Goal: Task Accomplishment & Management: Use online tool/utility

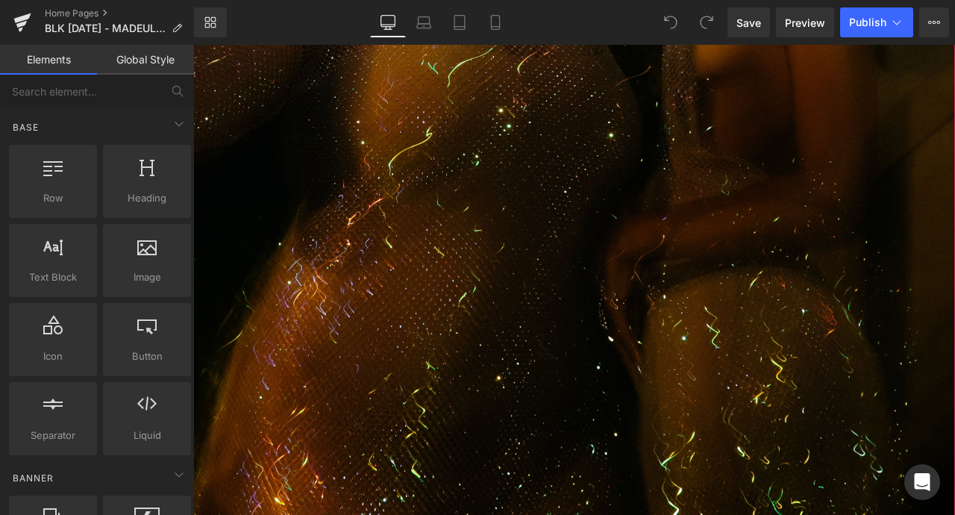
scroll to position [1102, 0]
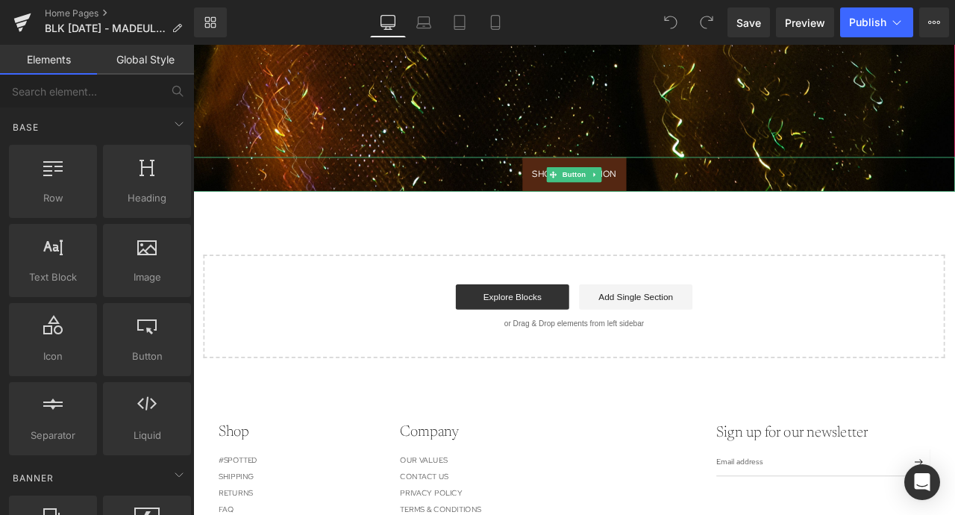
click at [598, 204] on span "SHOP COLLECTION" at bounding box center [644, 197] width 99 height 16
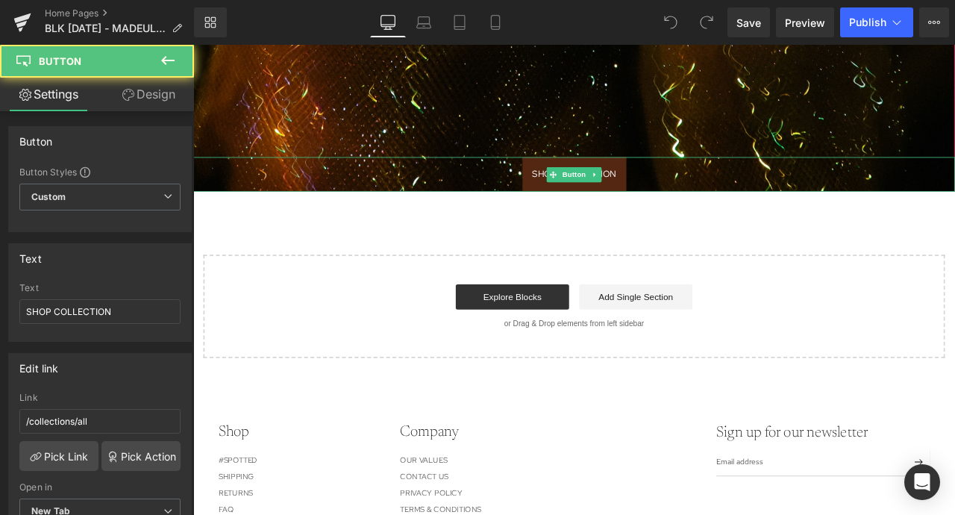
click at [611, 201] on span "SHOP COLLECTION" at bounding box center [644, 197] width 99 height 16
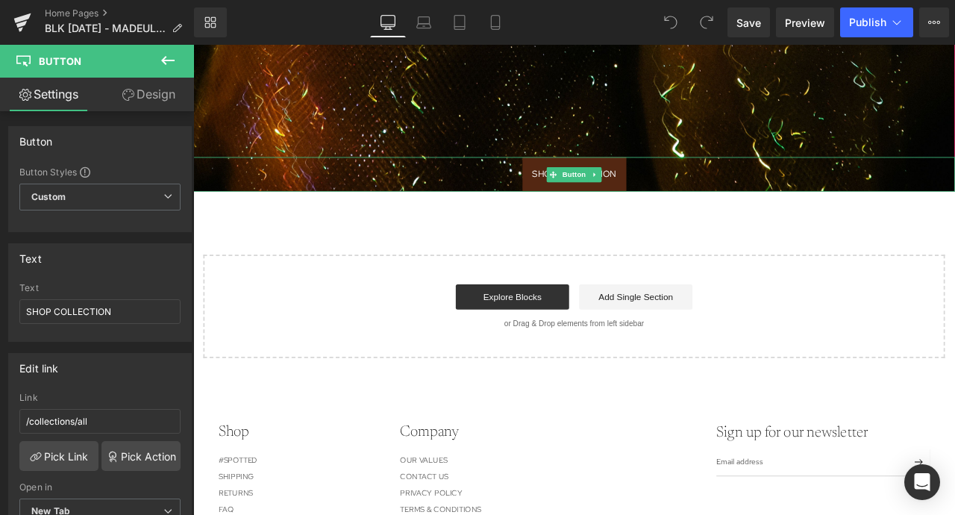
click at [597, 201] on span "SHOP COLLECTION" at bounding box center [644, 197] width 99 height 16
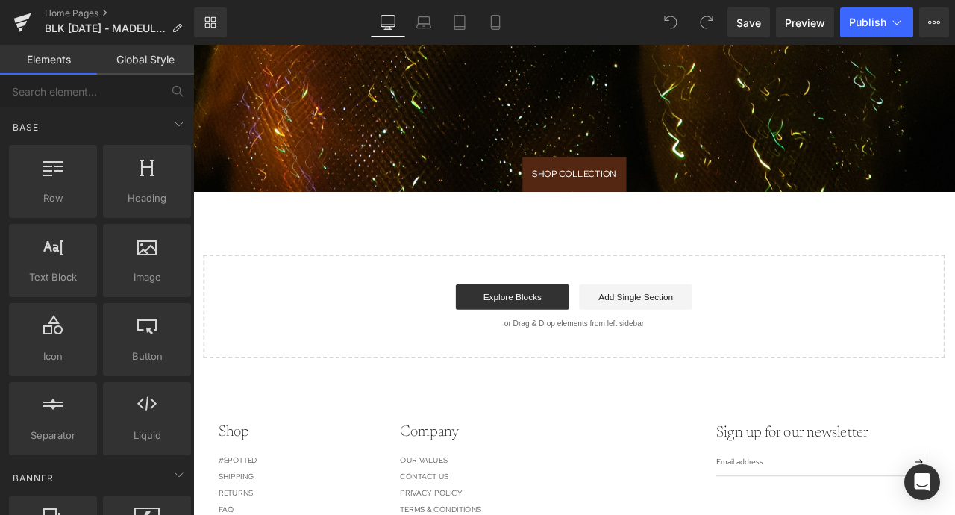
click at [621, 205] on span at bounding box center [620, 198] width 16 height 18
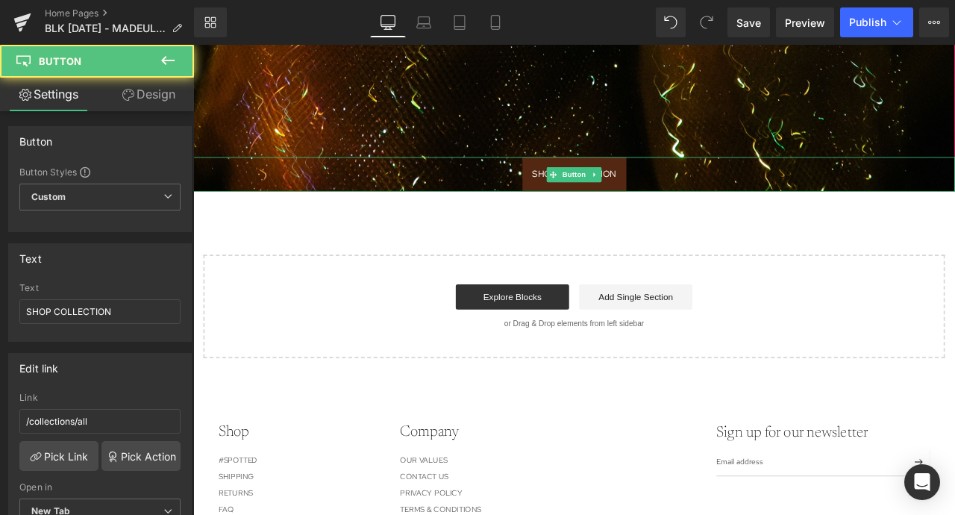
click at [594, 202] on link "SHOP COLLECTION" at bounding box center [644, 198] width 123 height 40
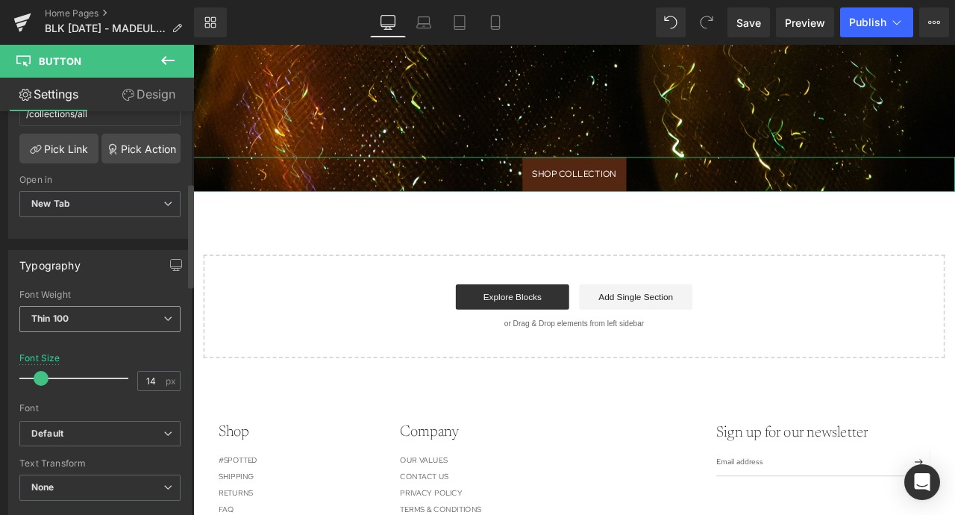
scroll to position [185, 0]
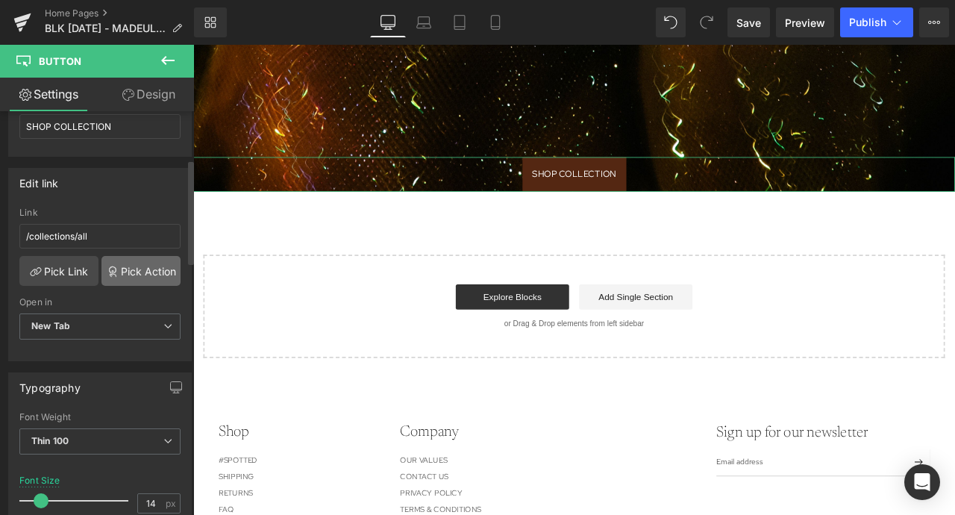
click at [138, 259] on link "Pick Action" at bounding box center [140, 271] width 79 height 30
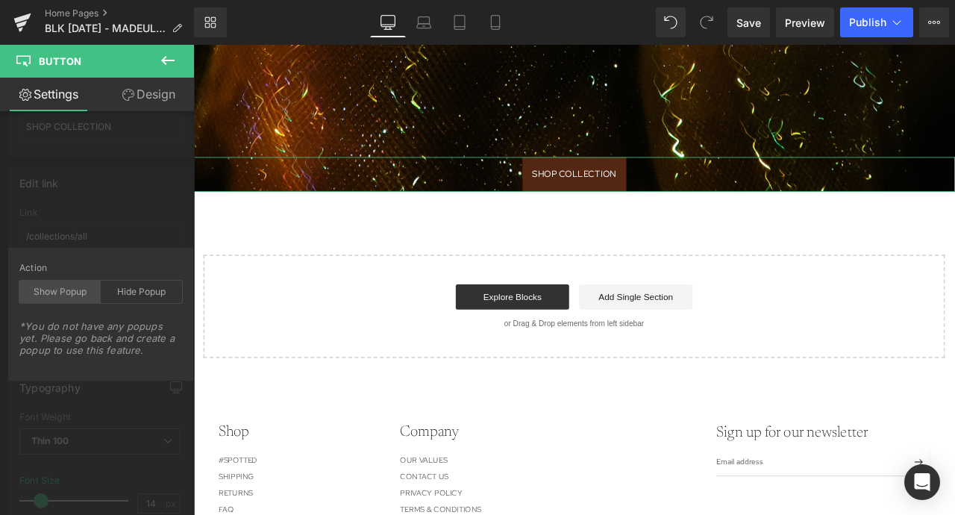
click at [74, 299] on div "Show Popup" at bounding box center [59, 291] width 81 height 22
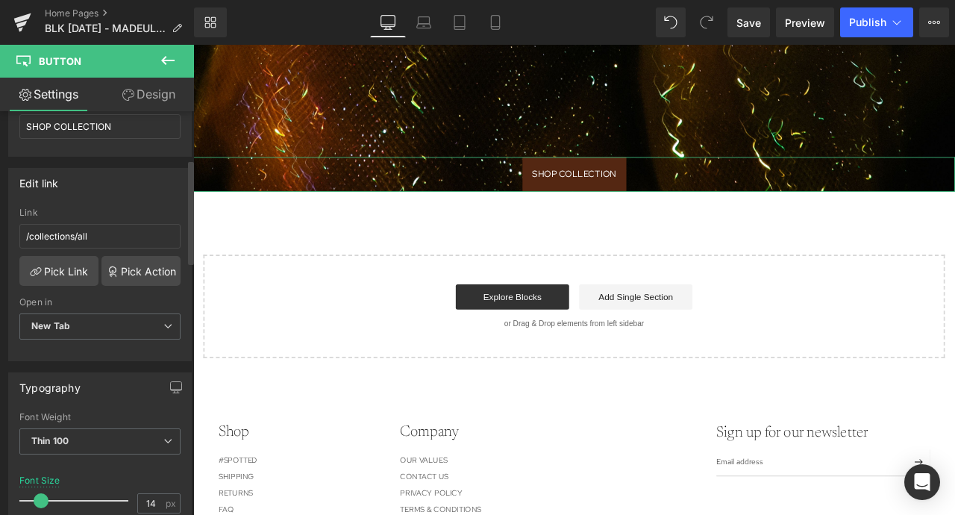
click at [111, 211] on div "Edit link /collections/all Link /collections/all Pick Link Pick Action Current …" at bounding box center [100, 259] width 201 height 204
click at [15, 22] on icon at bounding box center [22, 18] width 17 height 10
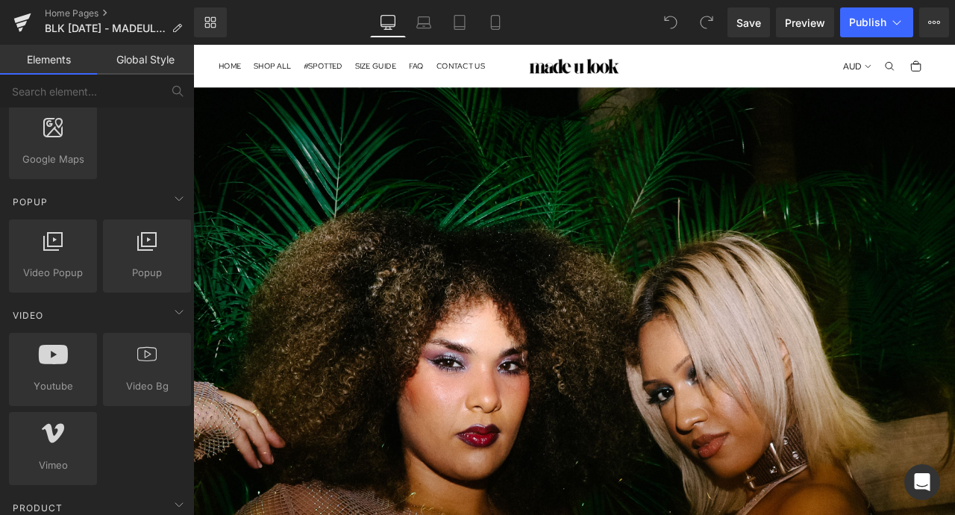
scroll to position [882, 0]
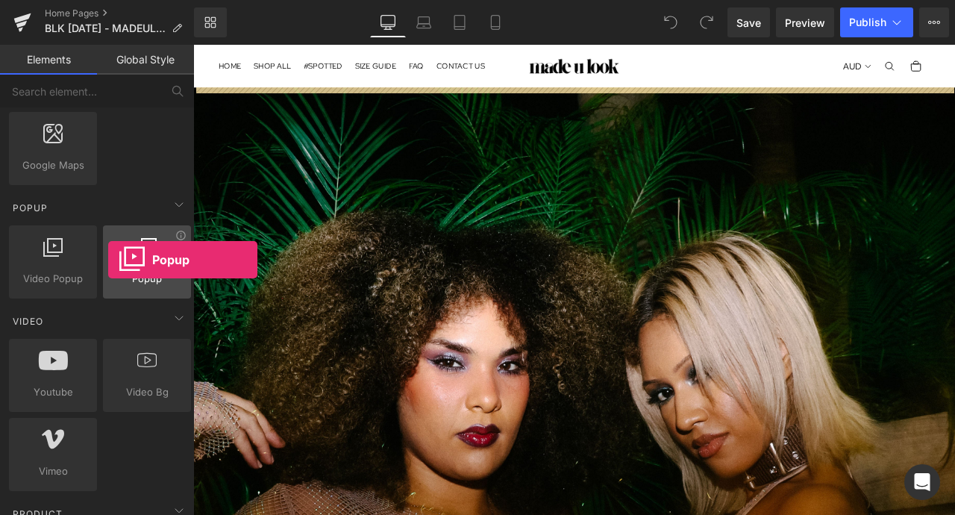
click at [108, 260] on div at bounding box center [146, 254] width 79 height 34
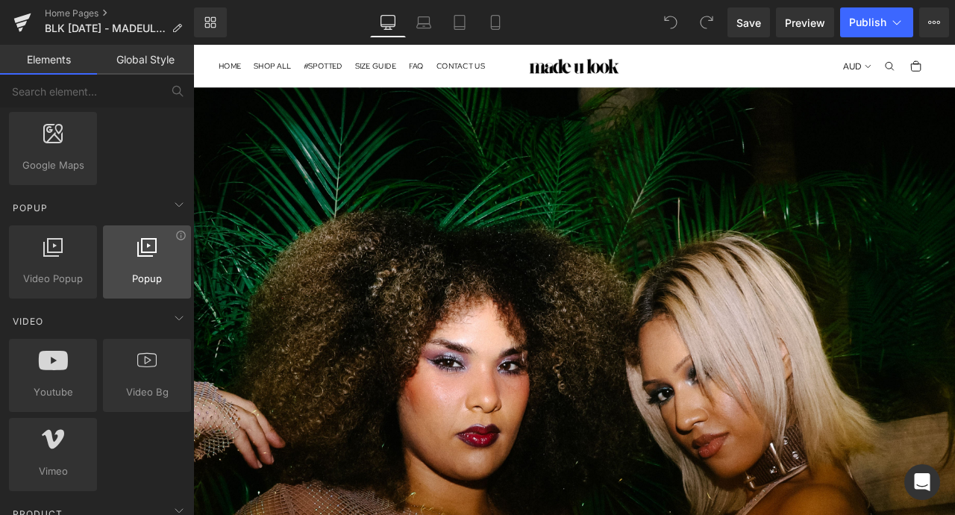
click at [132, 260] on div at bounding box center [146, 254] width 79 height 34
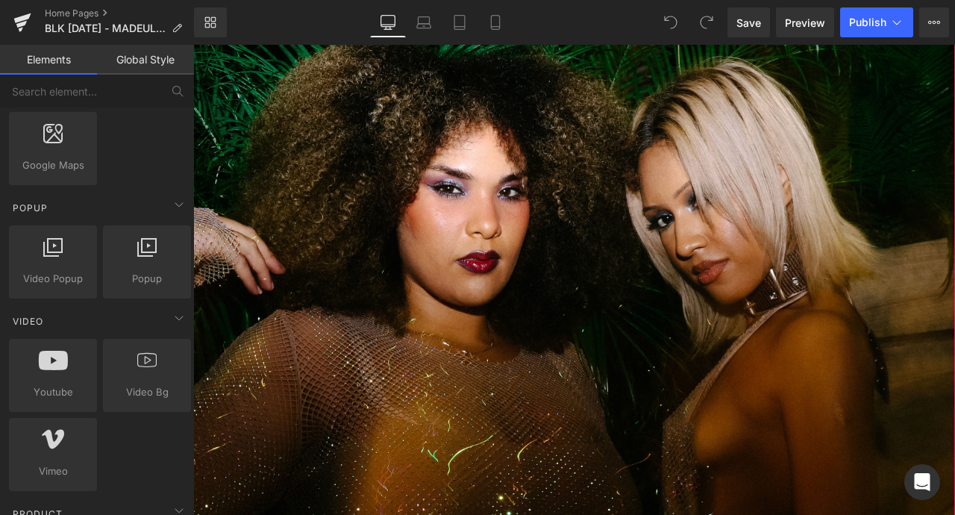
scroll to position [331, 0]
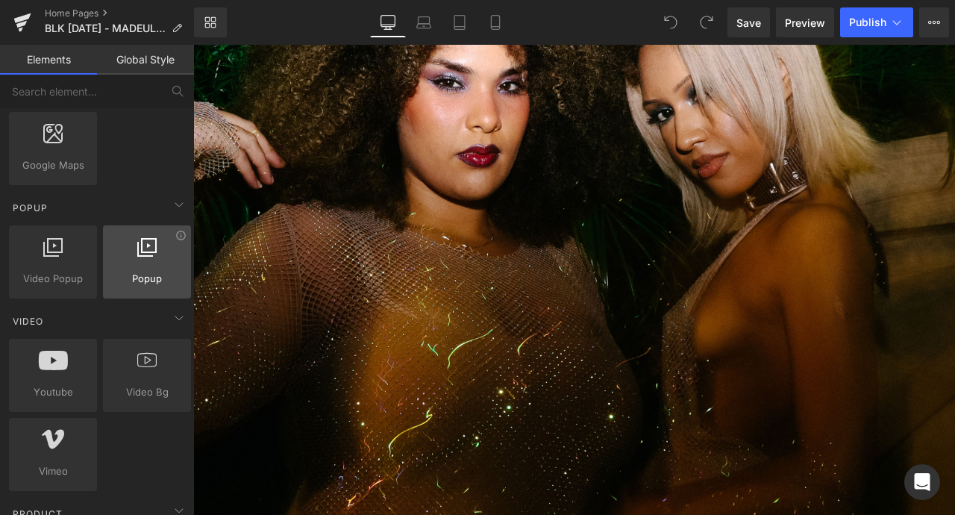
click at [127, 254] on div at bounding box center [146, 254] width 79 height 34
click at [175, 240] on icon at bounding box center [180, 235] width 11 height 11
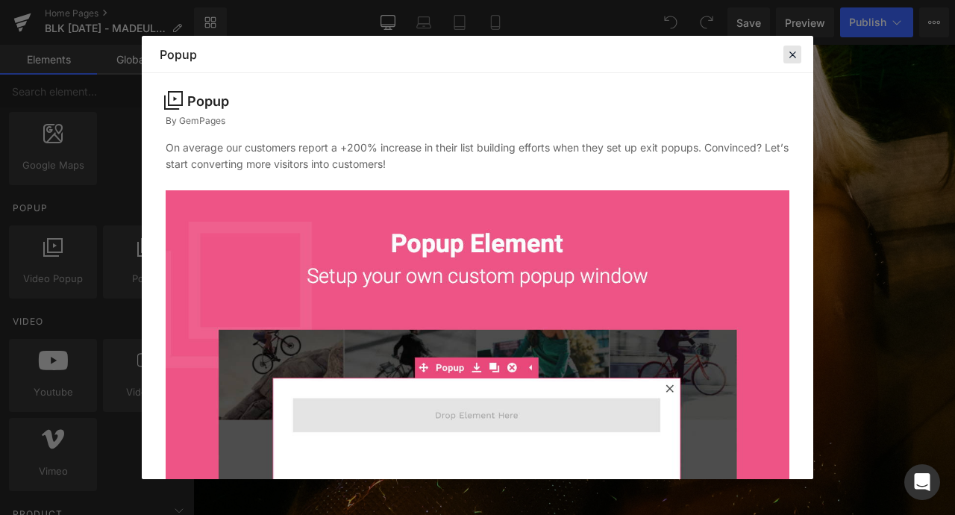
click at [788, 61] on icon at bounding box center [791, 54] width 13 height 13
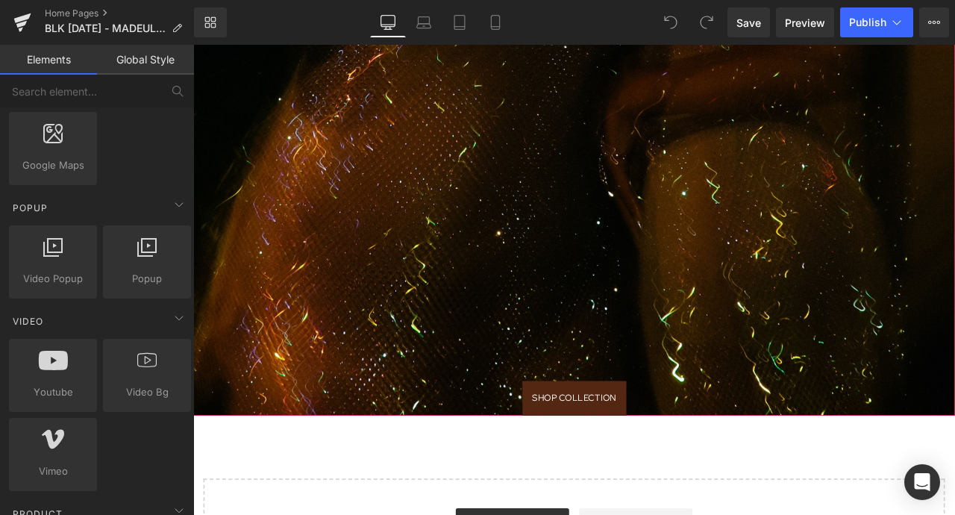
scroll to position [866, 0]
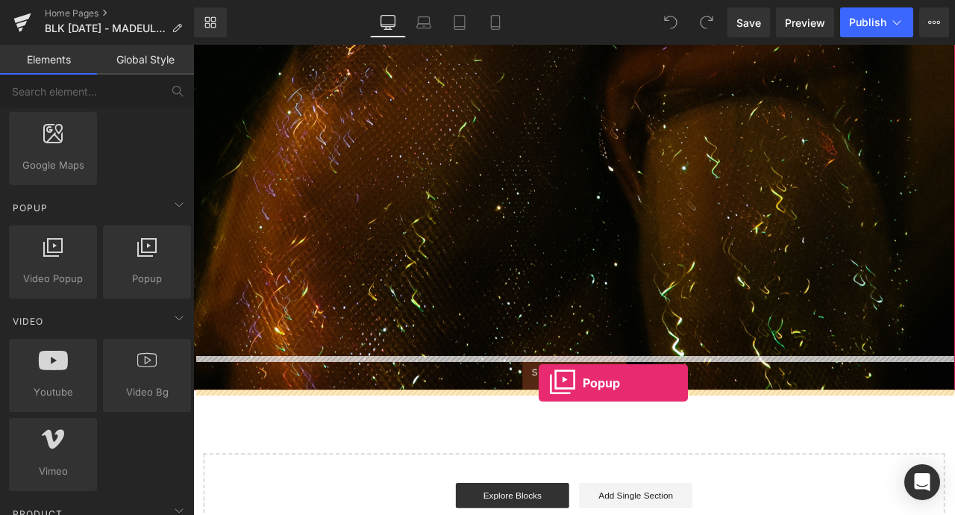
drag, startPoint x: 340, startPoint y: 292, endPoint x: 603, endPoint y: 444, distance: 303.7
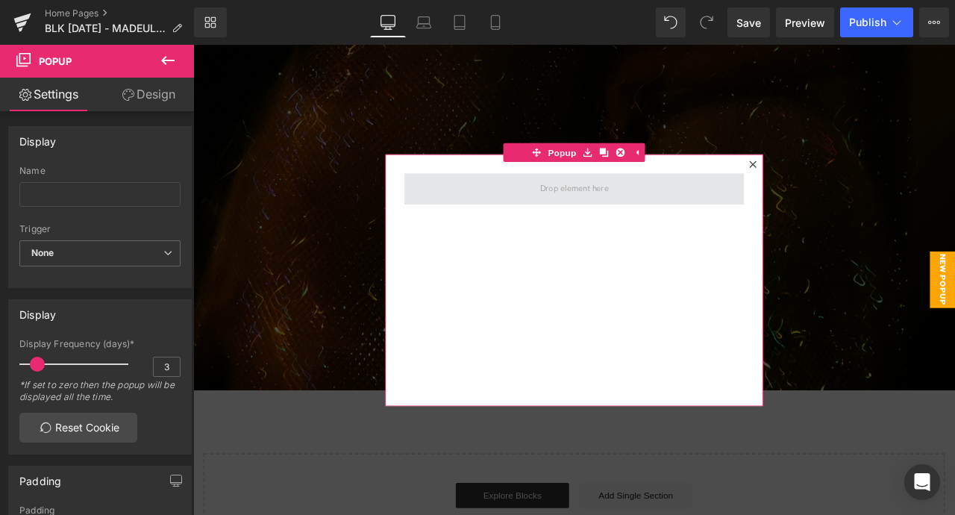
click at [623, 212] on span at bounding box center [645, 215] width 92 height 23
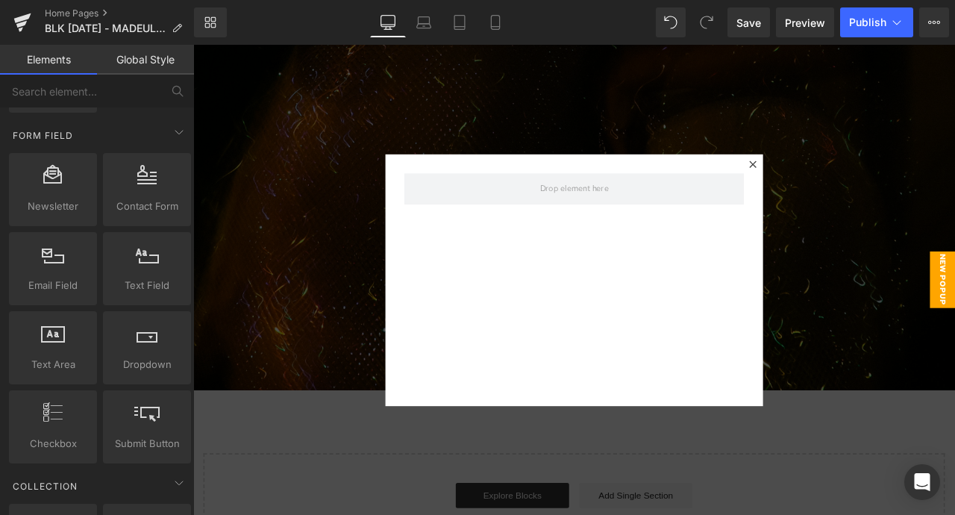
scroll to position [2198, 0]
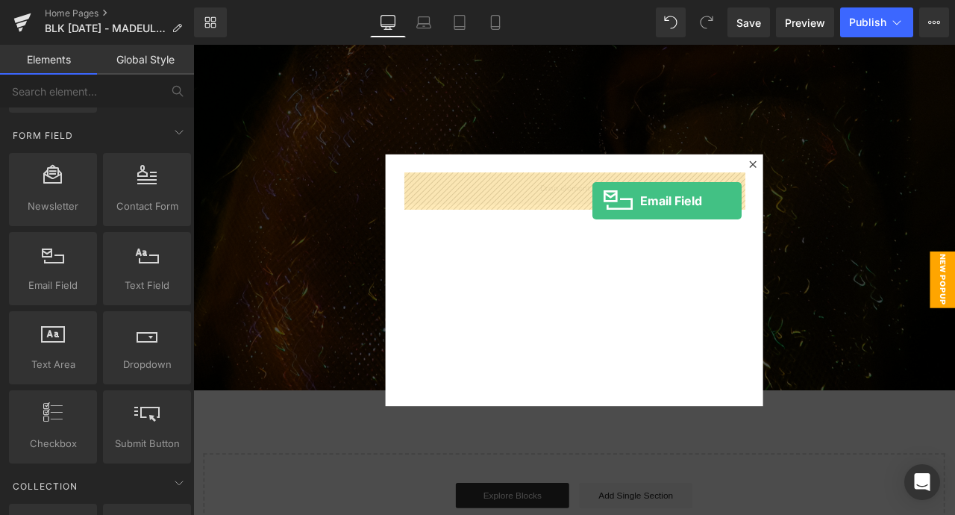
drag, startPoint x: 255, startPoint y: 298, endPoint x: 663, endPoint y: 230, distance: 413.6
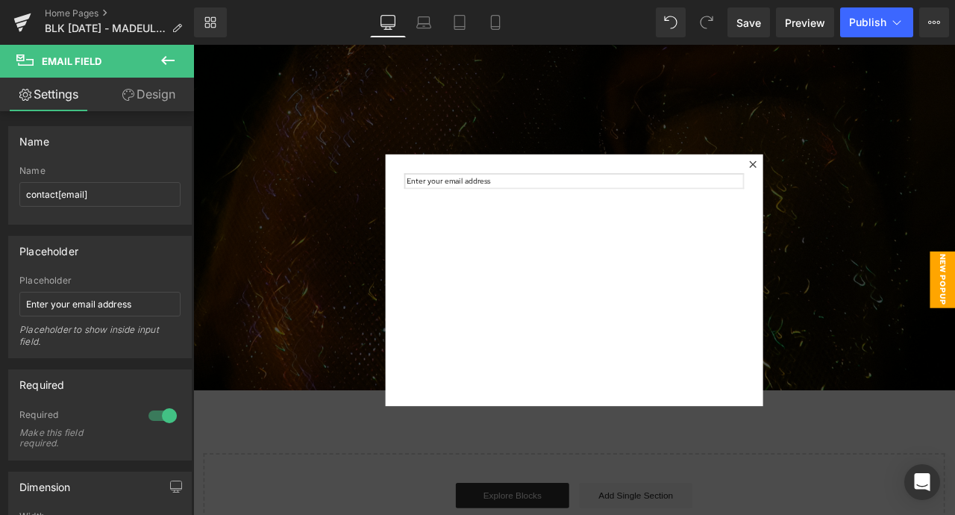
click at [175, 60] on icon at bounding box center [168, 60] width 18 height 18
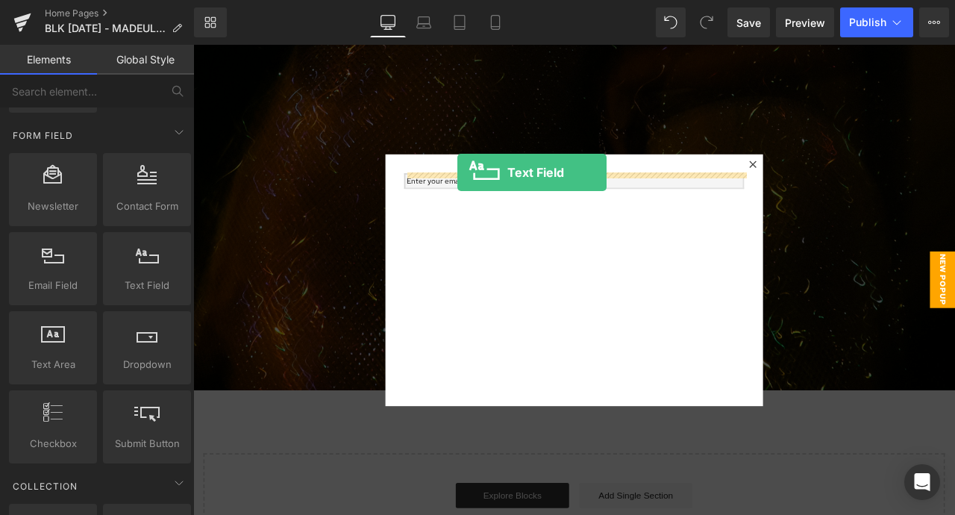
drag, startPoint x: 329, startPoint y: 307, endPoint x: 506, endPoint y: 196, distance: 209.4
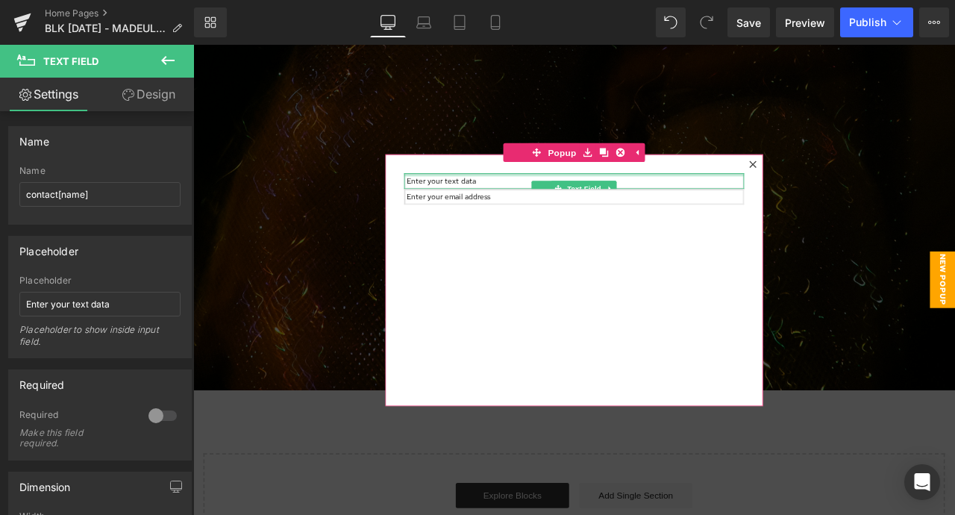
click at [511, 198] on div at bounding box center [644, 199] width 403 height 4
click at [512, 213] on div at bounding box center [644, 214] width 403 height 4
click at [511, 204] on input "text" at bounding box center [644, 206] width 403 height 19
click at [495, 248] on div "Text Field Email Field" at bounding box center [645, 324] width 448 height 298
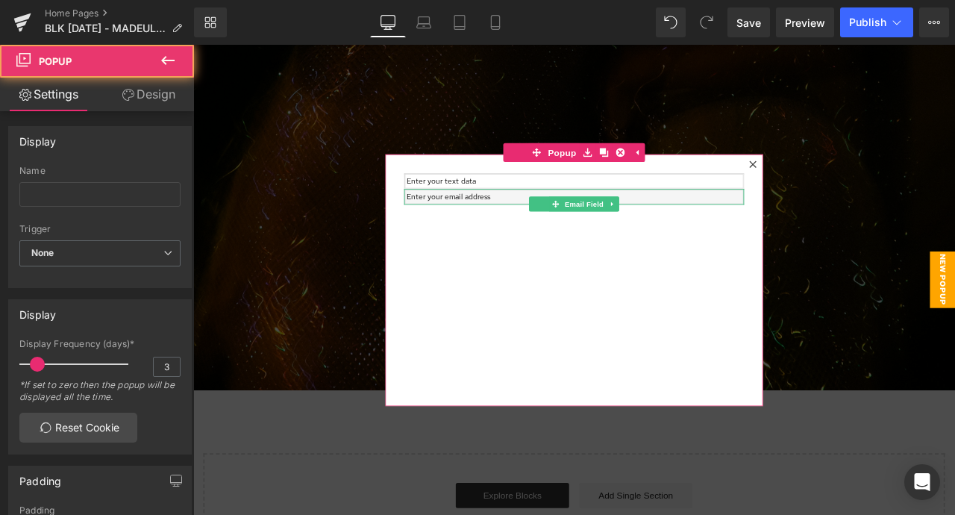
click at [518, 229] on input "email" at bounding box center [644, 225] width 403 height 19
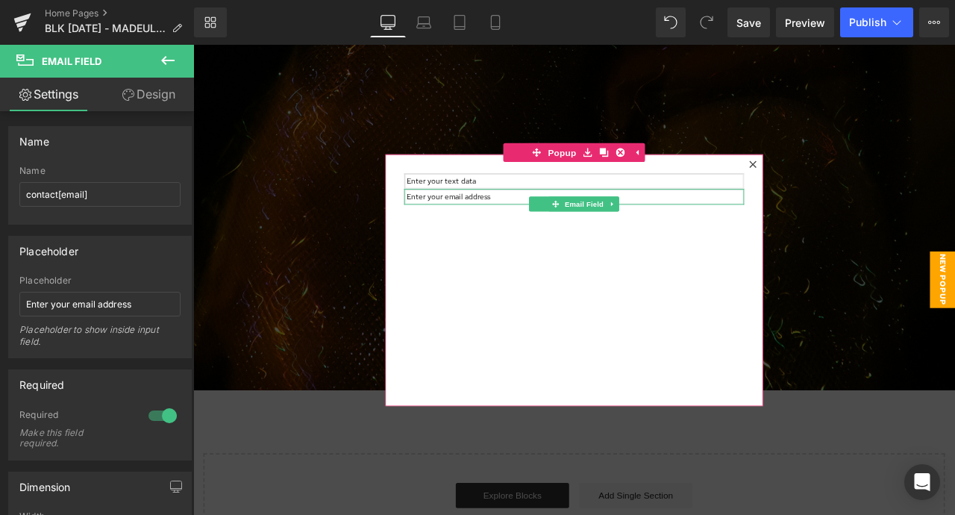
click at [494, 253] on div "Text Field Email Field" at bounding box center [645, 324] width 448 height 298
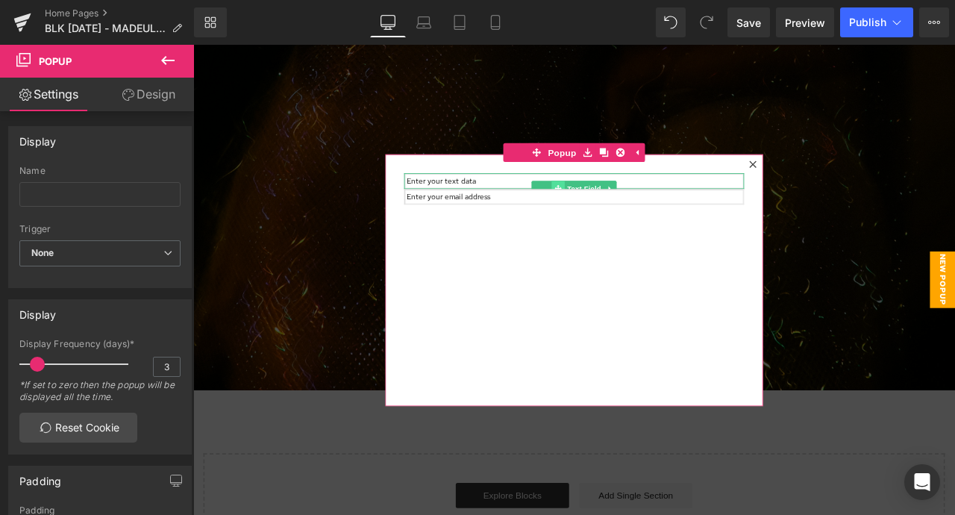
click at [624, 210] on span at bounding box center [626, 215] width 16 height 18
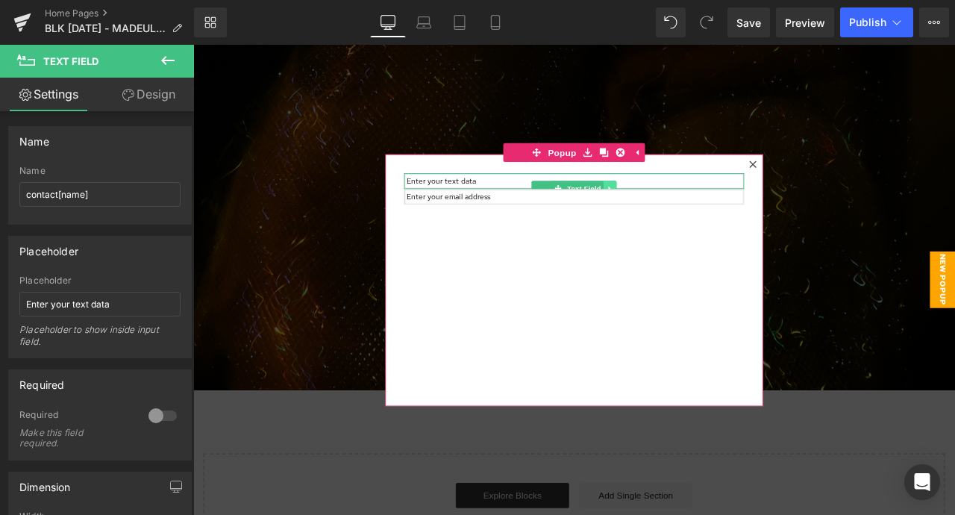
click at [691, 207] on link at bounding box center [688, 215] width 16 height 18
click at [693, 208] on link at bounding box center [695, 215] width 16 height 18
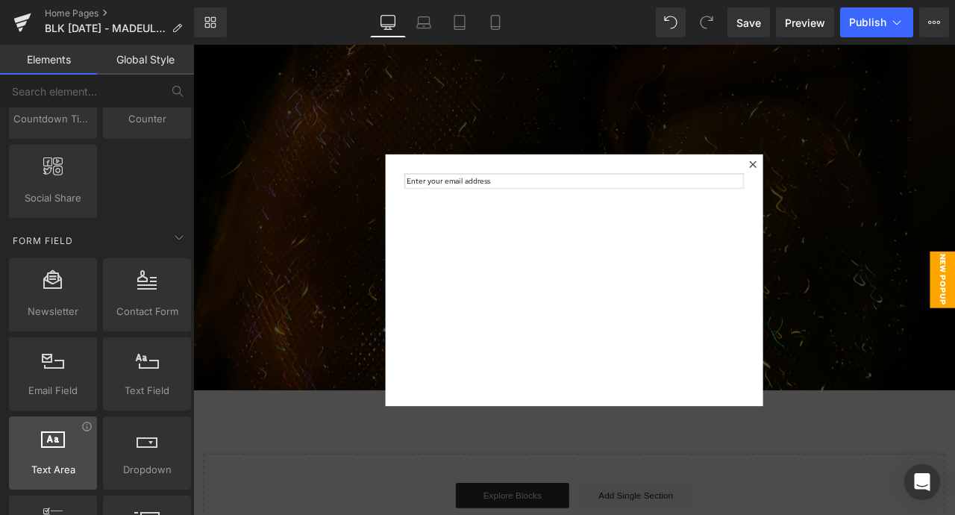
scroll to position [2096, 0]
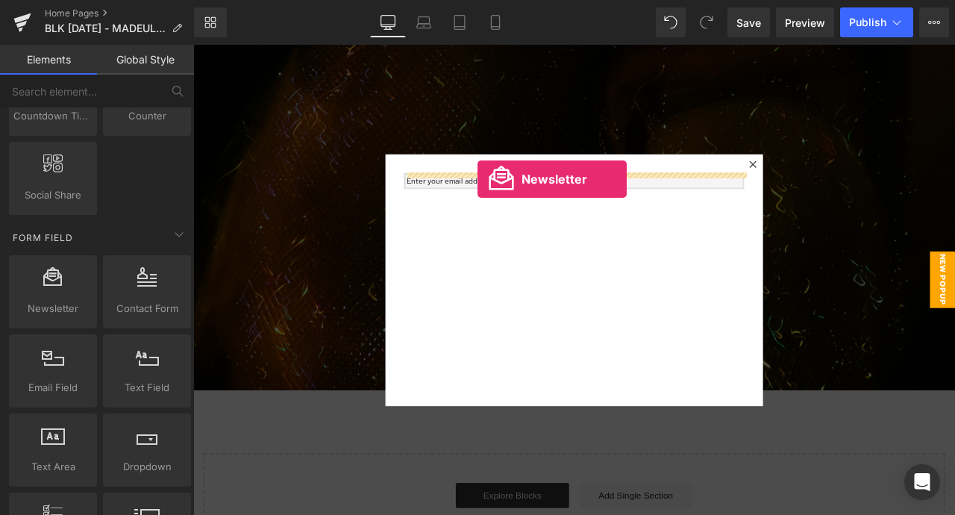
drag, startPoint x: 239, startPoint y: 342, endPoint x: 531, endPoint y: 204, distance: 323.0
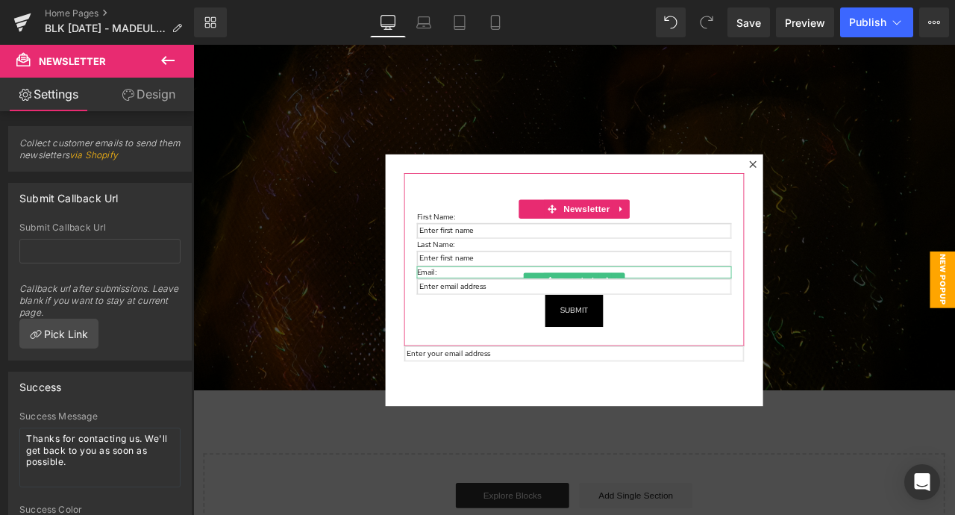
click at [469, 313] on p "Email:" at bounding box center [644, 314] width 373 height 14
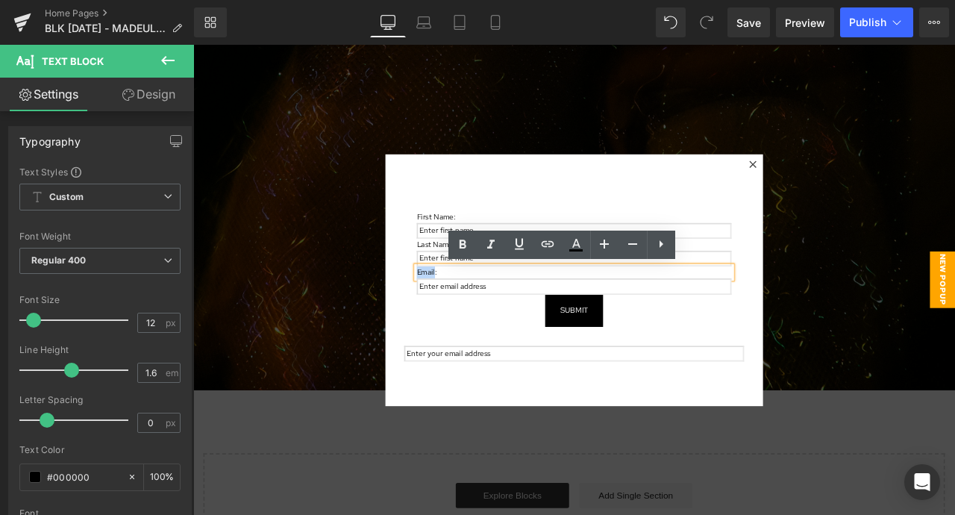
click at [524, 419] on div "Email Field" at bounding box center [644, 410] width 403 height 19
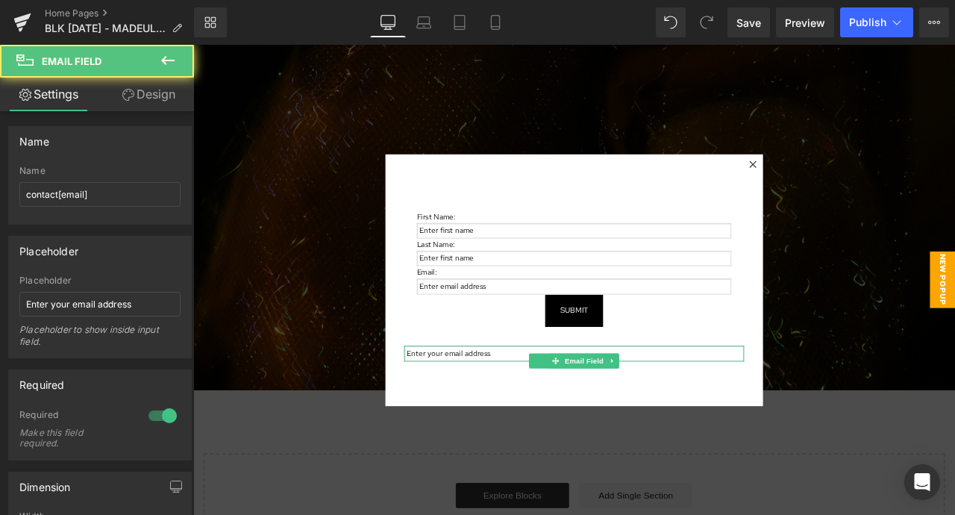
click at [543, 403] on div at bounding box center [644, 403] width 403 height 4
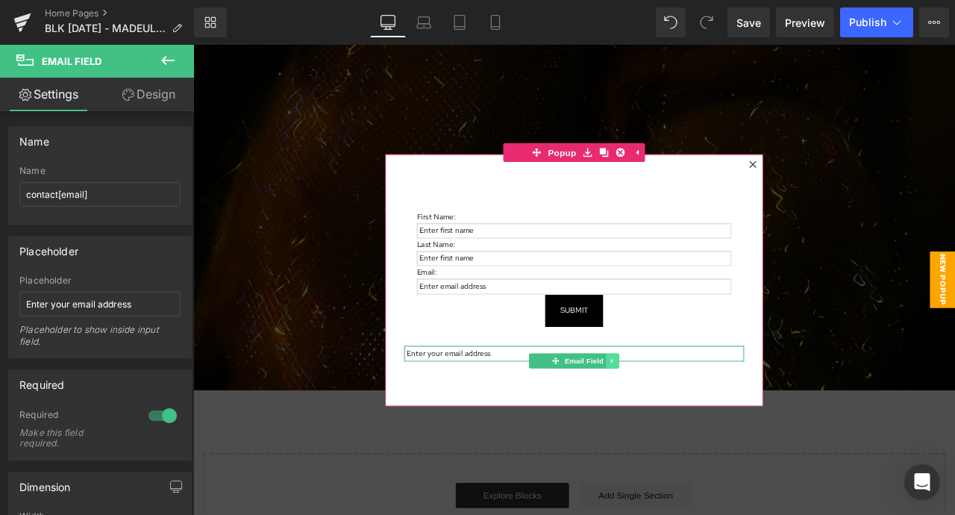
click at [691, 415] on icon at bounding box center [690, 419] width 8 height 9
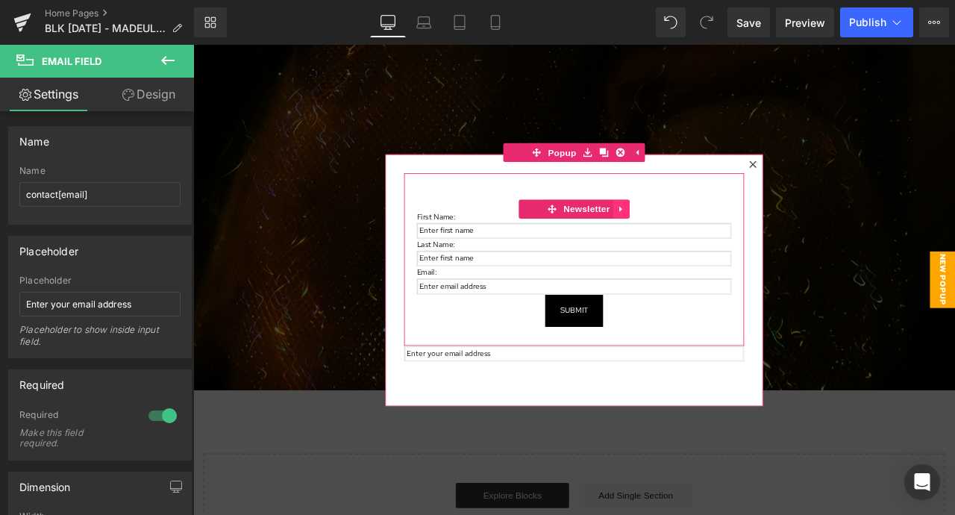
click at [700, 235] on icon at bounding box center [700, 238] width 10 height 11
click at [705, 238] on icon at bounding box center [710, 239] width 10 height 10
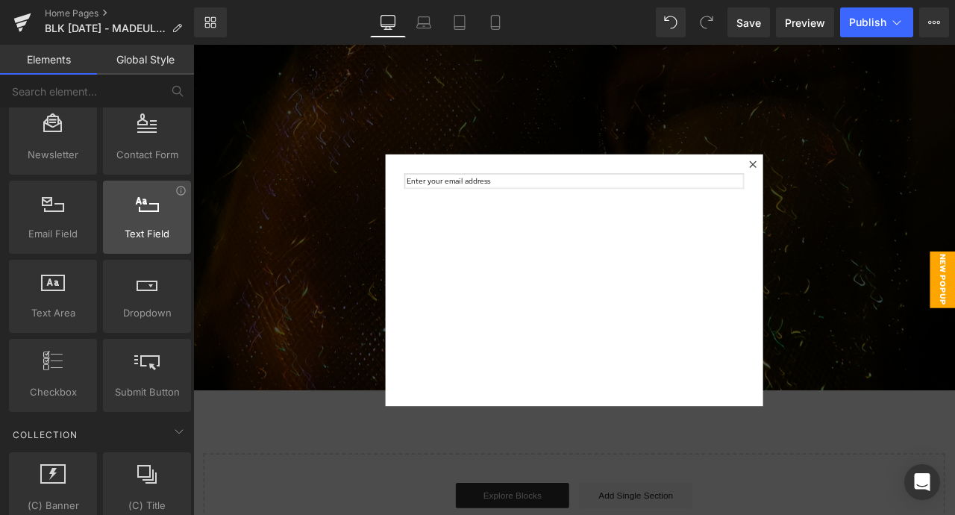
scroll to position [2259, 0]
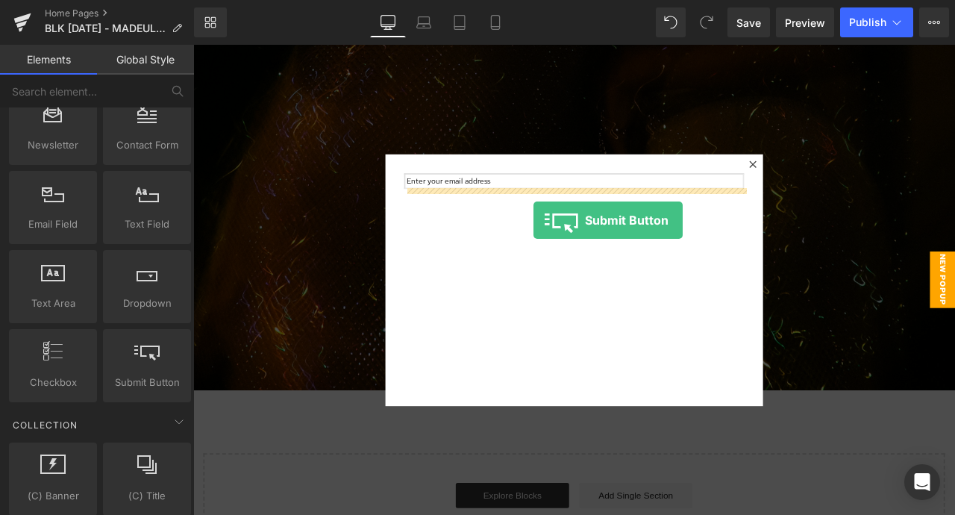
drag, startPoint x: 339, startPoint y: 425, endPoint x: 597, endPoint y: 252, distance: 310.7
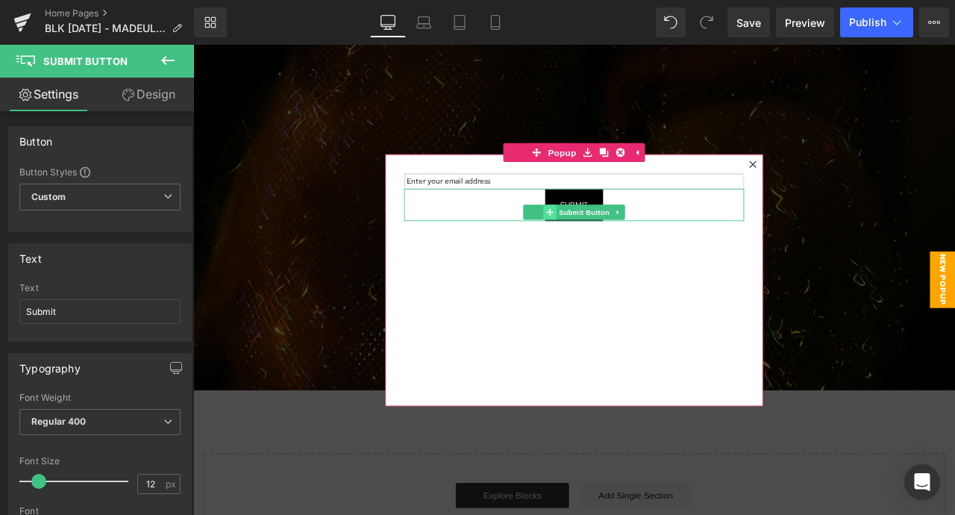
click at [612, 242] on icon at bounding box center [616, 243] width 8 height 8
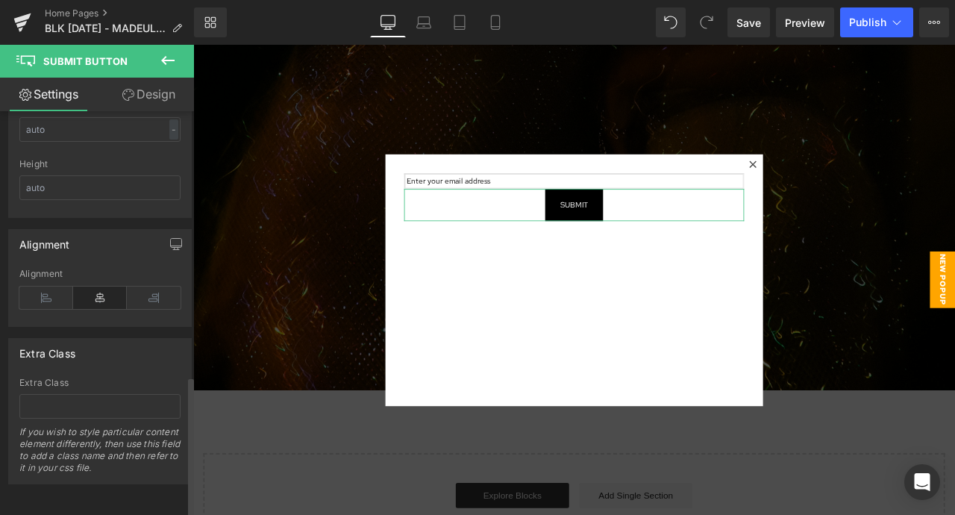
scroll to position [0, 0]
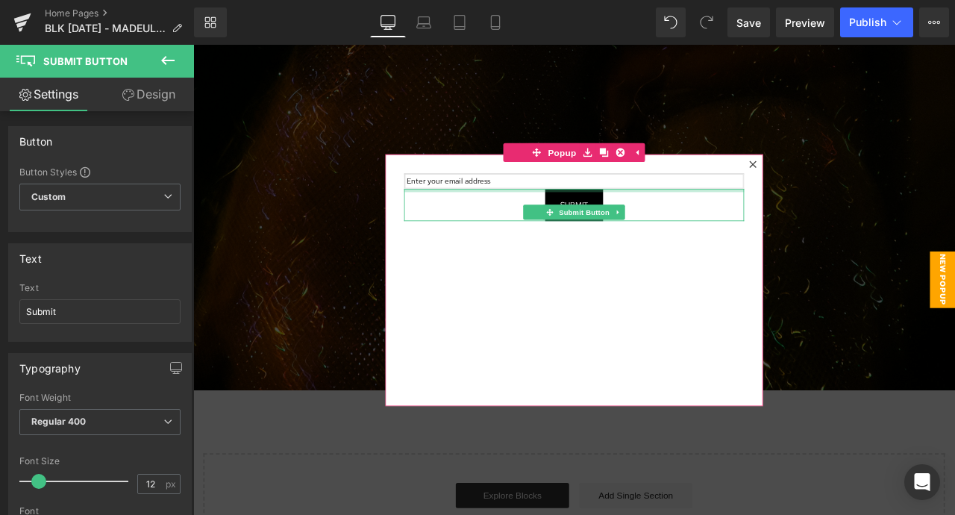
click at [483, 213] on div "Email Field" at bounding box center [644, 206] width 403 height 19
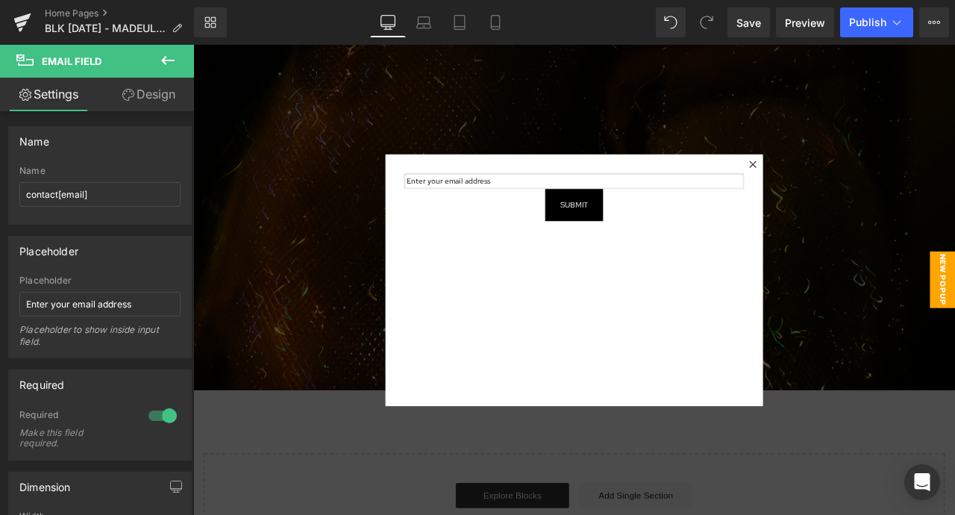
click at [134, 86] on link "Design" at bounding box center [148, 95] width 97 height 34
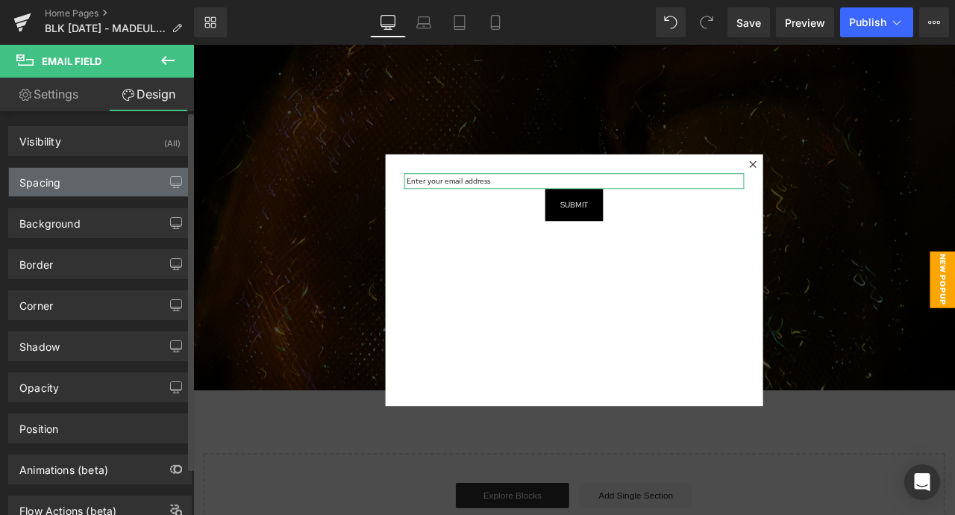
type input "0"
type input "1"
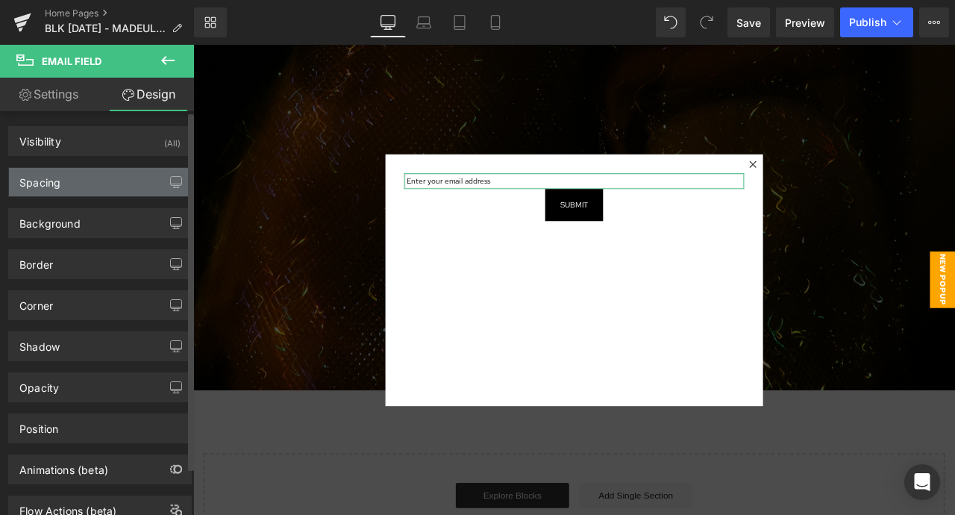
type input "2"
type input "1"
type input "2"
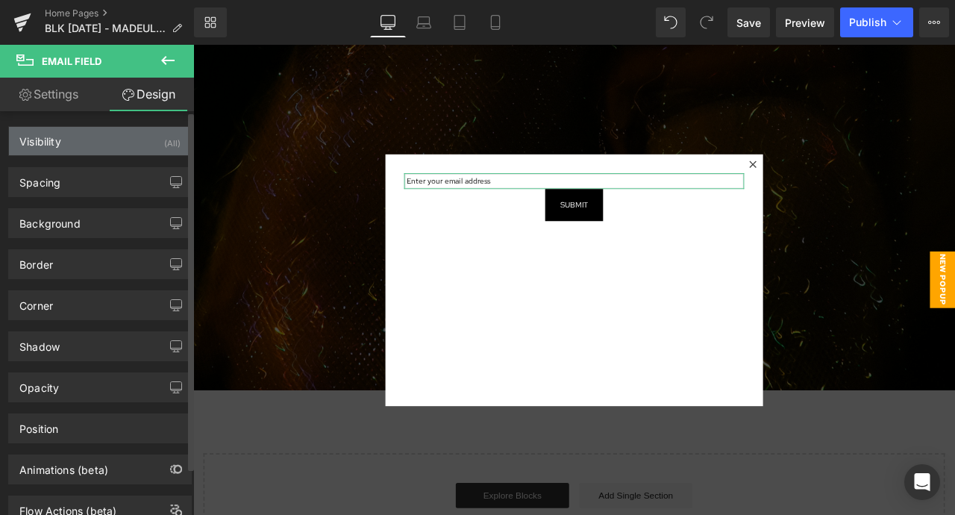
click at [120, 141] on div "Visibility (All)" at bounding box center [100, 141] width 182 height 28
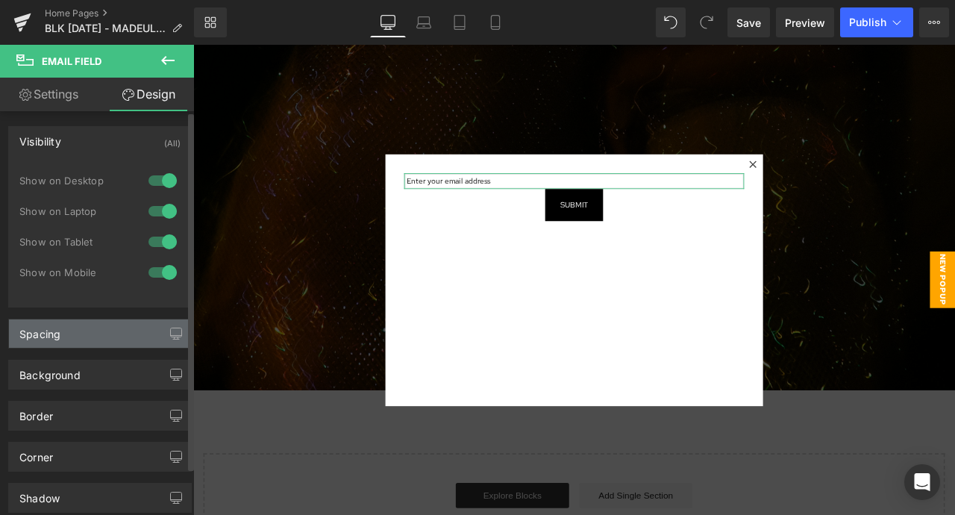
click at [121, 327] on div "Spacing" at bounding box center [100, 333] width 182 height 28
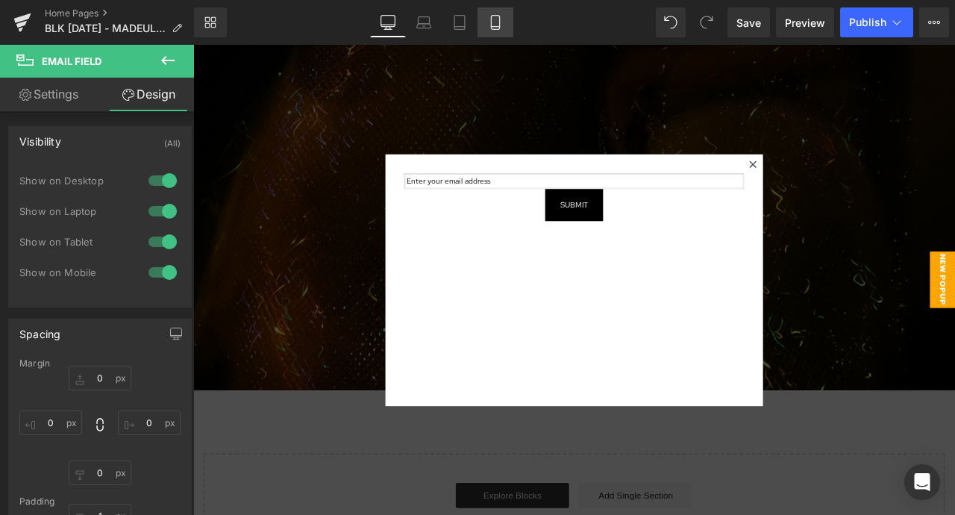
click at [496, 19] on icon at bounding box center [495, 22] width 15 height 15
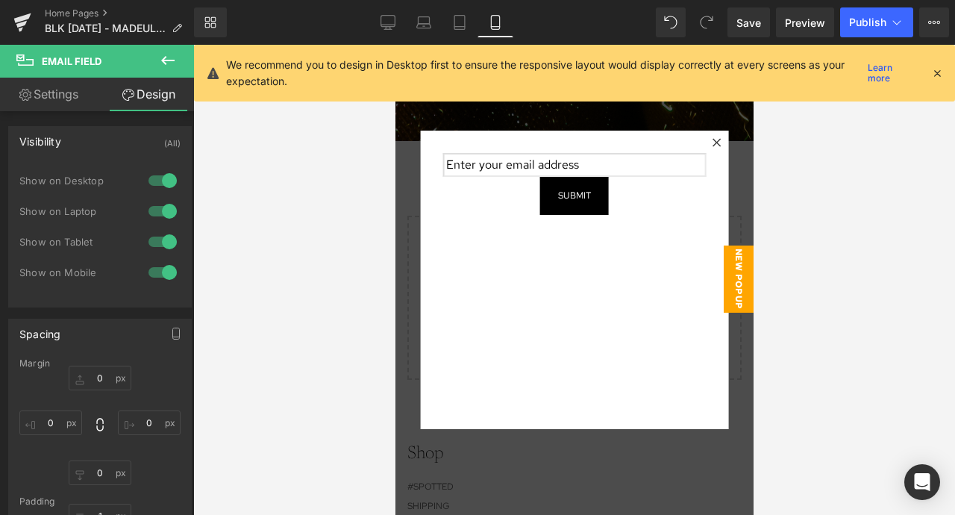
type input "0"
type input "1"
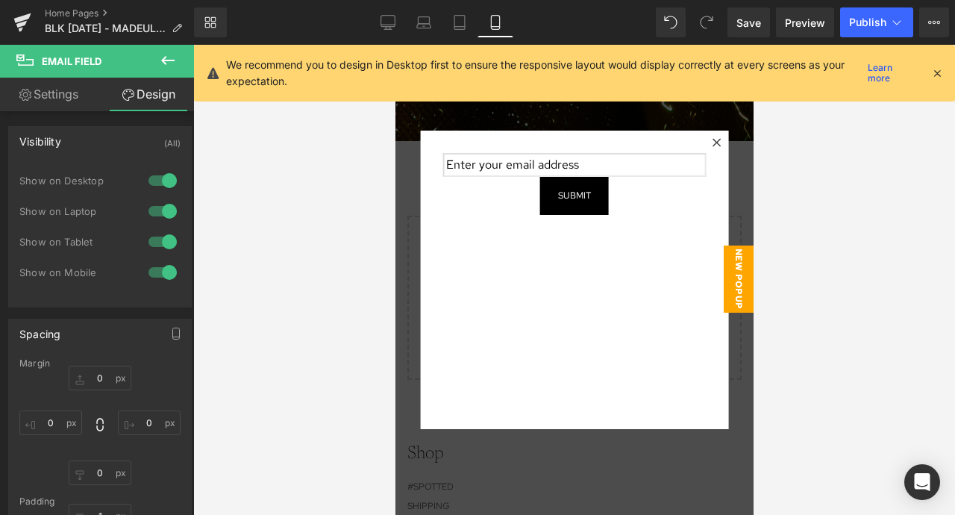
type input "2"
type input "1"
type input "2"
click at [465, 22] on icon at bounding box center [459, 23] width 10 height 14
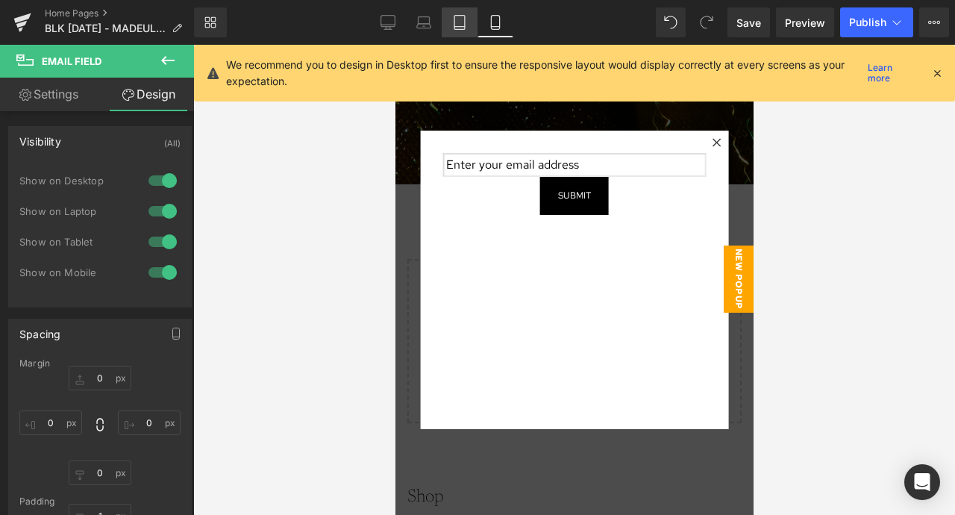
type input "0"
type input "1"
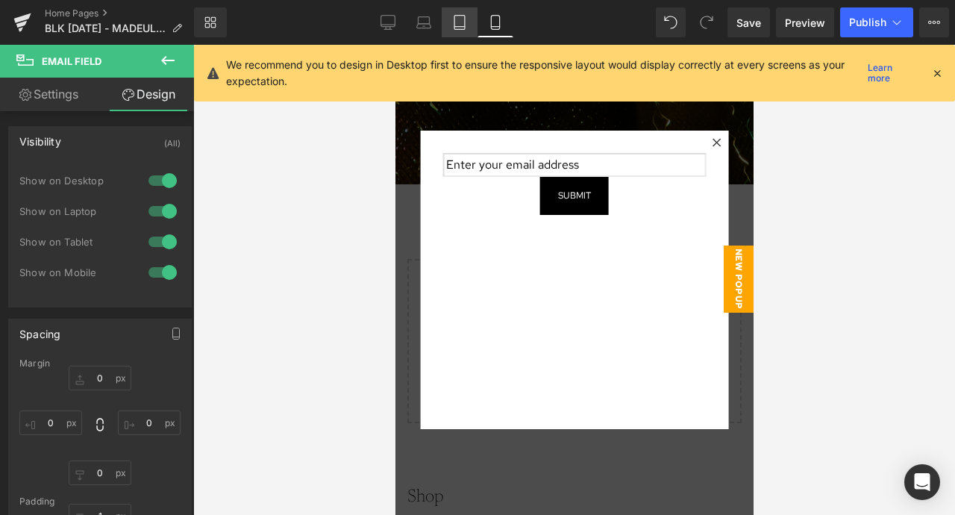
type input "2"
type input "1"
type input "2"
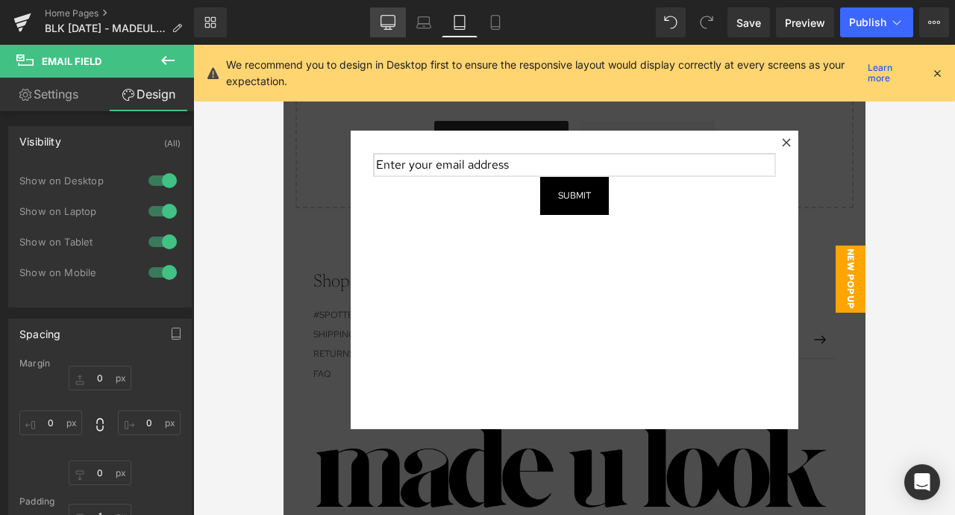
click at [385, 20] on icon at bounding box center [387, 22] width 15 height 15
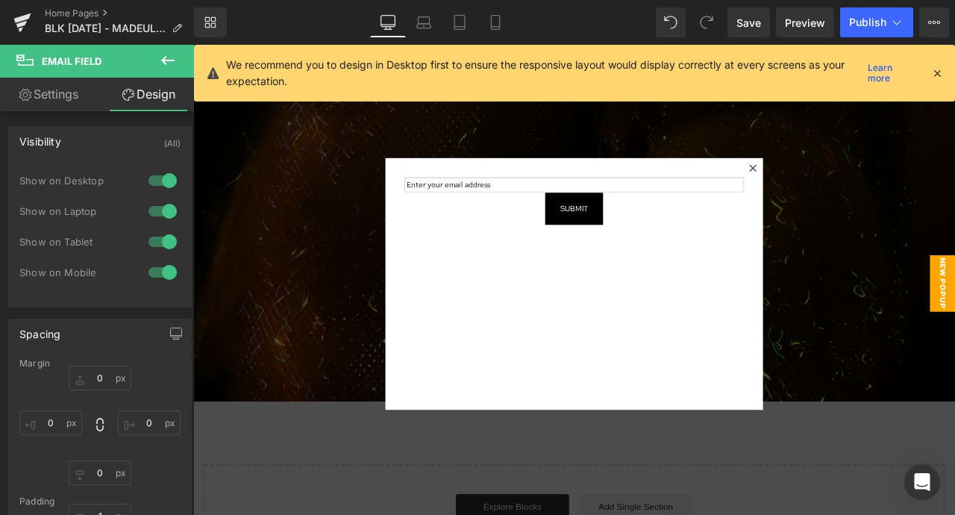
type input "0"
type input "1"
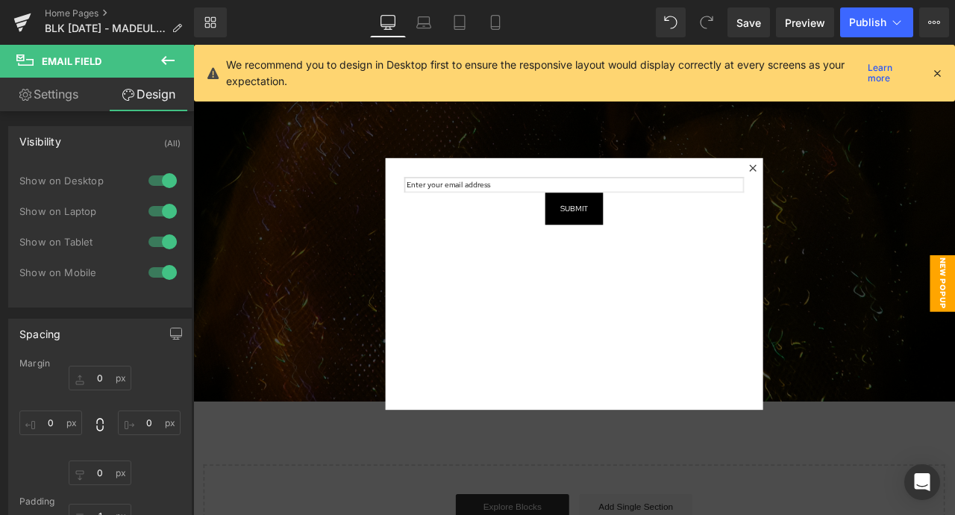
type input "2"
type input "1"
type input "2"
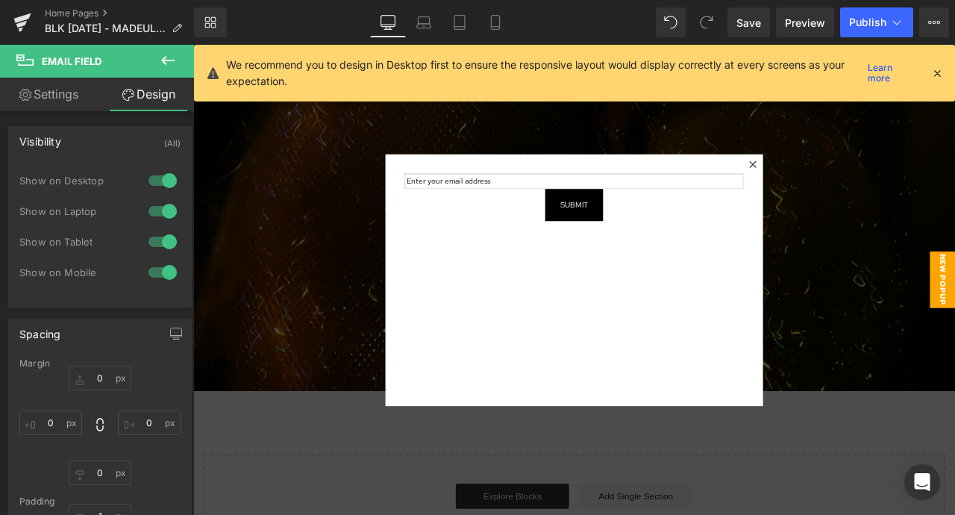
scroll to position [866, 0]
click at [398, 12] on link "Desktop" at bounding box center [388, 22] width 36 height 30
click at [429, 21] on icon at bounding box center [423, 20] width 11 height 7
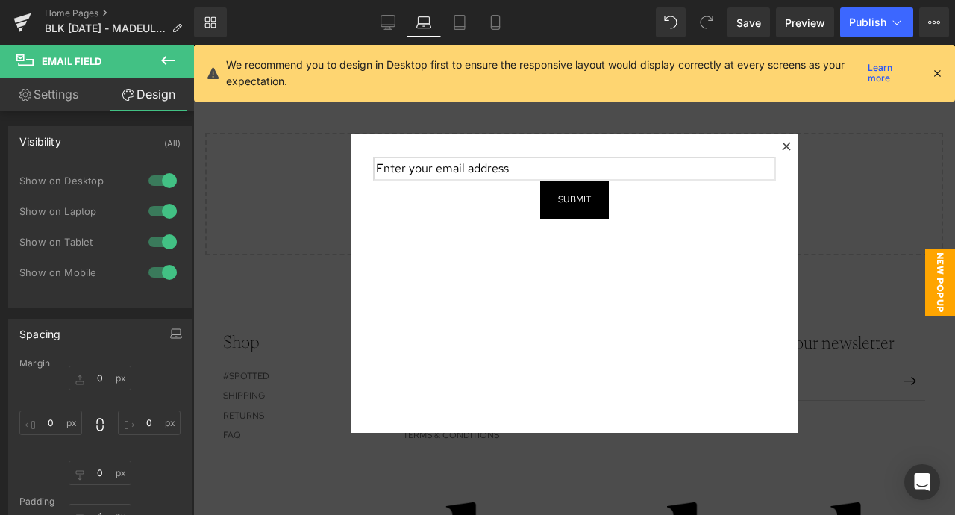
type input "0"
type input "1"
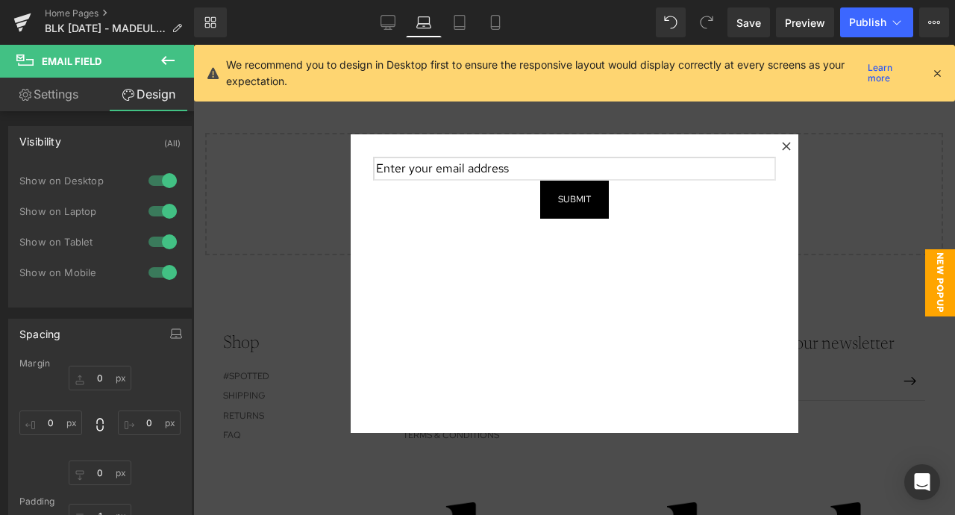
type input "2"
type input "1"
type input "2"
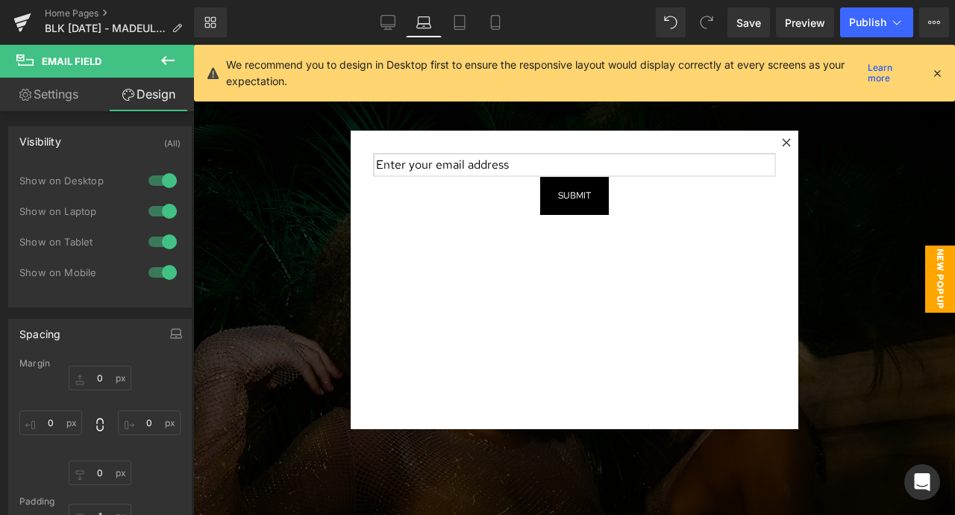
scroll to position [0, 0]
click at [389, 13] on link "Desktop" at bounding box center [388, 22] width 36 height 30
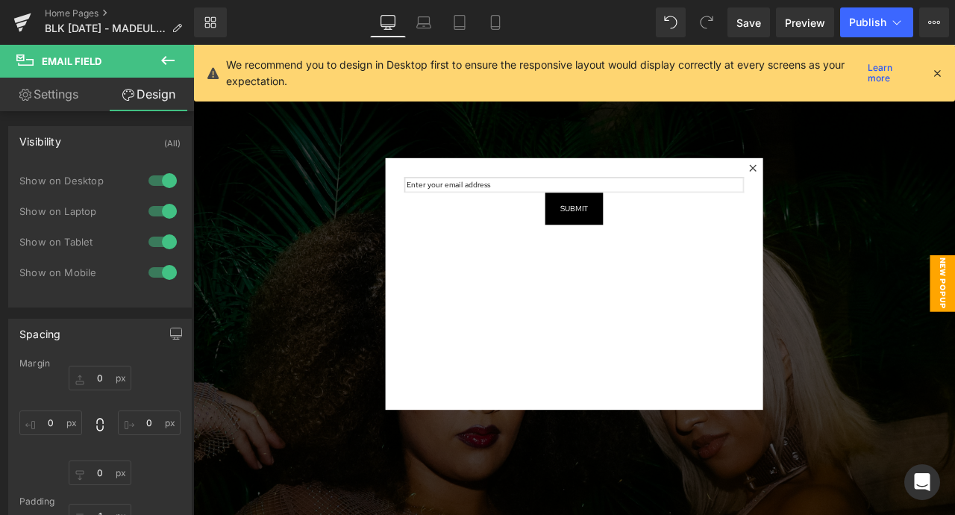
type input "0"
type input "1"
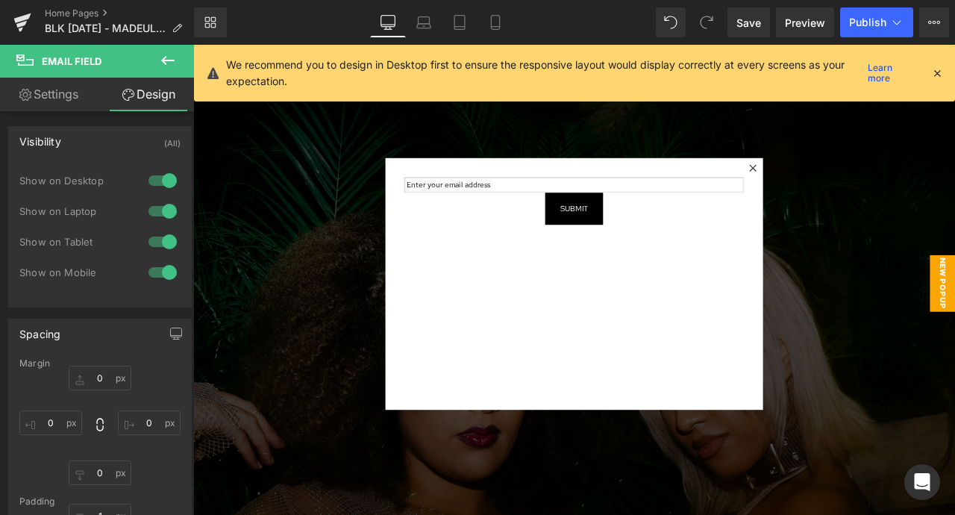
type input "2"
type input "1"
type input "2"
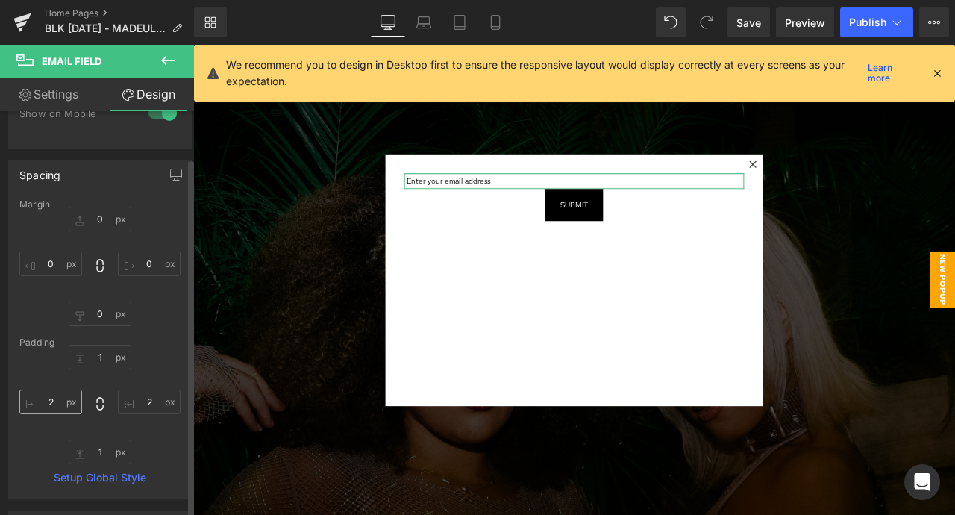
scroll to position [177, 0]
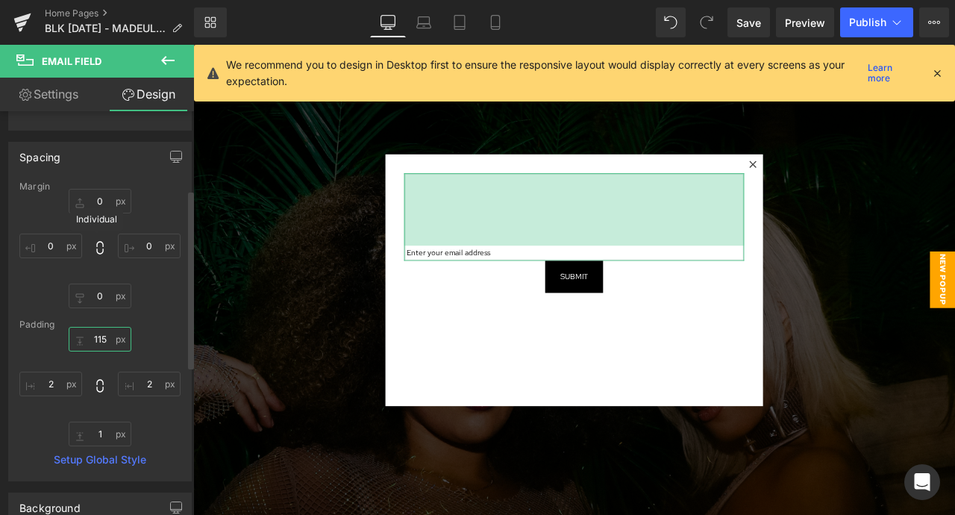
drag, startPoint x: 78, startPoint y: 341, endPoint x: 93, endPoint y: 256, distance: 86.3
click at [93, 256] on div "Margin 0px 0 0px 0 0px 0 0px 0 Padding 115px 115 2px 2 1px 1 2px 2 Setup Global…" at bounding box center [100, 330] width 182 height 299
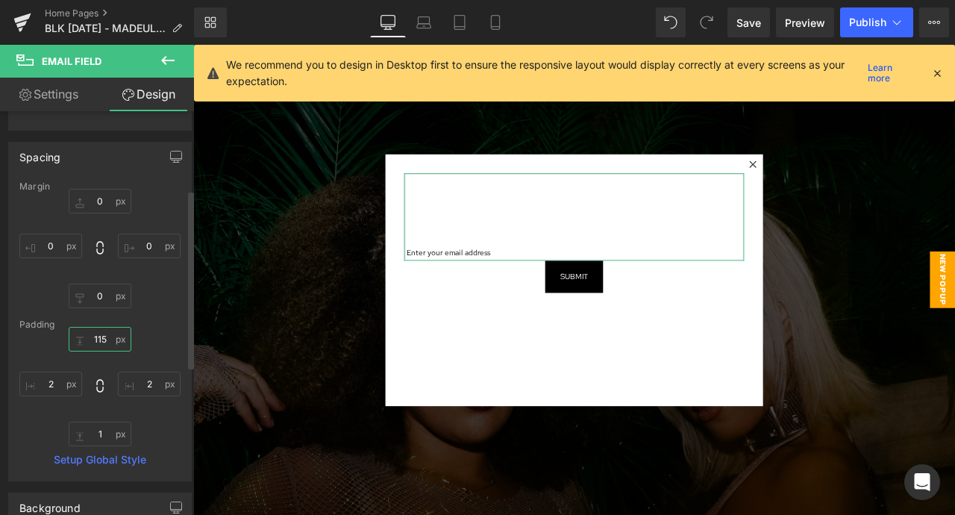
click at [97, 336] on input "115" at bounding box center [100, 339] width 63 height 25
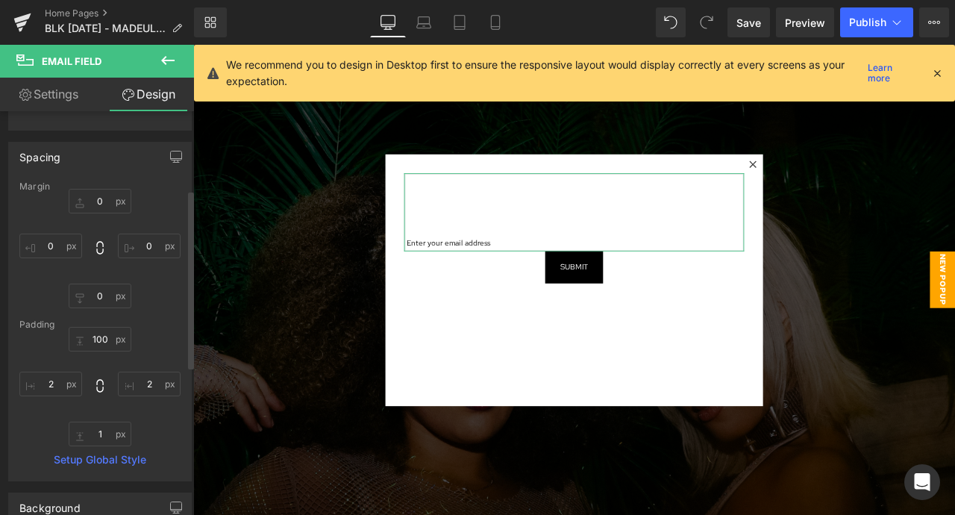
click at [151, 339] on div "100 100 2px 2 1px 1 2px 2" at bounding box center [99, 386] width 161 height 119
click at [98, 336] on input "100" at bounding box center [100, 339] width 63 height 25
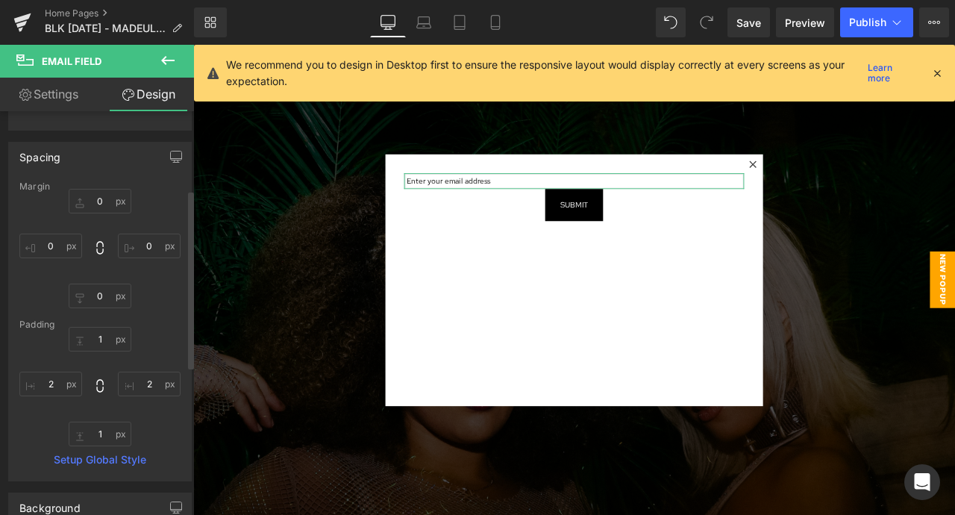
click at [151, 324] on div "Padding" at bounding box center [99, 324] width 161 height 10
type input "115"
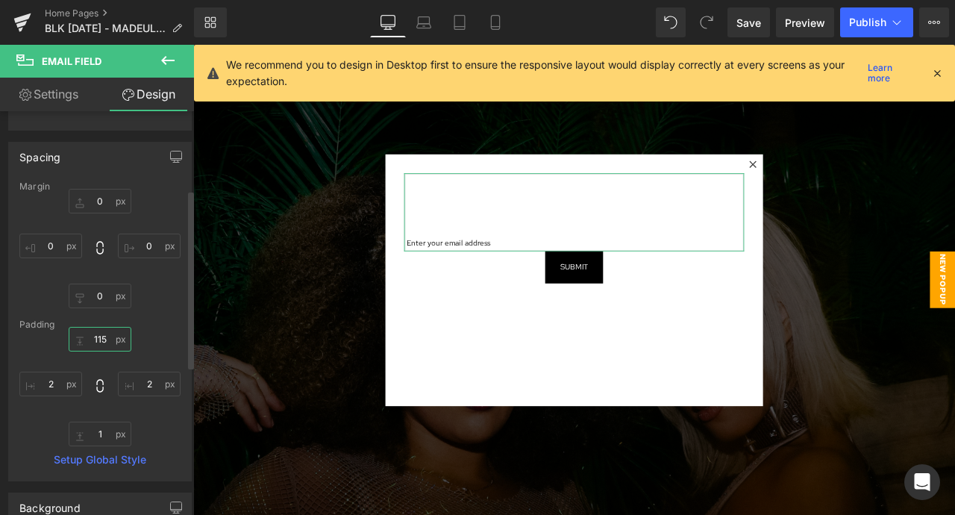
type input "0"
type input "100"
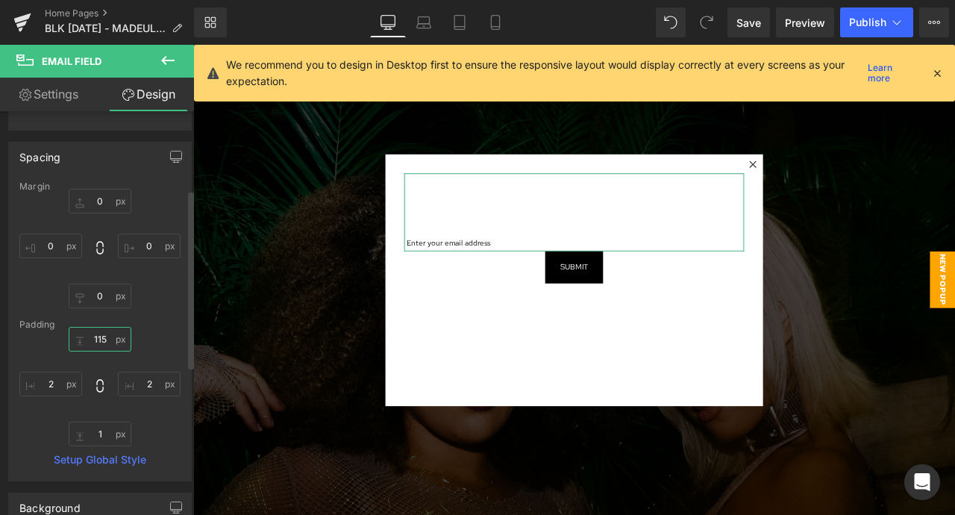
type input "2"
type input "1"
type input "2"
type input "100"
click at [151, 324] on div "Padding" at bounding box center [99, 324] width 161 height 10
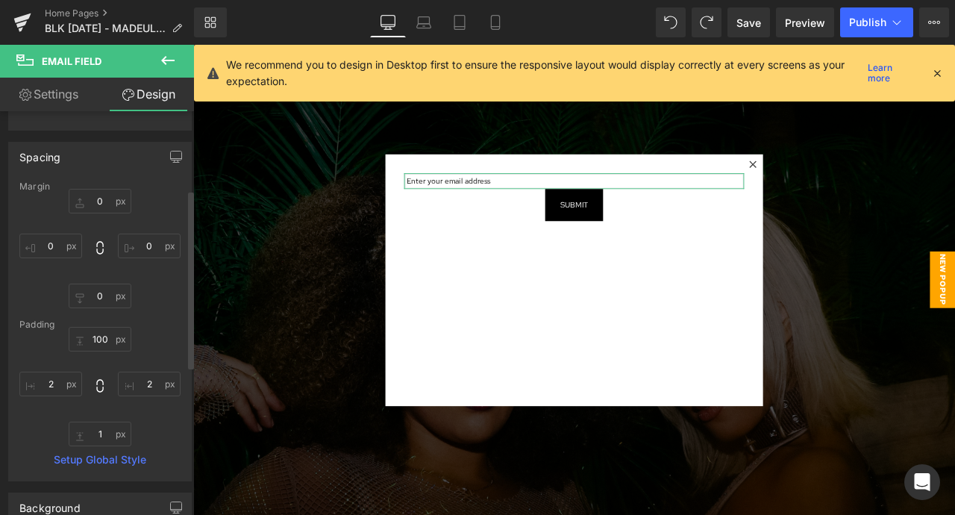
type input "0"
type input "1"
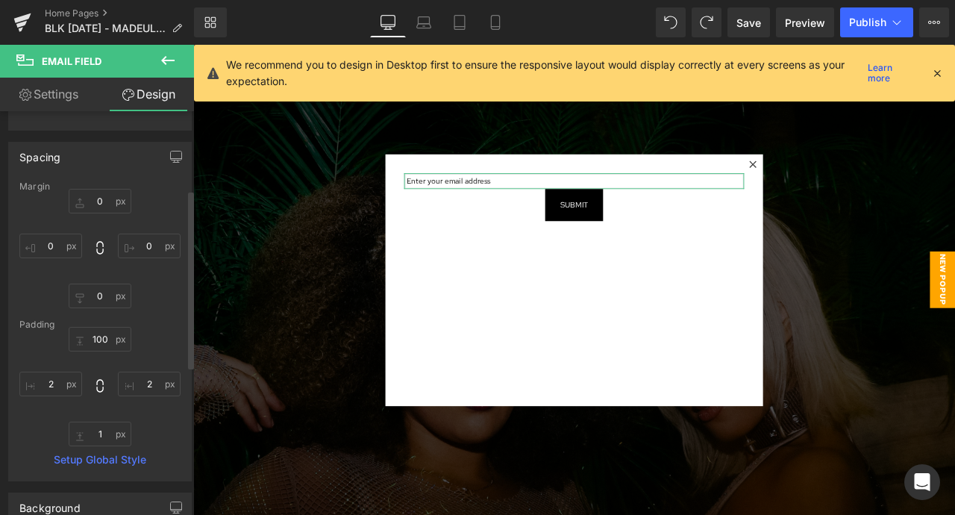
type input "2"
type input "1"
type input "2"
type input "0"
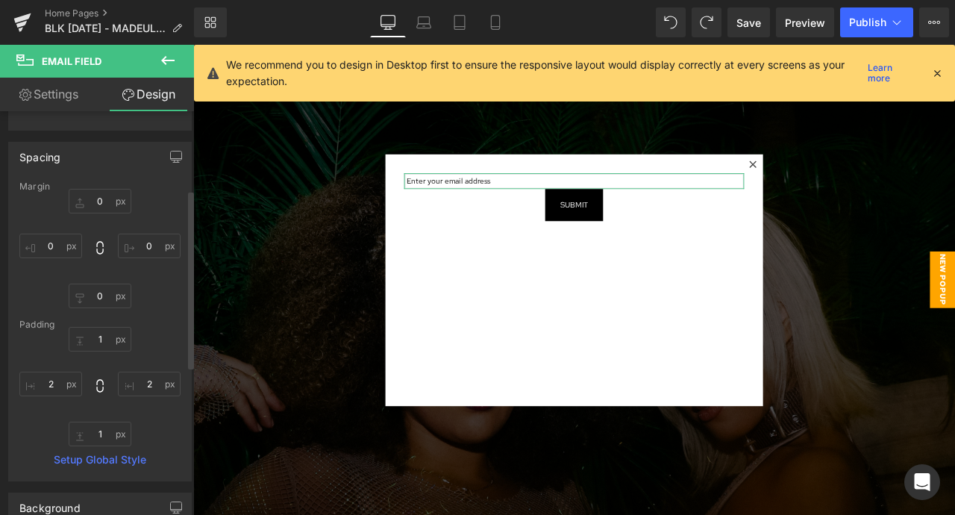
type input "0"
type input "115"
type input "2"
type input "1"
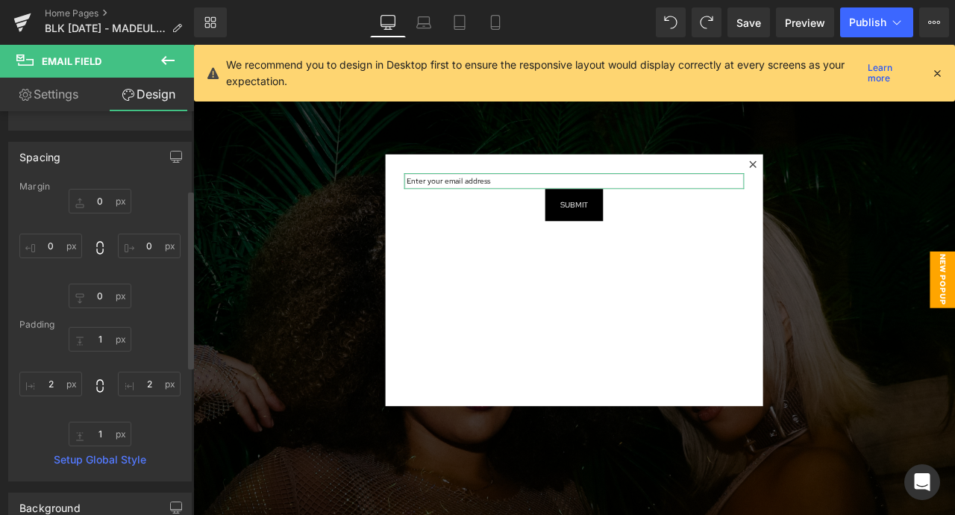
type input "2"
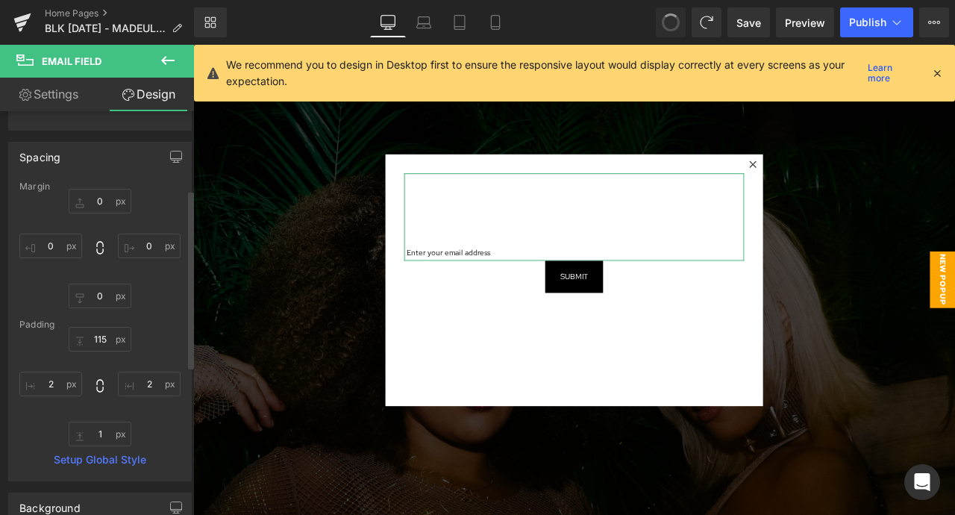
type input "0"
type input "1"
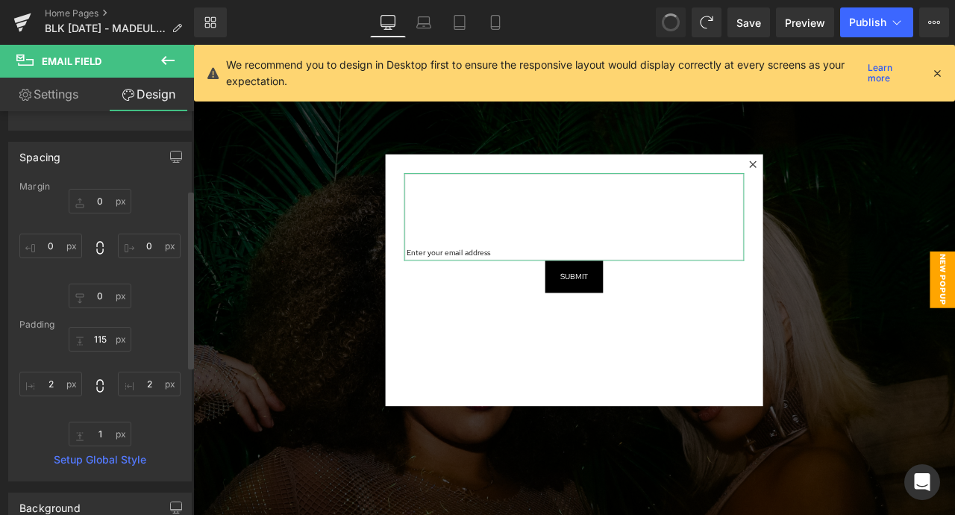
type input "2"
type input "1"
type input "2"
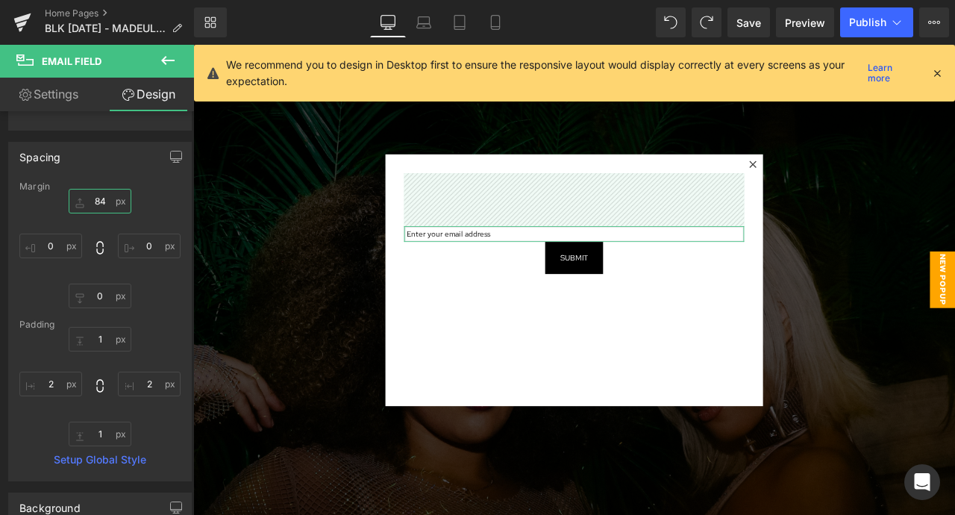
scroll to position [0, 0]
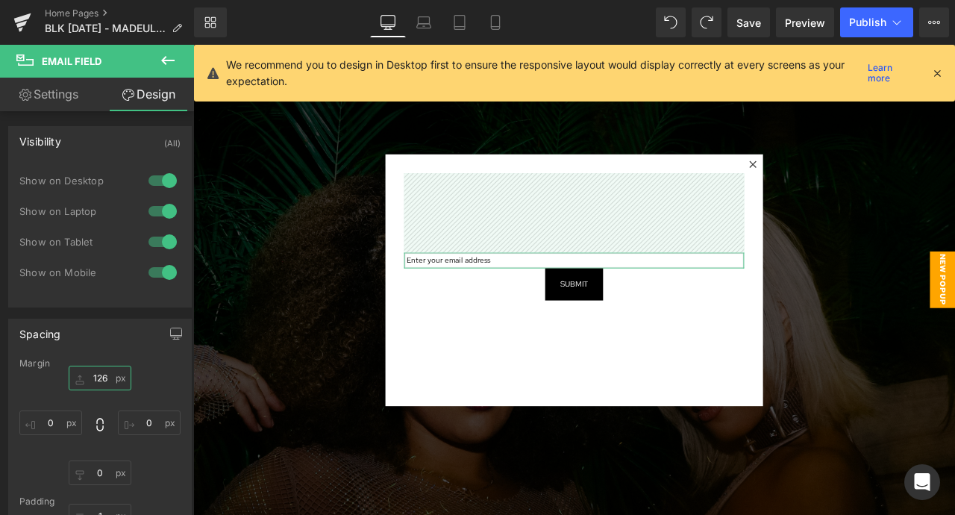
drag, startPoint x: 98, startPoint y: 198, endPoint x: 133, endPoint y: 107, distance: 97.3
click at [133, 107] on div "Settings Design Name contact[email] Name contact[email] Placeholder Enter your …" at bounding box center [97, 316] width 194 height 477
type input "122"
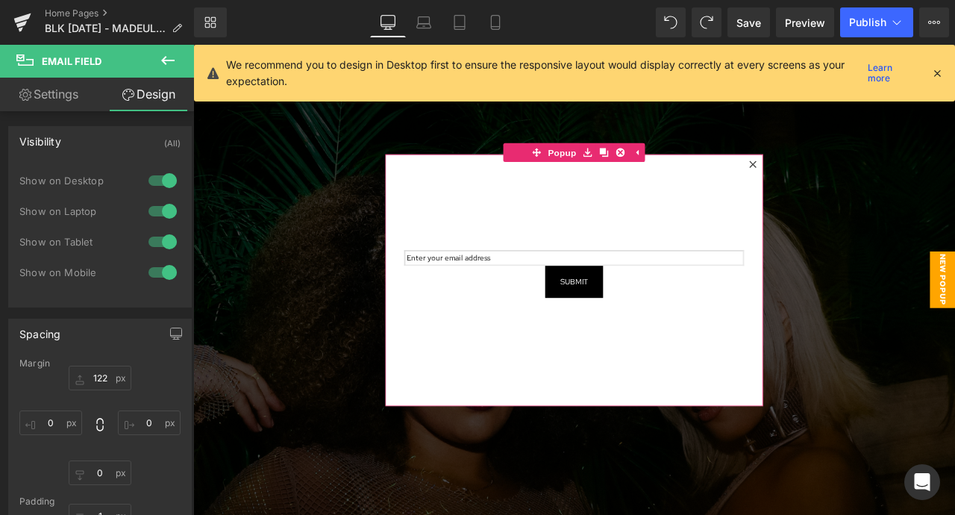
click at [643, 230] on div "Email Field Submit Submit Button" at bounding box center [644, 271] width 403 height 148
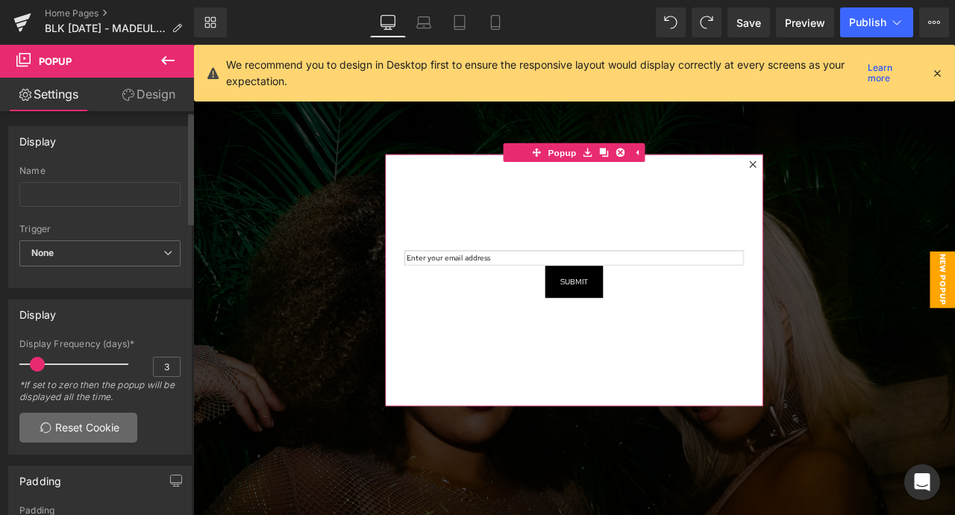
drag, startPoint x: 115, startPoint y: 227, endPoint x: 81, endPoint y: 432, distance: 207.1
click at [164, 96] on link "Design" at bounding box center [148, 95] width 97 height 34
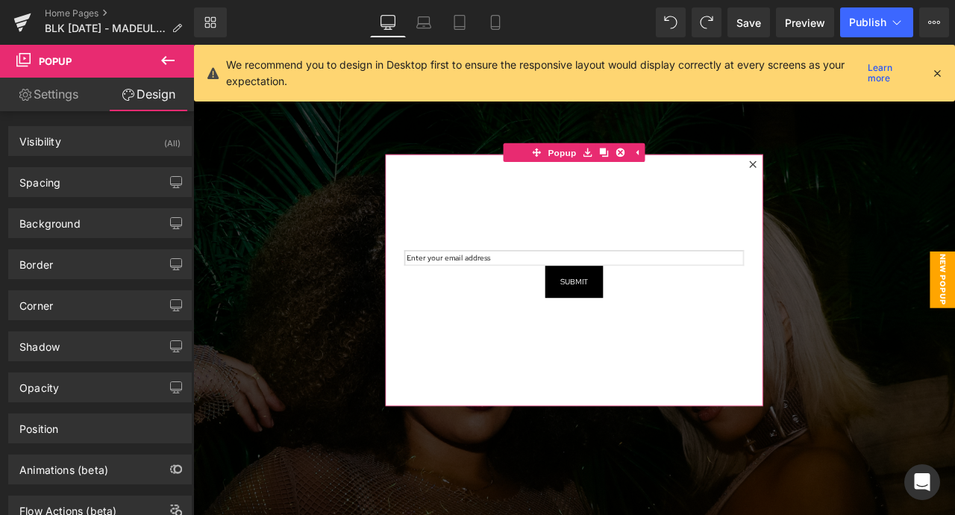
click at [80, 97] on link "Settings" at bounding box center [48, 95] width 97 height 34
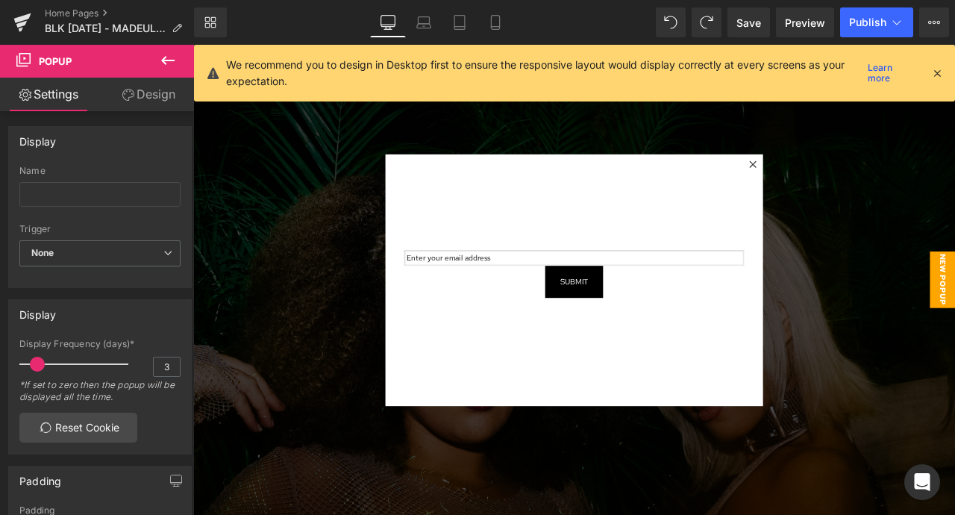
click at [171, 63] on icon at bounding box center [168, 60] width 18 height 18
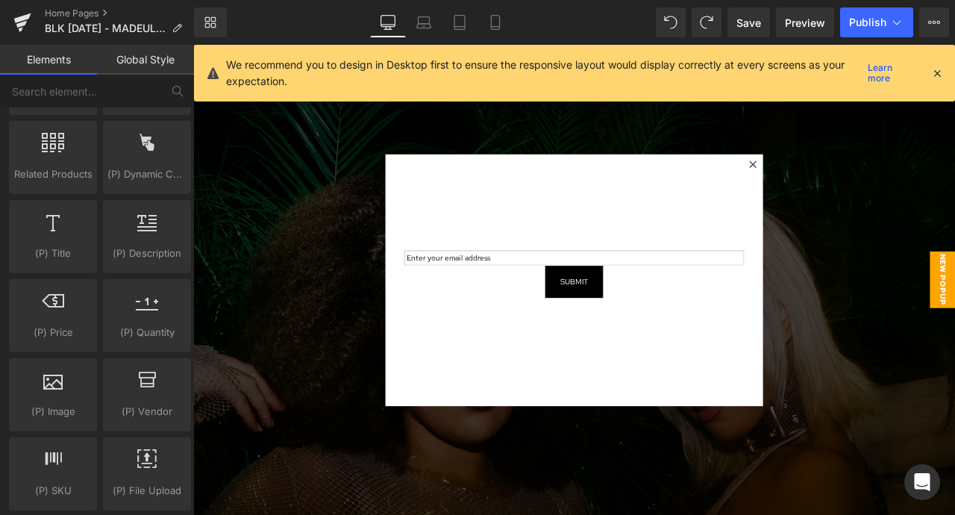
scroll to position [1376, 0]
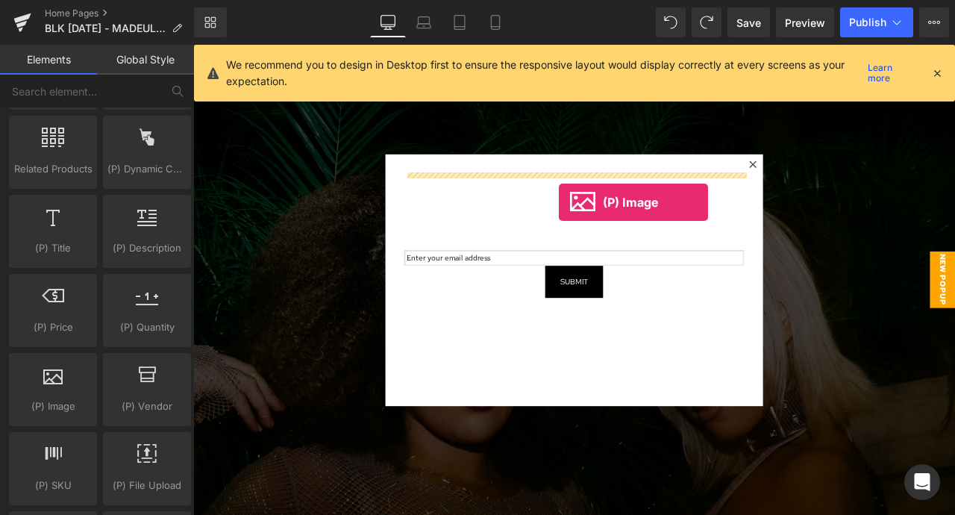
drag, startPoint x: 247, startPoint y: 434, endPoint x: 627, endPoint y: 231, distance: 430.5
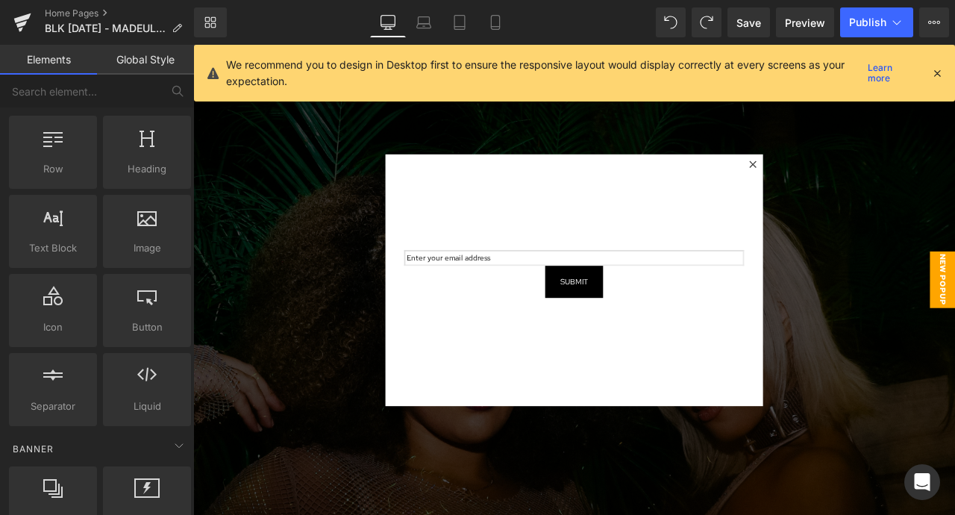
scroll to position [16, 0]
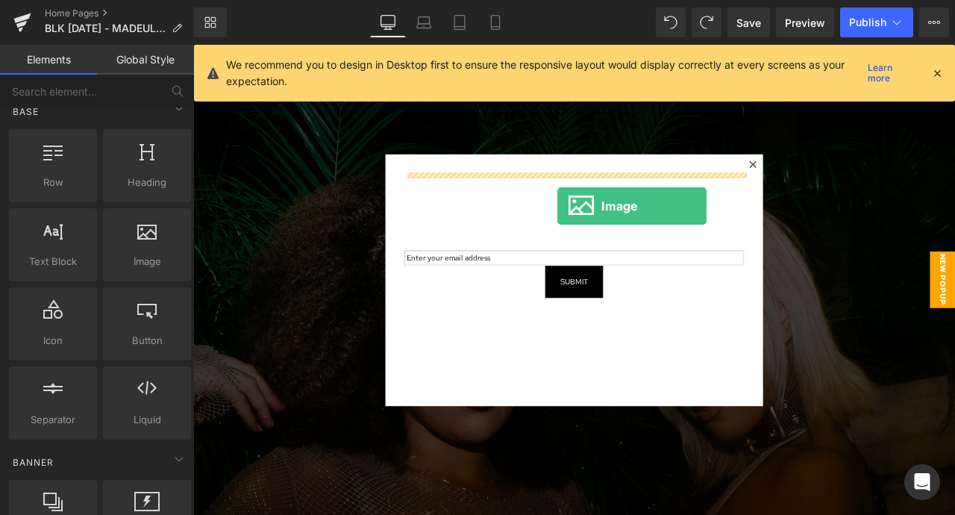
drag, startPoint x: 329, startPoint y: 276, endPoint x: 624, endPoint y: 236, distance: 298.1
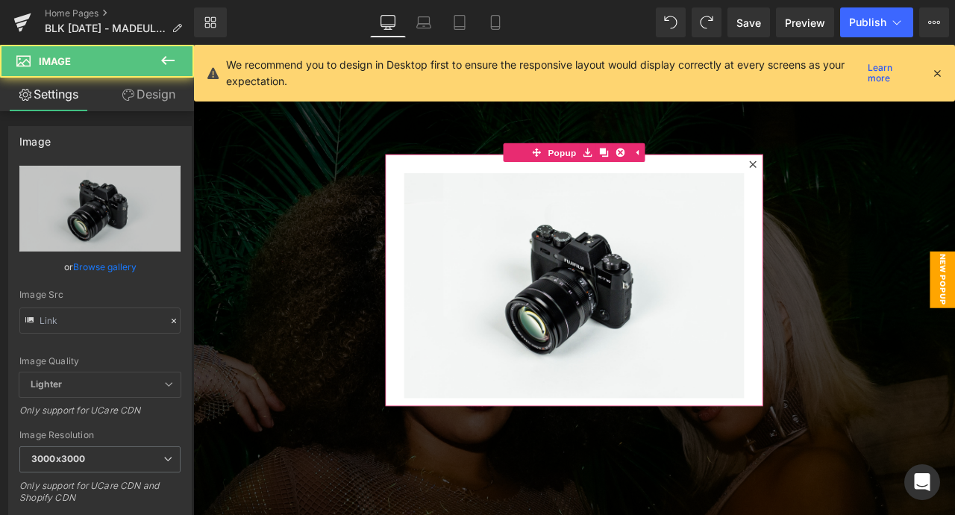
type input "//[DOMAIN_NAME][URL]"
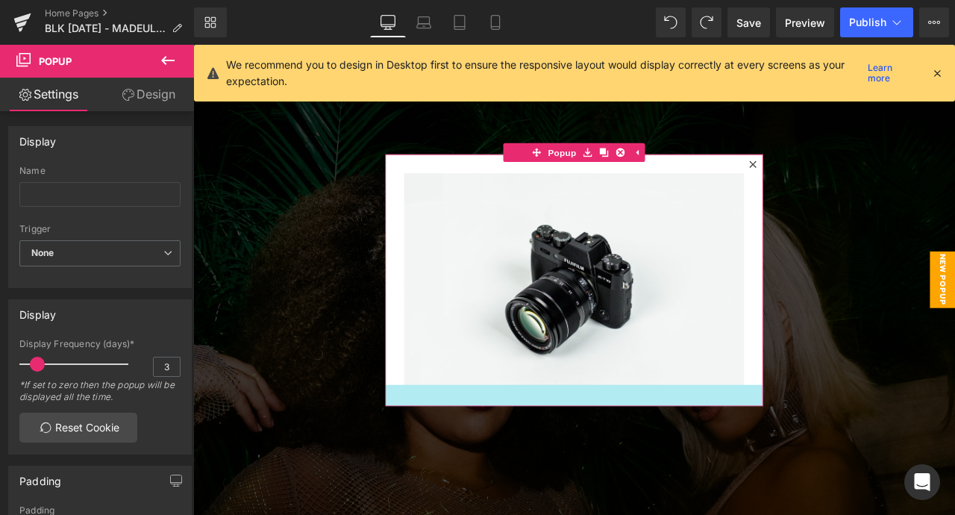
drag, startPoint x: 618, startPoint y: 470, endPoint x: 618, endPoint y: 496, distance: 26.1
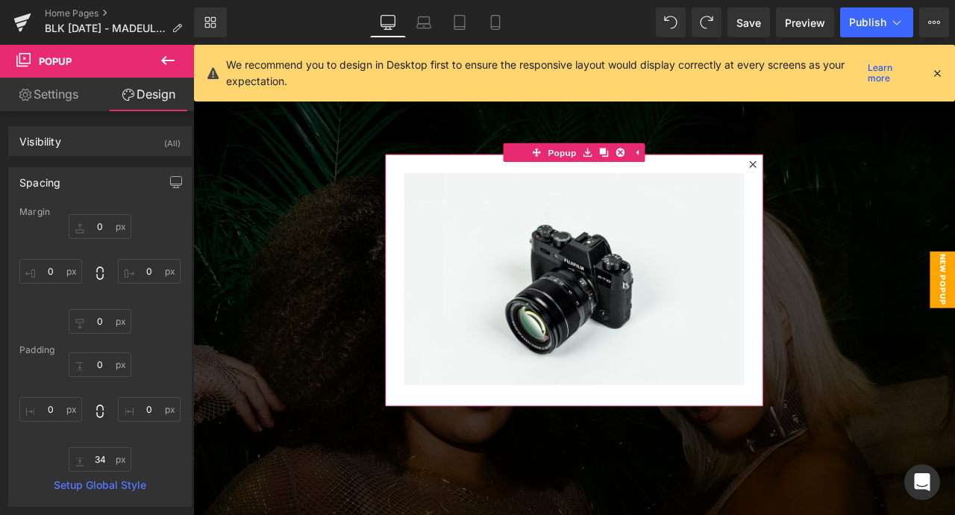
type input "0"
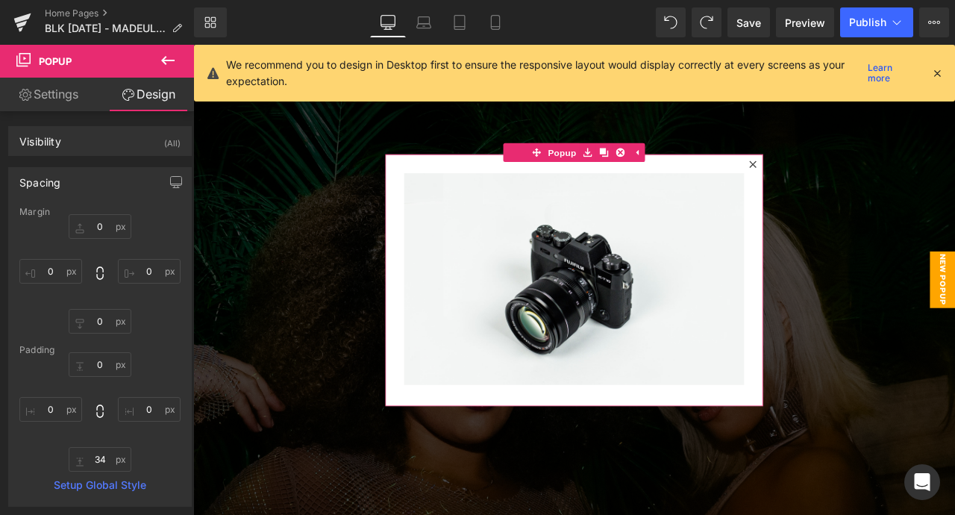
type input "0"
type input "34"
type input "0"
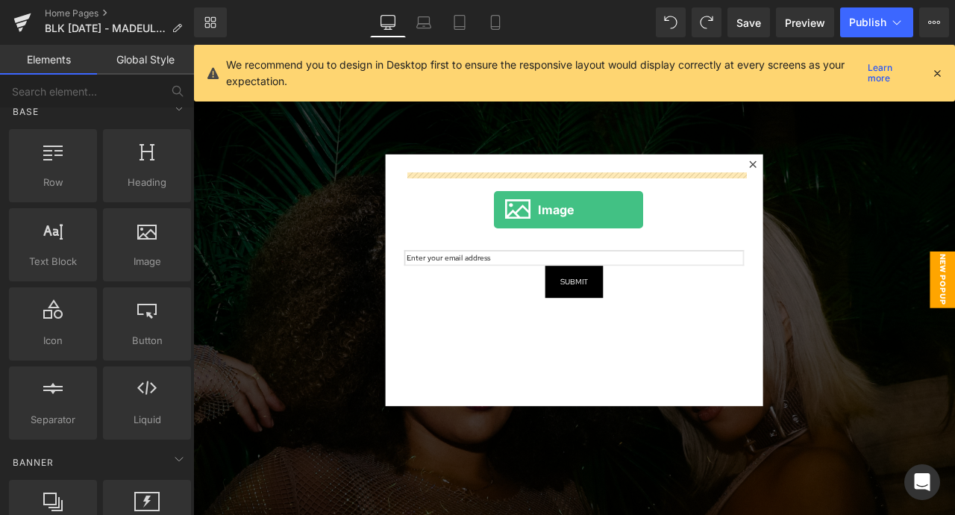
drag, startPoint x: 342, startPoint y: 321, endPoint x: 550, endPoint y: 241, distance: 222.9
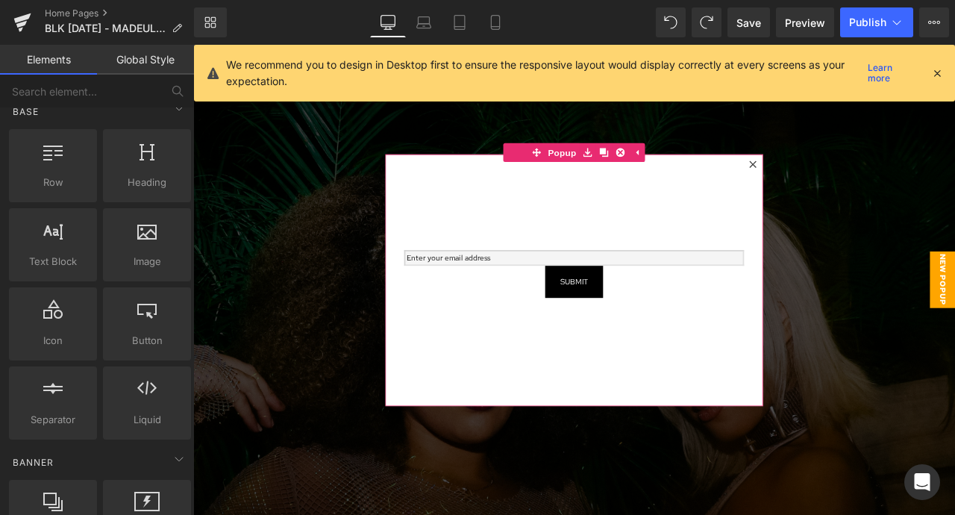
click at [600, 292] on input "email" at bounding box center [644, 297] width 403 height 19
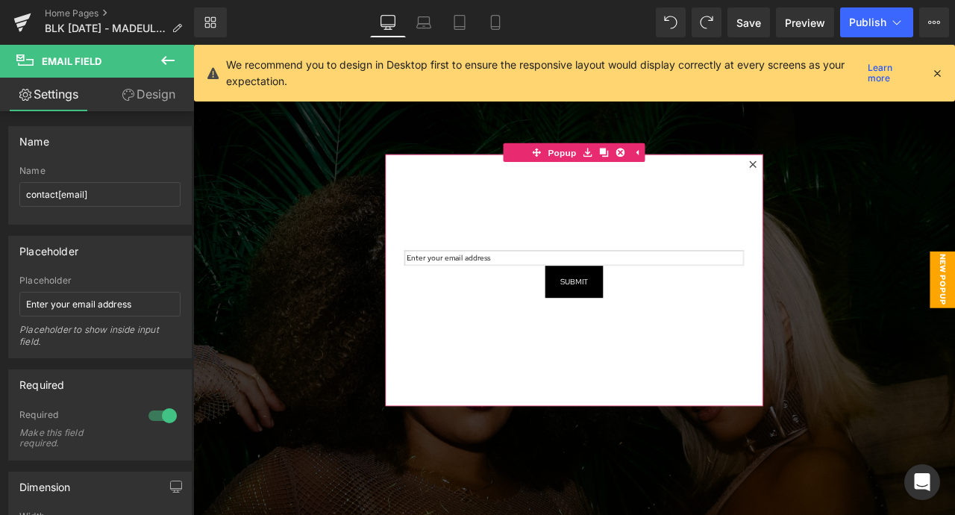
click at [532, 284] on div "Email Field Submit Submit Button" at bounding box center [644, 271] width 403 height 148
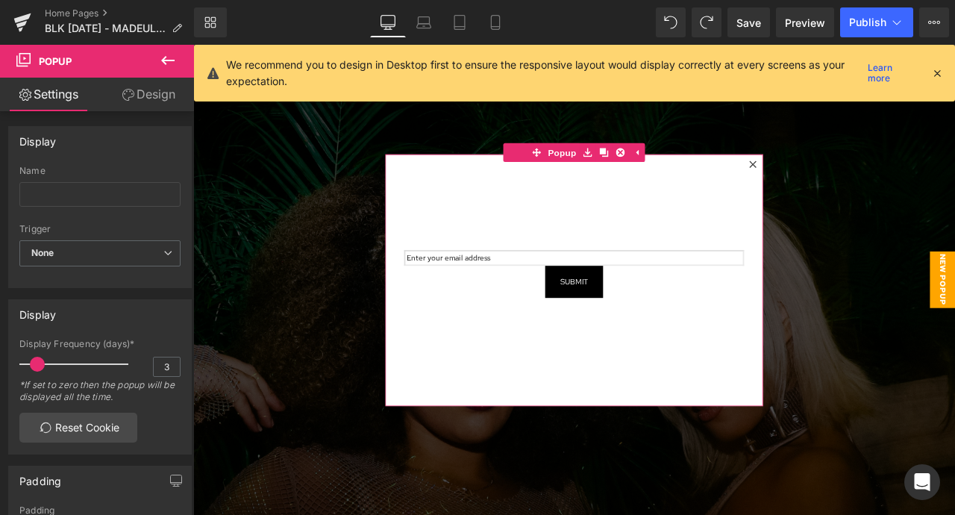
click at [146, 92] on link "Design" at bounding box center [148, 95] width 97 height 34
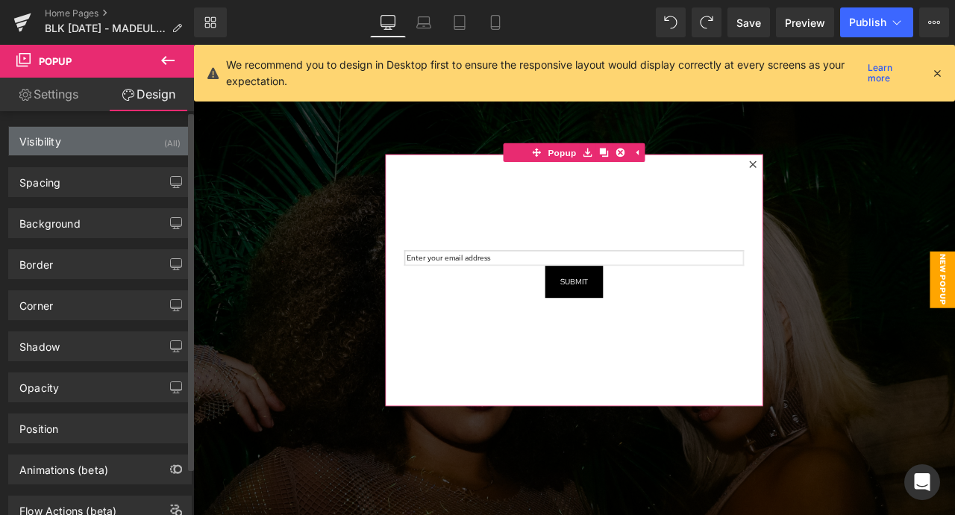
click at [116, 131] on div "Visibility (All)" at bounding box center [100, 141] width 182 height 28
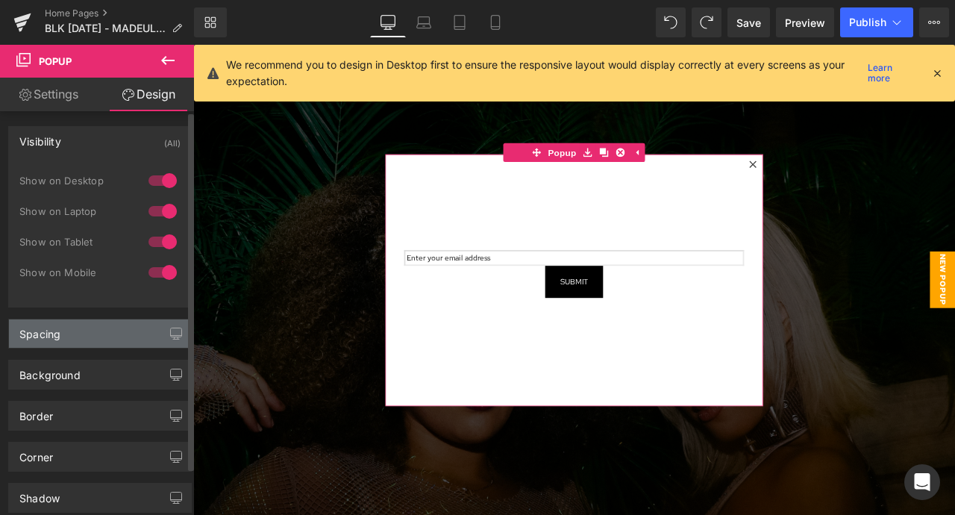
click at [122, 338] on div "Spacing" at bounding box center [100, 333] width 182 height 28
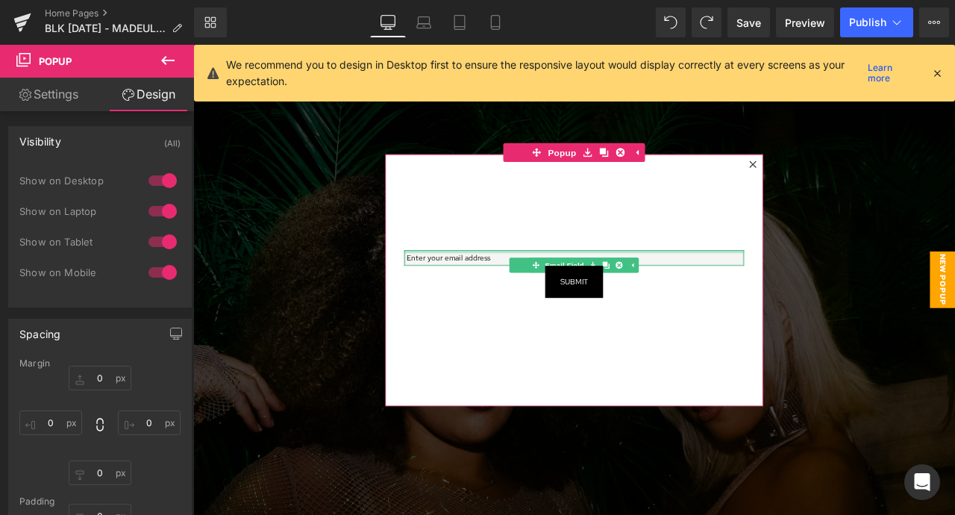
click at [485, 295] on input "email" at bounding box center [644, 297] width 403 height 19
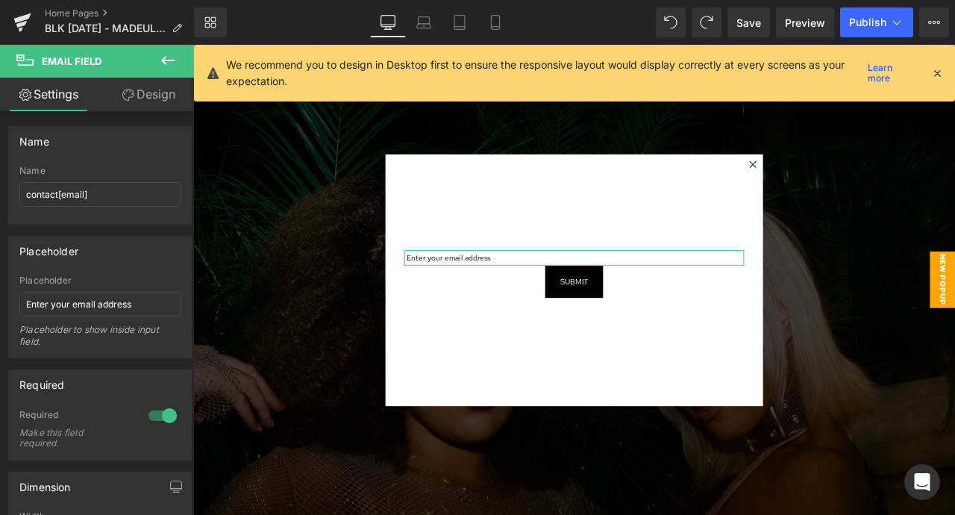
click at [144, 97] on link "Design" at bounding box center [148, 95] width 97 height 34
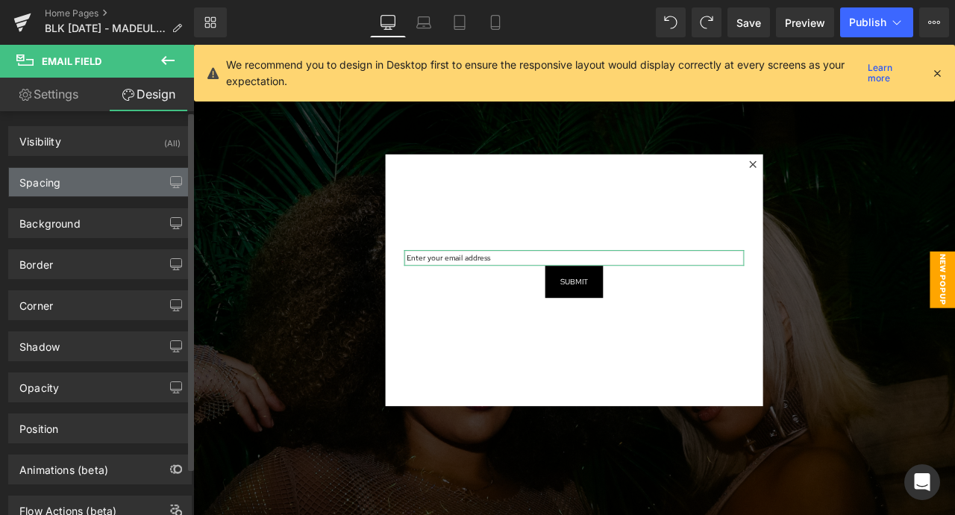
type input "122"
type input "0"
type input "1"
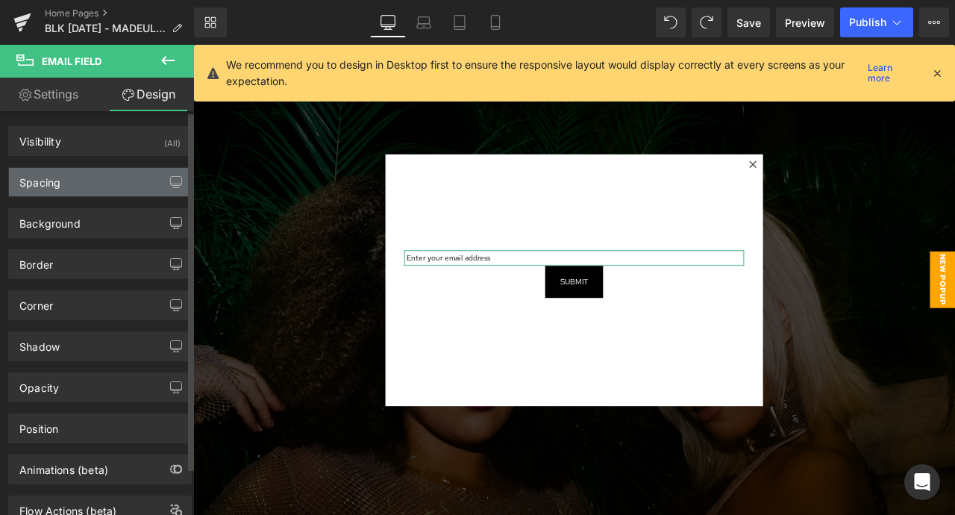
type input "2"
type input "1"
type input "2"
click at [108, 182] on div "Spacing" at bounding box center [100, 182] width 182 height 28
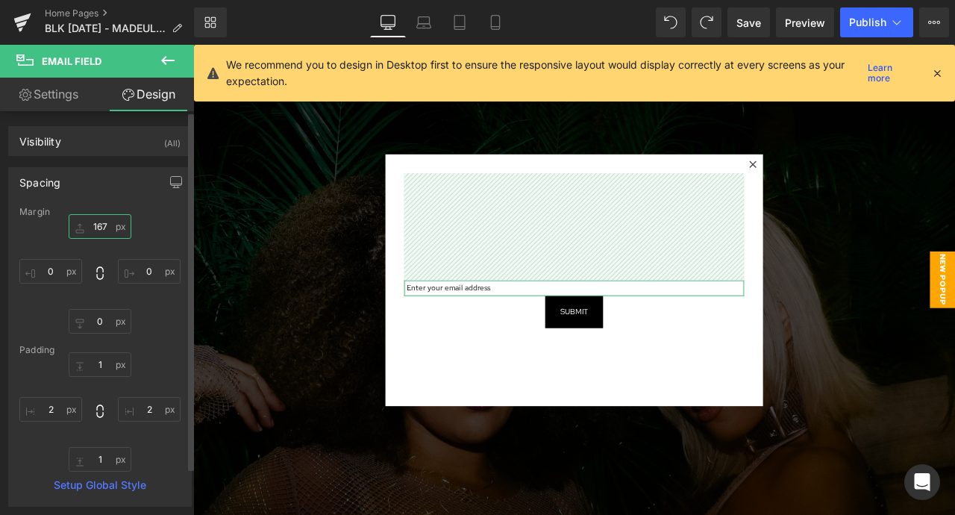
drag, startPoint x: 101, startPoint y: 230, endPoint x: 103, endPoint y: 196, distance: 34.3
click at [102, 197] on div "Spacing Margin 167px 167 0px 0 0px 0 0px 0 Padding 1px 1 2px 2 1px 1 2px 2 Setu…" at bounding box center [99, 336] width 183 height 339
click at [97, 220] on input "167" at bounding box center [100, 226] width 63 height 25
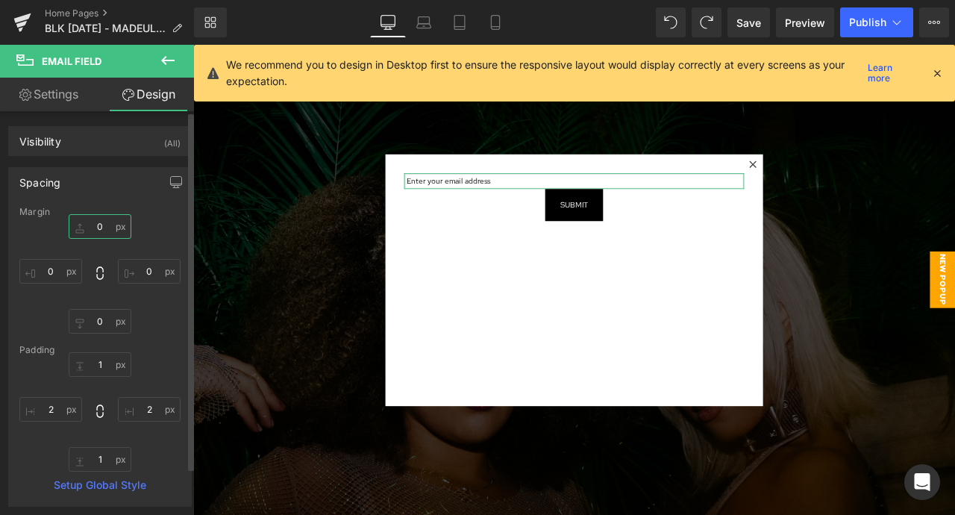
type input "0"
click at [73, 95] on link "Settings" at bounding box center [48, 95] width 97 height 34
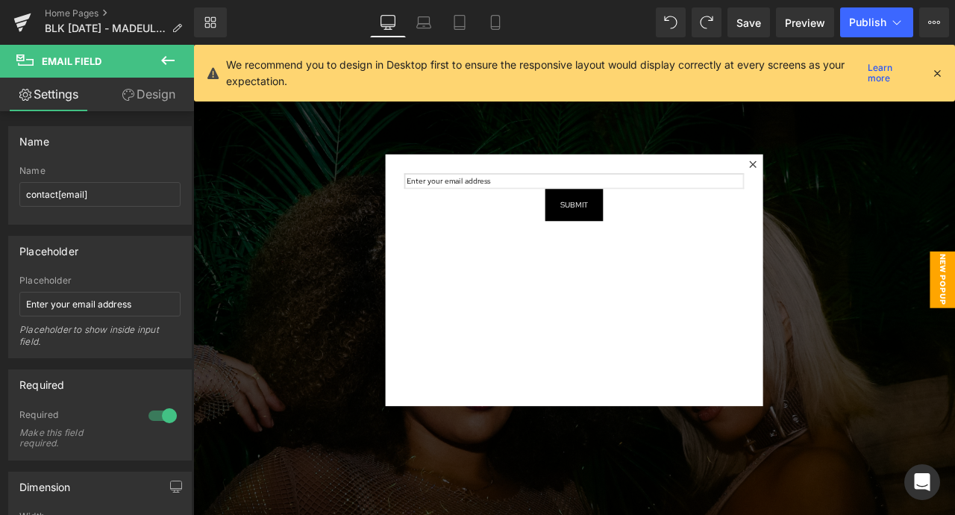
click at [175, 54] on icon at bounding box center [168, 60] width 18 height 18
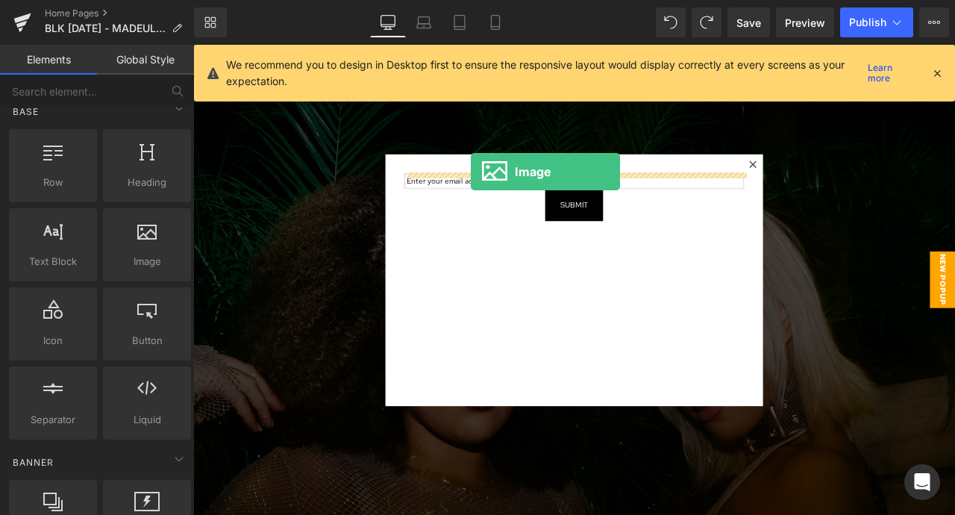
drag, startPoint x: 330, startPoint y: 303, endPoint x: 522, endPoint y: 195, distance: 220.4
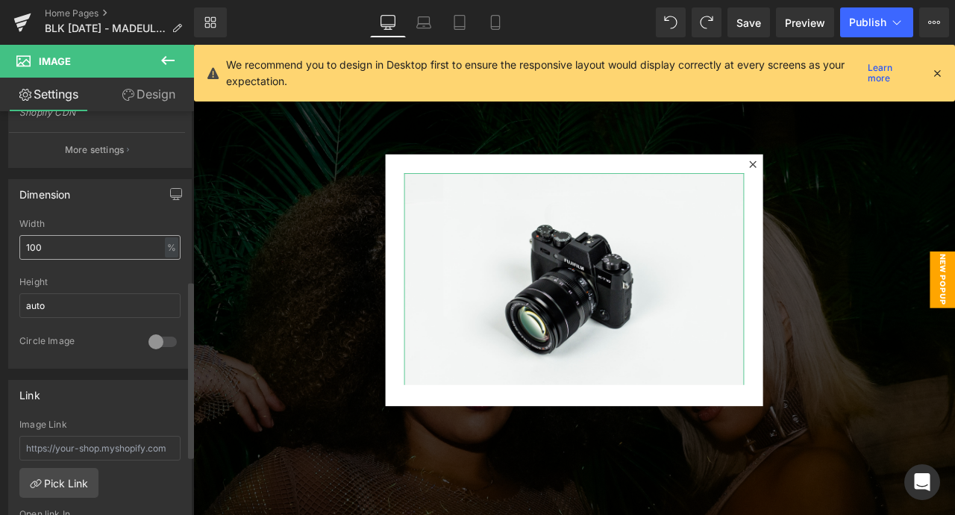
scroll to position [380, 0]
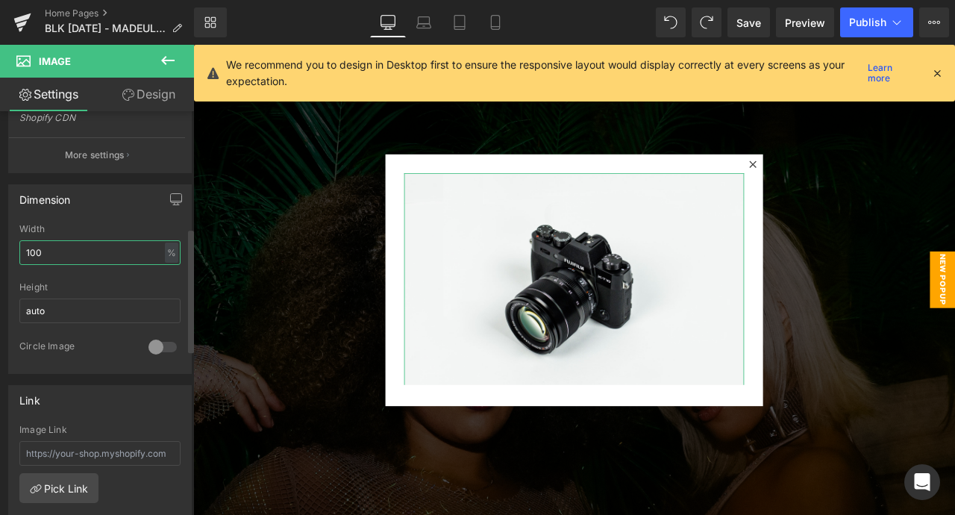
click at [118, 253] on input "100" at bounding box center [99, 252] width 161 height 25
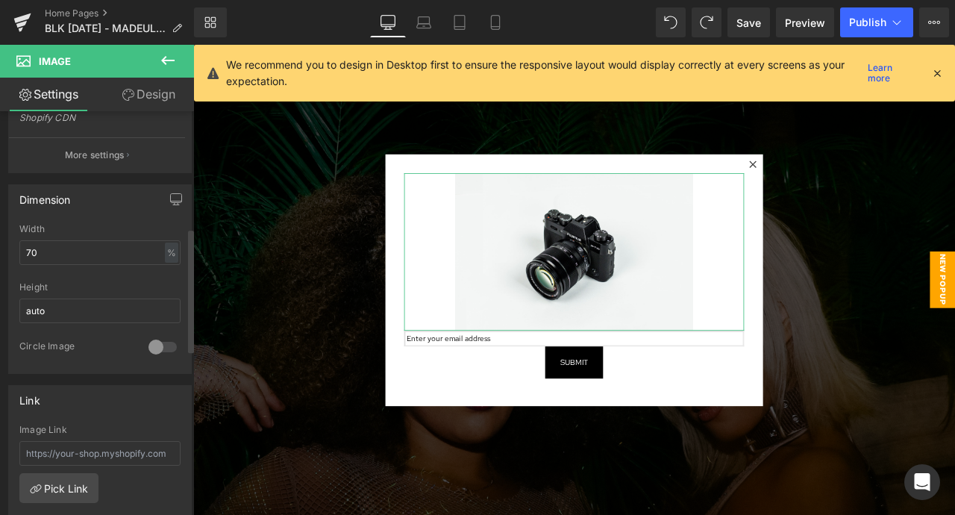
click at [150, 283] on div "Height" at bounding box center [99, 287] width 161 height 10
click at [30, 250] on input "70" at bounding box center [99, 252] width 161 height 25
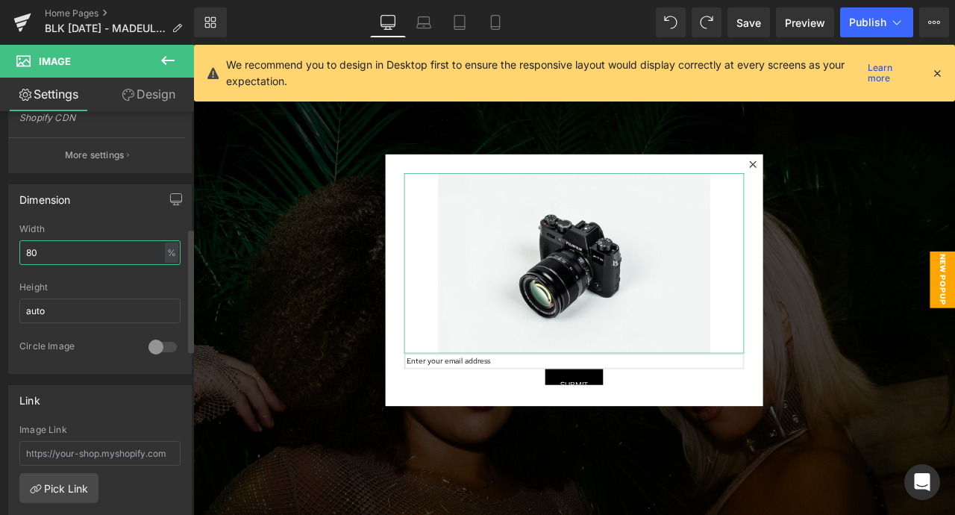
click at [30, 250] on input "80" at bounding box center [99, 252] width 161 height 25
click at [31, 253] on input "80" at bounding box center [99, 252] width 161 height 25
type input "8"
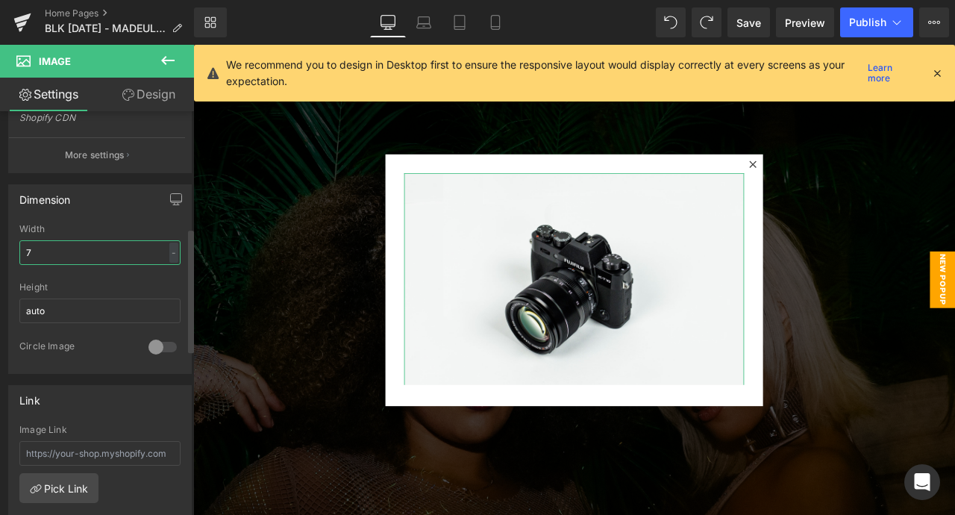
type input "70"
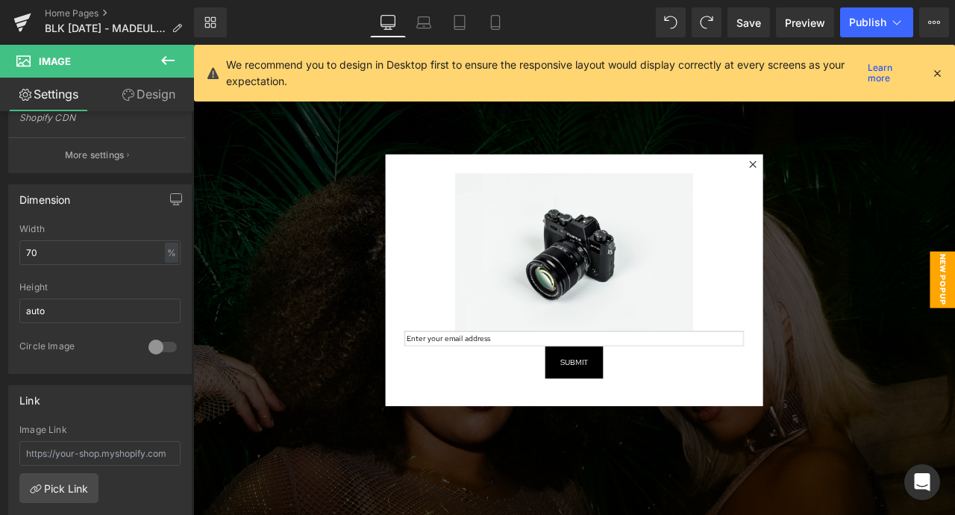
click at [508, 430] on div "Submit" at bounding box center [644, 421] width 403 height 38
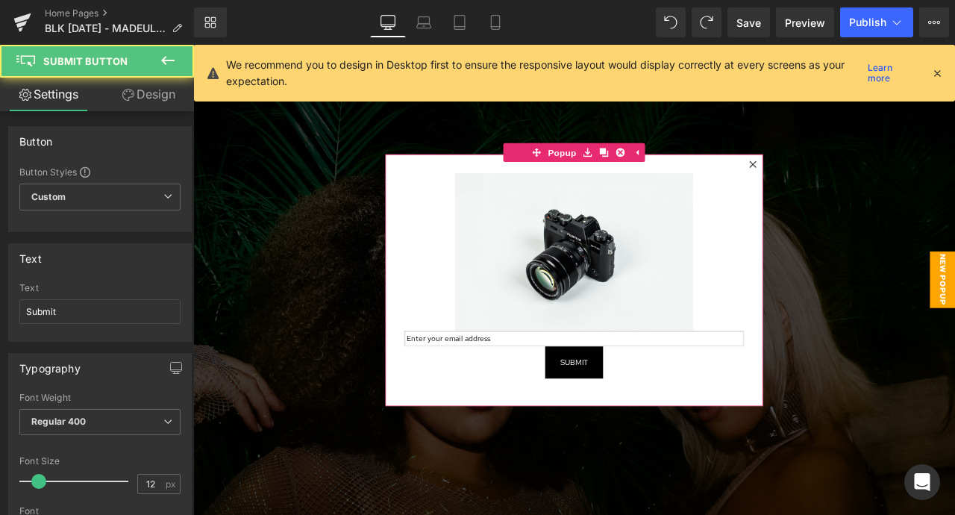
click at [451, 335] on div at bounding box center [644, 290] width 403 height 186
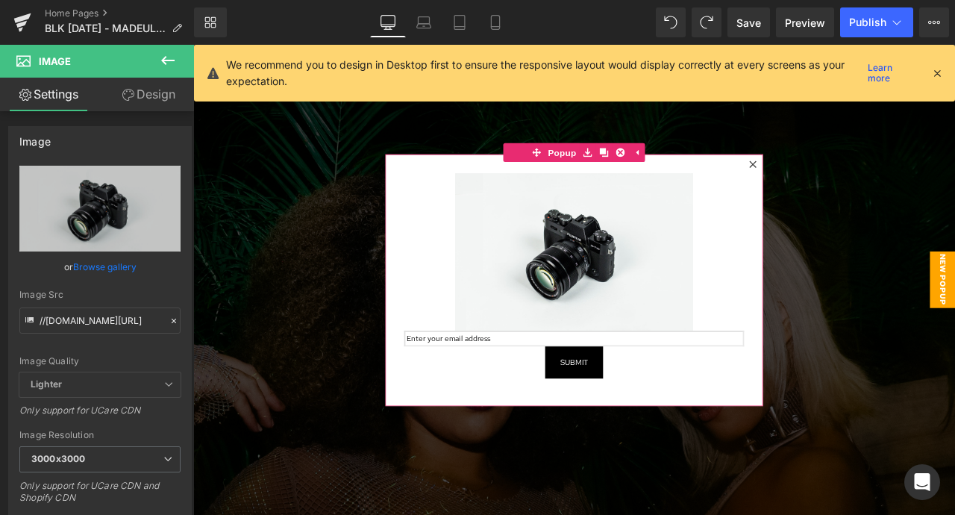
click at [430, 350] on div "Image Email Field Submit Submit Button" at bounding box center [645, 311] width 448 height 273
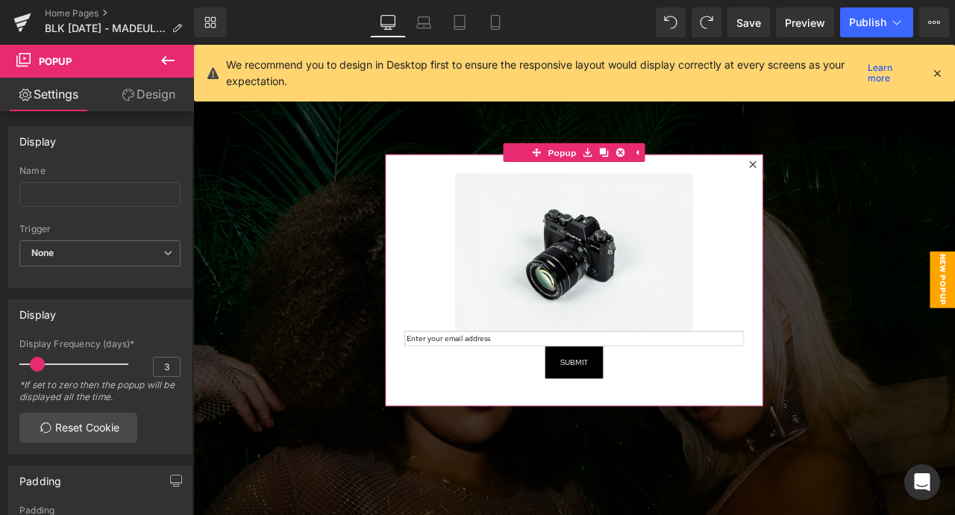
click at [598, 402] on div "Submit Submit Button" at bounding box center [644, 421] width 403 height 38
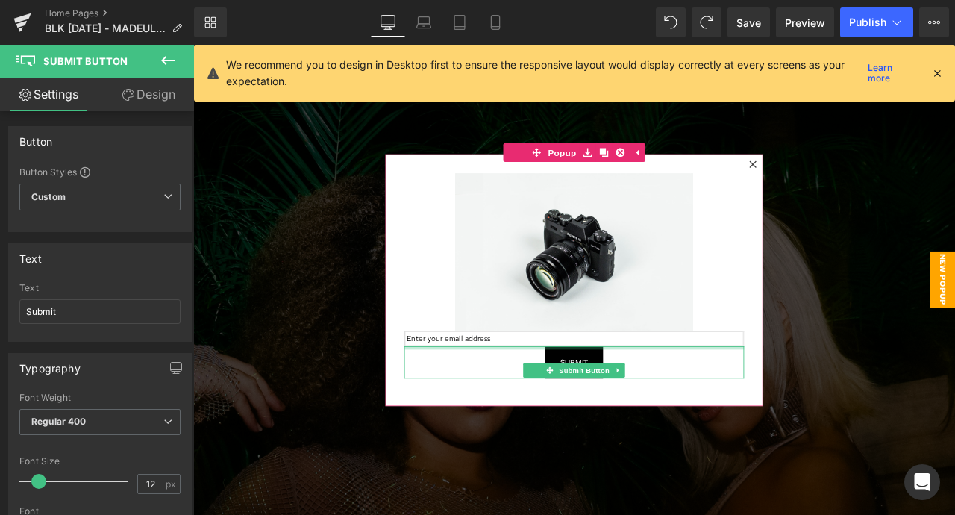
click at [600, 403] on div at bounding box center [644, 404] width 403 height 4
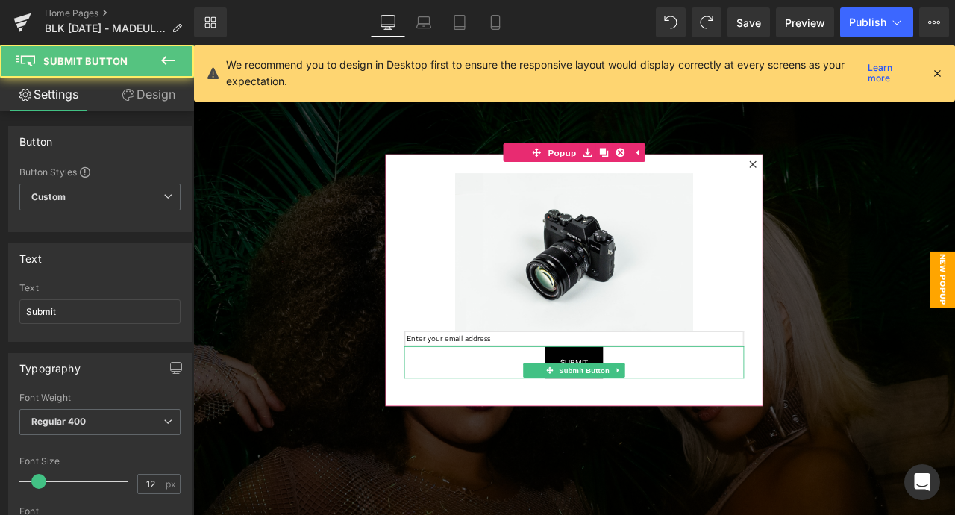
click at [516, 416] on div "Submit" at bounding box center [644, 421] width 403 height 38
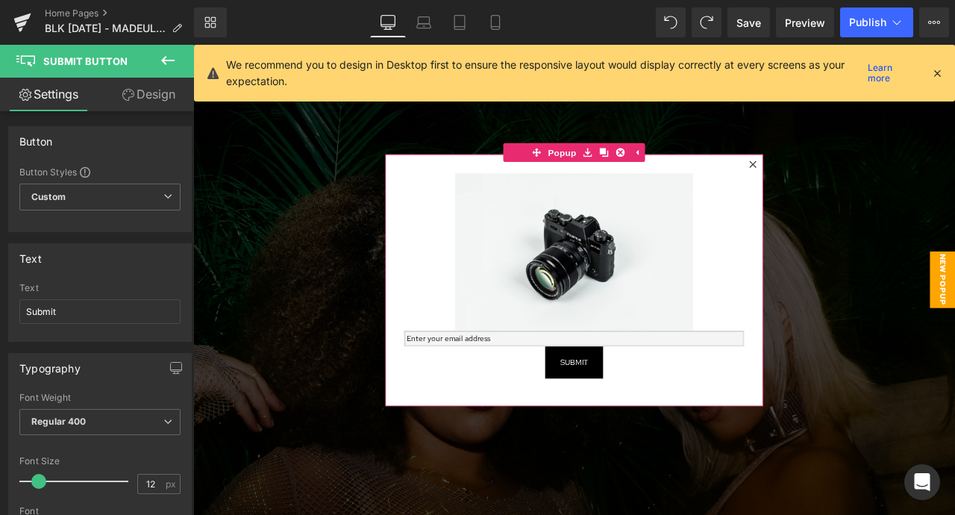
click at [489, 396] on input "email" at bounding box center [644, 392] width 403 height 19
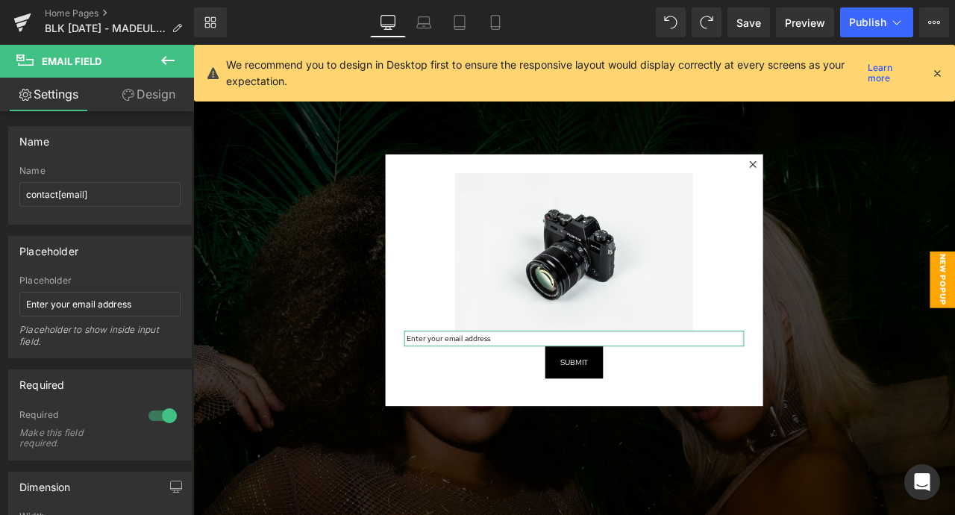
click at [134, 90] on link "Design" at bounding box center [148, 95] width 97 height 34
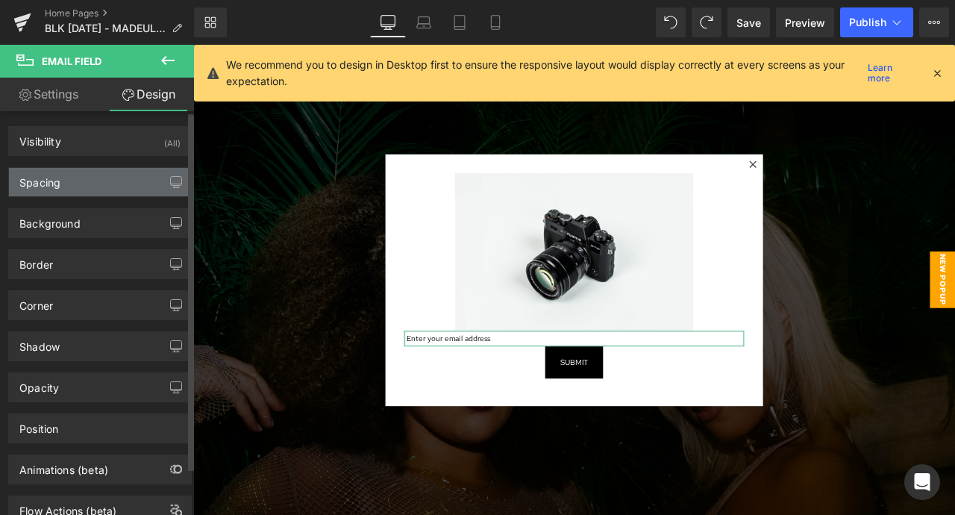
click at [124, 186] on div "Spacing" at bounding box center [100, 182] width 182 height 28
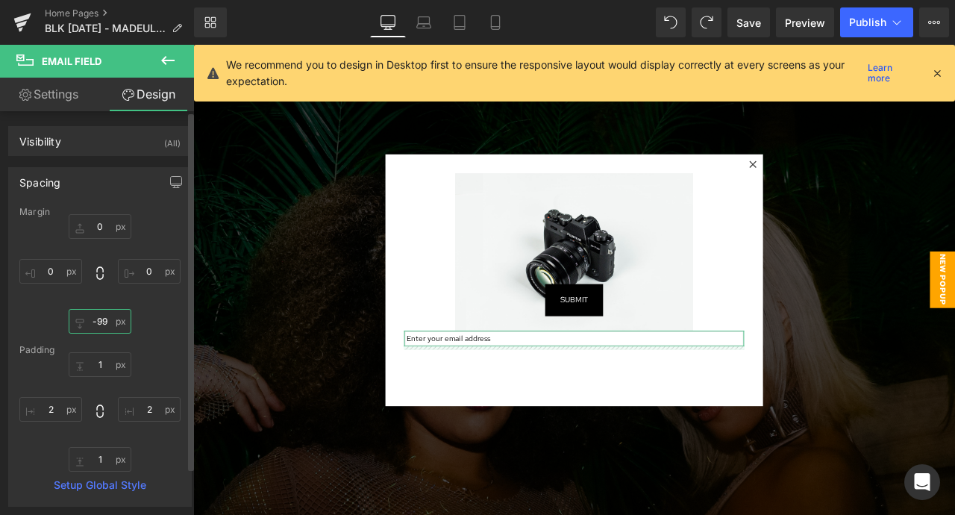
drag, startPoint x: 101, startPoint y: 321, endPoint x: 104, endPoint y: 394, distance: 73.2
click at [104, 394] on div "Margin 0px 0 0px 0 -99px -99 0px 0 Padding 1px 1 2px 2 1px 1 2px 2 Setup Global…" at bounding box center [100, 356] width 182 height 299
click at [98, 318] on input "-99" at bounding box center [100, 321] width 63 height 25
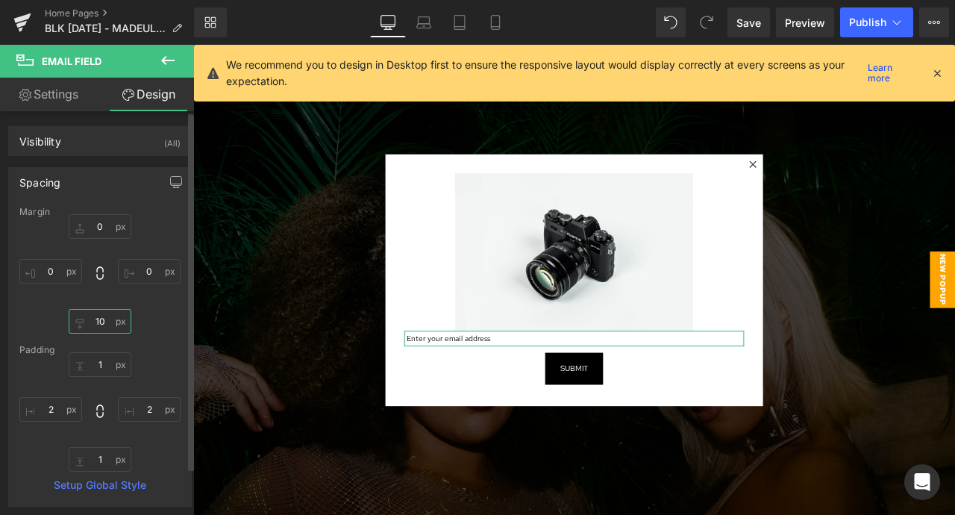
type input "1"
type input "-100"
click at [155, 314] on div "0px 0 0px 0 -100 -100 0px 0" at bounding box center [99, 273] width 161 height 119
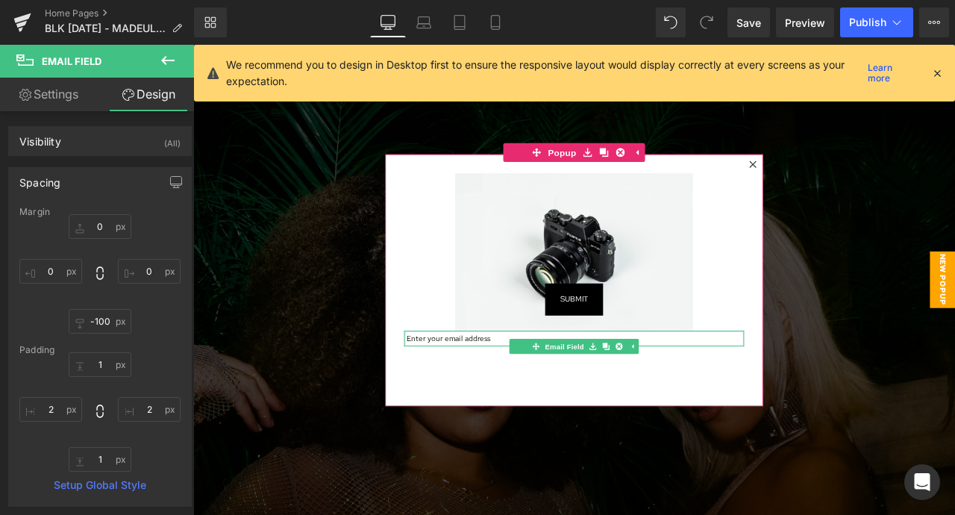
type input "1px"
click at [488, 398] on div "Email Field" at bounding box center [644, 392] width 403 height 19
click at [595, 398] on ul "Email Field" at bounding box center [645, 402] width 154 height 18
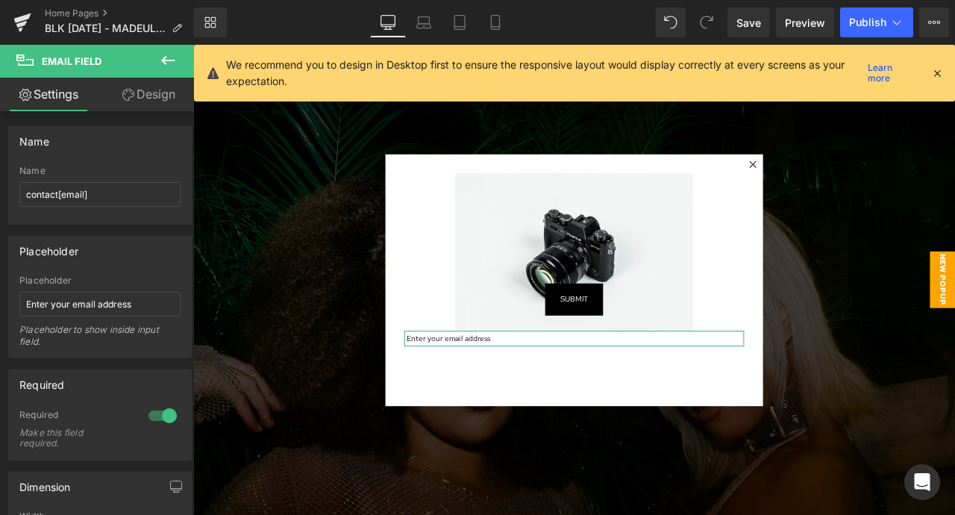
click at [153, 95] on link "Design" at bounding box center [148, 95] width 97 height 34
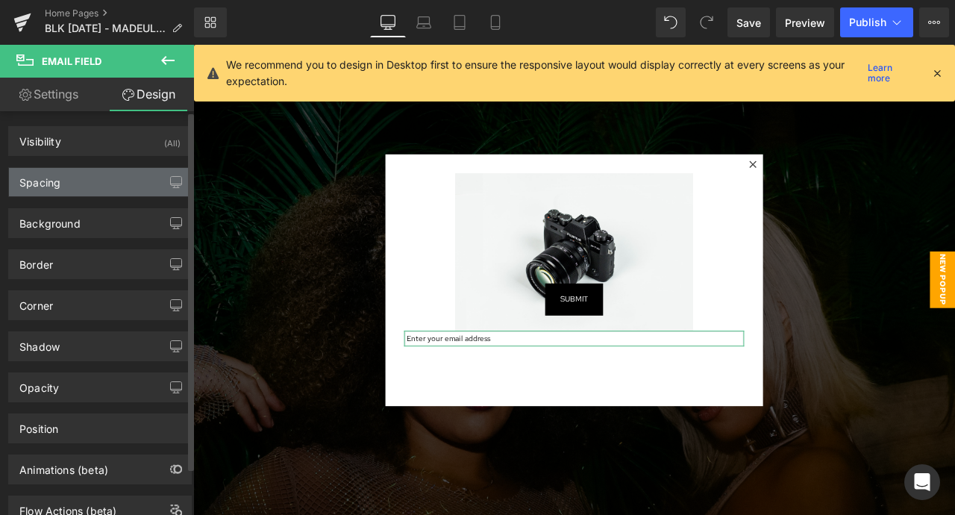
type input "0"
type input "-100"
type input "0"
type input "1"
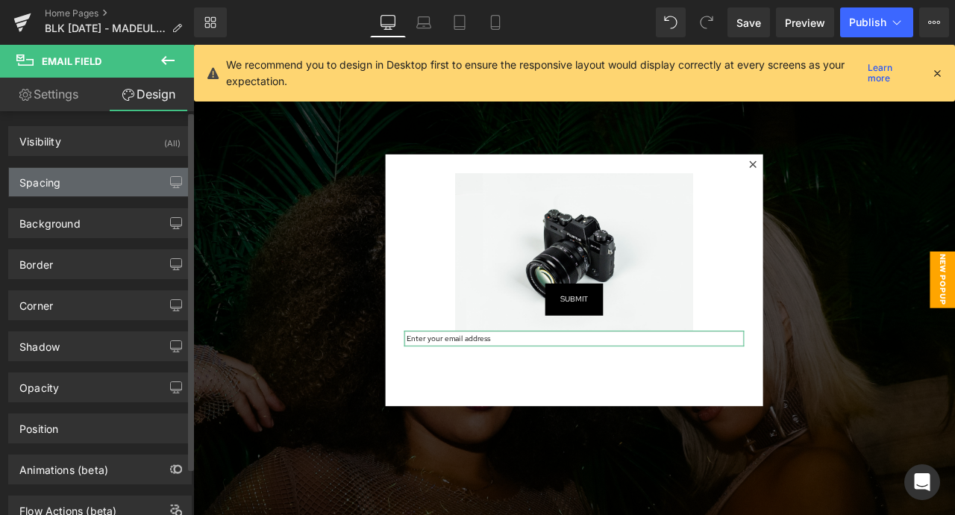
type input "2"
type input "1"
type input "2"
click at [110, 192] on div "Spacing" at bounding box center [100, 182] width 182 height 28
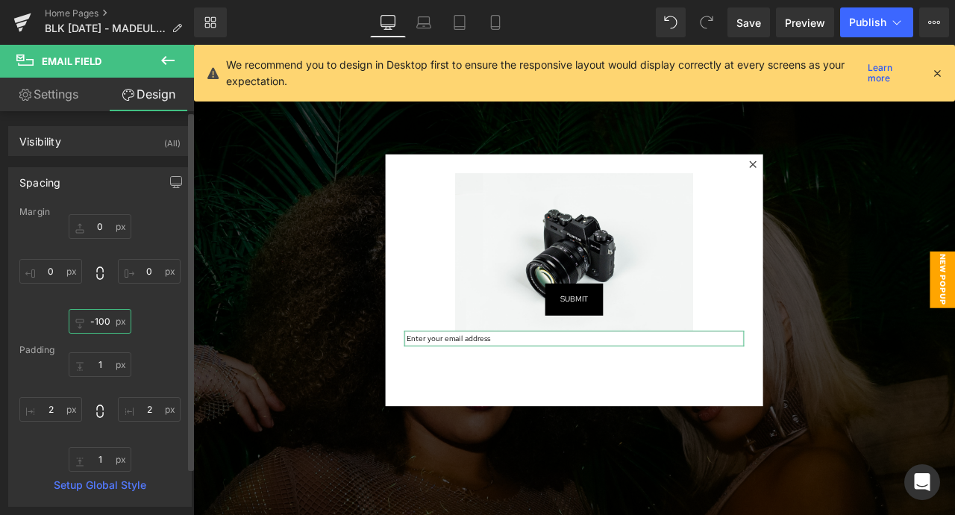
click at [101, 321] on input "-100" at bounding box center [100, 321] width 63 height 25
click at [163, 321] on div "0px 0 0px 0 -100px -100 0px 0" at bounding box center [99, 273] width 161 height 119
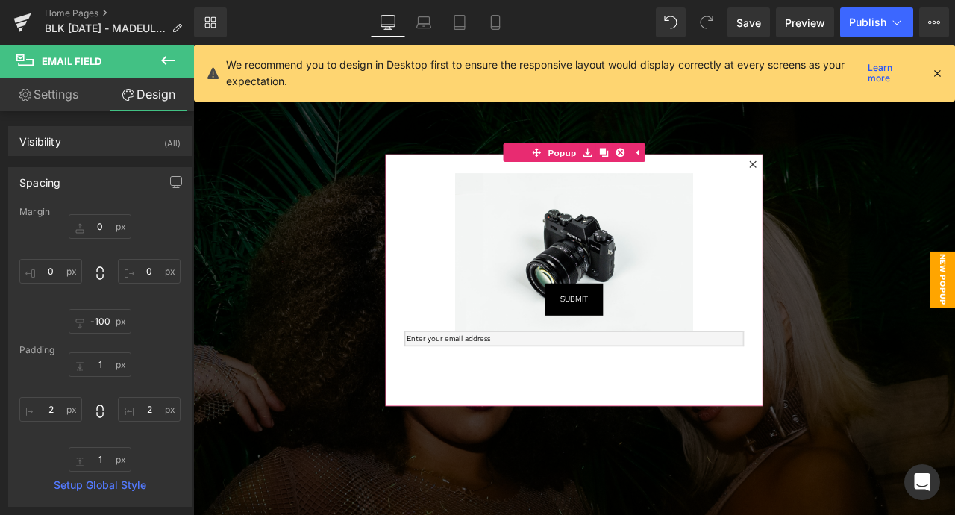
click at [485, 392] on input "email" at bounding box center [644, 392] width 403 height 19
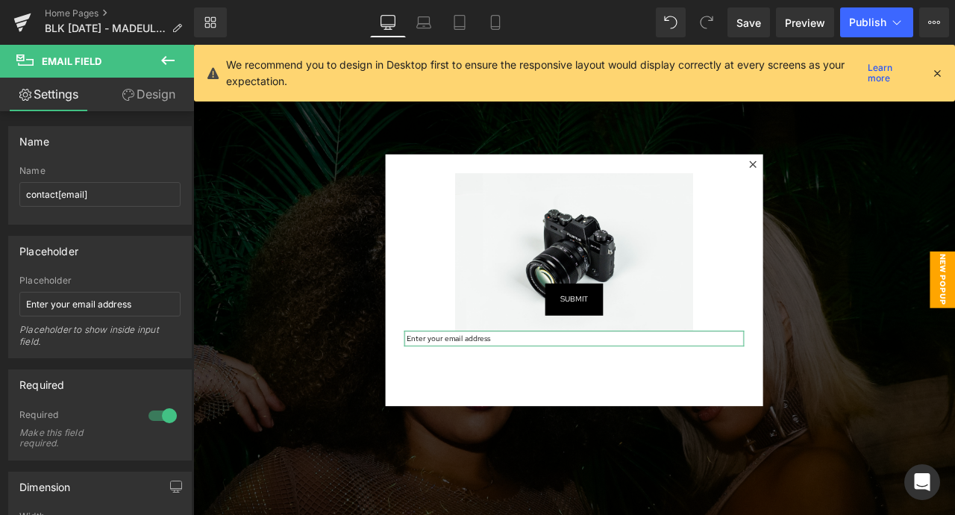
drag, startPoint x: 137, startPoint y: 96, endPoint x: 115, endPoint y: 179, distance: 85.8
click at [137, 96] on link "Design" at bounding box center [148, 95] width 97 height 34
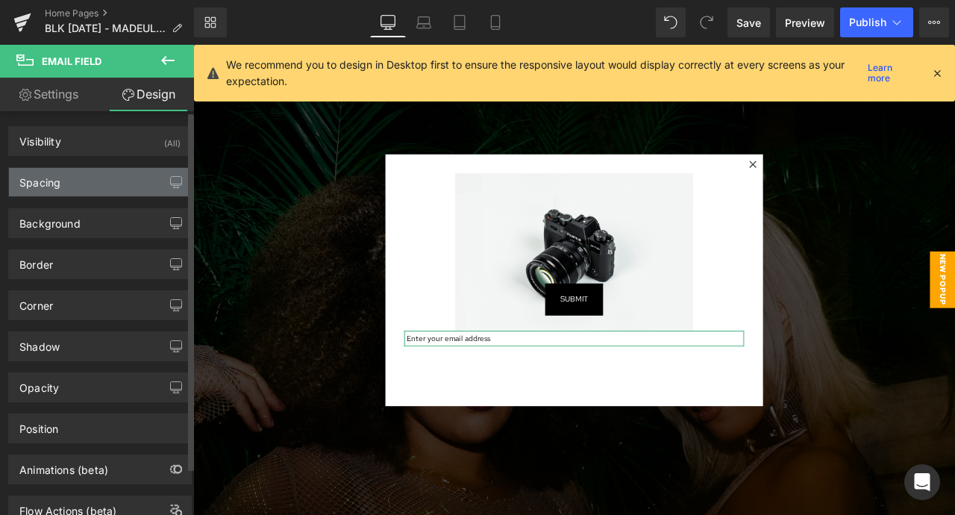
click at [113, 186] on div "Spacing" at bounding box center [100, 182] width 182 height 28
type input "0"
type input "-100"
type input "0"
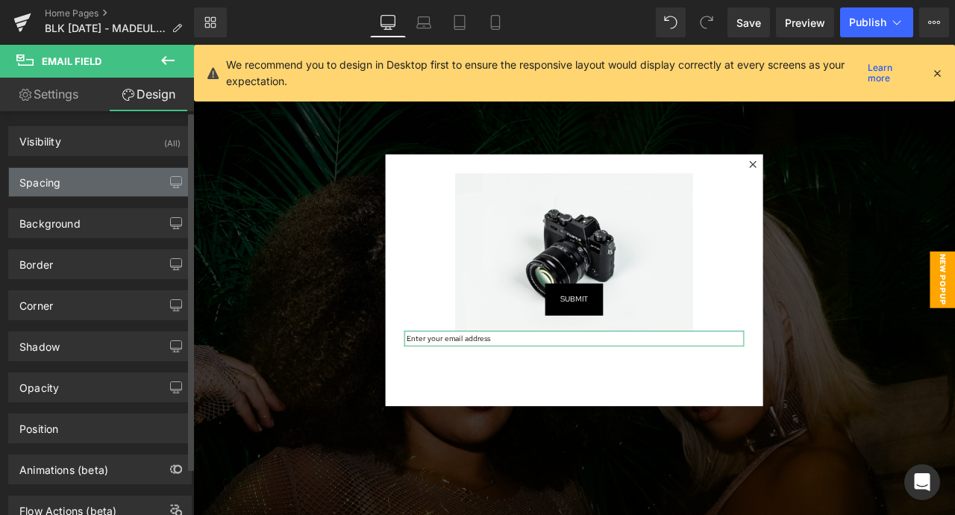
type input "1"
type input "2"
type input "1"
type input "2"
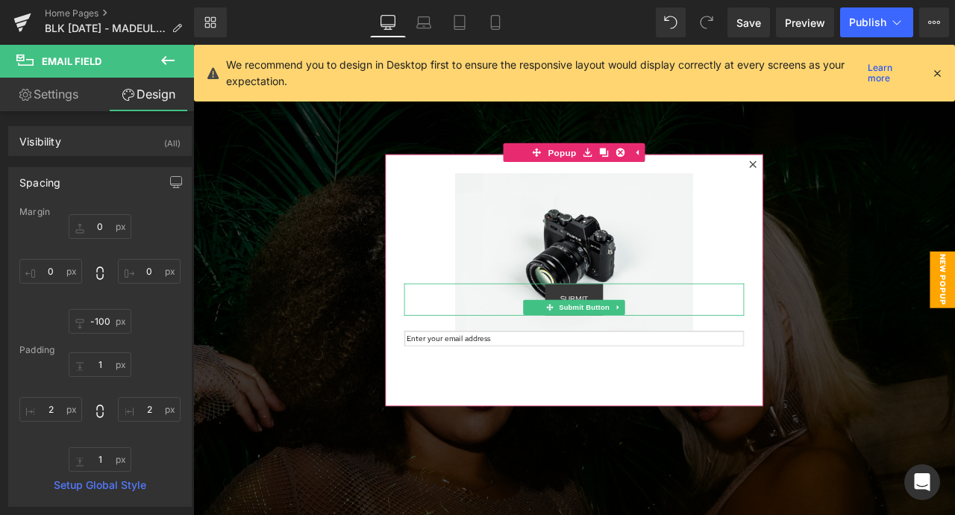
click at [674, 344] on button "Submit" at bounding box center [644, 346] width 69 height 38
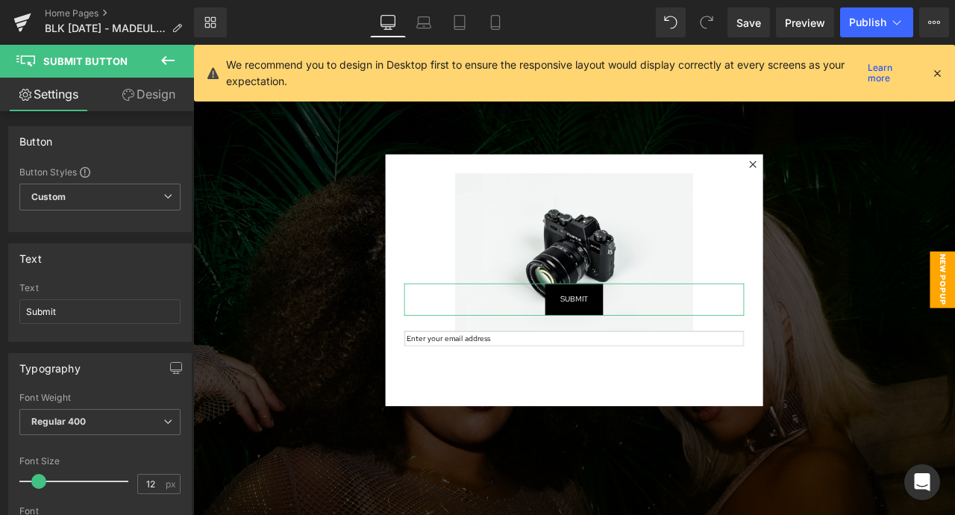
click at [145, 101] on link "Design" at bounding box center [148, 95] width 97 height 34
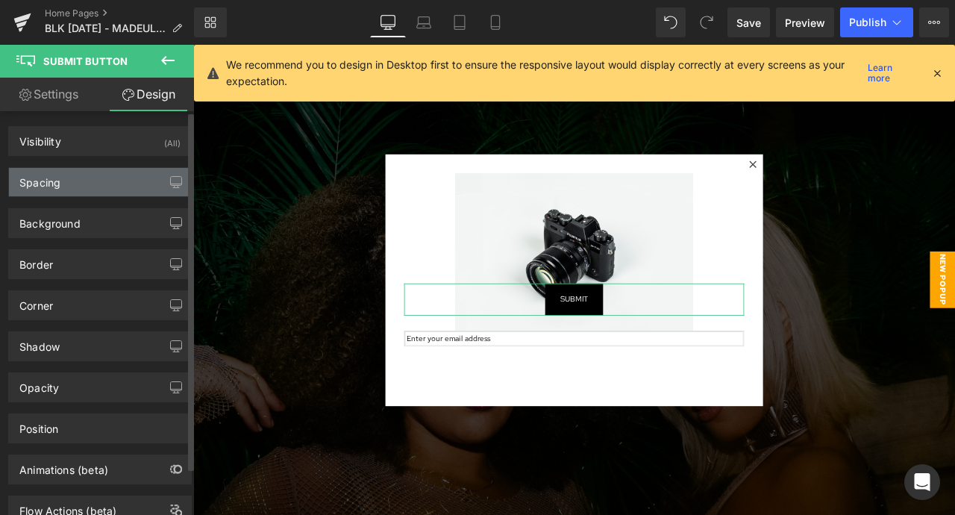
click at [136, 178] on div "Spacing" at bounding box center [100, 182] width 182 height 28
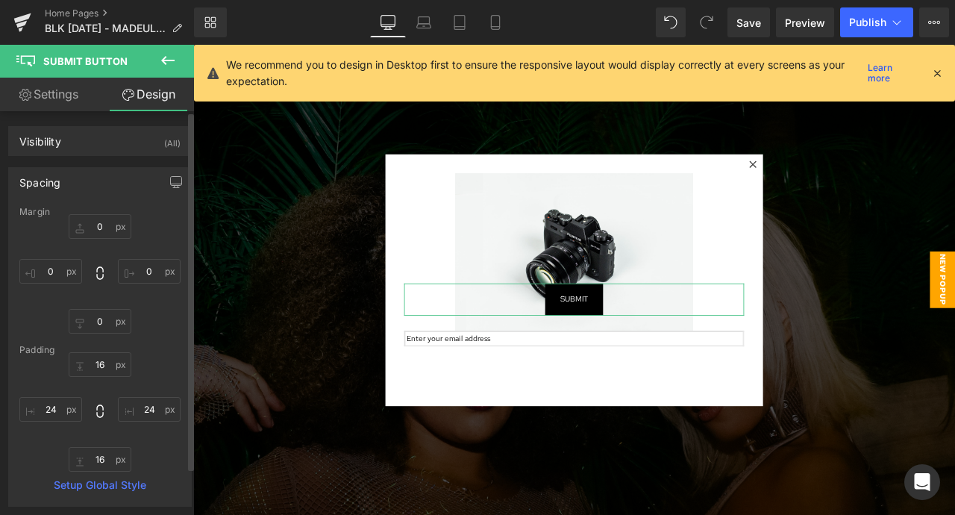
type input "0"
type input "16"
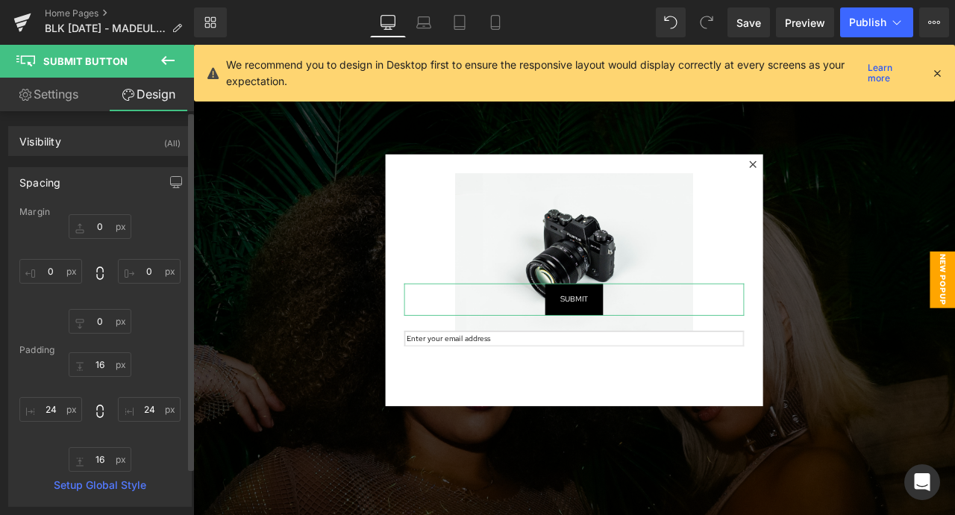
type input "24"
type input "16"
type input "24"
click at [99, 317] on input "0" at bounding box center [100, 321] width 63 height 25
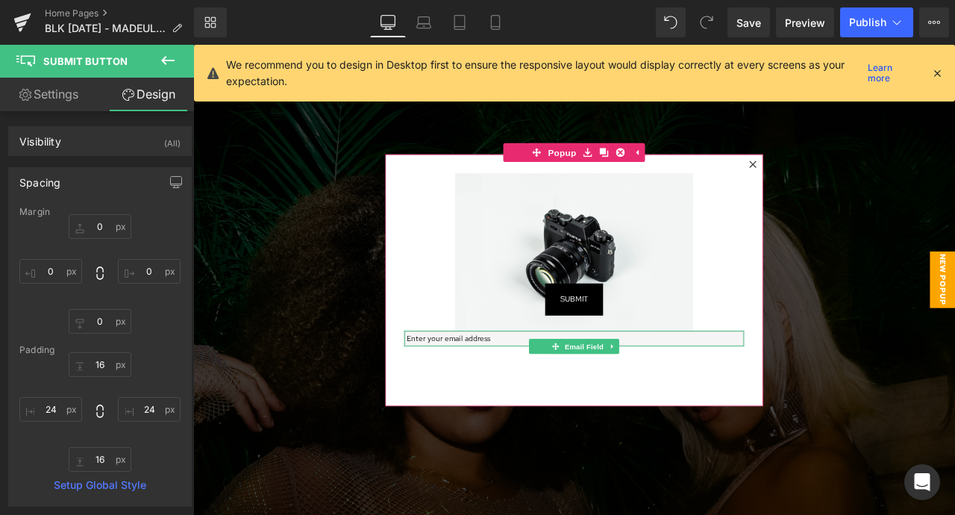
click at [576, 393] on input "email" at bounding box center [644, 392] width 403 height 19
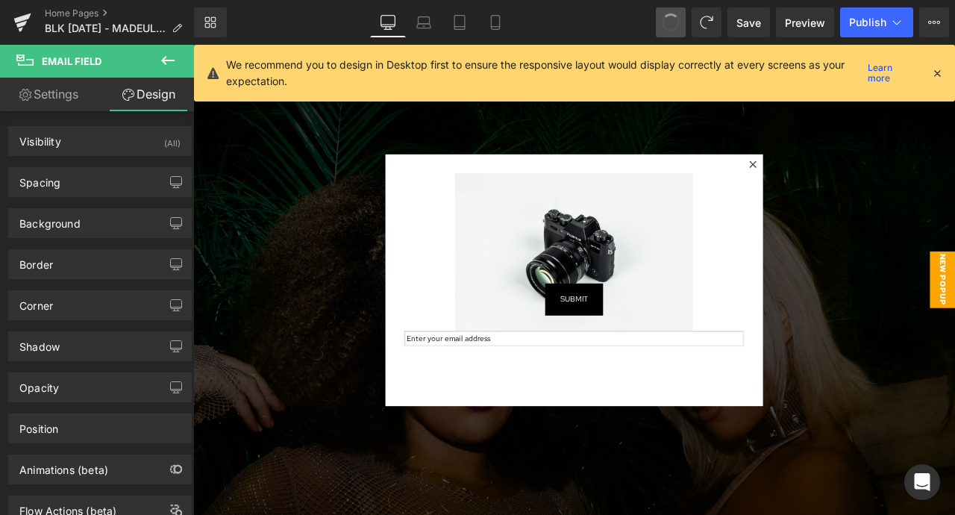
click at [677, 23] on span at bounding box center [670, 22] width 21 height 21
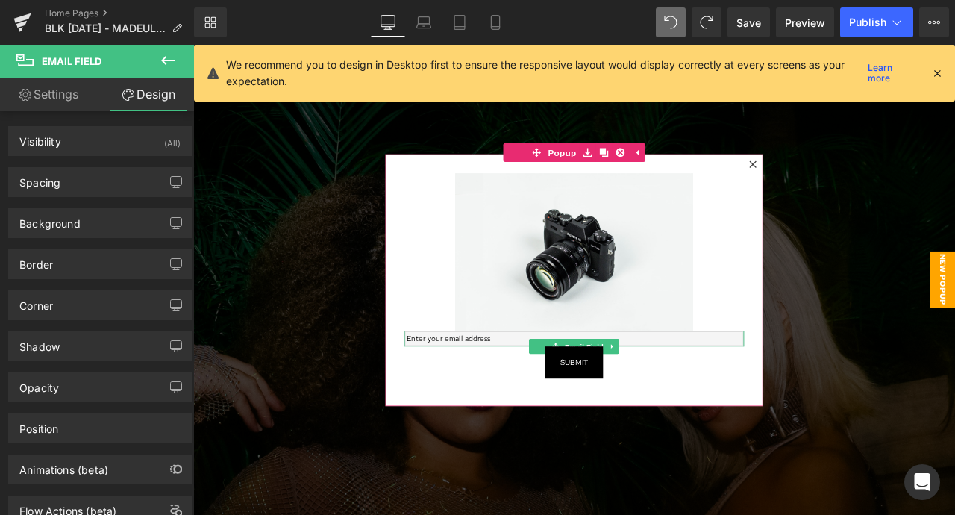
click at [539, 397] on input "email" at bounding box center [644, 392] width 403 height 19
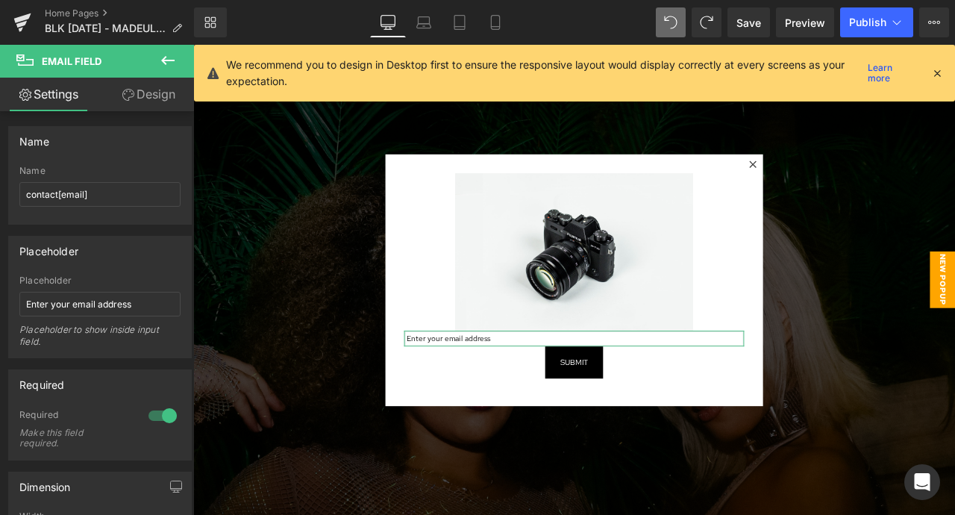
click at [144, 82] on link "Design" at bounding box center [148, 95] width 97 height 34
click at [0, 0] on div "Spacing" at bounding box center [0, 0] width 0 height 0
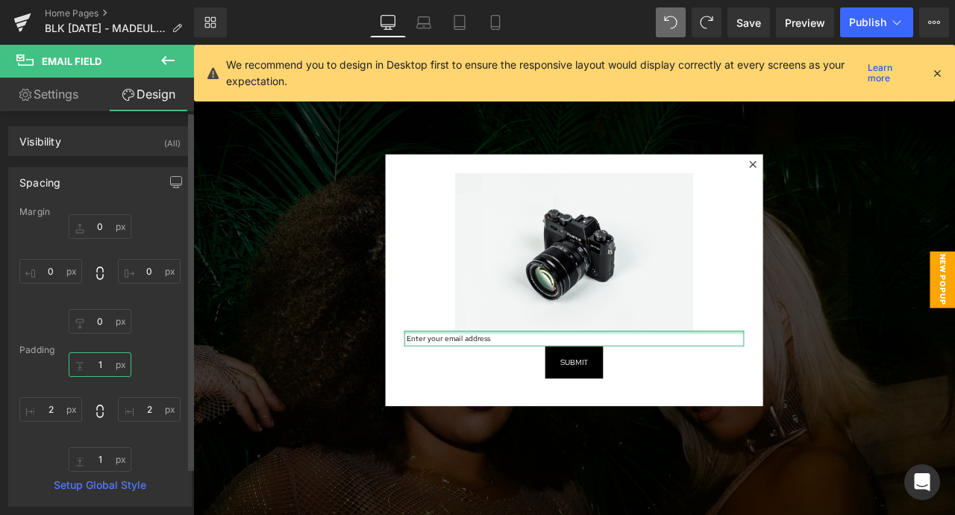
click at [98, 369] on input "1" at bounding box center [100, 364] width 63 height 25
type input "-"
type input "1"
click at [90, 324] on input "0" at bounding box center [100, 321] width 63 height 25
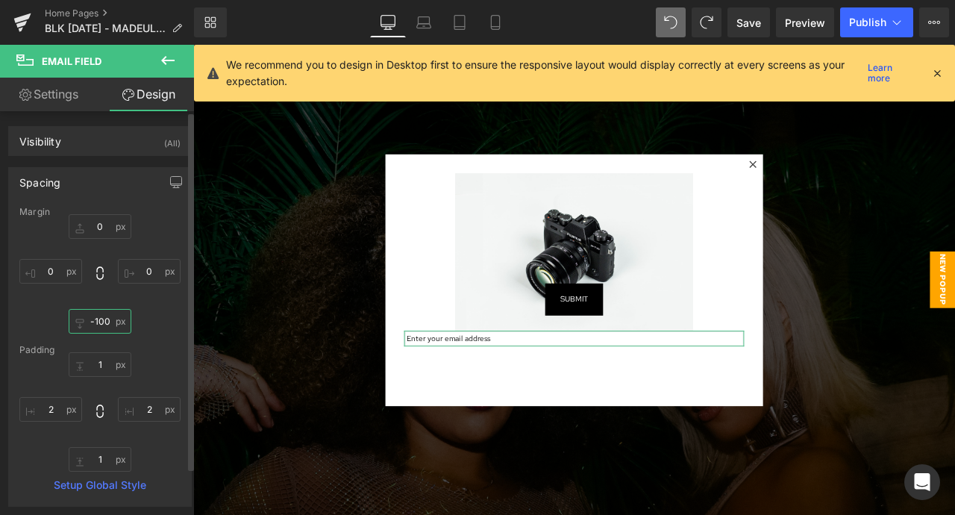
type input "-100"
click at [154, 316] on div "0px 0 0px 0 -100 -100 0px 0" at bounding box center [99, 273] width 161 height 119
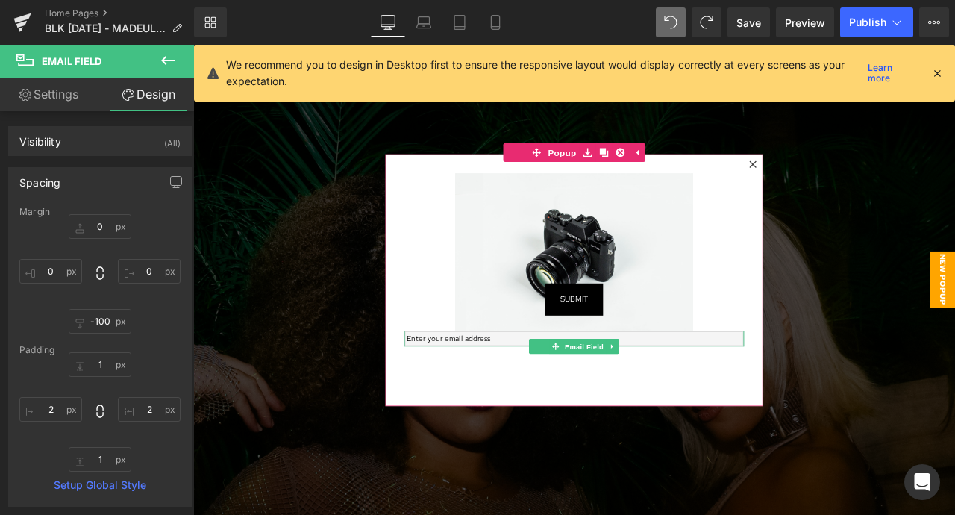
click at [515, 391] on input "email" at bounding box center [644, 392] width 403 height 19
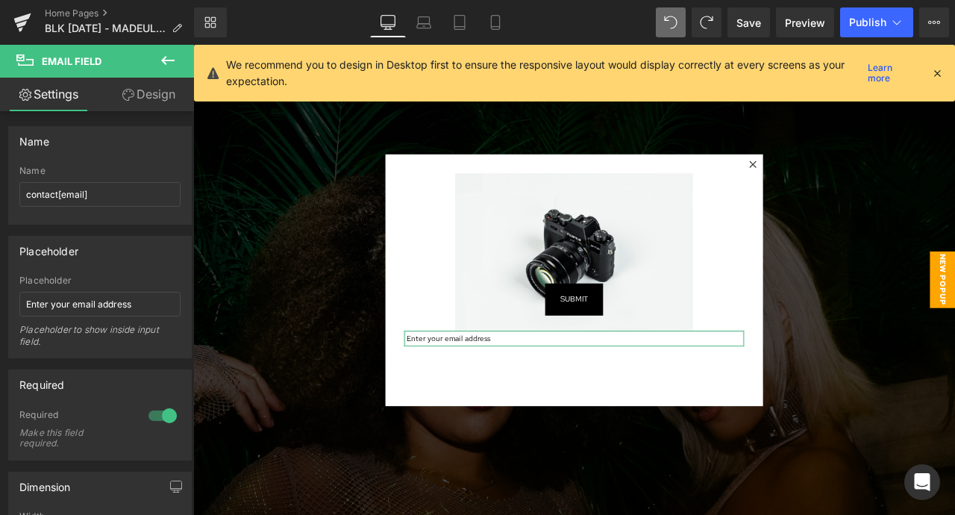
click at [157, 92] on link "Design" at bounding box center [148, 95] width 97 height 34
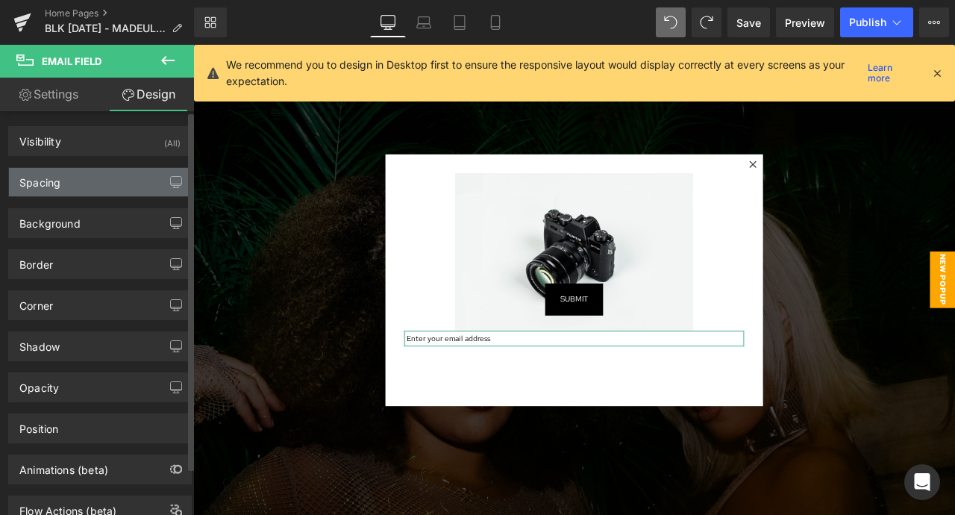
click at [106, 189] on div "Spacing" at bounding box center [100, 182] width 182 height 28
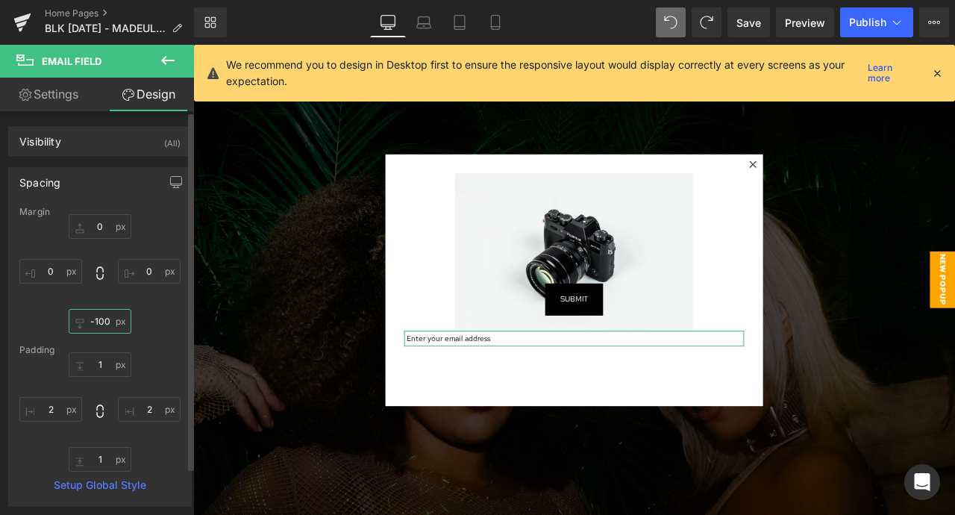
click at [96, 321] on input "-100" at bounding box center [100, 321] width 63 height 25
click at [94, 319] on input "-100" at bounding box center [100, 321] width 63 height 25
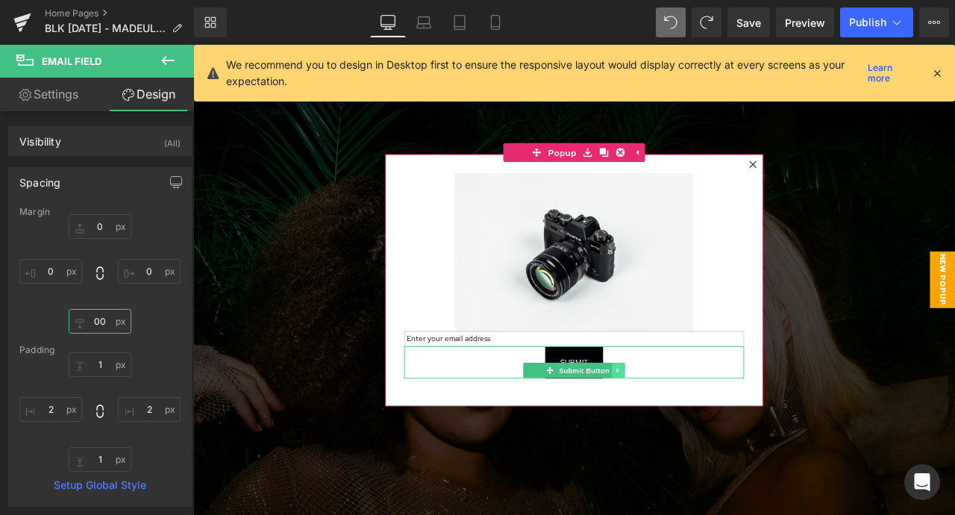
type input "00"
click at [701, 430] on link at bounding box center [697, 430] width 16 height 18
click at [712, 431] on link at bounding box center [720, 430] width 16 height 18
click at [700, 430] on icon at bounding box center [697, 430] width 8 height 9
click at [706, 432] on icon at bounding box center [704, 430] width 8 height 8
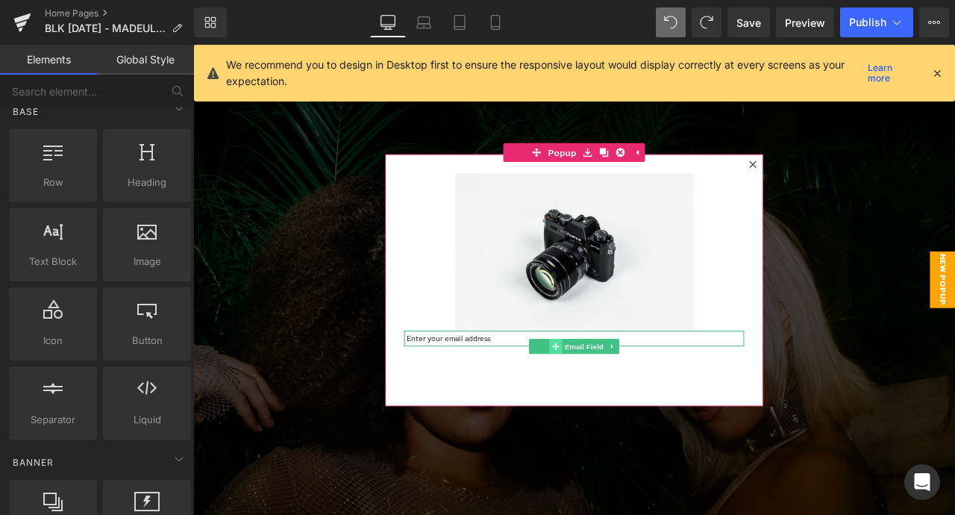
click at [629, 402] on span at bounding box center [623, 402] width 16 height 18
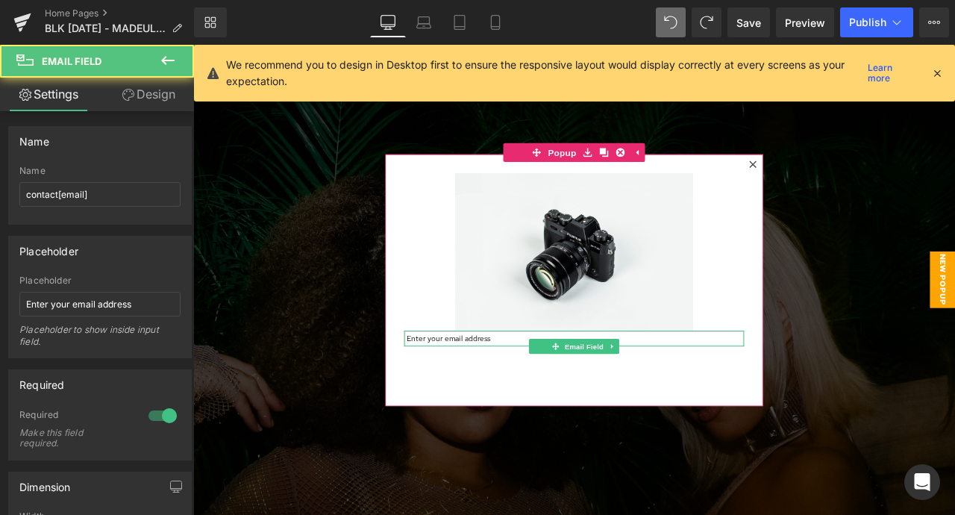
click at [600, 402] on ul "Email Field" at bounding box center [644, 402] width 107 height 18
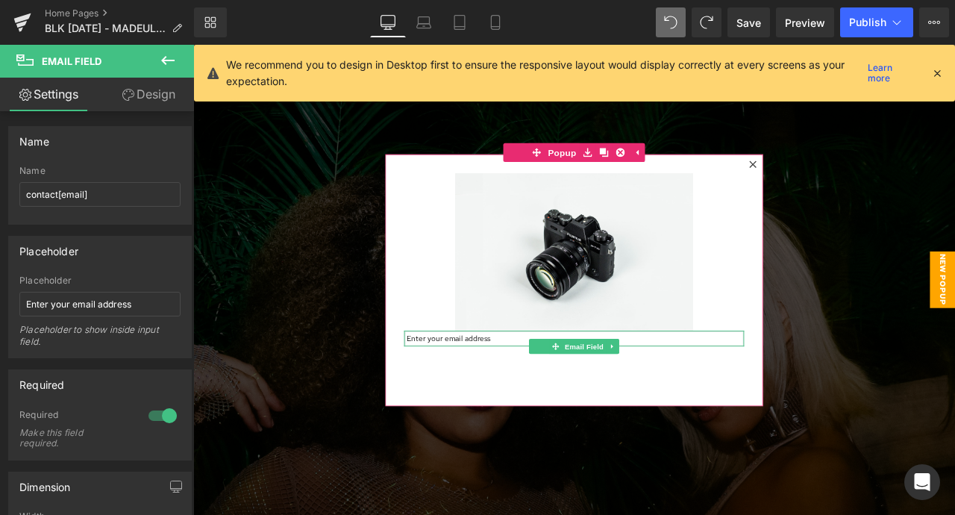
click at [600, 402] on ul "Email Field" at bounding box center [644, 402] width 107 height 18
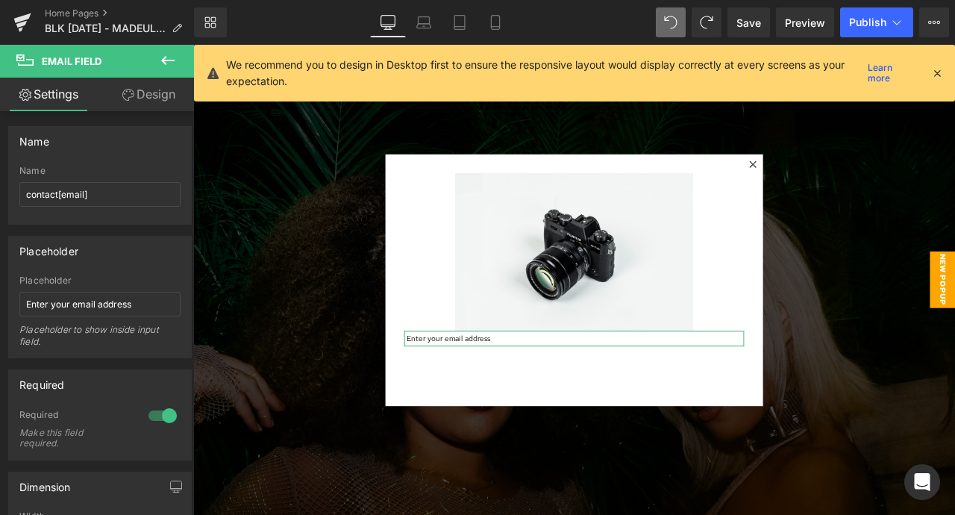
click at [138, 89] on link "Design" at bounding box center [148, 95] width 97 height 34
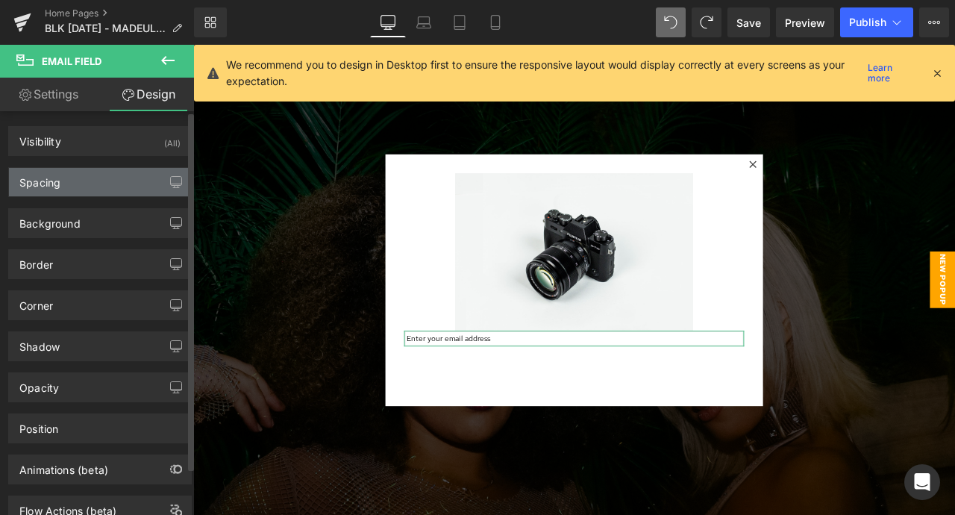
click at [96, 175] on div "Spacing" at bounding box center [100, 182] width 182 height 28
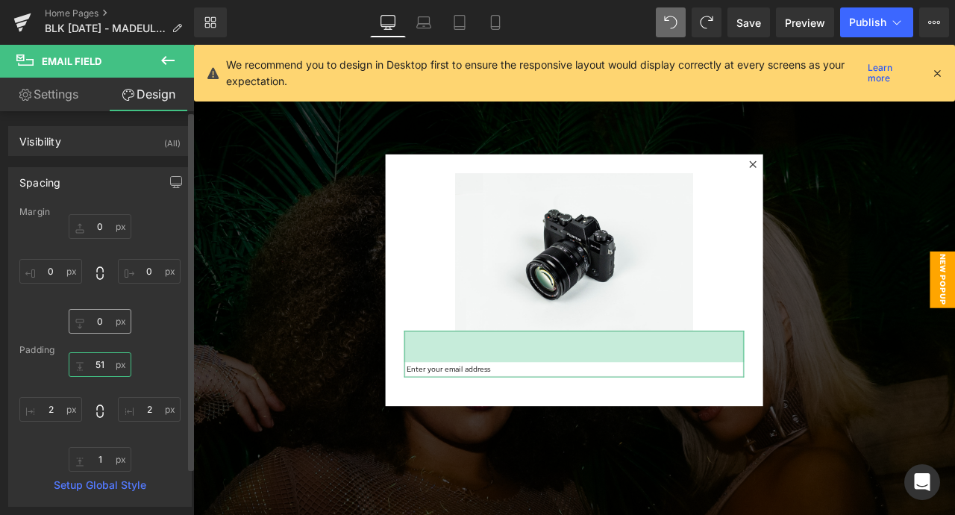
type input "51"
type input "67"
type input "118"
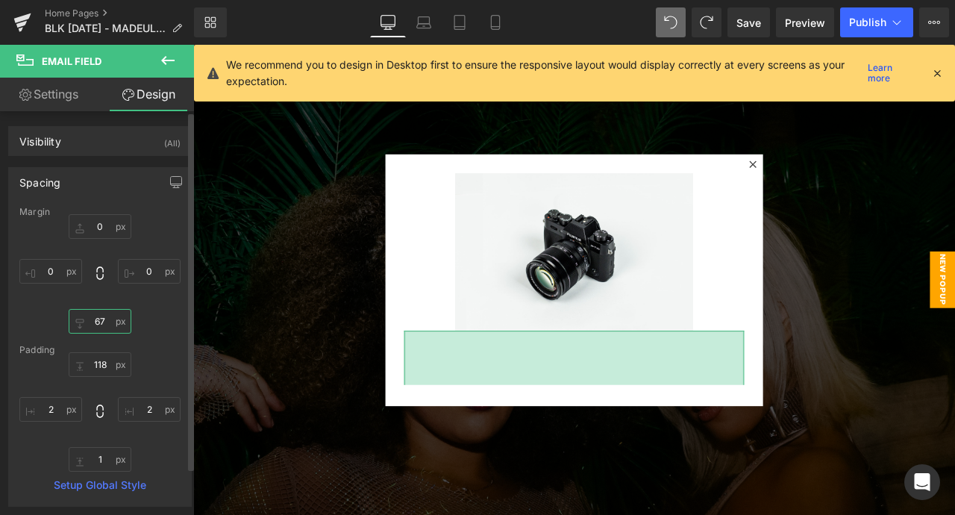
type input "71"
type input "41"
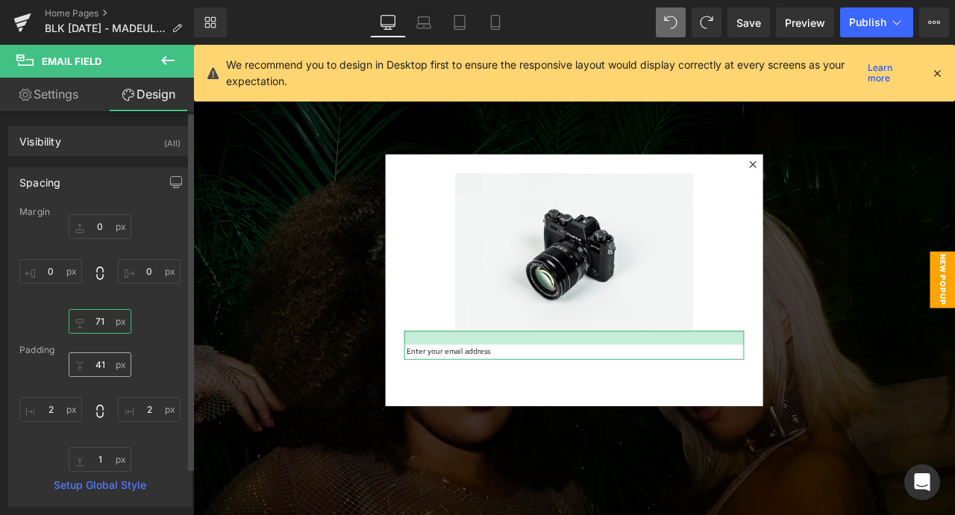
type input "-29"
type input "22"
type input "-71"
type input "0"
type input "-75"
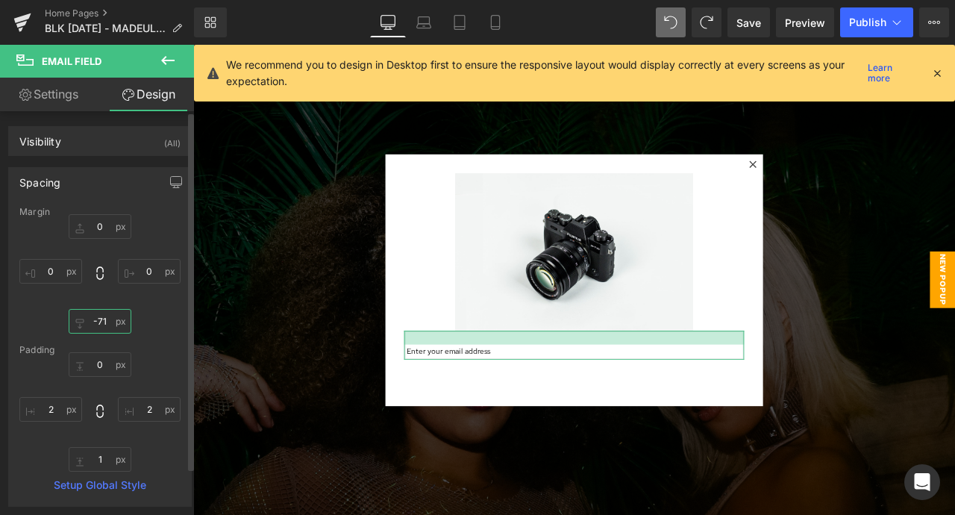
type input "0"
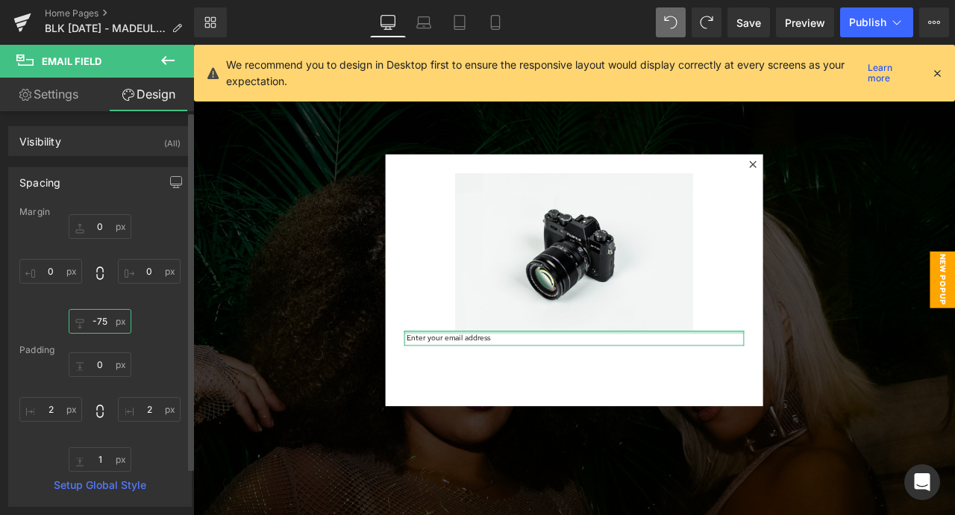
type input "-76"
type input "0"
type input "-78"
type input "0"
type input "-86"
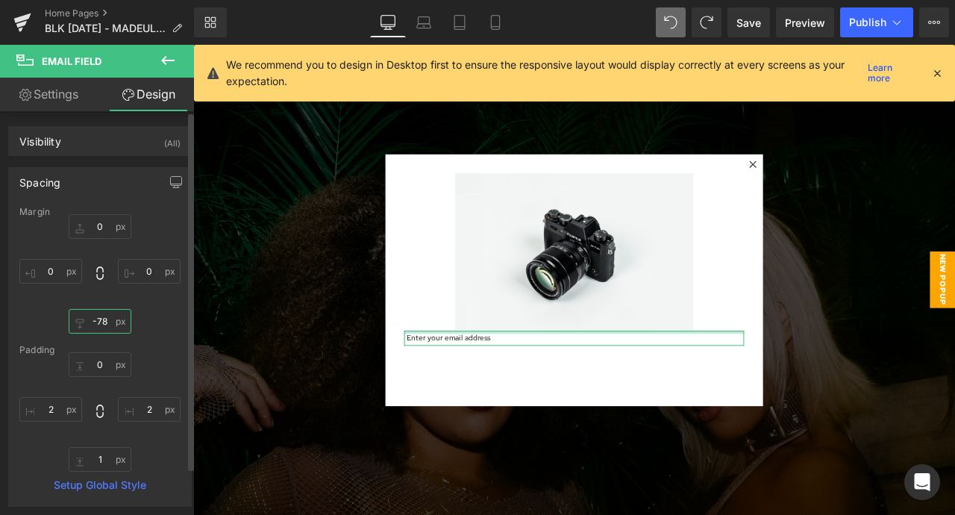
type input "0"
type input "-95"
type input "0"
type input "-101"
type input "0"
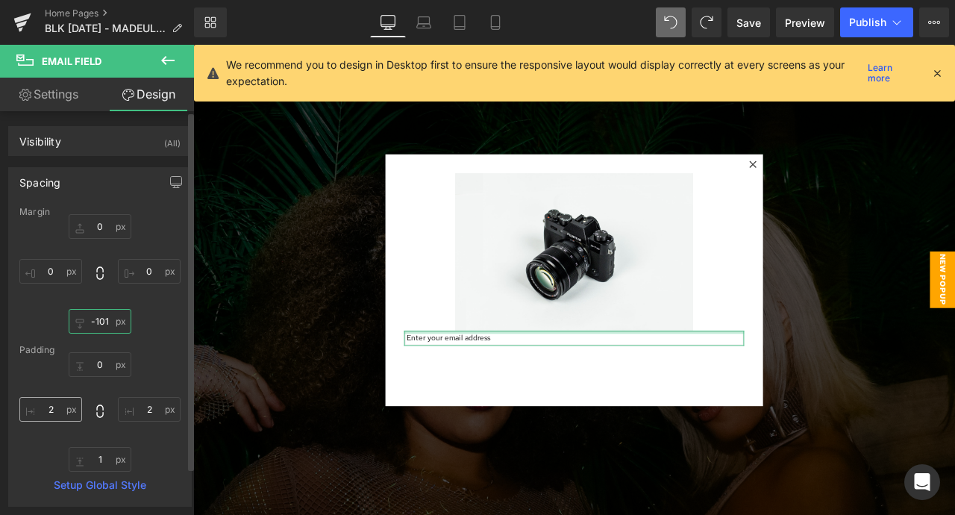
type input "-104"
type input "0"
type input "-112"
type input "0"
type input "-118"
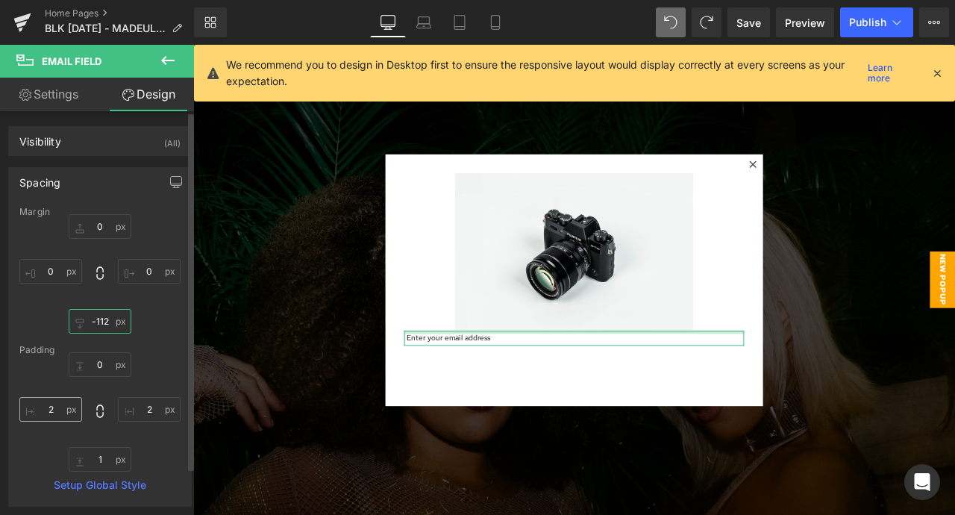
type input "0"
type input "-119"
type input "0"
type input "-120"
type input "0"
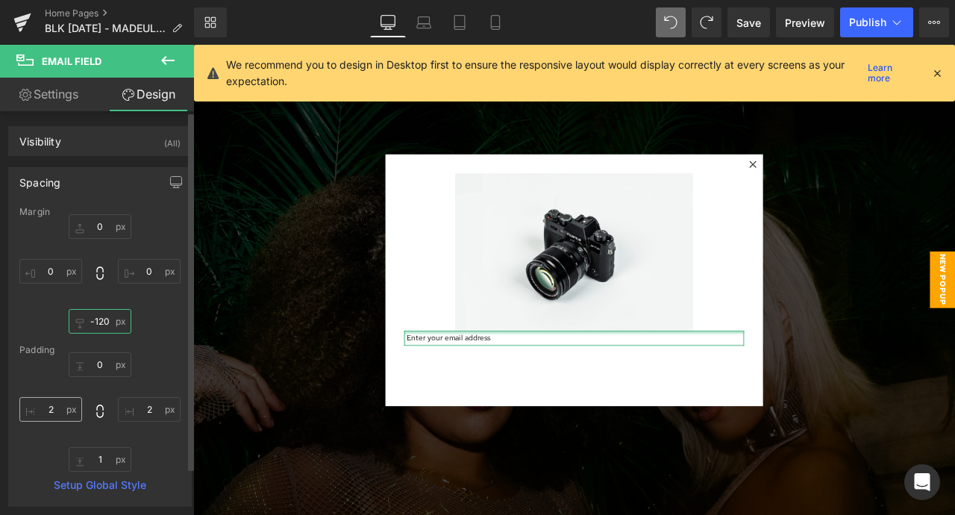
type input "-121"
type input "0"
type input "-123"
type input "0"
drag, startPoint x: 78, startPoint y: 324, endPoint x: 66, endPoint y: 412, distance: 88.9
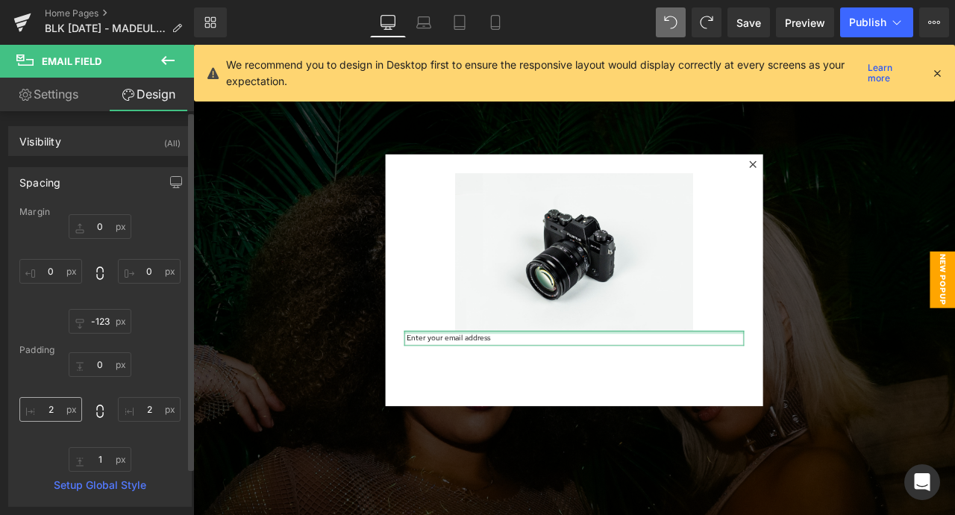
click at [66, 412] on div "Margin 0px 0 0px 0 -123px -123 0px 0 Padding 0px 0 2px 2 1px 1 2px 2 Setup Glob…" at bounding box center [100, 356] width 182 height 299
type input "-118"
type input "0"
type input "-118"
type input "-141"
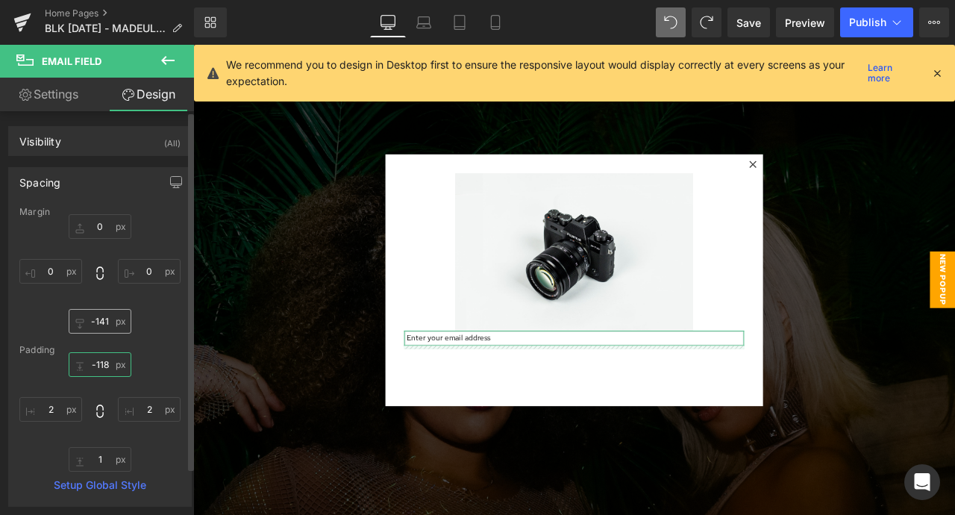
type input "-118"
click at [84, 333] on input "-141" at bounding box center [100, 321] width 63 height 25
click at [157, 311] on div "0px 0 0px 0 -141px -141 0px 0" at bounding box center [99, 273] width 161 height 119
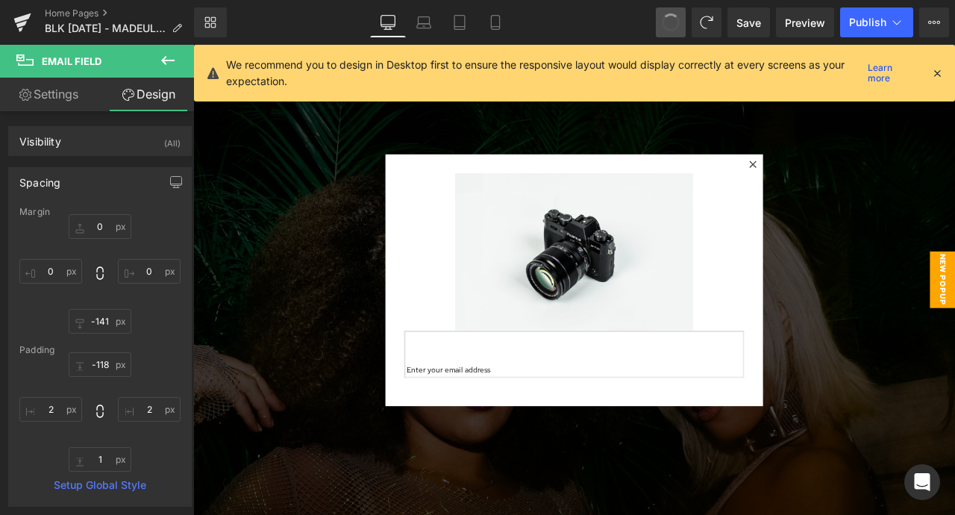
type input "0"
type input "51"
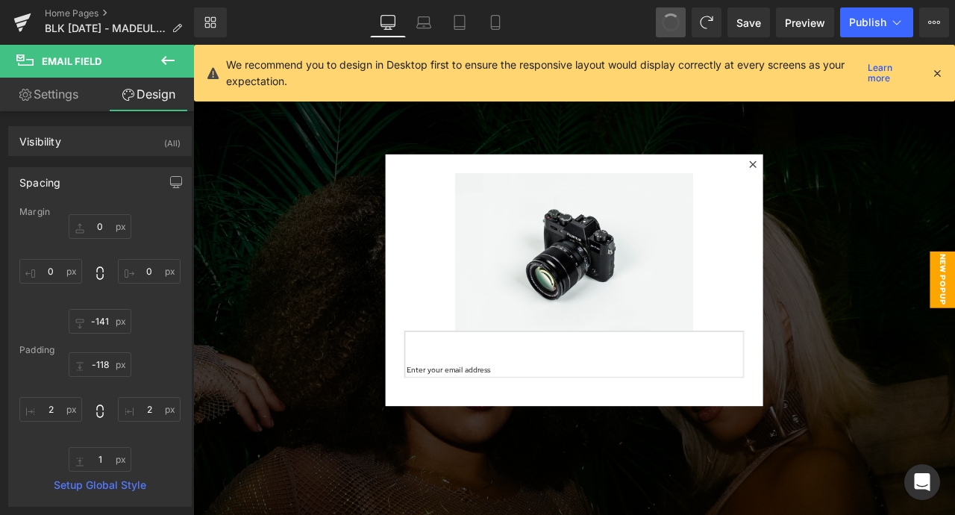
type input "2"
type input "1"
type input "2"
type input "0"
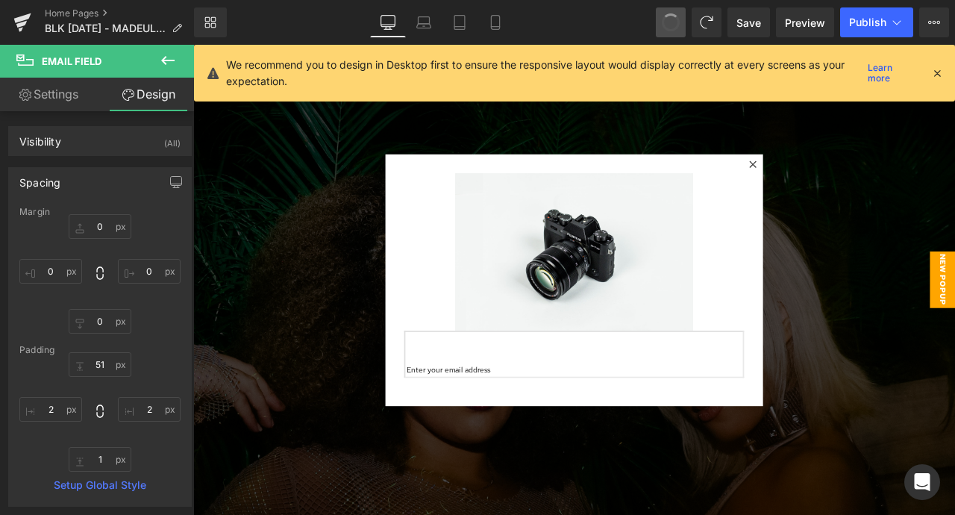
type input "0"
type input "1"
type input "2"
type input "1"
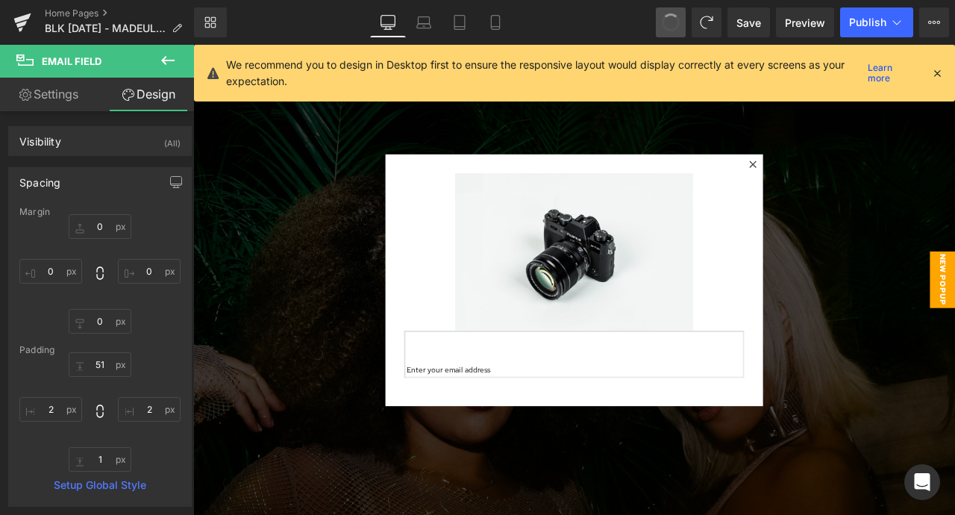
type input "2"
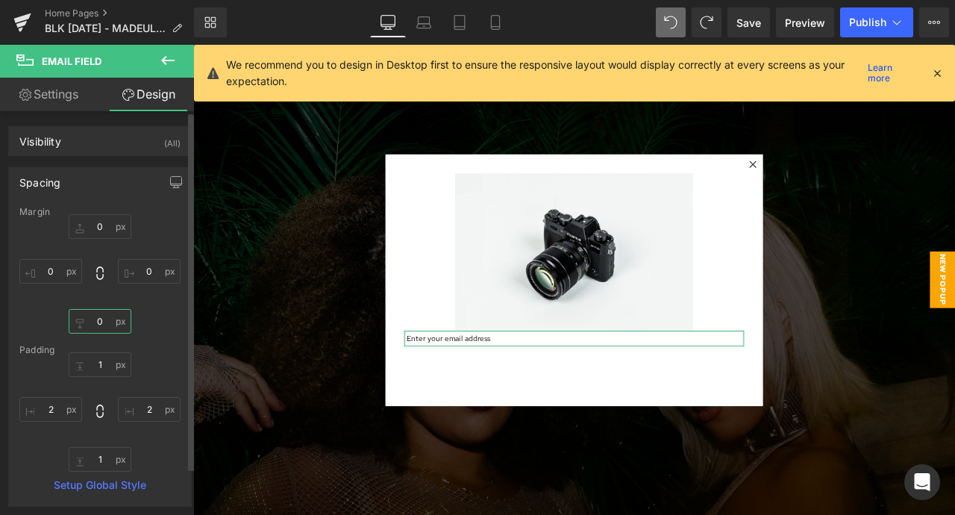
click at [107, 328] on input "0" at bounding box center [100, 321] width 63 height 25
click at [145, 305] on div "0px 0 0px 0 -50 -50 0px 0" at bounding box center [99, 273] width 161 height 119
click at [100, 319] on input "-50" at bounding box center [100, 321] width 63 height 25
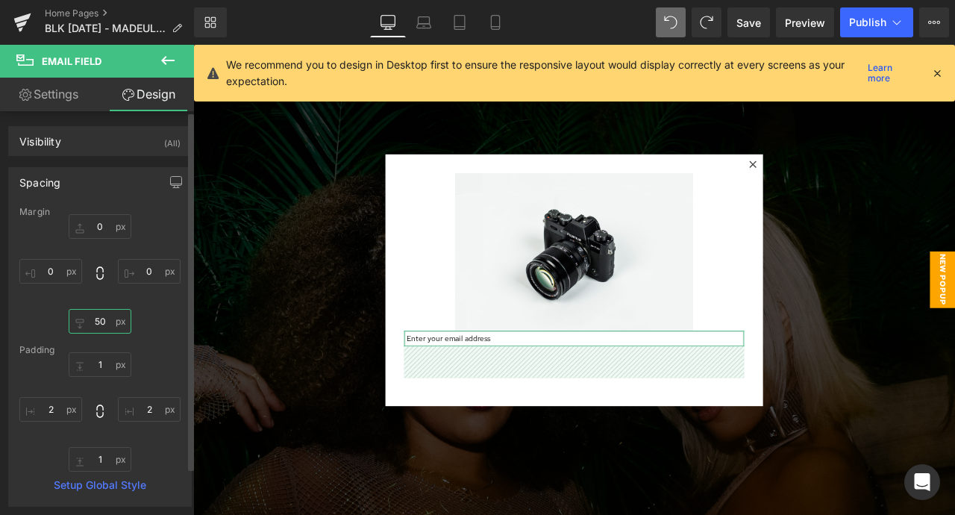
click at [97, 318] on input "50" at bounding box center [100, 321] width 63 height 25
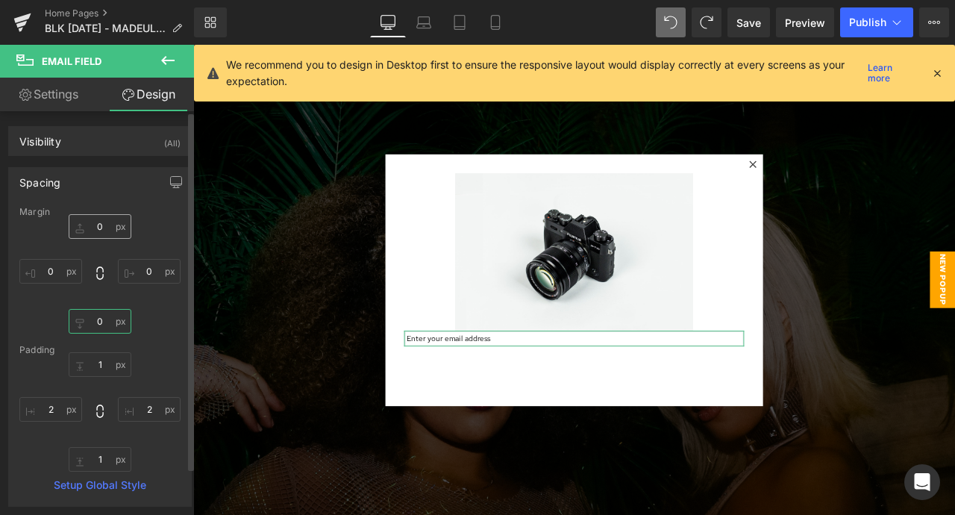
type input "0"
click at [101, 228] on input "0" at bounding box center [100, 226] width 63 height 25
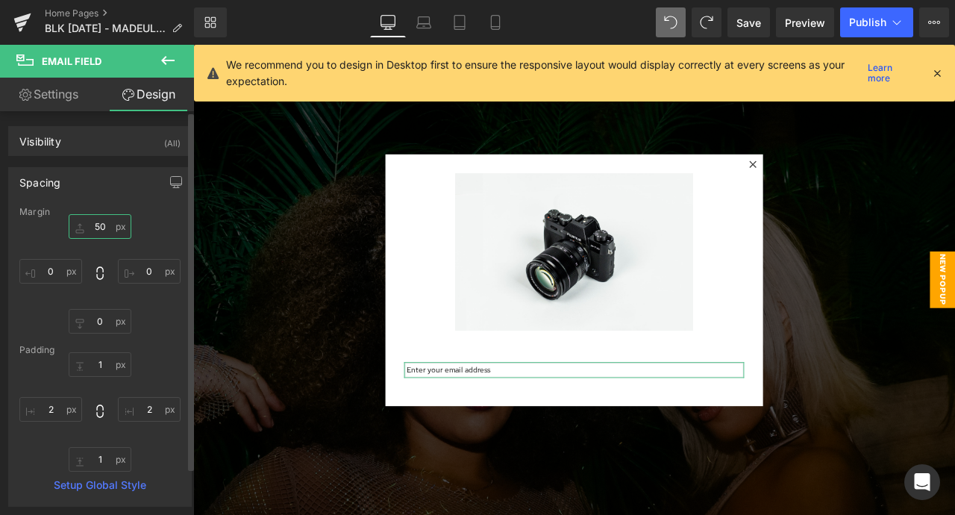
type input "5"
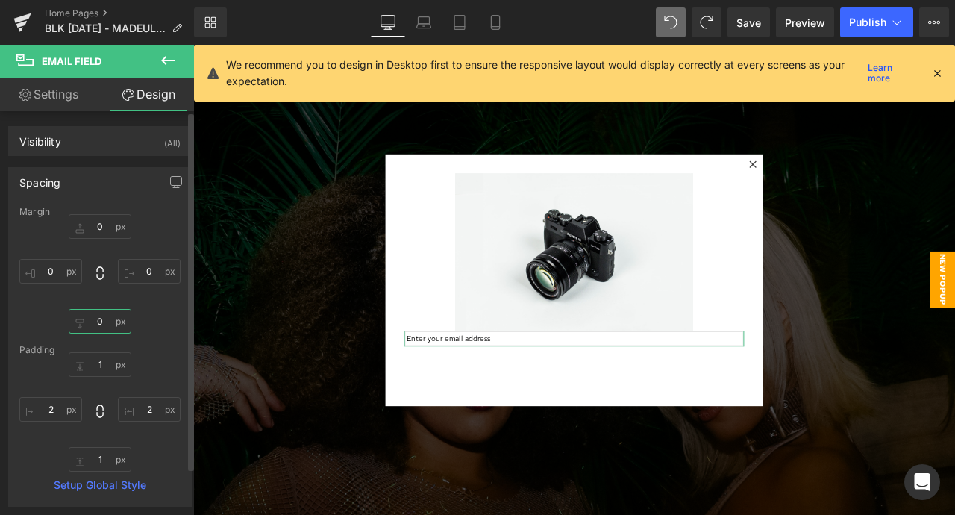
click at [97, 312] on input "0" at bounding box center [100, 321] width 63 height 25
type input "5-"
type input "5"
click at [100, 275] on icon at bounding box center [99, 273] width 15 height 15
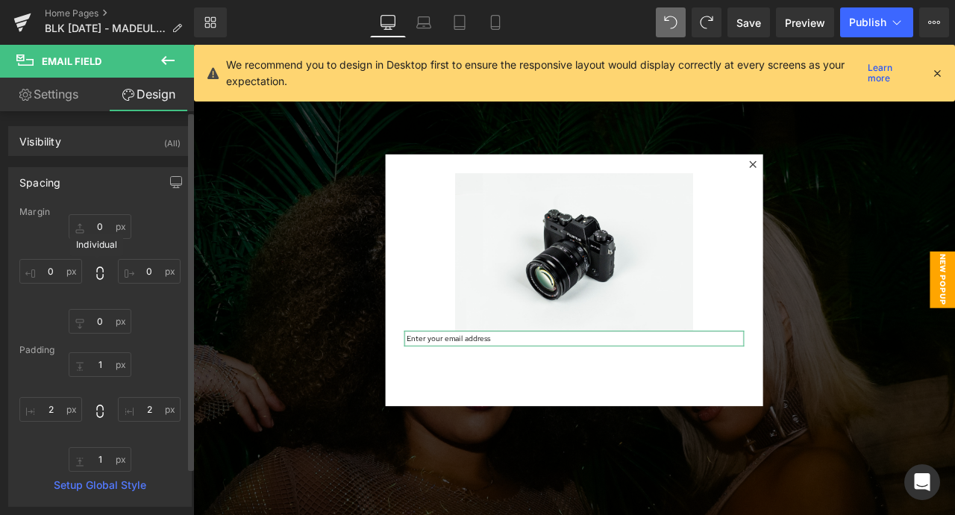
type input "0"
click at [100, 275] on icon at bounding box center [99, 273] width 15 height 15
click at [104, 312] on input "0" at bounding box center [100, 321] width 63 height 25
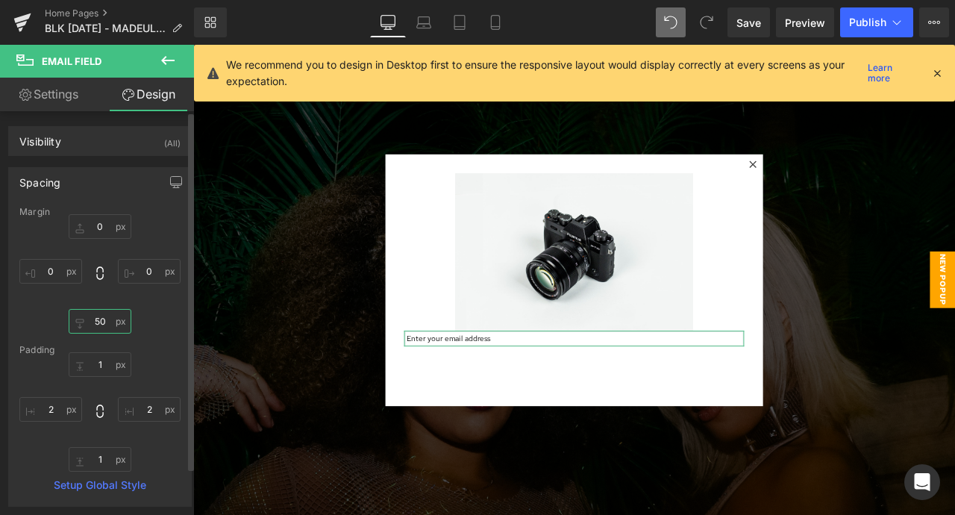
click at [101, 318] on input "50" at bounding box center [100, 321] width 63 height 25
click at [149, 310] on div "0px 0 0px 0 0 0 0px 0" at bounding box center [99, 273] width 161 height 119
drag, startPoint x: 101, startPoint y: 367, endPoint x: 90, endPoint y: 445, distance: 78.5
click at [90, 445] on div "0px 0 2px 2 1px 1 2px 2" at bounding box center [99, 411] width 161 height 119
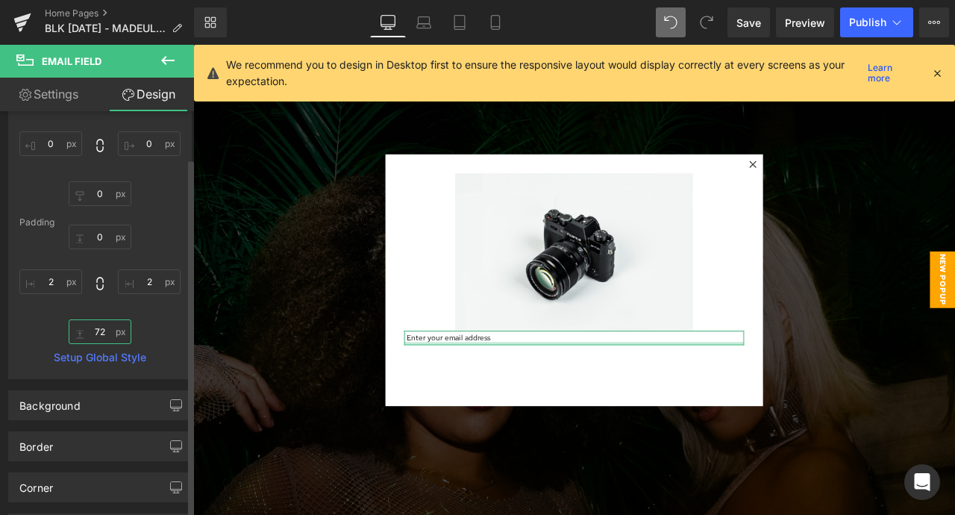
scroll to position [204, 0]
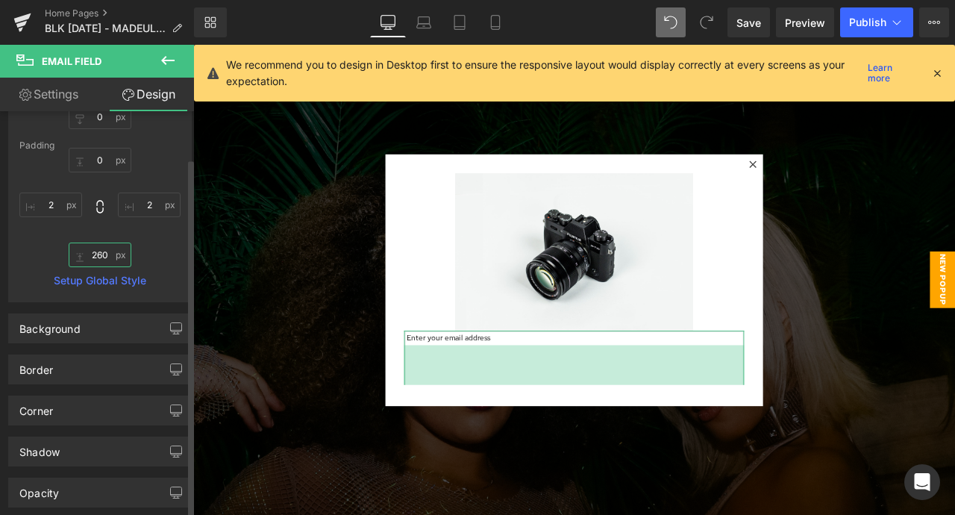
drag, startPoint x: 95, startPoint y: 464, endPoint x: 119, endPoint y: 272, distance: 194.0
click at [119, 272] on div "Margin 0px 0 0px 0 0 0 0px 0 Padding 0px 0 2px 2 260px 260 2px 2 Setup Global S…" at bounding box center [100, 151] width 182 height 299
click at [98, 256] on input "259" at bounding box center [100, 254] width 63 height 25
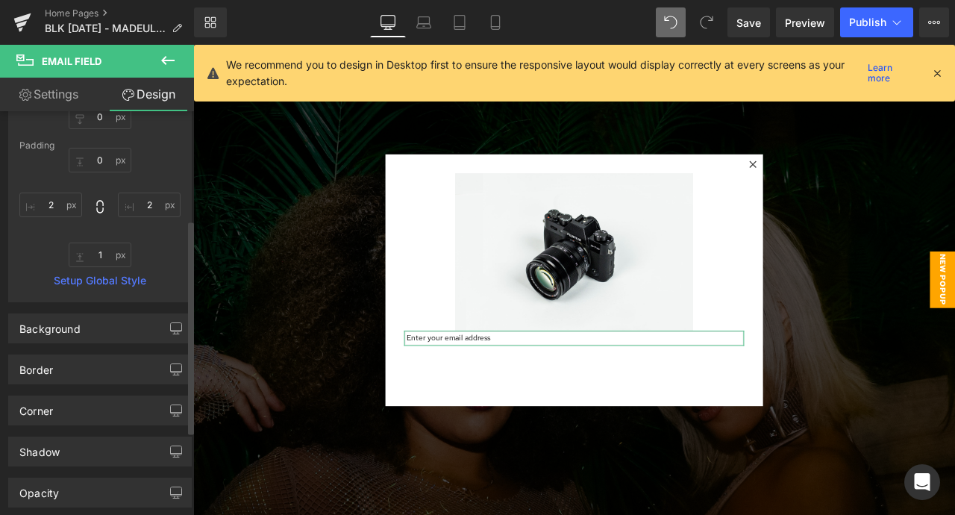
click at [160, 237] on div "0px 0 2px 2 1 1 2px 2" at bounding box center [99, 207] width 161 height 119
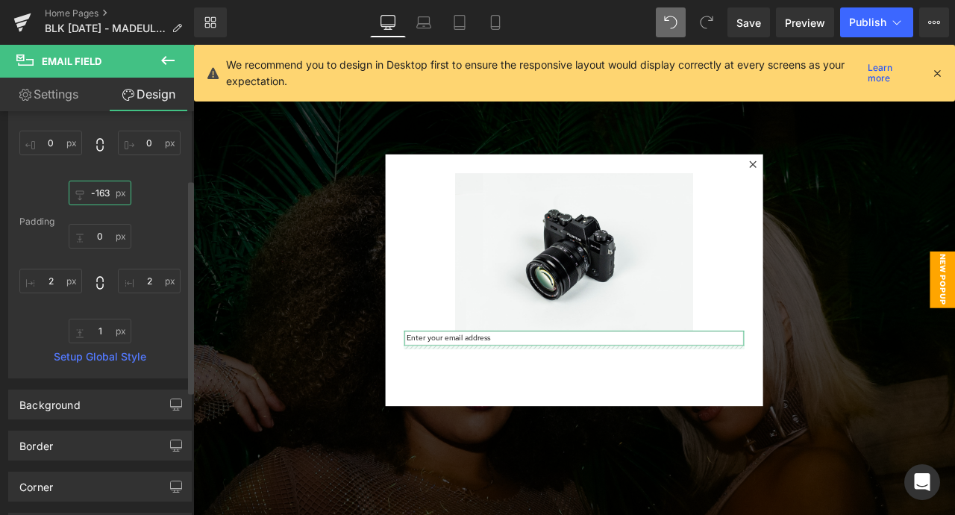
drag, startPoint x: 98, startPoint y: 195, endPoint x: 85, endPoint y: 318, distance: 123.1
click at [85, 318] on div "Margin 0px 0 0px 0 -163px -163 0px 0 Padding 0px 0 2px 2 1 1 2px 2 Setup Global…" at bounding box center [100, 227] width 182 height 299
click at [95, 193] on input "-164" at bounding box center [100, 193] width 63 height 25
click at [171, 181] on div "0px 0 0px 0 0 0 0px 0" at bounding box center [99, 145] width 161 height 119
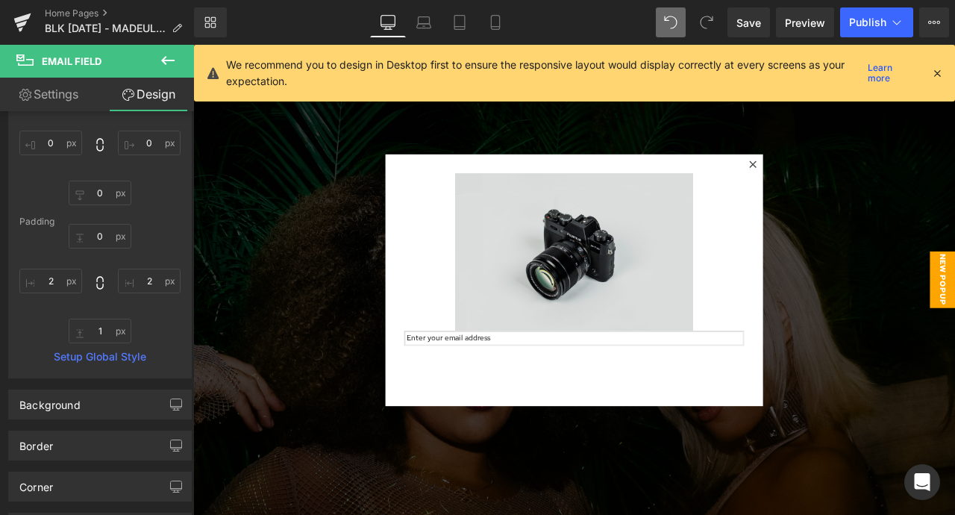
click at [671, 286] on img at bounding box center [644, 290] width 282 height 186
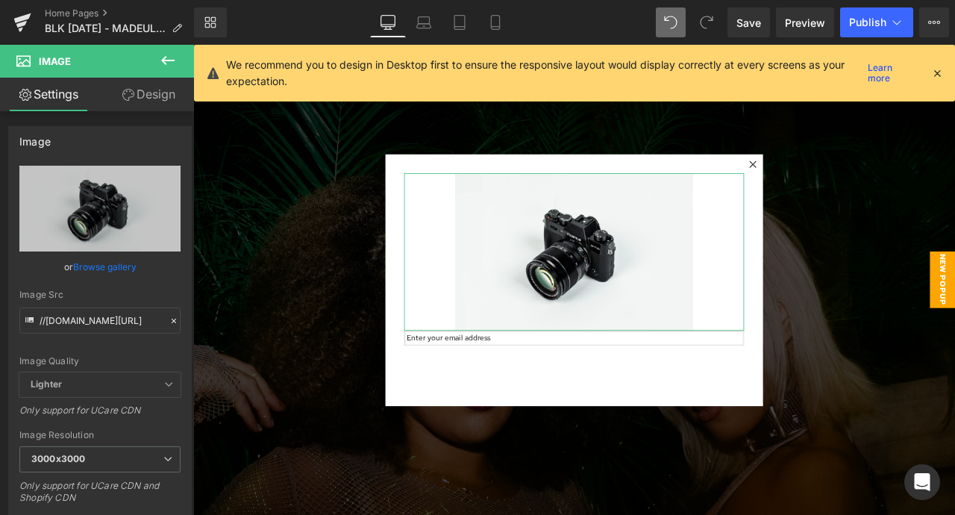
click at [160, 102] on link "Design" at bounding box center [148, 95] width 97 height 34
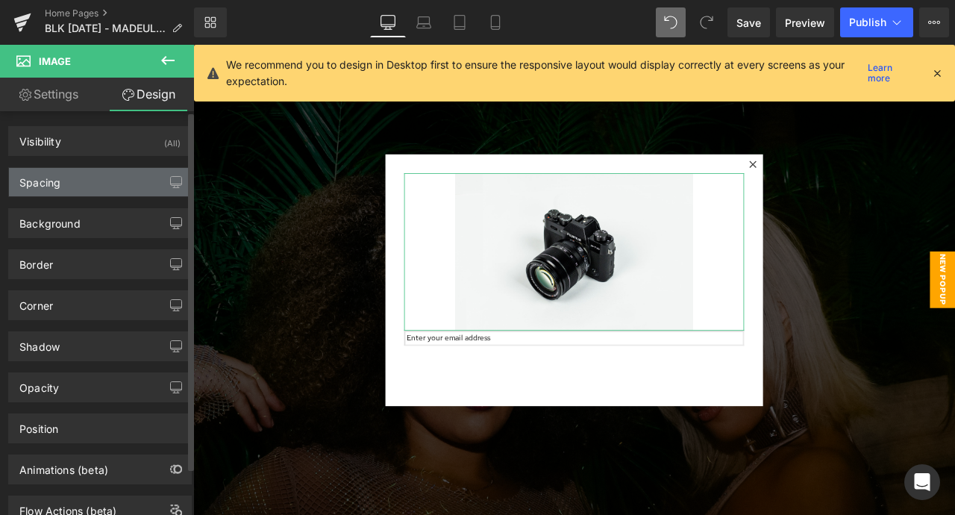
click at [112, 185] on div "Spacing" at bounding box center [100, 182] width 182 height 28
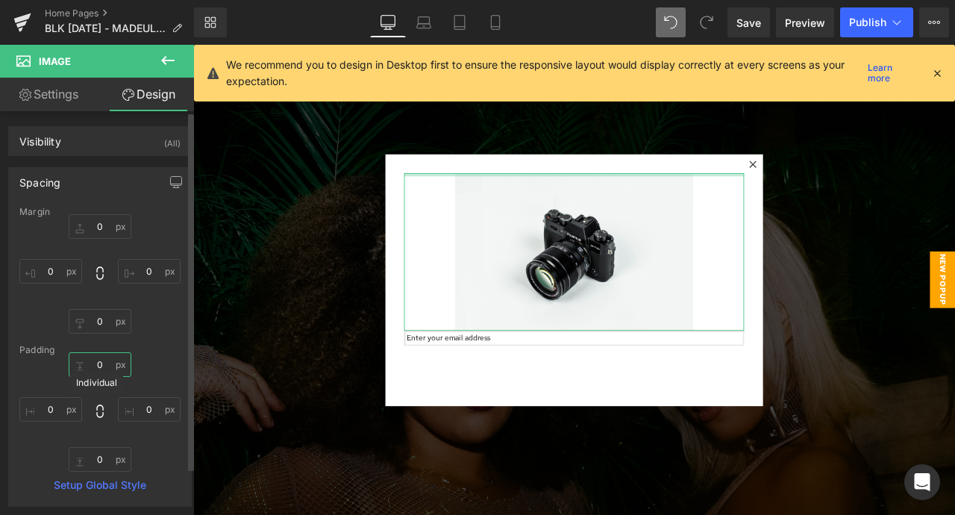
drag, startPoint x: 101, startPoint y: 365, endPoint x: 95, endPoint y: 421, distance: 57.0
click at [95, 421] on div "0px 0 0px 0 0px 0 0px 0" at bounding box center [99, 411] width 161 height 119
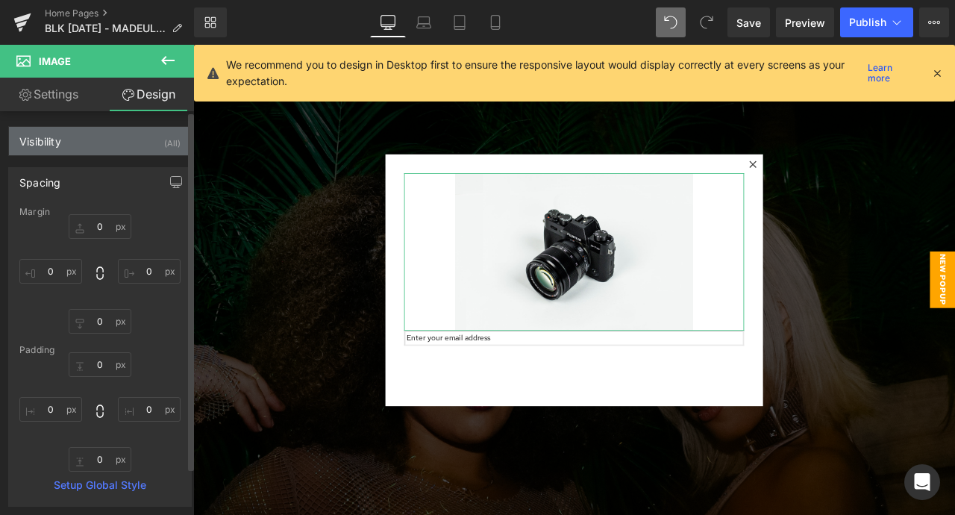
click at [112, 134] on div "Visibility (All)" at bounding box center [100, 141] width 182 height 28
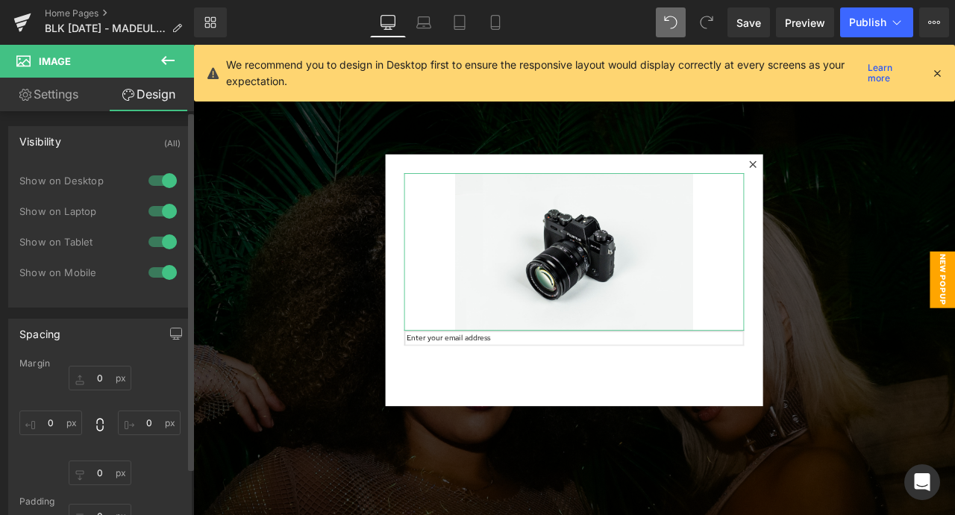
click at [112, 134] on div "Visibility (All)" at bounding box center [100, 141] width 182 height 28
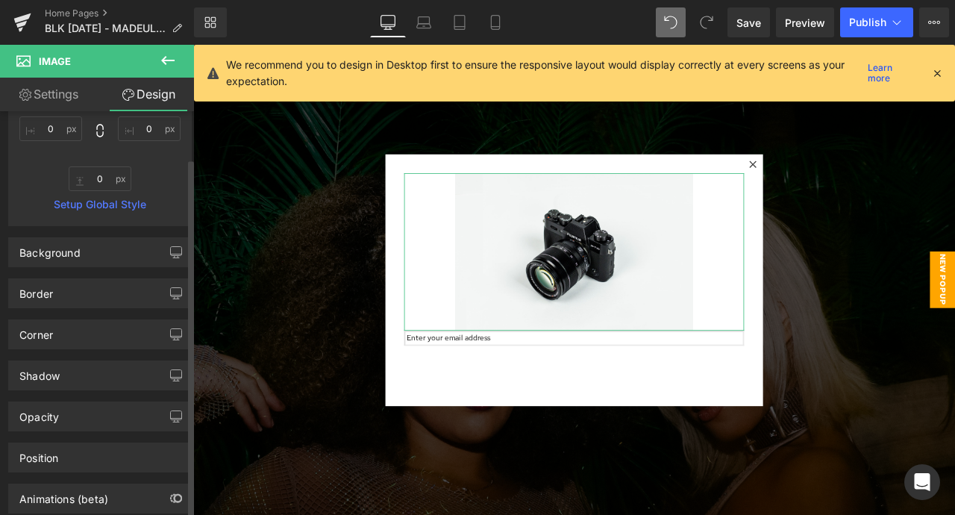
scroll to position [280, 0]
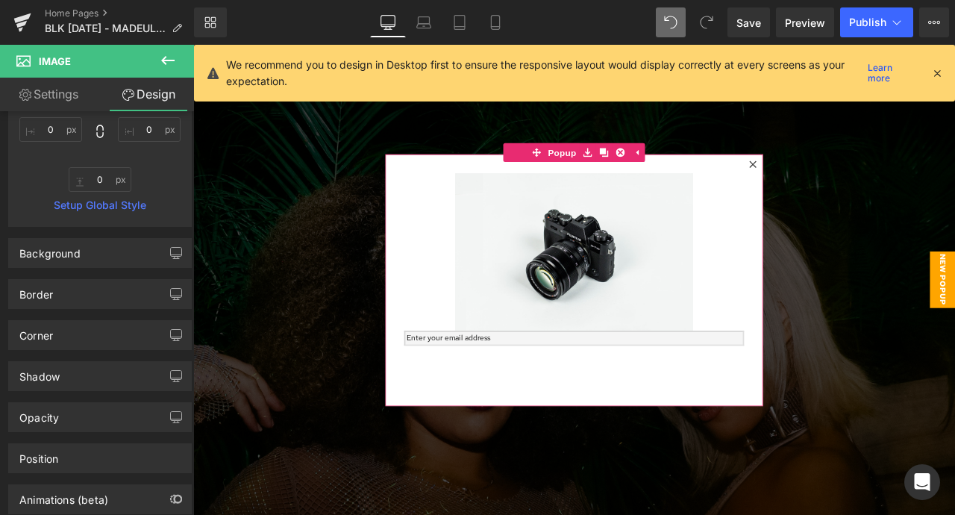
click at [577, 389] on input "email" at bounding box center [644, 392] width 403 height 18
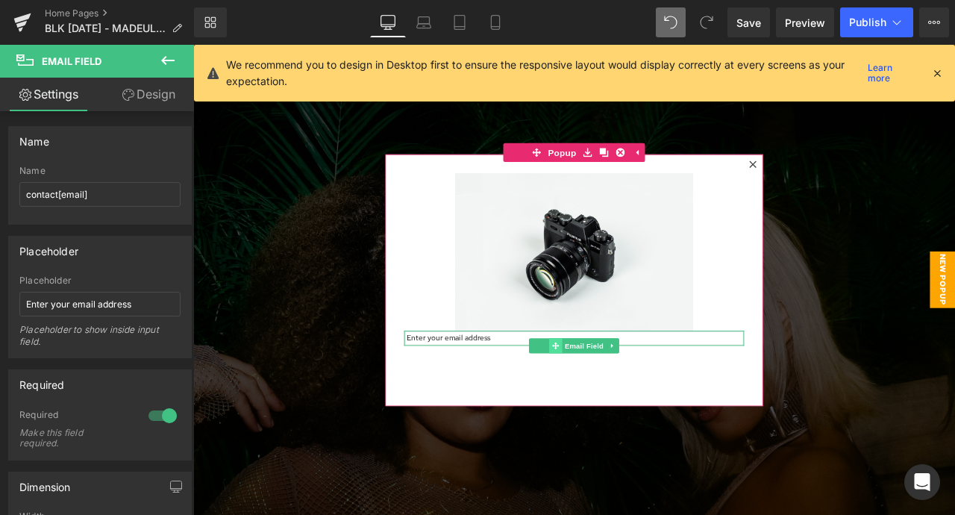
click at [617, 400] on span at bounding box center [623, 401] width 16 height 18
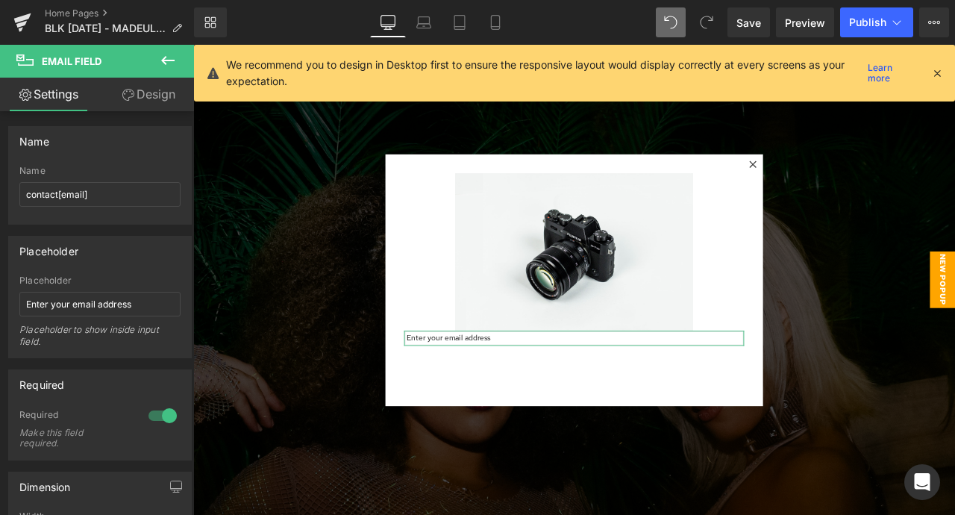
click at [134, 107] on link "Design" at bounding box center [148, 95] width 97 height 34
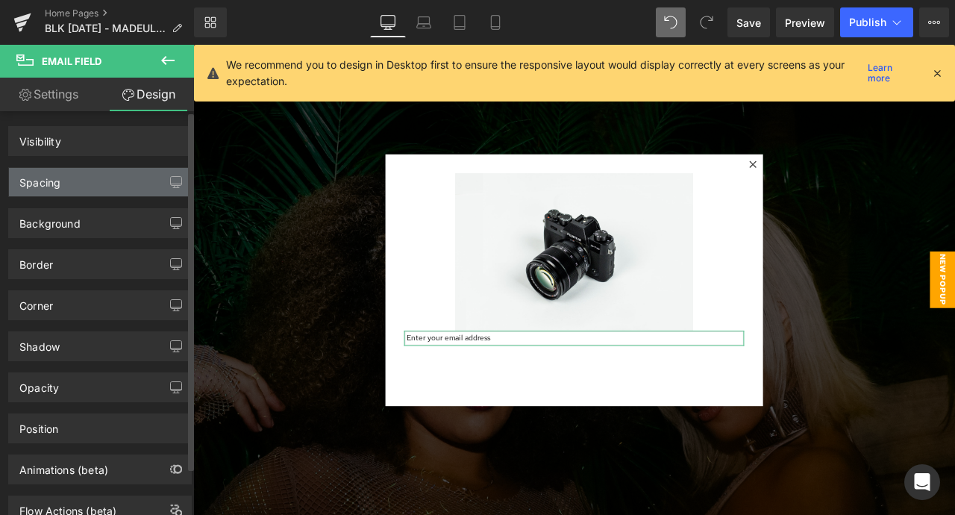
click at [107, 186] on div "Spacing" at bounding box center [100, 182] width 182 height 28
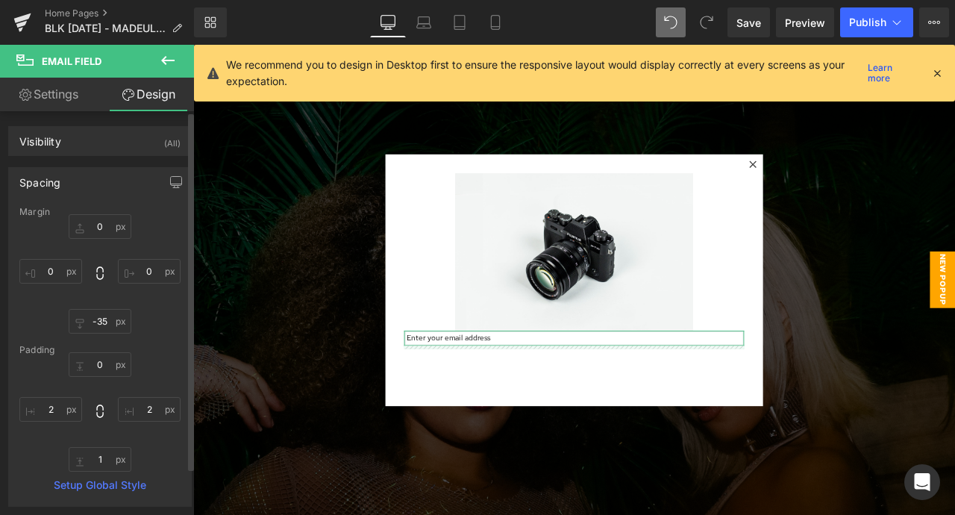
click at [81, 346] on div "Padding" at bounding box center [99, 350] width 161 height 10
click at [101, 318] on input "-35" at bounding box center [100, 321] width 63 height 25
click at [96, 318] on input "5" at bounding box center [100, 321] width 63 height 25
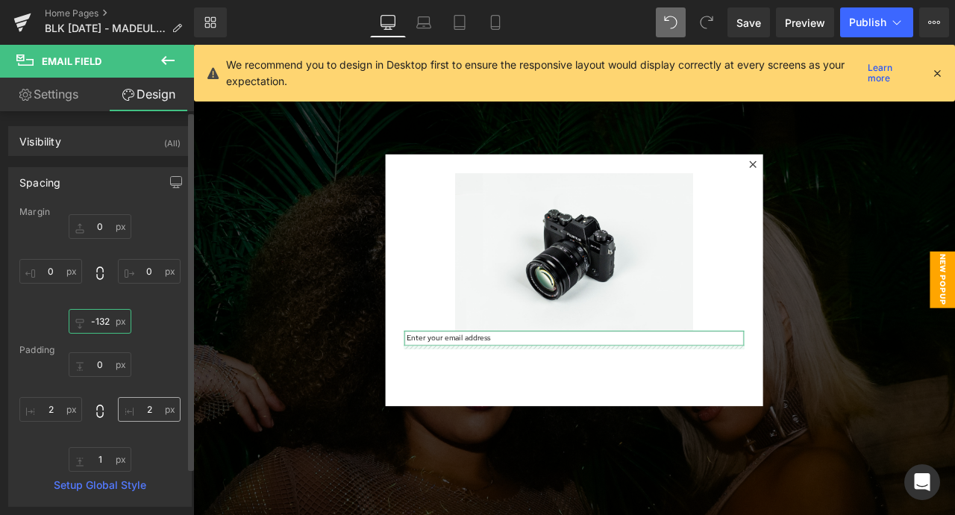
drag, startPoint x: 119, startPoint y: 319, endPoint x: 118, endPoint y: 418, distance: 98.5
click at [118, 418] on div "Margin 0px 0 0px 0 -132px -132 0px 0 Padding 0px 0 2px 2 1px 1 2px 2 Setup Glob…" at bounding box center [100, 356] width 182 height 299
click at [100, 319] on input "-132" at bounding box center [100, 321] width 63 height 25
click at [100, 314] on input "2" at bounding box center [100, 321] width 63 height 25
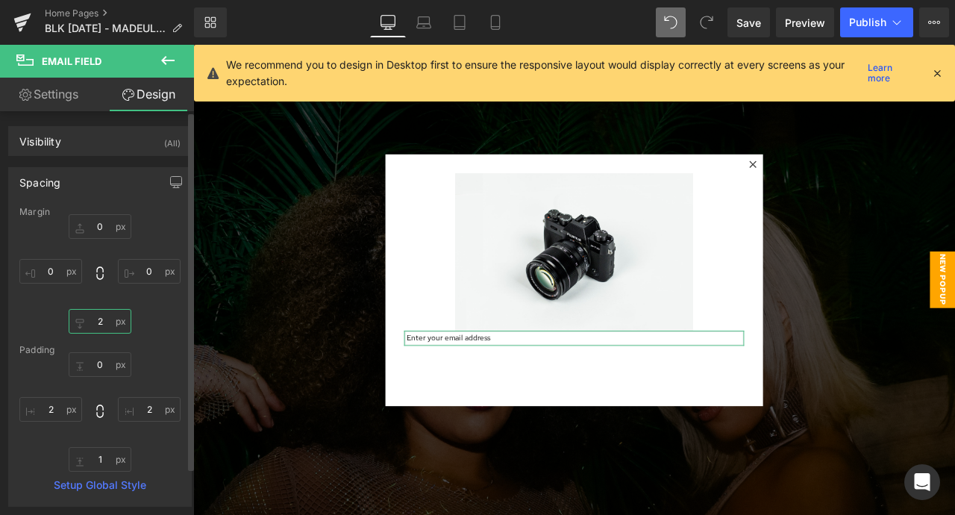
click at [100, 314] on input "2" at bounding box center [100, 321] width 63 height 25
click at [184, 304] on div "Margin 0px 0 0px 0 0 0 0px 0 Padding 0px 0 2px 2 1px 1 2px 2 Setup Global Style" at bounding box center [100, 356] width 182 height 299
click at [860, 188] on icon at bounding box center [856, 186] width 9 height 9
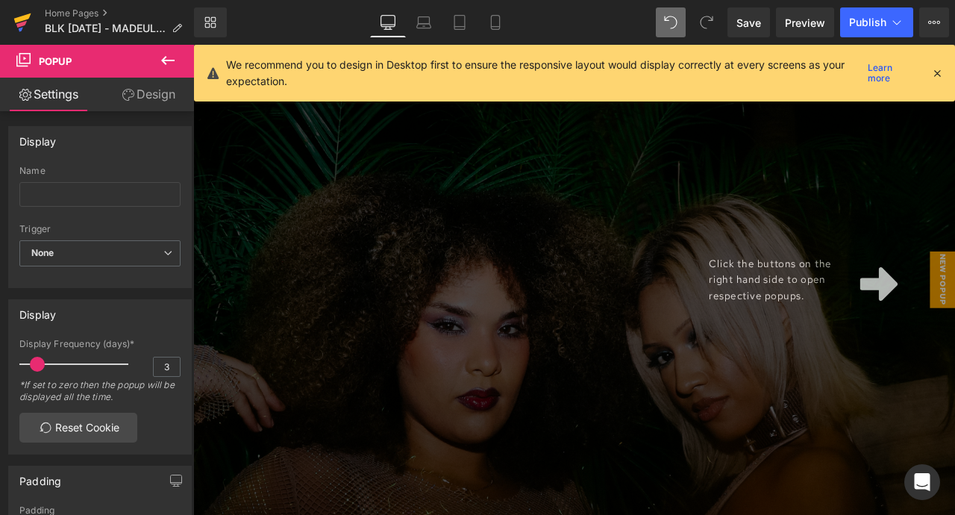
click at [22, 13] on icon at bounding box center [22, 22] width 18 height 37
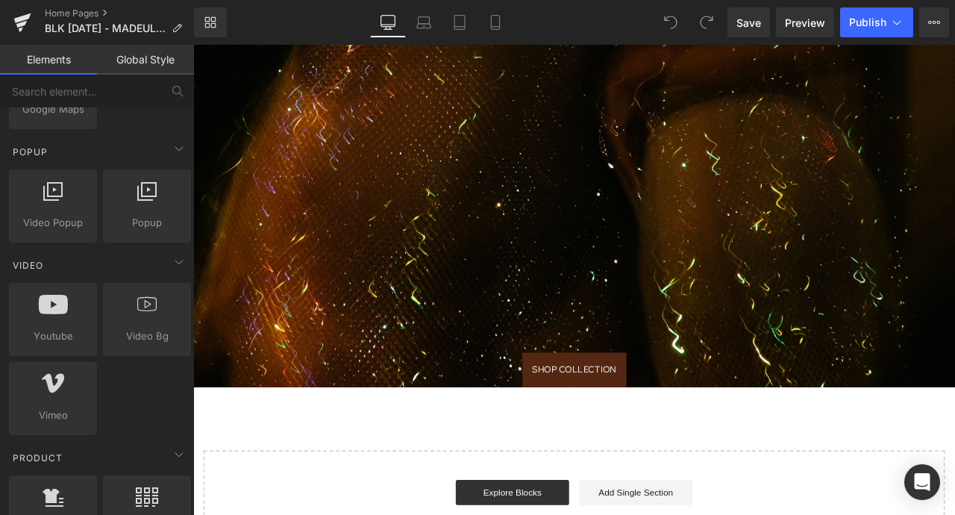
scroll to position [936, 0]
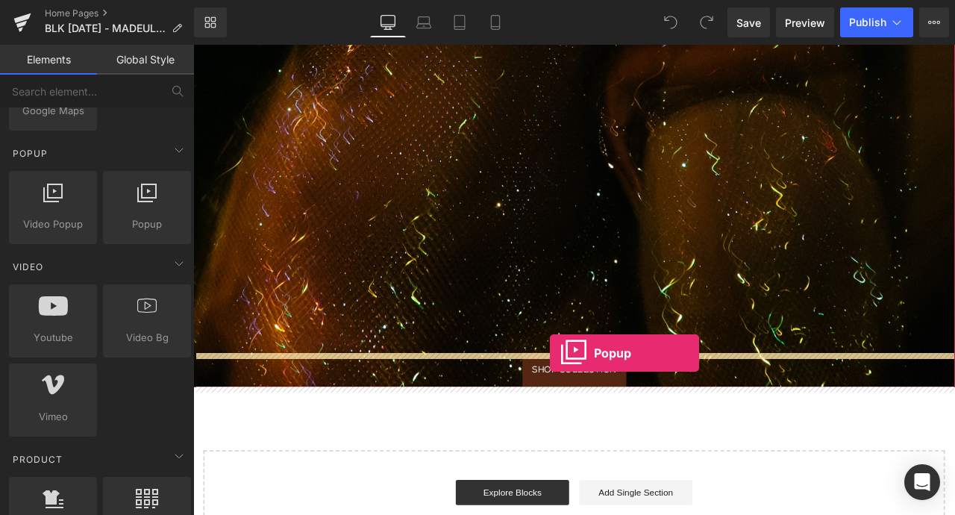
drag, startPoint x: 324, startPoint y: 251, endPoint x: 616, endPoint y: 407, distance: 331.0
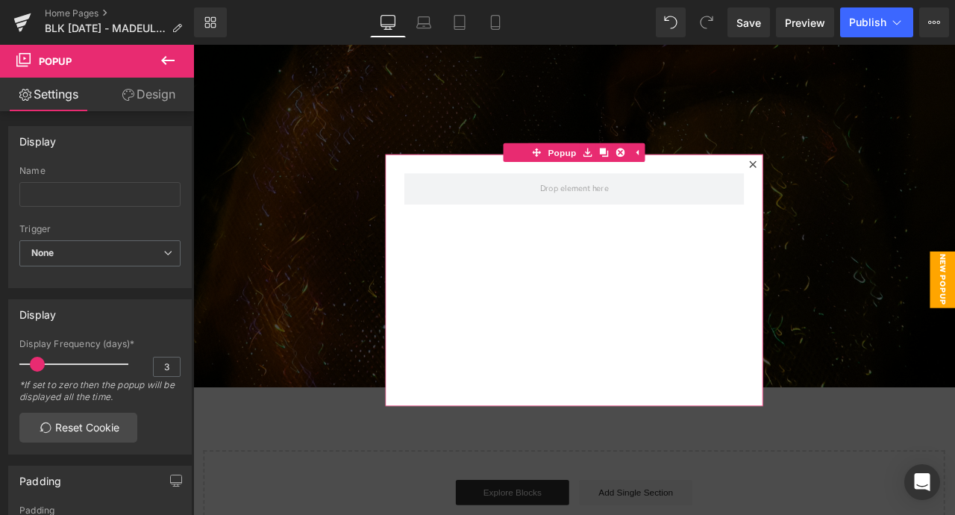
click at [156, 92] on link "Design" at bounding box center [148, 95] width 97 height 34
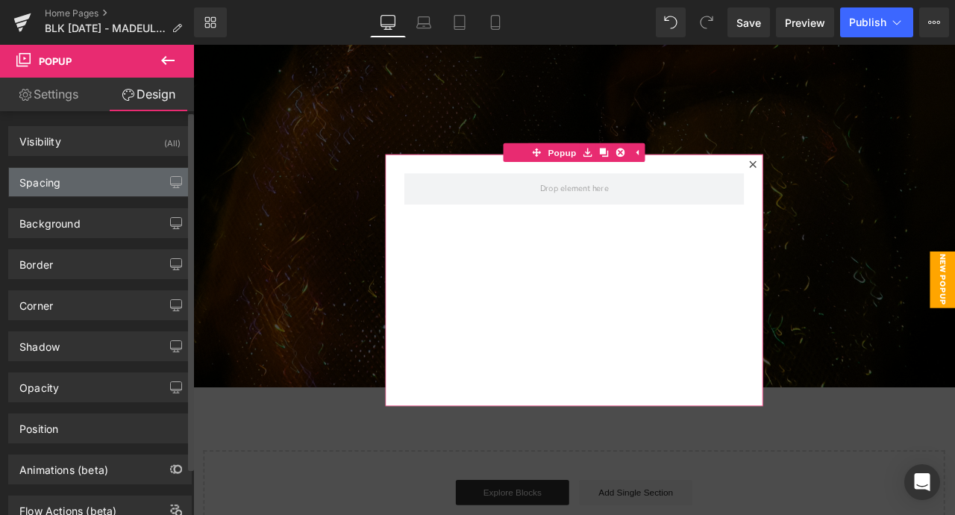
click at [122, 181] on div "Spacing" at bounding box center [100, 182] width 182 height 28
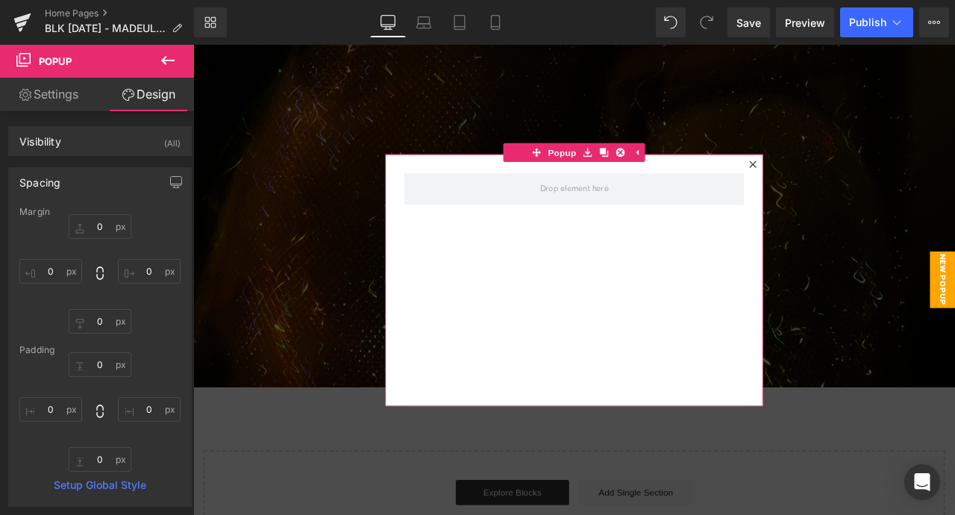
click at [60, 89] on link "Settings" at bounding box center [48, 95] width 97 height 34
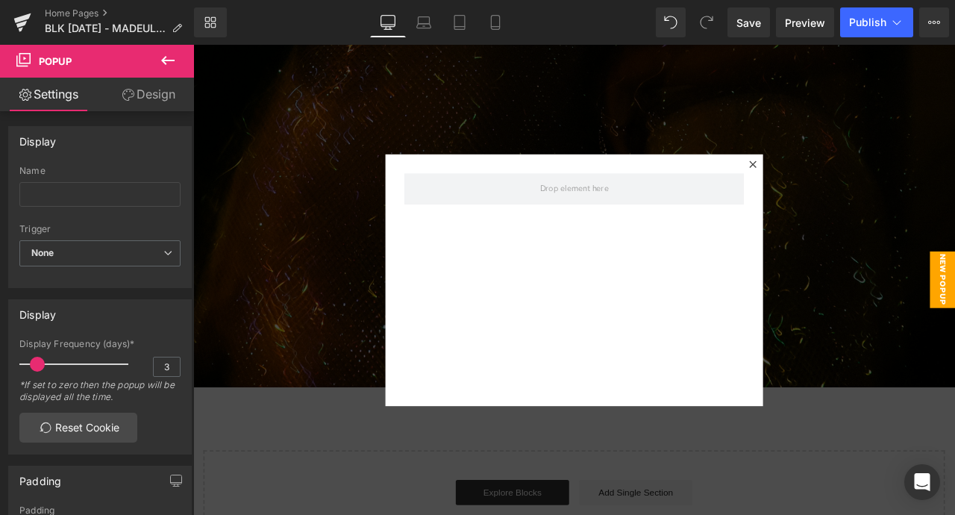
click at [170, 65] on icon at bounding box center [168, 60] width 18 height 18
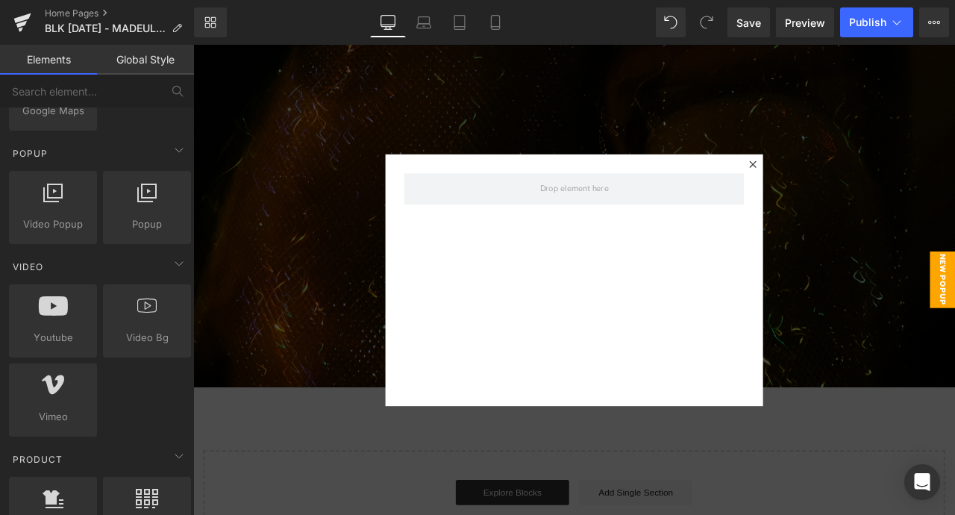
scroll to position [0, 0]
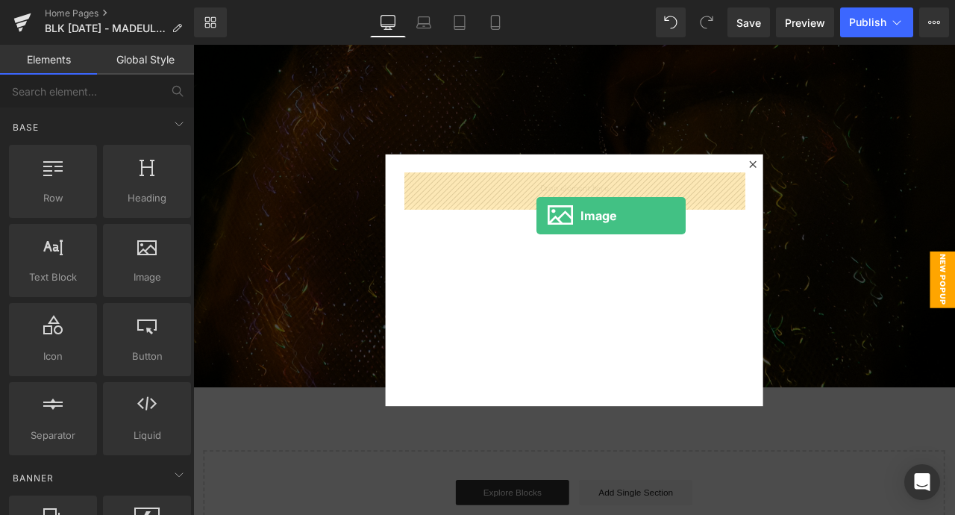
drag, startPoint x: 331, startPoint y: 327, endPoint x: 600, endPoint y: 245, distance: 280.6
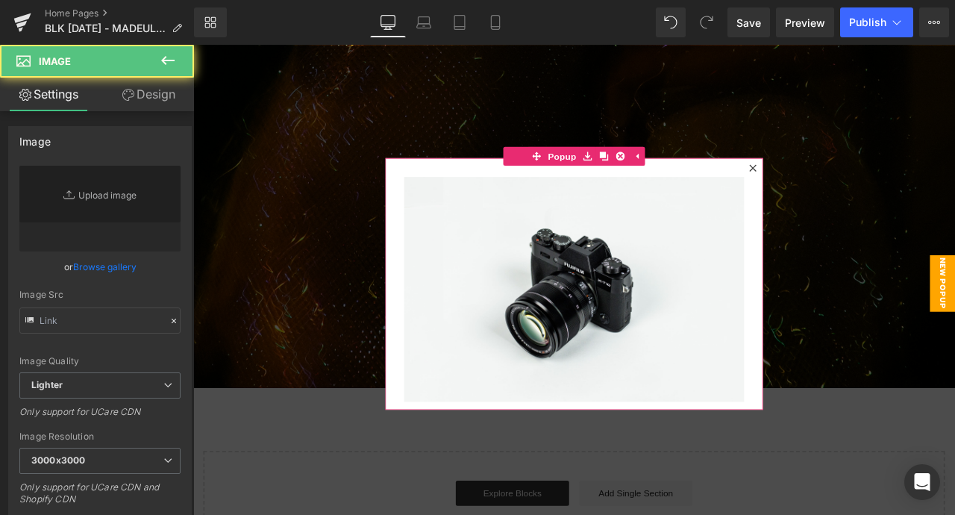
type input "//[DOMAIN_NAME][URL]"
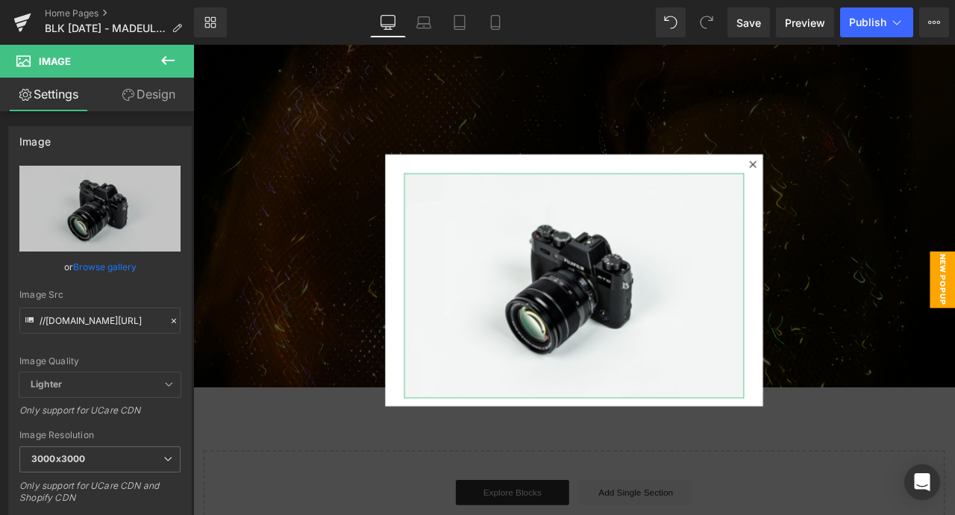
click at [145, 102] on link "Design" at bounding box center [148, 95] width 97 height 34
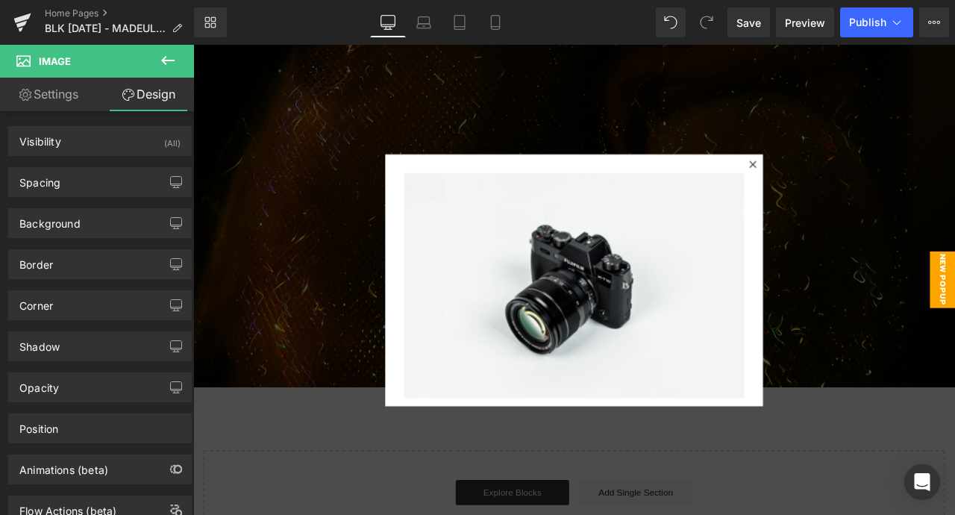
click at [166, 48] on button at bounding box center [168, 61] width 52 height 33
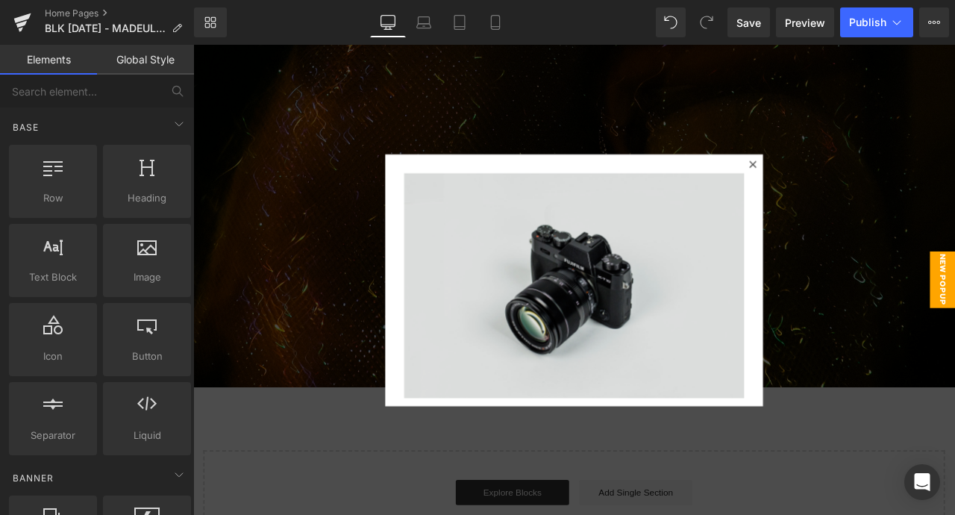
click at [488, 300] on img at bounding box center [644, 330] width 403 height 267
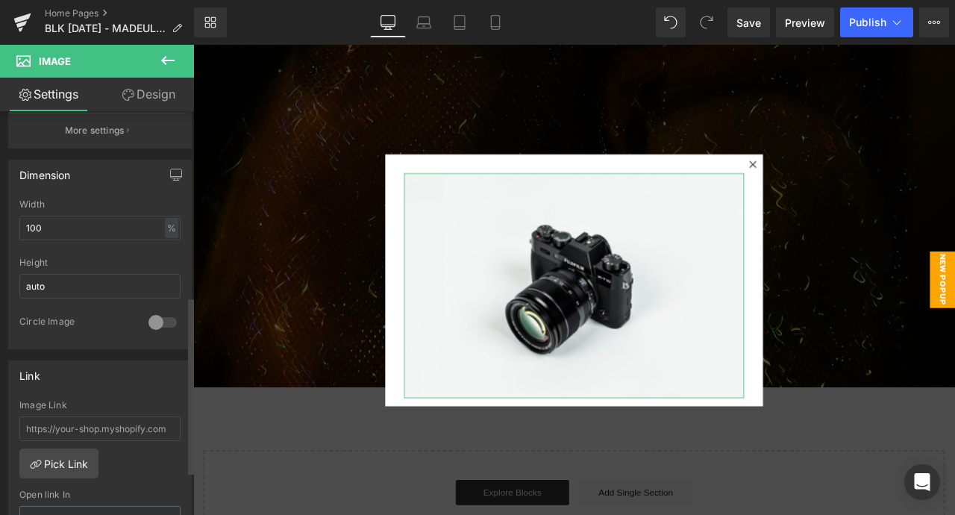
scroll to position [421, 0]
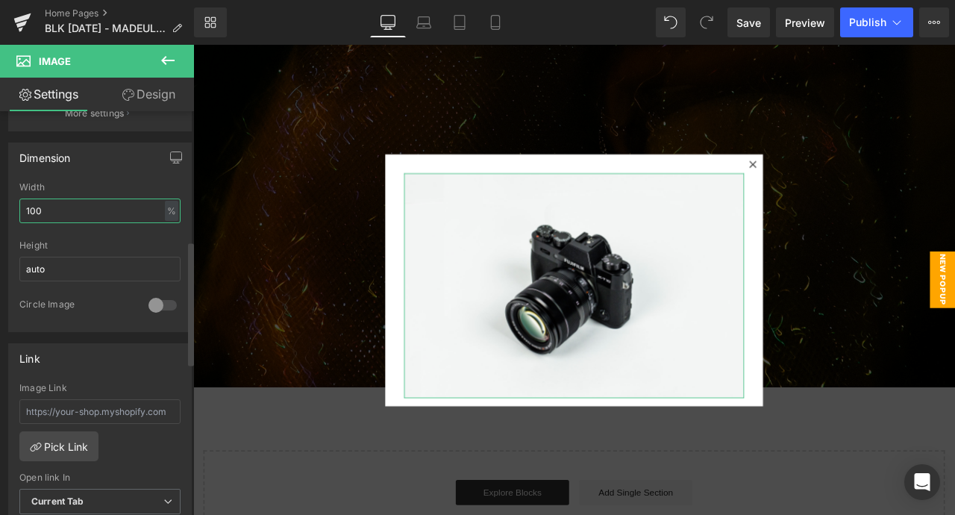
click at [113, 213] on input "100" at bounding box center [99, 210] width 161 height 25
type input "200"
click at [34, 206] on input "200" at bounding box center [99, 210] width 161 height 25
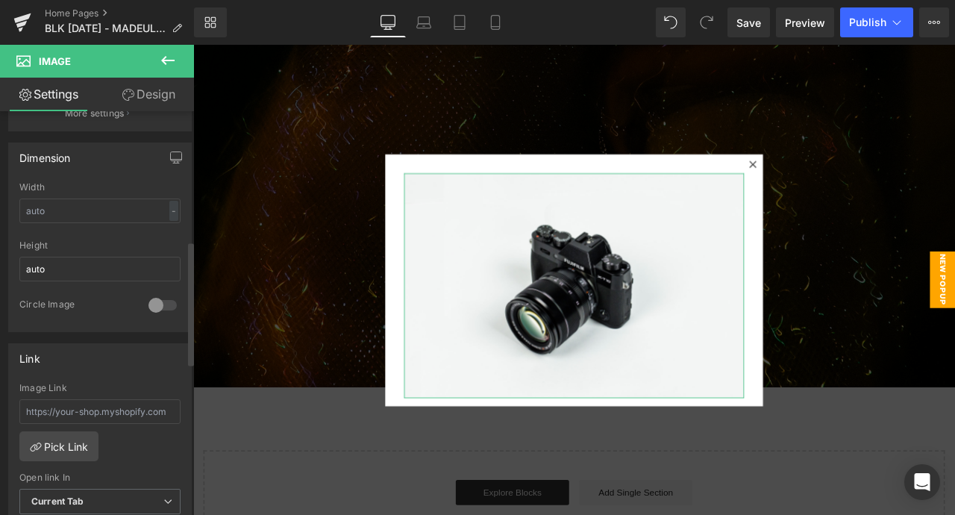
click at [85, 186] on div "Width" at bounding box center [99, 187] width 161 height 10
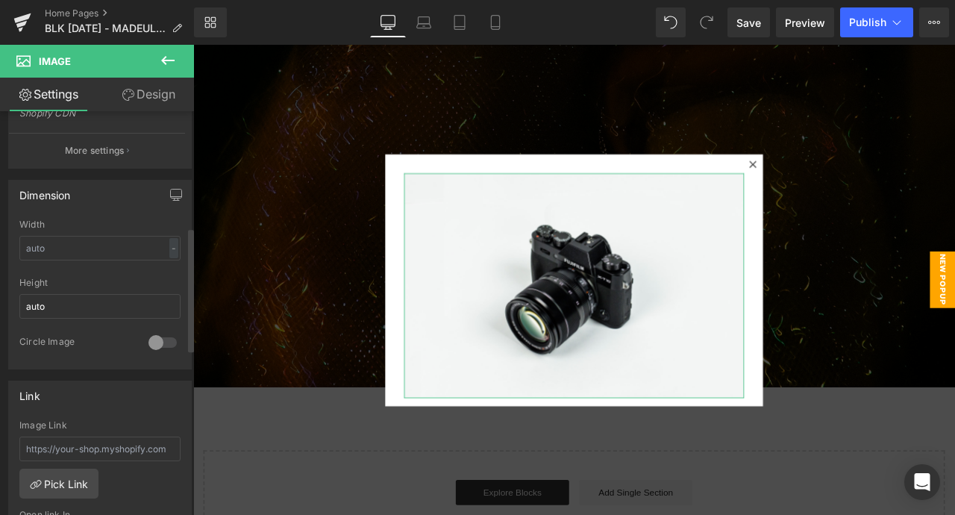
scroll to position [385, 0]
click at [170, 245] on div "-" at bounding box center [173, 247] width 9 height 20
click at [165, 270] on li "%" at bounding box center [170, 271] width 19 height 22
click at [37, 248] on input "text" at bounding box center [99, 247] width 161 height 25
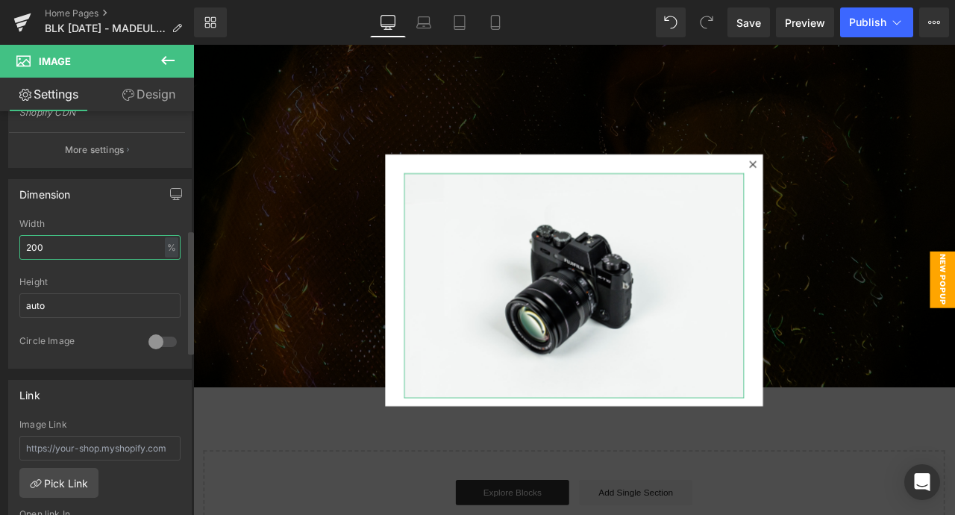
type input "200"
click at [71, 199] on div "Dimension" at bounding box center [44, 190] width 51 height 21
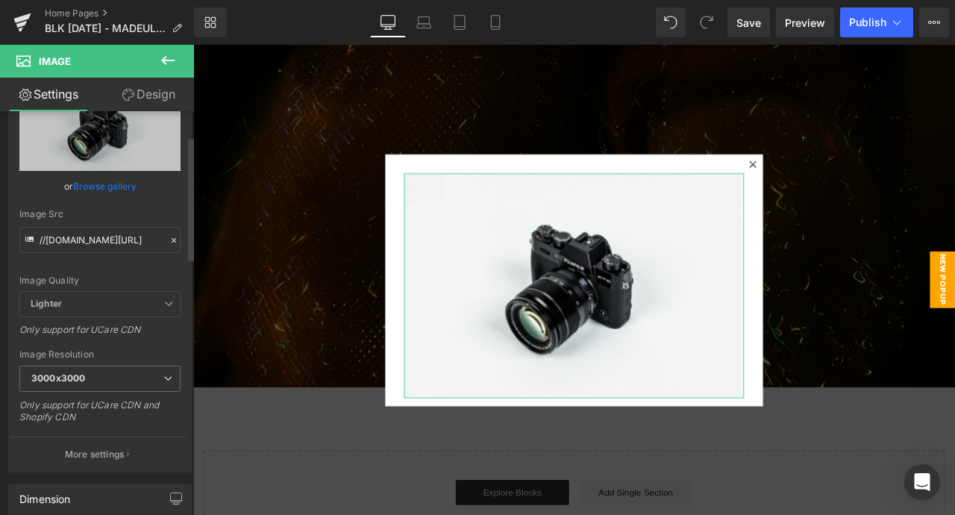
scroll to position [0, 0]
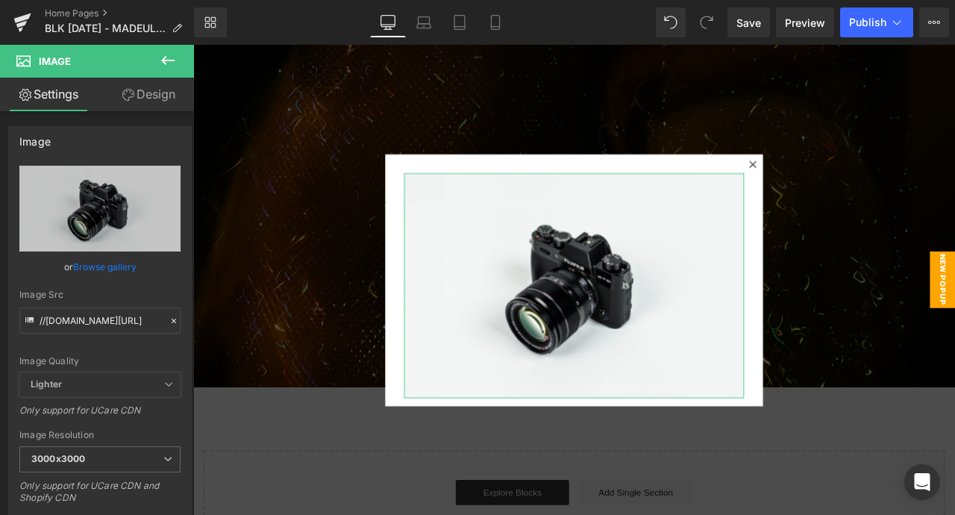
click at [152, 97] on link "Design" at bounding box center [148, 95] width 97 height 34
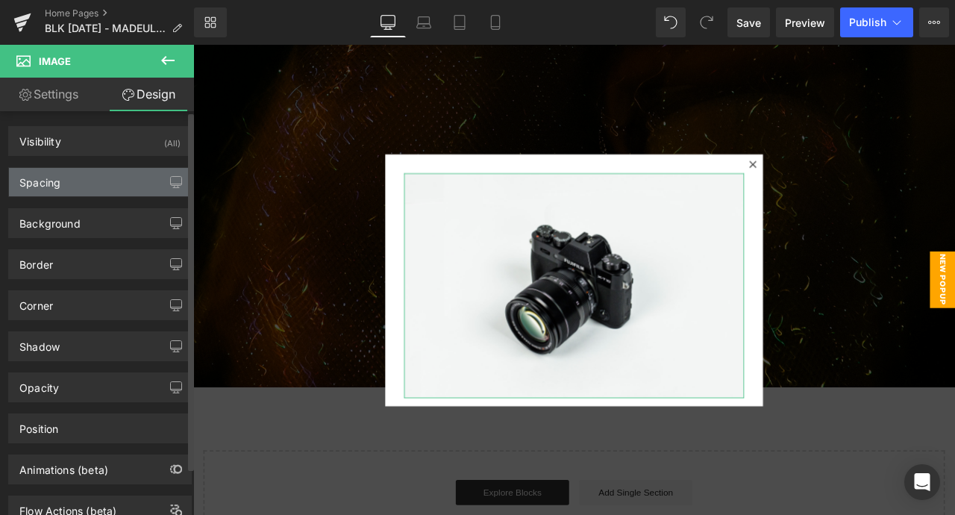
click at [130, 180] on div "Spacing" at bounding box center [100, 182] width 182 height 28
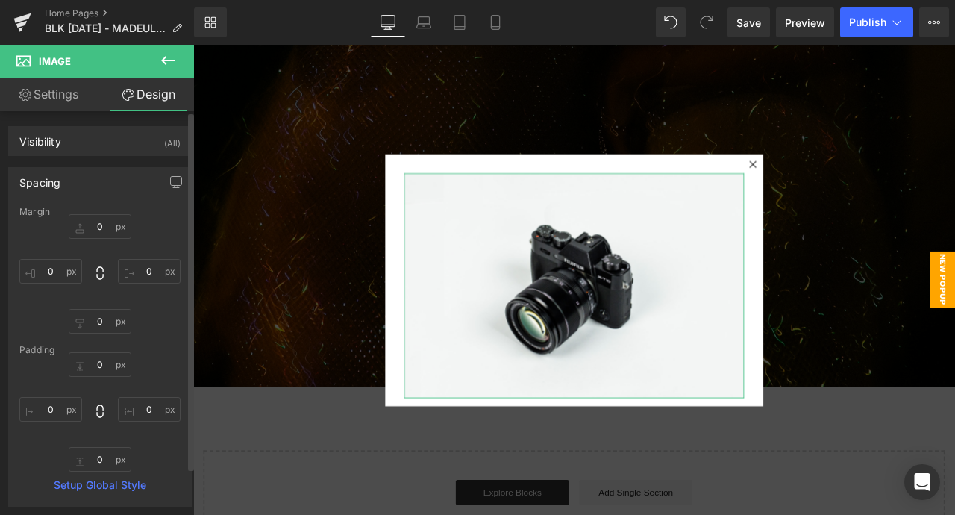
click at [134, 179] on div "Spacing" at bounding box center [100, 182] width 182 height 28
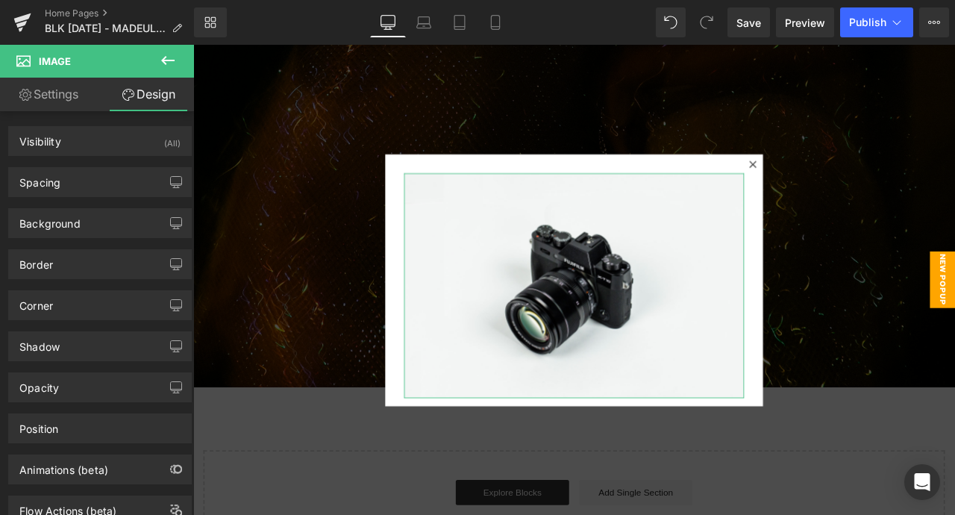
click at [63, 96] on link "Settings" at bounding box center [48, 95] width 97 height 34
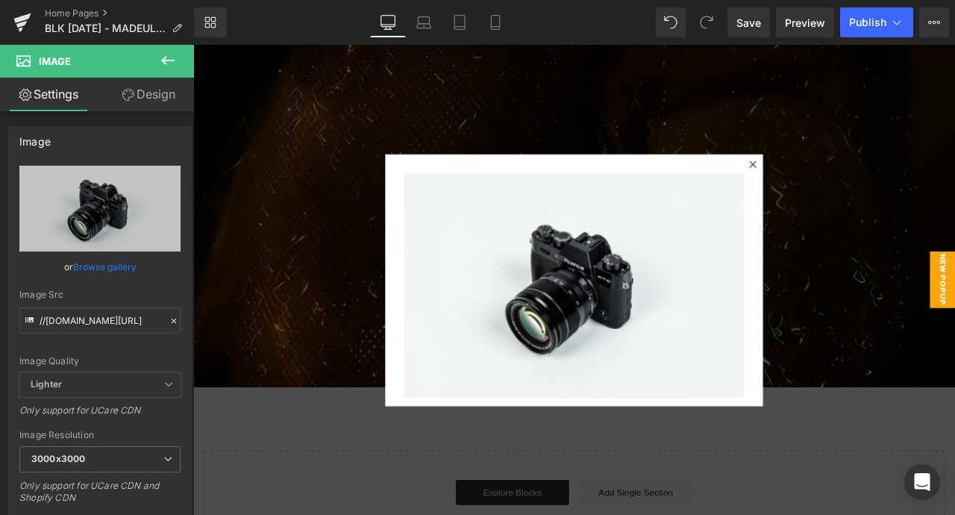
click at [178, 62] on button at bounding box center [168, 61] width 52 height 33
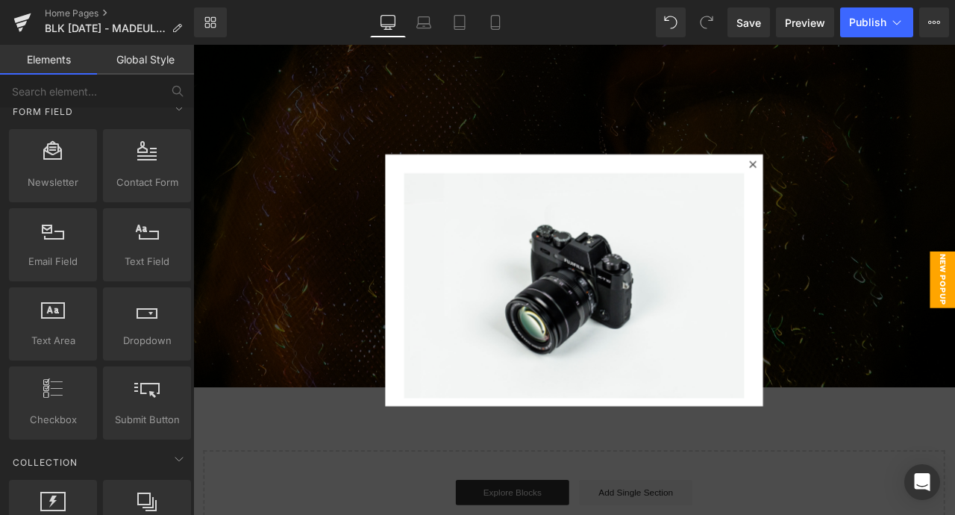
scroll to position [2223, 0]
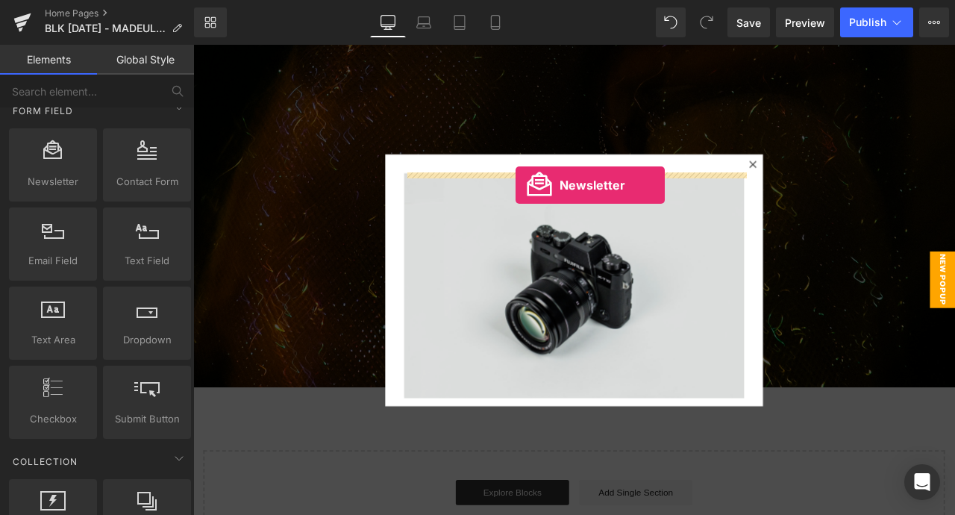
drag, startPoint x: 248, startPoint y: 222, endPoint x: 575, endPoint y: 211, distance: 326.9
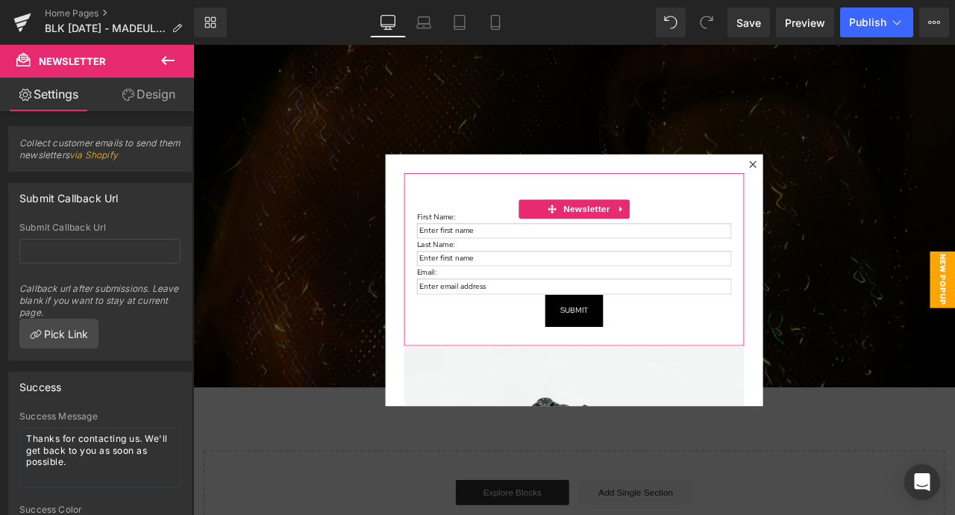
click at [605, 286] on ul "Text Block" at bounding box center [645, 290] width 120 height 18
click at [595, 300] on ul "Text Field" at bounding box center [644, 307] width 101 height 18
click at [632, 306] on span at bounding box center [626, 307] width 16 height 18
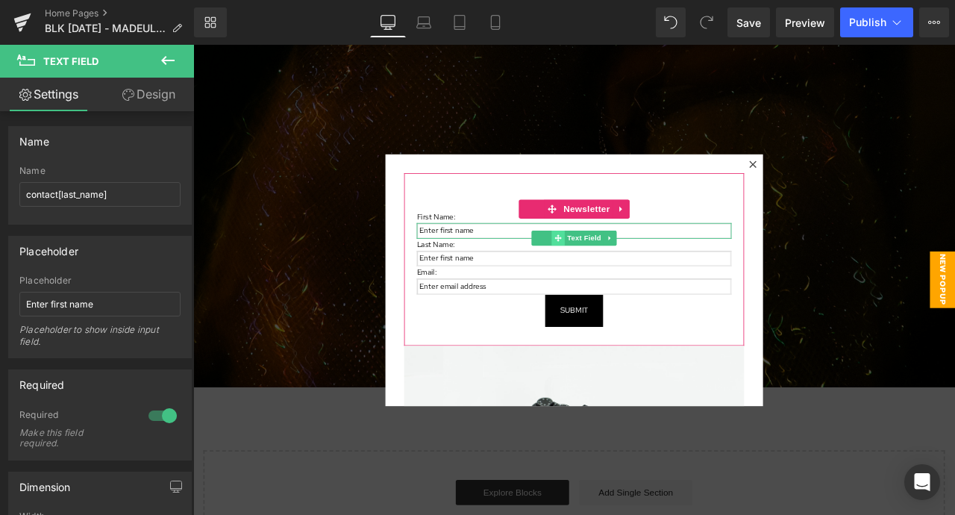
click at [620, 265] on span at bounding box center [626, 274] width 16 height 18
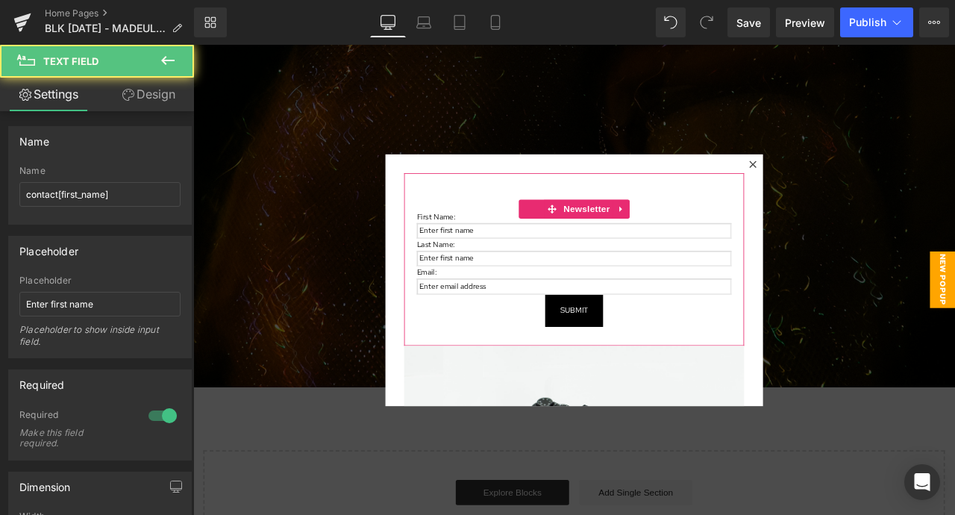
click at [688, 274] on div "Last Name: Text Block" at bounding box center [644, 281] width 373 height 14
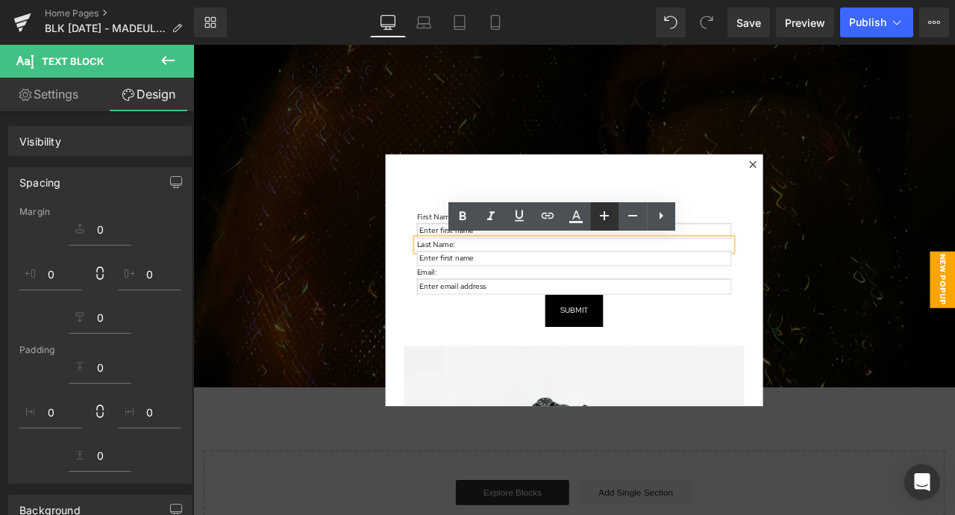
click at [609, 222] on link at bounding box center [604, 216] width 28 height 28
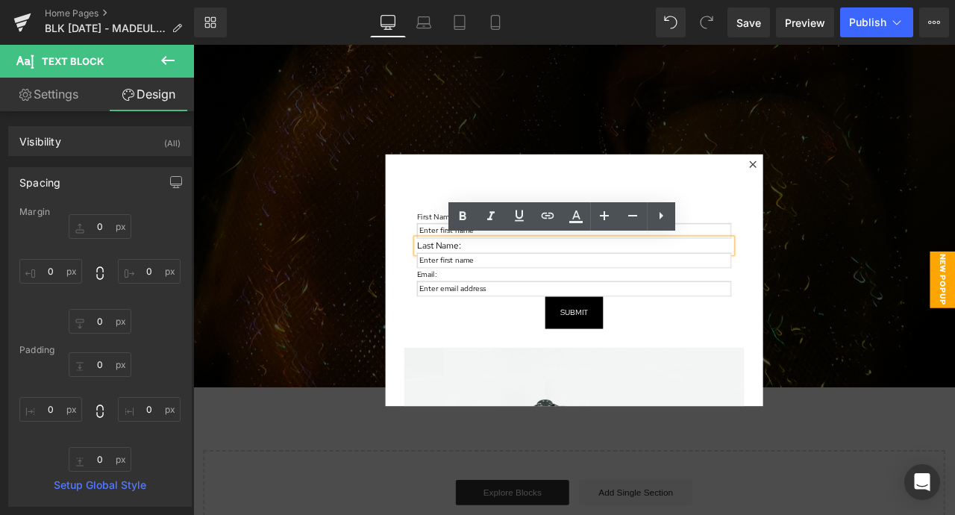
click at [577, 306] on div "Text Field" at bounding box center [644, 300] width 373 height 19
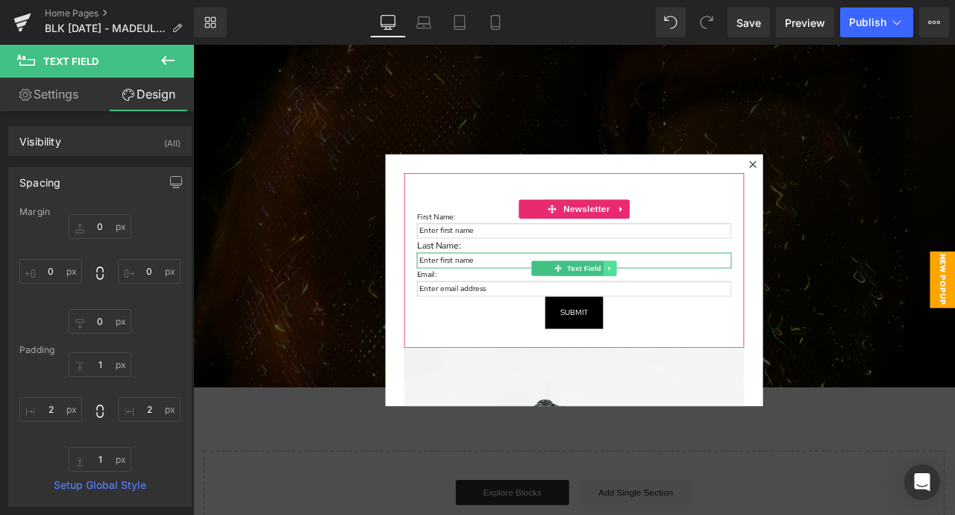
click at [683, 305] on icon at bounding box center [687, 309] width 8 height 9
click at [697, 307] on icon at bounding box center [695, 309] width 8 height 8
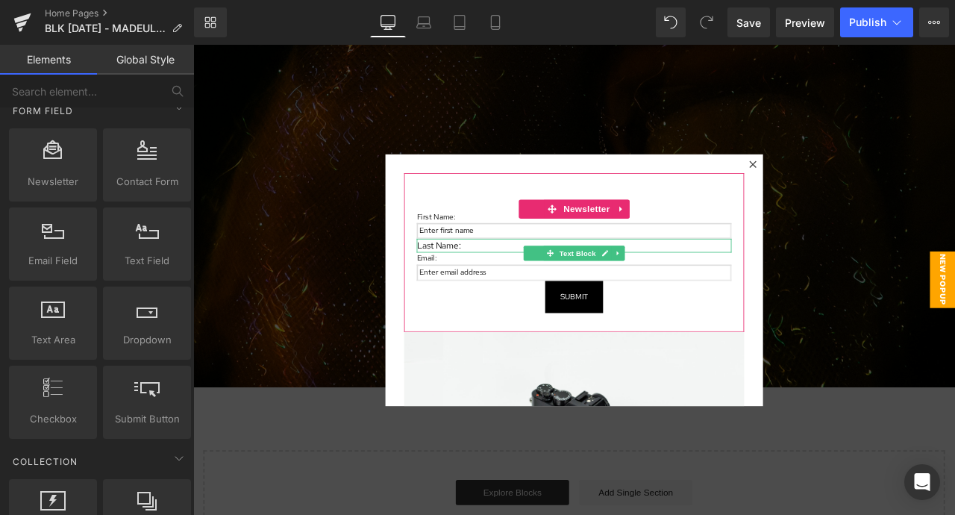
click at [498, 280] on p "Last Name:" at bounding box center [644, 282] width 373 height 16
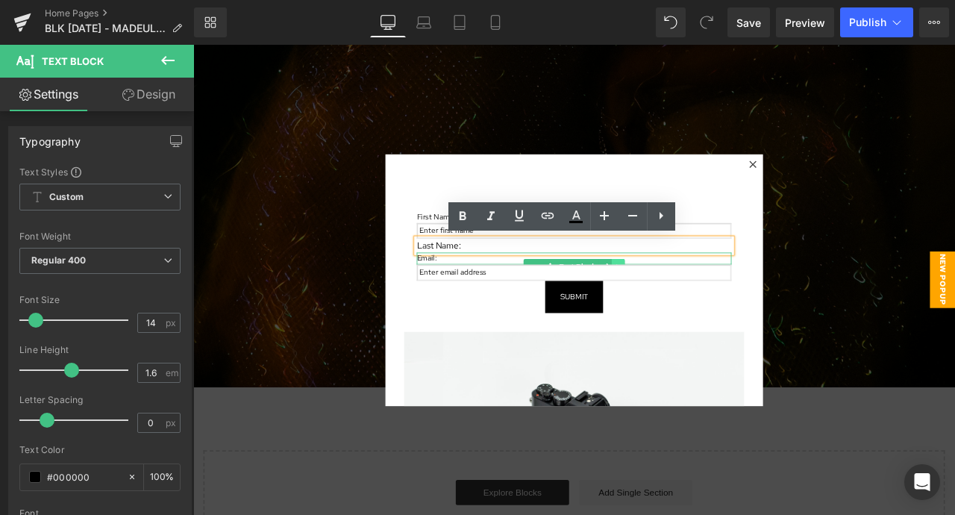
click at [700, 303] on icon at bounding box center [696, 307] width 8 height 9
click at [704, 303] on icon at bounding box center [704, 307] width 8 height 9
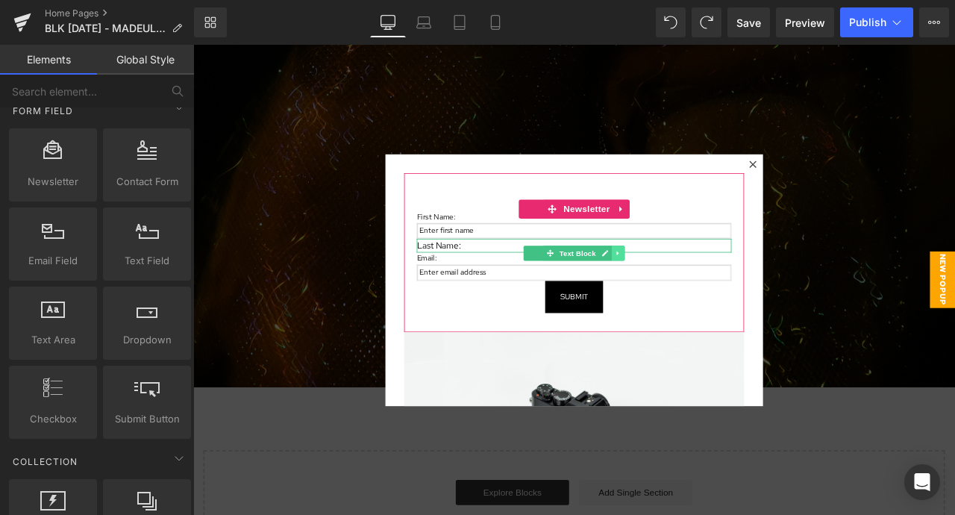
click at [699, 289] on icon at bounding box center [696, 291] width 8 height 9
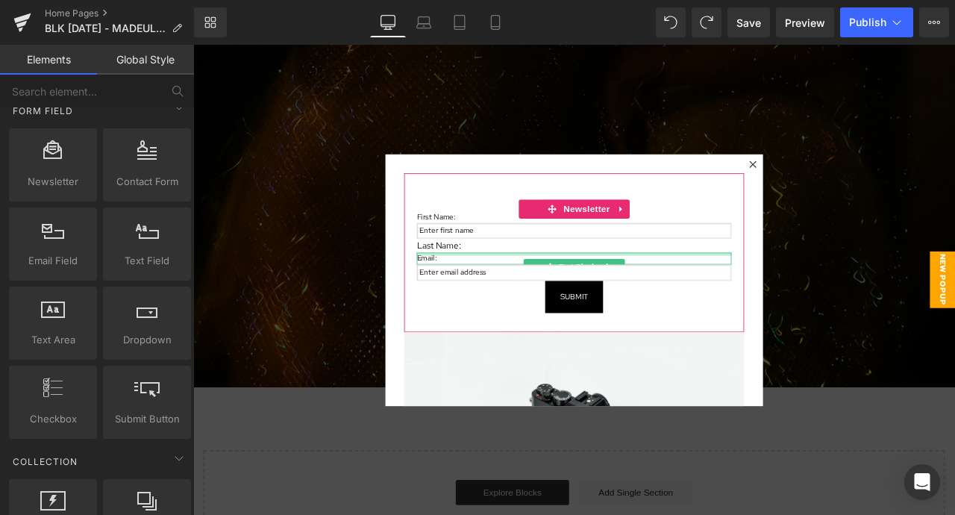
click at [702, 291] on div at bounding box center [644, 293] width 373 height 4
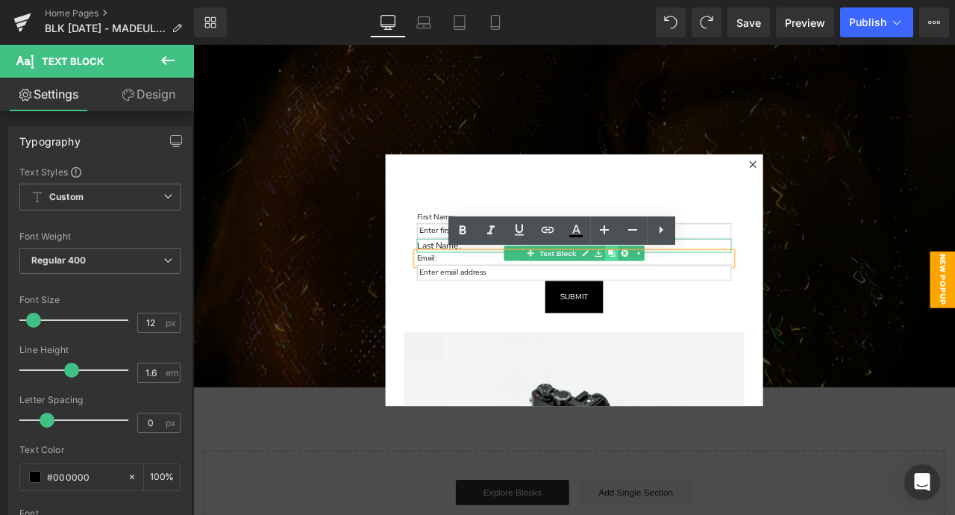
click at [691, 283] on link at bounding box center [689, 292] width 16 height 18
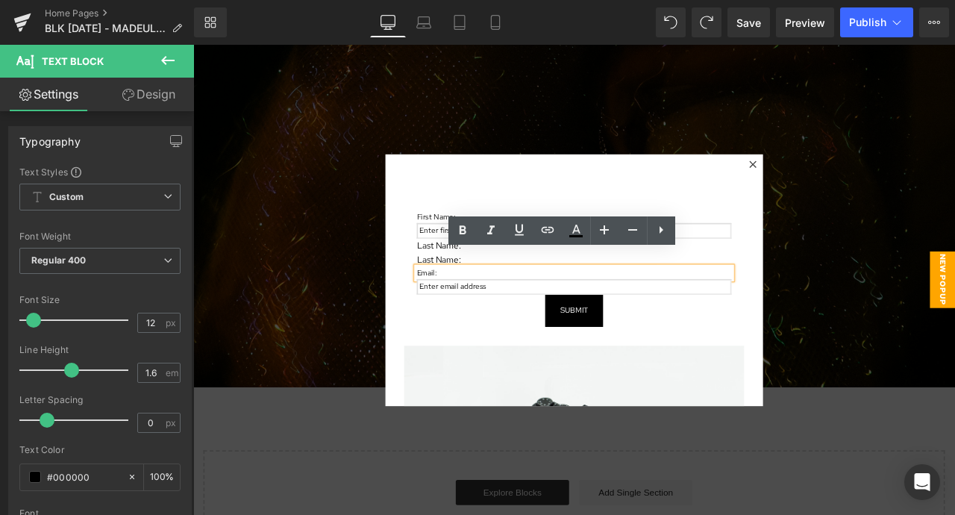
click at [472, 286] on p "Last Name:" at bounding box center [644, 282] width 373 height 16
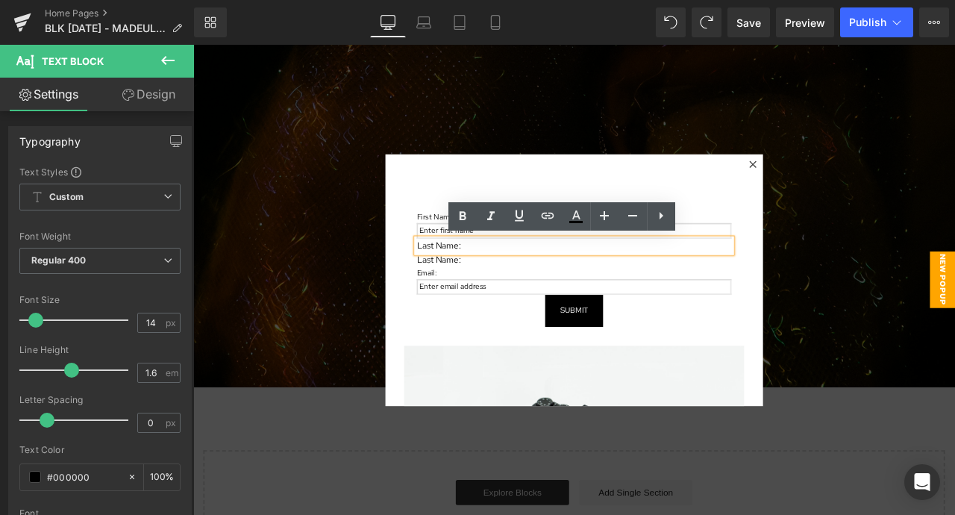
click at [694, 202] on div "First Name: Text Block Text Field Last Name: Text Block Last Name: Text Block E…" at bounding box center [644, 299] width 403 height 205
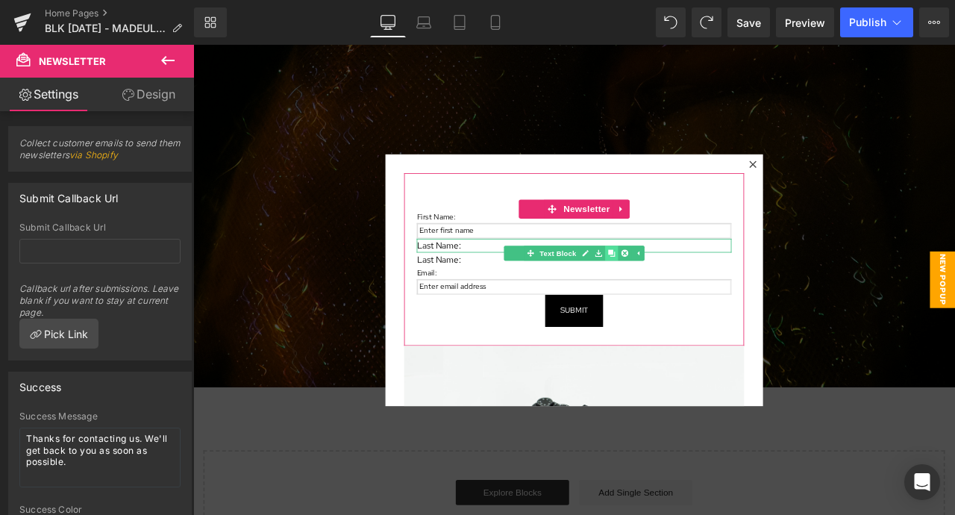
click at [684, 290] on link at bounding box center [689, 292] width 16 height 18
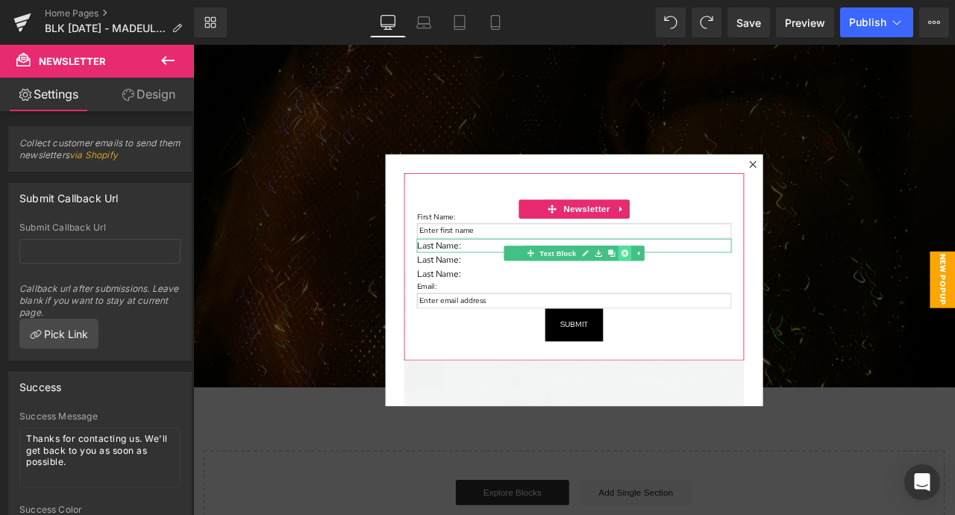
click at [709, 290] on link at bounding box center [705, 292] width 16 height 18
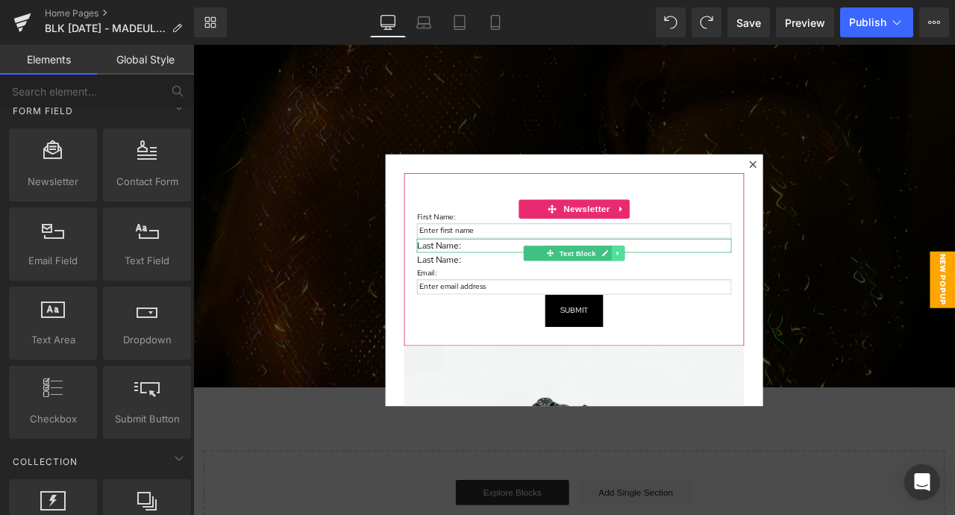
click at [698, 289] on icon at bounding box center [696, 291] width 8 height 9
click at [706, 290] on icon at bounding box center [704, 291] width 8 height 8
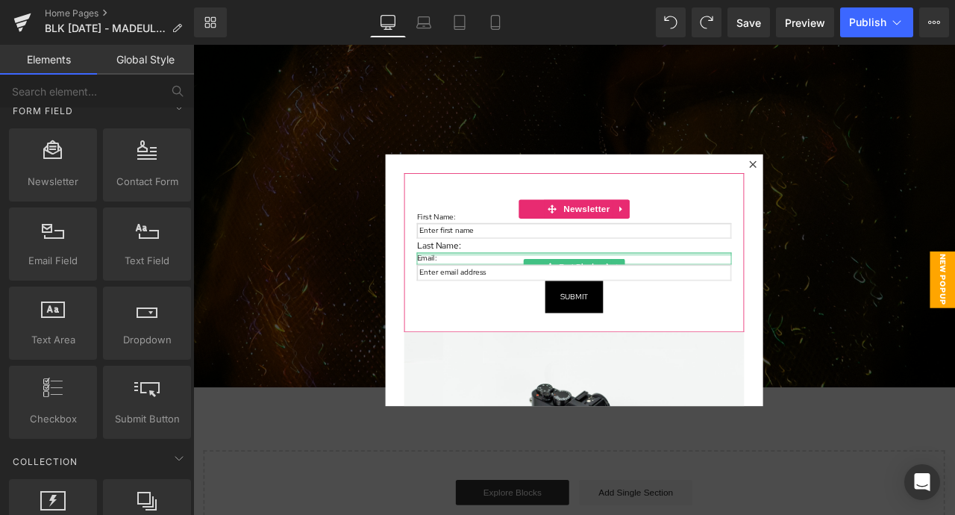
click at [697, 291] on div at bounding box center [644, 293] width 373 height 4
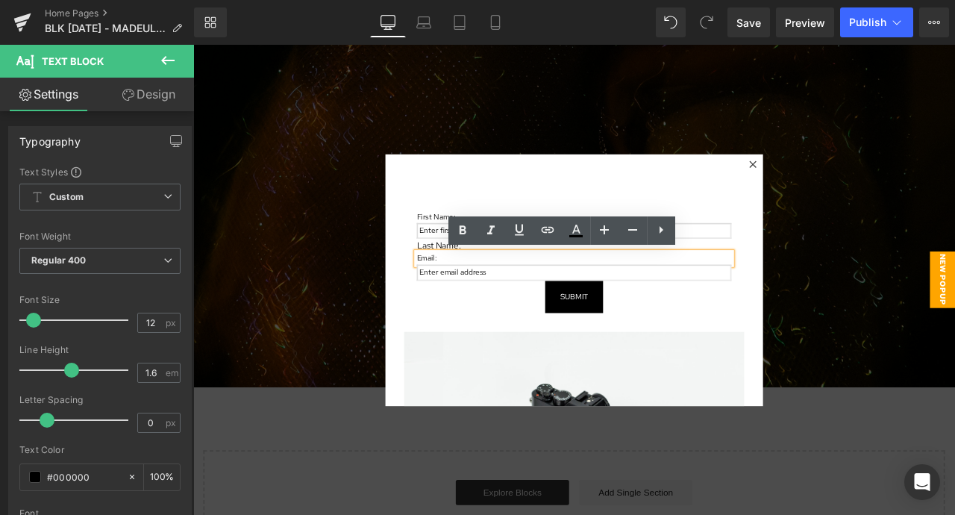
click at [748, 357] on div "Submit" at bounding box center [644, 343] width 373 height 38
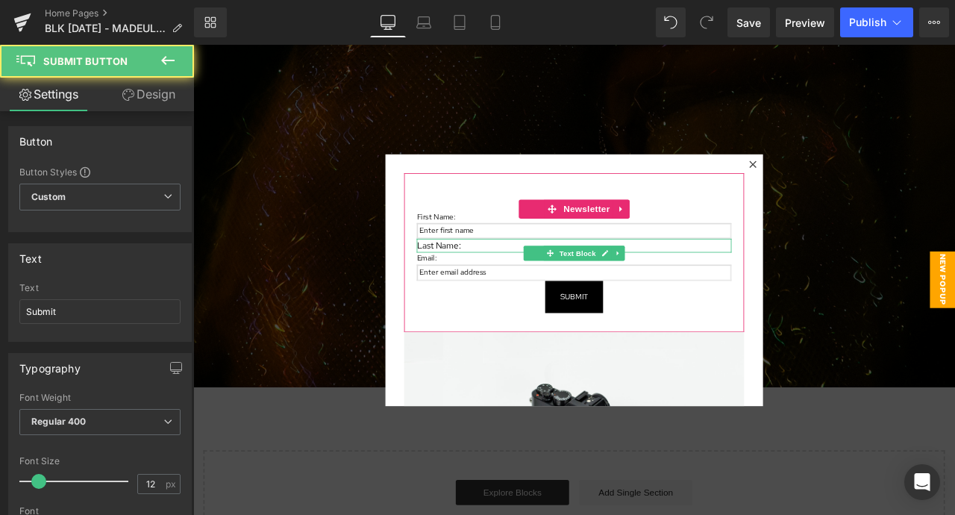
click at [714, 283] on p "Last Name:" at bounding box center [644, 282] width 373 height 16
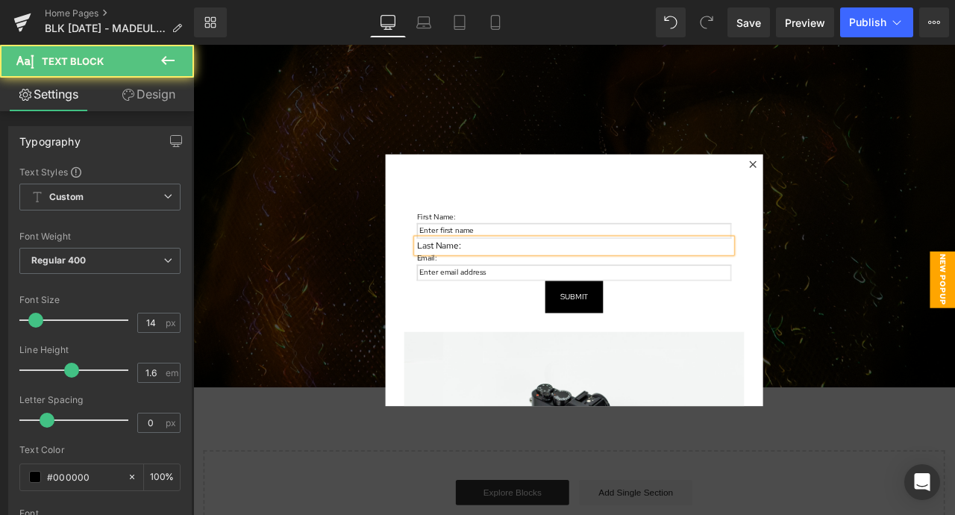
click at [677, 287] on p "Last Name:" at bounding box center [644, 282] width 373 height 16
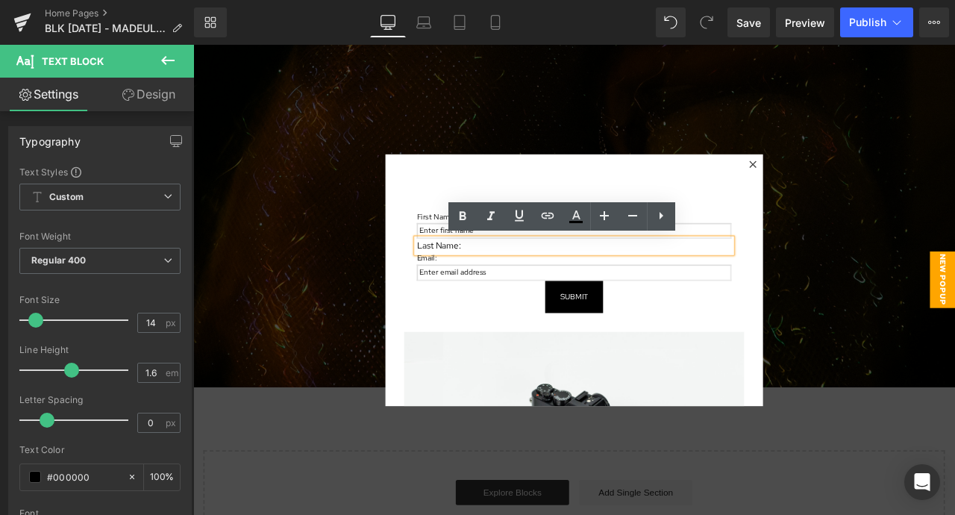
click at [648, 289] on p "Last Name:" at bounding box center [644, 282] width 373 height 16
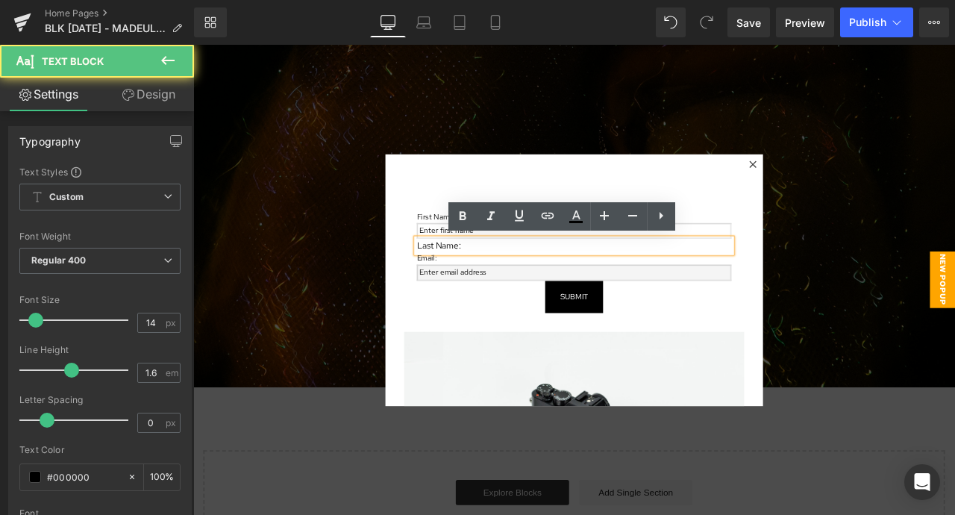
click at [468, 321] on div "Email Field" at bounding box center [644, 314] width 373 height 19
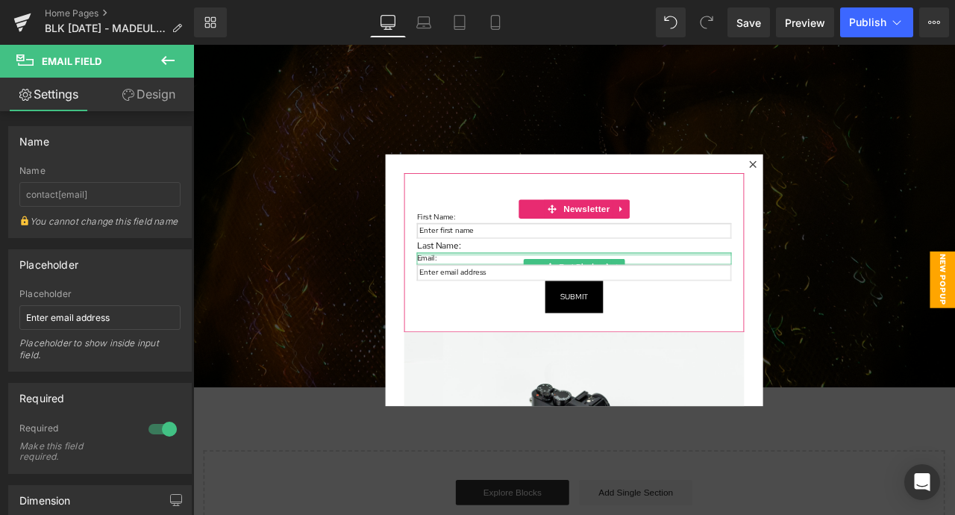
click at [512, 293] on div at bounding box center [644, 293] width 373 height 4
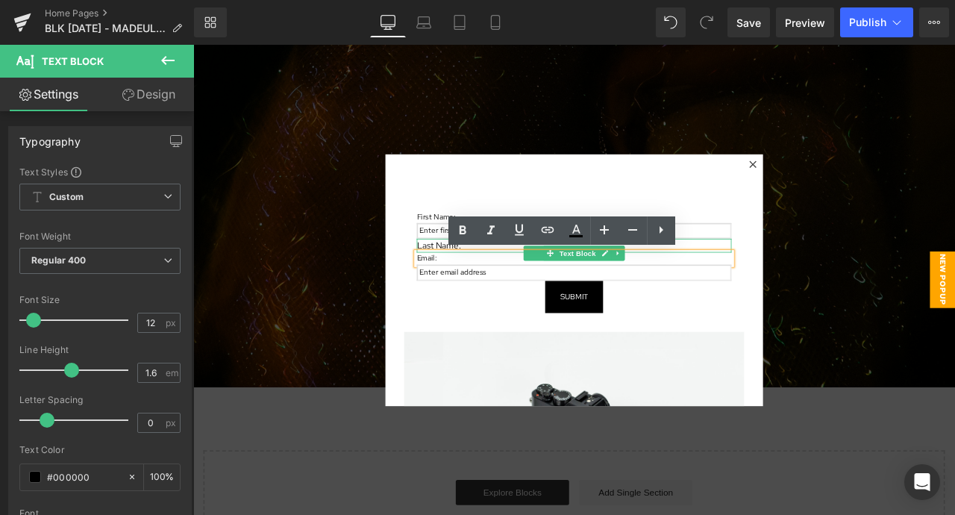
click at [518, 283] on p "Last Name:" at bounding box center [644, 282] width 373 height 16
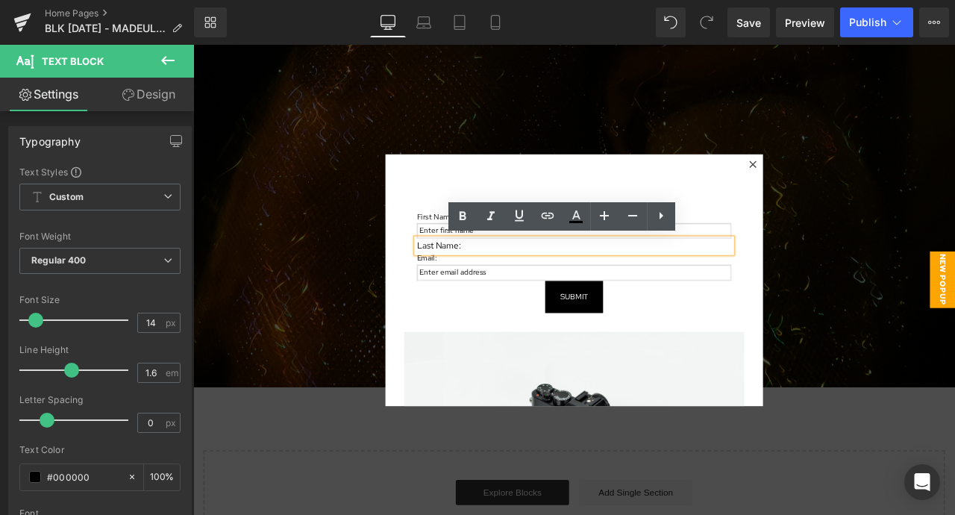
click at [193, 45] on div at bounding box center [193, 45] width 0 height 0
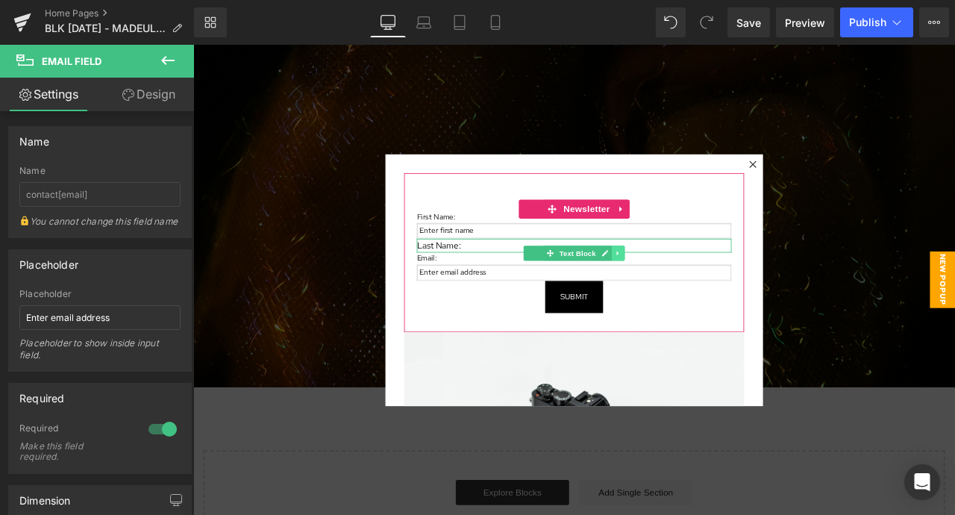
click at [696, 289] on icon at bounding box center [696, 291] width 8 height 9
click at [703, 288] on icon at bounding box center [704, 291] width 8 height 8
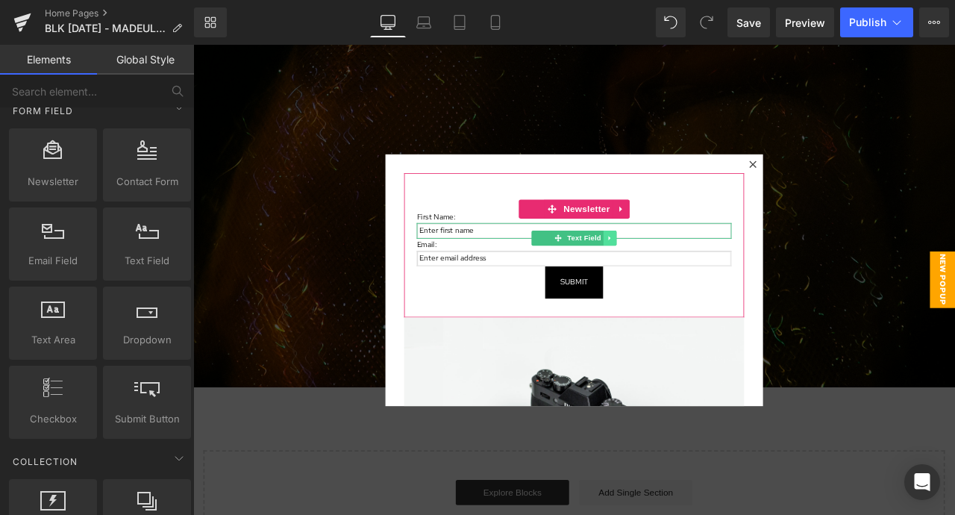
click at [693, 268] on link at bounding box center [688, 274] width 16 height 18
click at [690, 268] on link at bounding box center [695, 274] width 16 height 18
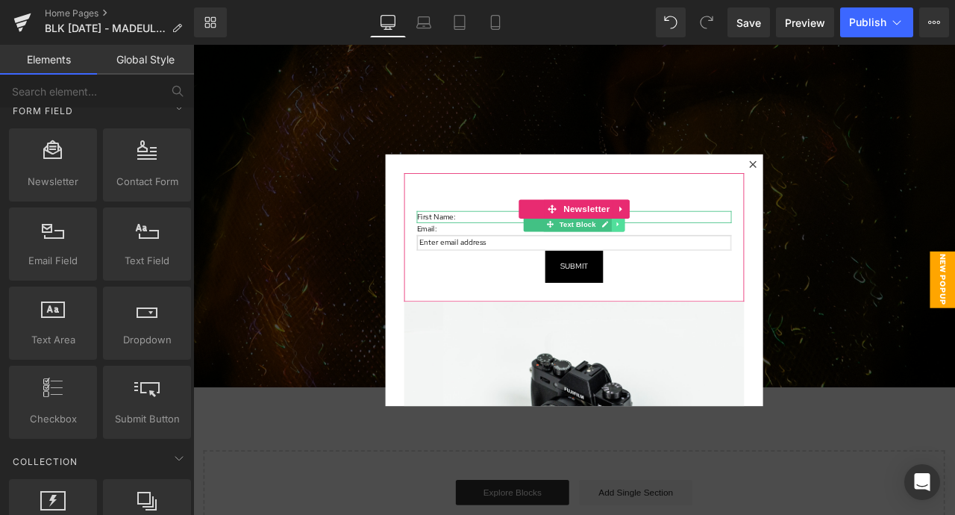
click at [691, 252] on link at bounding box center [697, 257] width 16 height 18
click at [707, 252] on link at bounding box center [705, 257] width 16 height 18
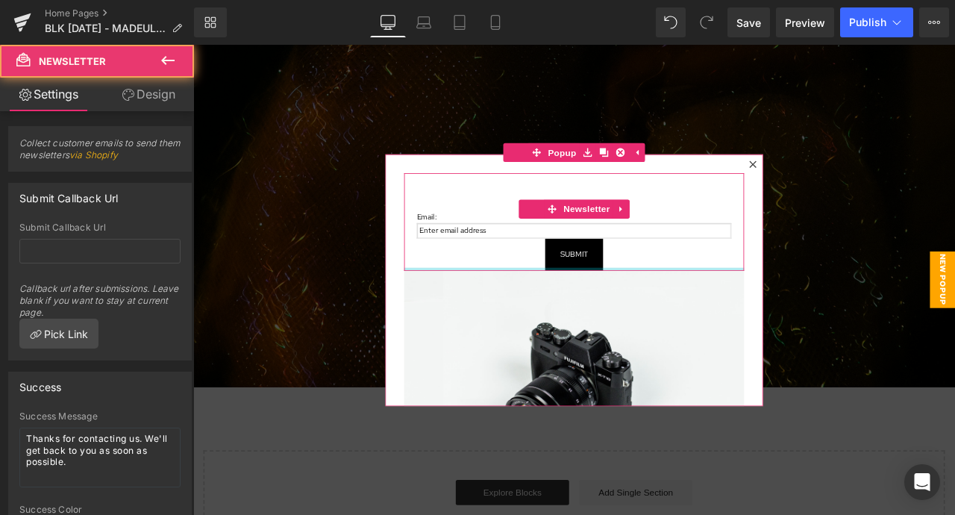
drag, startPoint x: 599, startPoint y: 319, endPoint x: 599, endPoint y: 280, distance: 39.5
click at [599, 280] on div "Email: Text Block Email Field Submit Submit Button Newsletter" at bounding box center [644, 255] width 403 height 116
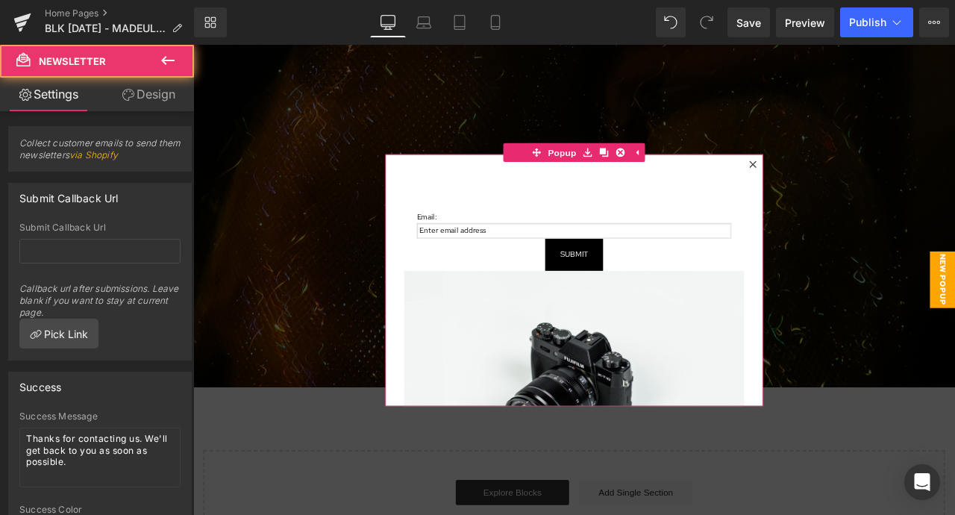
drag, startPoint x: 580, startPoint y: 209, endPoint x: 580, endPoint y: 193, distance: 15.7
click at [580, 193] on div "Email: Text Block Email Field Submit Submit Button Newsletter 60px Image" at bounding box center [645, 324] width 448 height 298
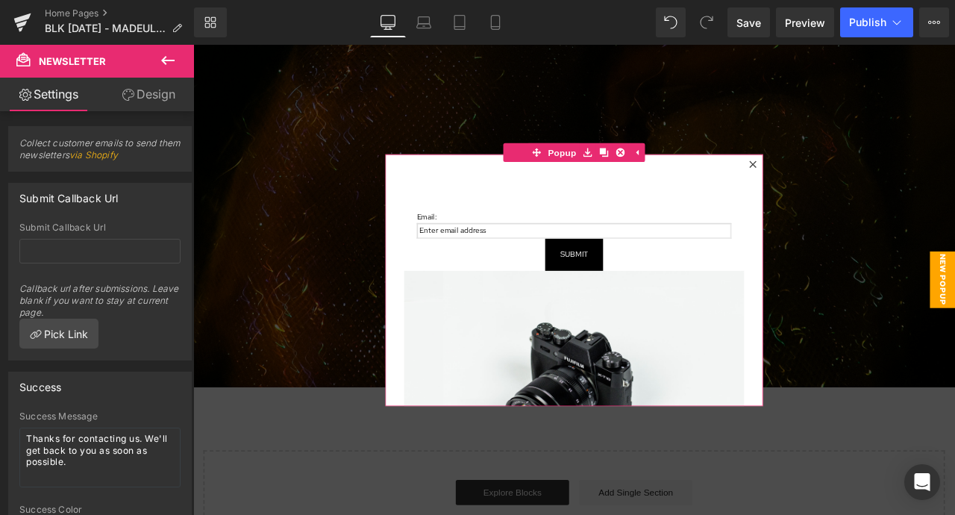
click at [193, 45] on div "60px" at bounding box center [193, 45] width 0 height 0
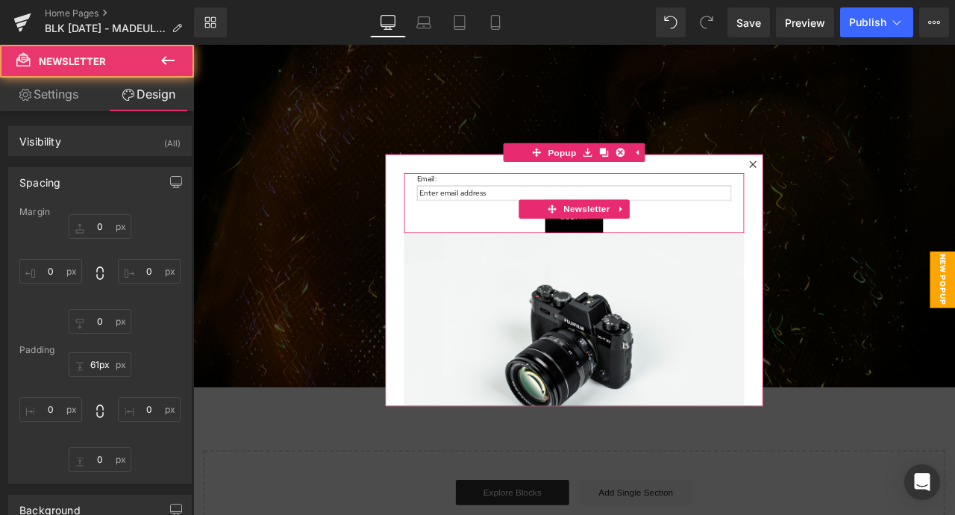
type input "0"
type input "0px"
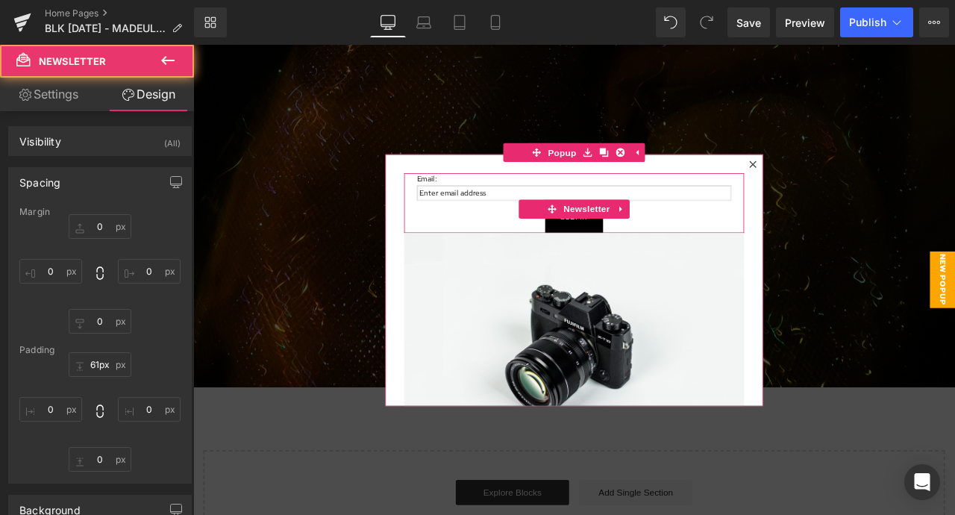
type input "20"
type input "0"
type input "20"
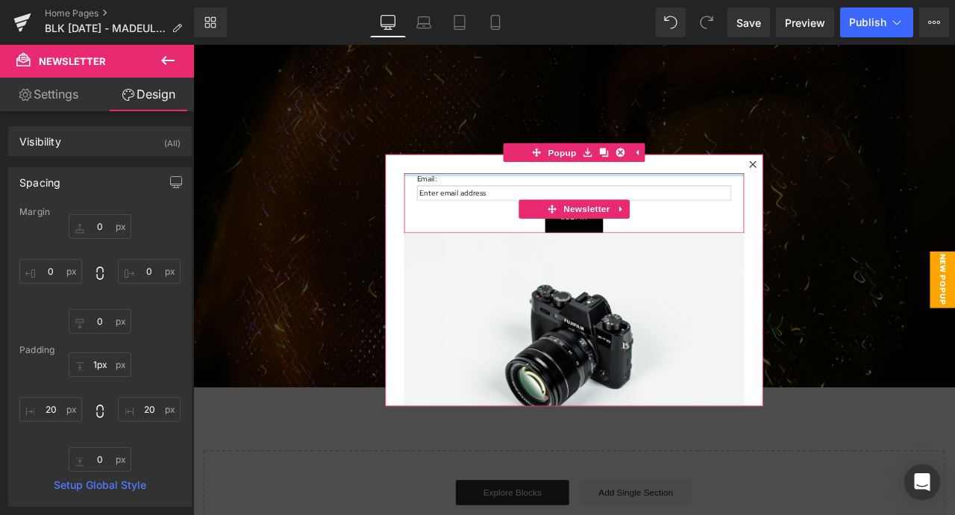
type input "0px"
drag, startPoint x: 568, startPoint y: 213, endPoint x: 560, endPoint y: 133, distance: 80.9
click at [560, 133] on body "Skip to content Home Shop All #Spotted Size Guide FAQ Contact Us" at bounding box center [644, 187] width 903 height 2025
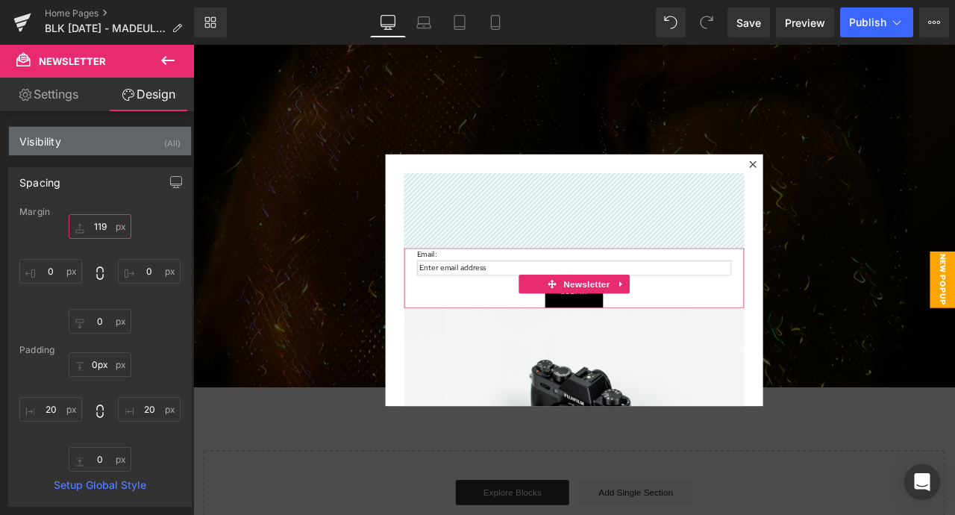
drag, startPoint x: 98, startPoint y: 226, endPoint x: 116, endPoint y: 134, distance: 93.5
click at [116, 136] on div "Visibility (All) 0|0|0|0 1 Show on Desktop 1 Show on Laptop 1 Show on Tablet 1 …" at bounding box center [100, 473] width 201 height 724
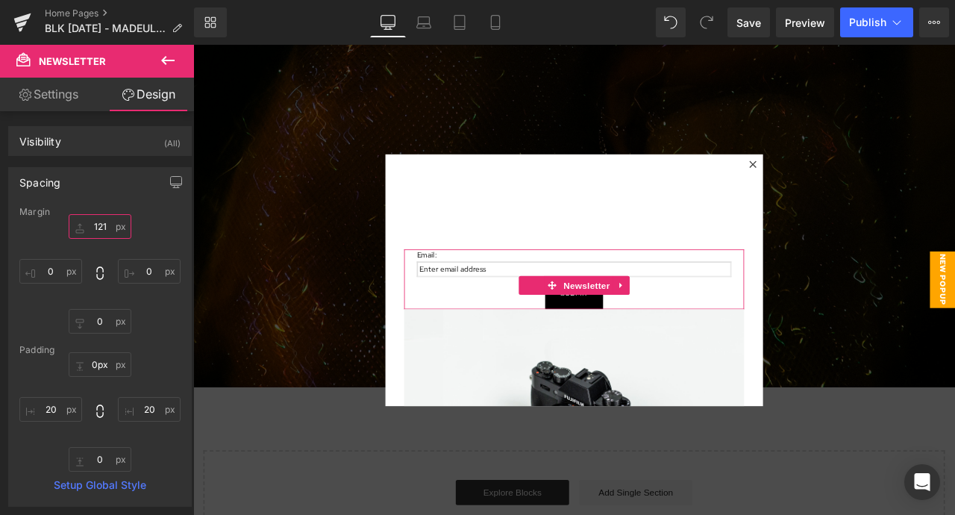
click at [97, 217] on input "121" at bounding box center [100, 226] width 63 height 25
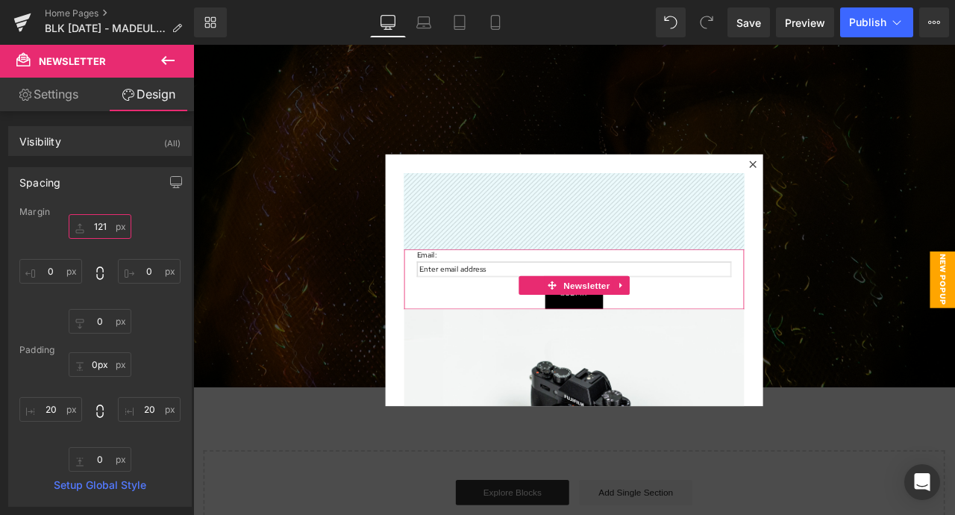
click at [97, 217] on input "121" at bounding box center [100, 226] width 63 height 25
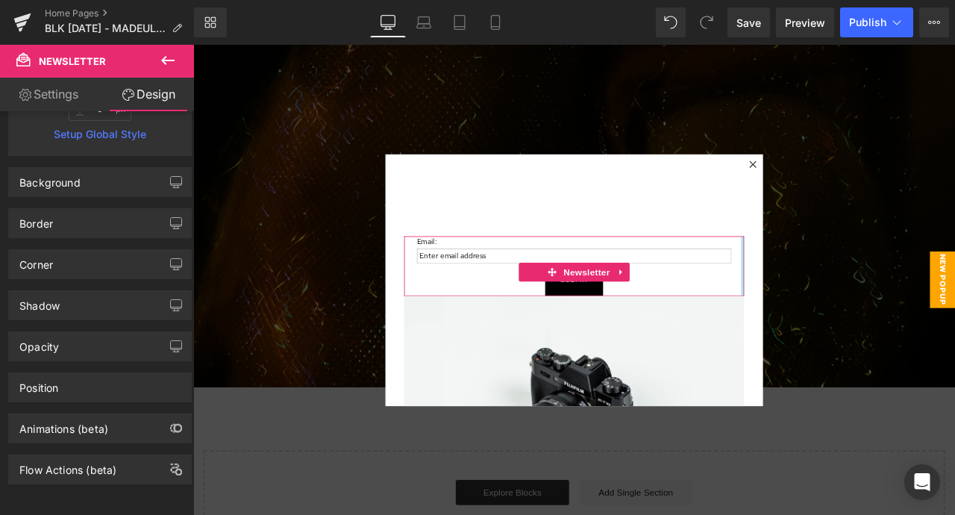
scroll to position [362, 0]
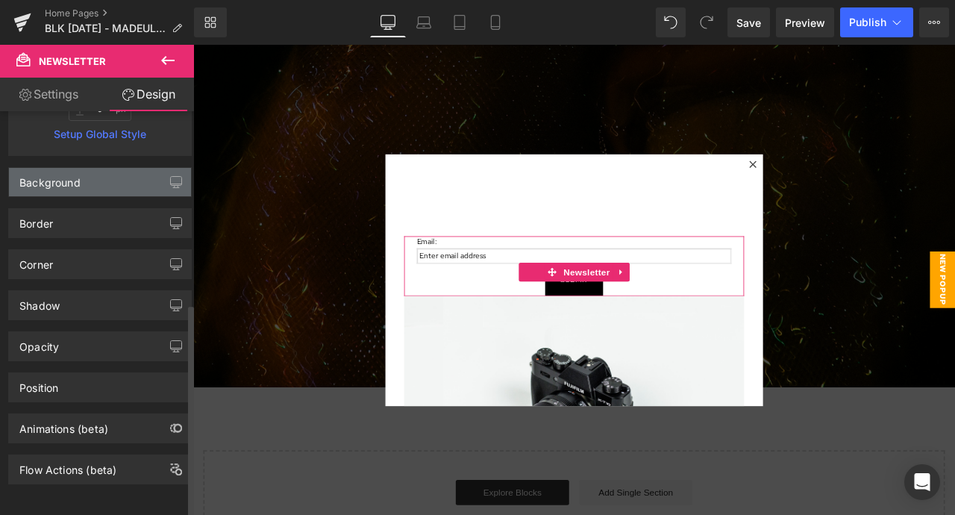
type input "100"
click at [118, 168] on div "Background" at bounding box center [100, 182] width 182 height 28
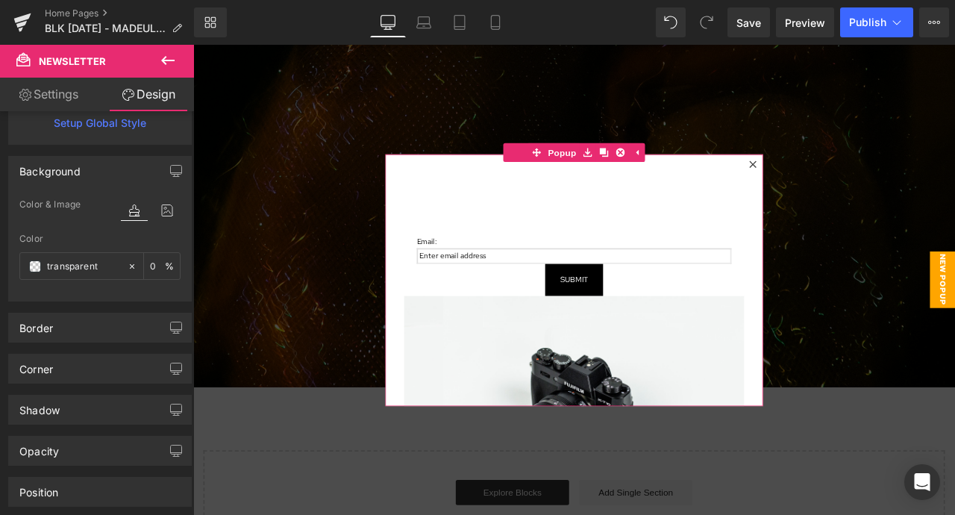
click at [433, 221] on div "Email: Text Block Email Field Submit Submit Button Newsletter Image" at bounding box center [645, 324] width 448 height 298
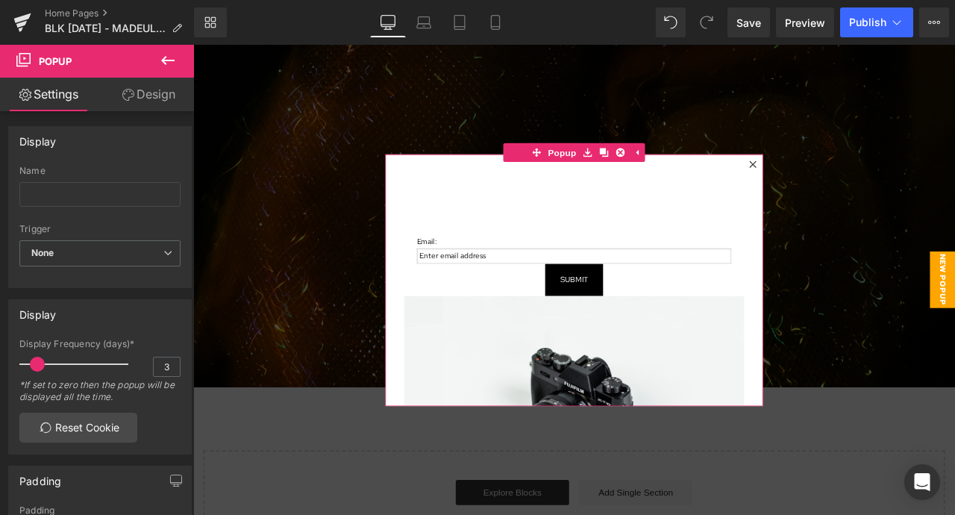
click at [145, 82] on link "Design" at bounding box center [148, 95] width 97 height 34
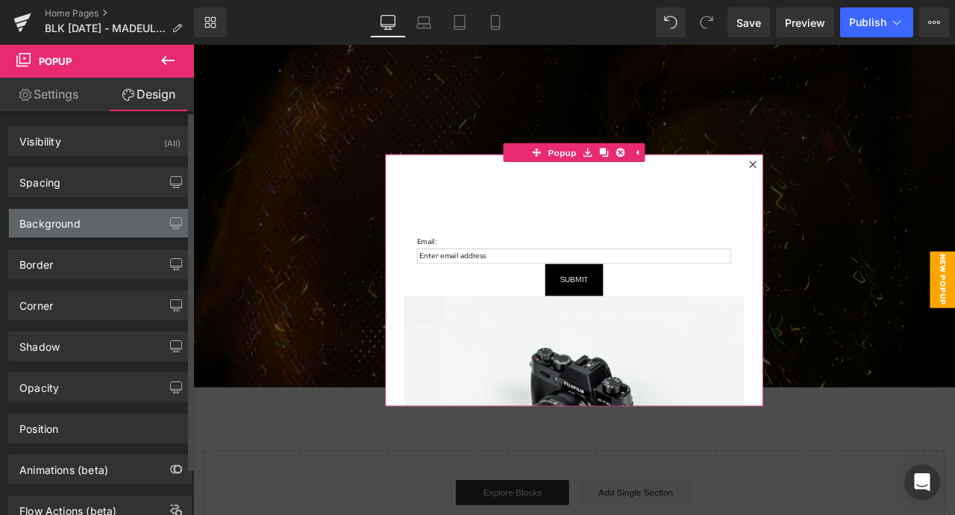
click at [110, 222] on div "Background" at bounding box center [100, 223] width 182 height 28
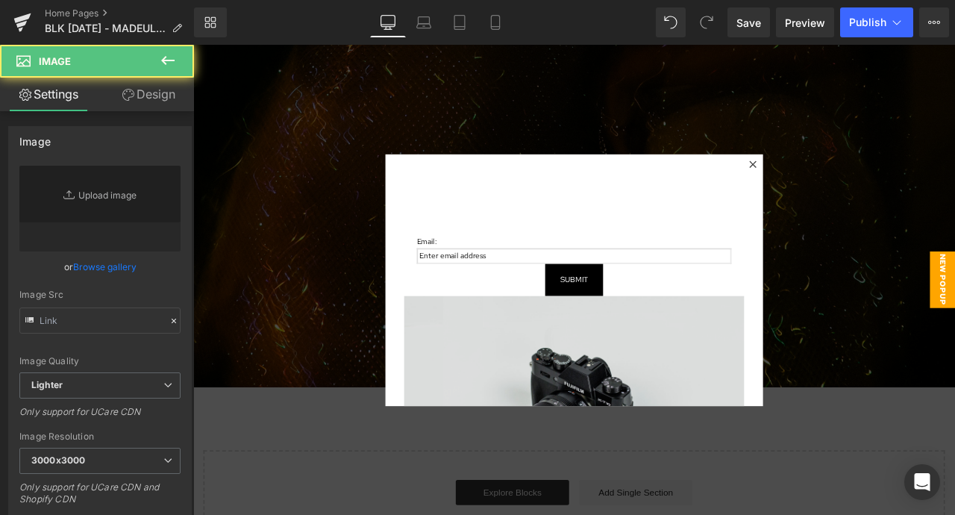
click at [741, 395] on img at bounding box center [644, 475] width 403 height 267
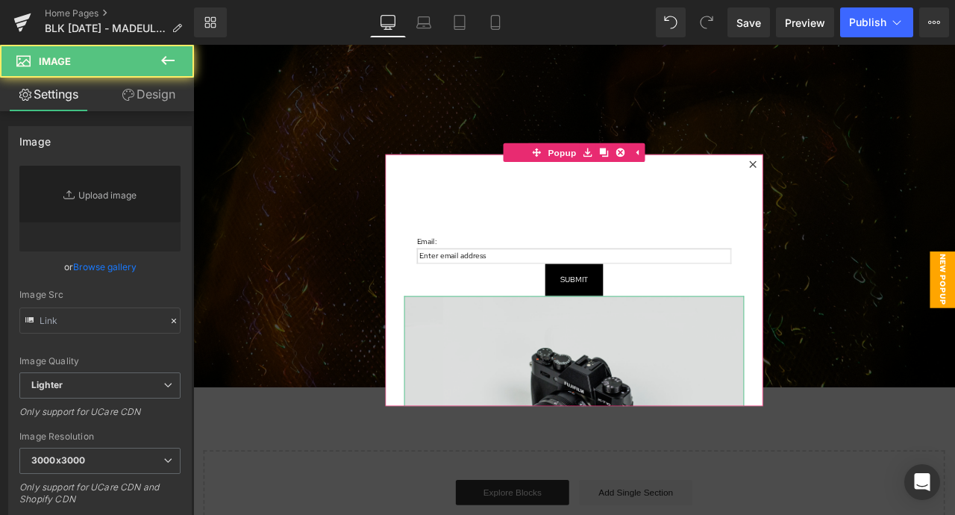
type input "//[DOMAIN_NAME][URL]"
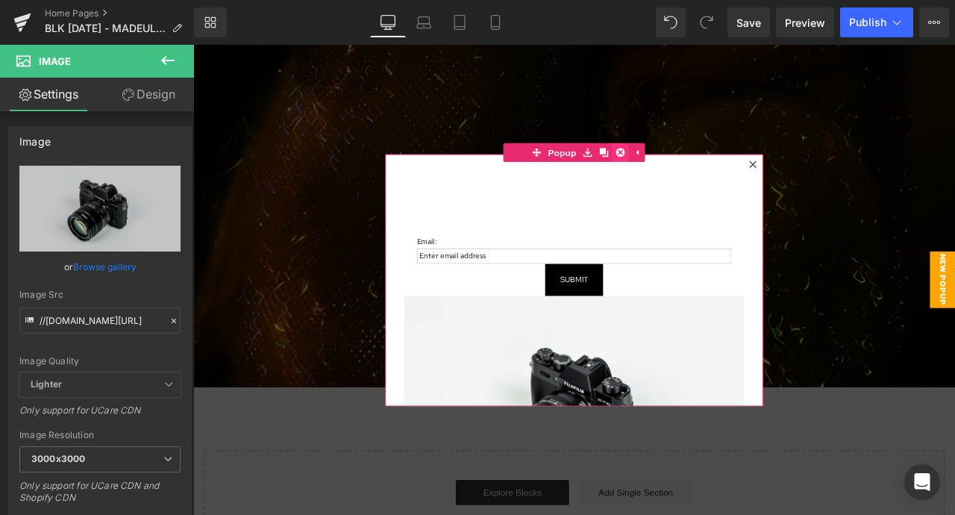
click at [698, 167] on icon at bounding box center [699, 172] width 10 height 10
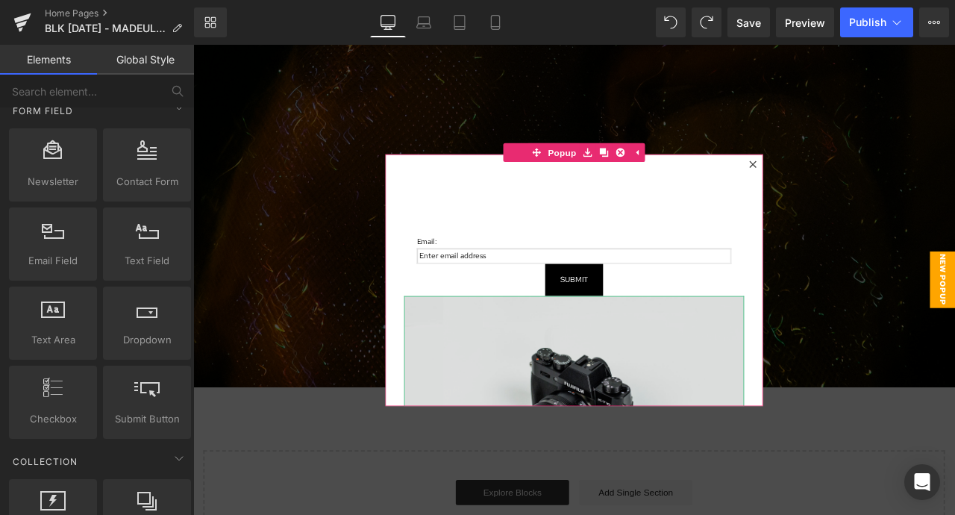
click at [713, 433] on img at bounding box center [644, 475] width 403 height 267
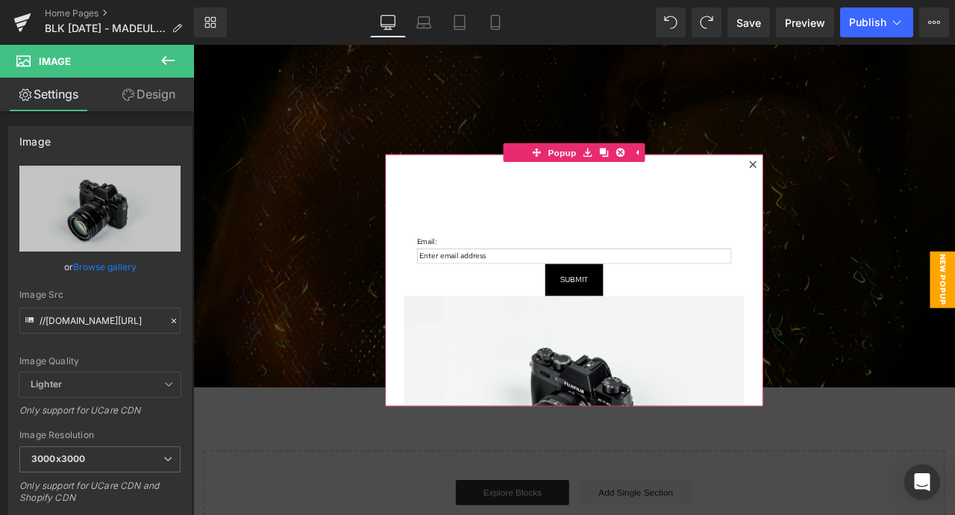
click at [655, 253] on div "Email: Text Block Email Field Submit Submit Button Newsletter Image" at bounding box center [644, 403] width 403 height 412
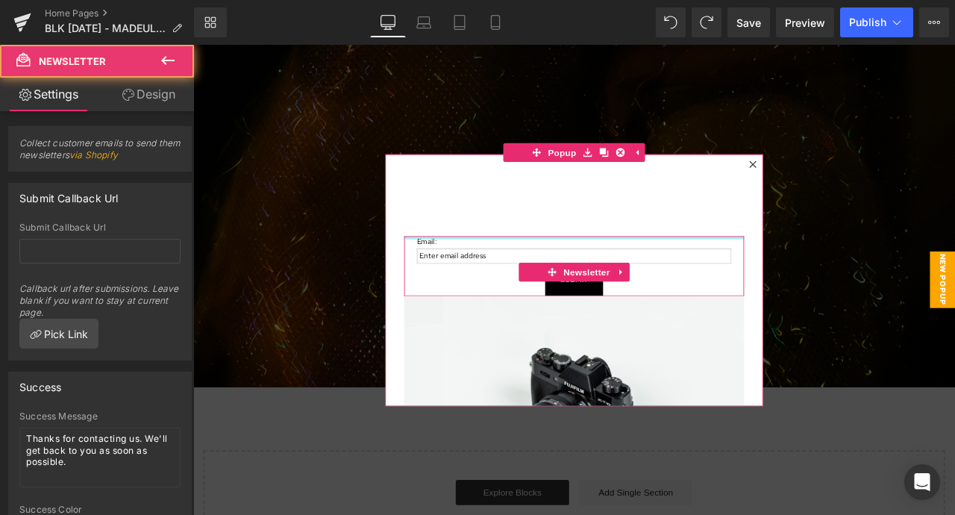
drag, startPoint x: 607, startPoint y: 271, endPoint x: 606, endPoint y: 243, distance: 27.6
click at [606, 243] on div "Email: Text Block Email Field Submit Submit Button Newsletter Image" at bounding box center [644, 403] width 403 height 412
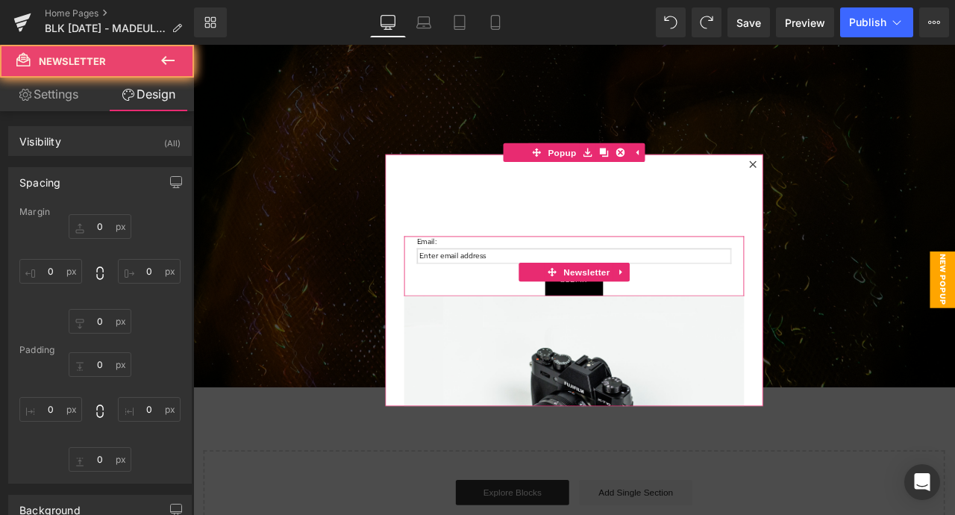
type input "100"
type input "0"
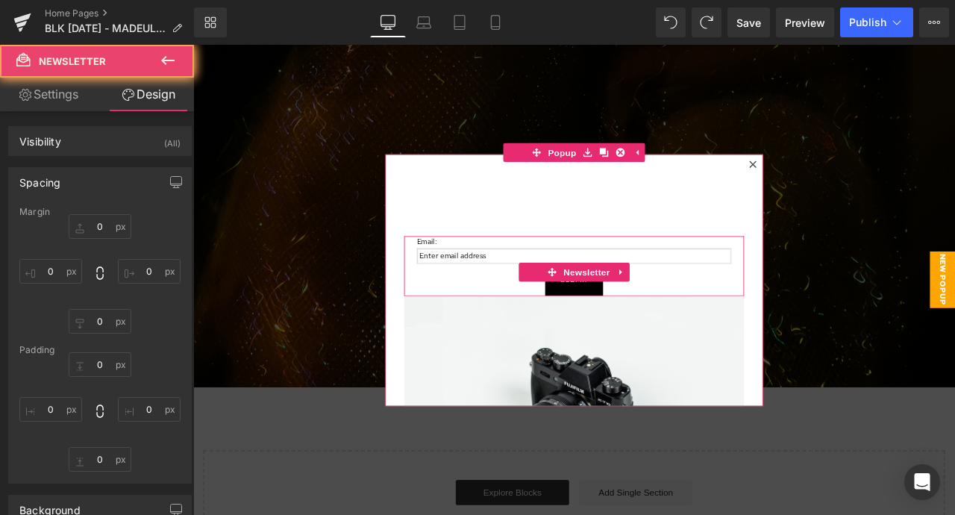
type input "20"
type input "0"
type input "20"
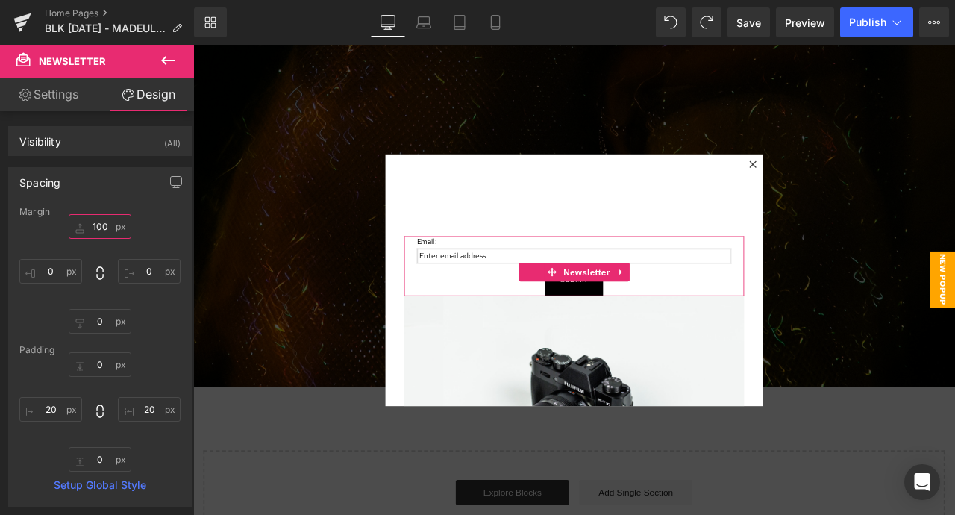
click at [98, 230] on input "100" at bounding box center [100, 226] width 63 height 25
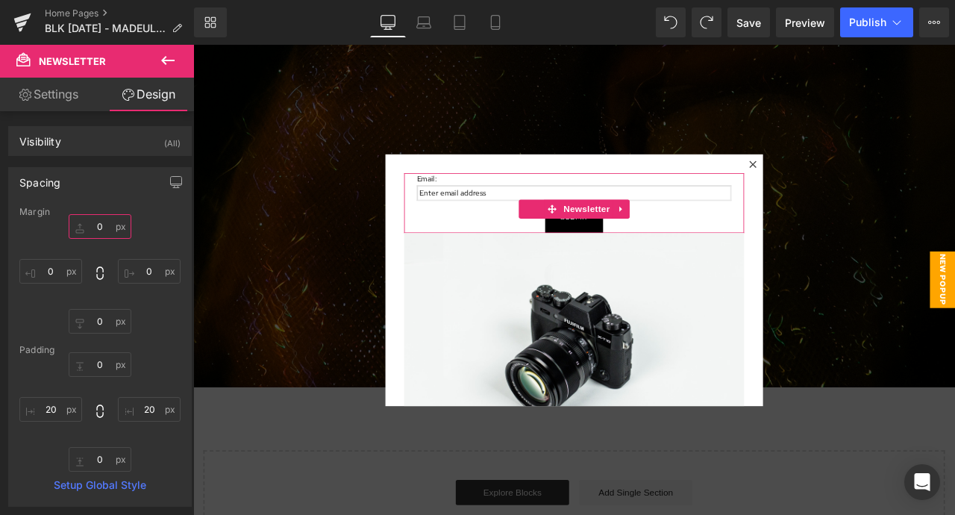
type input "0"
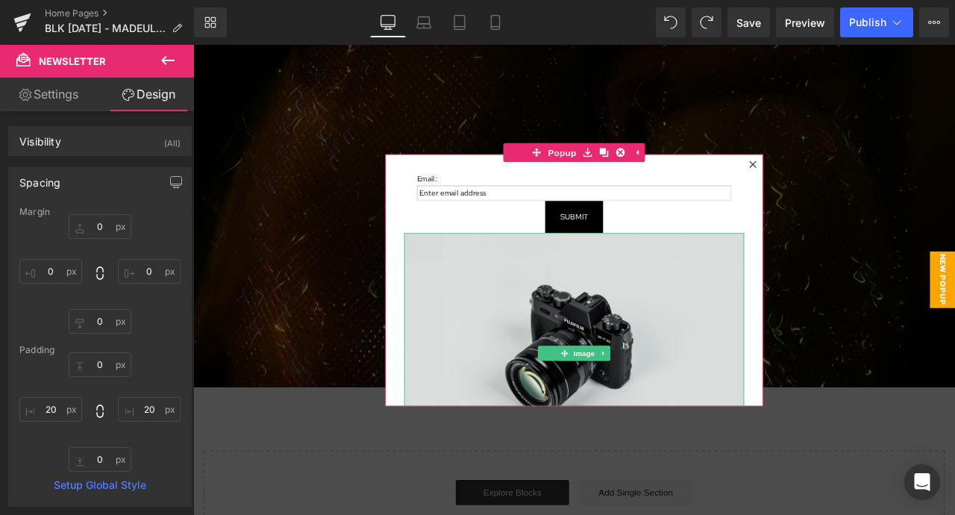
click at [703, 307] on img at bounding box center [644, 401] width 403 height 267
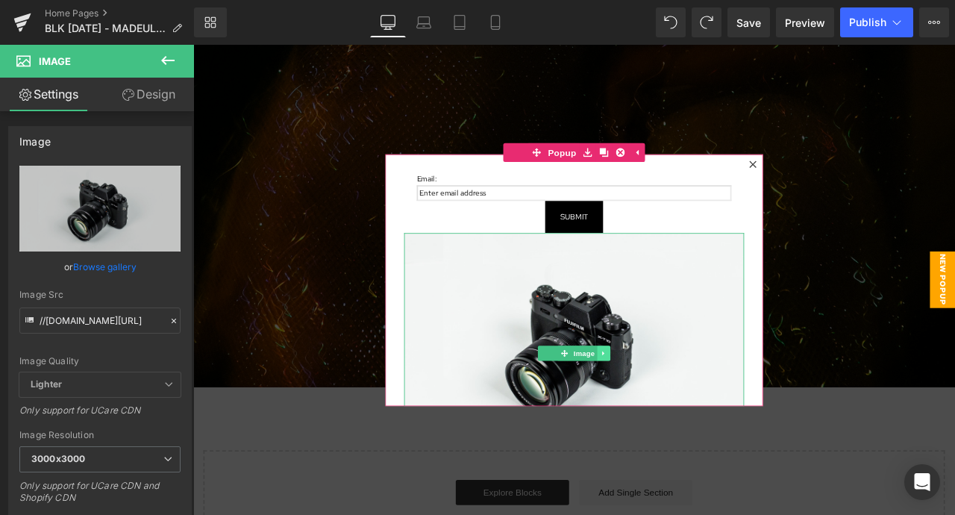
click at [681, 416] on link at bounding box center [680, 410] width 16 height 18
click at [688, 415] on link at bounding box center [688, 410] width 16 height 18
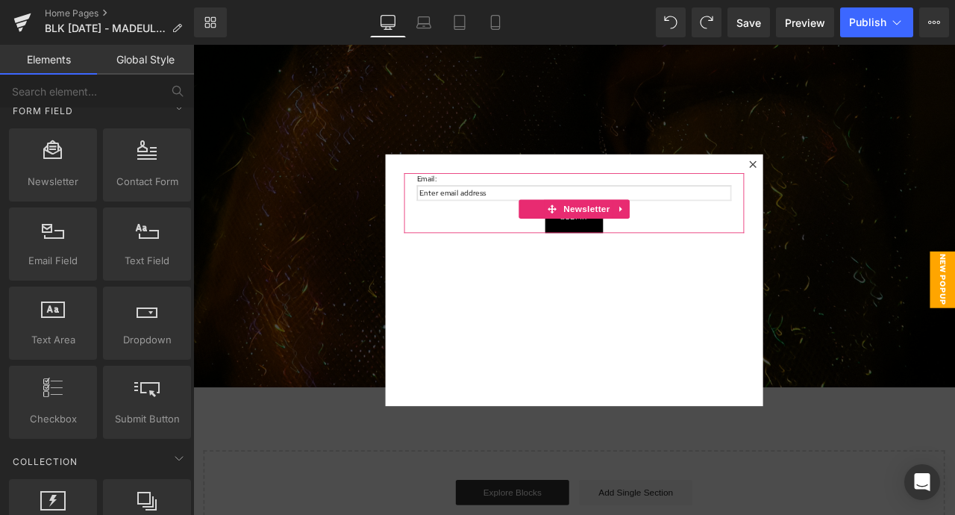
click at [513, 257] on div "Submit" at bounding box center [644, 249] width 373 height 38
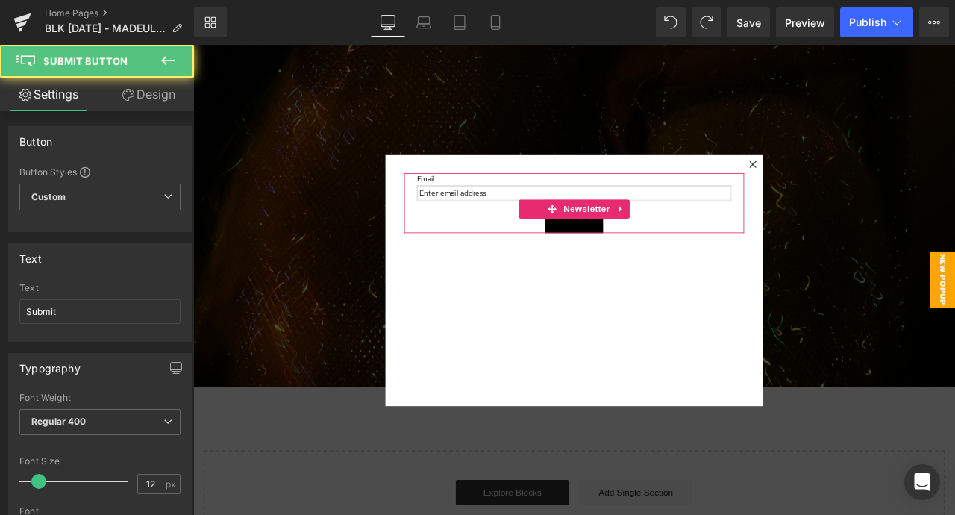
click at [449, 255] on div "Email: Text Block Email Field Submit Submit Button Newsletter" at bounding box center [644, 233] width 403 height 72
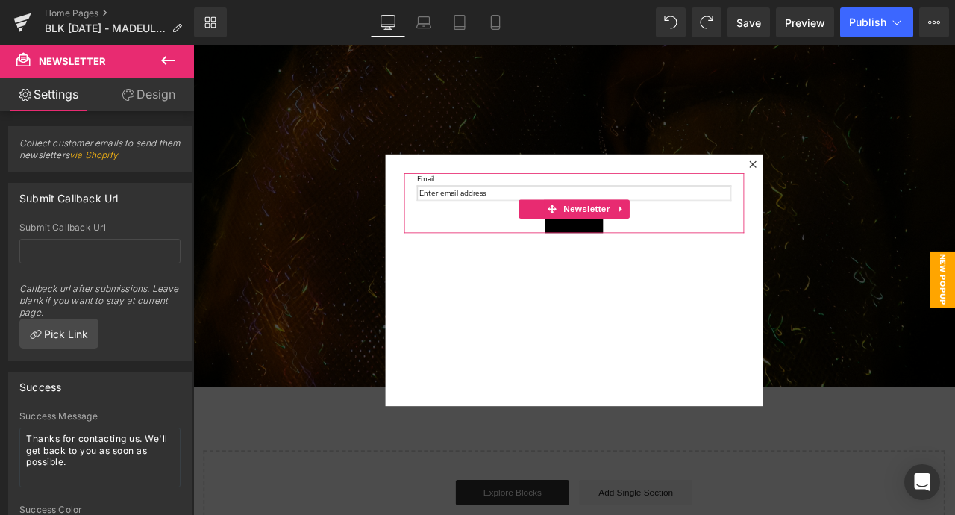
click at [129, 103] on link "Design" at bounding box center [148, 95] width 97 height 34
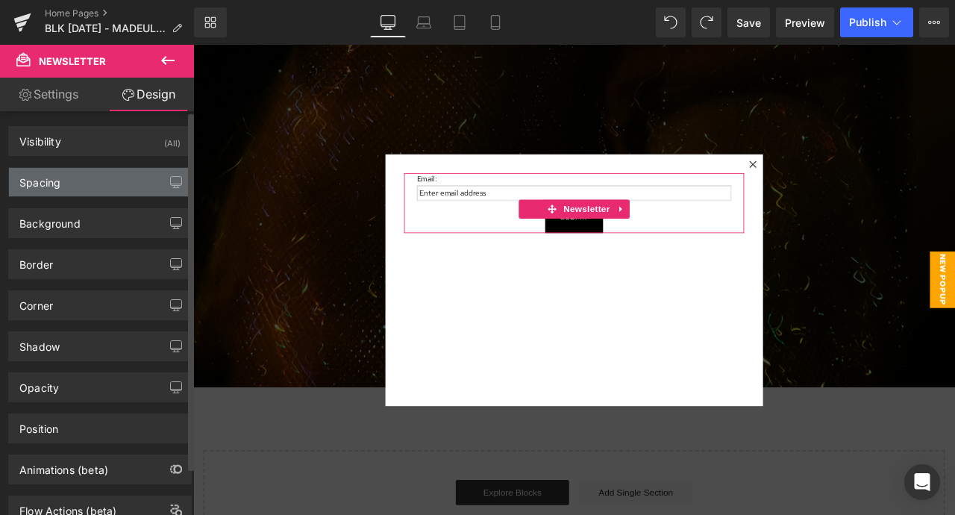
click at [125, 173] on div "Spacing" at bounding box center [100, 182] width 182 height 28
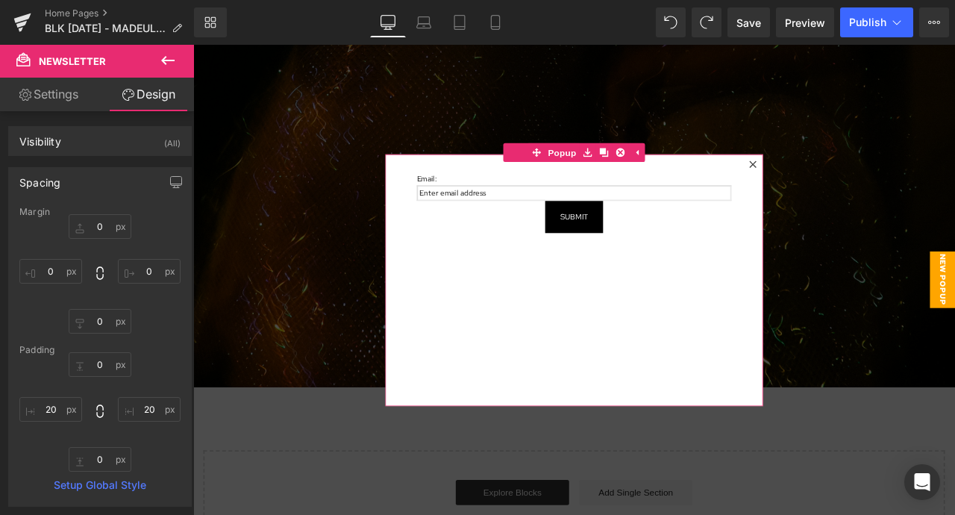
click at [569, 385] on div "Email: Text Block Email Field Submit Submit Button Newsletter" at bounding box center [645, 324] width 448 height 298
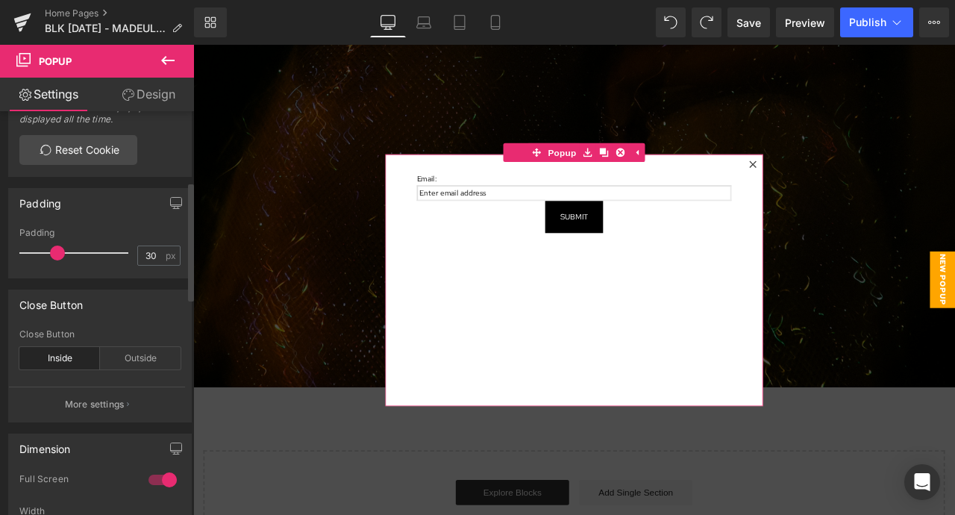
scroll to position [235, 0]
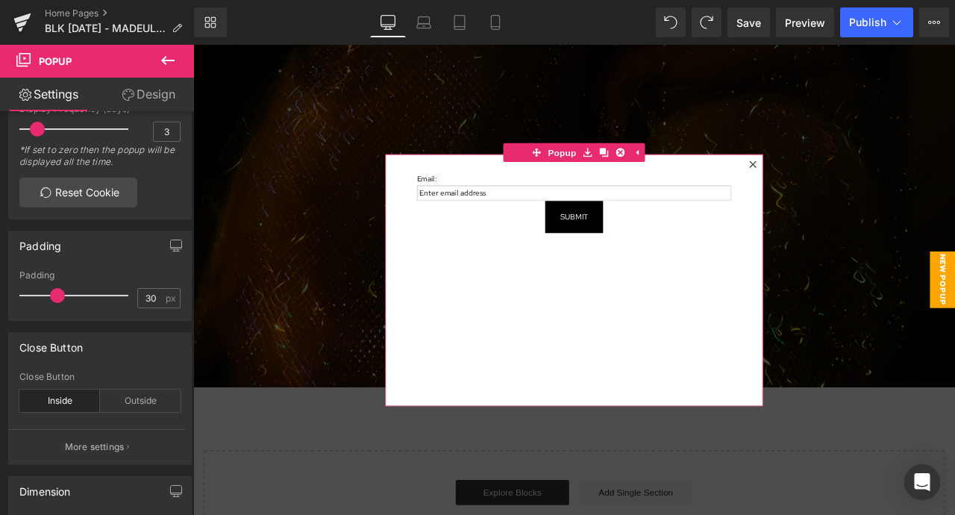
click at [139, 87] on link "Design" at bounding box center [148, 95] width 97 height 34
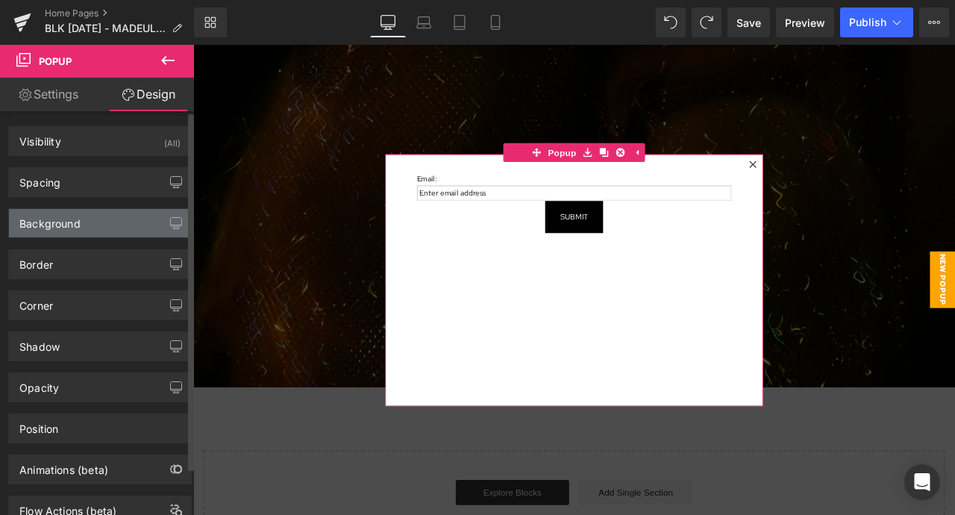
click at [134, 217] on div "Background" at bounding box center [100, 223] width 182 height 28
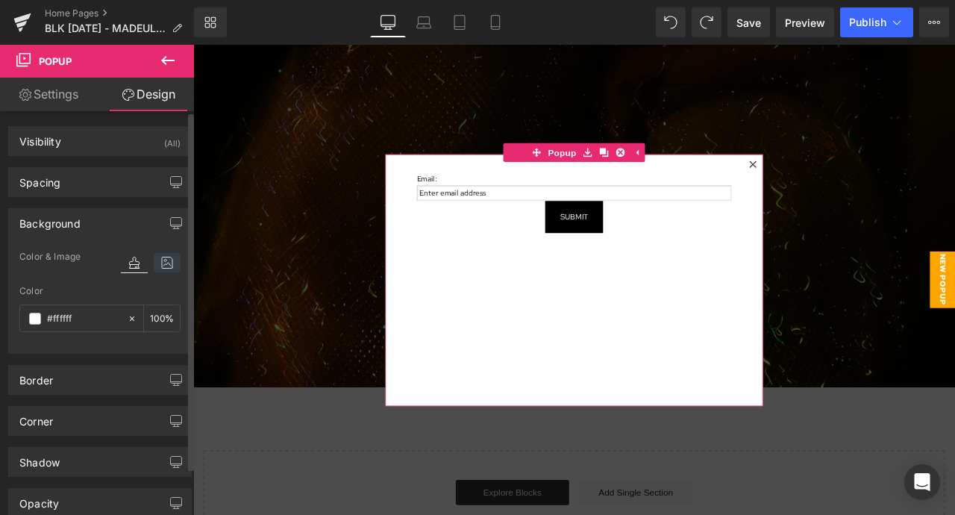
click at [161, 260] on icon at bounding box center [167, 262] width 27 height 19
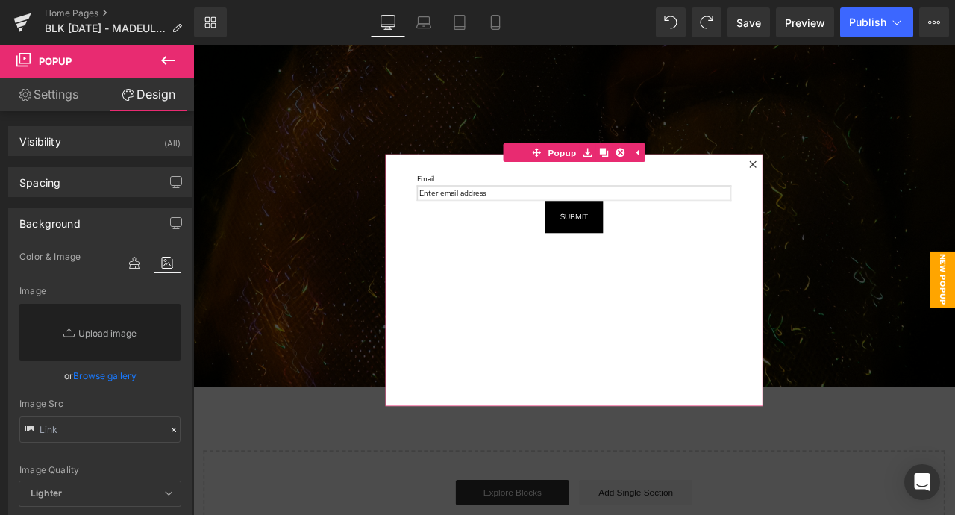
click at [448, 331] on div "Email: Text Block Email Field Submit Submit Button Newsletter" at bounding box center [645, 324] width 448 height 298
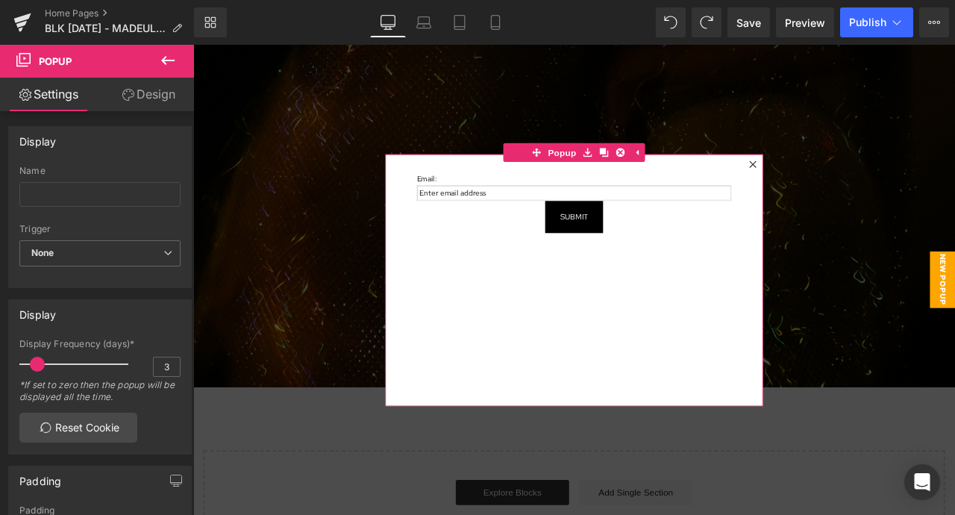
click at [159, 90] on link "Design" at bounding box center [148, 95] width 97 height 34
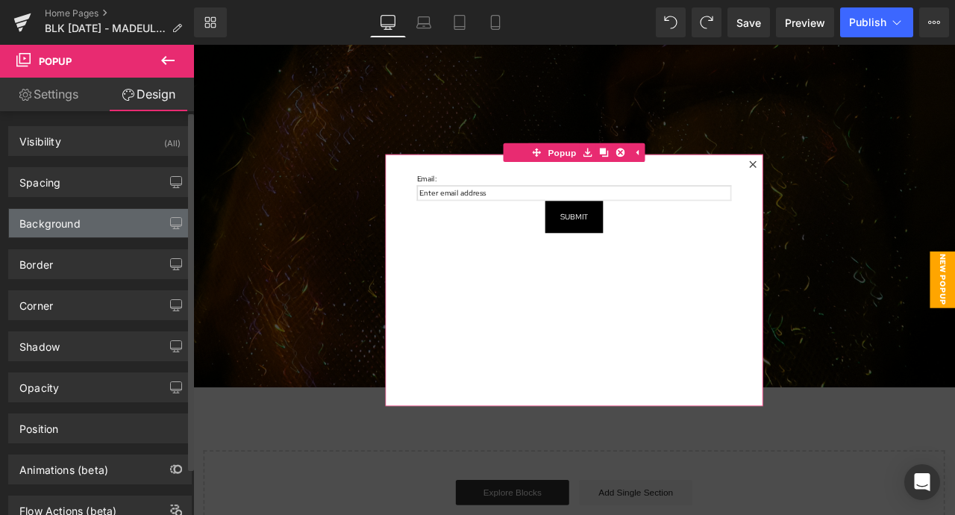
click at [110, 220] on div "Background" at bounding box center [100, 223] width 182 height 28
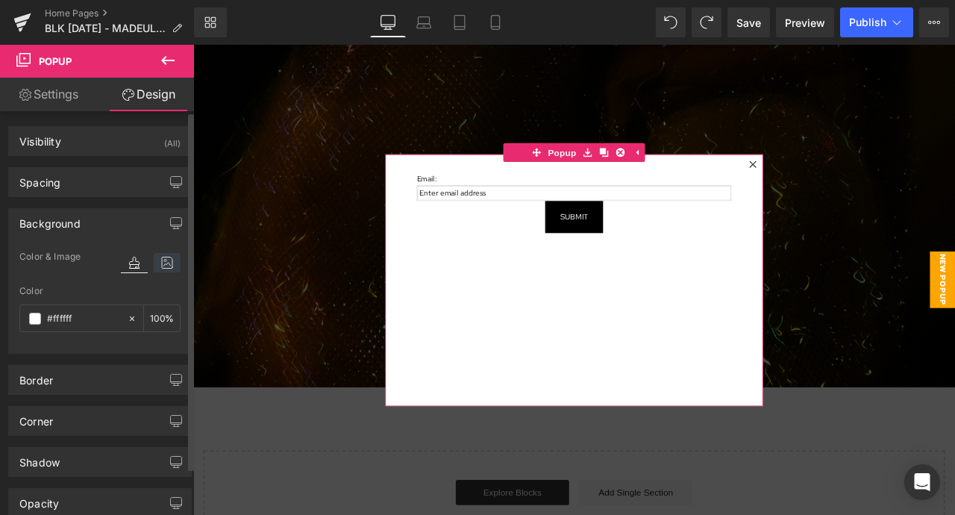
click at [160, 260] on icon at bounding box center [167, 262] width 27 height 19
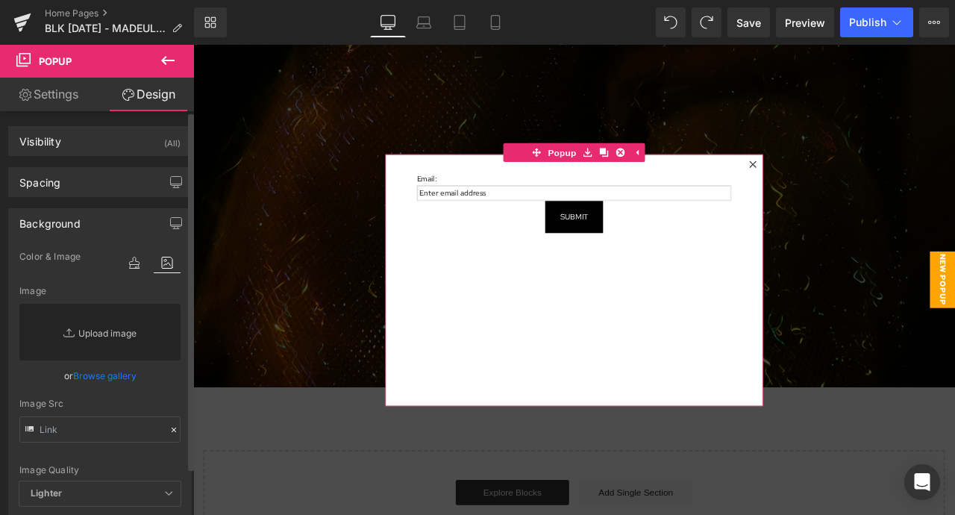
click at [97, 334] on link "Replace Image" at bounding box center [99, 332] width 161 height 57
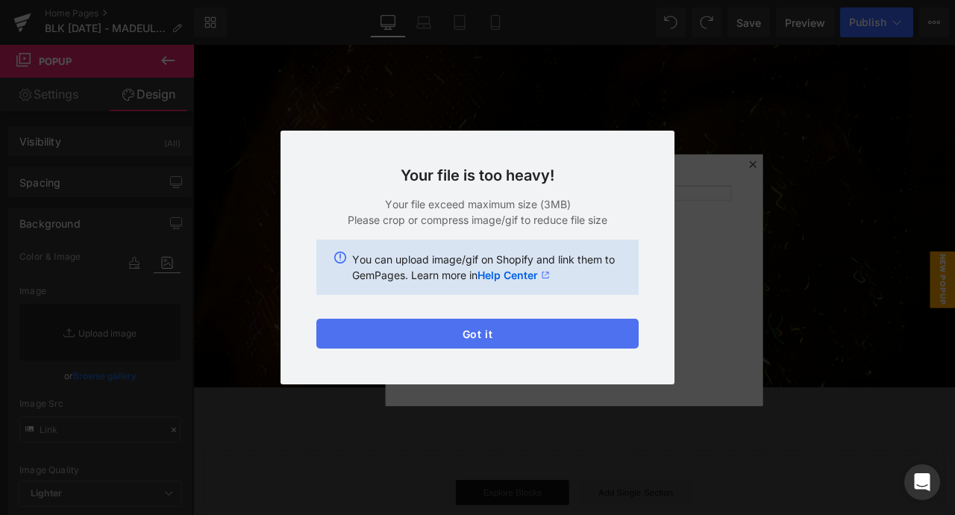
click at [456, 342] on button "Got it" at bounding box center [477, 333] width 322 height 30
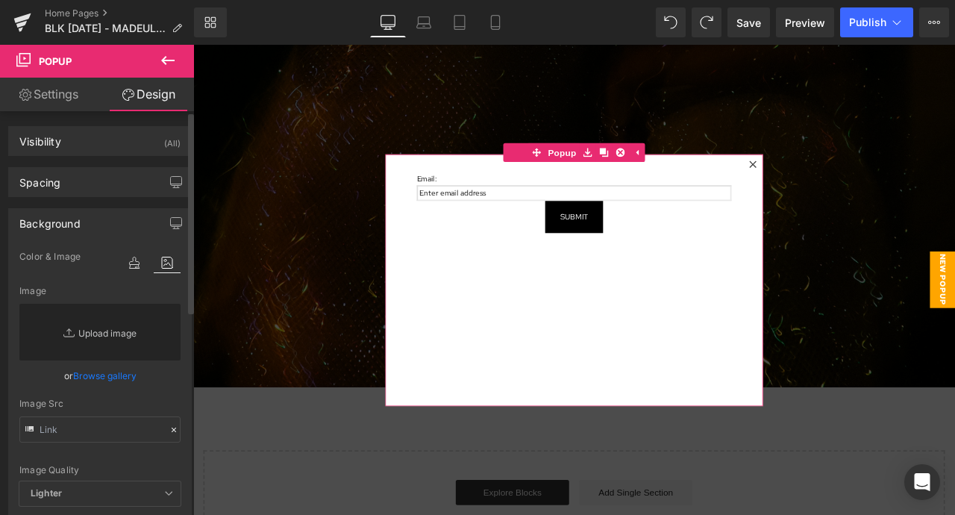
click at [89, 324] on link "Replace Image" at bounding box center [99, 332] width 161 height 57
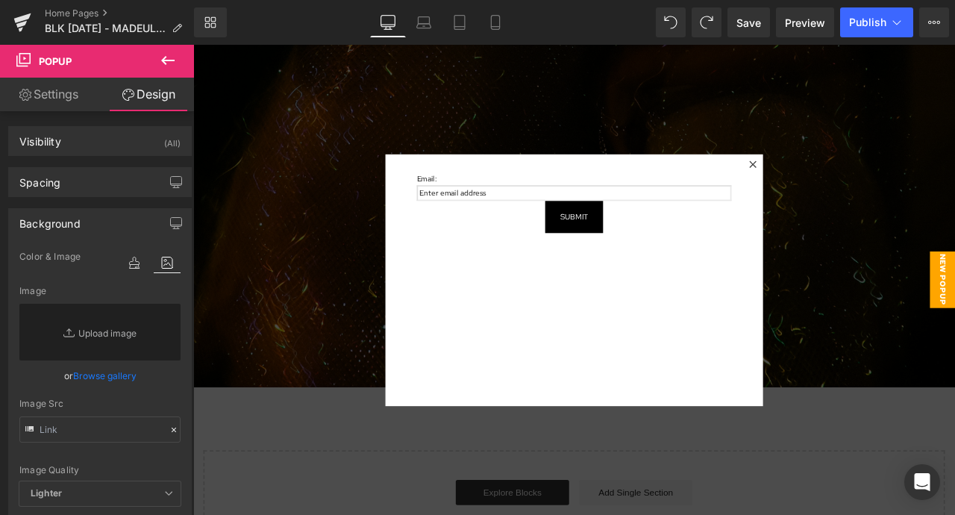
type input "C:\fakepath\IMG_2551.JPG"
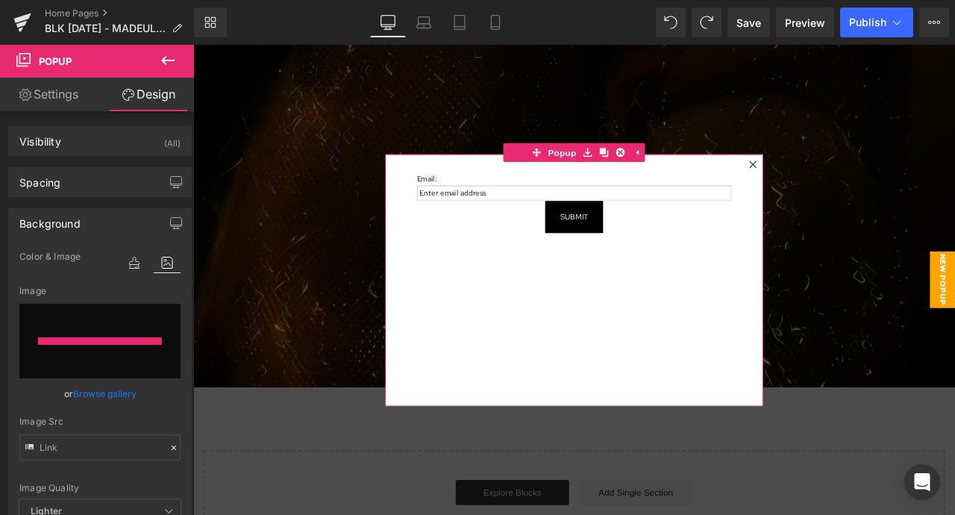
type input "[URL][DOMAIN_NAME]"
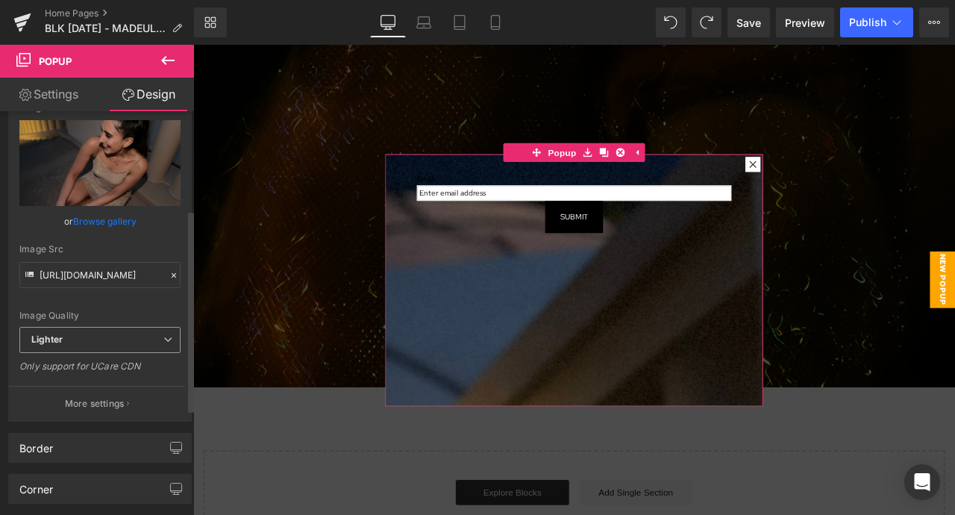
scroll to position [196, 0]
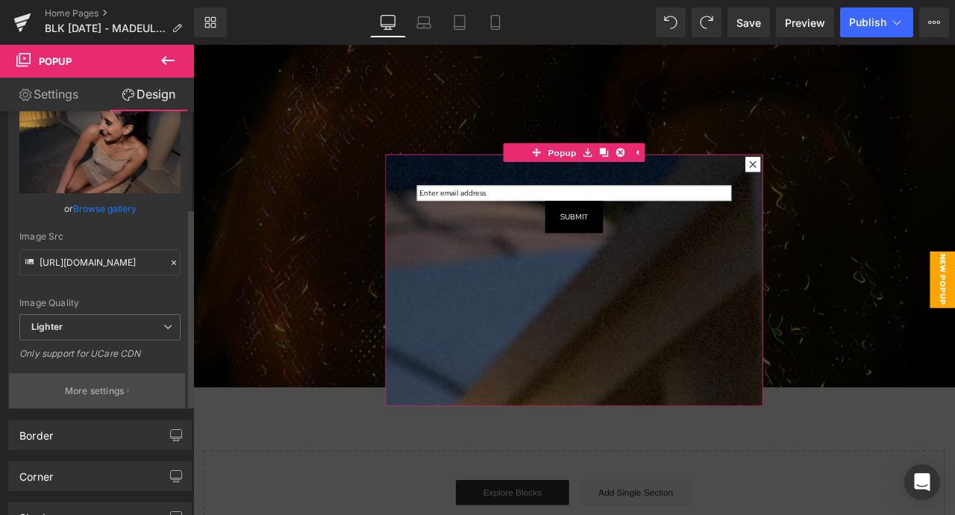
click at [131, 398] on button "More settings" at bounding box center [97, 390] width 176 height 35
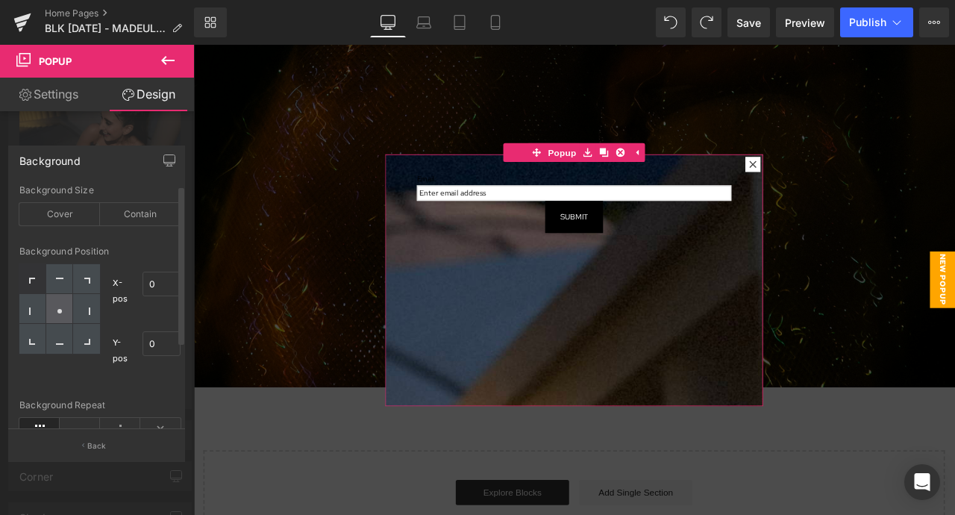
click at [63, 313] on div at bounding box center [59, 309] width 27 height 30
type input "50"
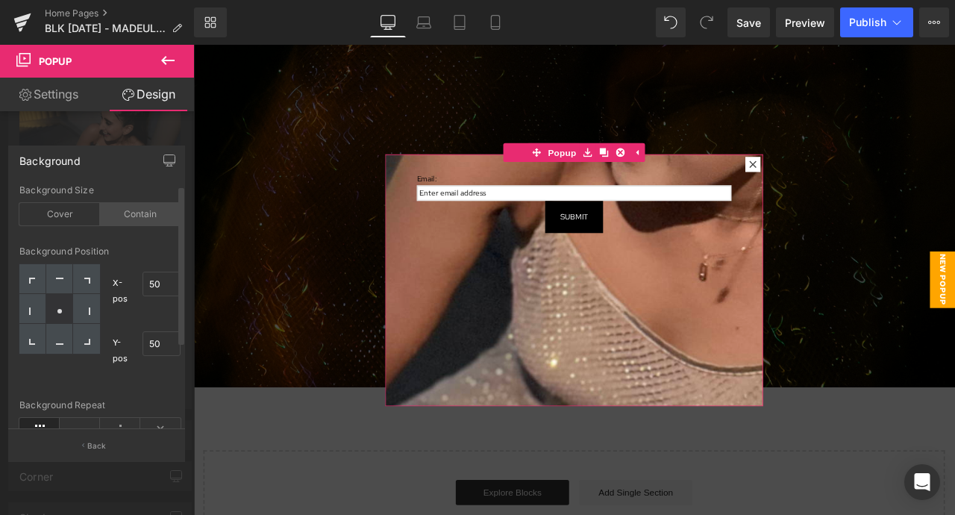
click at [101, 212] on div "Contain" at bounding box center [140, 214] width 81 height 22
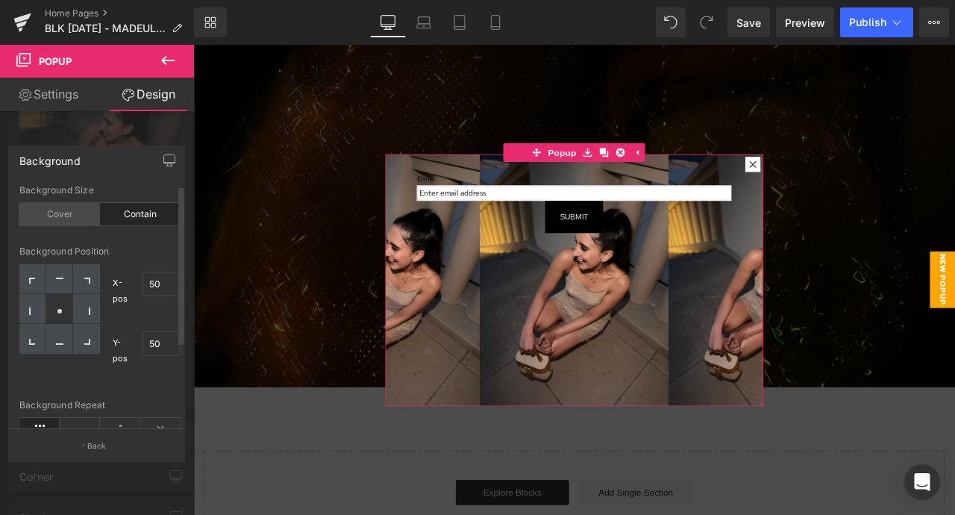
click at [65, 207] on div "Cover" at bounding box center [59, 214] width 81 height 22
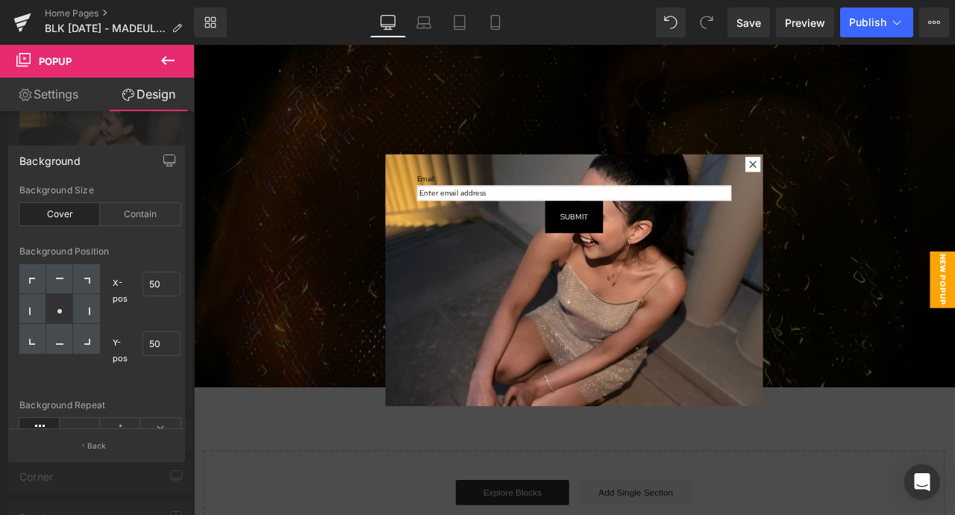
click at [163, 60] on icon at bounding box center [167, 60] width 13 height 9
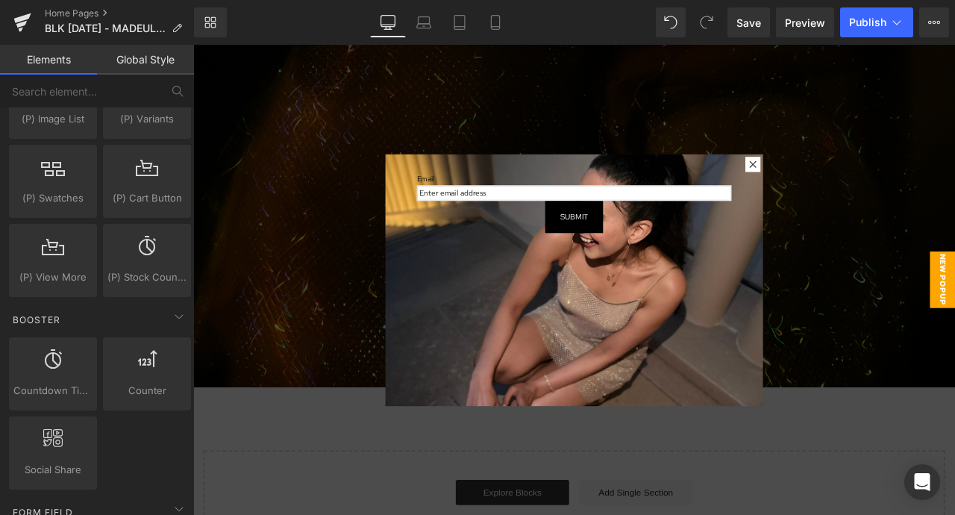
scroll to position [1750, 0]
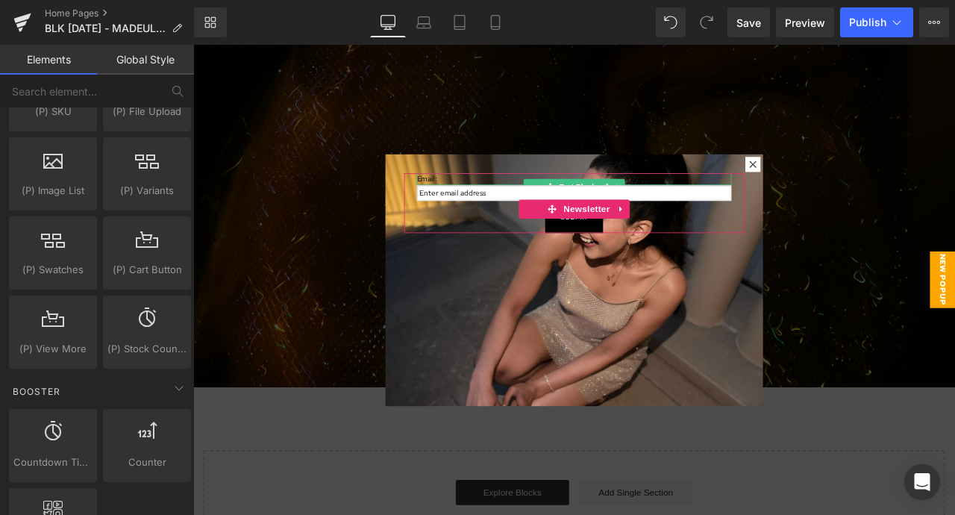
click at [508, 201] on p "Email:" at bounding box center [644, 204] width 373 height 14
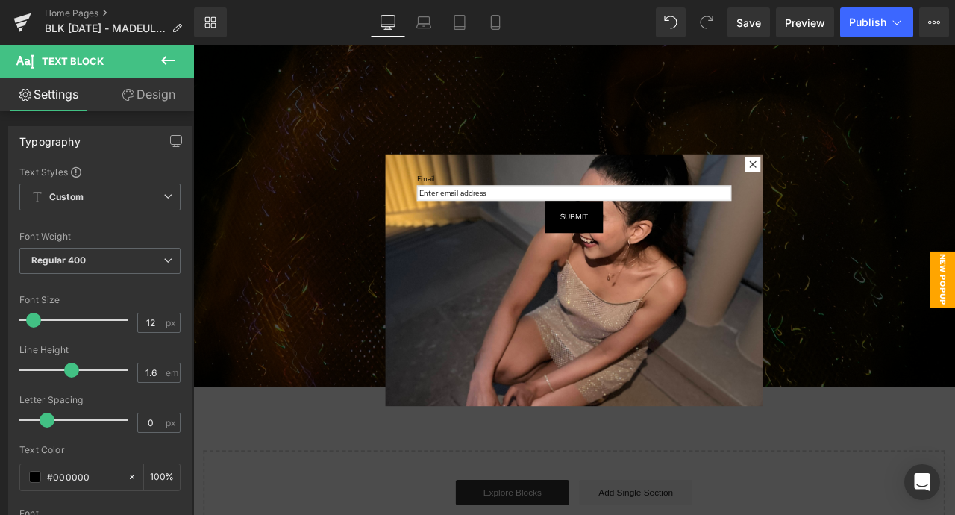
click at [149, 98] on link "Design" at bounding box center [148, 95] width 97 height 34
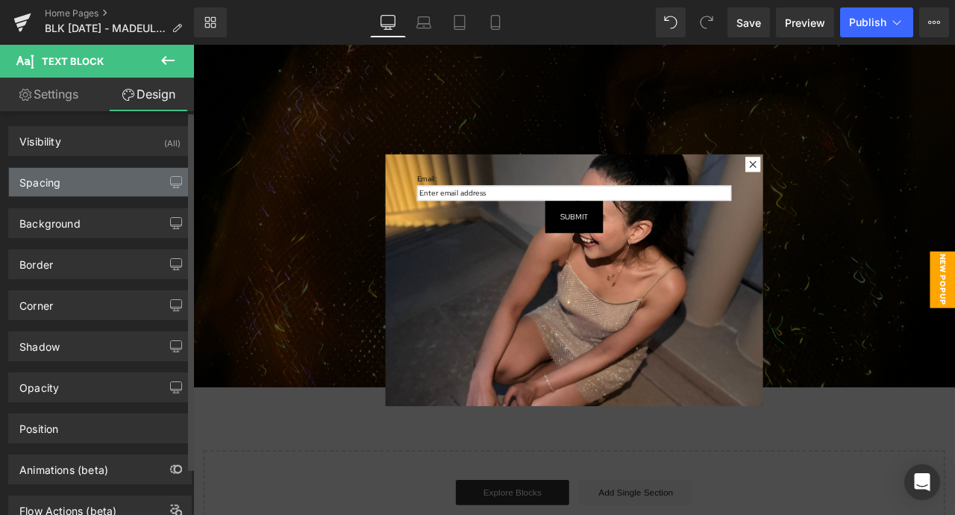
click at [124, 183] on div "Spacing" at bounding box center [100, 182] width 182 height 28
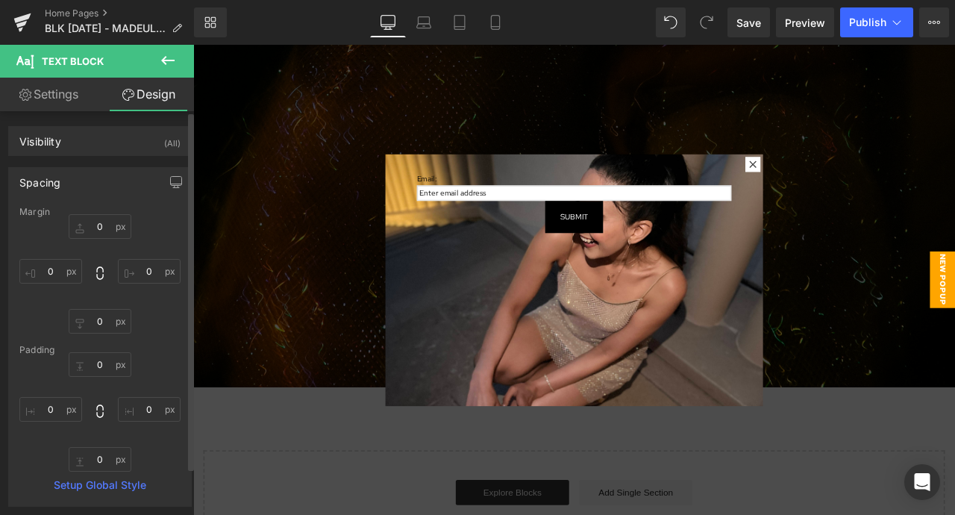
type input "0"
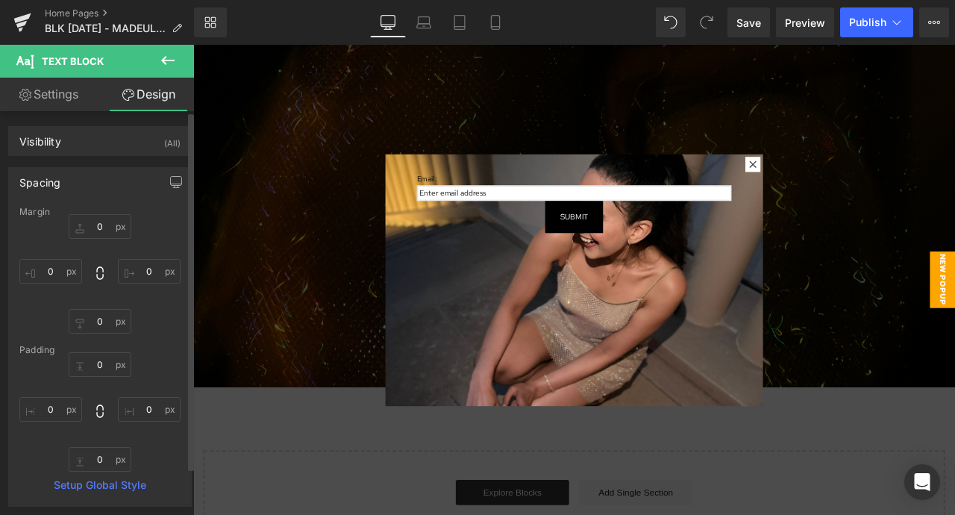
type input "0"
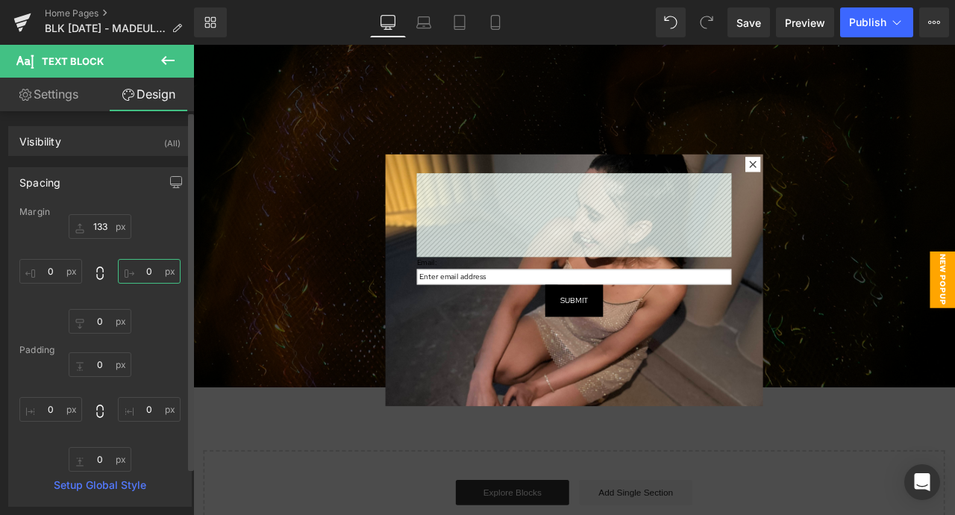
type input "134"
click at [113, 121] on div "Visibility (All) 0|0|0|0 1 Show on Desktop 1 Show on Laptop 1 Show on Tablet 1 …" at bounding box center [100, 135] width 201 height 41
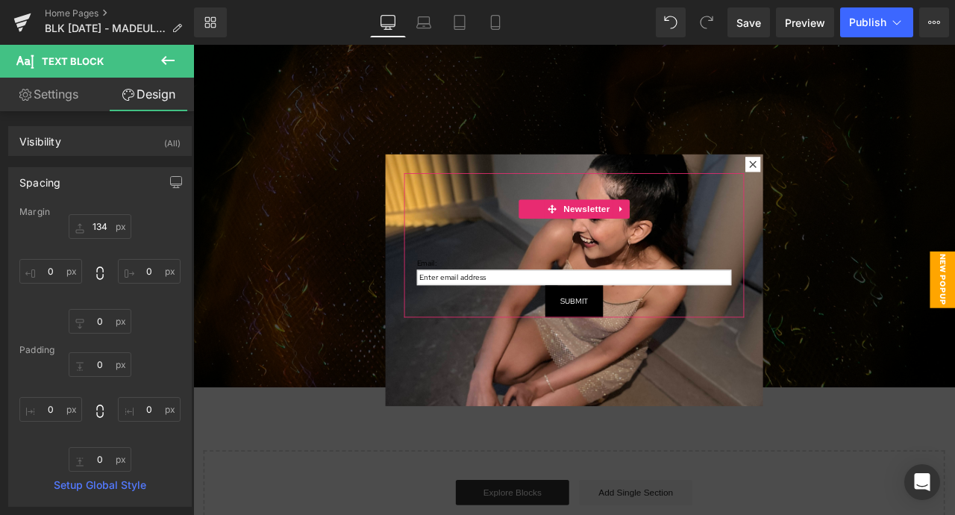
click at [193, 45] on div at bounding box center [193, 45] width 0 height 0
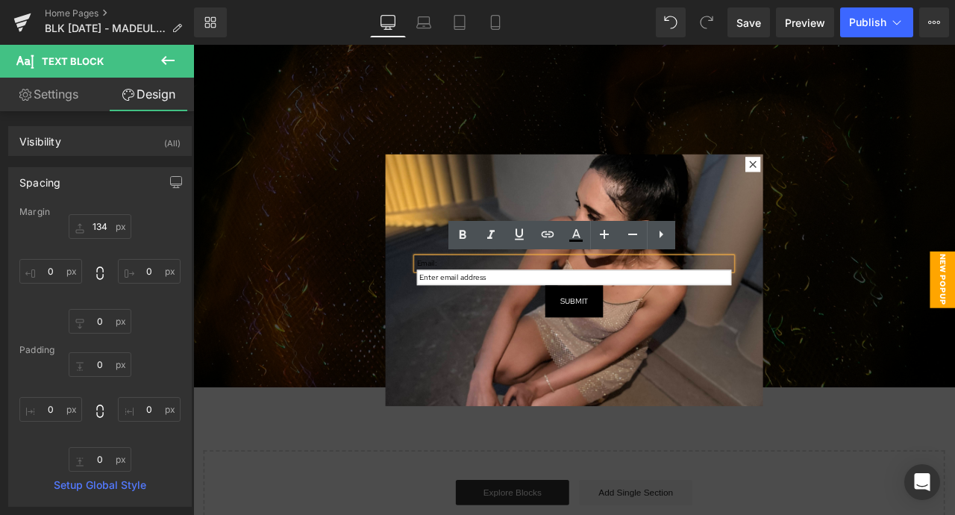
click at [477, 308] on p "Email:" at bounding box center [644, 304] width 373 height 14
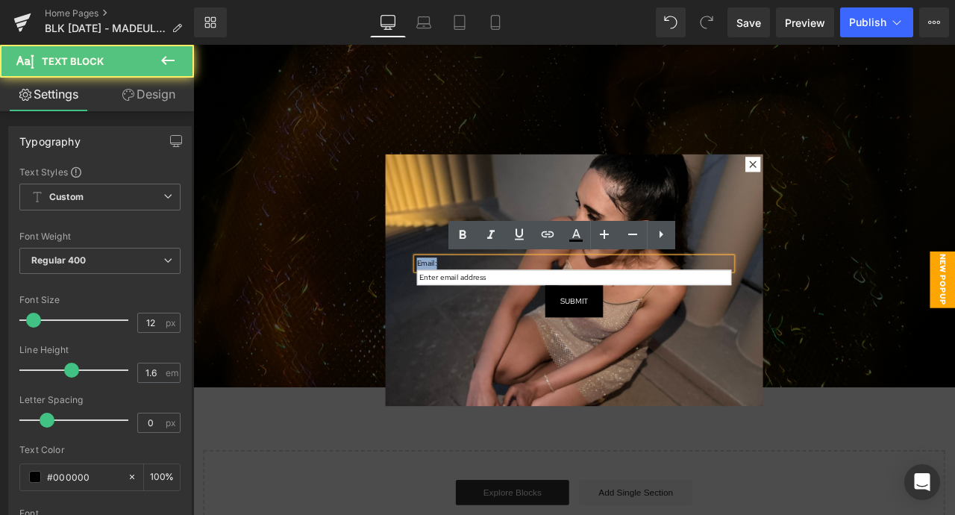
drag, startPoint x: 494, startPoint y: 301, endPoint x: 448, endPoint y: 301, distance: 45.5
click at [448, 301] on div "Email: Text Block Email Field Submit Submit Button Newsletter" at bounding box center [644, 283] width 403 height 172
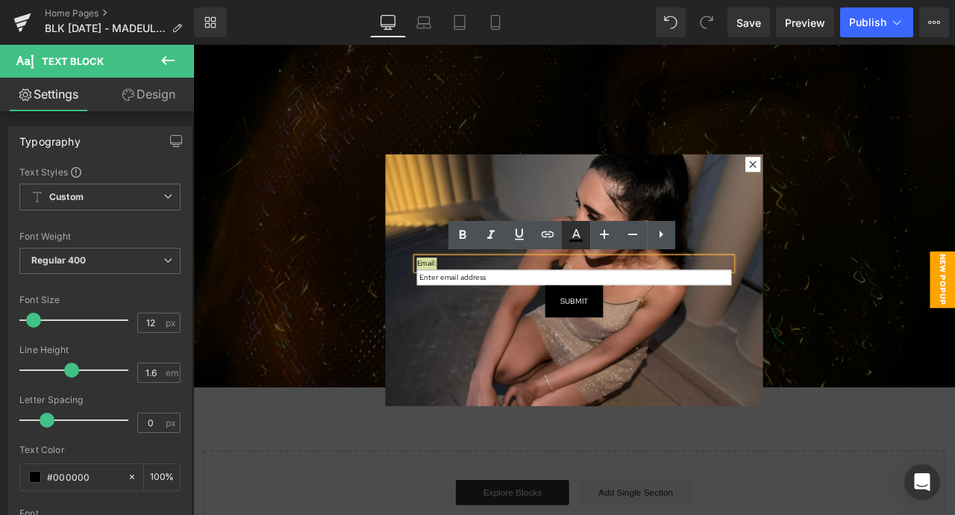
click at [569, 234] on icon at bounding box center [576, 235] width 18 height 18
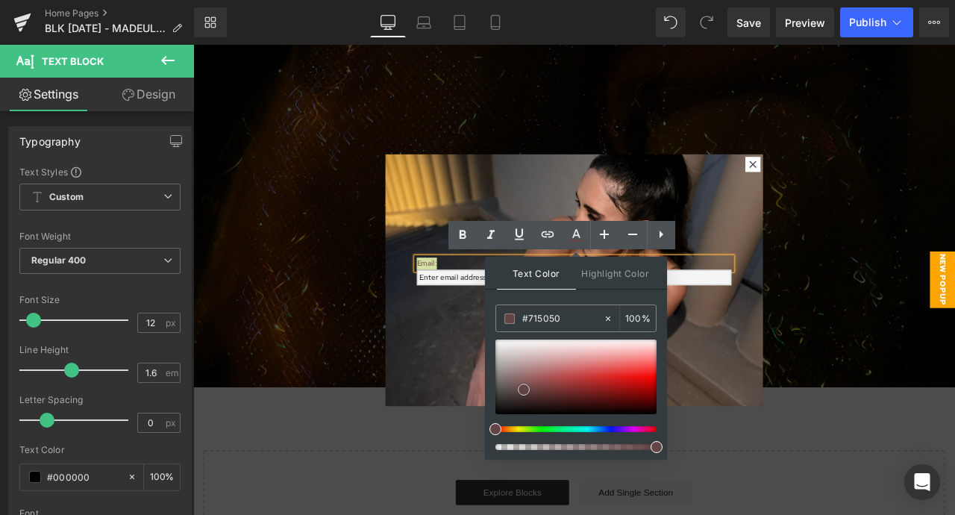
type input "#ffffff"
drag, startPoint x: 717, startPoint y: 434, endPoint x: 492, endPoint y: 321, distance: 251.5
click at [492, 319] on input "email" at bounding box center [644, 320] width 373 height 19
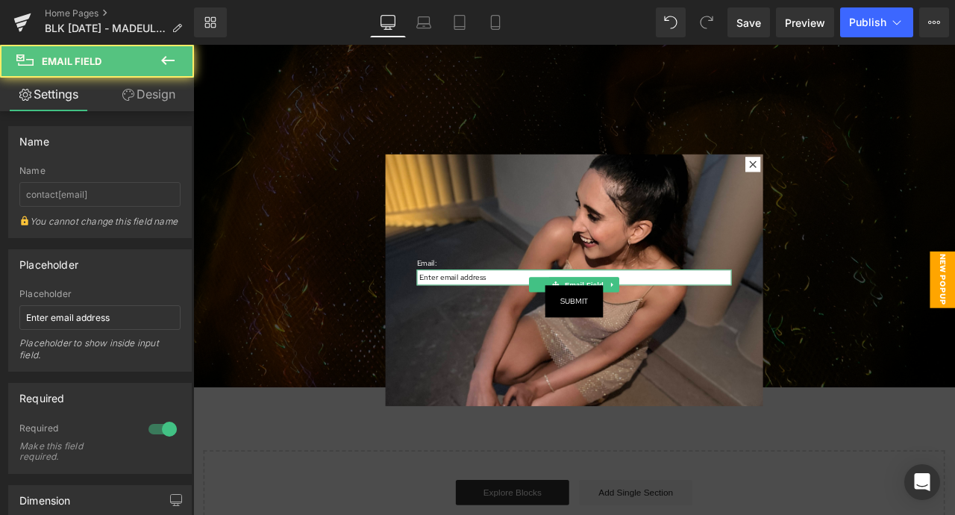
click at [503, 398] on div "Email: Text Block Email Field Submit Submit Button Newsletter" at bounding box center [645, 324] width 448 height 298
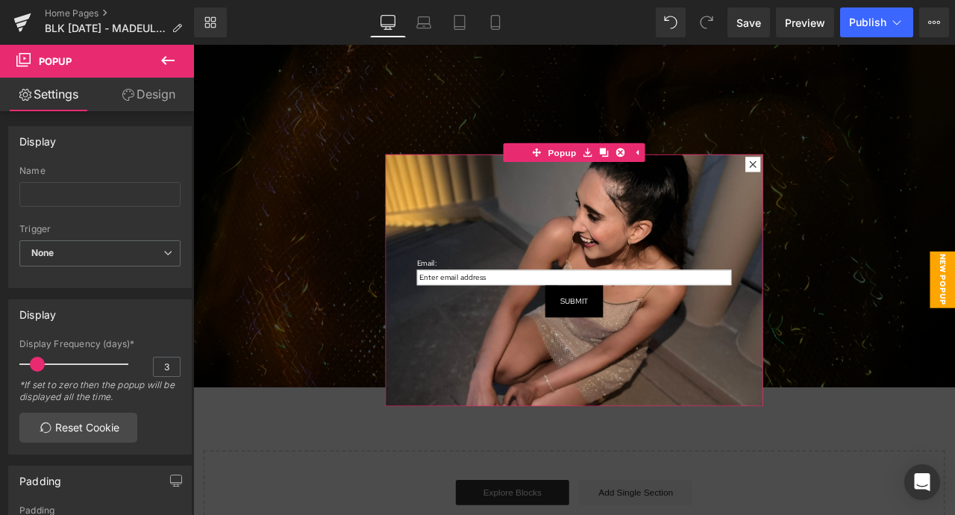
click at [594, 415] on div "Email: Text Block Email Field Submit Submit Button Newsletter" at bounding box center [645, 324] width 448 height 298
click at [448, 456] on div "Email: Text Block Email Field Submit Submit Button Newsletter" at bounding box center [645, 324] width 448 height 298
click at [139, 91] on link "Design" at bounding box center [148, 95] width 97 height 34
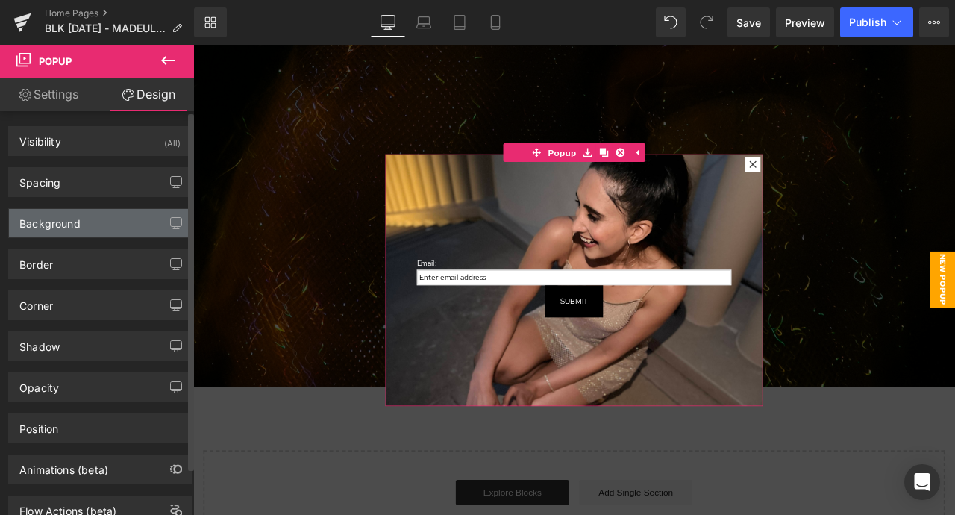
click at [116, 225] on div "Background" at bounding box center [100, 223] width 182 height 28
type input "#ffffff"
type input "100"
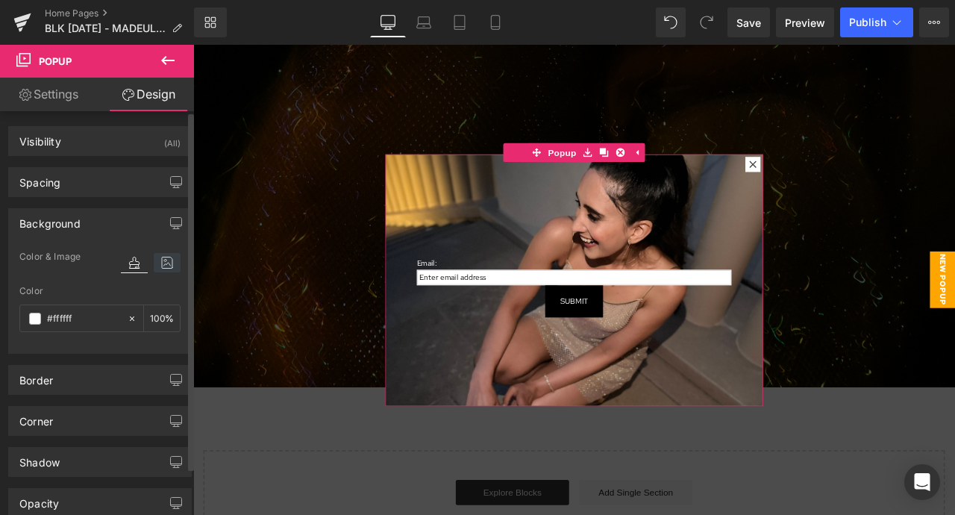
click at [167, 263] on icon at bounding box center [167, 262] width 27 height 19
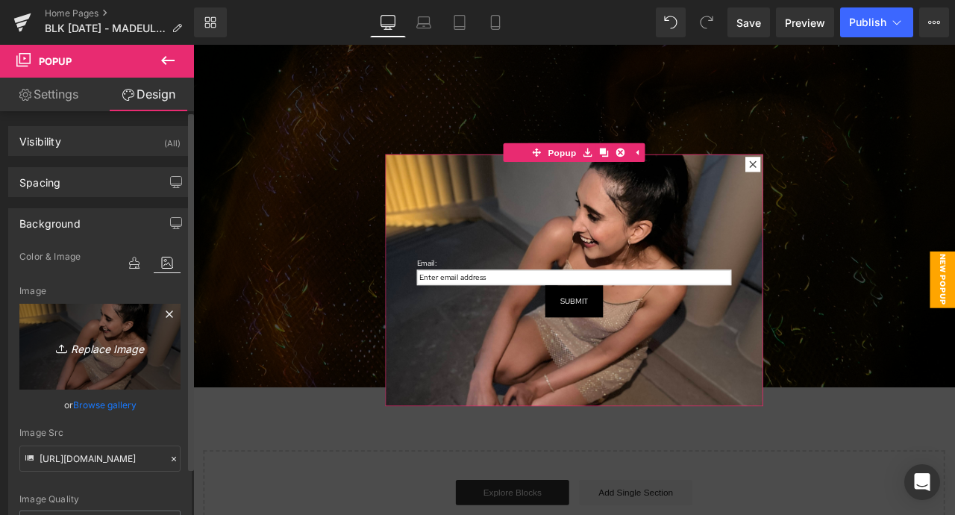
click at [87, 349] on icon "Replace Image" at bounding box center [99, 346] width 119 height 19
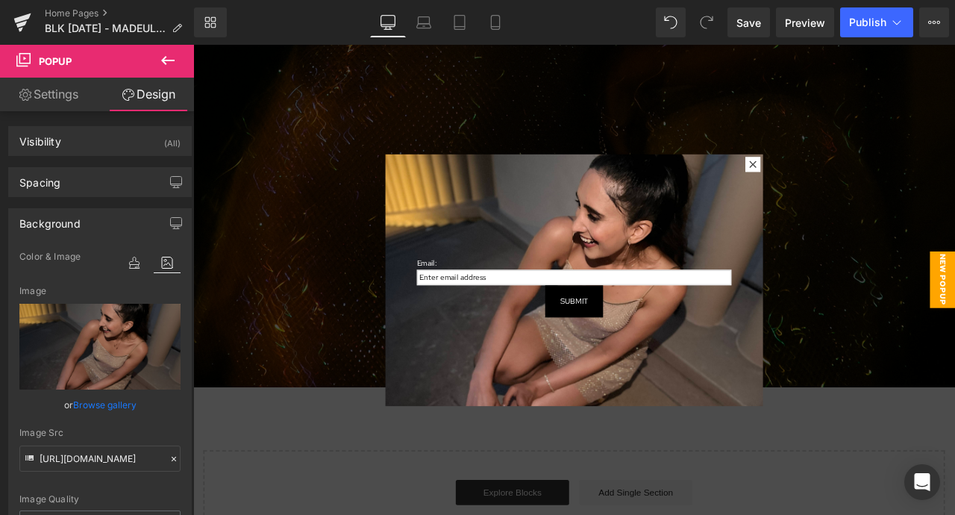
type input "C:\fakepath\Screen Shot [DATE] 7.36.07 pm.png"
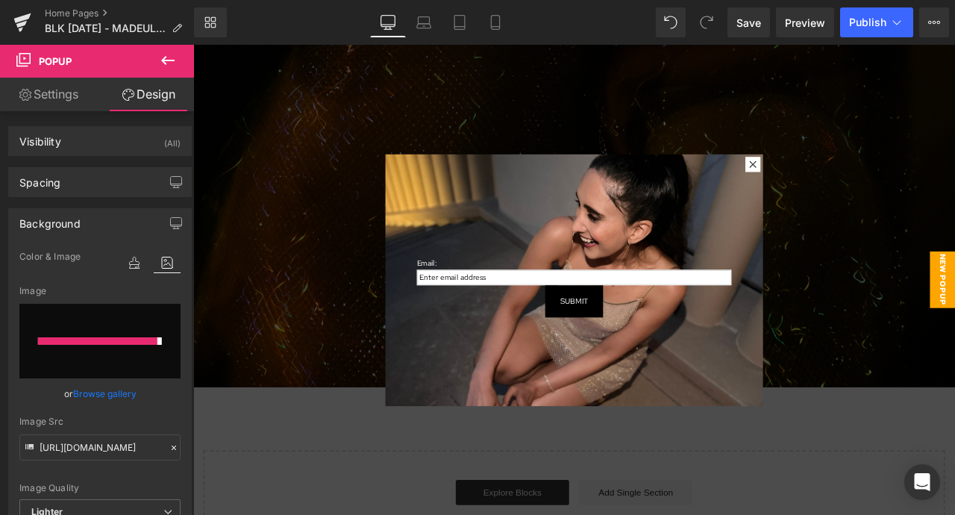
type input "[URL][DOMAIN_NAME]"
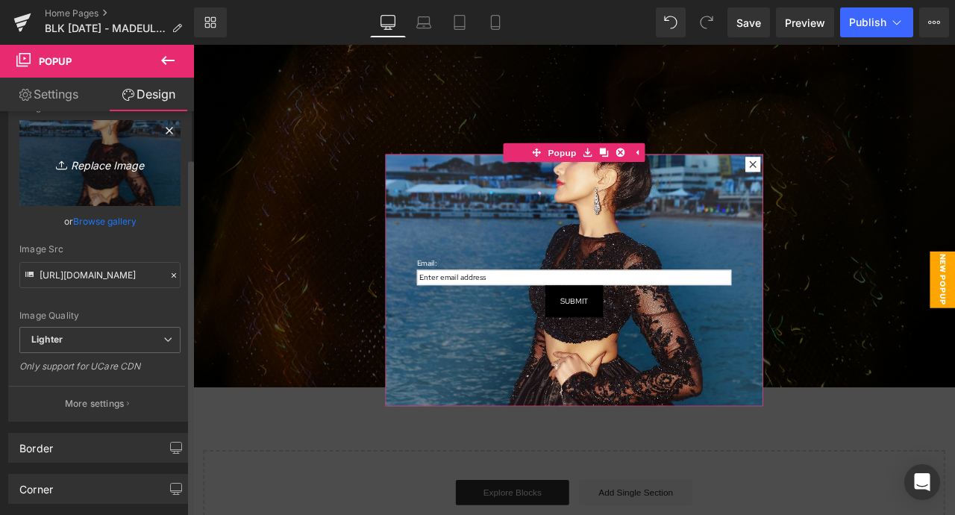
scroll to position [217, 0]
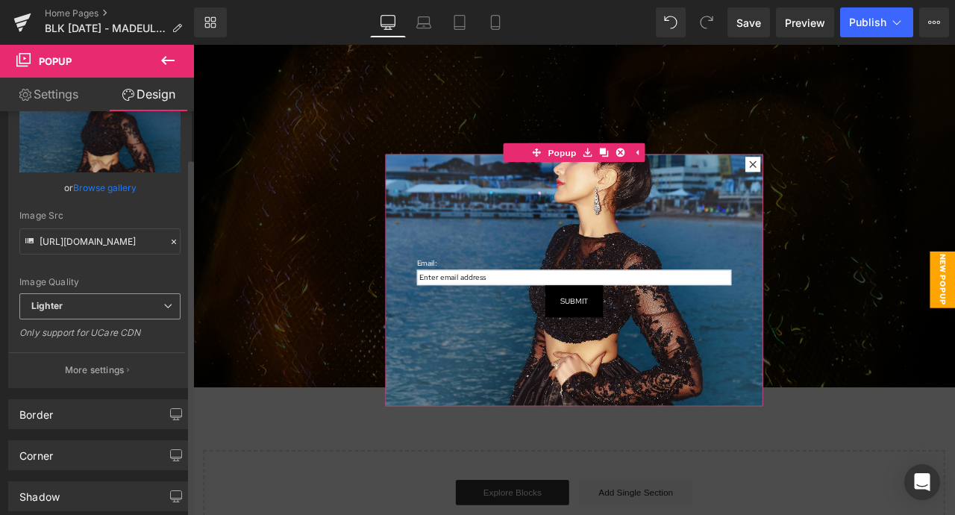
click at [99, 309] on span "Lighter" at bounding box center [99, 306] width 161 height 26
click at [97, 277] on div "Image Quality" at bounding box center [99, 282] width 161 height 10
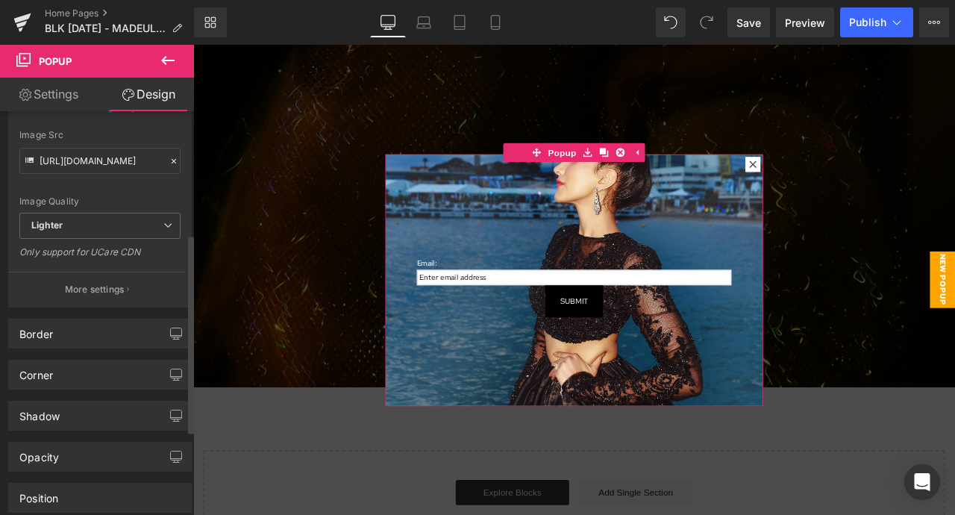
scroll to position [301, 0]
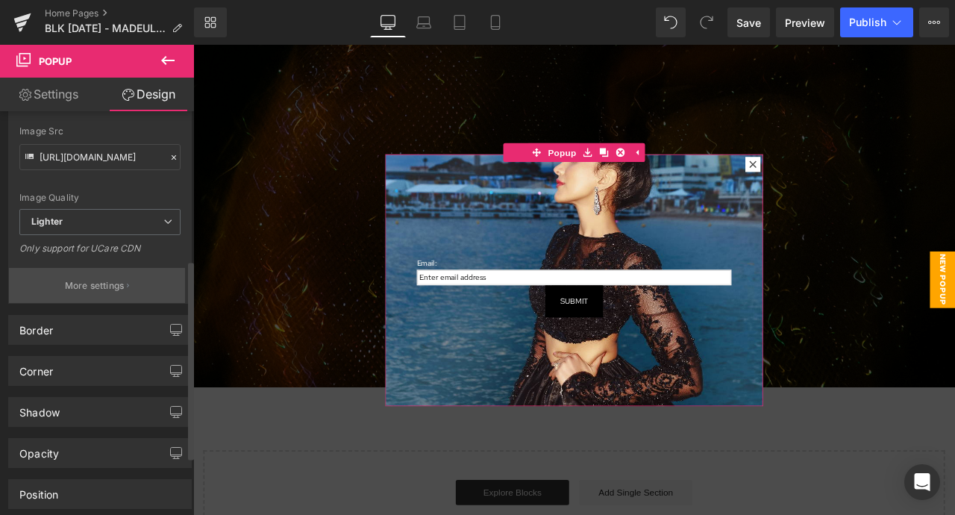
click at [99, 290] on p "More settings" at bounding box center [95, 285] width 60 height 13
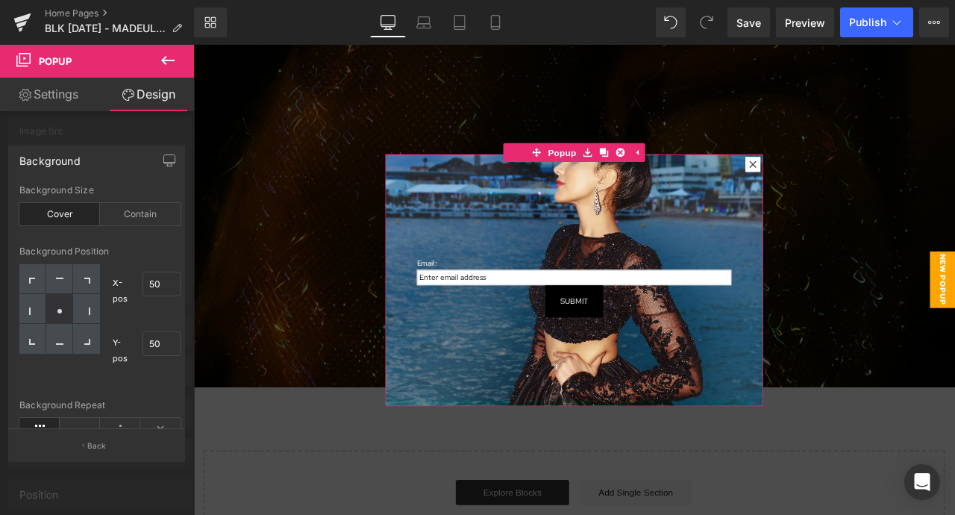
click at [60, 305] on div at bounding box center [59, 309] width 27 height 30
click at [60, 350] on div at bounding box center [59, 339] width 27 height 30
type input "50"
type input "100"
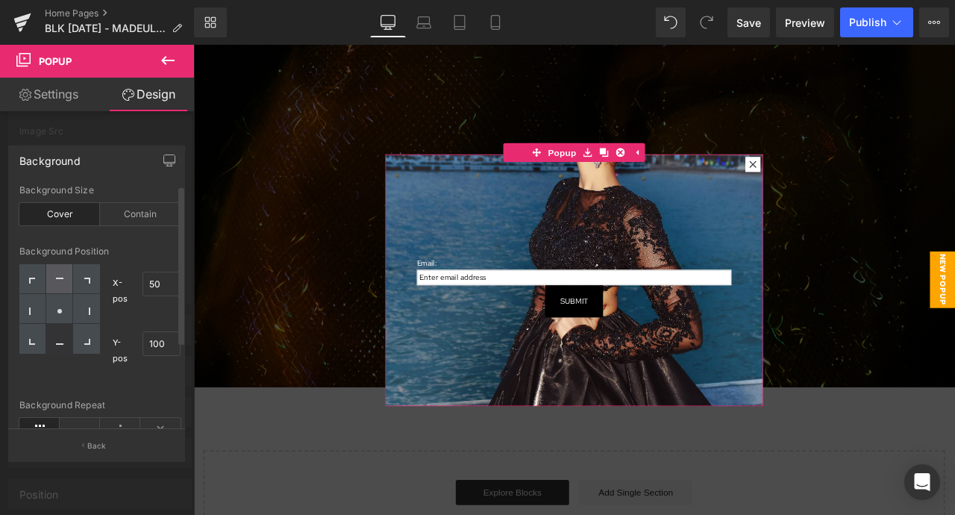
click at [59, 272] on div at bounding box center [59, 279] width 27 height 30
type input "50"
type input "0"
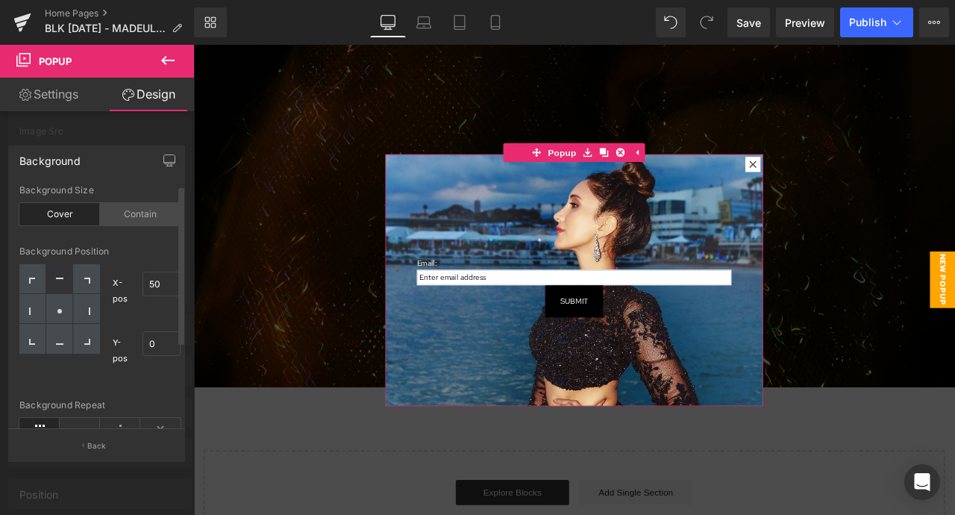
click at [134, 217] on div "Contain" at bounding box center [140, 214] width 81 height 22
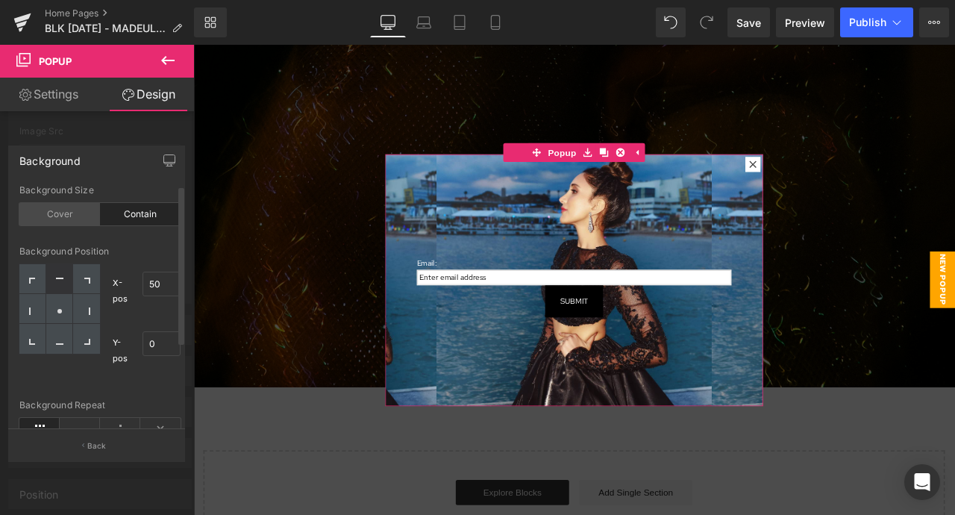
click at [59, 210] on div "Cover" at bounding box center [59, 214] width 81 height 22
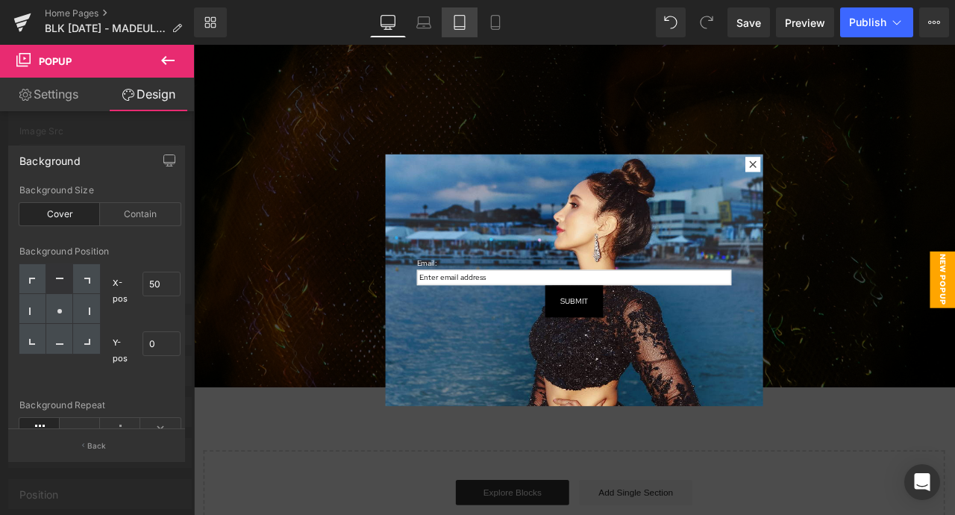
click at [460, 16] on icon at bounding box center [459, 22] width 15 height 15
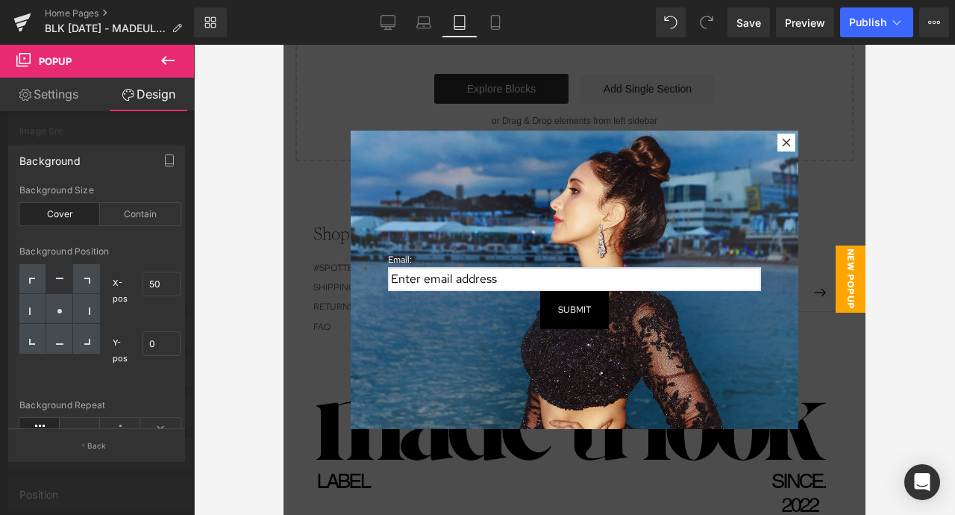
scroll to position [826, 0]
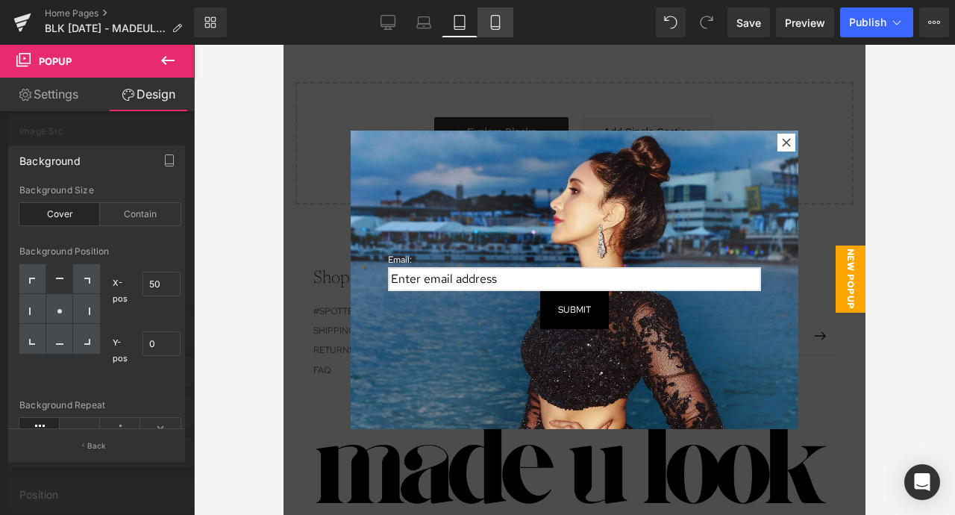
click at [498, 22] on icon at bounding box center [495, 22] width 15 height 15
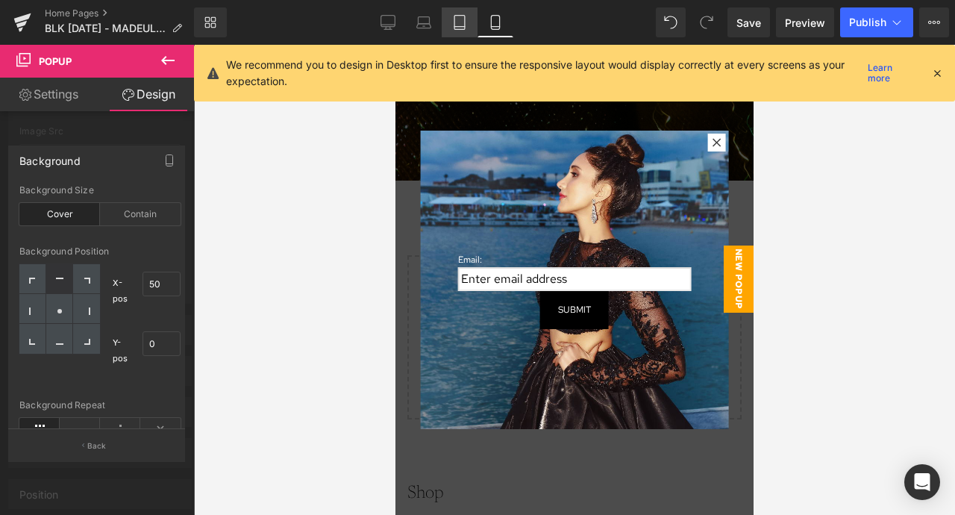
click at [455, 22] on icon at bounding box center [459, 22] width 15 height 15
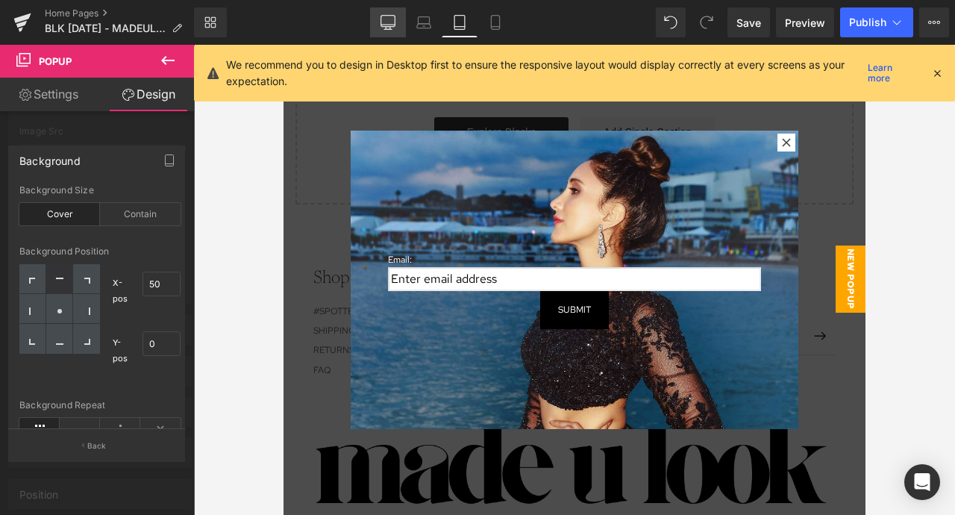
click at [371, 16] on link "Desktop" at bounding box center [388, 22] width 36 height 30
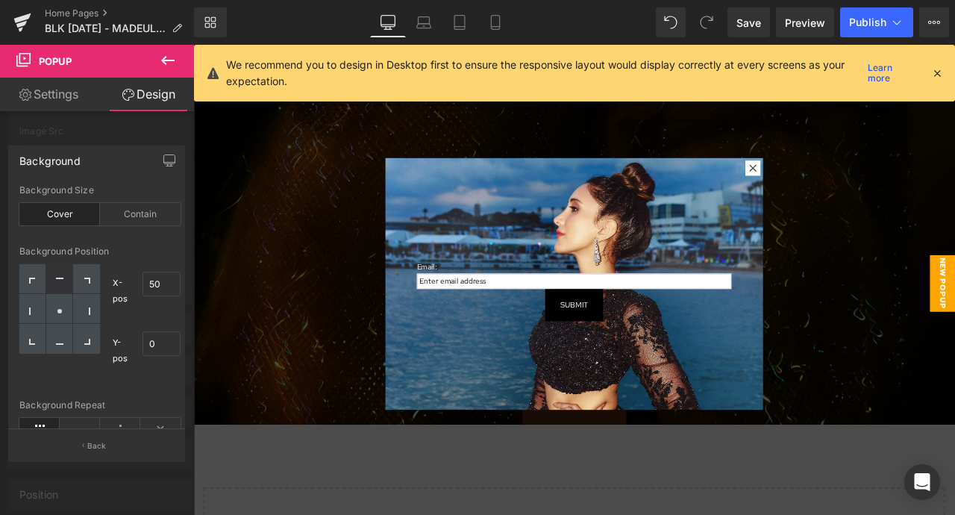
scroll to position [870, 0]
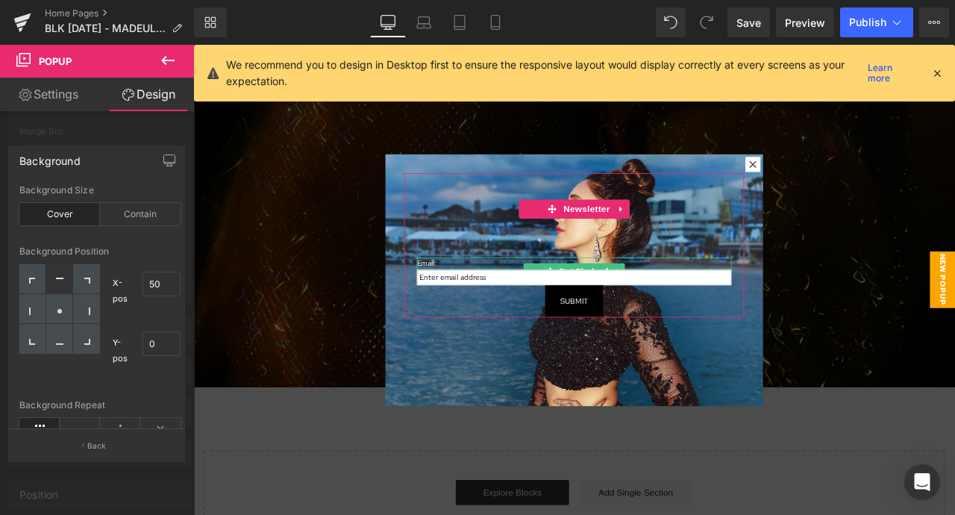
click at [480, 302] on span "Email:" at bounding box center [470, 304] width 24 height 12
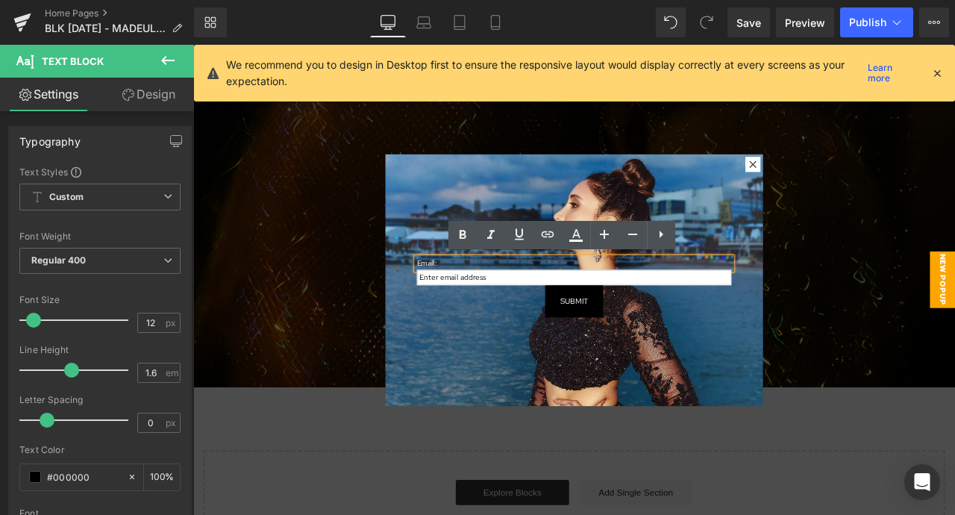
click at [452, 277] on div "Email: Text Block Email Field Submit Submit Button Newsletter" at bounding box center [644, 283] width 403 height 172
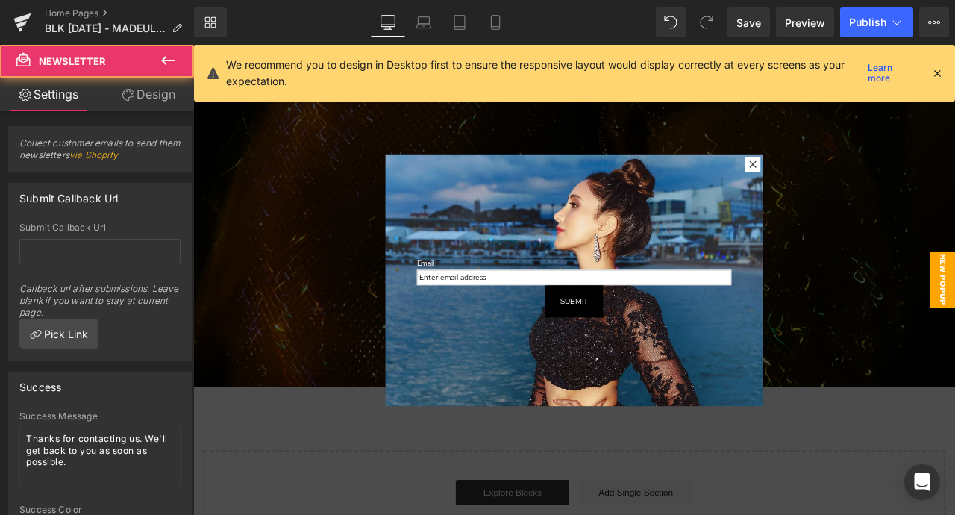
click at [482, 277] on div "Email: Text Block Email Field Submit Submit Button" at bounding box center [644, 283] width 373 height 172
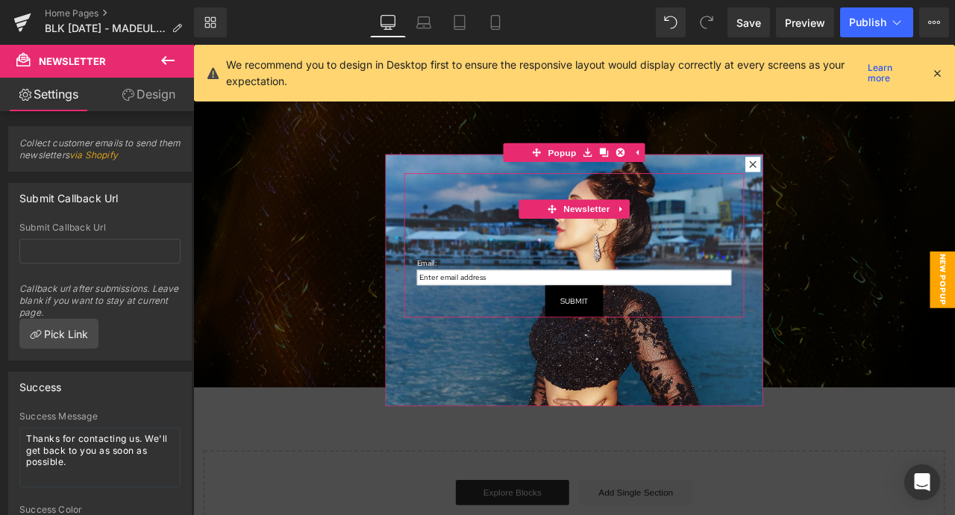
click at [482, 277] on div "Email: Text Block Email Field Submit Submit Button" at bounding box center [644, 283] width 373 height 172
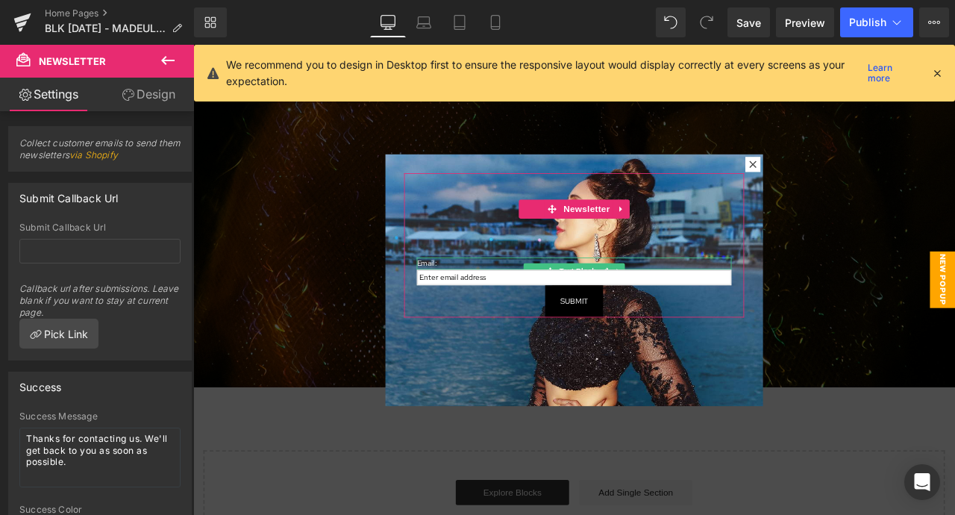
click at [494, 302] on p "Email:" at bounding box center [644, 304] width 373 height 14
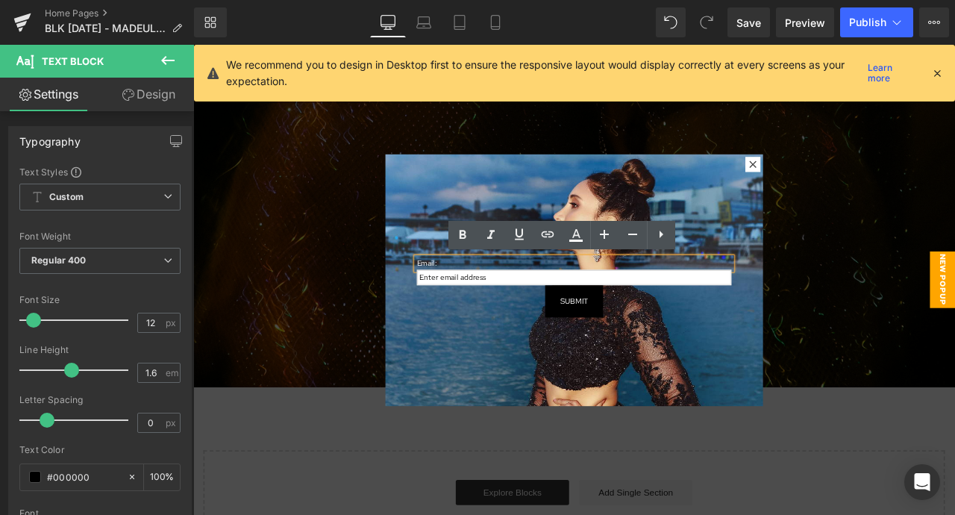
click at [475, 275] on div "Email: Text Block Email Field Submit Submit Button" at bounding box center [644, 283] width 373 height 172
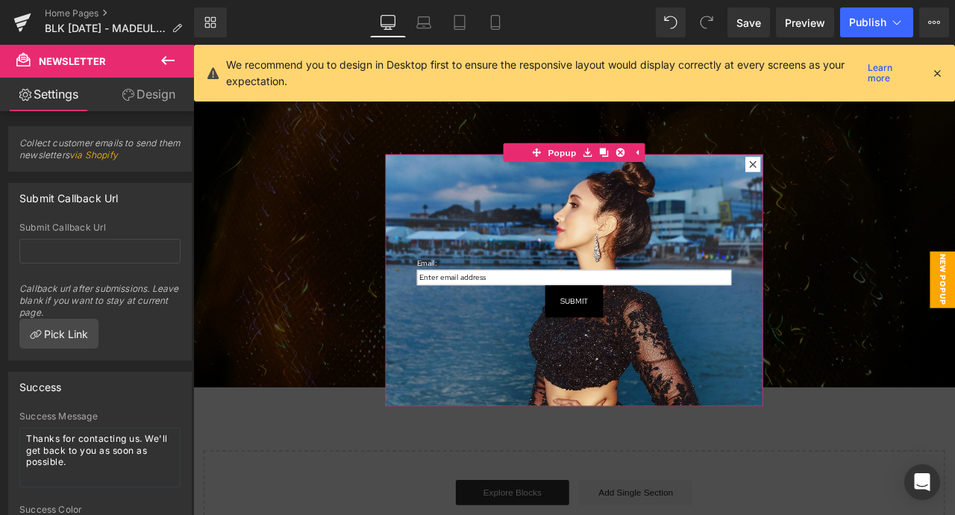
click at [476, 407] on div "Email: Text Block Email Field Submit Submit Button Newsletter" at bounding box center [645, 324] width 448 height 298
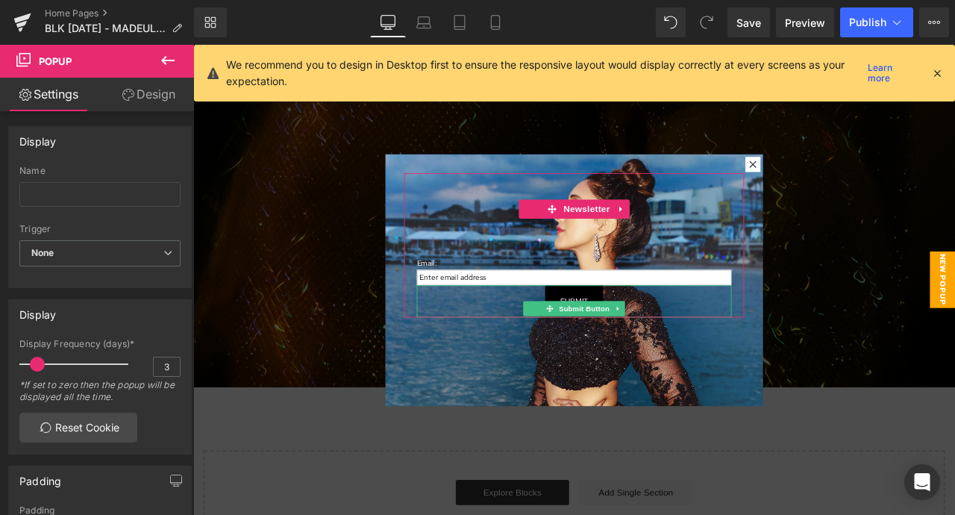
click at [601, 343] on div "Submit" at bounding box center [644, 349] width 373 height 38
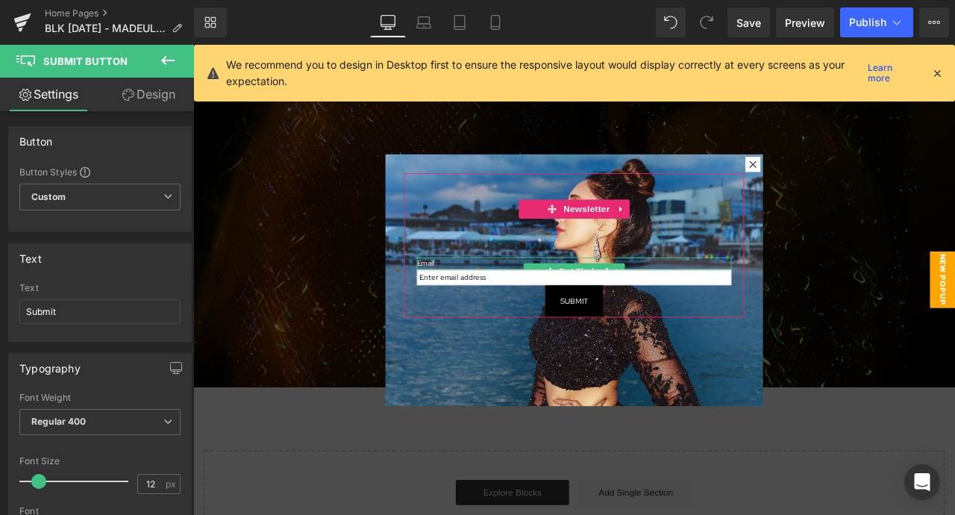
click at [536, 304] on p "Email:" at bounding box center [644, 304] width 373 height 14
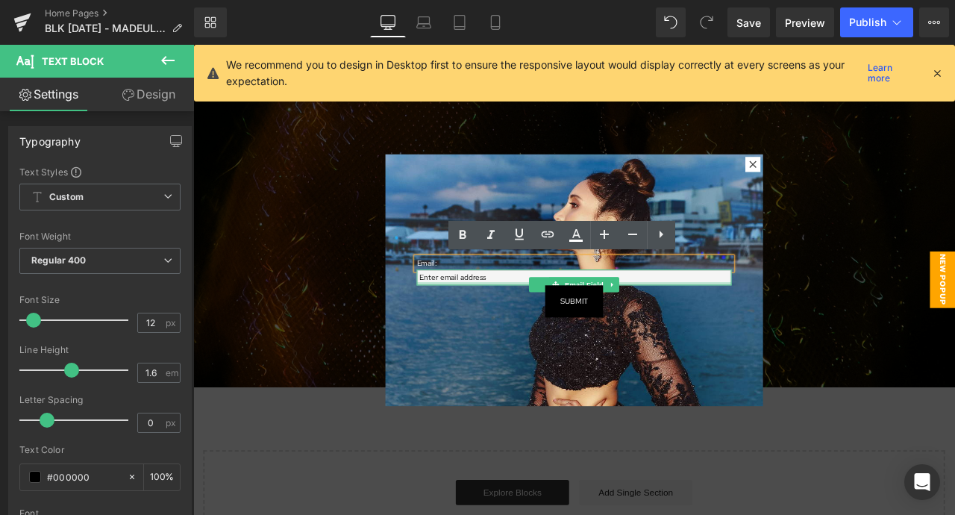
click at [574, 324] on input "email" at bounding box center [644, 320] width 373 height 19
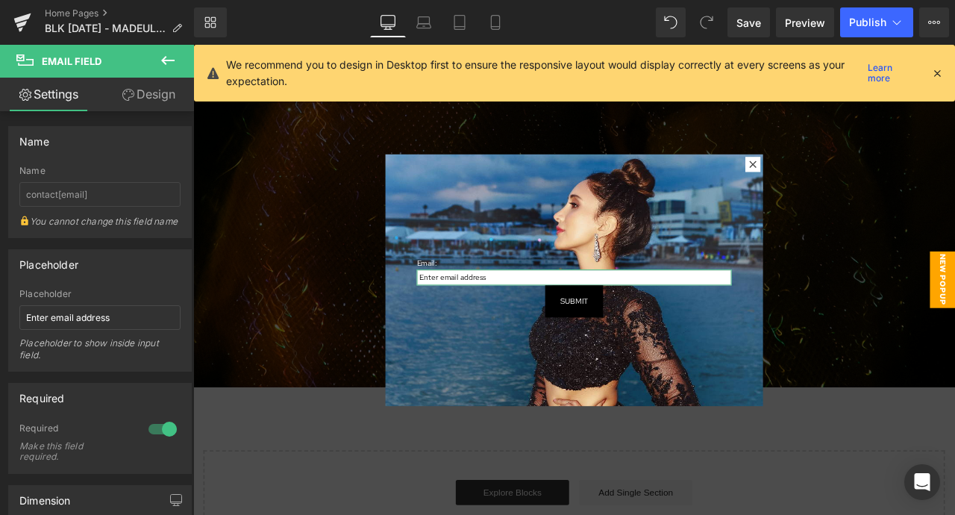
click at [135, 92] on link "Design" at bounding box center [148, 95] width 97 height 34
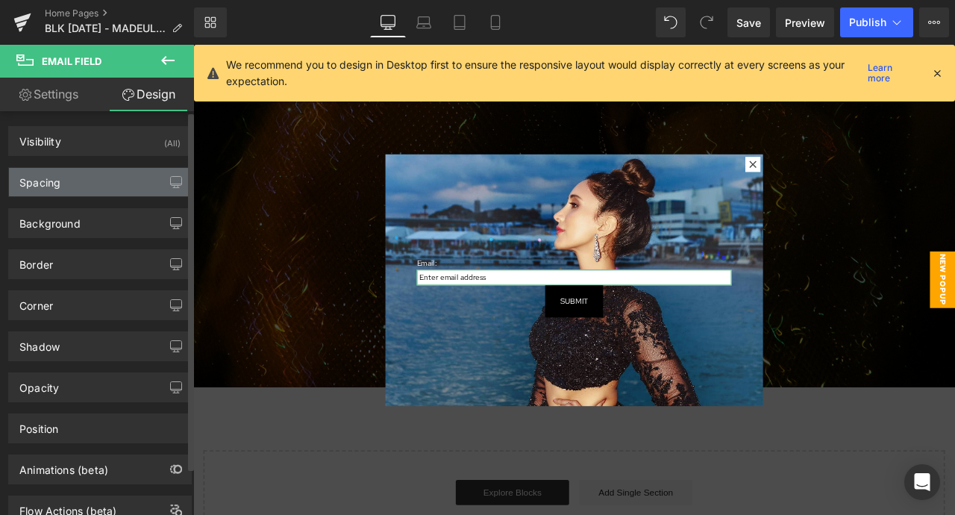
click at [123, 180] on div "Spacing" at bounding box center [100, 182] width 182 height 28
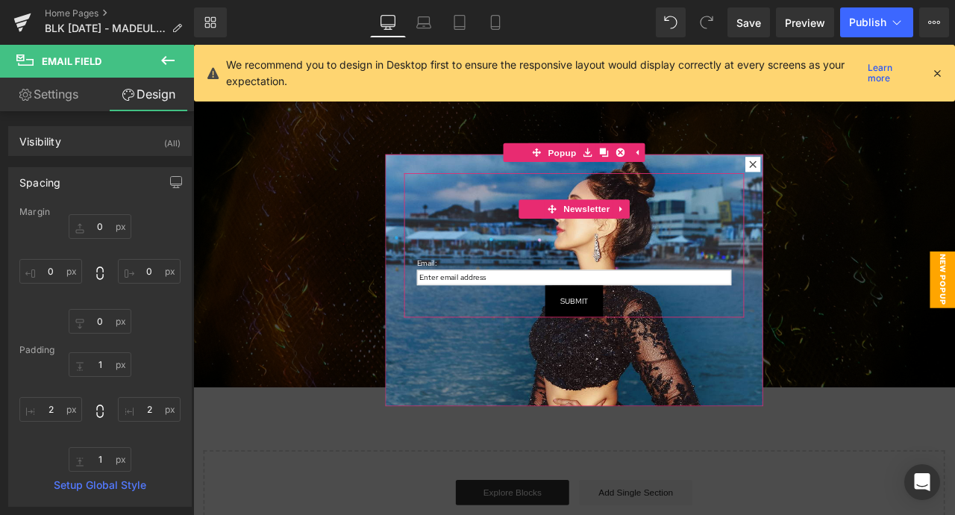
click at [516, 282] on div "Email: Text Block Email Field Submit Submit Button" at bounding box center [644, 283] width 373 height 172
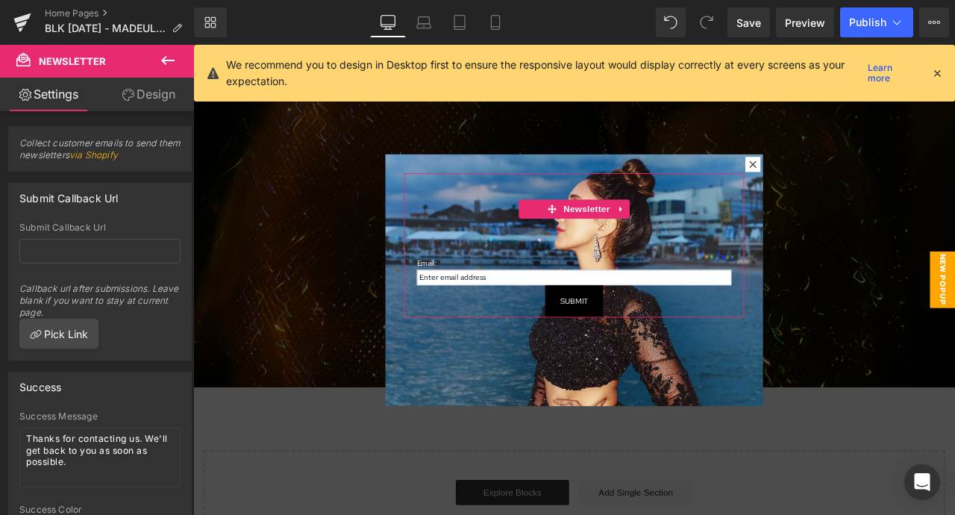
click at [154, 100] on link "Design" at bounding box center [148, 95] width 97 height 34
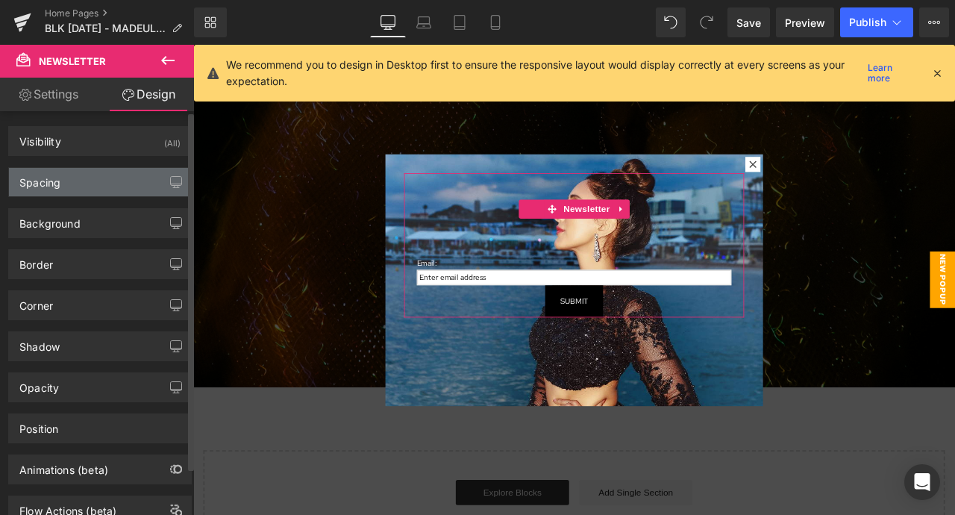
click at [113, 189] on div "Spacing" at bounding box center [100, 182] width 182 height 28
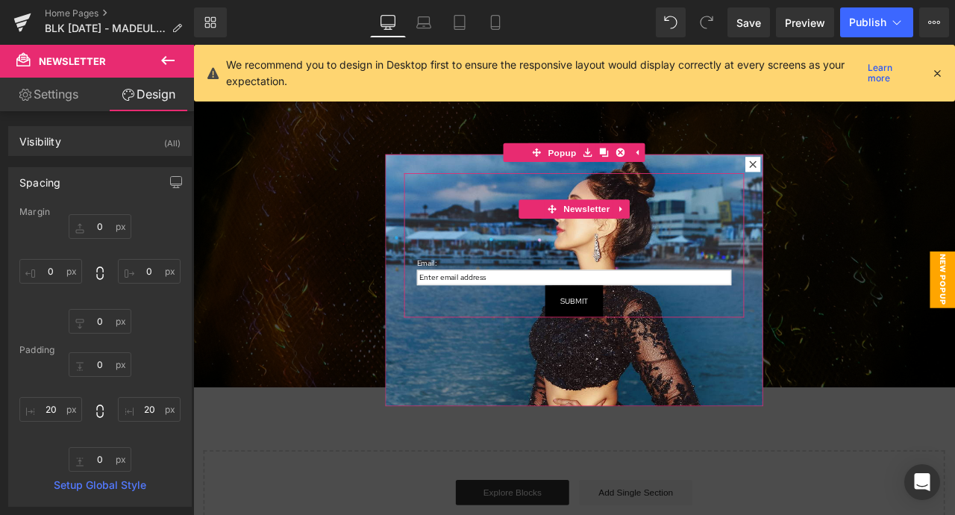
click at [495, 254] on div "Email: Text Block Email Field Submit Submit Button" at bounding box center [644, 283] width 373 height 172
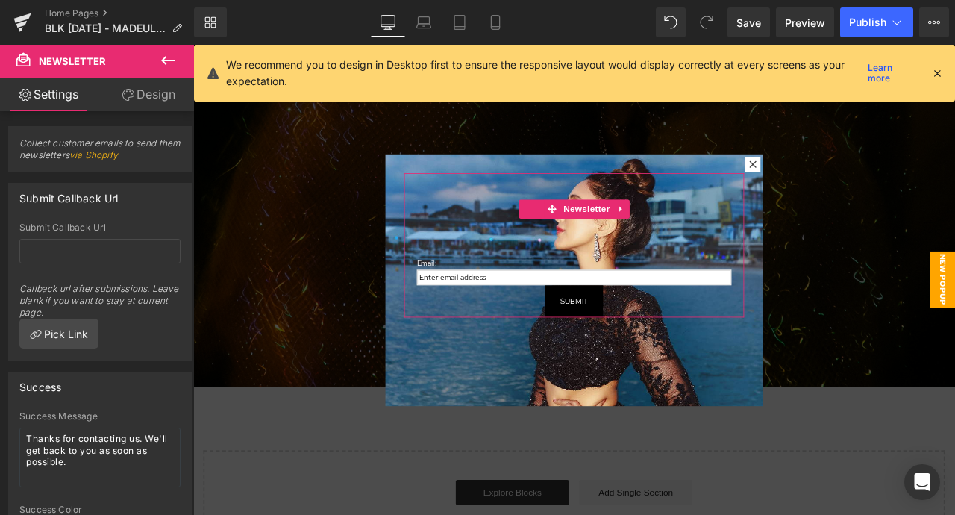
click at [148, 91] on link "Design" at bounding box center [148, 95] width 97 height 34
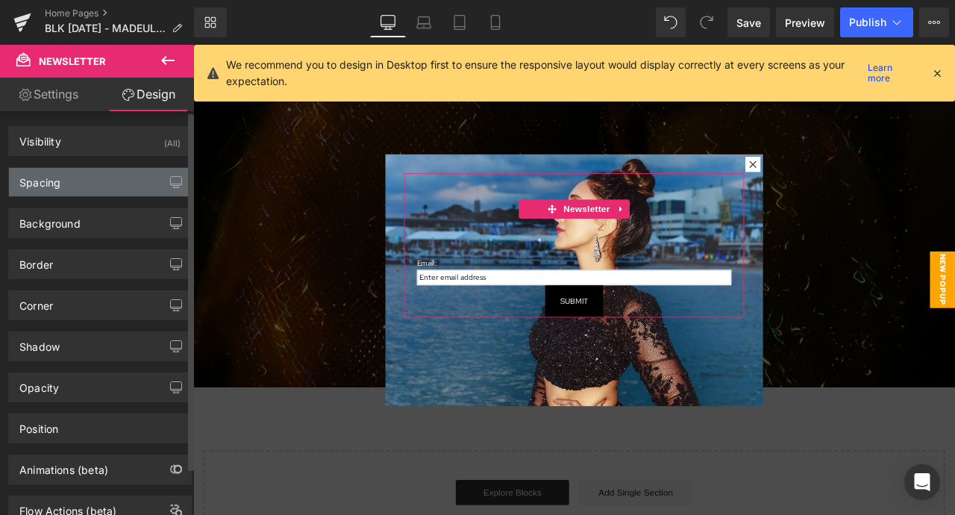
click at [110, 183] on div "Spacing" at bounding box center [100, 182] width 182 height 28
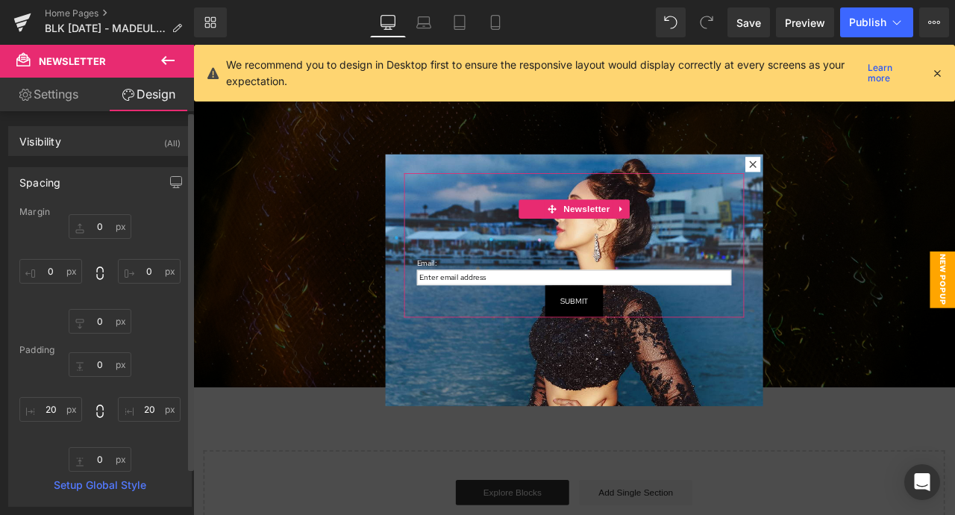
type input "0"
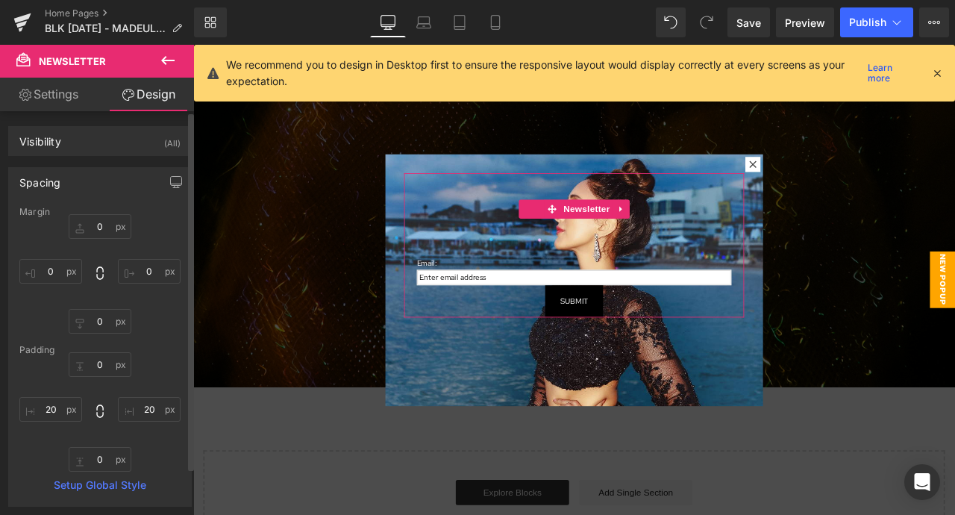
type input "20"
type input "0"
type input "20"
click at [509, 301] on p "Email:" at bounding box center [644, 304] width 373 height 14
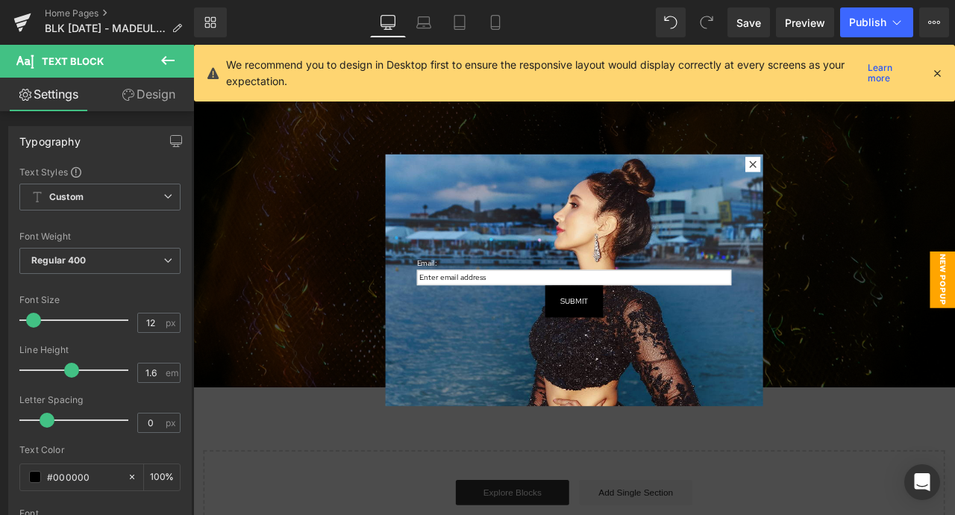
click at [143, 107] on link "Design" at bounding box center [148, 95] width 97 height 34
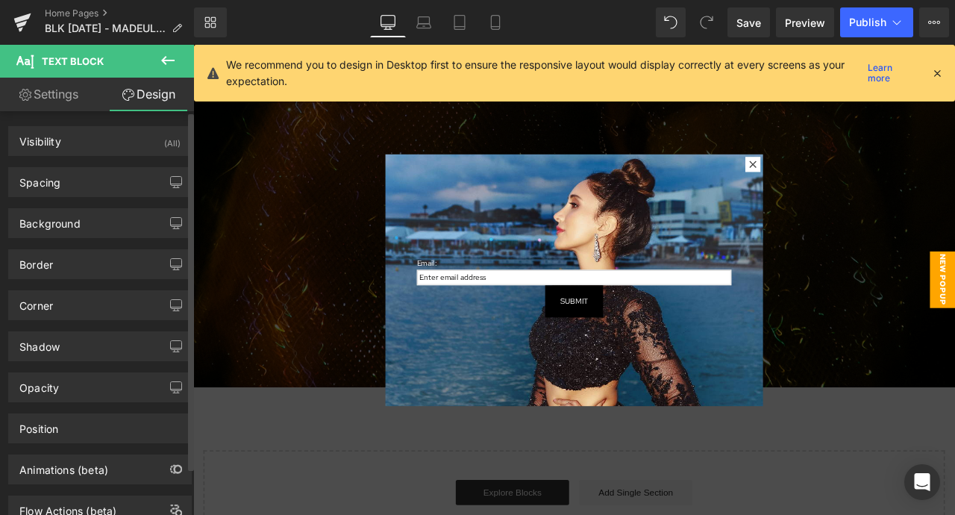
type input "134"
type input "0"
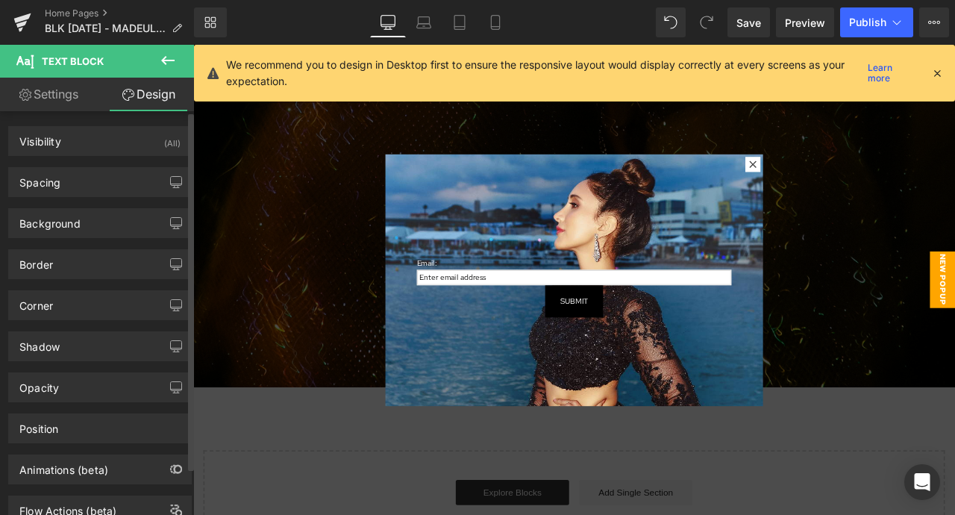
type input "0"
click at [109, 175] on div "Spacing" at bounding box center [100, 182] width 182 height 28
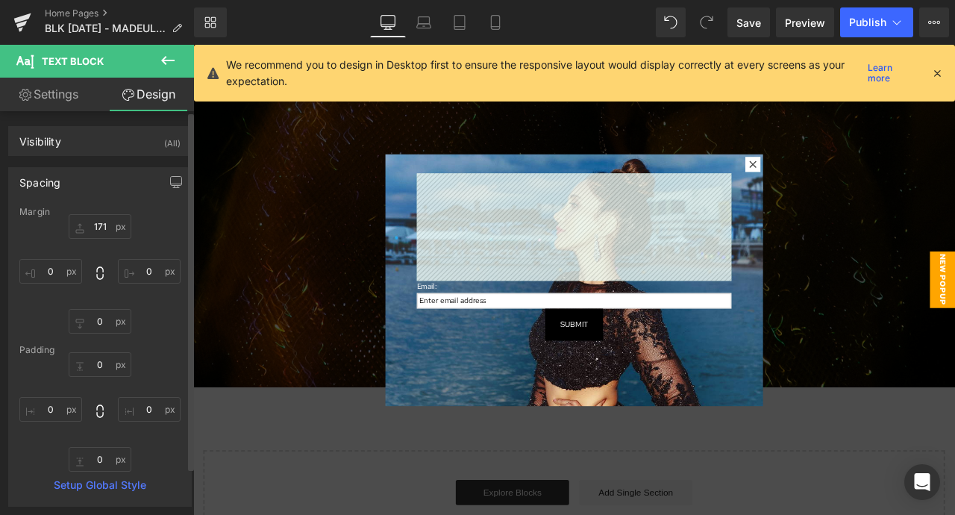
click at [109, 193] on div "Spacing" at bounding box center [100, 182] width 182 height 28
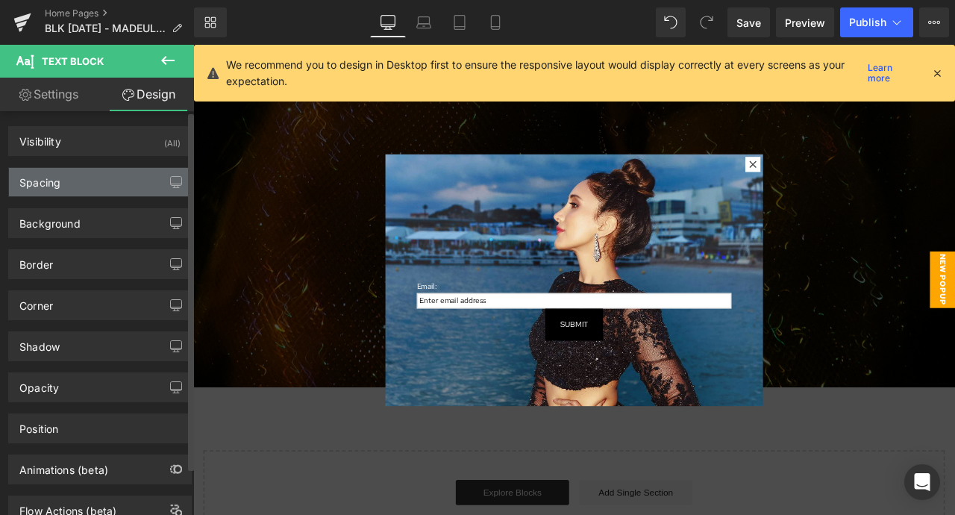
click at [109, 193] on div "Spacing" at bounding box center [100, 182] width 182 height 28
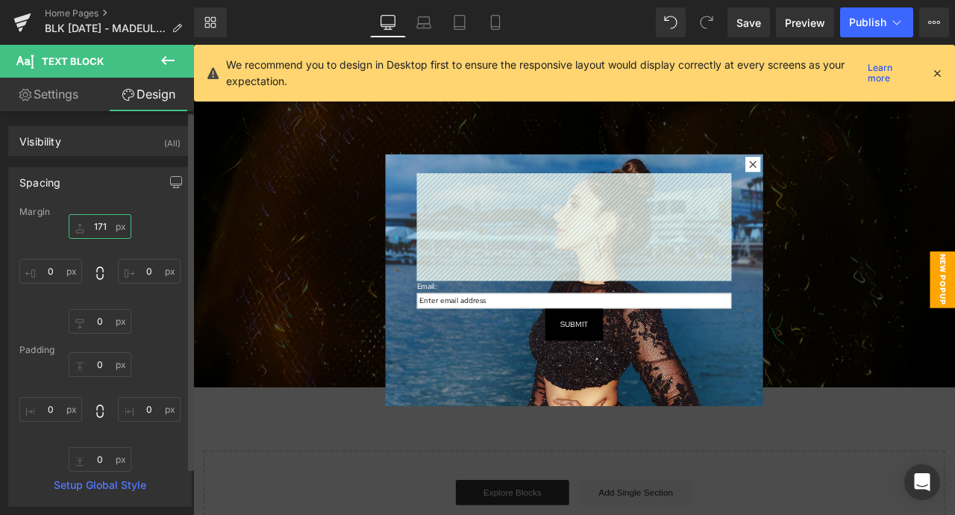
click at [104, 225] on input "171" at bounding box center [100, 226] width 63 height 25
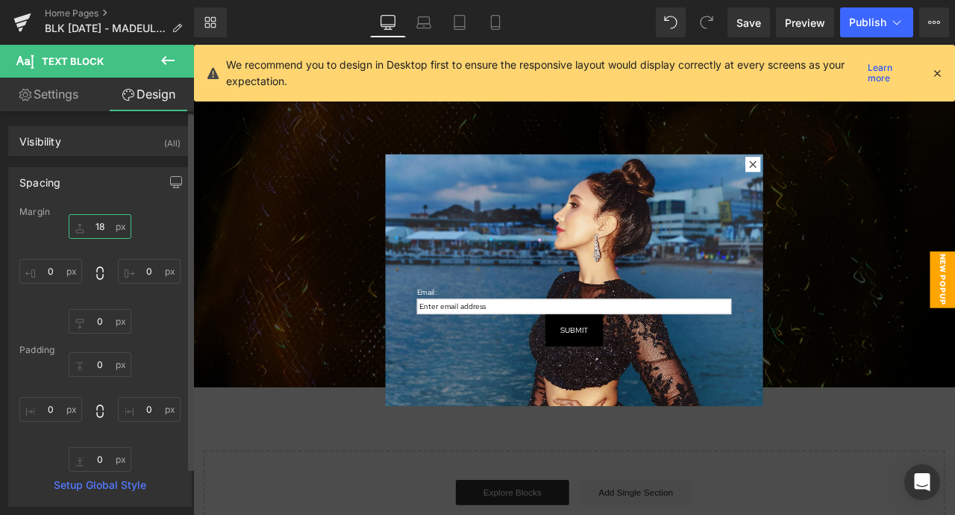
type input "1"
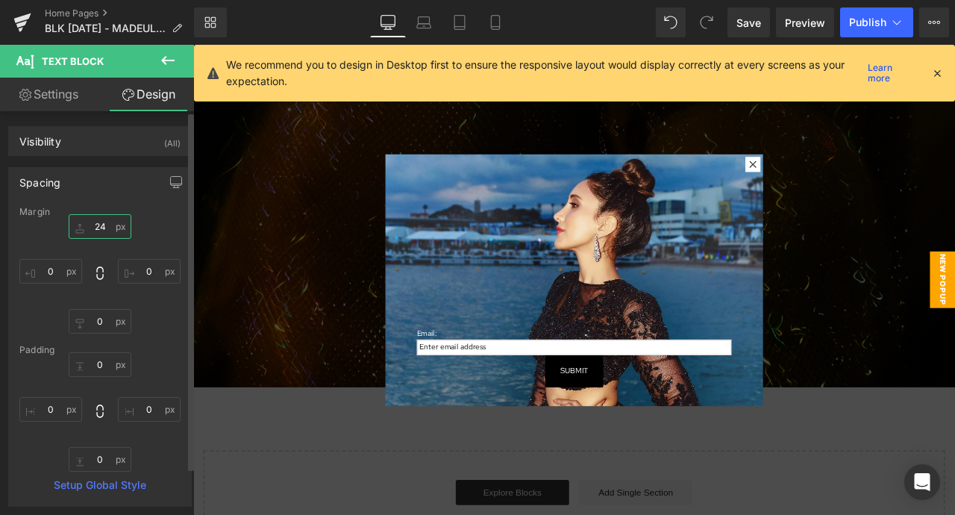
type input "240"
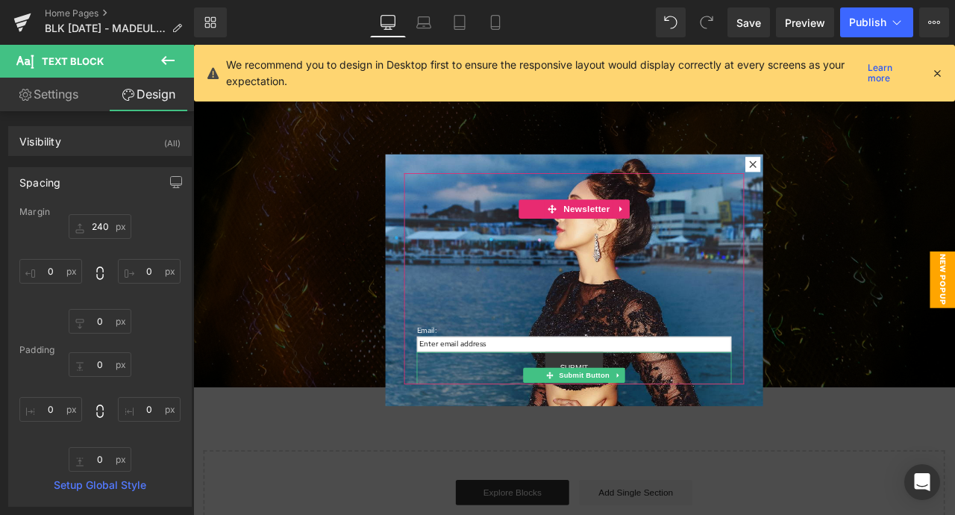
click at [620, 418] on button "Submit" at bounding box center [644, 428] width 69 height 38
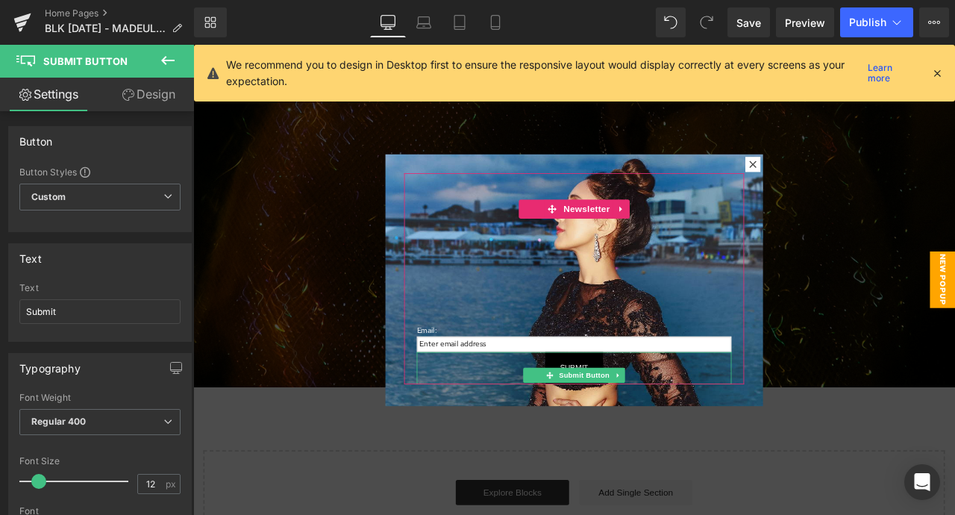
click at [765, 428] on div "Submit" at bounding box center [644, 428] width 373 height 38
click at [679, 418] on div "Submit" at bounding box center [644, 428] width 373 height 38
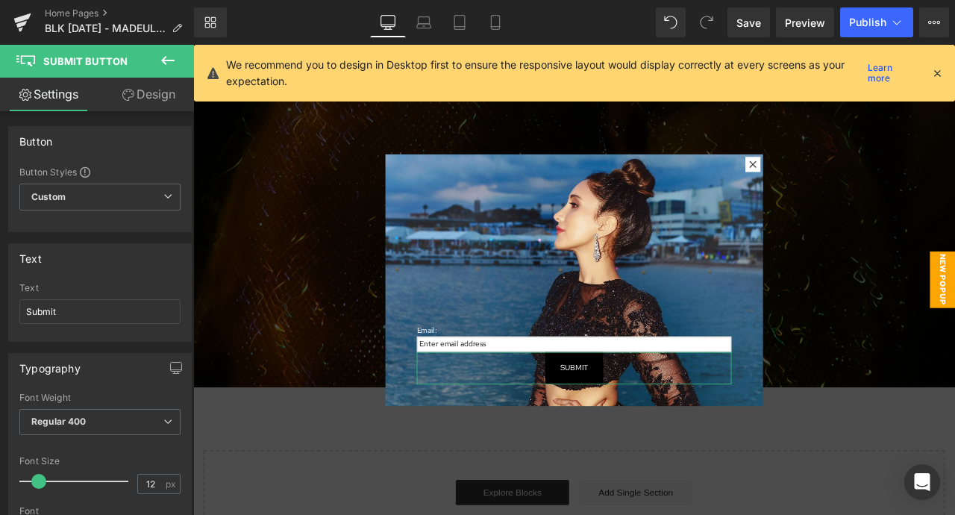
click at [128, 92] on icon at bounding box center [128, 95] width 12 height 12
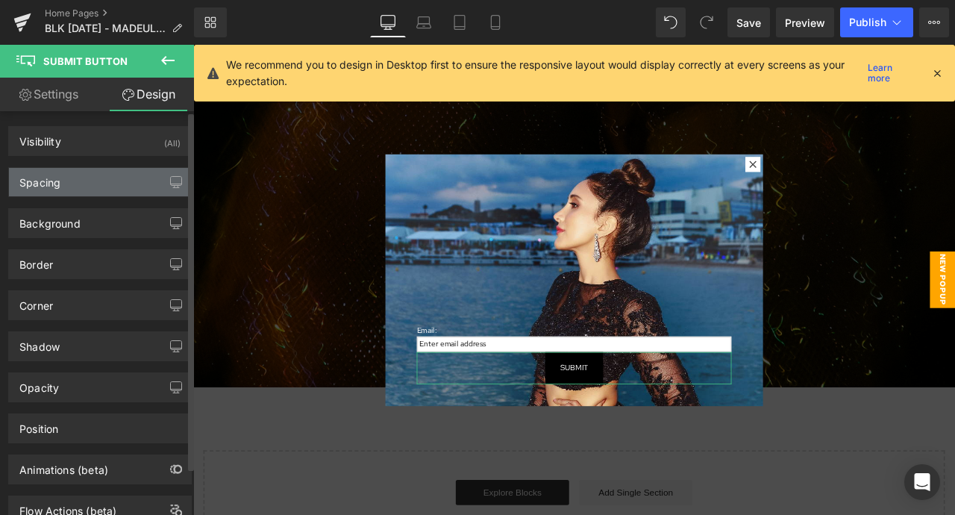
type input "#000000"
type input "100"
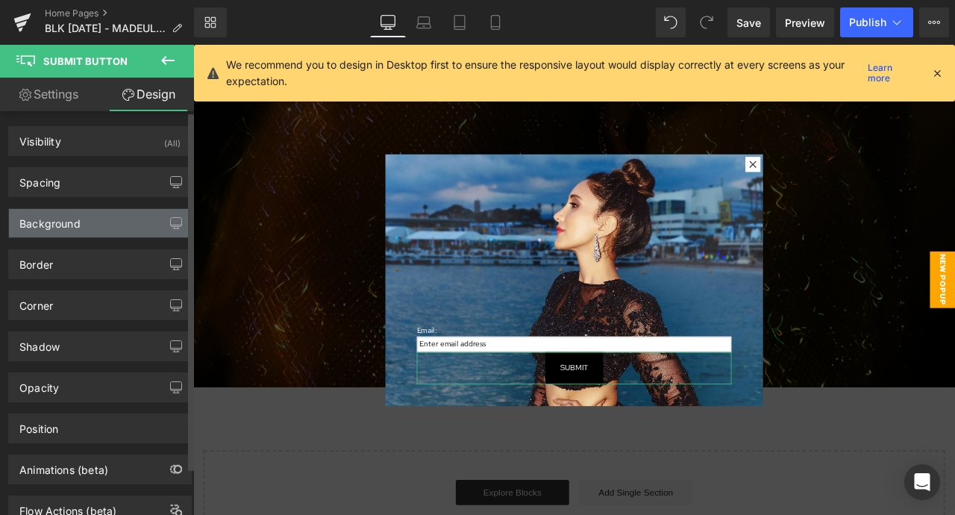
click at [105, 222] on div "Background" at bounding box center [100, 223] width 182 height 28
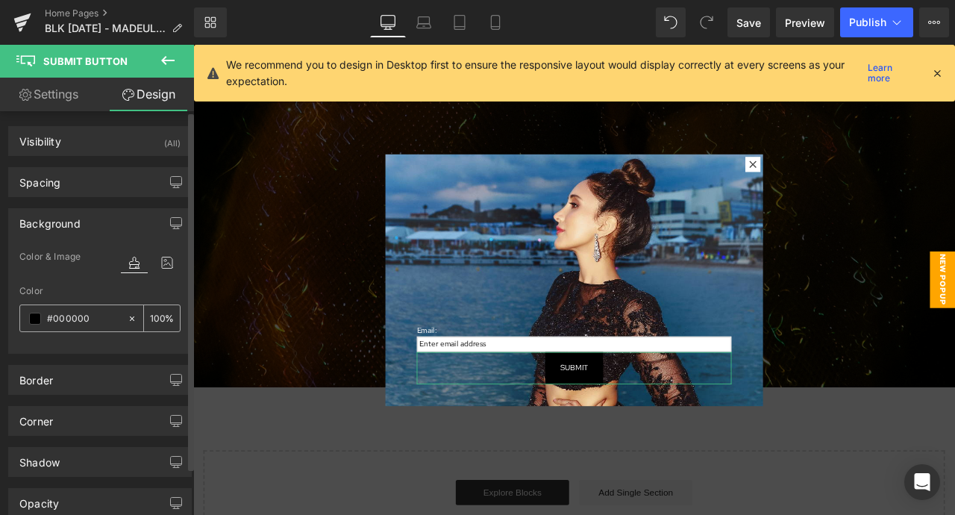
click at [37, 327] on div "#000000" at bounding box center [73, 318] width 107 height 26
click at [37, 325] on div "#000000" at bounding box center [73, 318] width 107 height 26
click at [35, 321] on span at bounding box center [35, 319] width 12 height 12
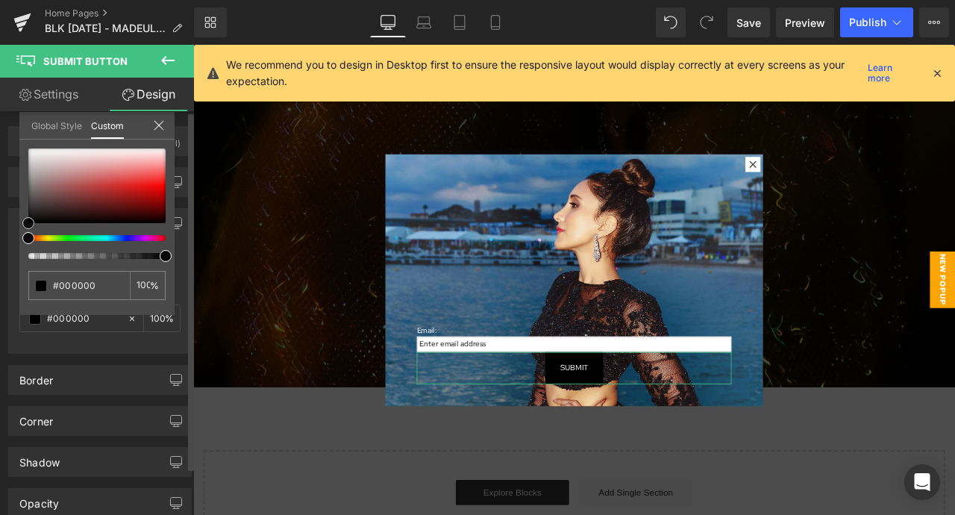
type input "#696262"
type input "#6e6767"
type input "#8d8686"
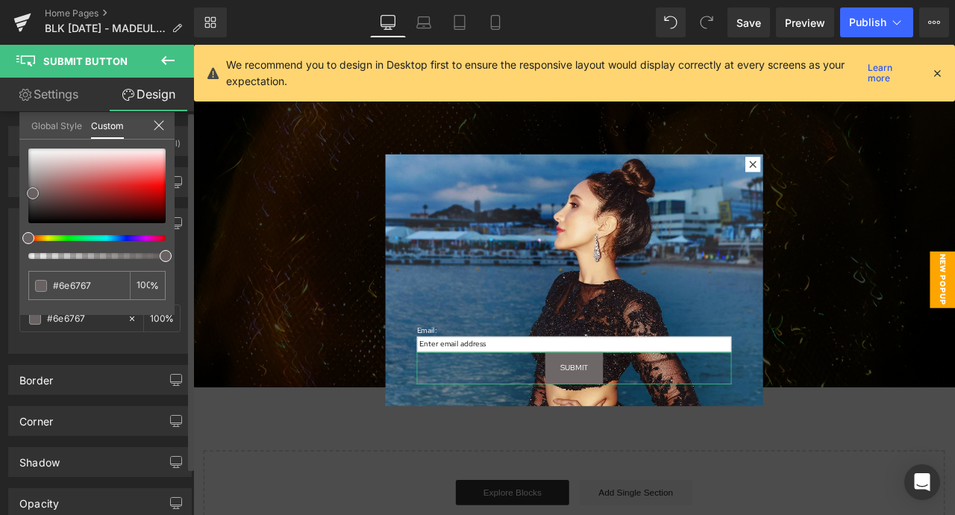
type input "#8d8686"
type input "#8f8888"
type input "#8a8383"
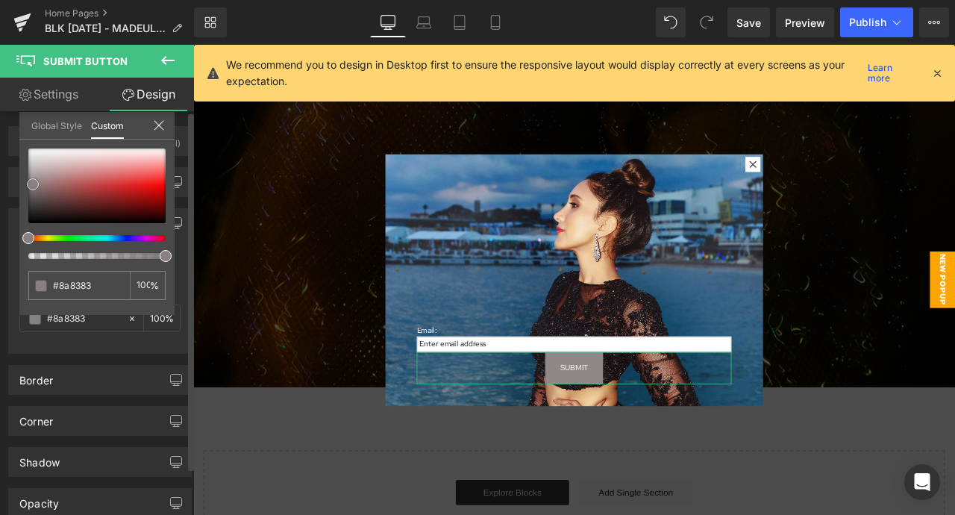
type input "#766f6f"
type input "#5d5959"
type input "#4b4848"
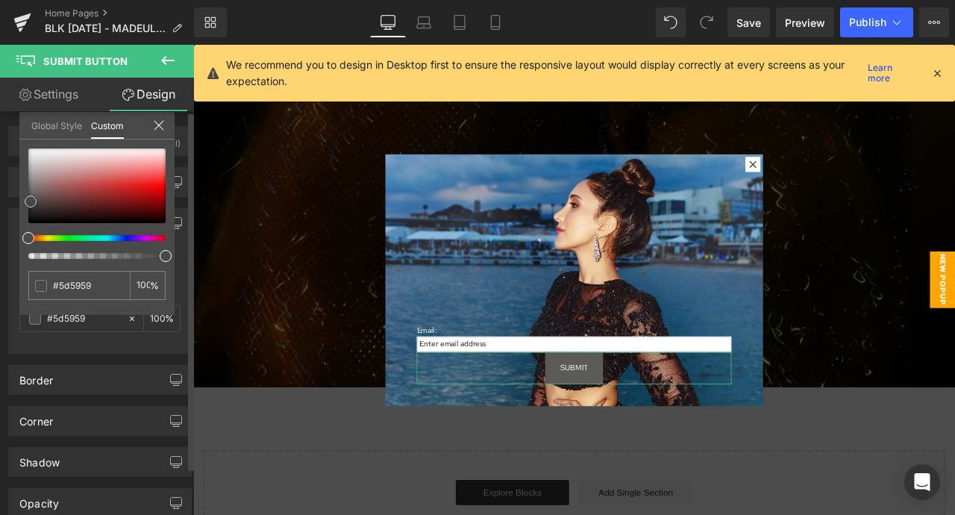
type input "#4b4848"
type input "#454444"
type input "#545353"
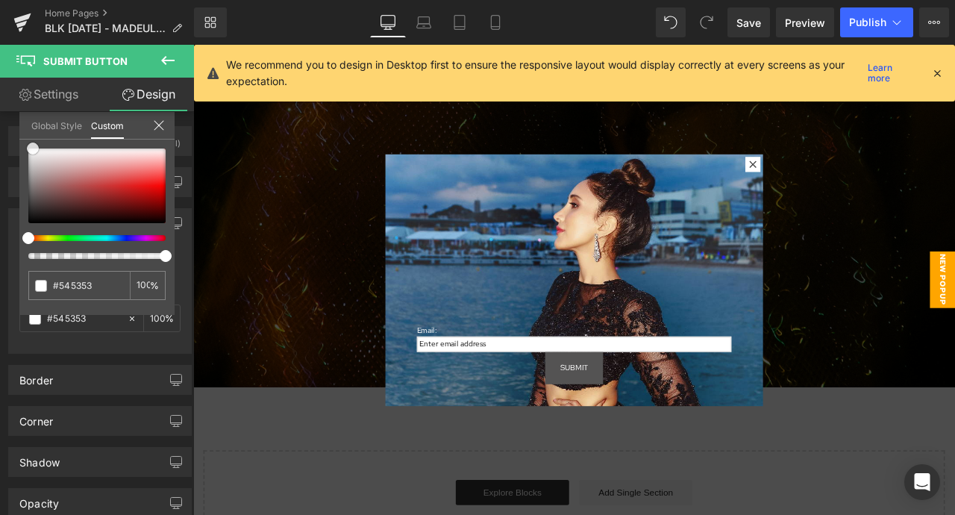
type input "#ffffff"
type input "#e0e0e0"
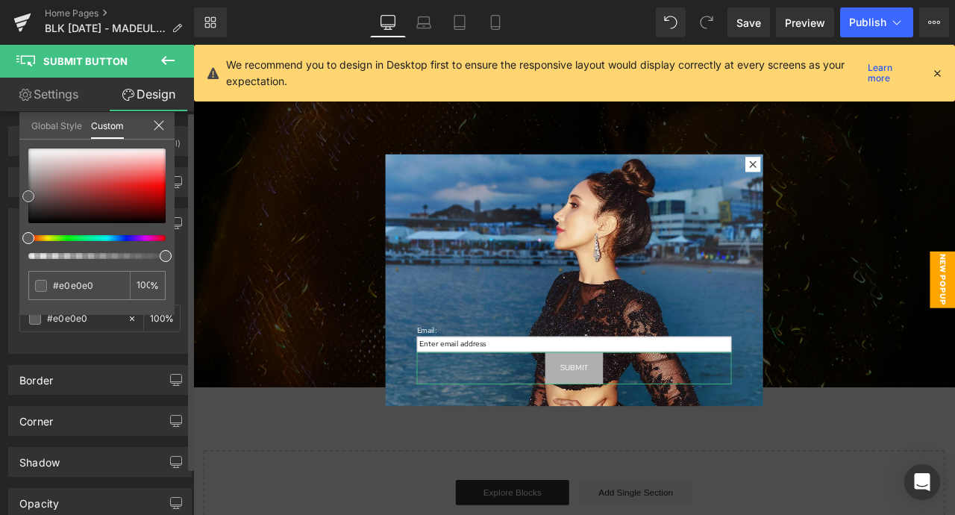
type input "#afafaf"
type input "#5b5b5b"
type input "#595959"
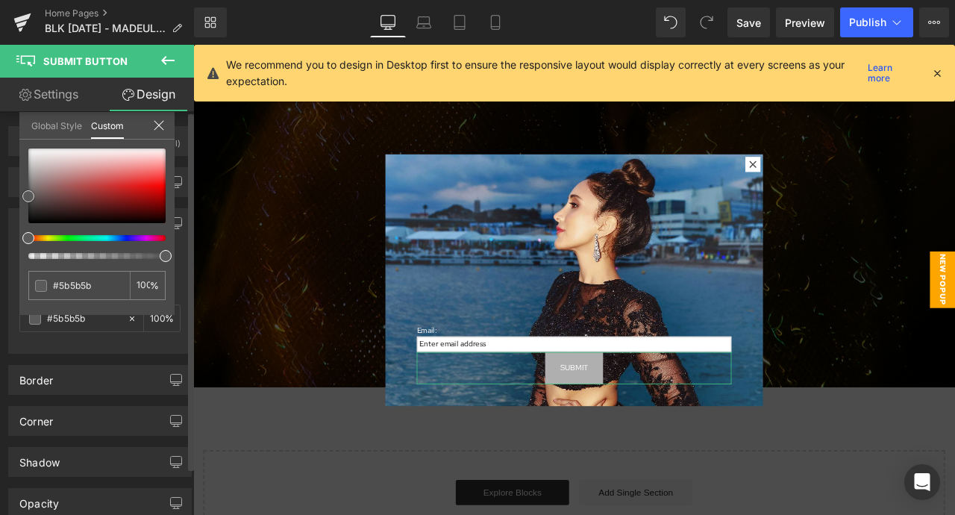
type input "#595959"
type input "#565656"
type input "#3d3d3d"
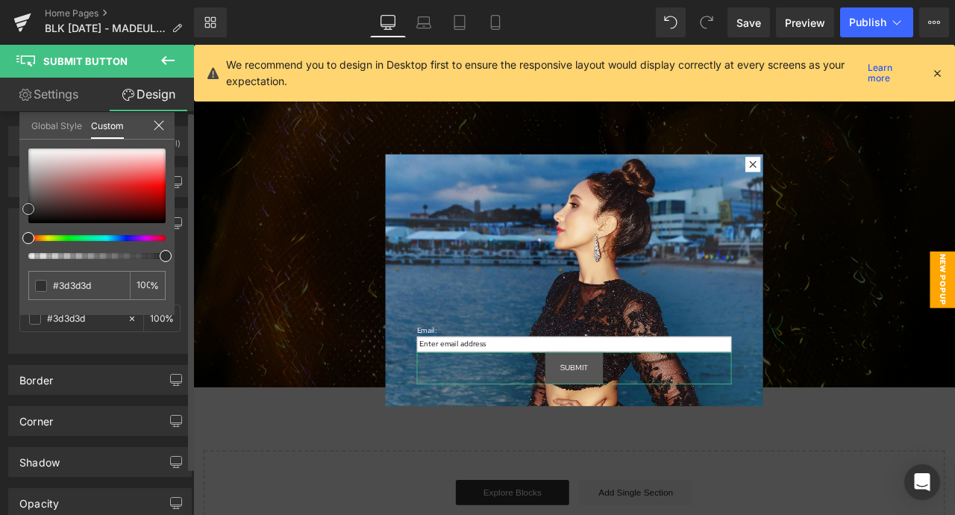
type input "#333333"
type input "#282828"
type input "#262626"
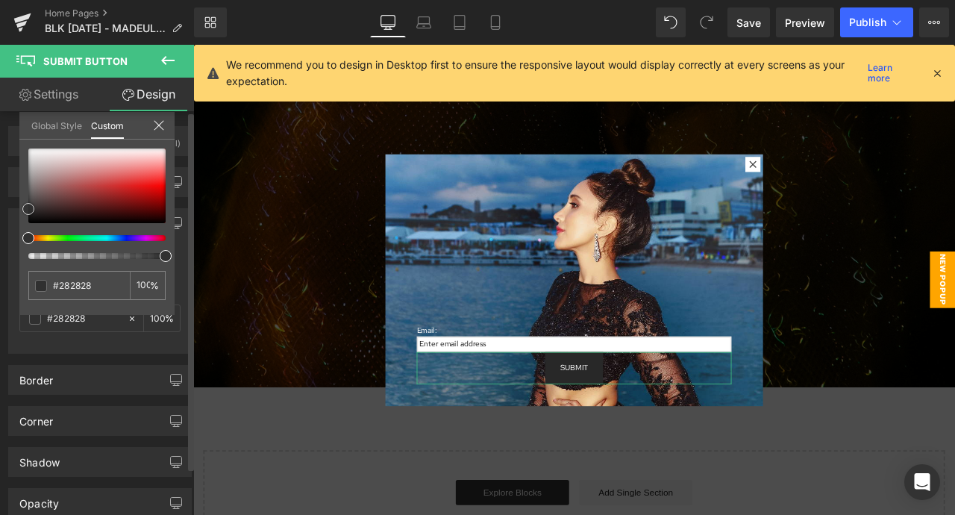
type input "#262626"
type input "#282828"
type input "#2d2d2d"
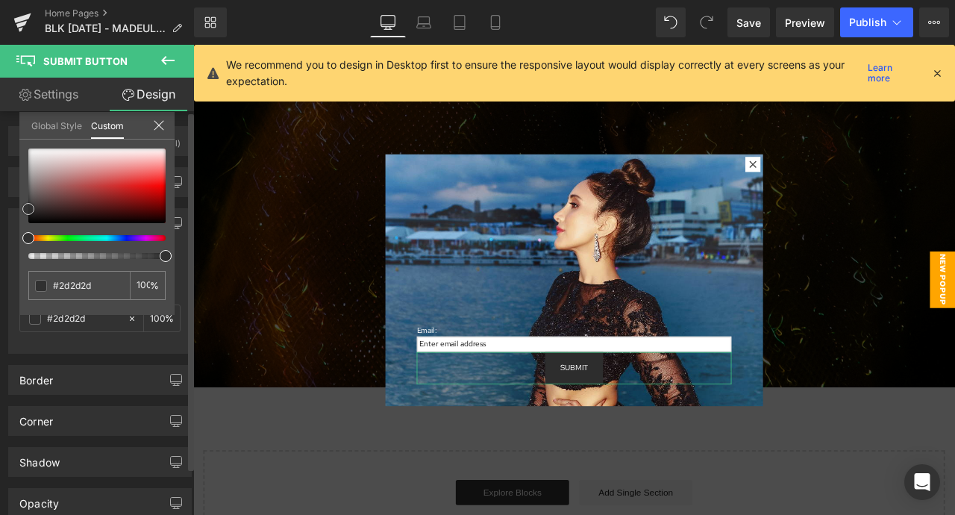
type input "#303030"
type input "#333333"
type input "#353535"
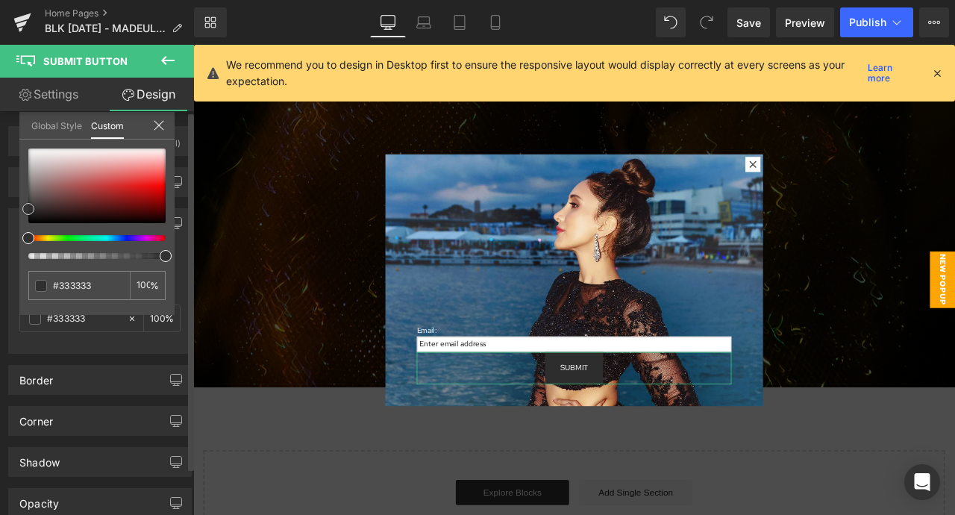
type input "#353535"
type input "#3a3a3a"
type input "#3d3d3d"
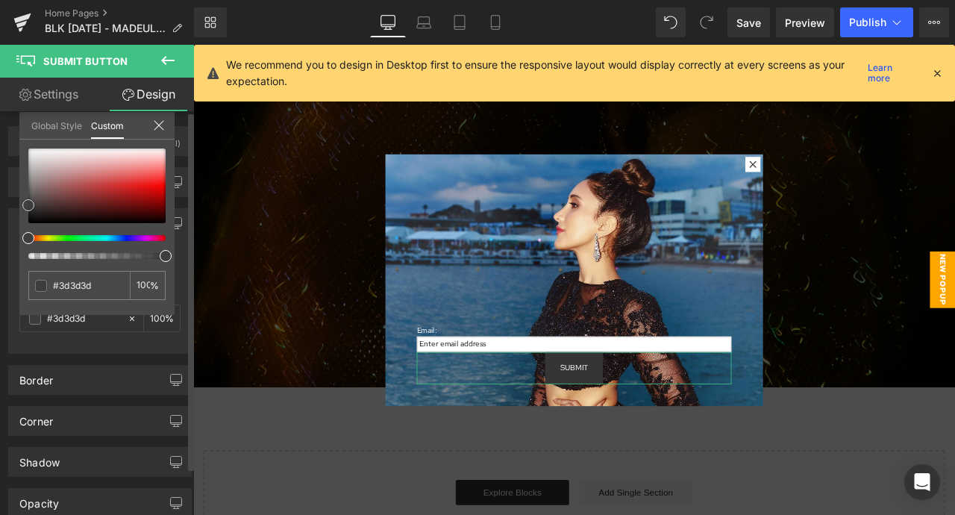
type input "#3f3f3f"
type input "#424242"
type input "#3f3f3f"
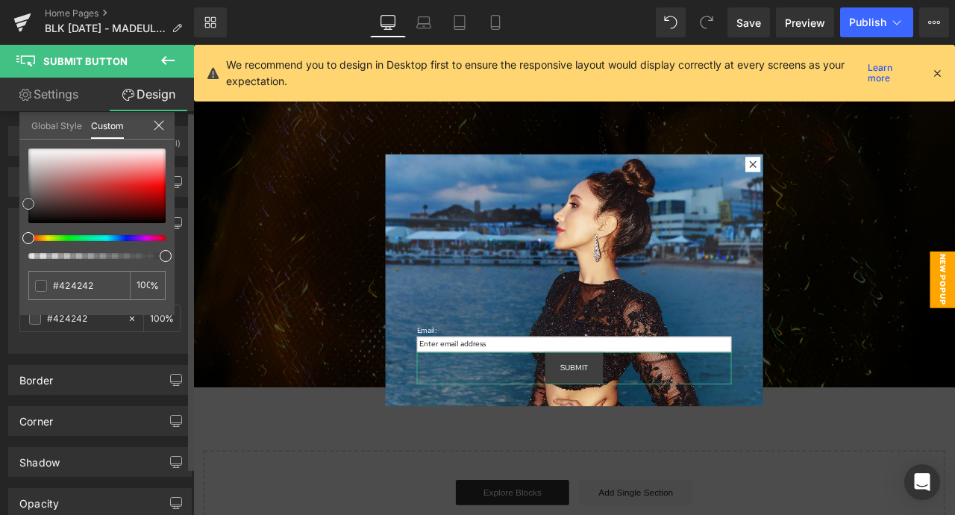
type input "#3f3f3f"
type input "#424242"
drag, startPoint x: 33, startPoint y: 193, endPoint x: 23, endPoint y: 204, distance: 14.3
click at [28, 204] on div at bounding box center [96, 185] width 137 height 75
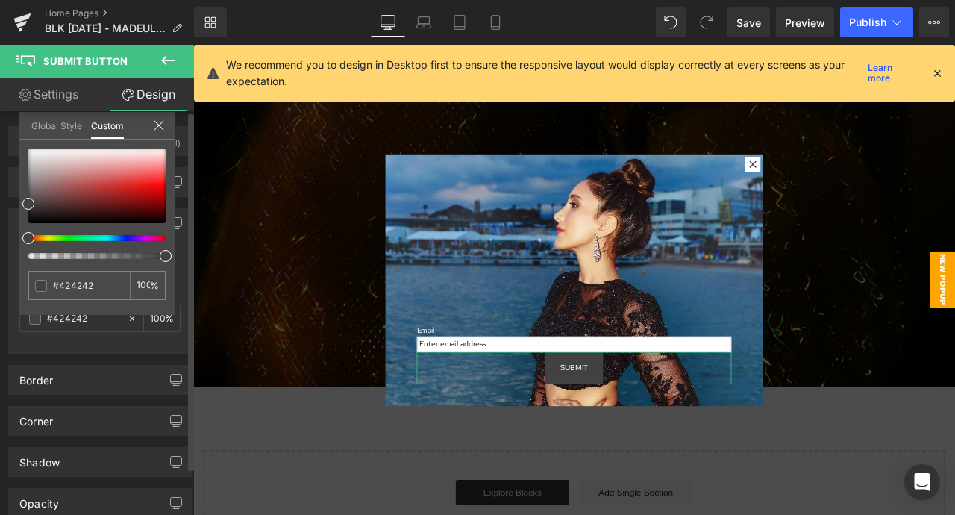
click at [160, 128] on icon at bounding box center [159, 125] width 12 height 12
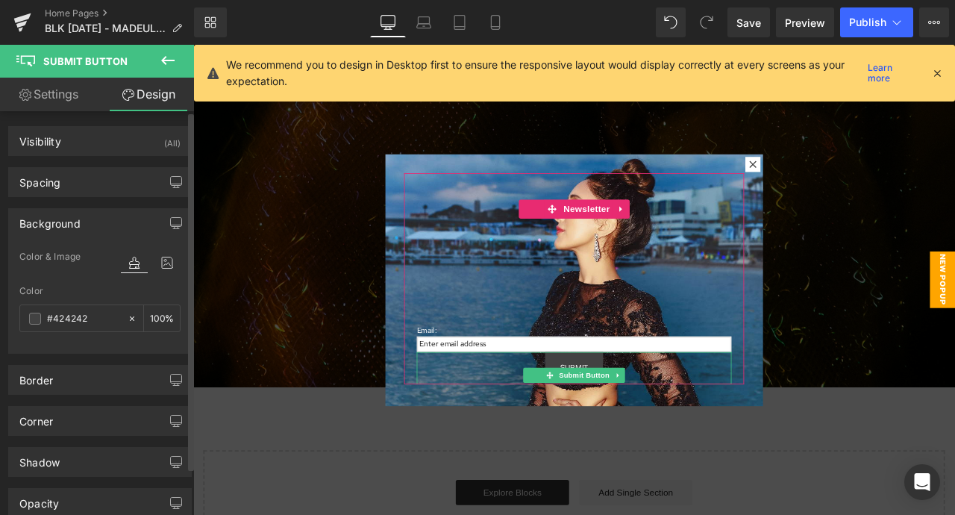
click at [682, 415] on div "Submit" at bounding box center [644, 428] width 373 height 38
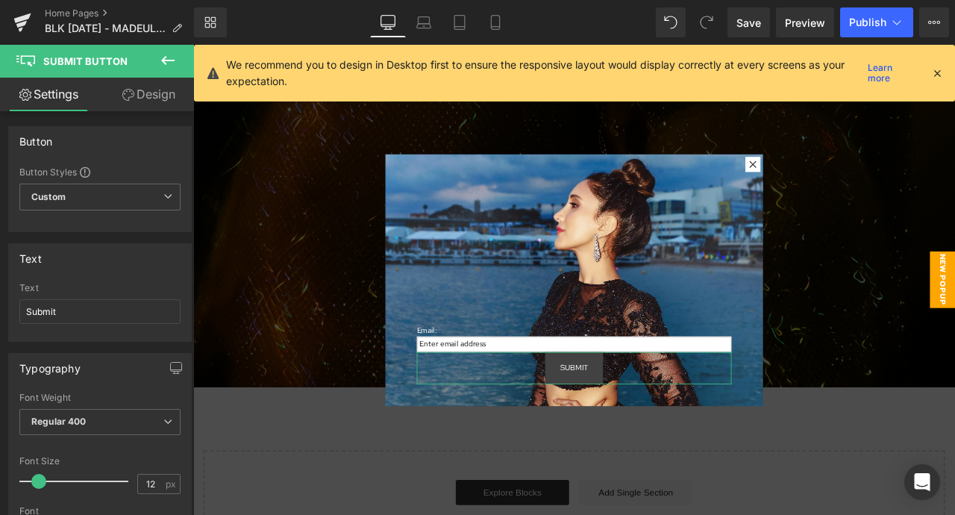
click at [136, 78] on link "Design" at bounding box center [148, 95] width 97 height 34
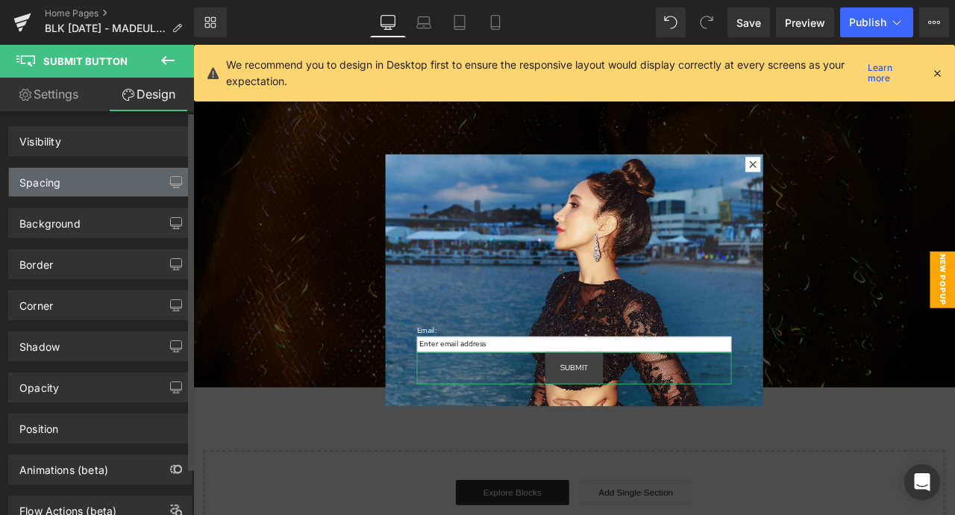
click at [125, 181] on div "Spacing" at bounding box center [100, 182] width 182 height 28
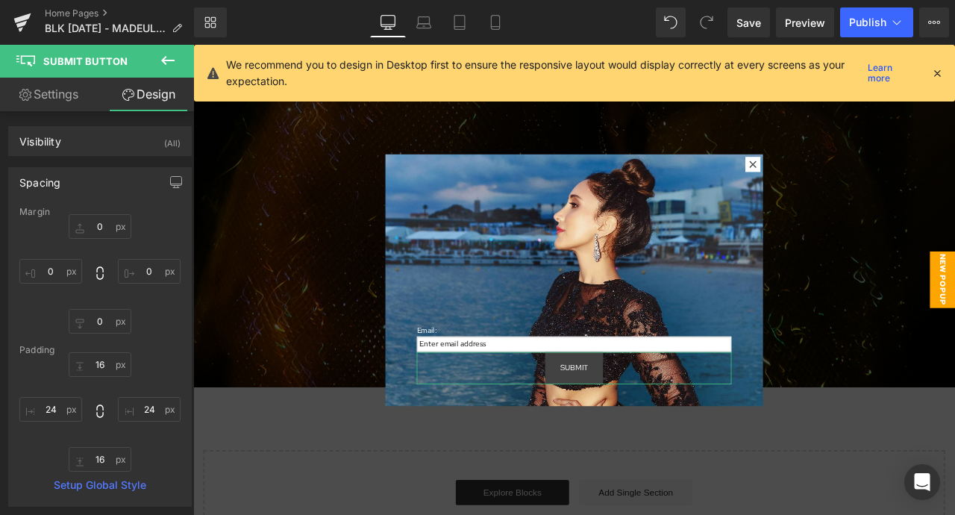
click at [73, 94] on link "Settings" at bounding box center [48, 95] width 97 height 34
type input "100"
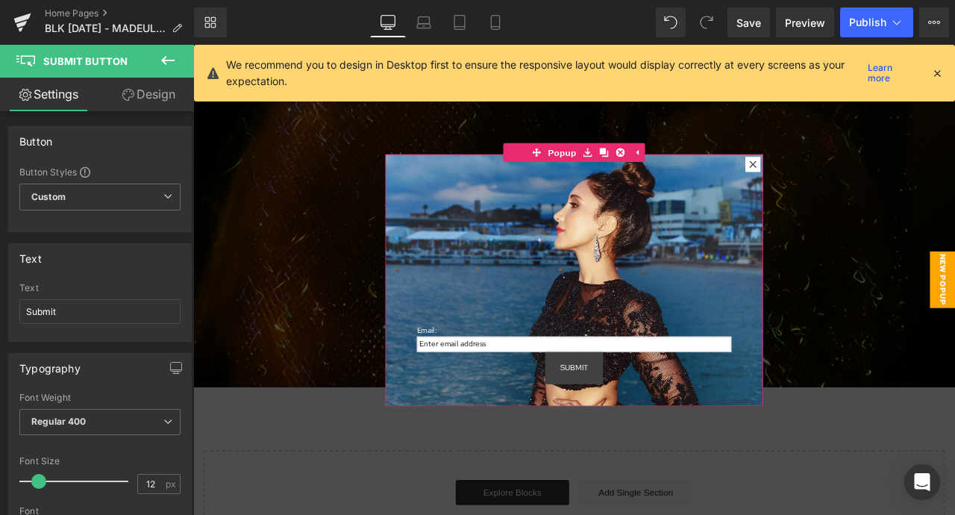
click at [435, 198] on div "Email: Text Block Email Field Submit Submit Button Newsletter" at bounding box center [645, 324] width 448 height 298
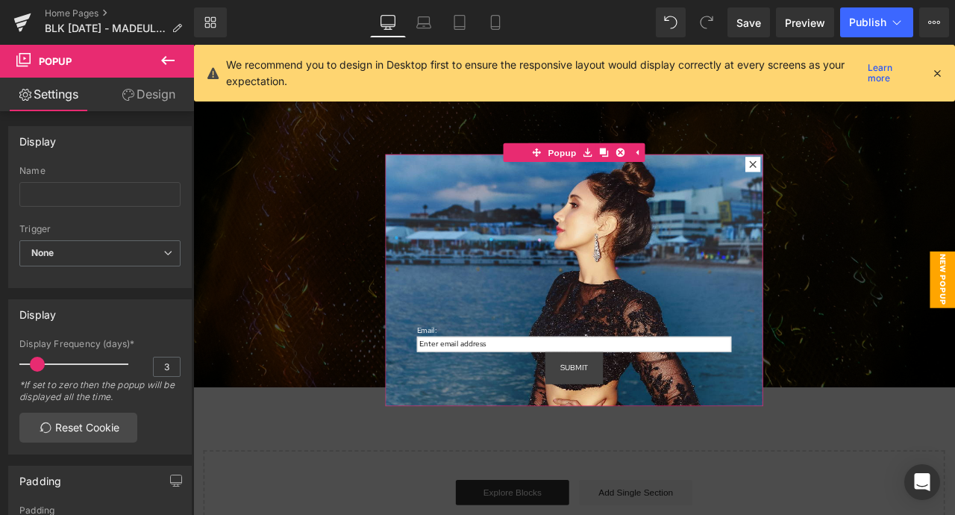
click at [129, 95] on icon at bounding box center [128, 95] width 12 height 12
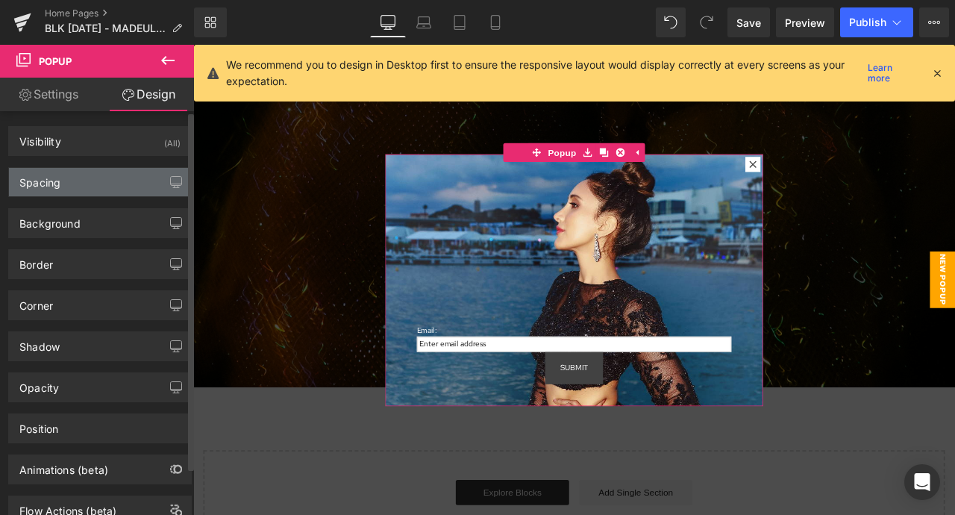
click at [113, 175] on div "Spacing" at bounding box center [100, 182] width 182 height 28
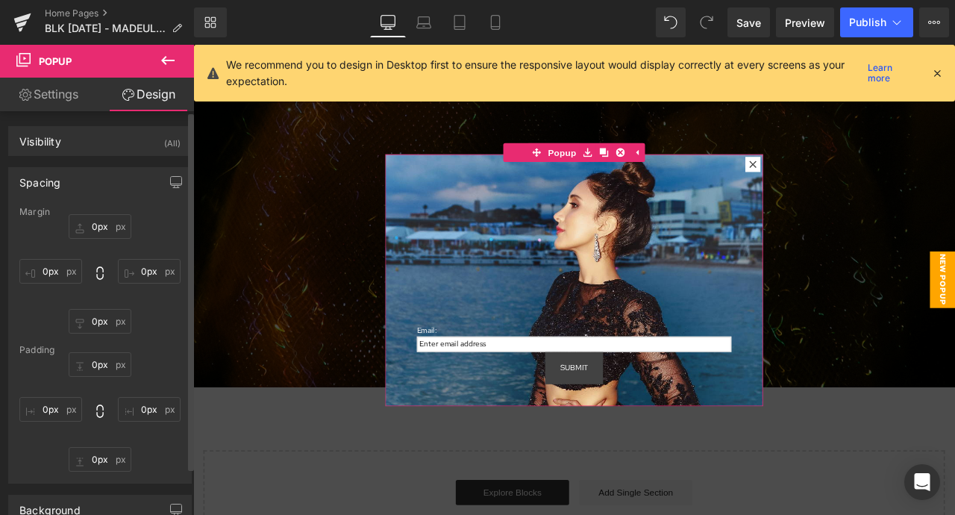
click at [107, 181] on div "Spacing" at bounding box center [100, 182] width 182 height 28
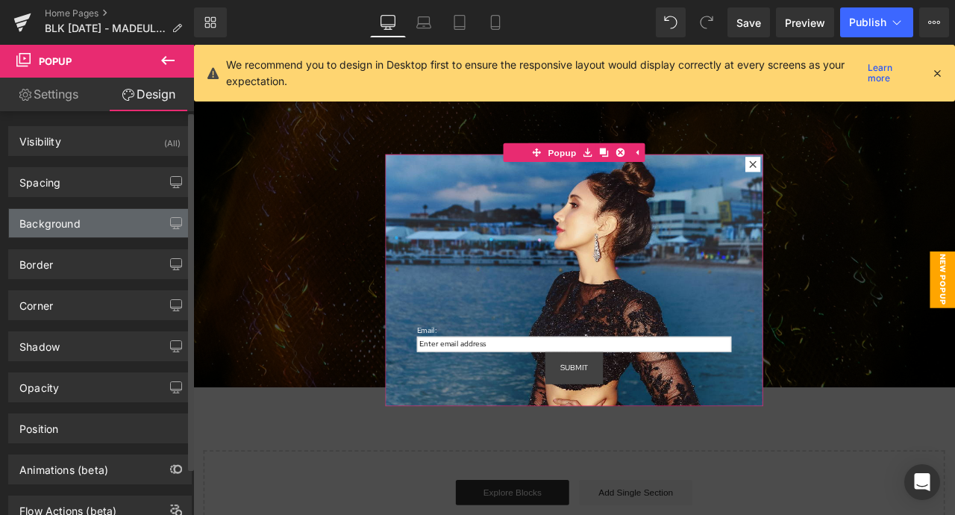
click at [94, 227] on div "Background" at bounding box center [100, 223] width 182 height 28
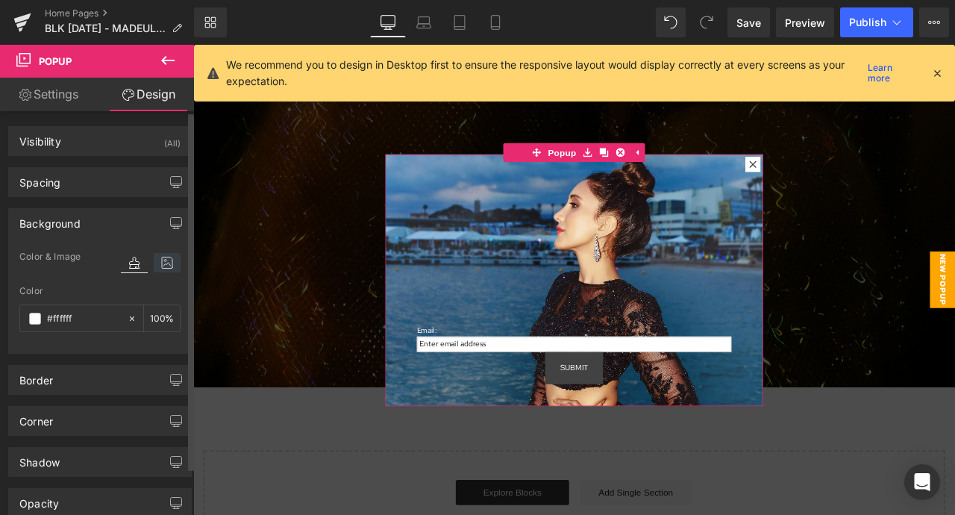
click at [171, 270] on icon at bounding box center [167, 262] width 27 height 19
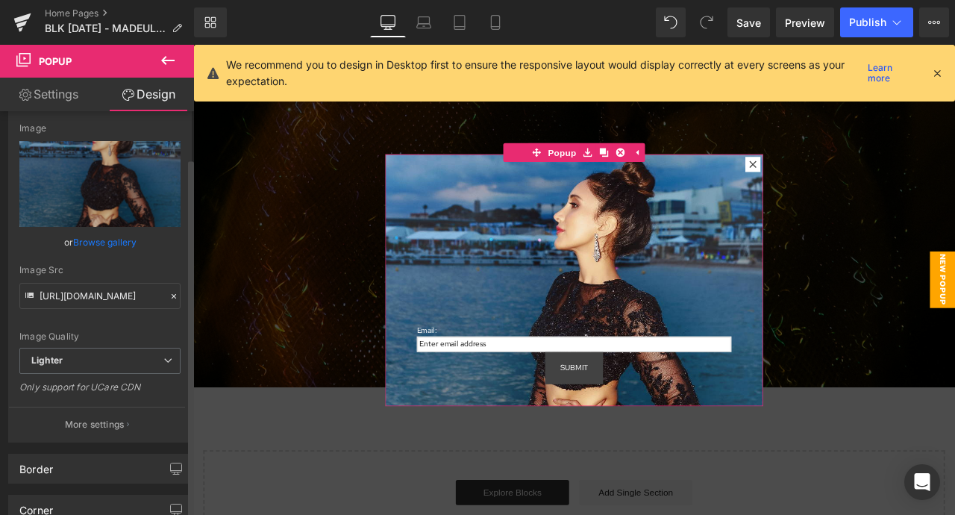
scroll to position [166, 0]
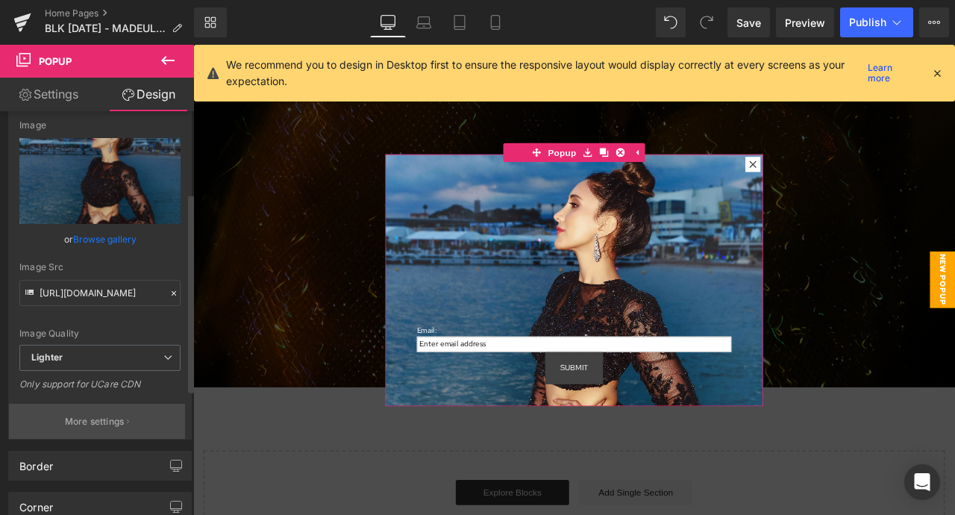
click at [107, 418] on p "More settings" at bounding box center [95, 421] width 60 height 13
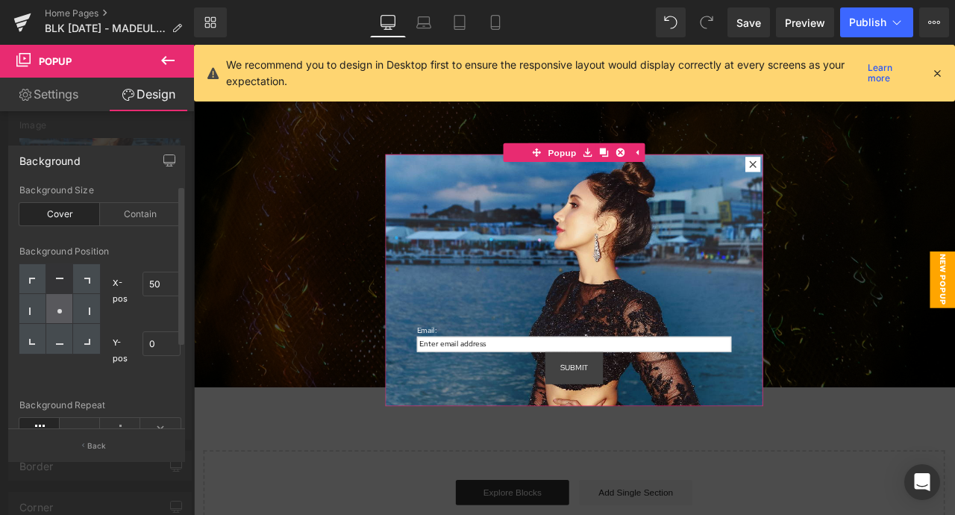
click at [47, 318] on div at bounding box center [59, 309] width 27 height 30
type input "50"
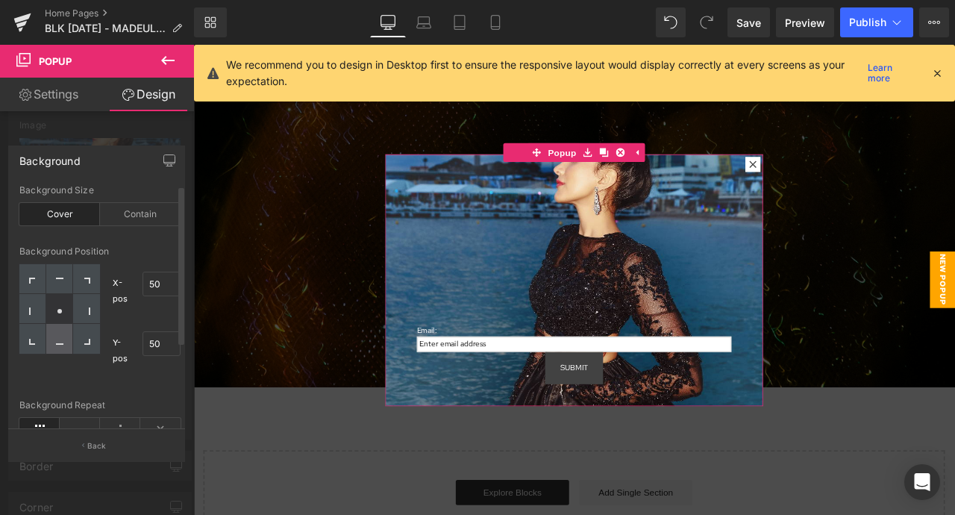
click at [59, 333] on div at bounding box center [59, 339] width 27 height 30
type input "50"
type input "100"
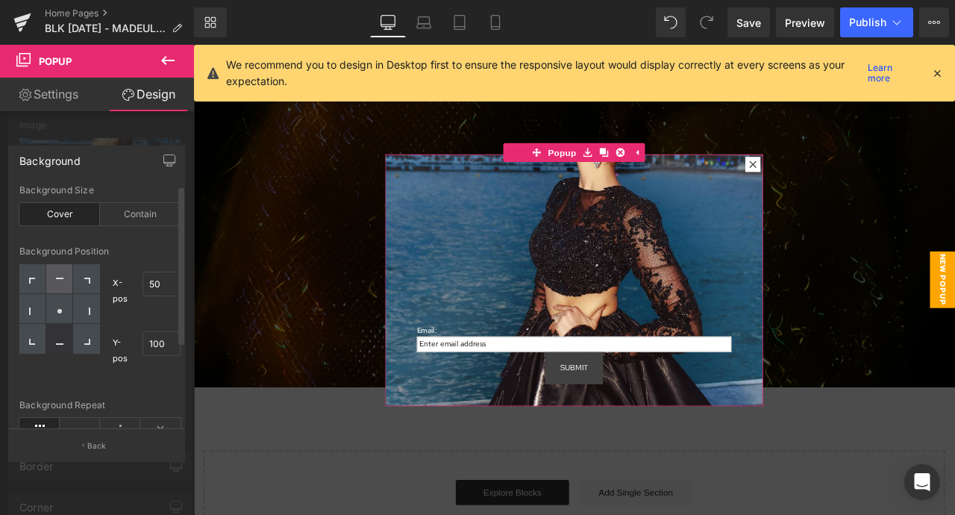
click at [60, 283] on icon at bounding box center [59, 280] width 7 height 7
type input "50"
type input "0"
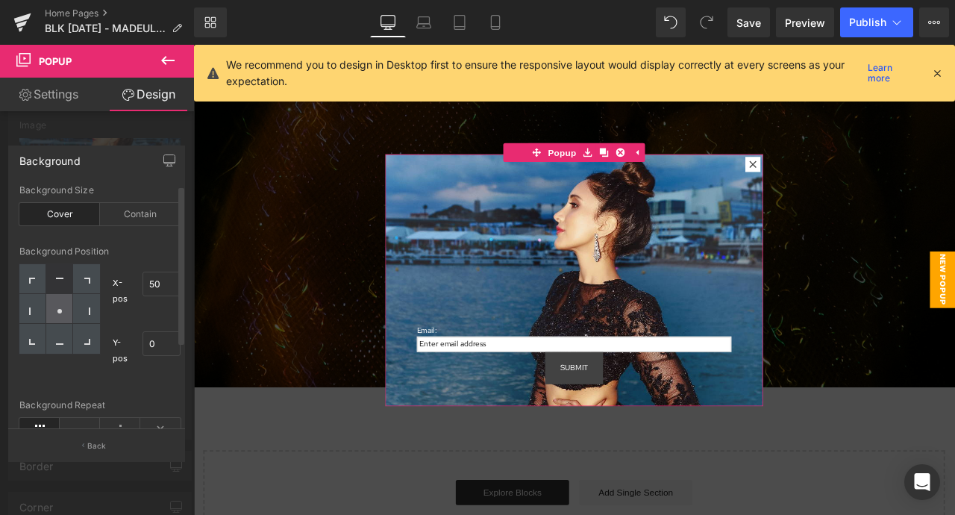
click at [59, 313] on icon at bounding box center [59, 310] width 7 height 7
type input "50"
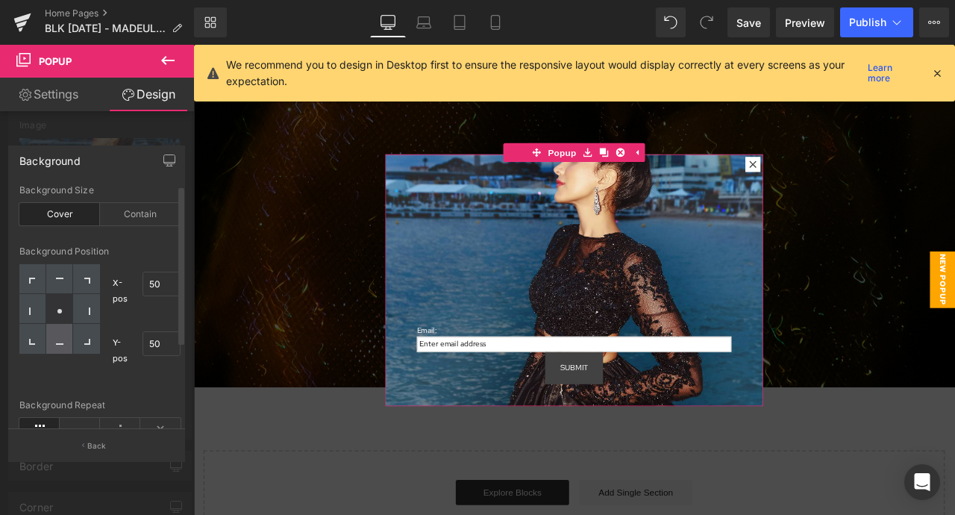
click at [47, 342] on div at bounding box center [59, 339] width 27 height 30
type input "50"
type input "100"
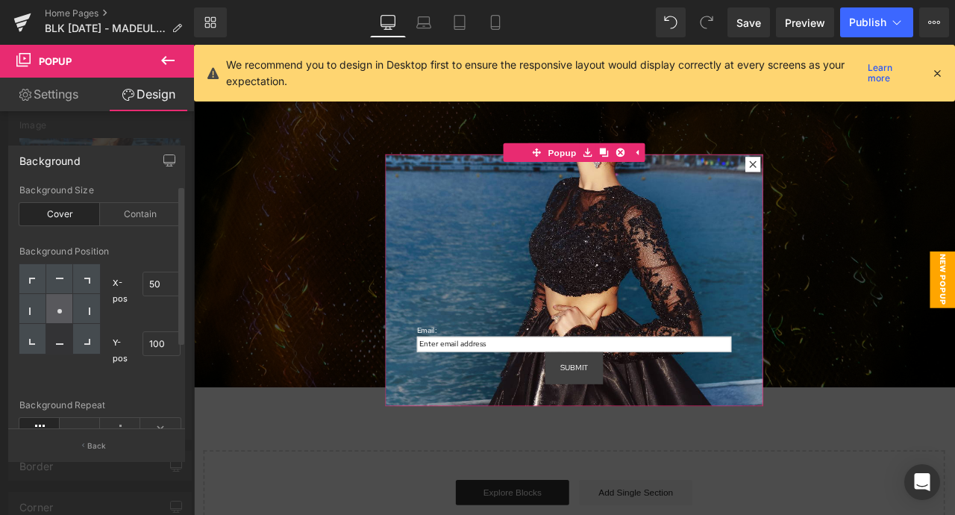
click at [49, 313] on div at bounding box center [59, 309] width 27 height 30
type input "50"
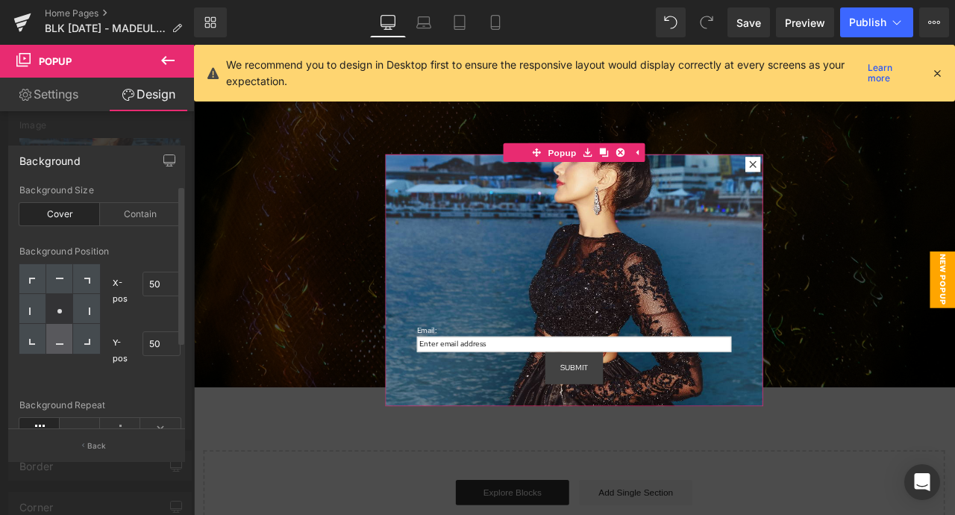
click at [56, 339] on icon at bounding box center [59, 340] width 7 height 7
type input "50"
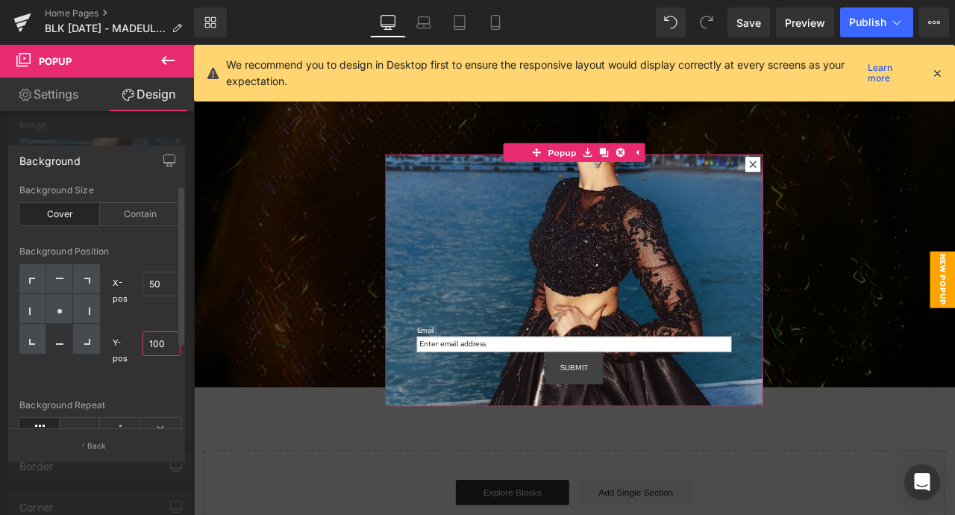
click at [157, 344] on input "100" at bounding box center [161, 343] width 38 height 25
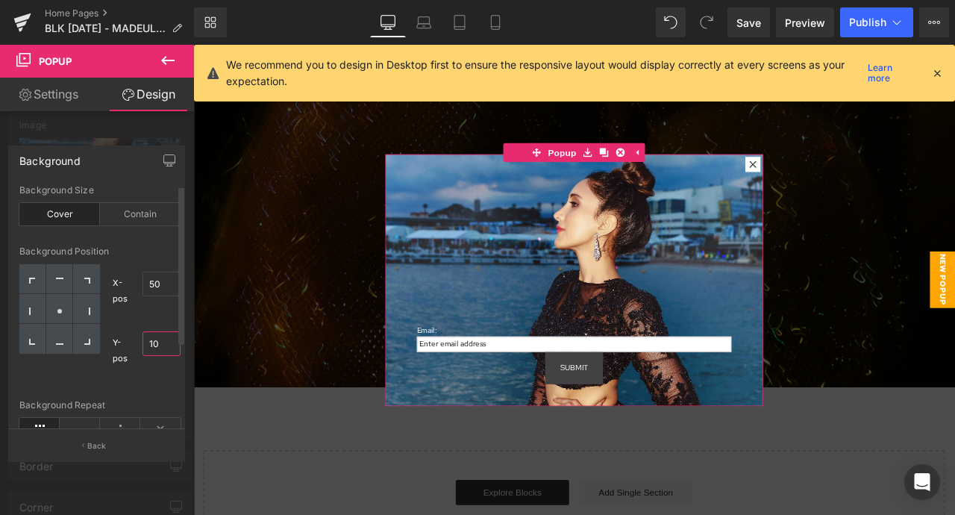
type input "100"
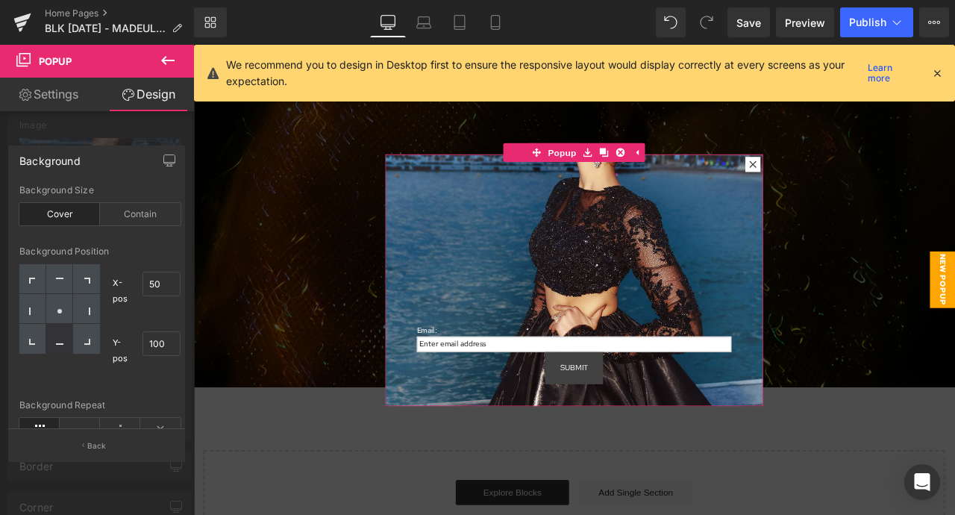
click at [84, 95] on link "Settings" at bounding box center [48, 95] width 97 height 34
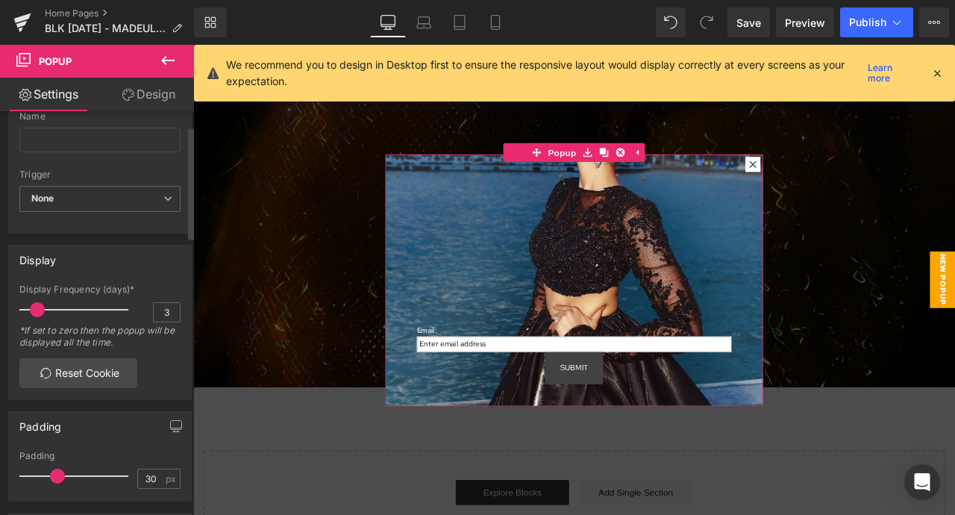
scroll to position [0, 0]
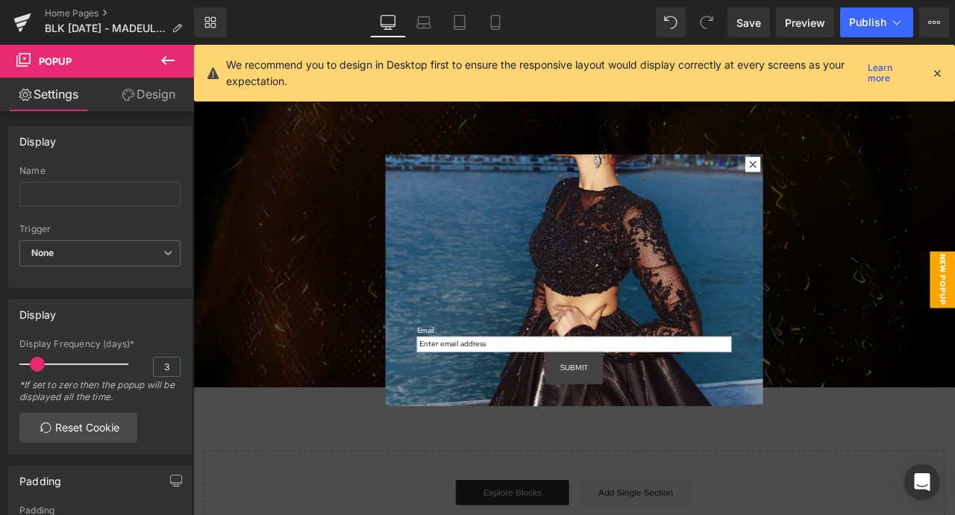
click at [170, 60] on icon at bounding box center [167, 60] width 13 height 9
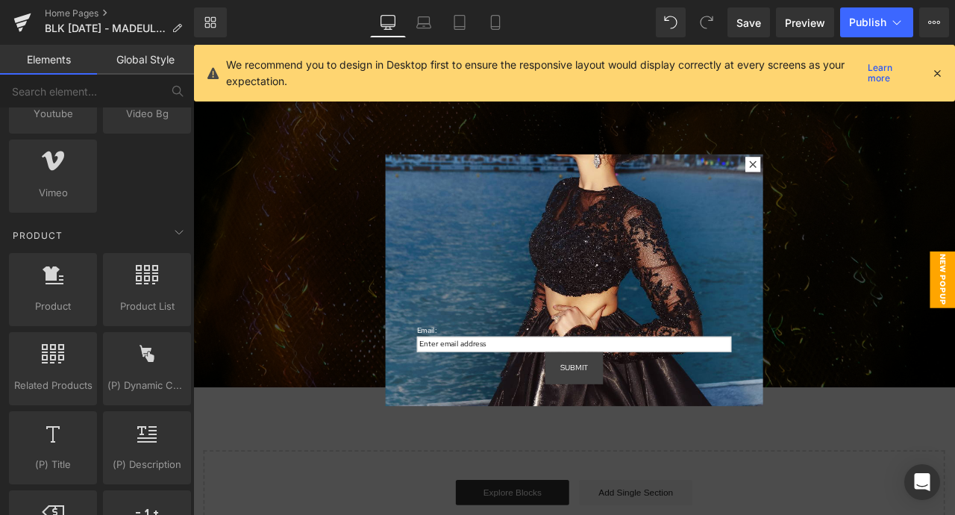
scroll to position [1108, 0]
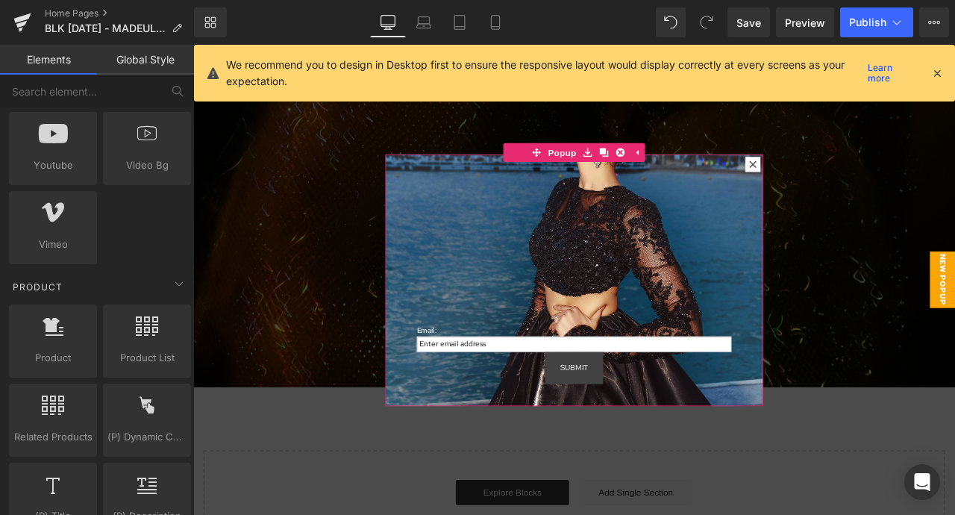
click at [858, 185] on icon at bounding box center [856, 186] width 9 height 9
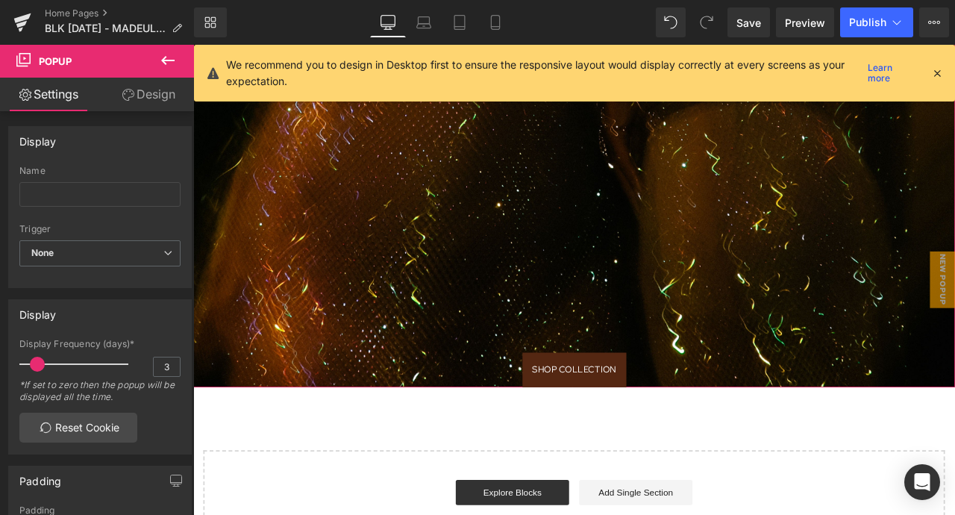
click at [645, 429] on div "SHOP COLLECTION Button" at bounding box center [644, 429] width 903 height 40
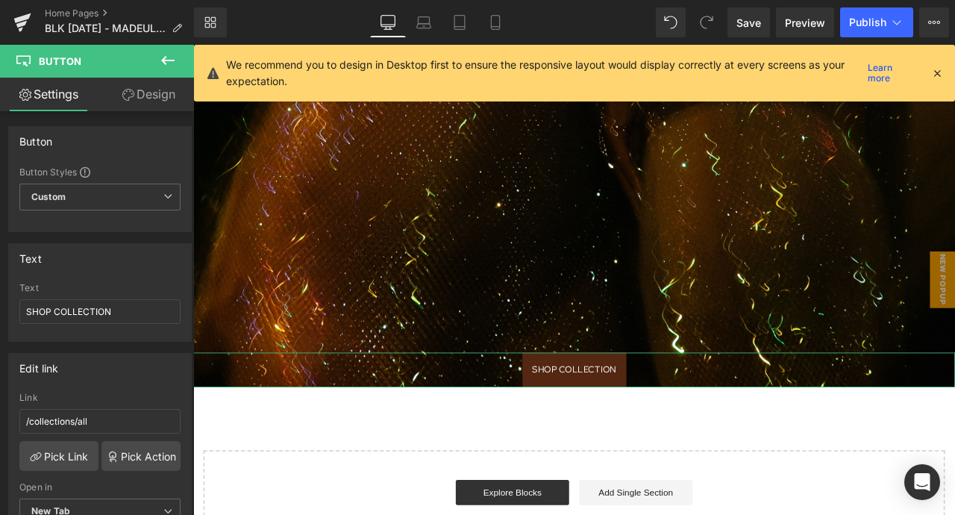
click at [136, 97] on link "Design" at bounding box center [148, 95] width 97 height 34
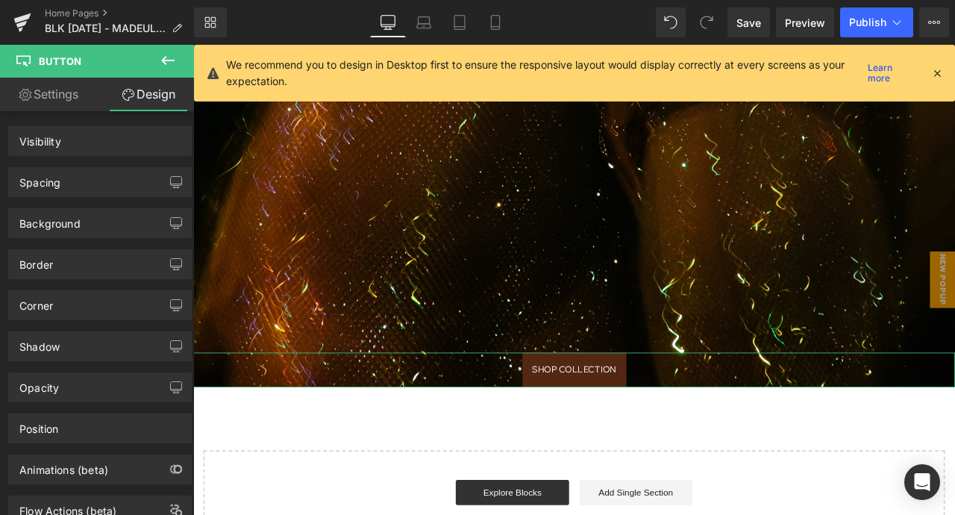
click at [66, 100] on link "Settings" at bounding box center [48, 95] width 97 height 34
type input "100"
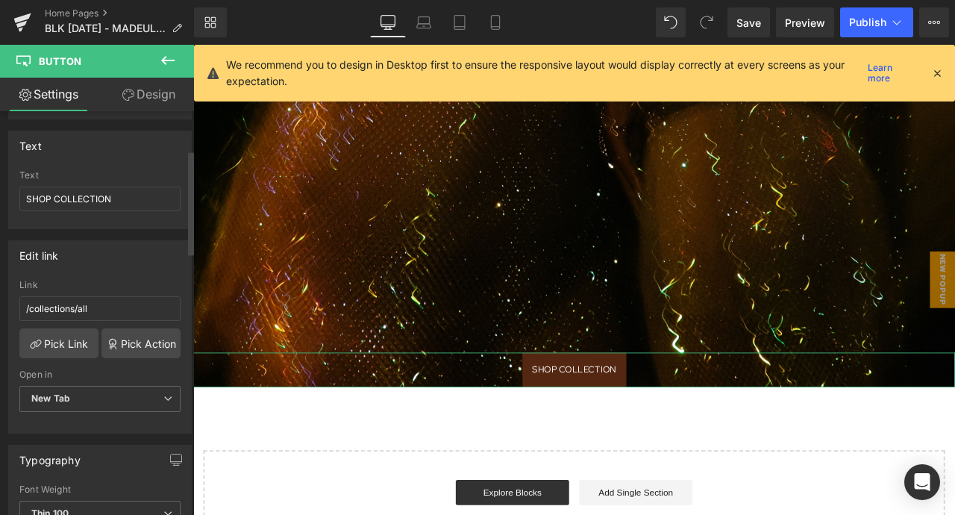
scroll to position [148, 0]
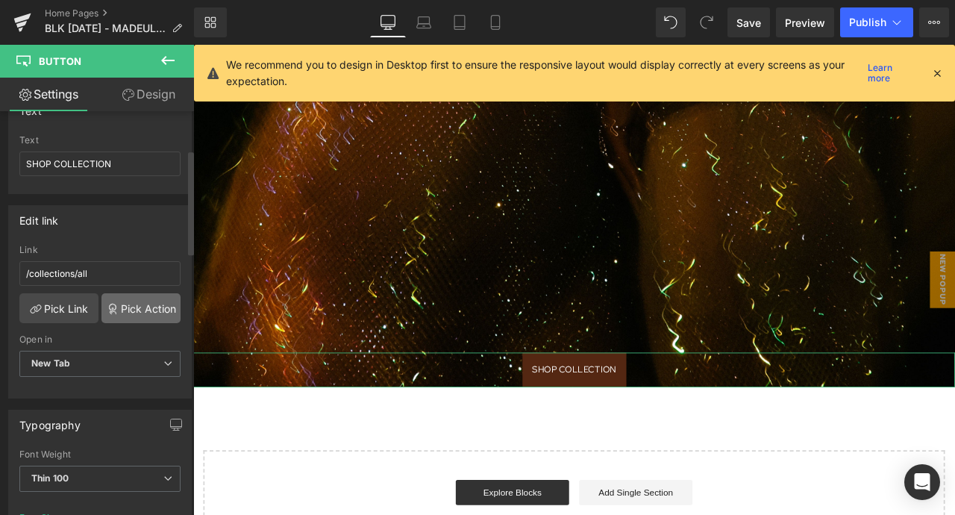
click at [128, 307] on link "Pick Action" at bounding box center [140, 308] width 79 height 30
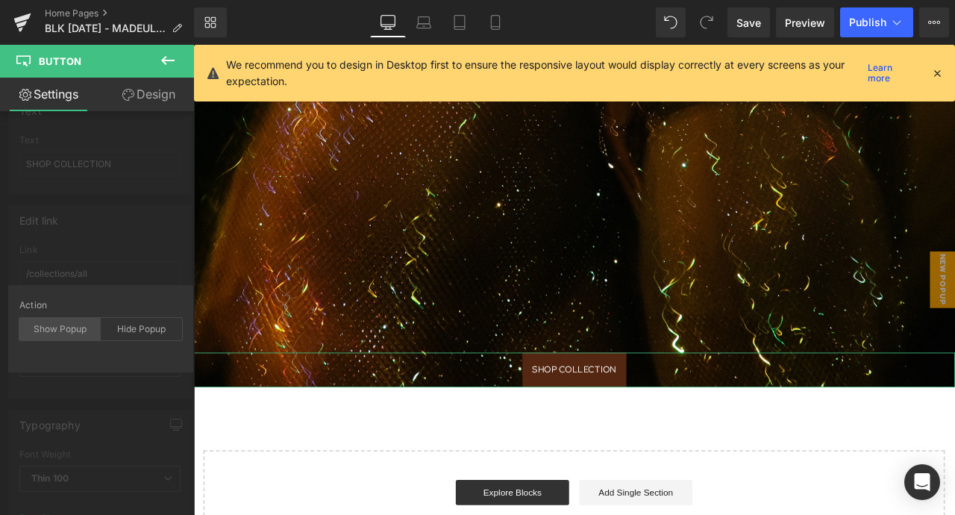
click at [83, 329] on div "Show Popup" at bounding box center [59, 329] width 81 height 22
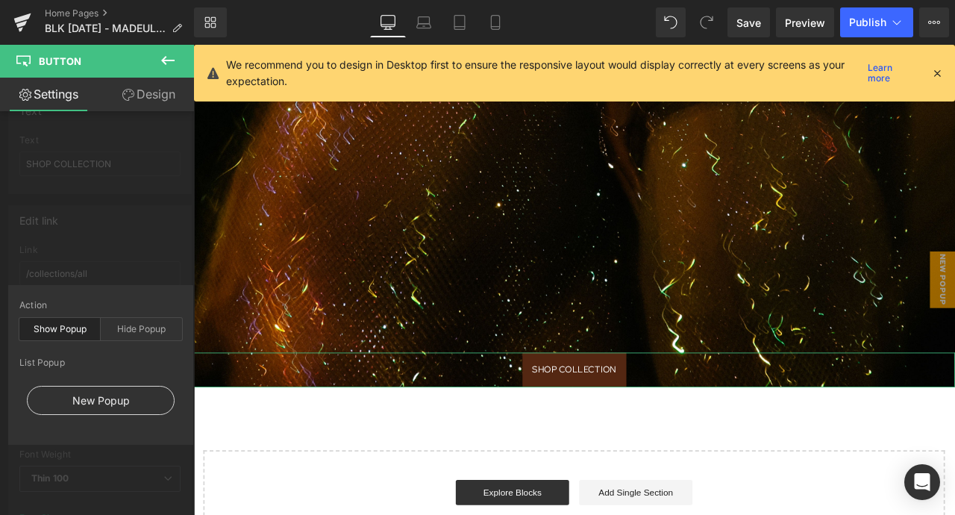
click at [98, 396] on div "New Popup" at bounding box center [101, 400] width 148 height 29
type input "#show-m-1758014825197"
click at [124, 239] on div "Edit link #show-m-1758014825197 Link #show-m-1758014825197 Pick Link Pick Actio…" at bounding box center [100, 296] width 201 height 204
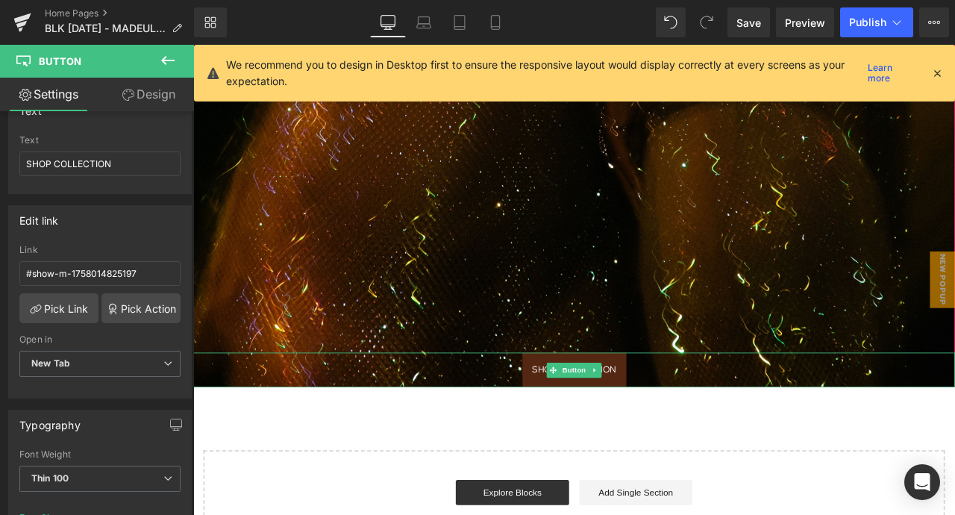
click at [673, 413] on link "SHOP COLLECTION" at bounding box center [644, 429] width 123 height 40
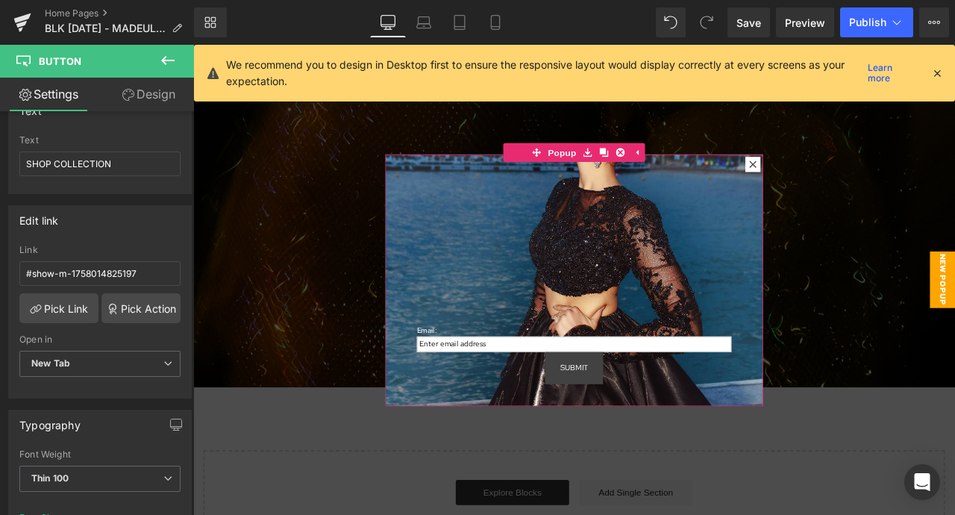
click at [855, 184] on icon at bounding box center [856, 186] width 8 height 8
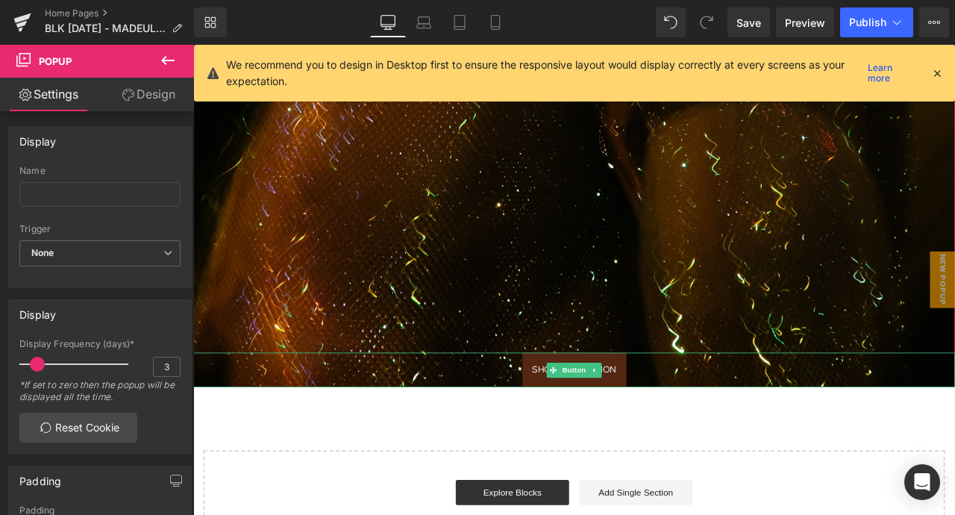
click at [694, 413] on link "SHOP COLLECTION" at bounding box center [644, 429] width 123 height 40
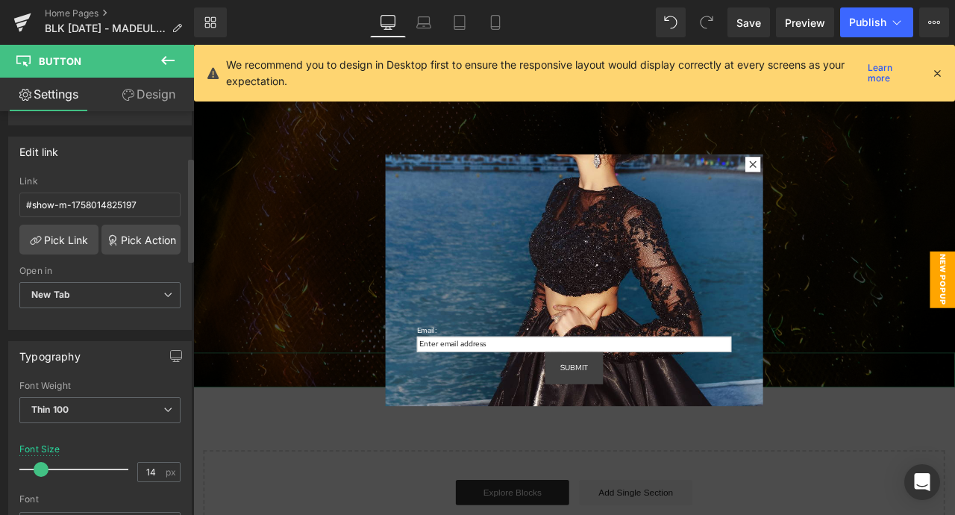
scroll to position [91, 0]
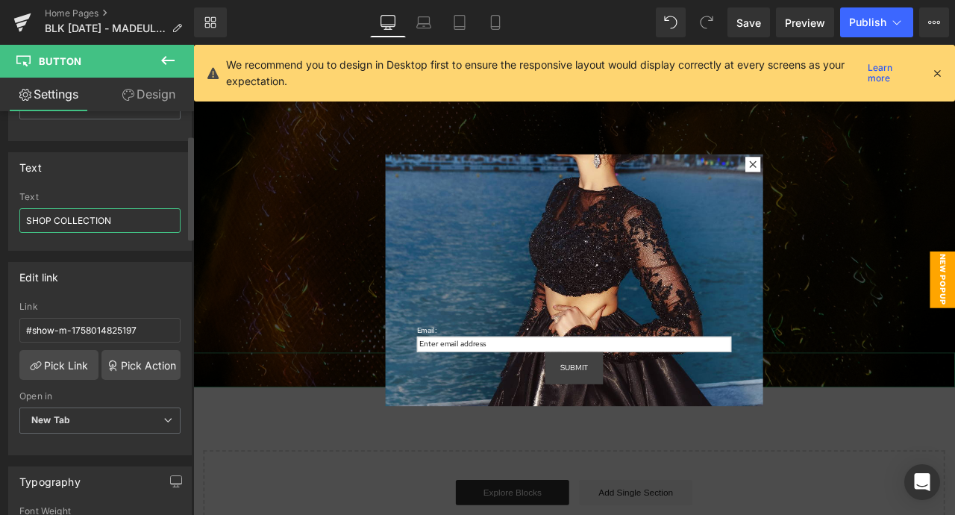
drag, startPoint x: 131, startPoint y: 218, endPoint x: 0, endPoint y: 222, distance: 130.6
click at [0, 222] on div "Text SHOP COLLECTION Text SHOP COLLECTION" at bounding box center [100, 196] width 201 height 110
type input "NOTIFY ME"
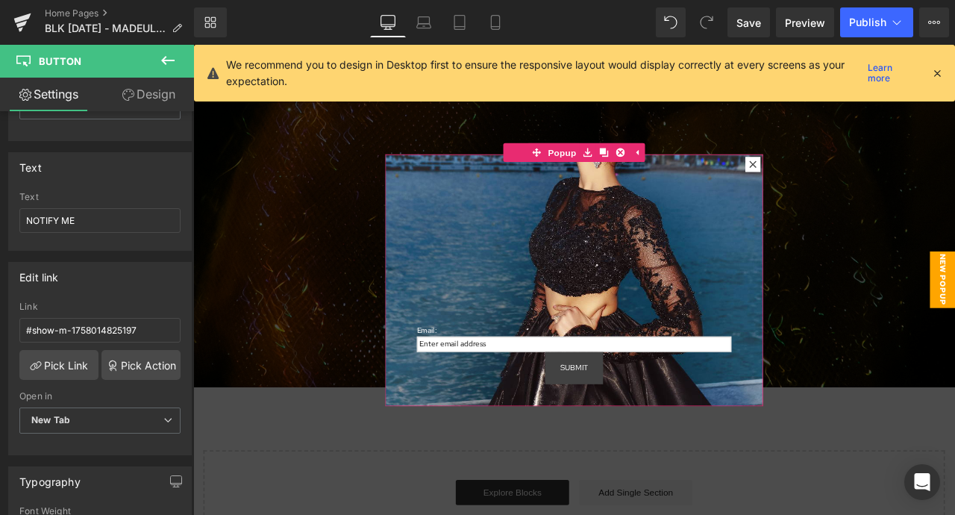
click at [862, 192] on div at bounding box center [856, 187] width 18 height 18
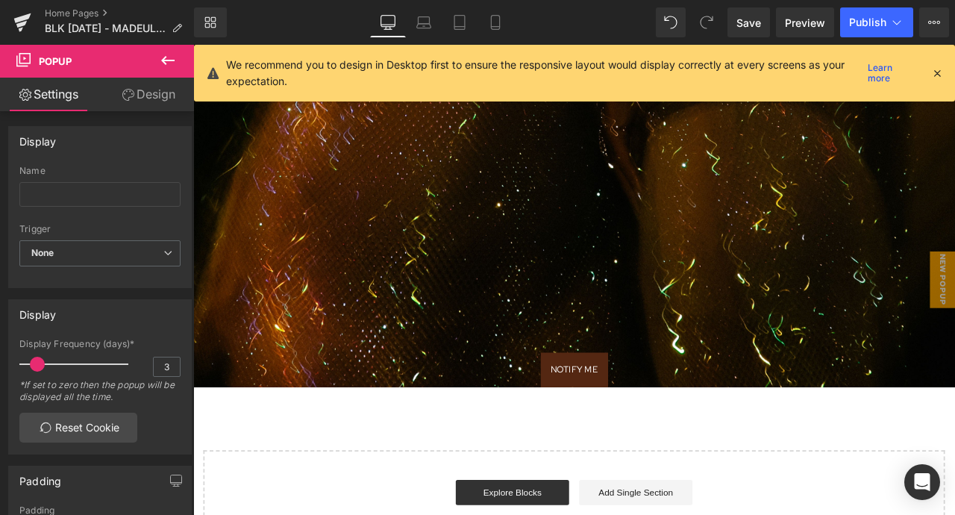
click at [144, 89] on link "Design" at bounding box center [148, 95] width 97 height 34
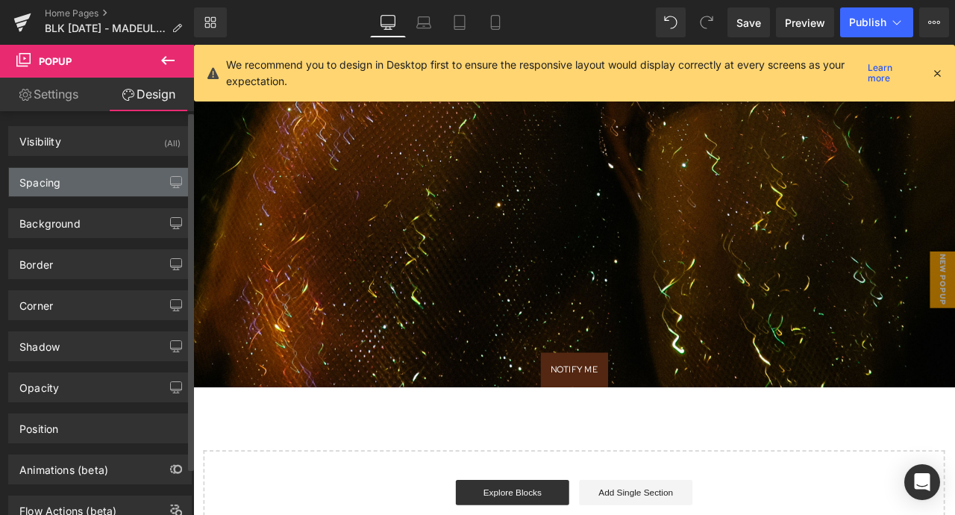
click at [98, 178] on div "Spacing" at bounding box center [100, 182] width 182 height 28
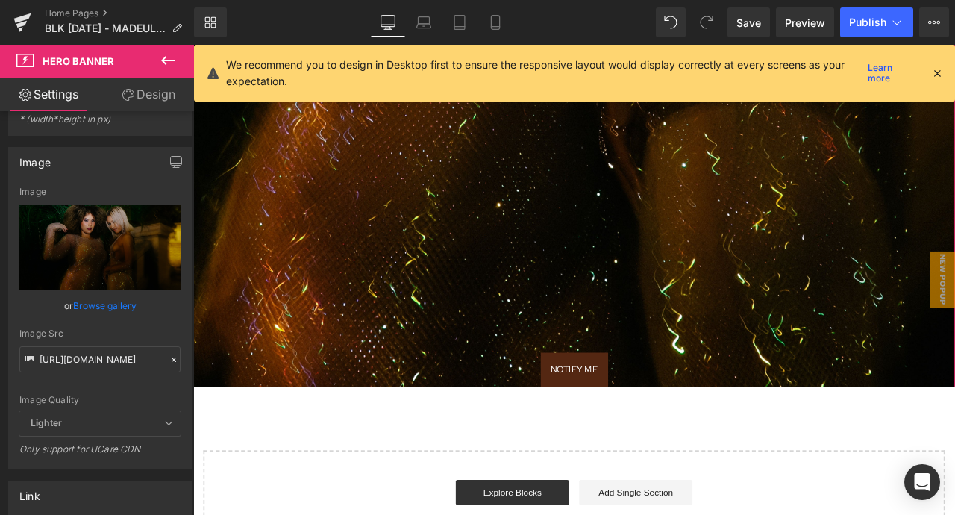
scroll to position [95, 0]
click at [119, 308] on link "Browse gallery" at bounding box center [104, 306] width 63 height 26
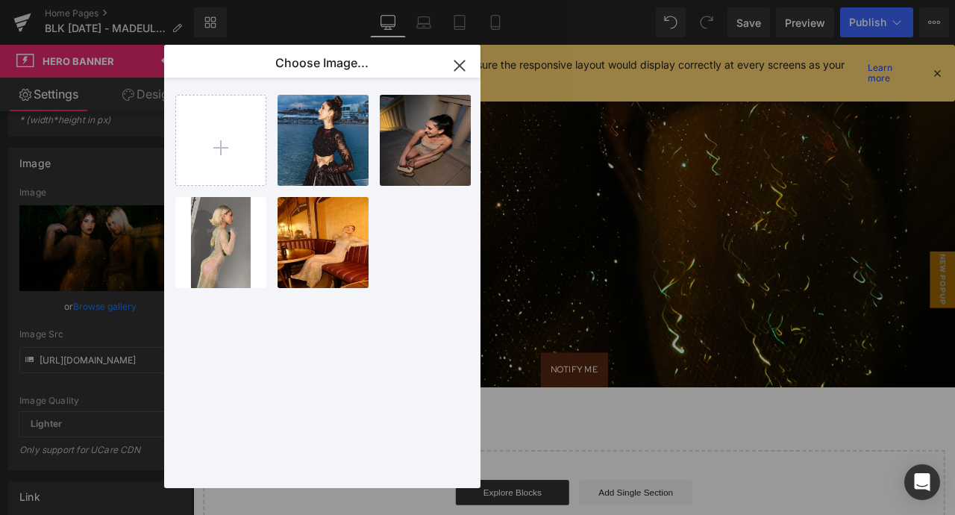
click at [460, 67] on icon "button" at bounding box center [459, 65] width 10 height 10
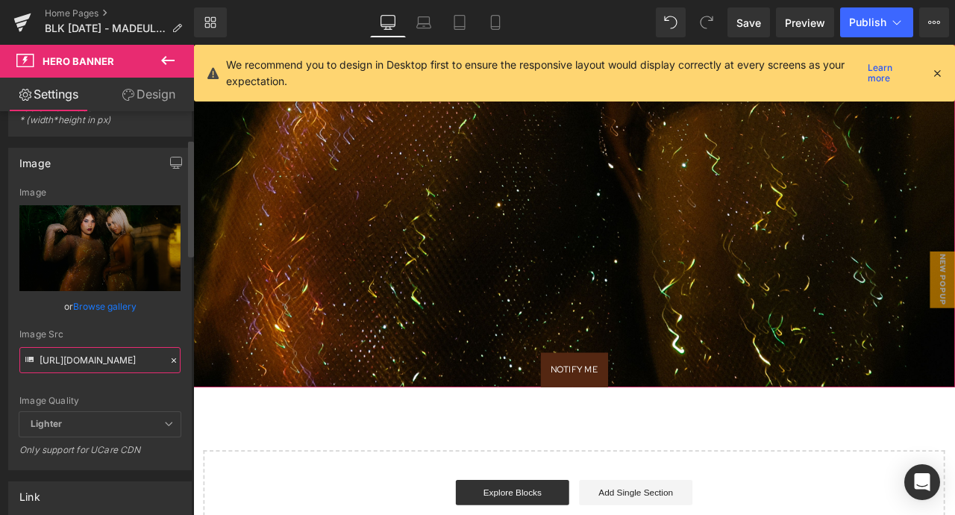
click at [119, 356] on input "[URL][DOMAIN_NAME]" at bounding box center [99, 360] width 161 height 26
click at [111, 358] on input "[URL][DOMAIN_NAME]" at bounding box center [99, 360] width 161 height 26
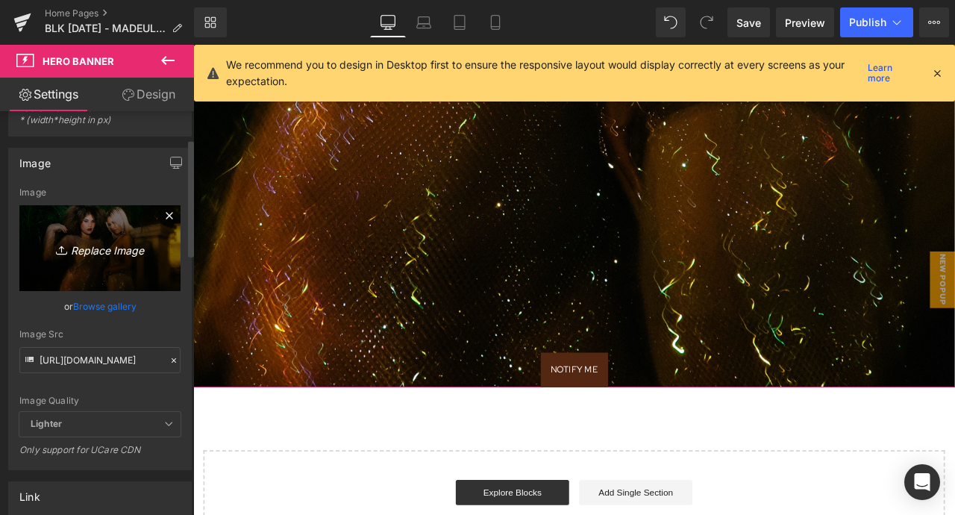
click at [104, 252] on icon "Replace Image" at bounding box center [99, 248] width 119 height 19
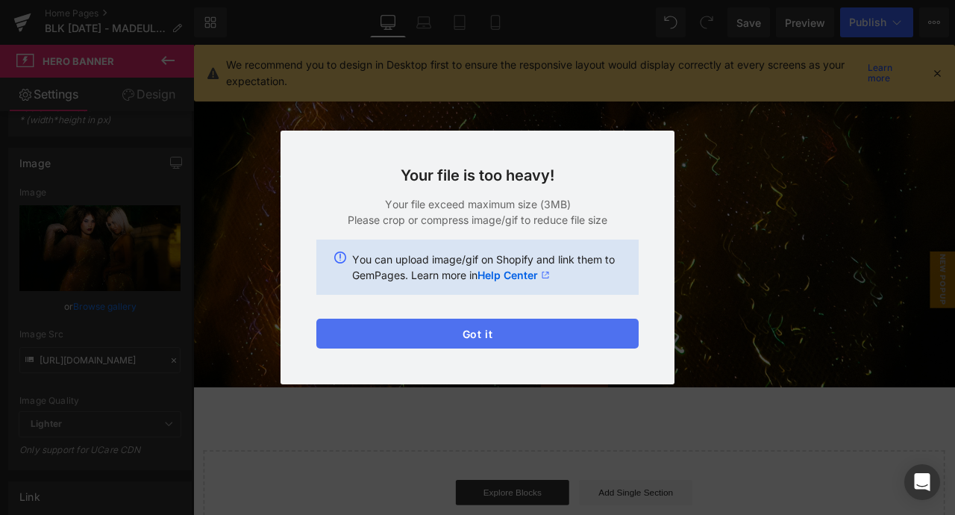
click at [468, 343] on button "Got it" at bounding box center [477, 333] width 322 height 30
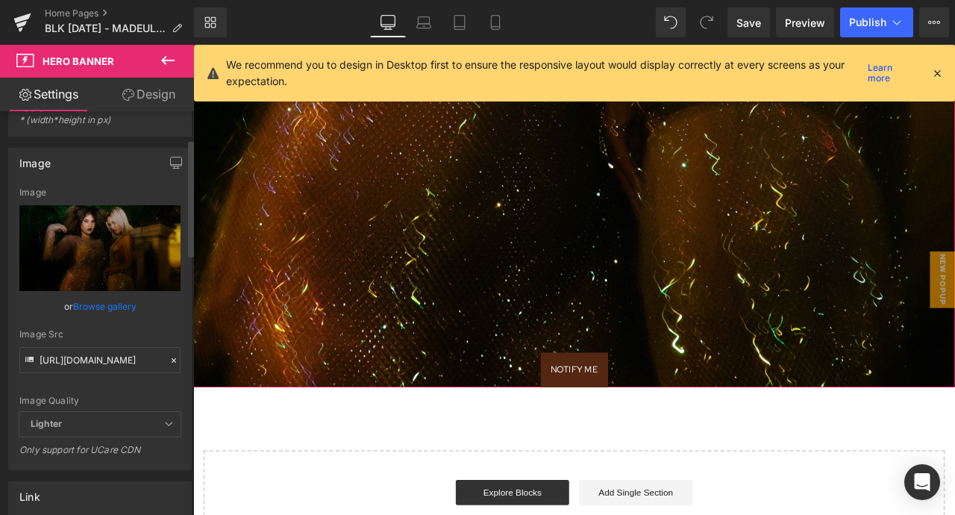
click at [111, 304] on link "Browse gallery" at bounding box center [104, 306] width 63 height 26
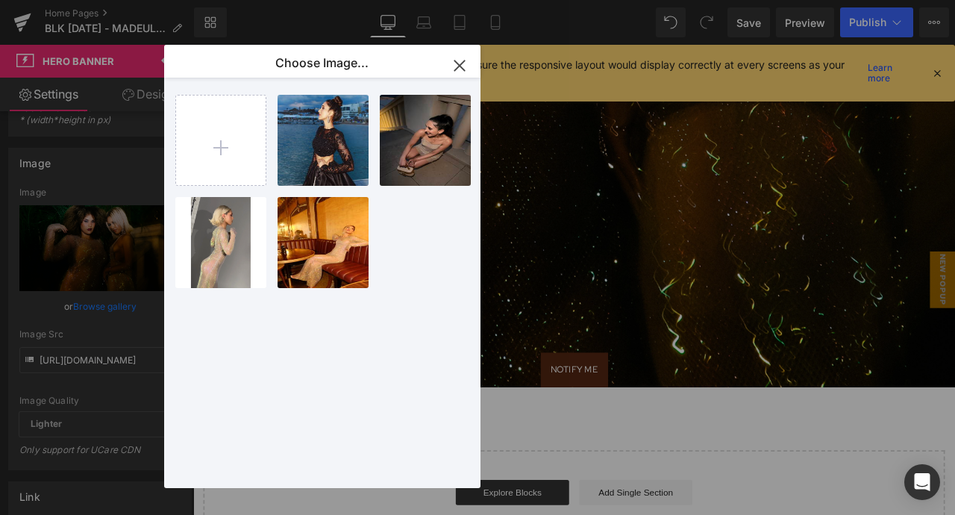
click at [459, 63] on icon "button" at bounding box center [460, 66] width 24 height 24
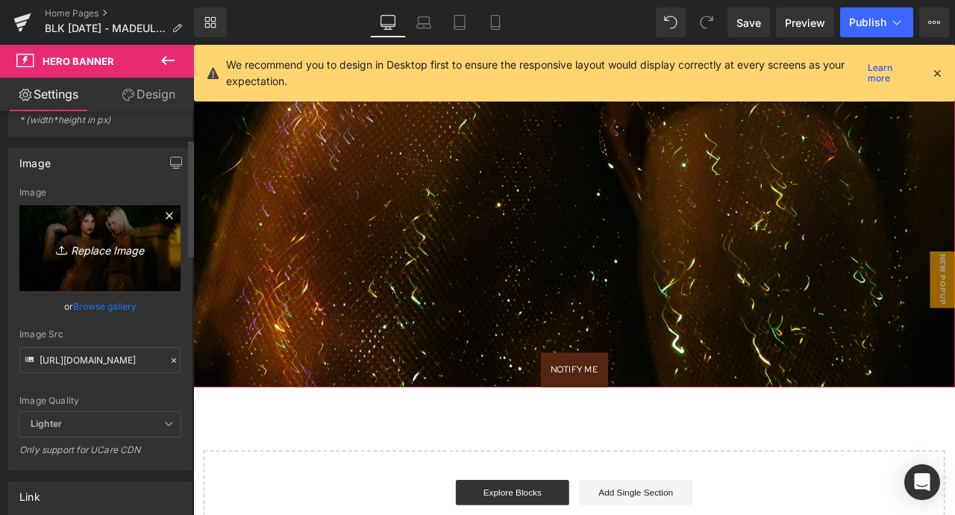
click at [98, 242] on icon "Replace Image" at bounding box center [99, 248] width 119 height 19
type input "C:\fakepath\Screen Shot [DATE] 7.45.28 pm.png"
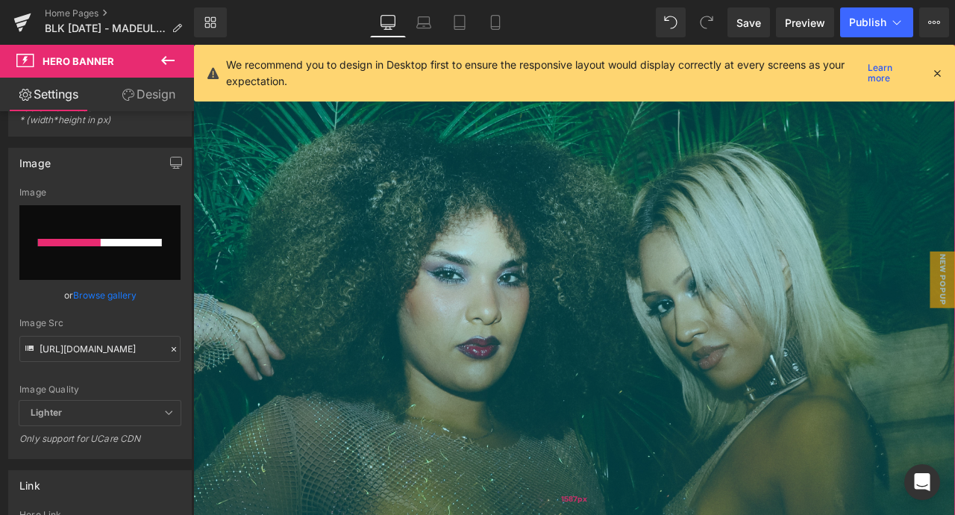
scroll to position [0, 0]
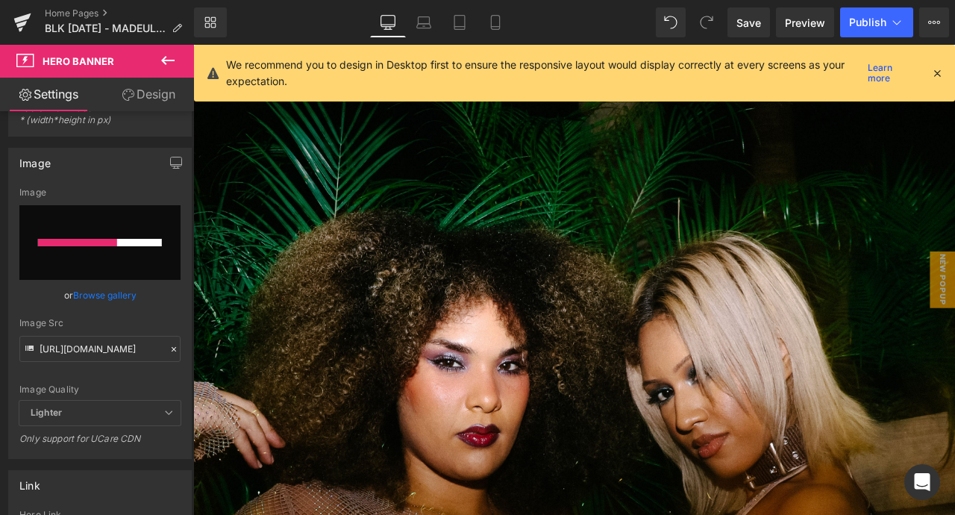
click at [939, 73] on icon at bounding box center [936, 72] width 13 height 13
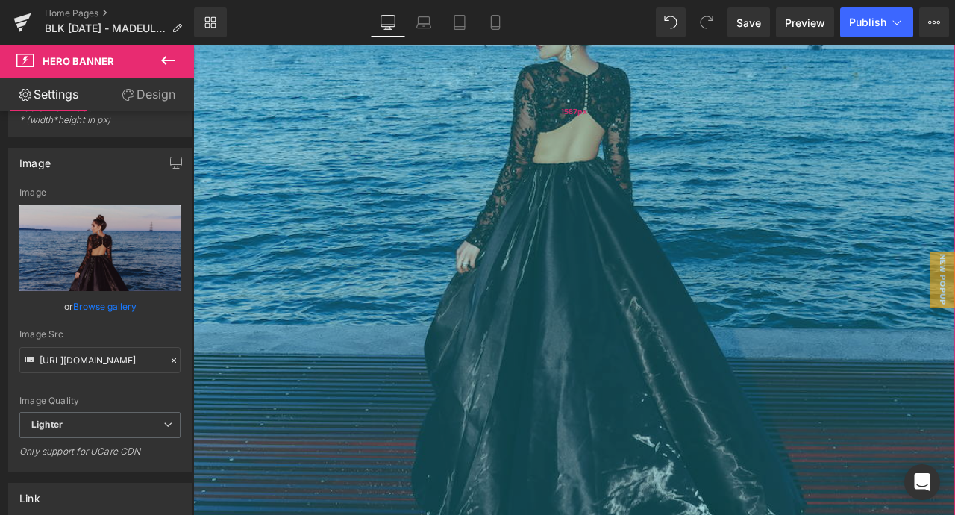
scroll to position [568, 0]
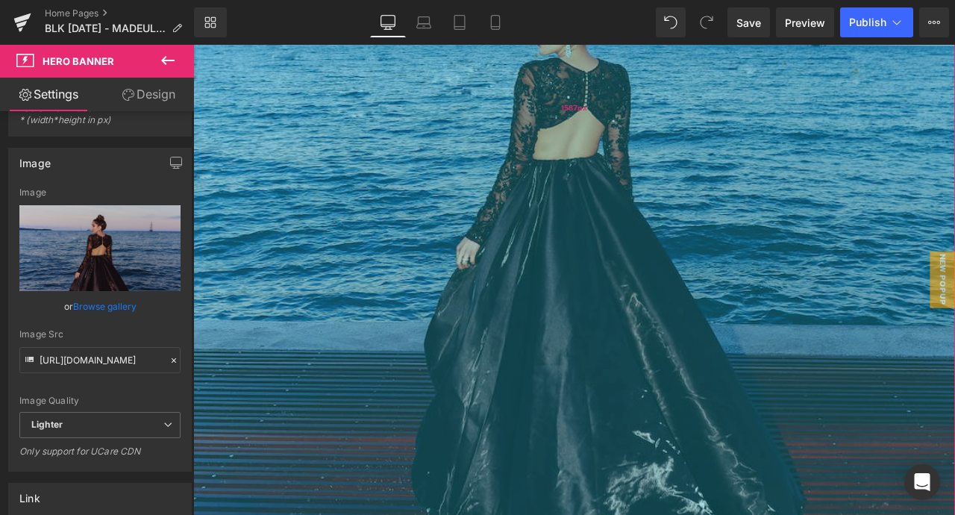
click at [917, 198] on div "1587px" at bounding box center [644, 120] width 903 height 1184
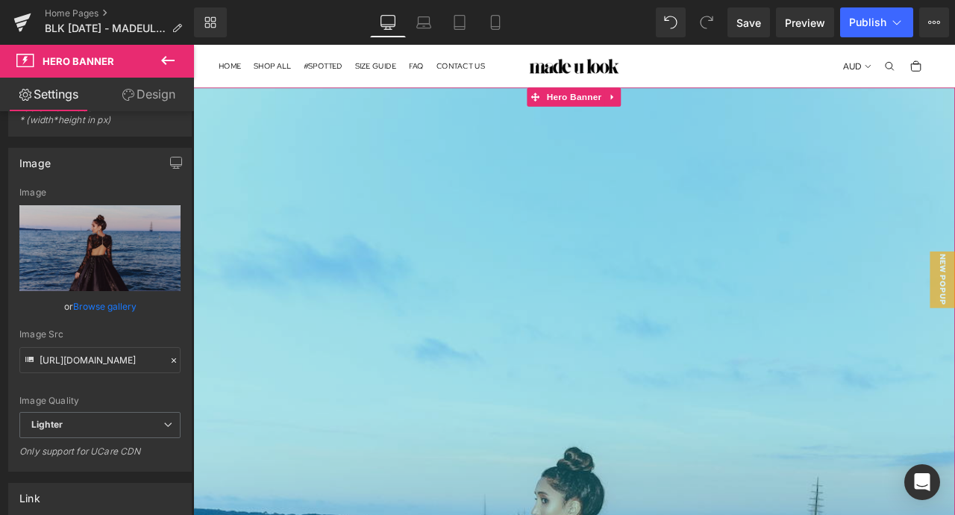
scroll to position [1, 0]
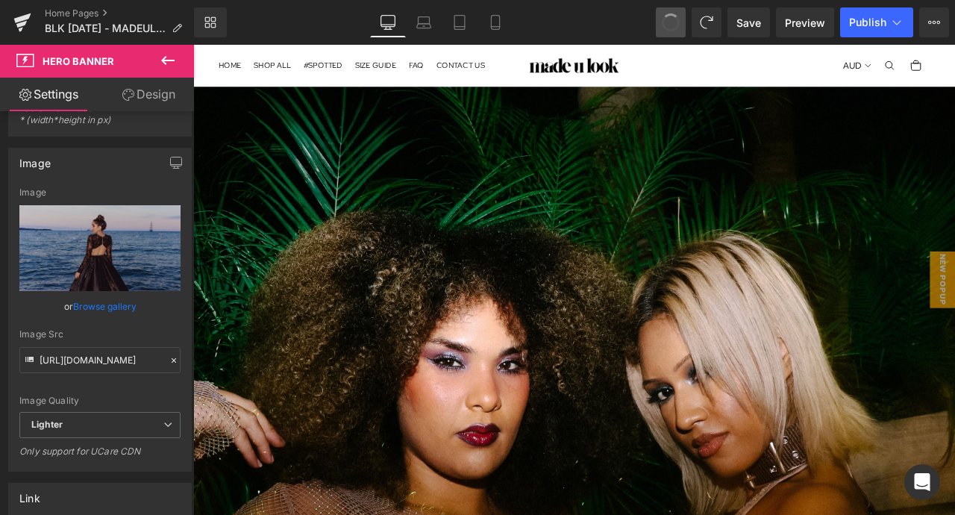
type input "[URL][DOMAIN_NAME]"
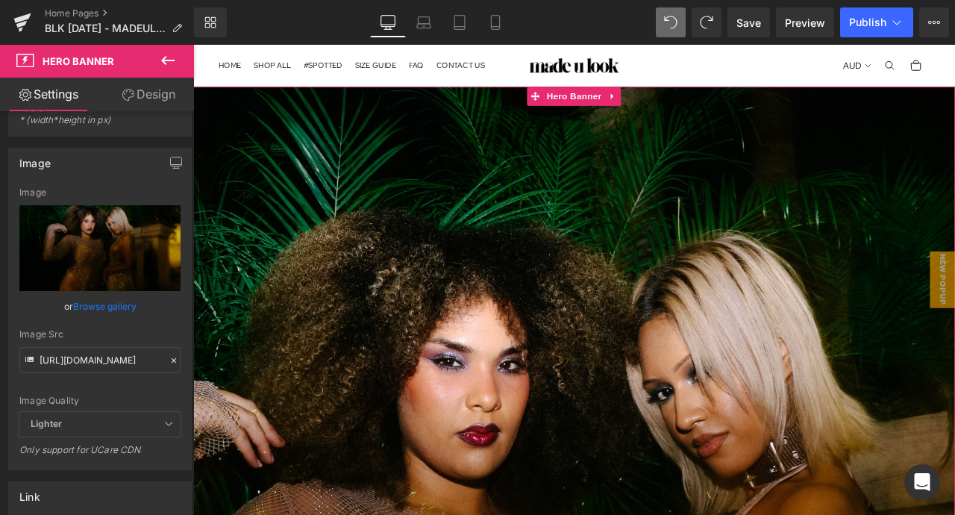
click at [594, 13] on div "Library Desktop Desktop Laptop Tablet Mobile Save Preview Publish Scheduled Upg…" at bounding box center [574, 22] width 761 height 30
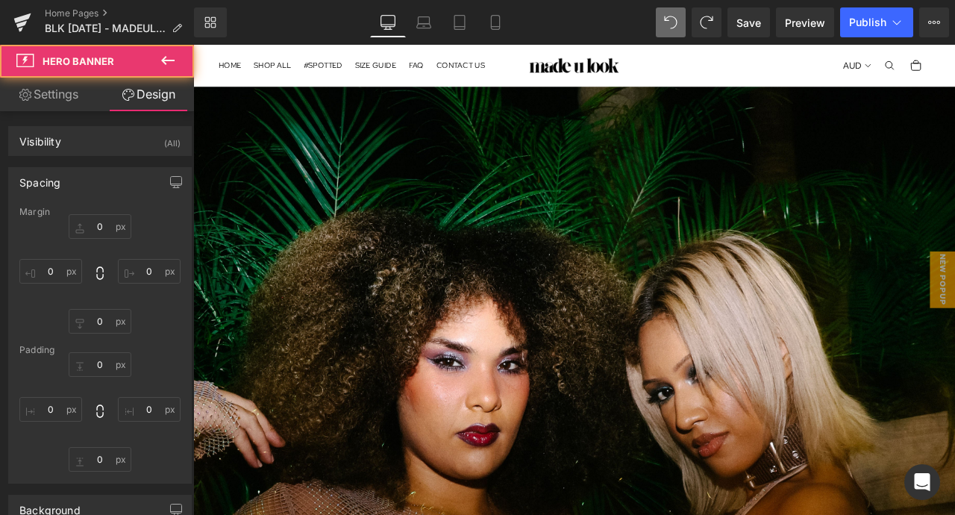
type input "0"
type input "1587"
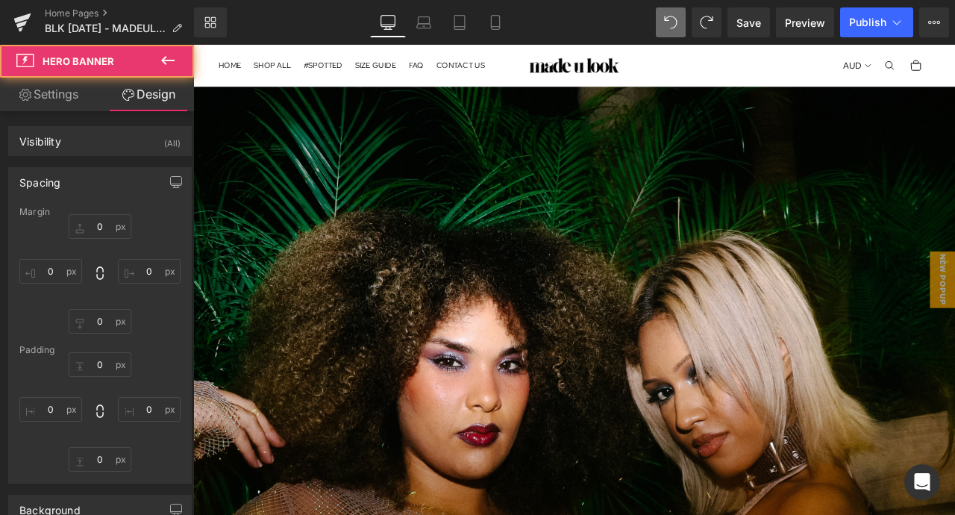
type input "0"
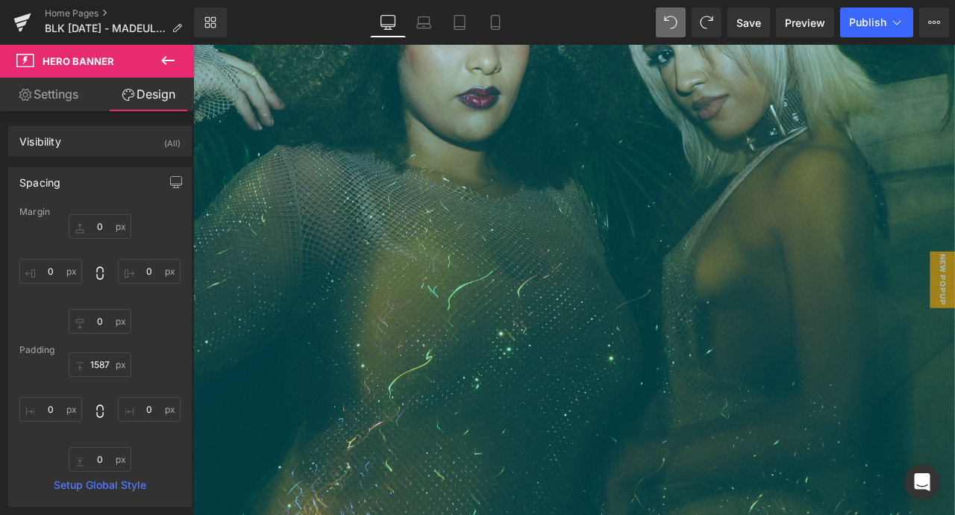
scroll to position [0, 0]
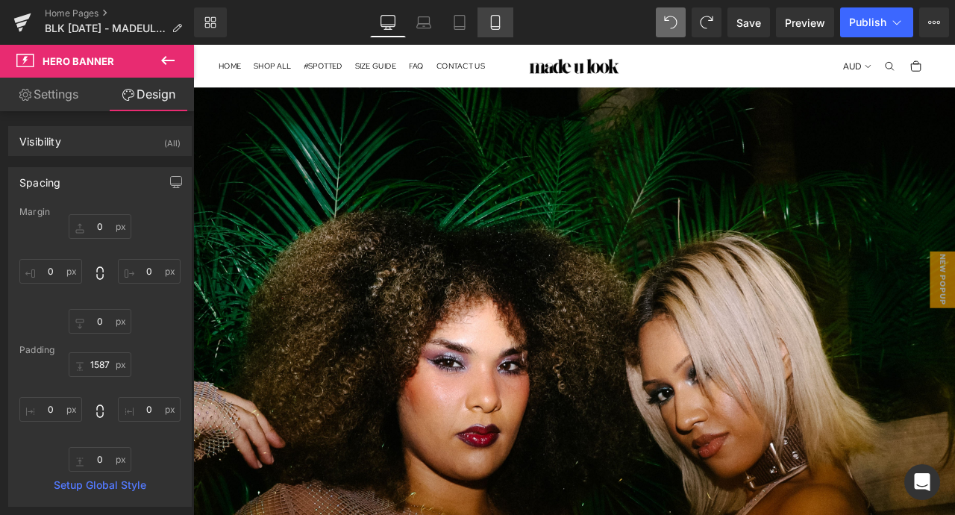
click at [500, 21] on icon at bounding box center [495, 22] width 15 height 15
type input "0"
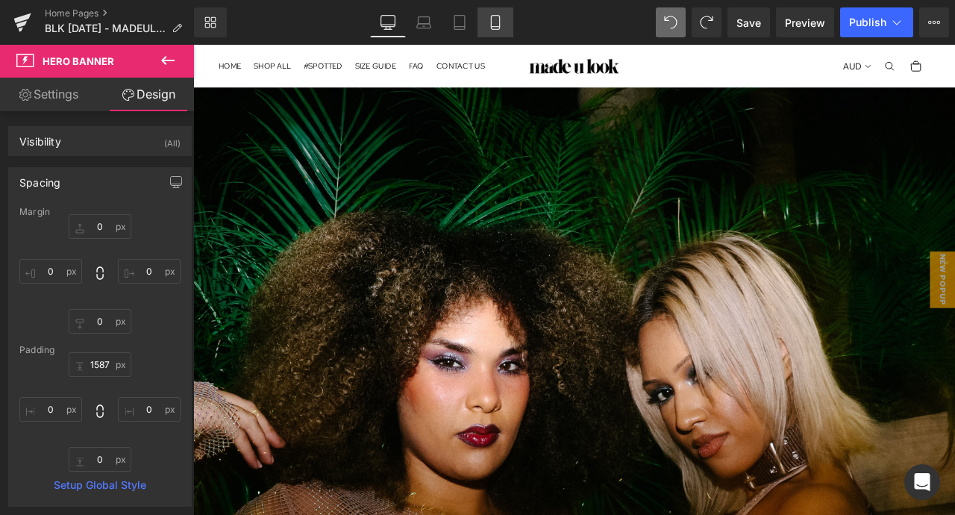
type input "635"
type input "6"
type input "200"
type input "0"
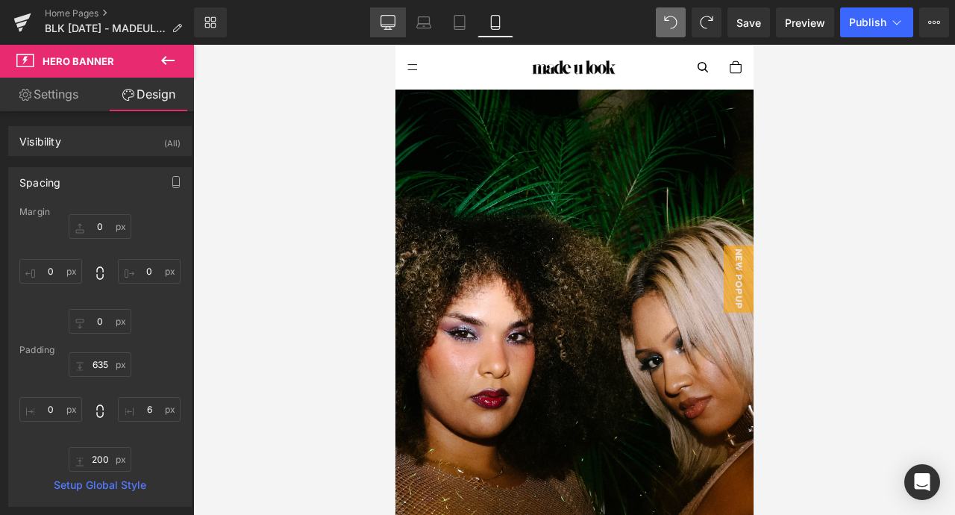
click at [392, 25] on icon at bounding box center [387, 22] width 15 height 15
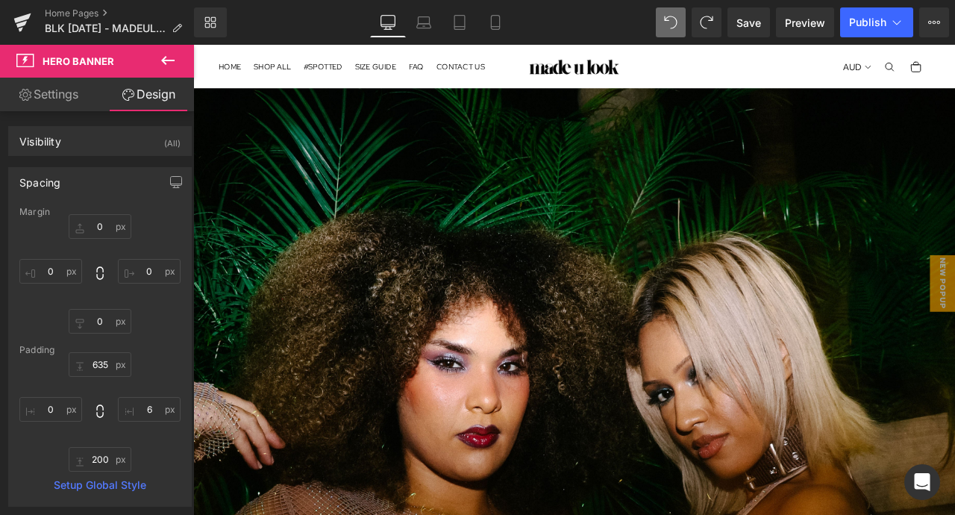
type input "0"
type input "1587"
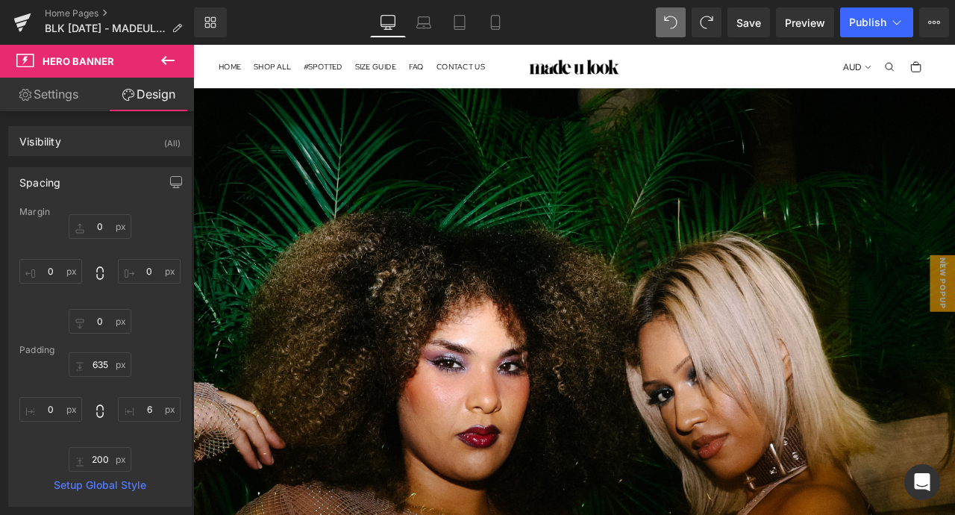
type input "0"
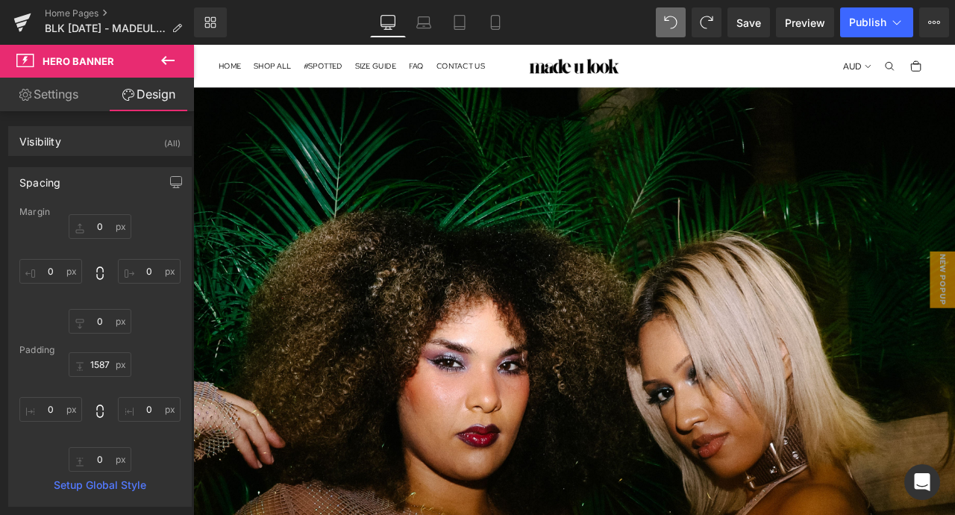
scroll to position [6, 0]
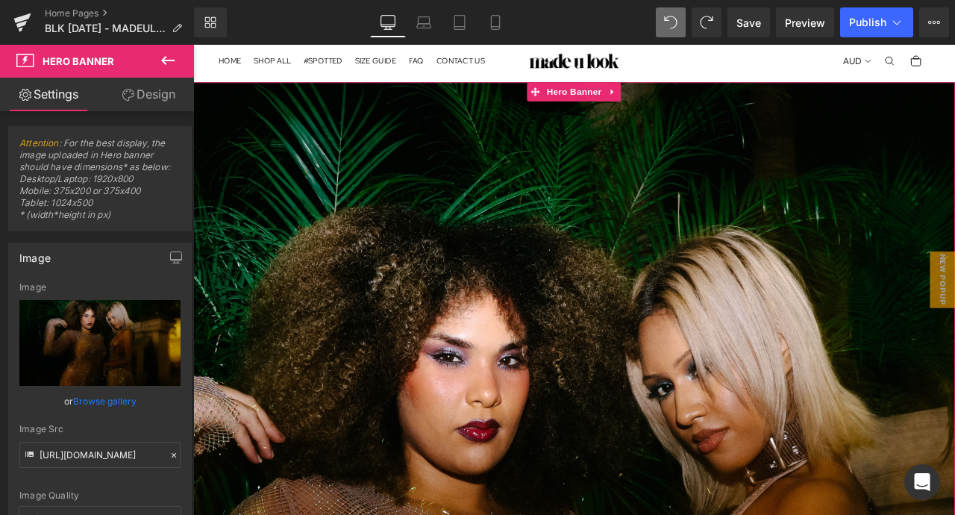
click at [145, 92] on link "Design" at bounding box center [148, 95] width 97 height 34
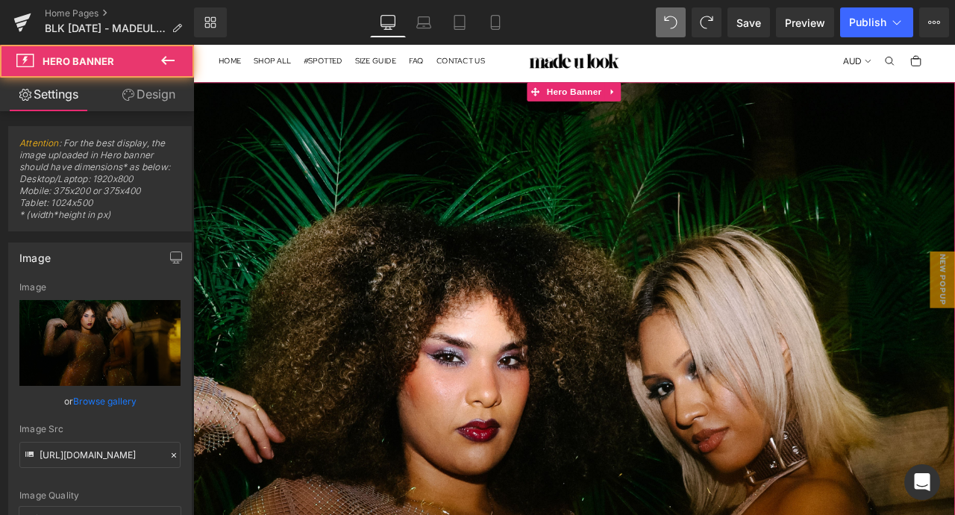
click at [141, 178] on span "Attention : For the best display, the image uploaded in Hero banner should have…" at bounding box center [99, 183] width 161 height 93
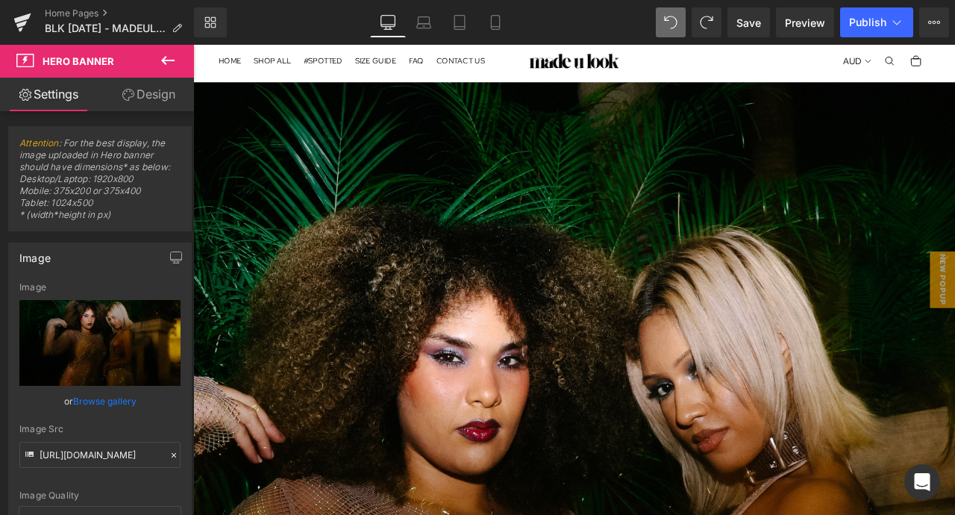
click at [151, 75] on button at bounding box center [168, 61] width 52 height 33
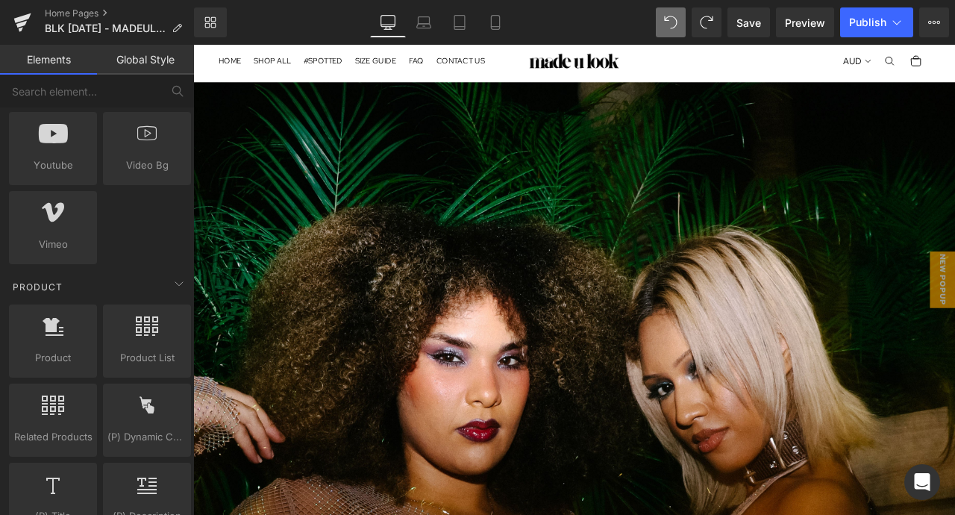
click at [193, 45] on div "1587px" at bounding box center [193, 45] width 0 height 0
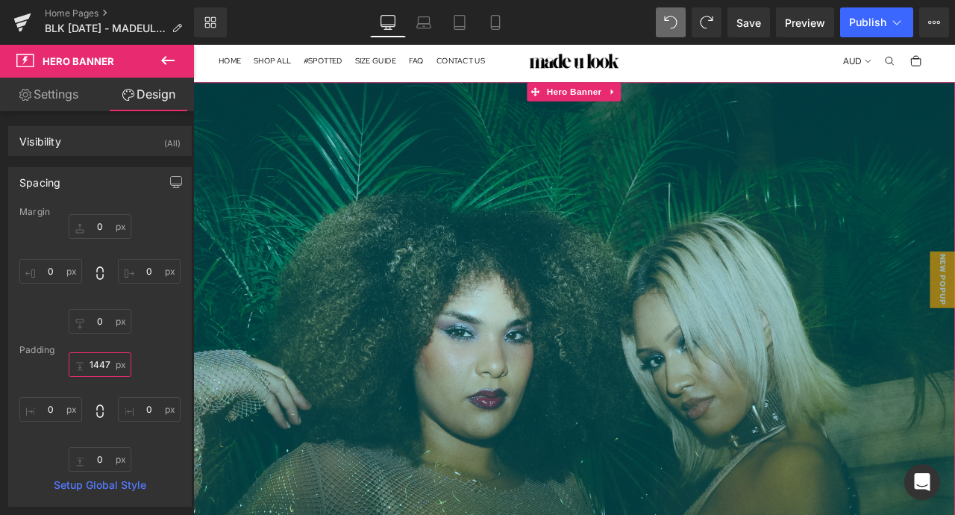
type input "1438"
drag, startPoint x: 101, startPoint y: 365, endPoint x: 75, endPoint y: 476, distance: 114.2
click at [75, 476] on div "Margin 0px 0 0px 0 0px 0 0px 0 [GEOGRAPHIC_DATA] 1438px 1438 0px 0 0px 0 0px 0 …" at bounding box center [100, 356] width 182 height 299
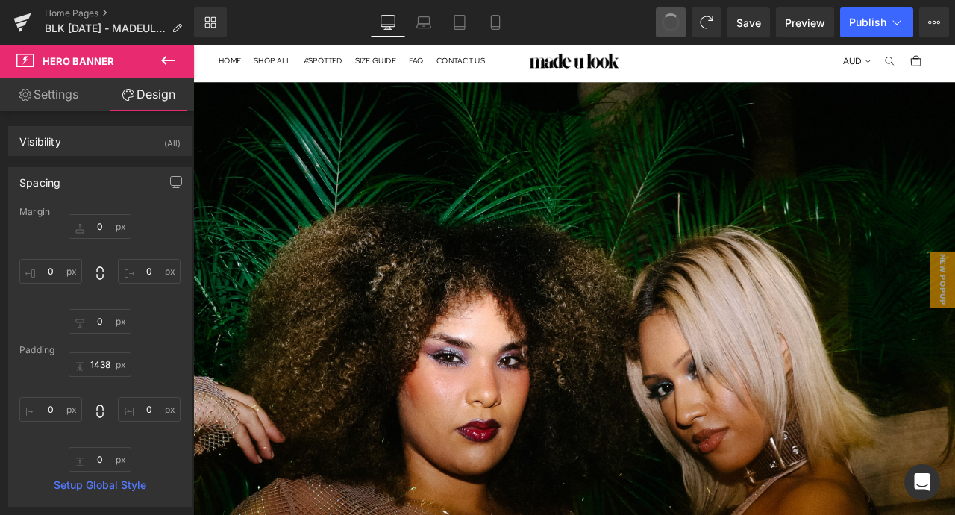
type input "0"
type input "1587"
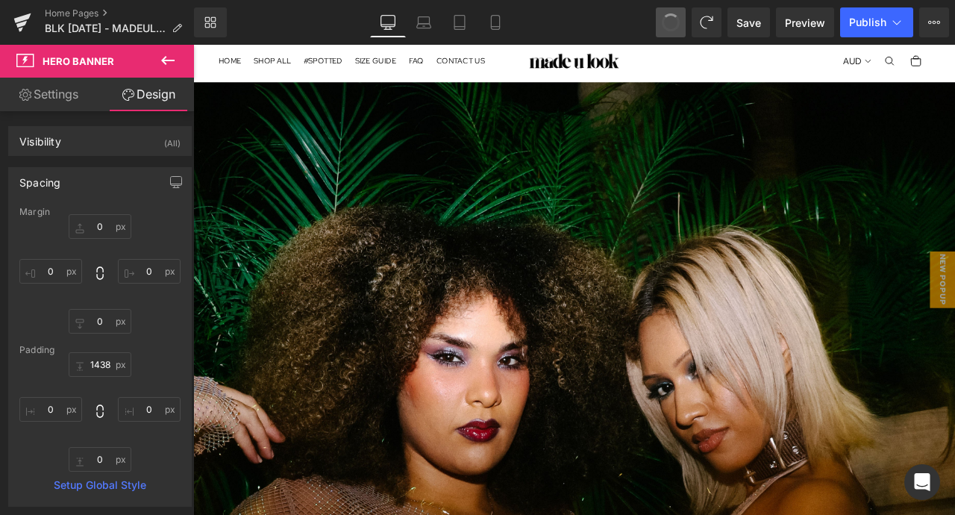
type input "0"
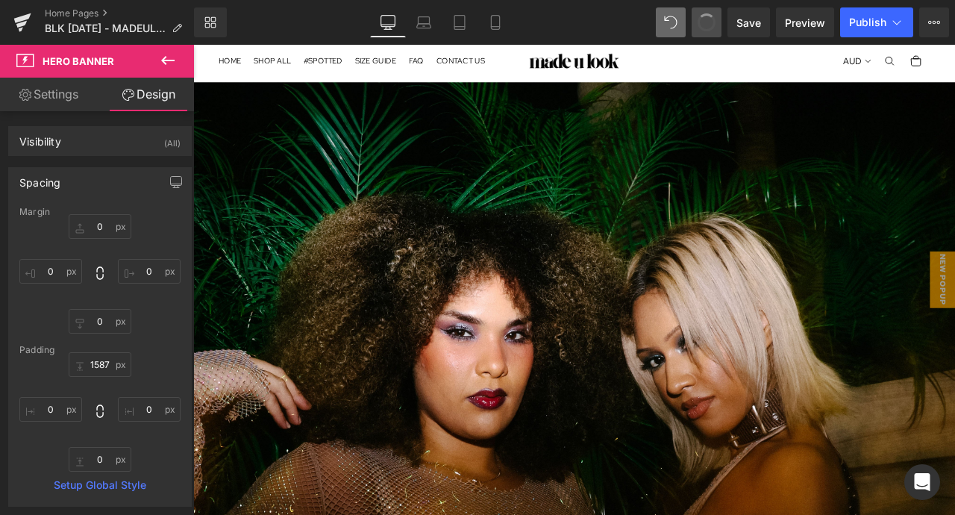
type input "0"
type input "1438"
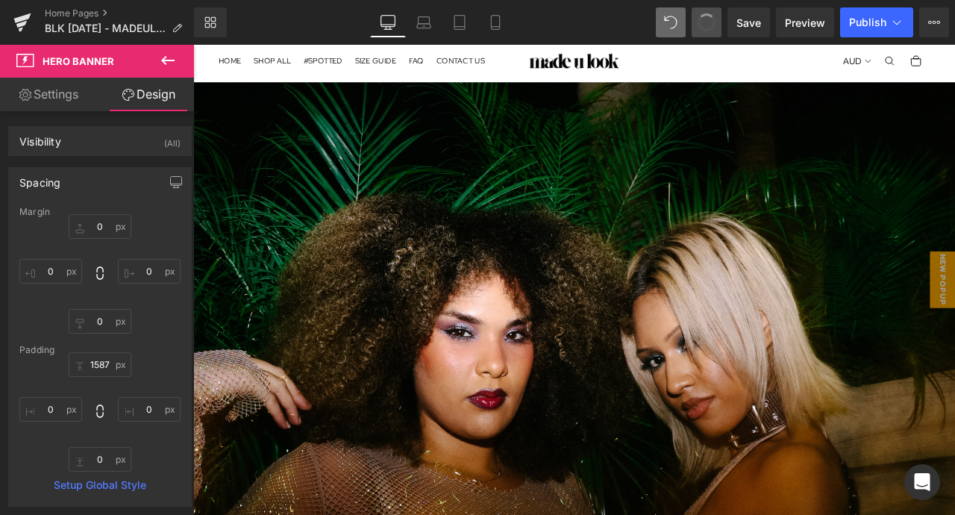
type input "0"
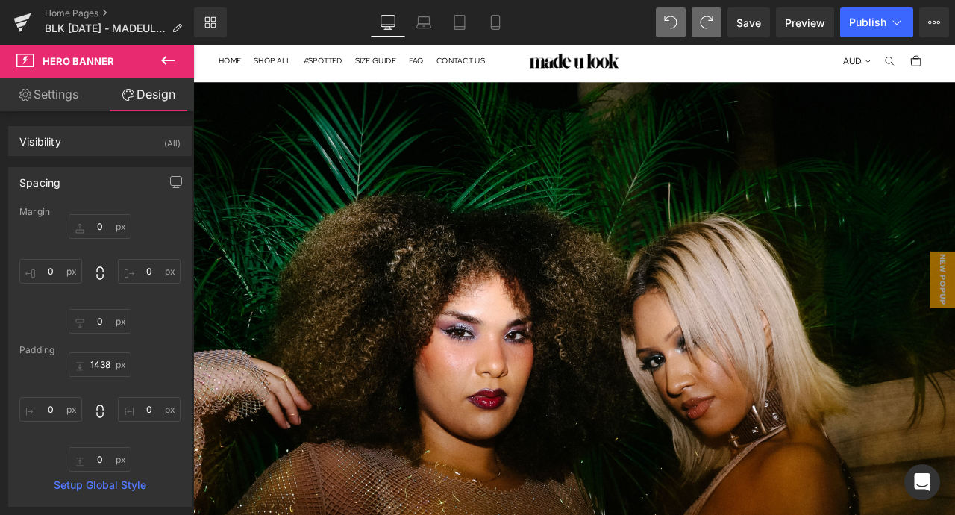
type input "0"
type input "1587"
type input "0"
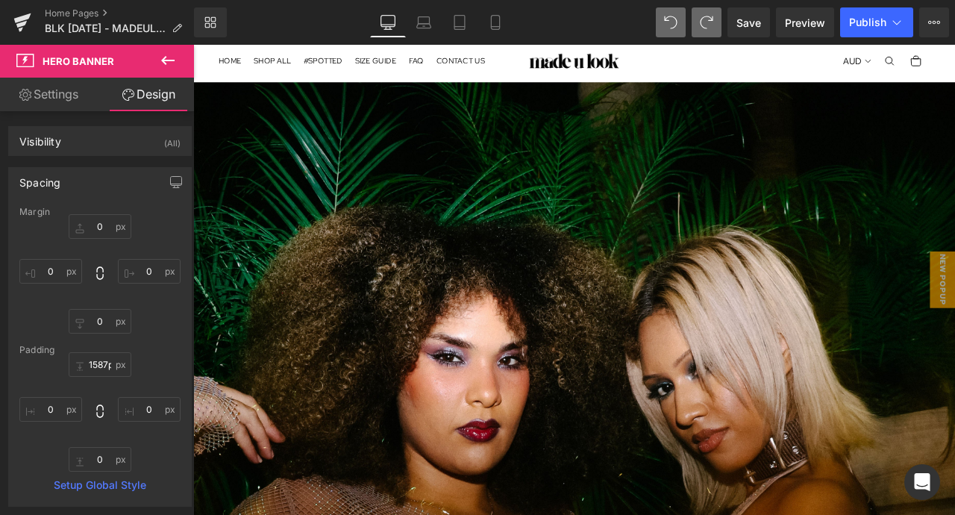
click at [193, 45] on div "1587px" at bounding box center [193, 45] width 0 height 0
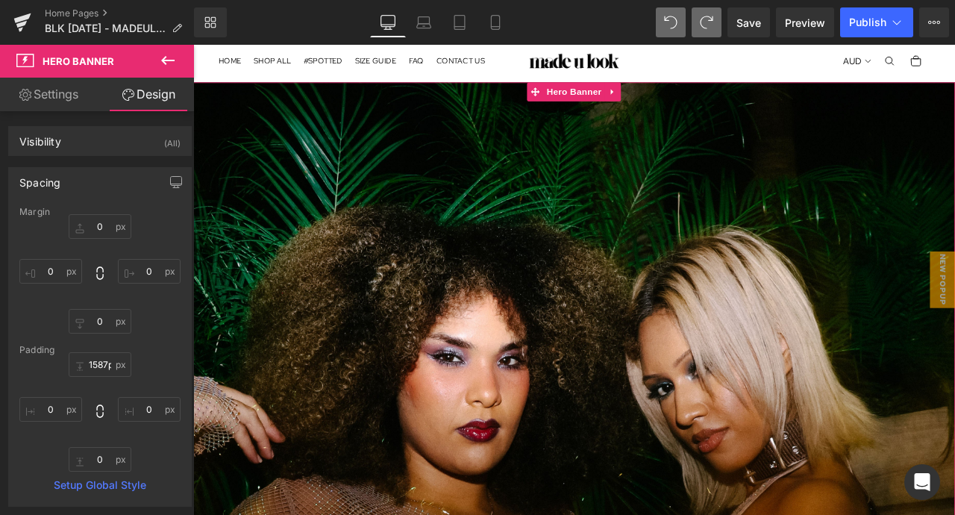
click at [58, 87] on link "Settings" at bounding box center [48, 95] width 97 height 34
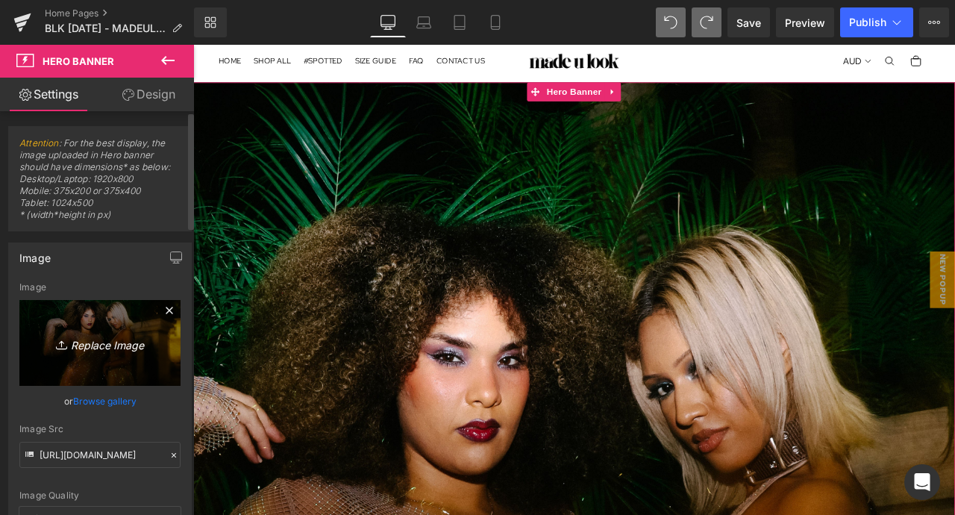
click at [104, 351] on icon "Replace Image" at bounding box center [99, 342] width 119 height 19
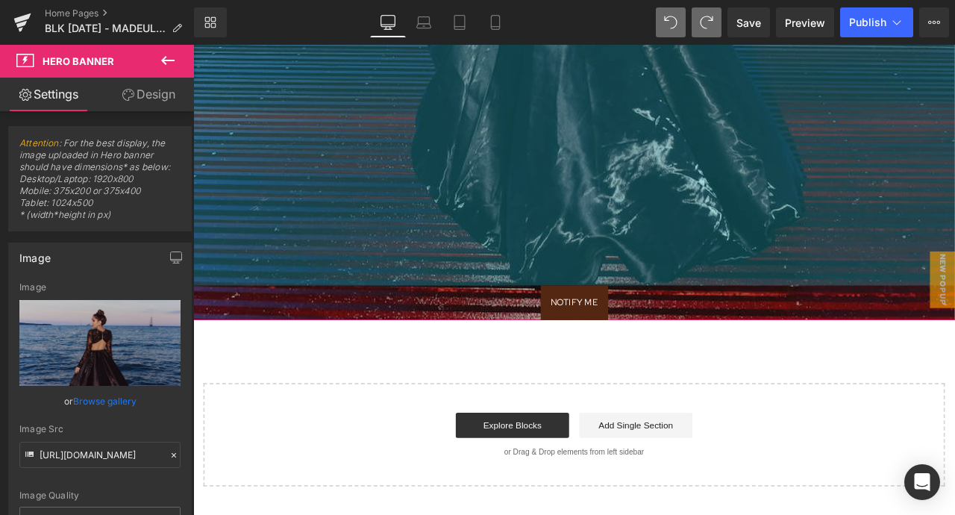
scroll to position [954, 0]
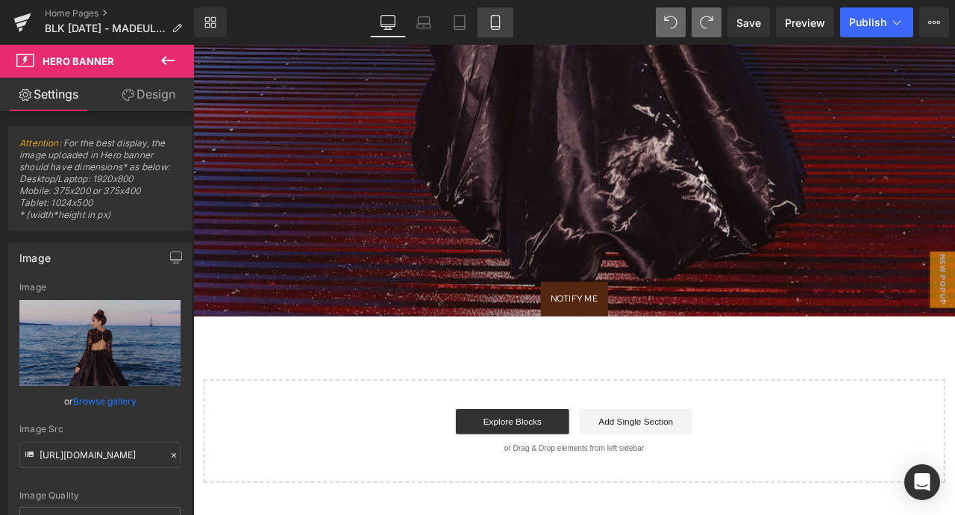
click at [497, 22] on icon at bounding box center [495, 22] width 15 height 15
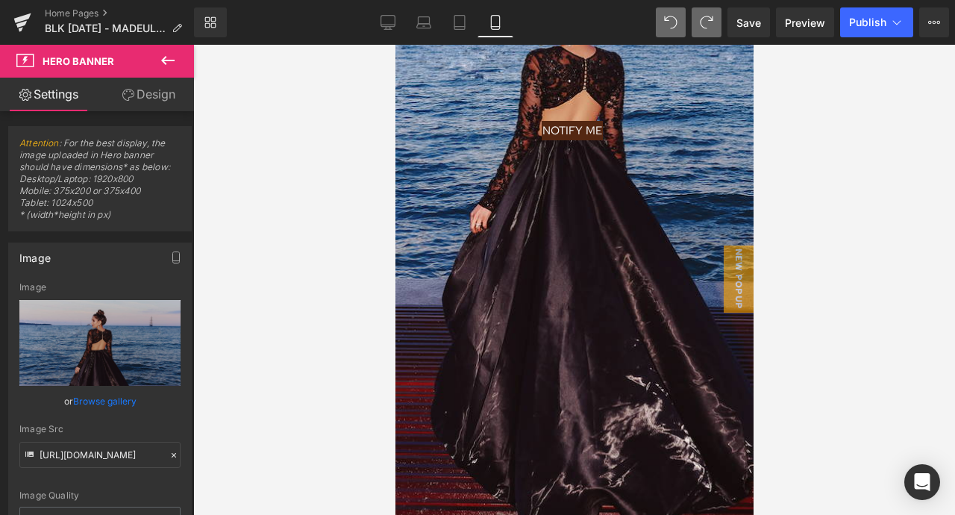
scroll to position [436, 0]
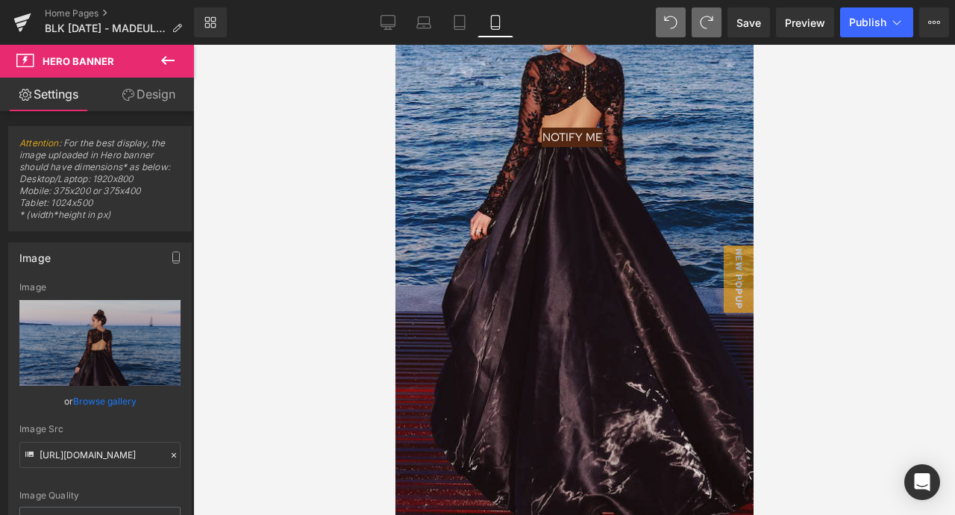
click at [599, 305] on span "NOTIFY ME Button" at bounding box center [572, 275] width 354 height 295
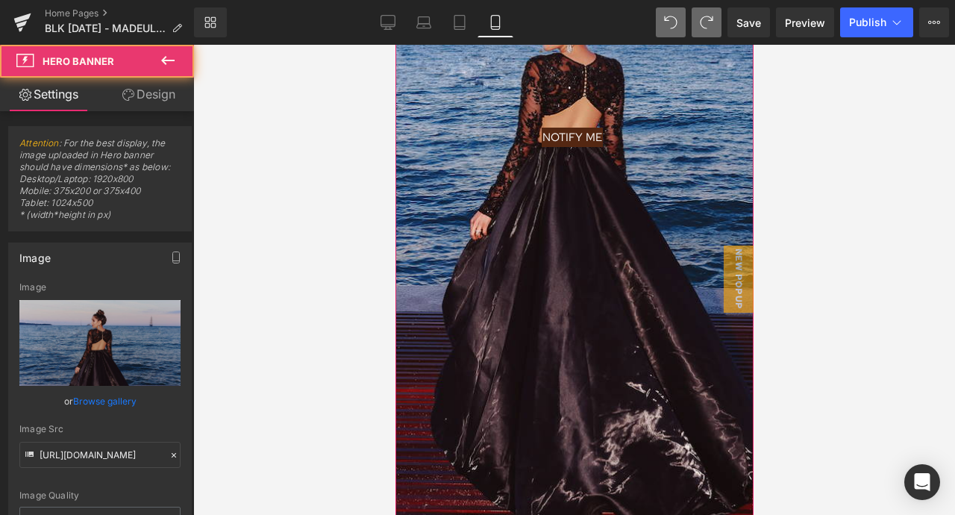
click at [549, 287] on span "NOTIFY ME Button" at bounding box center [572, 275] width 354 height 295
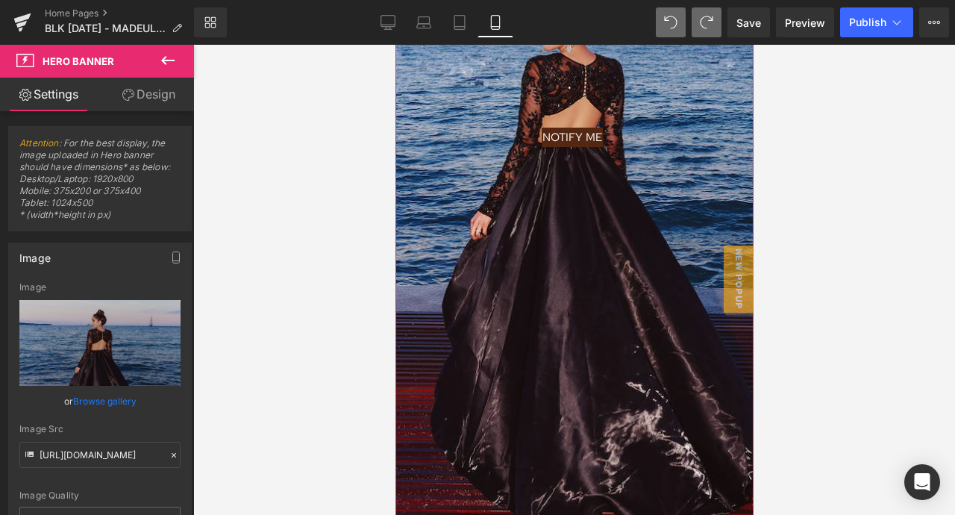
click at [114, 97] on link "Design" at bounding box center [148, 95] width 97 height 34
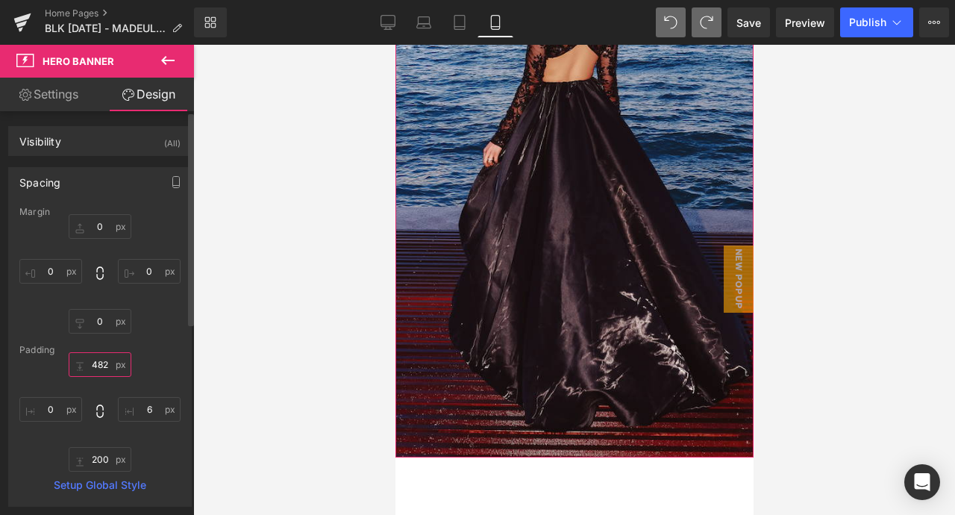
drag, startPoint x: 100, startPoint y: 363, endPoint x: 89, endPoint y: 477, distance: 114.7
click at [89, 477] on div "Margin 0px 0 0px 0 0px 0 0px 0 [GEOGRAPHIC_DATA] 482px 482 6px 6 200px 200 0px …" at bounding box center [100, 356] width 182 height 299
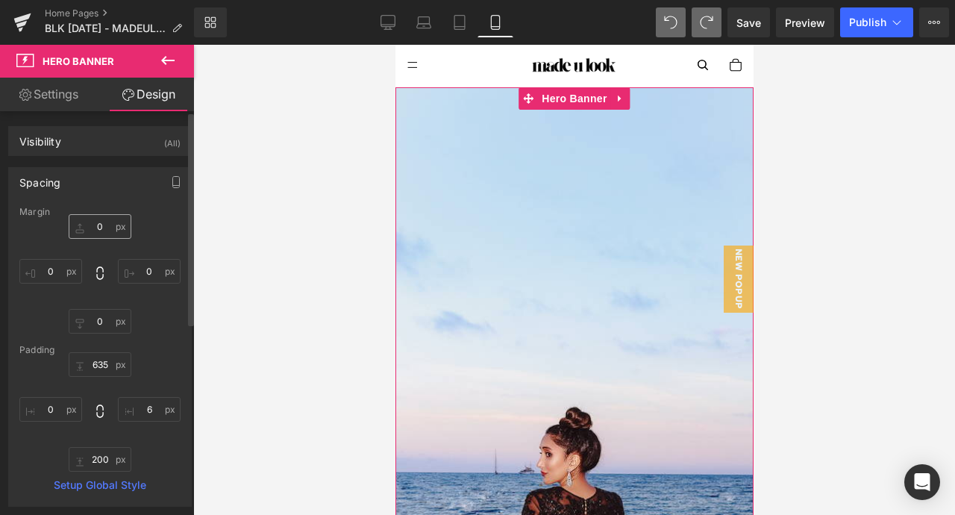
scroll to position [0, 0]
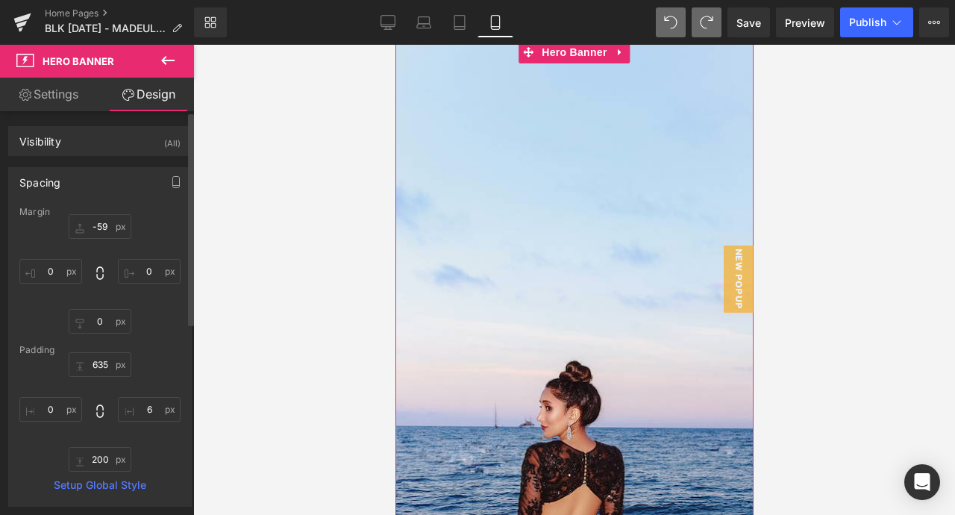
click at [84, 268] on div "-59px -59 0px 0 0px 0 0px 0" at bounding box center [99, 273] width 161 height 119
click at [167, 239] on div "-59px -59 0px 0 0px 0 0px 0" at bounding box center [99, 273] width 161 height 119
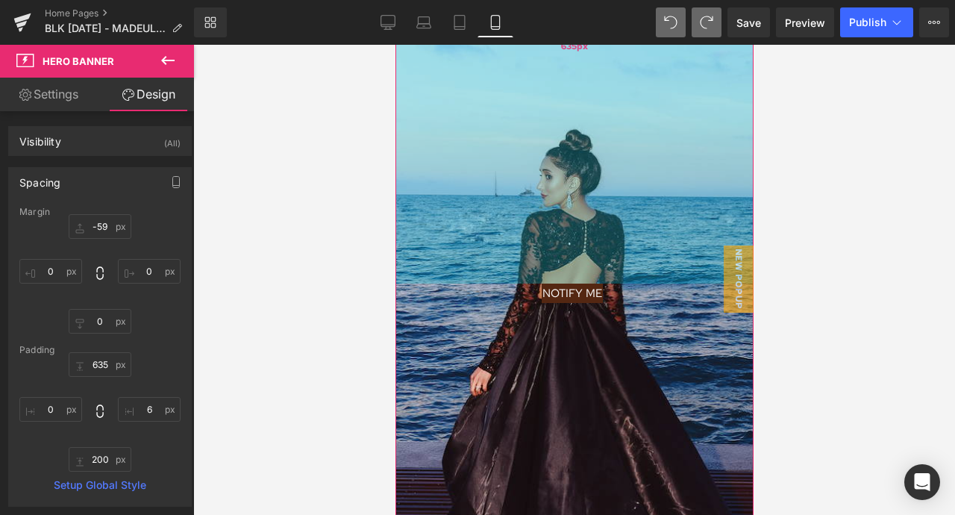
scroll to position [314, 0]
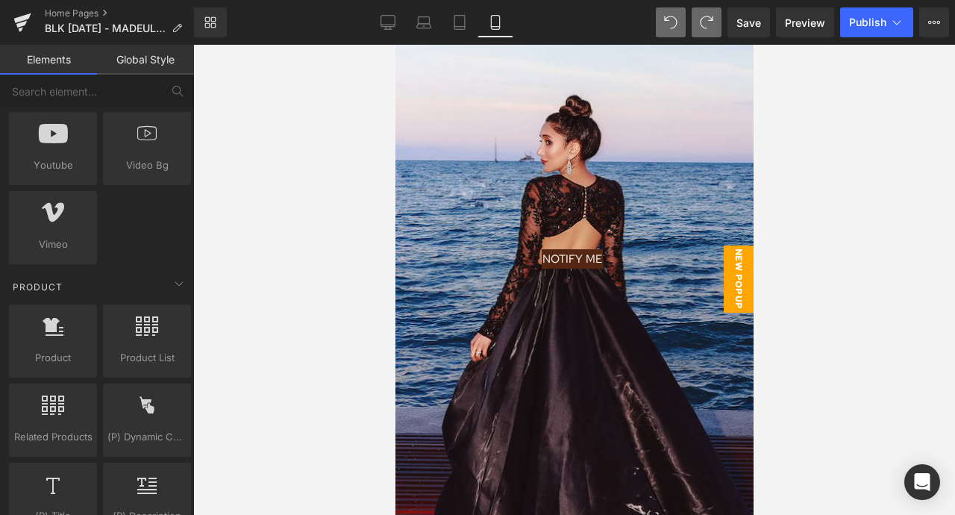
click at [728, 289] on span "New Popup" at bounding box center [738, 278] width 30 height 67
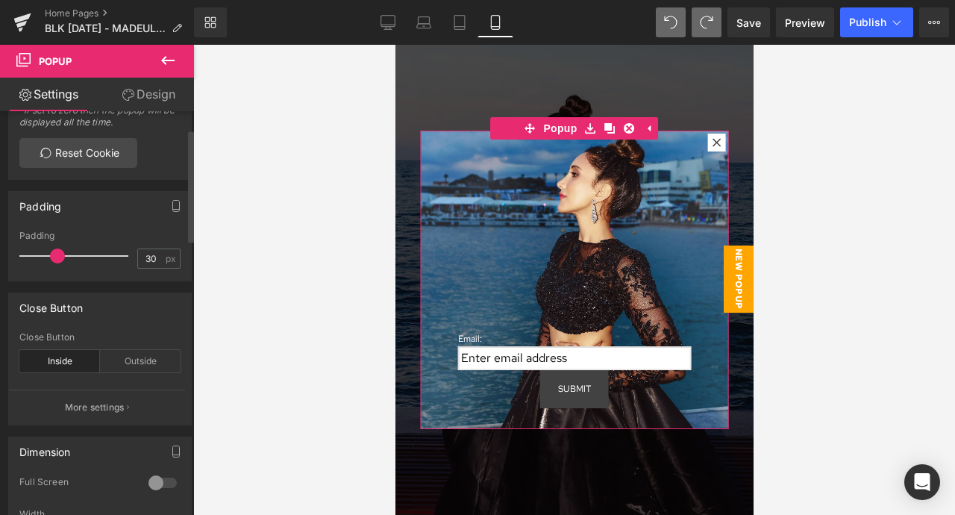
scroll to position [0, 0]
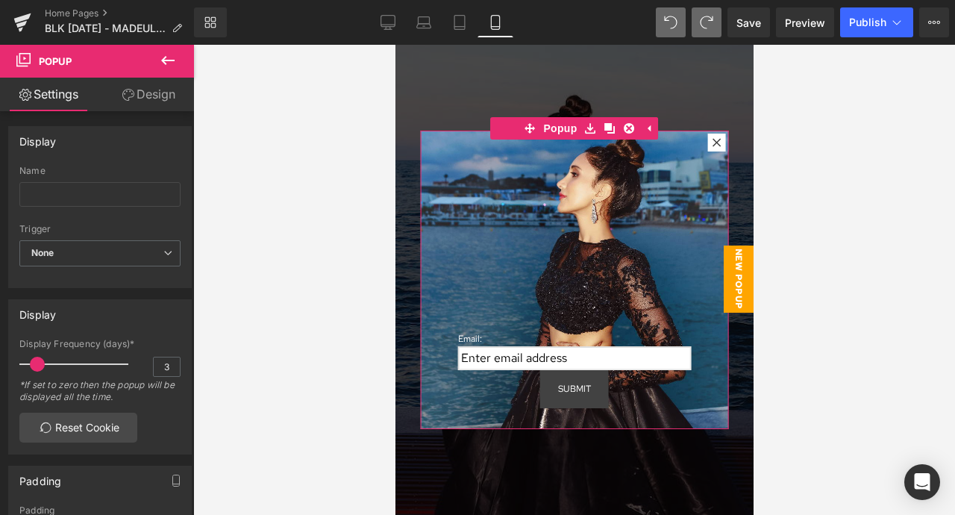
click at [160, 84] on link "Design" at bounding box center [148, 95] width 97 height 34
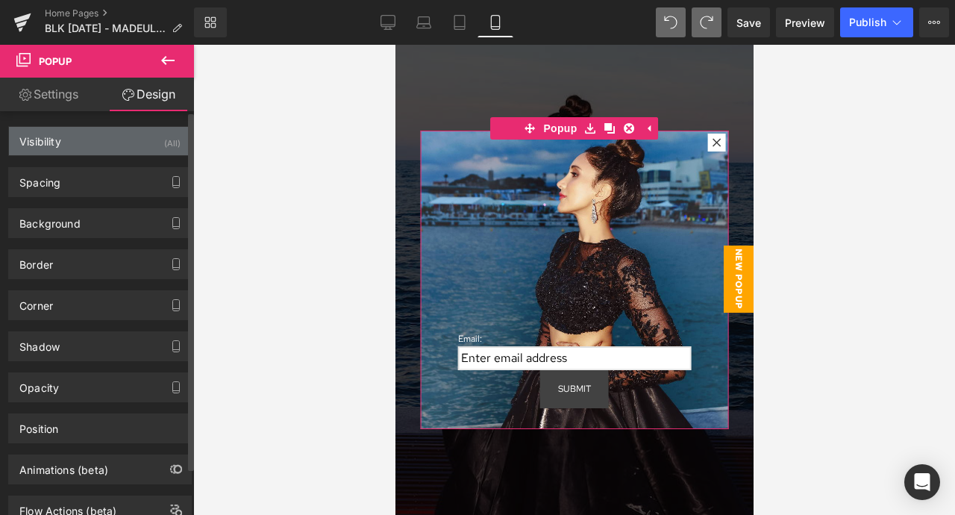
click at [116, 134] on div "Visibility (All)" at bounding box center [100, 141] width 182 height 28
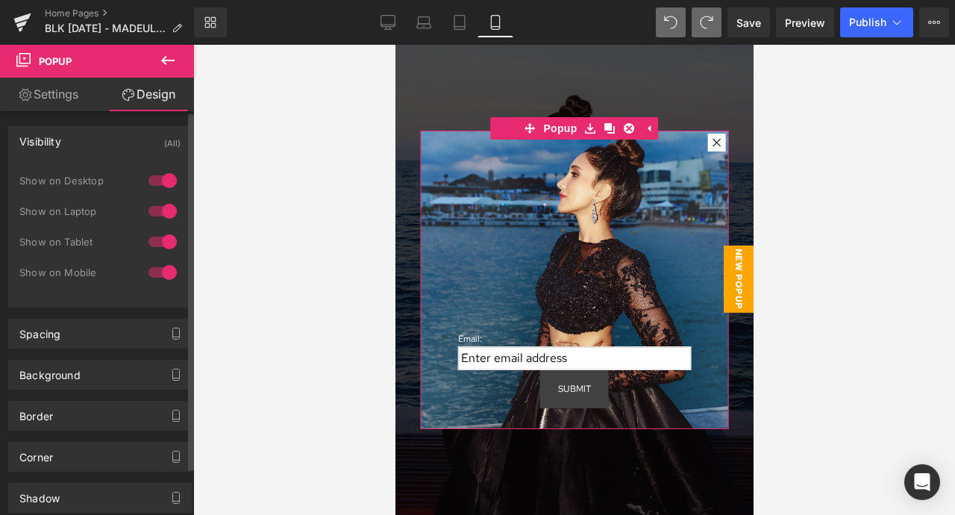
click at [166, 183] on div at bounding box center [163, 181] width 36 height 24
click at [164, 219] on div at bounding box center [163, 211] width 36 height 24
click at [163, 241] on div at bounding box center [163, 242] width 36 height 24
click at [163, 277] on div at bounding box center [163, 272] width 36 height 24
click at [156, 233] on div at bounding box center [163, 242] width 36 height 24
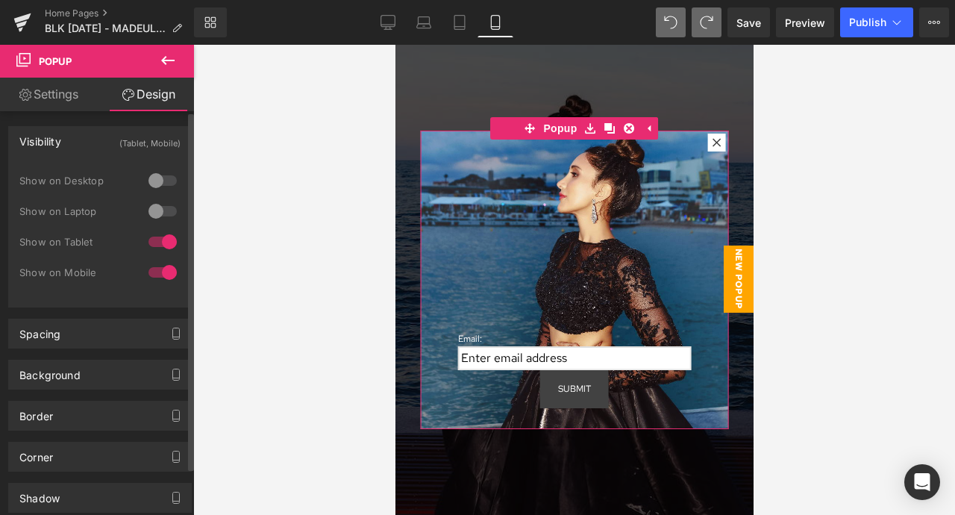
click at [161, 269] on div at bounding box center [163, 272] width 36 height 24
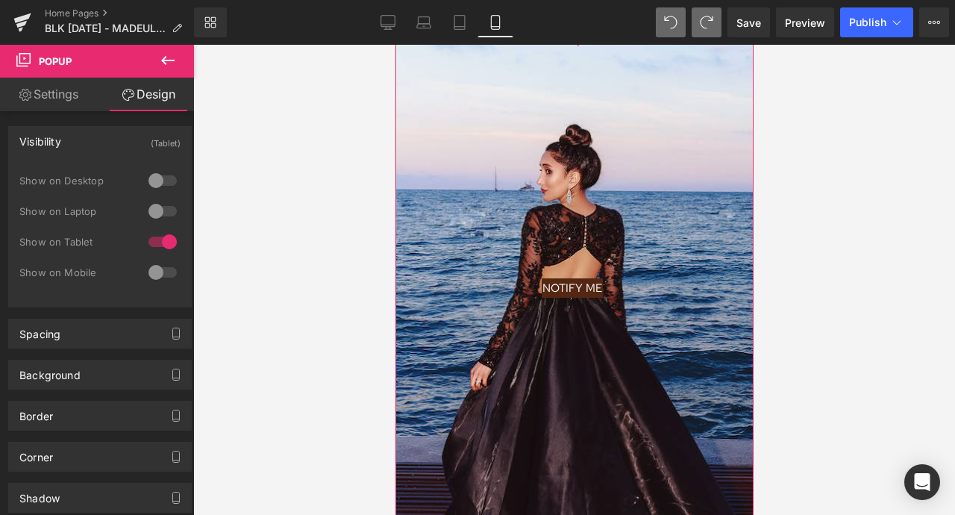
scroll to position [240, 0]
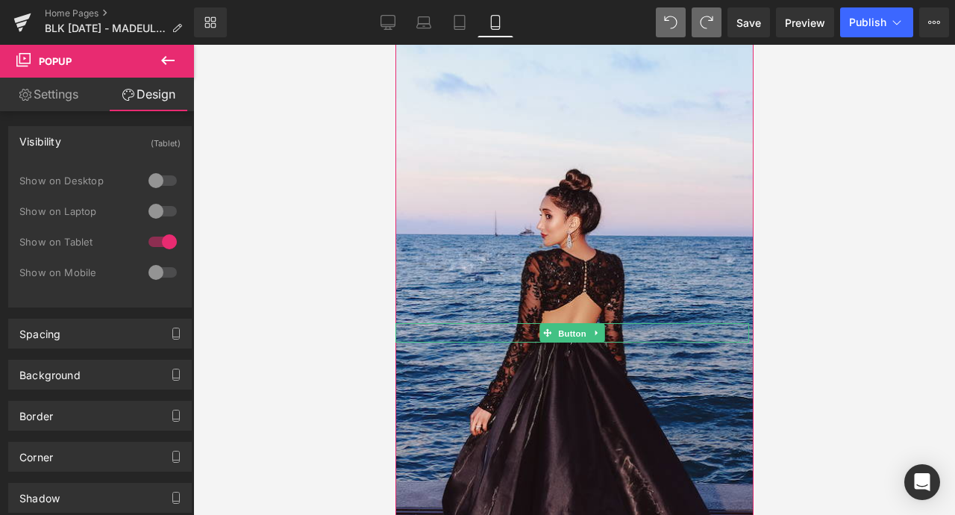
click at [575, 327] on span "Button" at bounding box center [571, 333] width 34 height 18
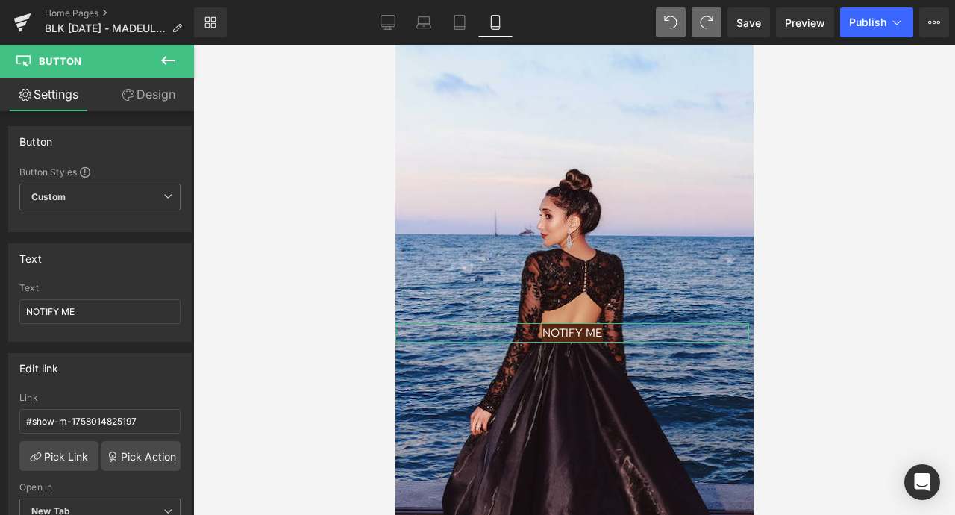
click at [128, 91] on icon at bounding box center [128, 95] width 12 height 12
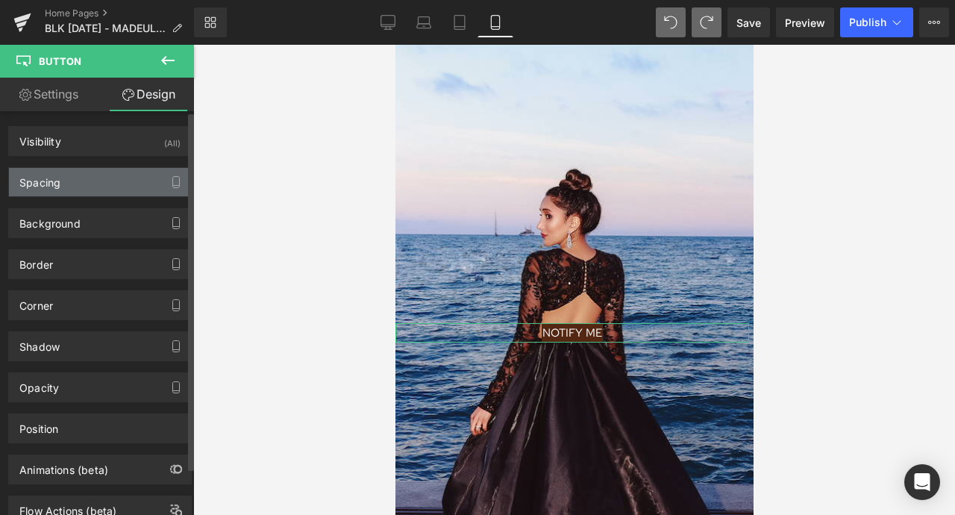
click at [102, 186] on div "Spacing" at bounding box center [100, 182] width 182 height 28
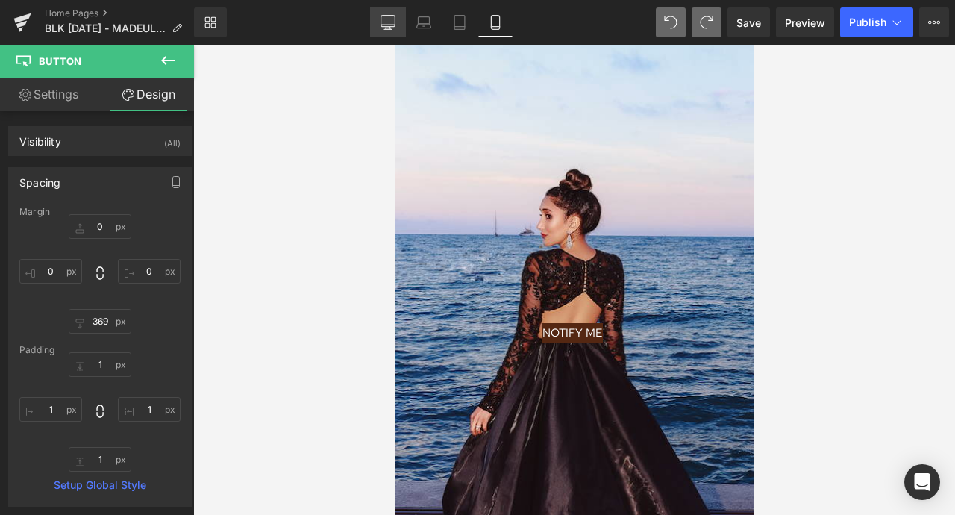
click at [395, 11] on link "Desktop" at bounding box center [388, 22] width 36 height 30
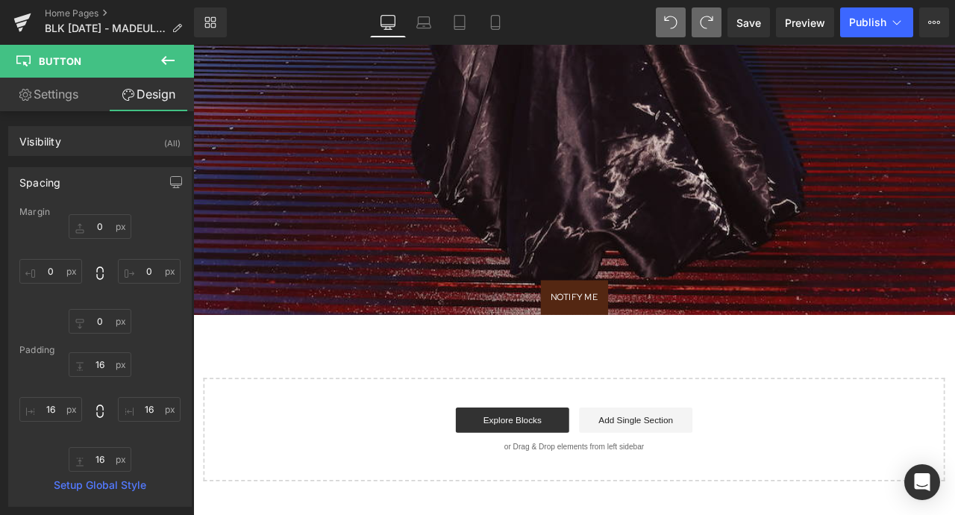
scroll to position [956, 0]
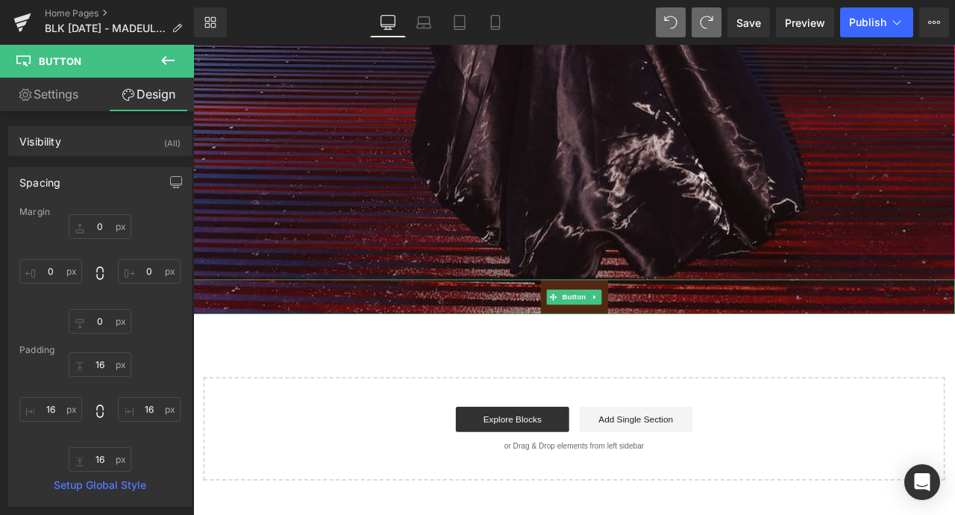
click at [678, 333] on link "NOTIFY ME" at bounding box center [645, 343] width 80 height 40
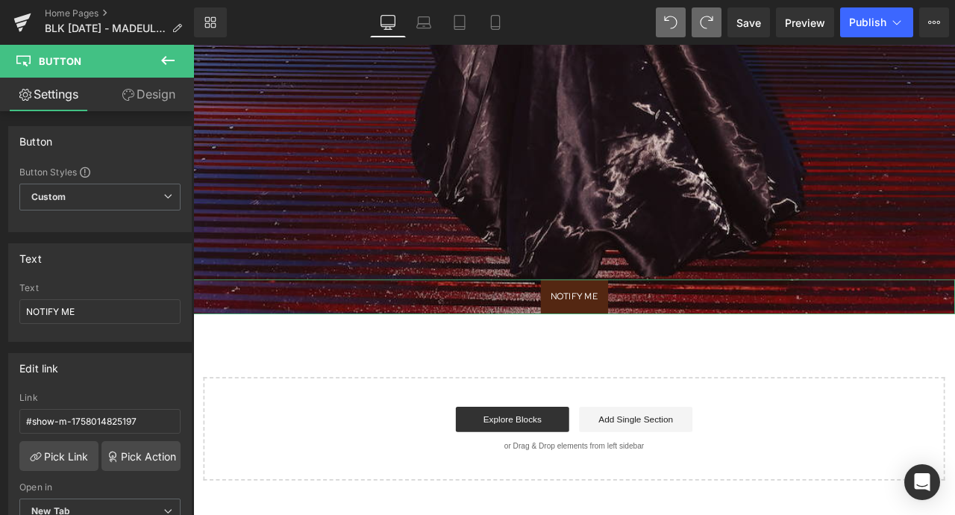
click at [163, 101] on link "Design" at bounding box center [148, 95] width 97 height 34
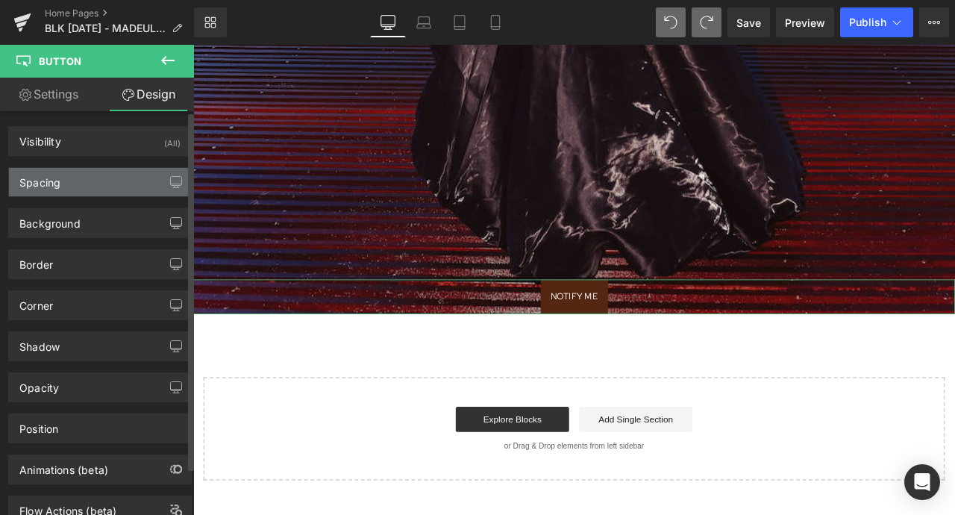
click at [125, 188] on div "Spacing" at bounding box center [100, 182] width 182 height 28
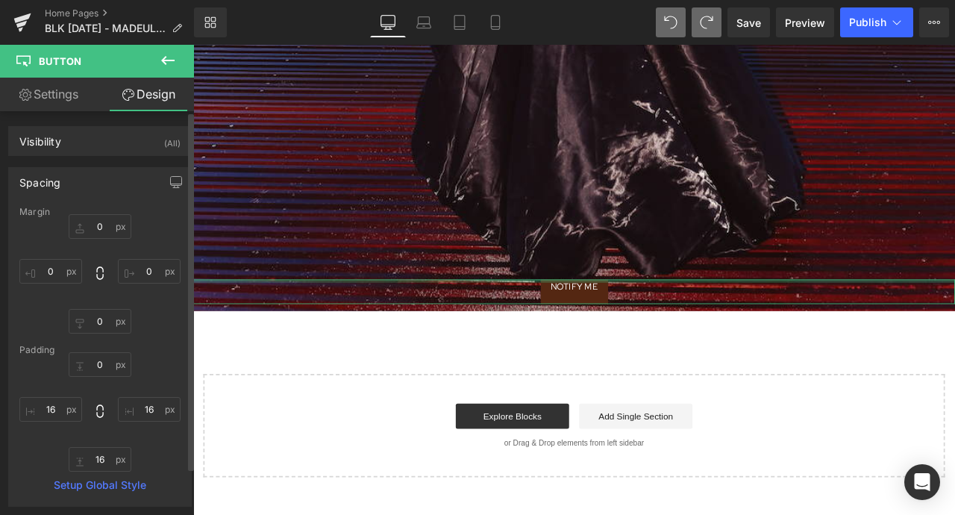
click at [140, 374] on div at bounding box center [99, 411] width 161 height 119
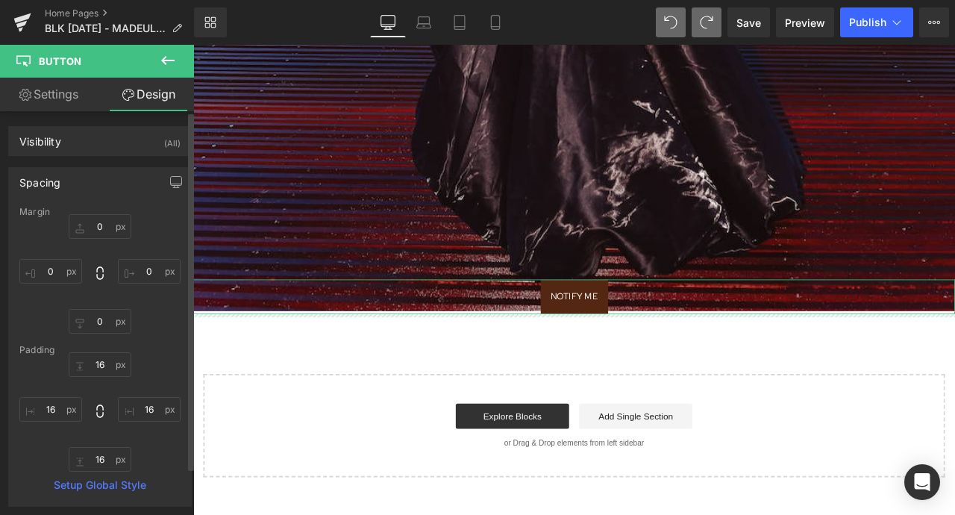
click at [167, 342] on div "Margin 0 [GEOGRAPHIC_DATA] Setup Global Style" at bounding box center [100, 356] width 182 height 299
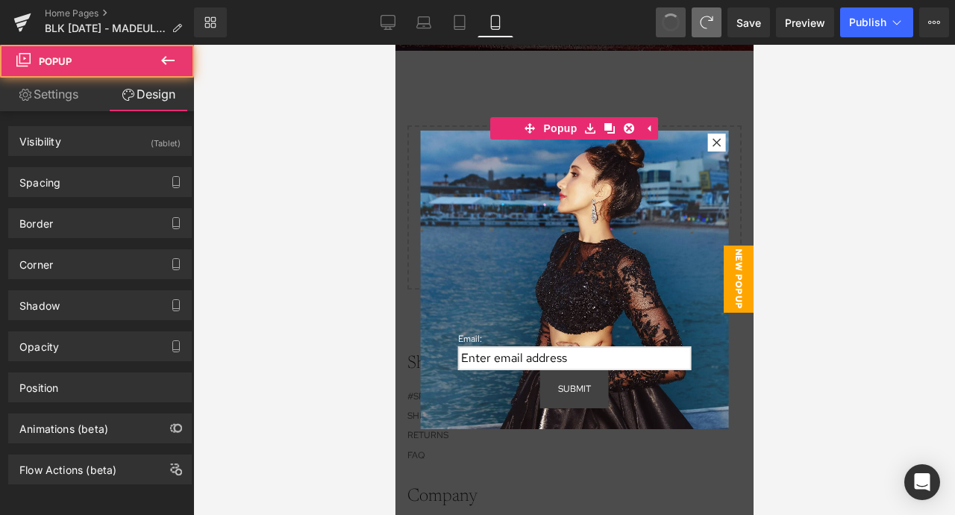
scroll to position [0, 0]
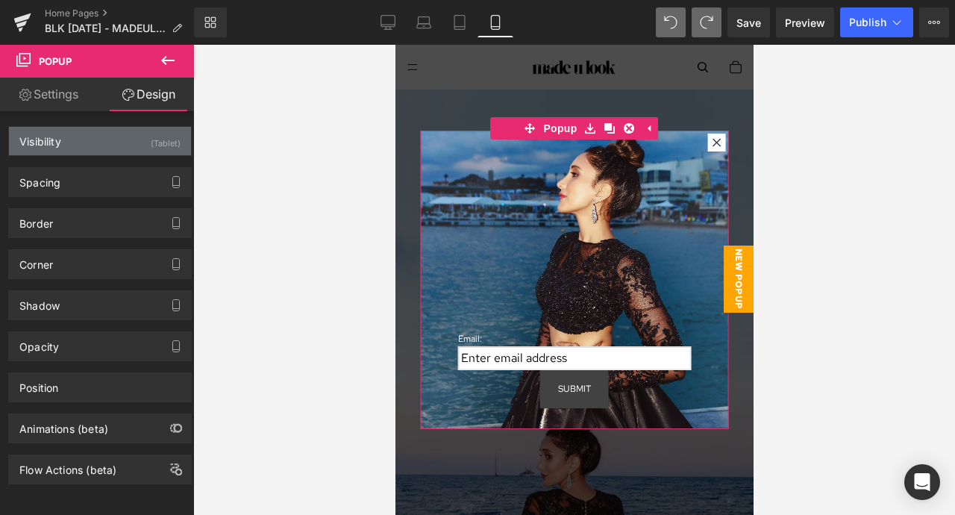
click at [95, 137] on div "Visibility (Tablet)" at bounding box center [100, 141] width 182 height 28
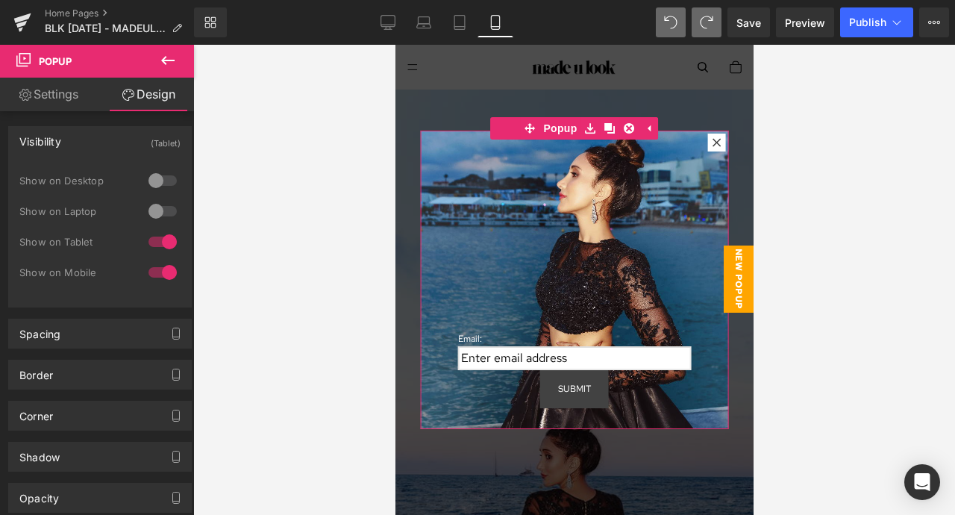
click at [160, 269] on div at bounding box center [163, 272] width 36 height 24
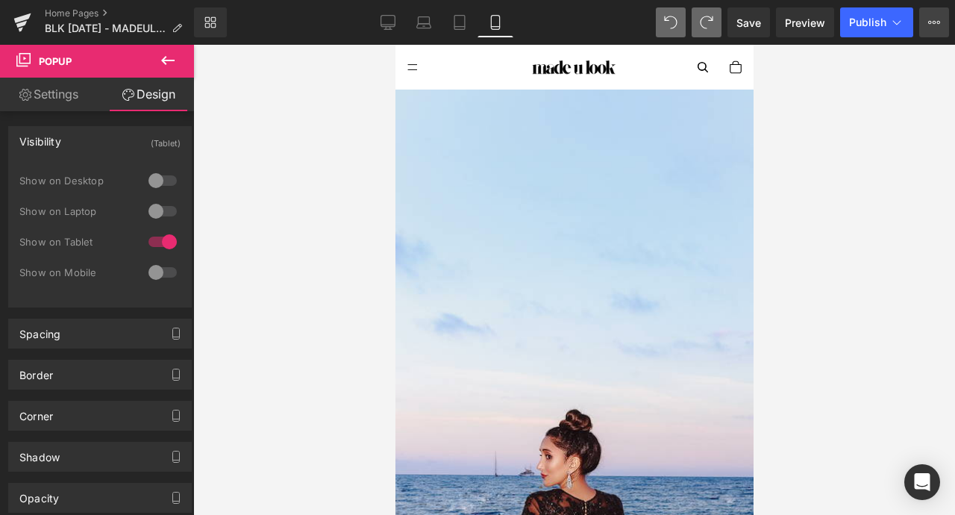
click at [928, 21] on icon at bounding box center [934, 22] width 12 height 12
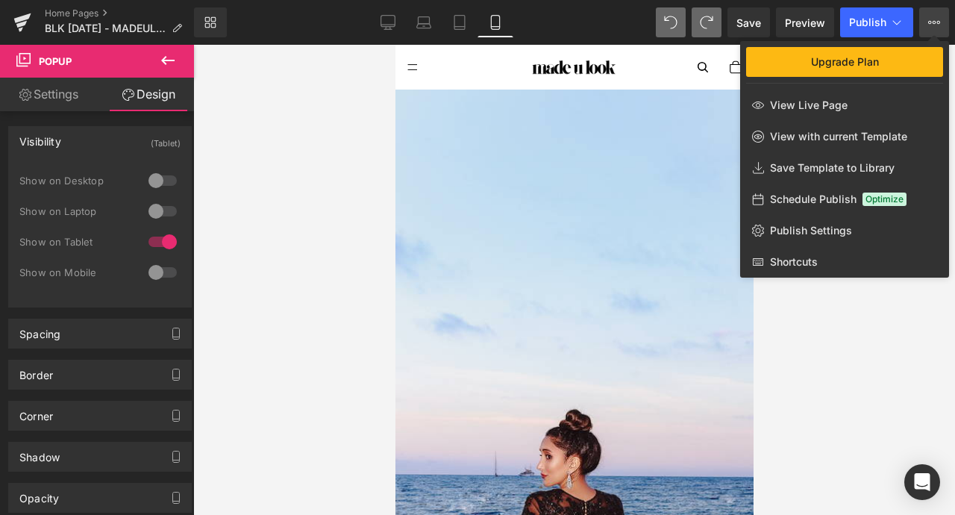
click at [239, 87] on div at bounding box center [574, 280] width 762 height 470
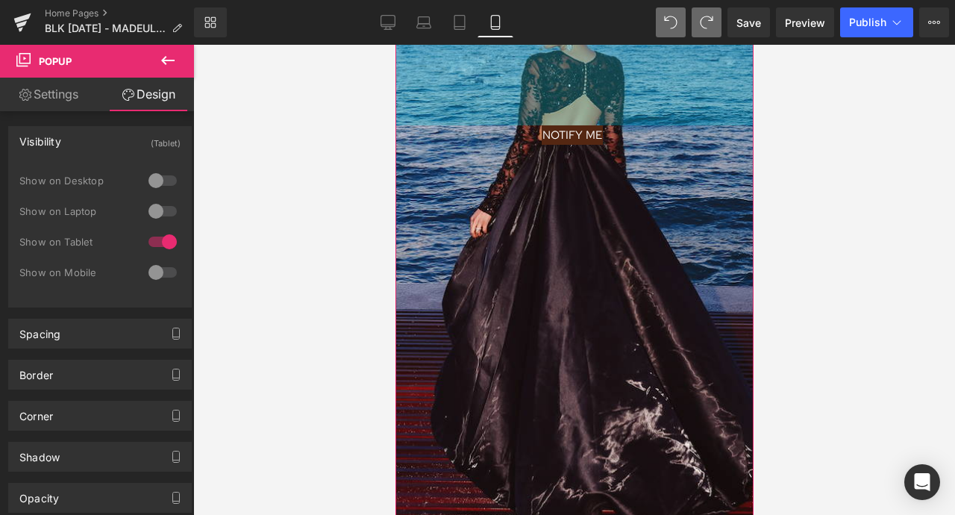
scroll to position [436, 0]
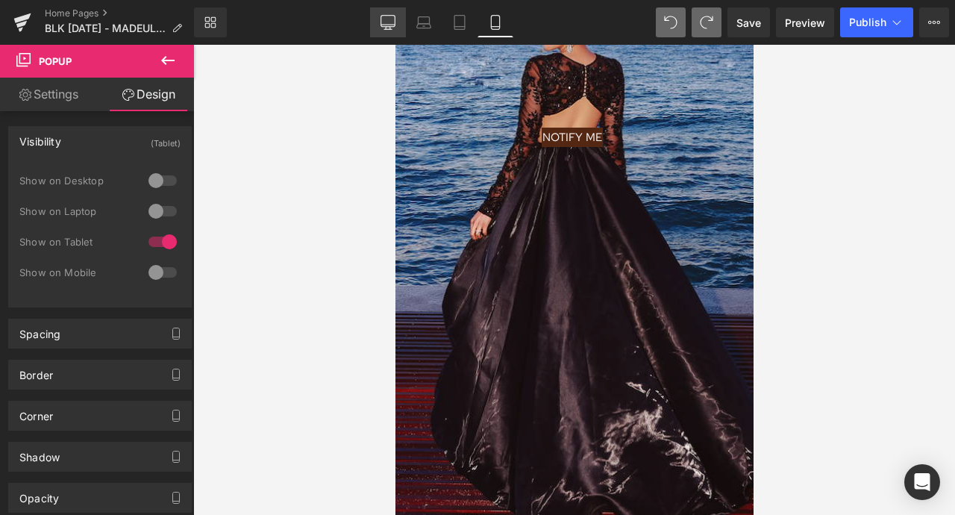
click at [392, 22] on icon at bounding box center [387, 22] width 15 height 15
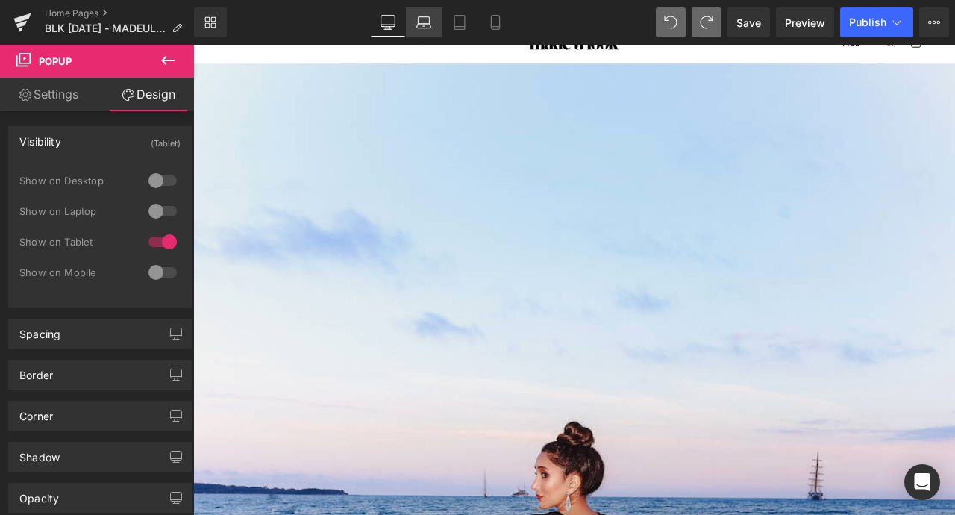
scroll to position [0, 0]
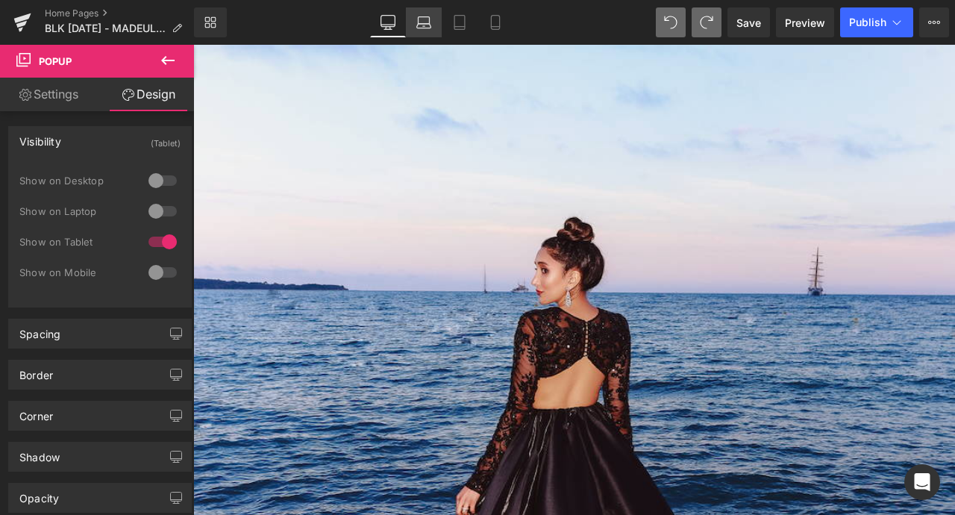
click at [418, 20] on icon at bounding box center [423, 20] width 11 height 7
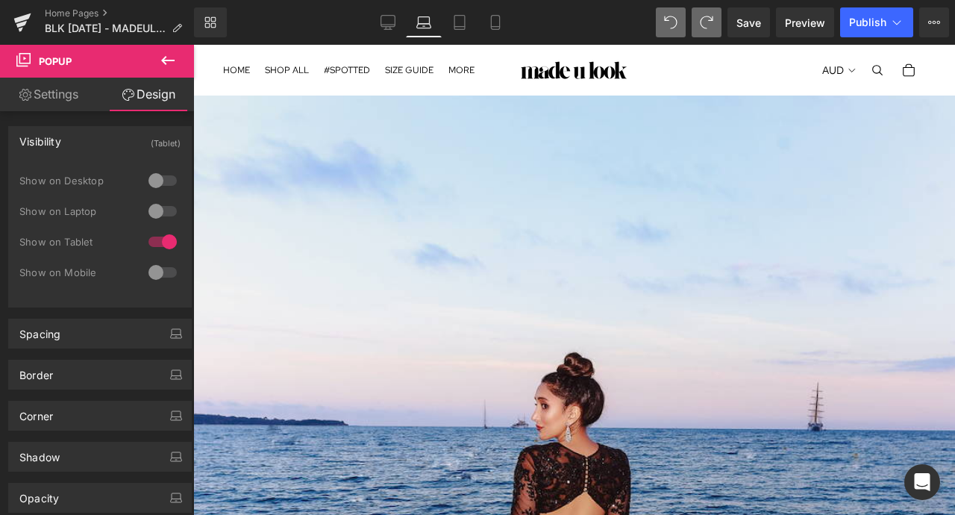
click at [380, 7] on div "Library Laptop Desktop Laptop Tablet Mobile Save Preview Publish Scheduled Upgr…" at bounding box center [574, 22] width 761 height 45
click at [388, 24] on icon at bounding box center [387, 22] width 15 height 15
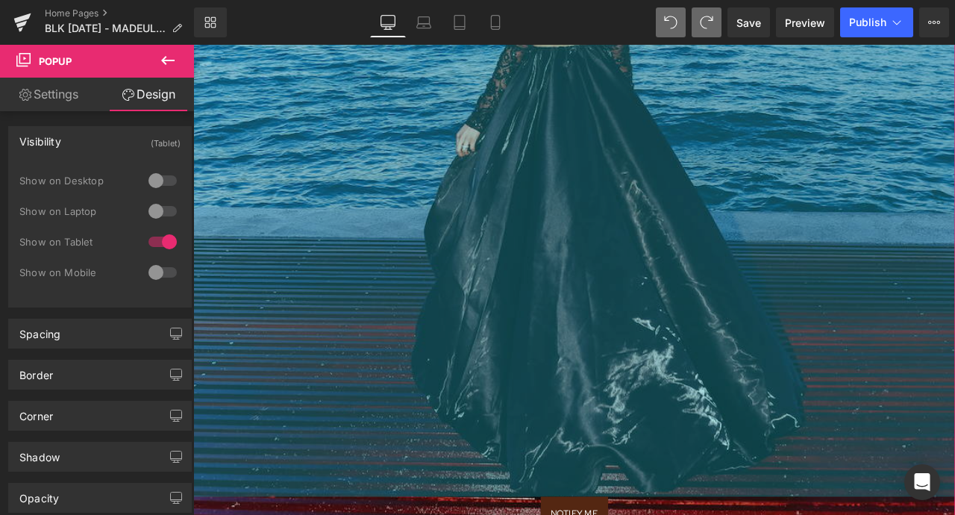
scroll to position [794, 0]
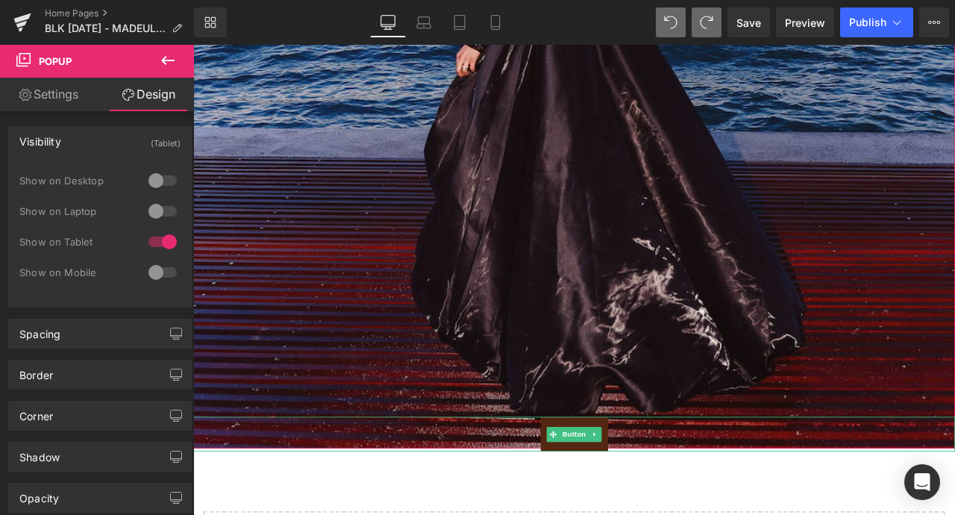
click at [615, 492] on link "NOTIFY ME" at bounding box center [645, 506] width 80 height 40
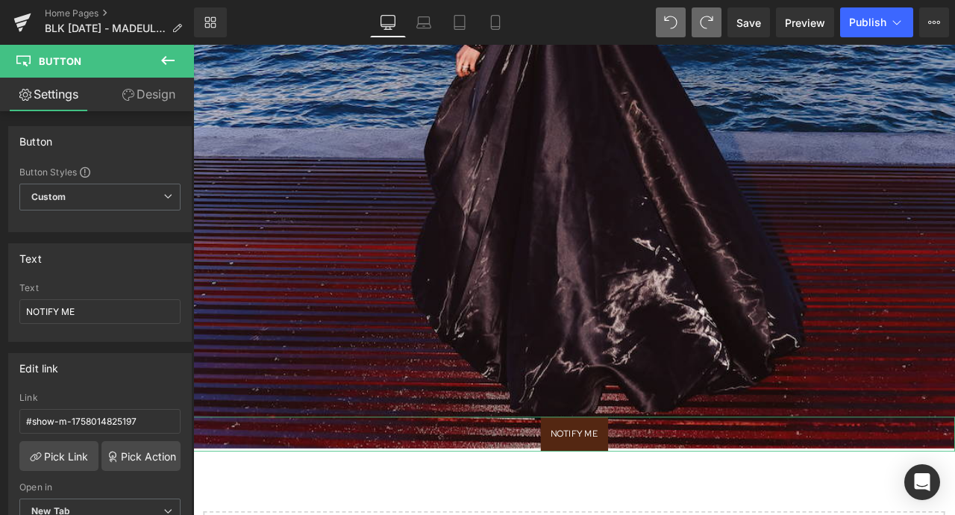
click at [165, 94] on link "Design" at bounding box center [148, 95] width 97 height 34
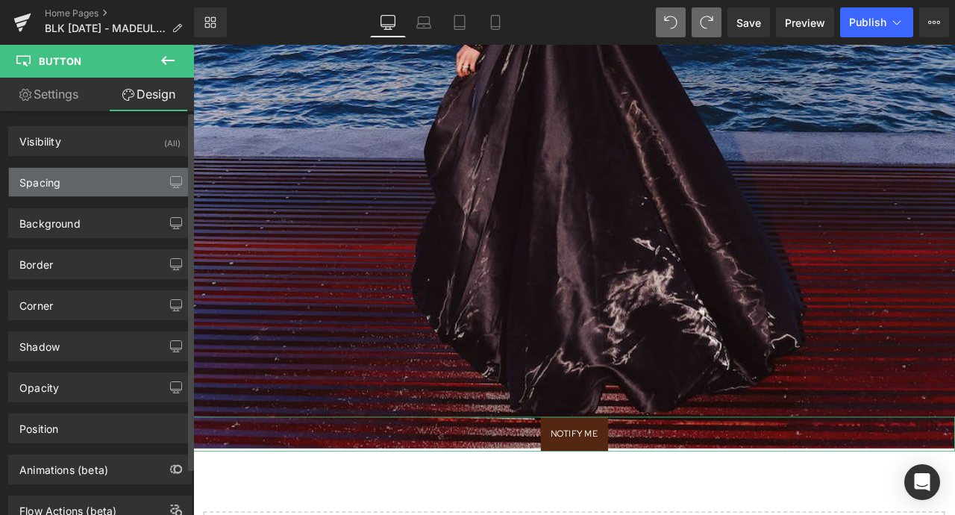
click at [136, 182] on div "Spacing" at bounding box center [100, 182] width 182 height 28
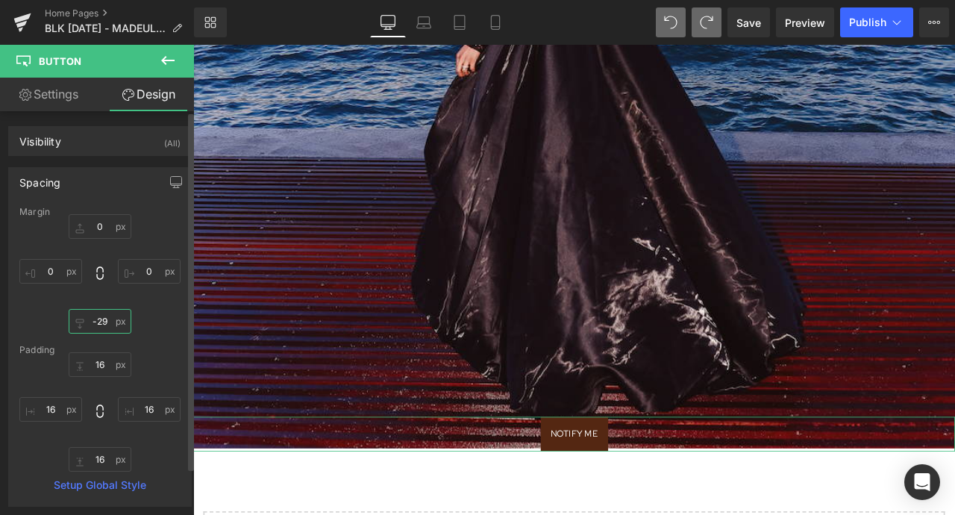
click at [104, 318] on input "-29" at bounding box center [100, 321] width 63 height 25
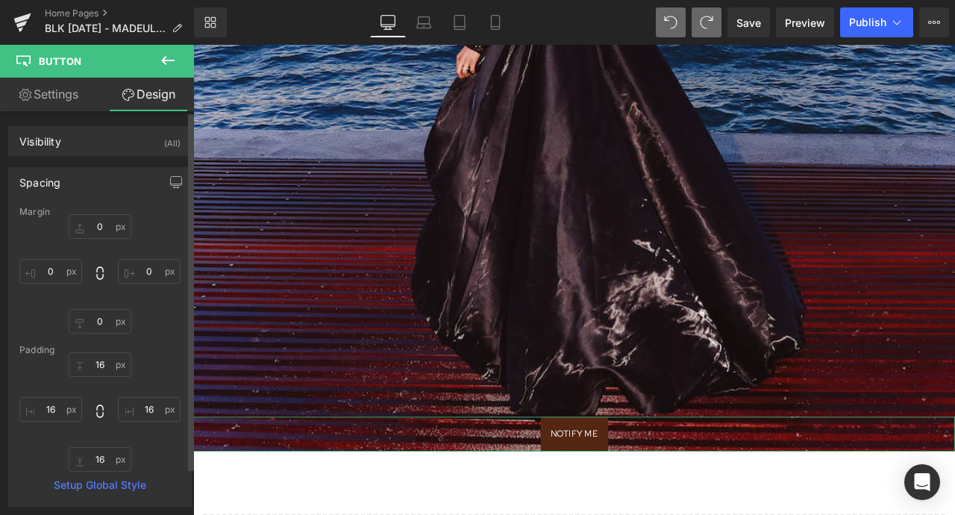
click at [152, 332] on div "0 0 0 0" at bounding box center [99, 273] width 161 height 119
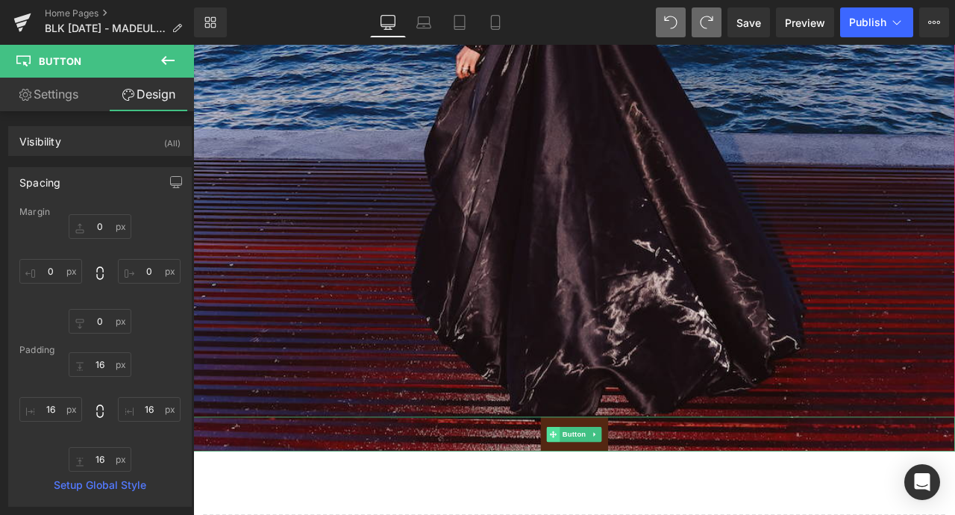
click at [617, 507] on icon at bounding box center [619, 506] width 8 height 8
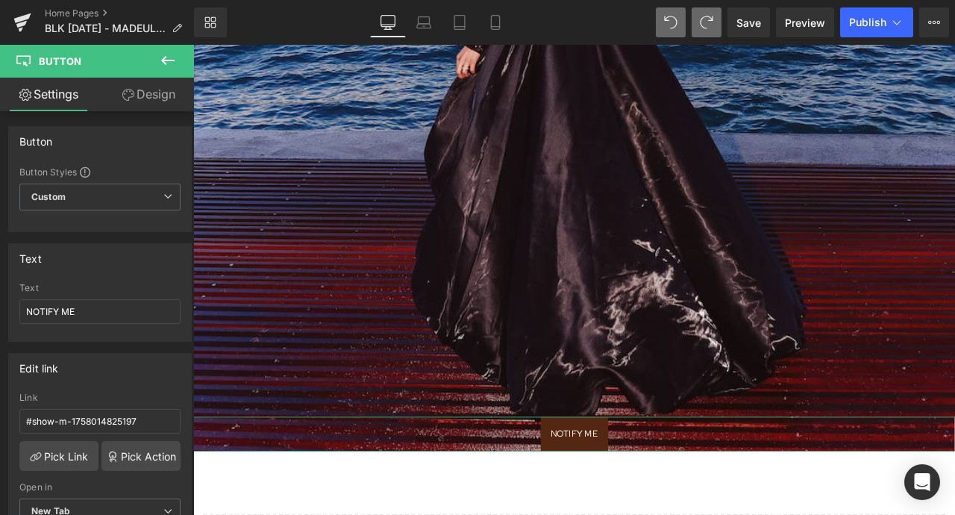
click at [151, 95] on link "Design" at bounding box center [148, 95] width 97 height 34
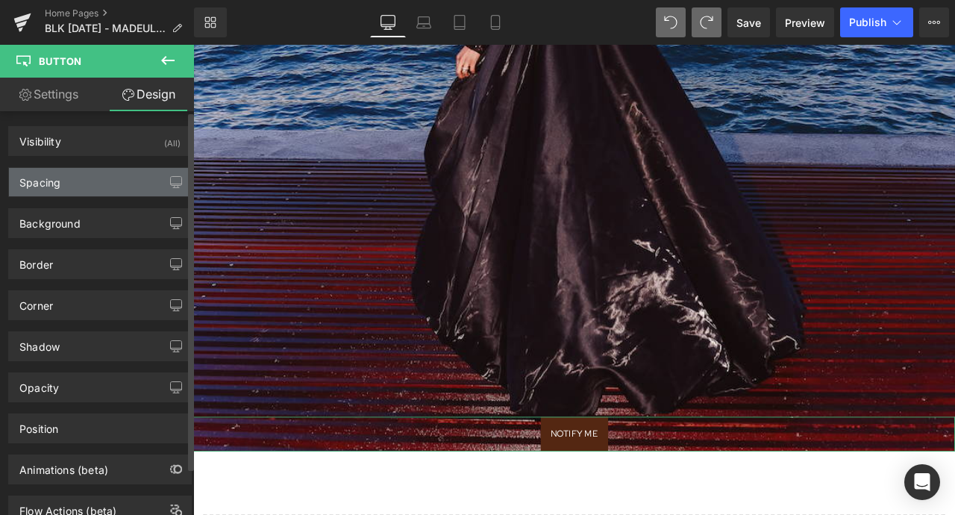
click at [126, 181] on div "Spacing" at bounding box center [100, 182] width 182 height 28
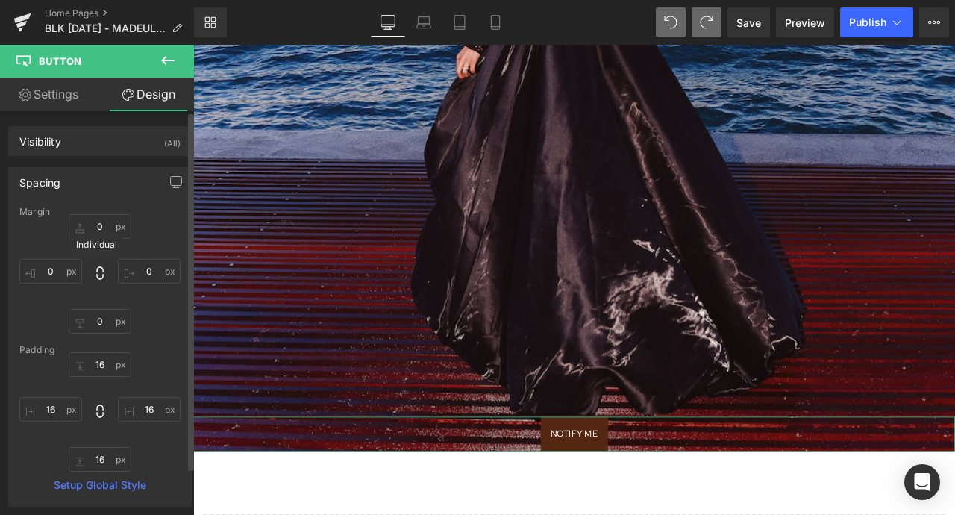
click at [98, 269] on icon at bounding box center [99, 273] width 15 height 15
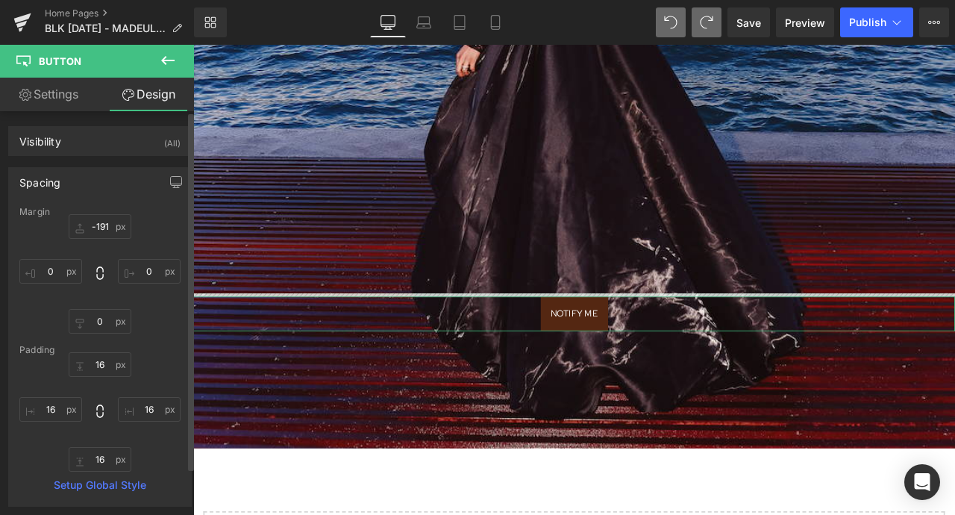
click at [149, 364] on div at bounding box center [99, 411] width 161 height 119
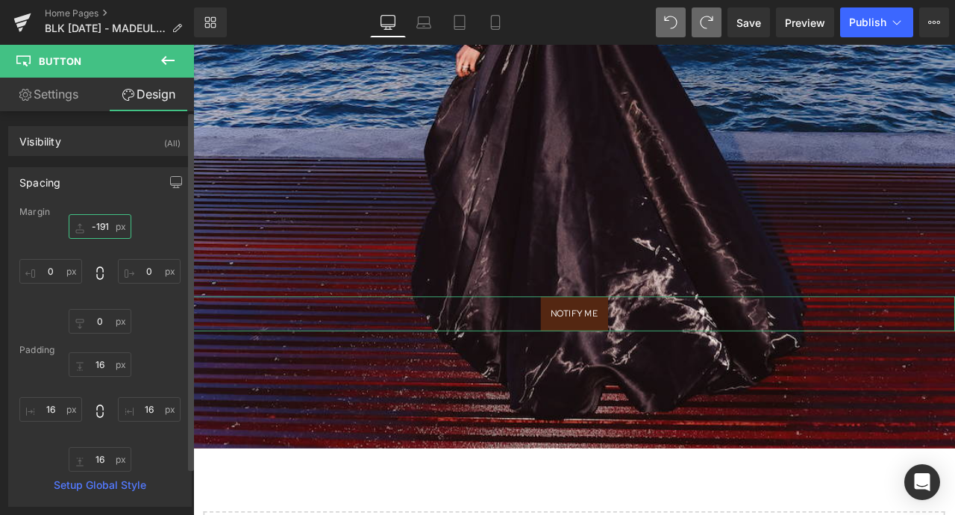
click at [99, 219] on input "text" at bounding box center [100, 226] width 63 height 25
click at [101, 233] on input "text" at bounding box center [100, 226] width 63 height 25
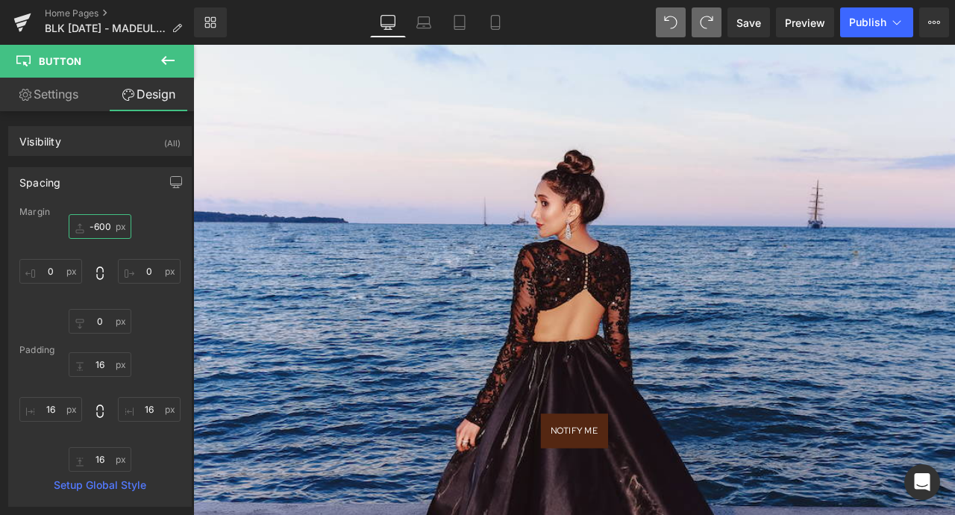
scroll to position [0, 0]
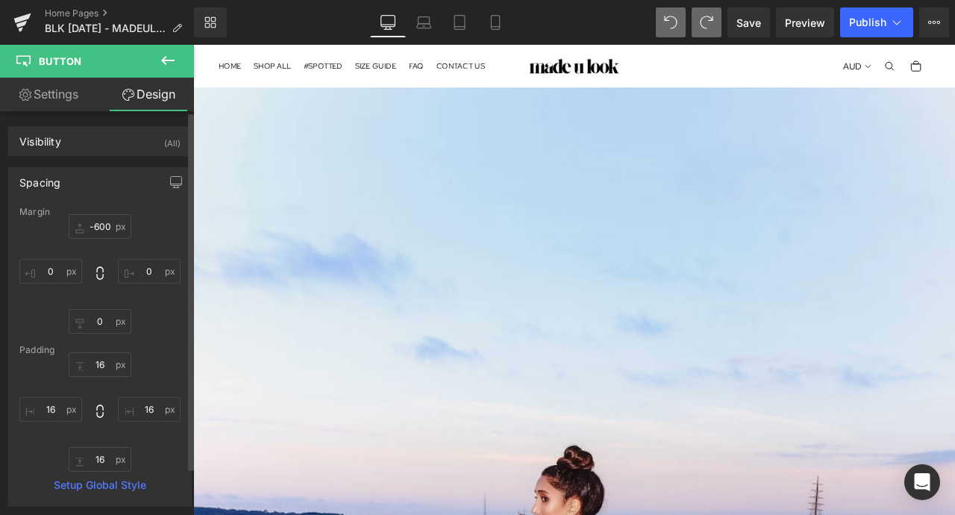
click at [108, 160] on div "Spacing [GEOGRAPHIC_DATA] -600 [GEOGRAPHIC_DATA] Setup Global Style" at bounding box center [100, 331] width 201 height 351
click at [758, 25] on span "Save" at bounding box center [748, 23] width 25 height 16
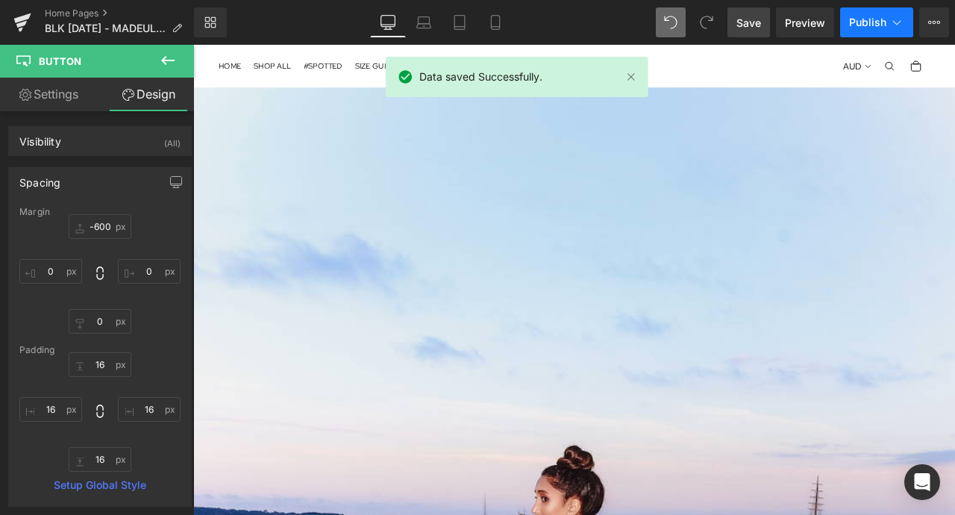
click at [864, 16] on span "Publish" at bounding box center [867, 22] width 37 height 12
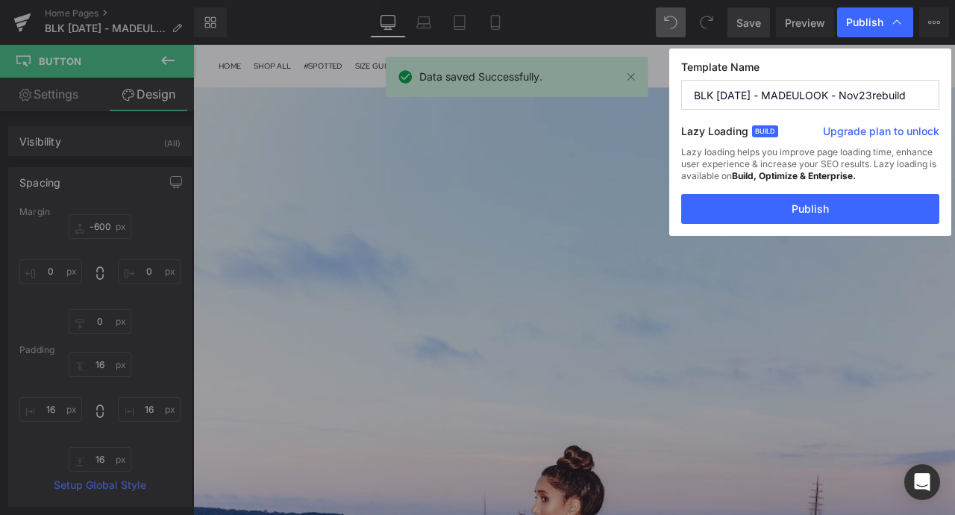
click at [815, 92] on input "BLK [DATE] - MADEULOOK - Nov23rebuild" at bounding box center [810, 95] width 258 height 30
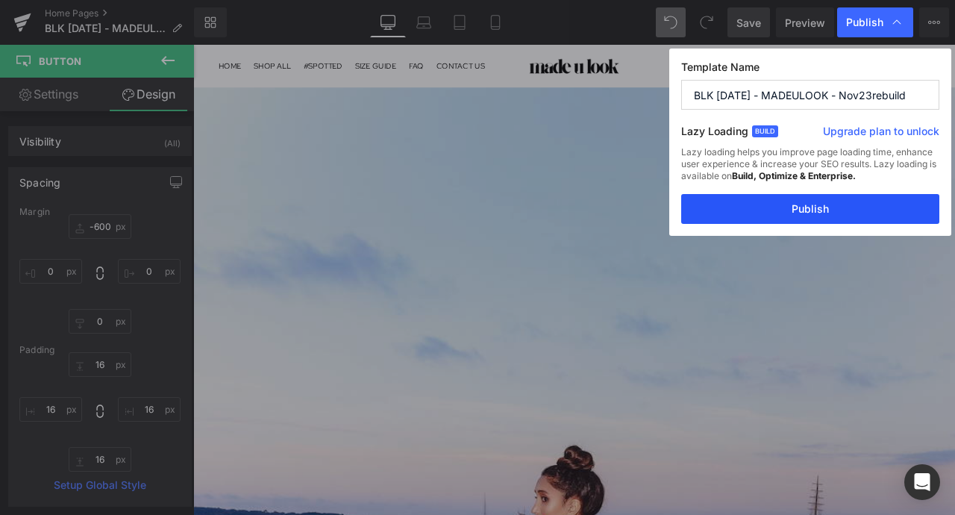
click at [815, 201] on button "Publish" at bounding box center [810, 209] width 258 height 30
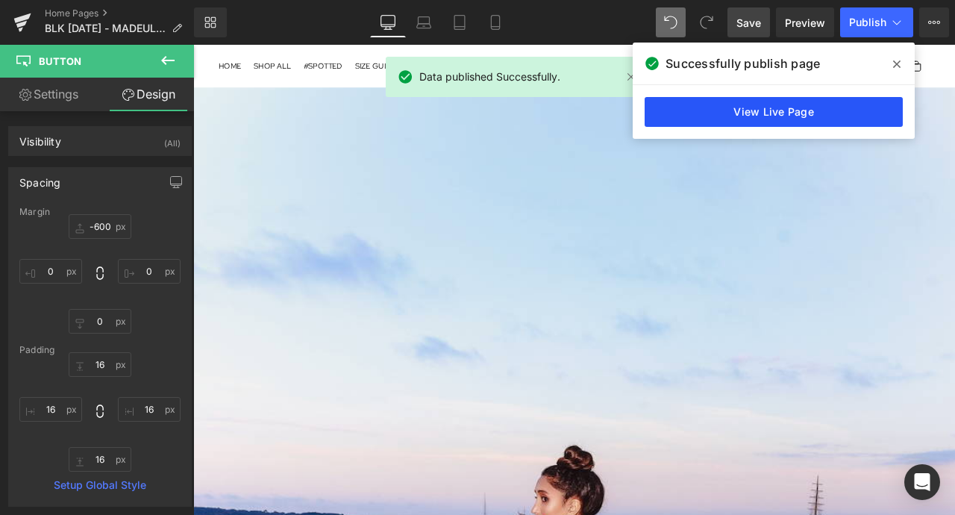
click at [798, 118] on link "View Live Page" at bounding box center [773, 112] width 258 height 30
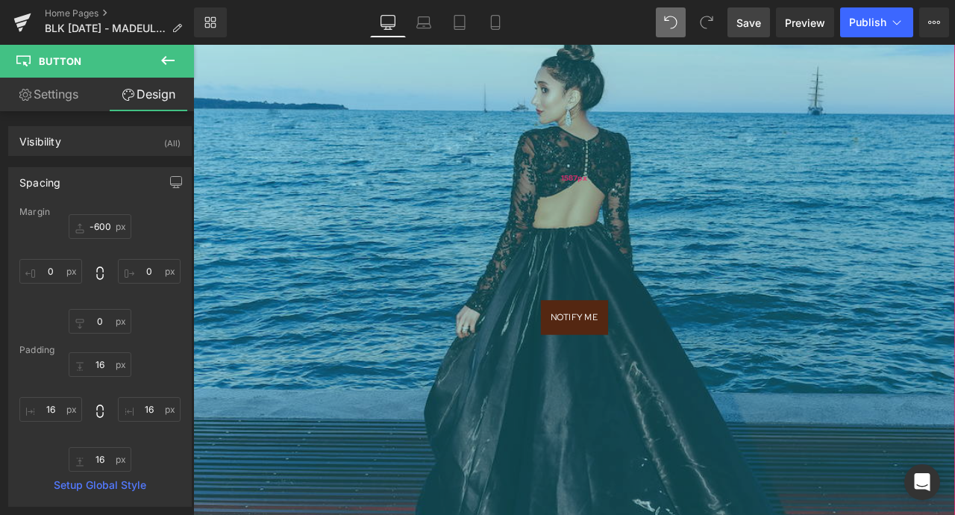
scroll to position [506, 0]
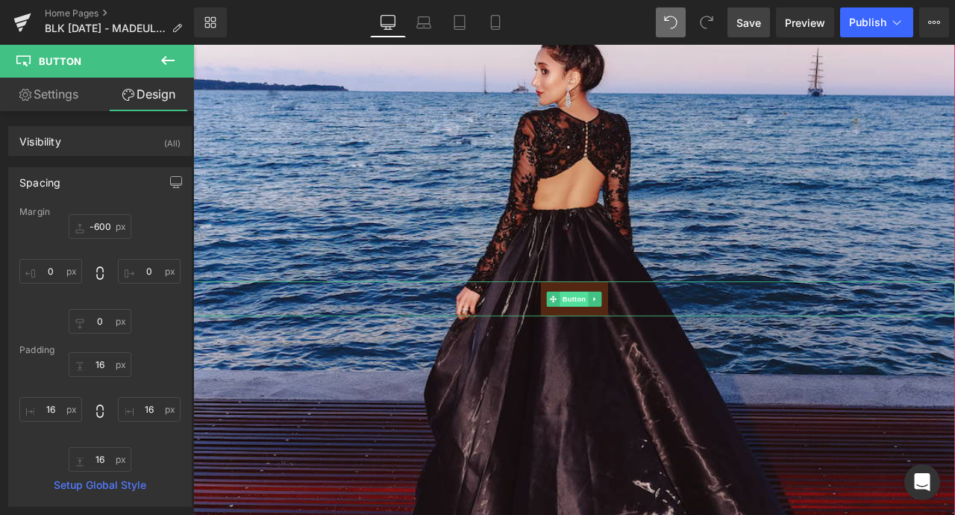
click at [653, 338] on span "Button" at bounding box center [644, 346] width 34 height 18
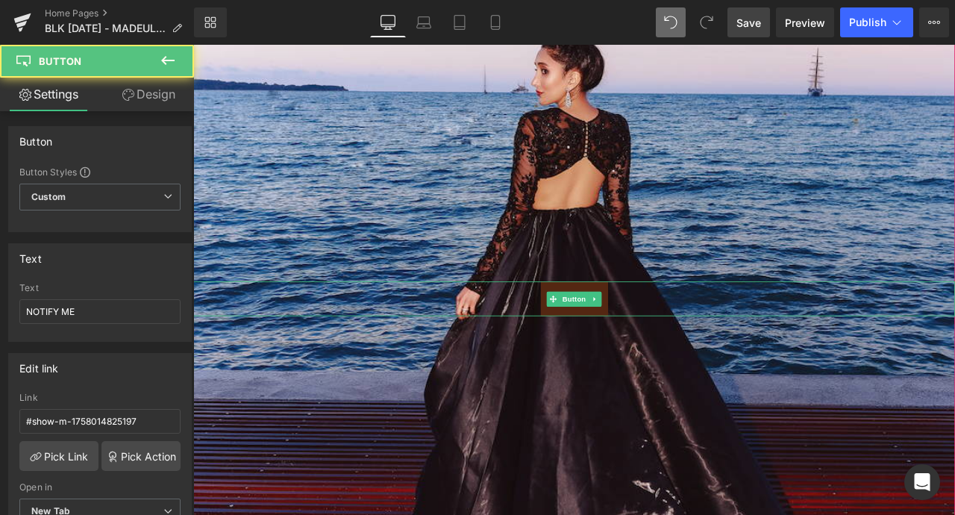
click at [610, 348] on link "NOTIFY ME" at bounding box center [645, 345] width 80 height 40
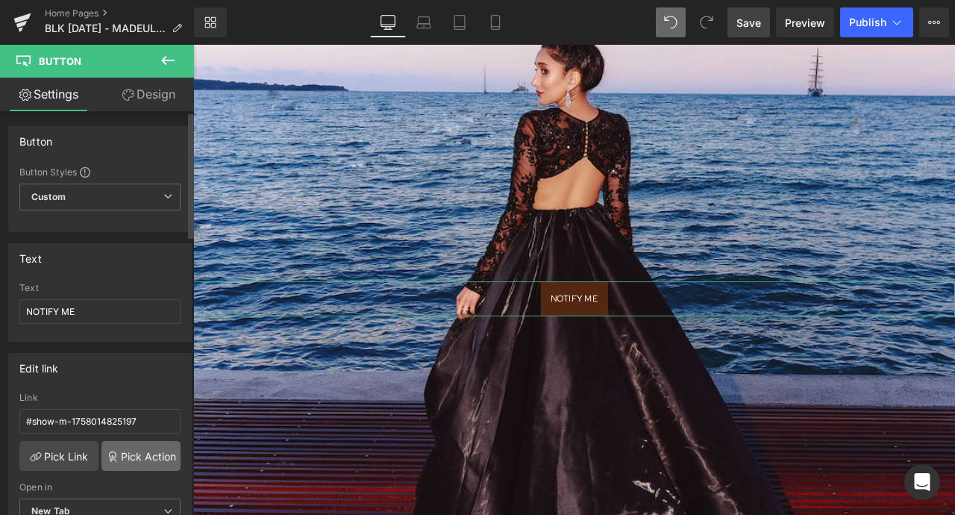
click at [120, 454] on link "Pick Action" at bounding box center [140, 456] width 79 height 30
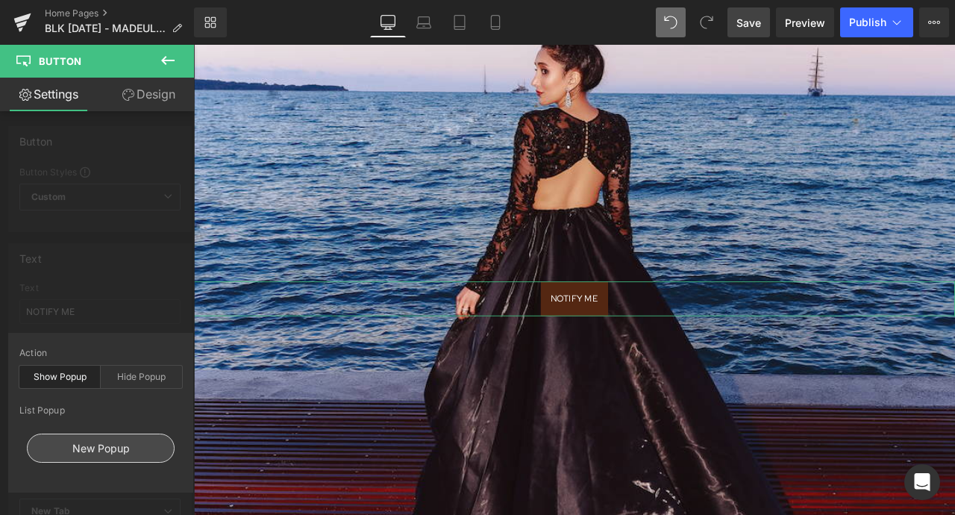
click at [69, 445] on div "New Popup" at bounding box center [101, 447] width 148 height 29
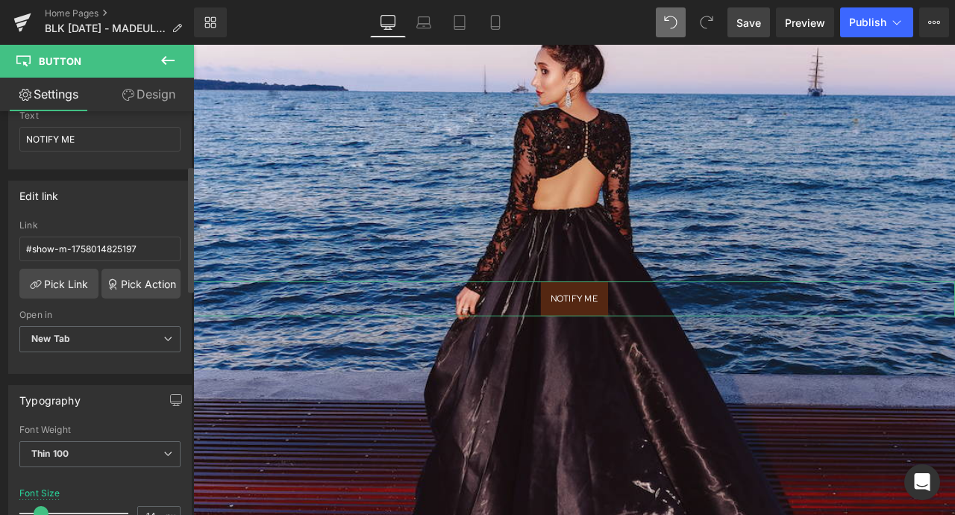
scroll to position [176, 0]
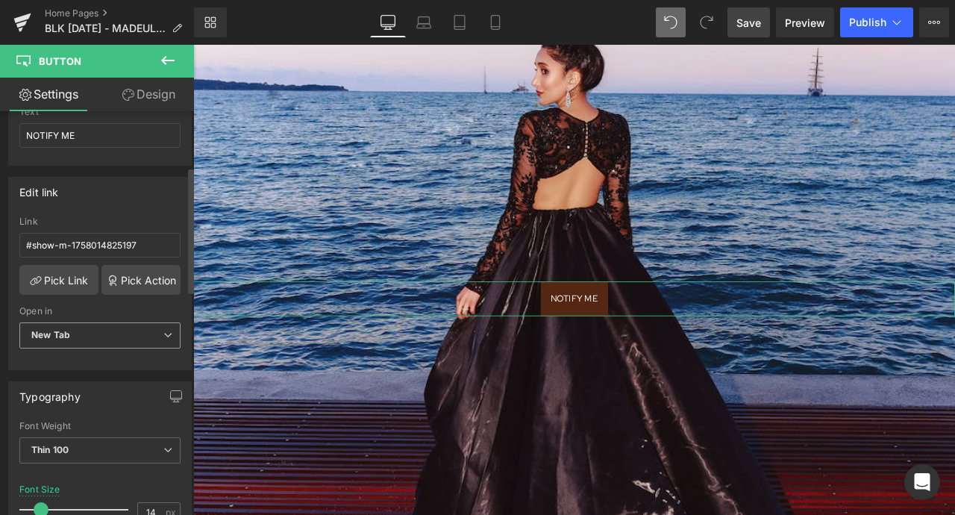
click at [134, 339] on span "New Tab" at bounding box center [99, 335] width 161 height 26
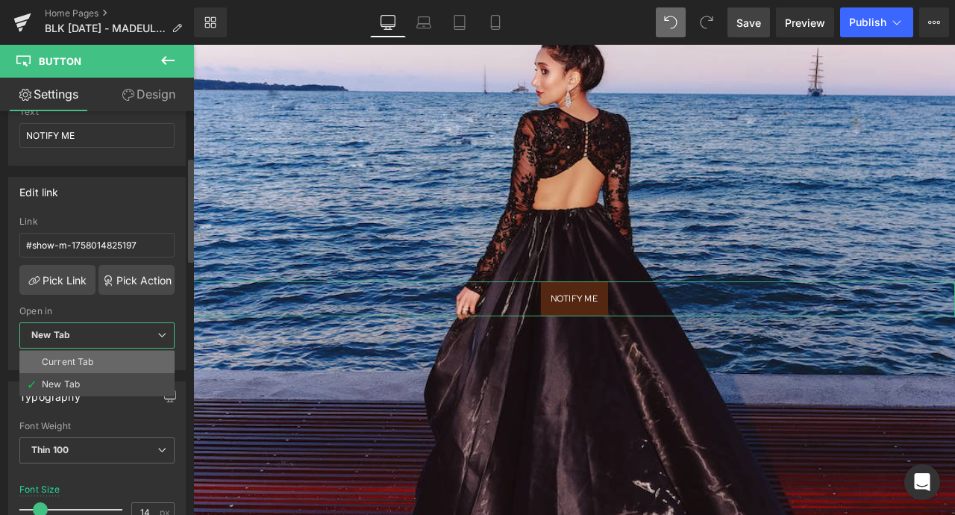
click at [128, 360] on li "Current Tab" at bounding box center [96, 362] width 155 height 22
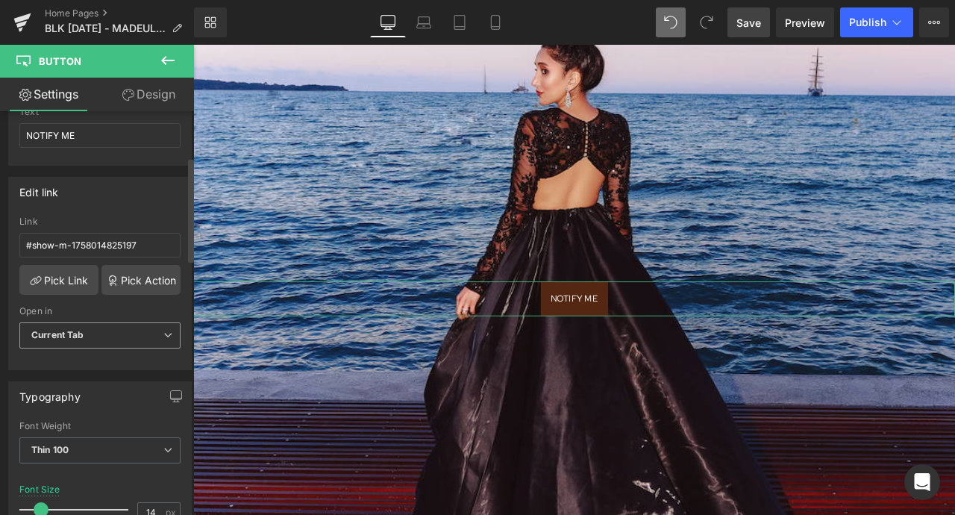
click at [134, 324] on span "Current Tab" at bounding box center [99, 335] width 161 height 26
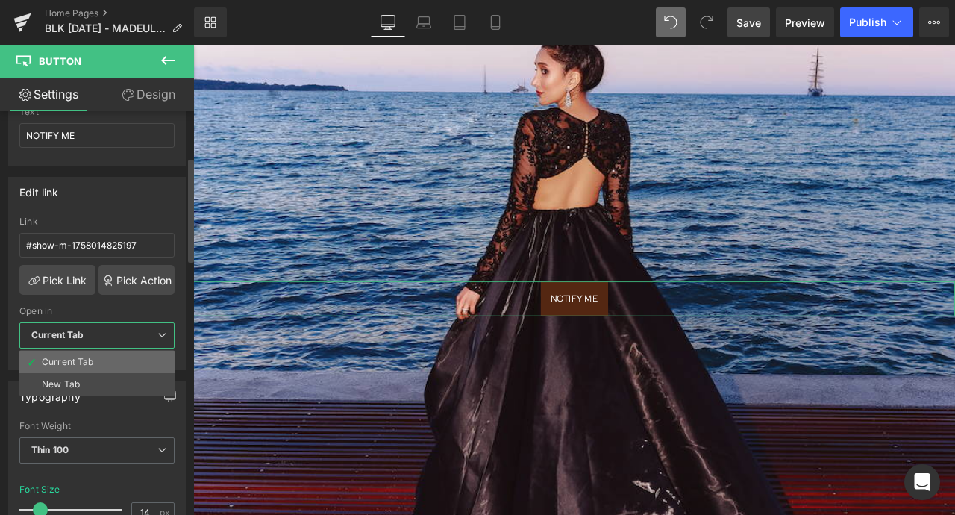
click at [117, 357] on li "Current Tab" at bounding box center [96, 362] width 155 height 22
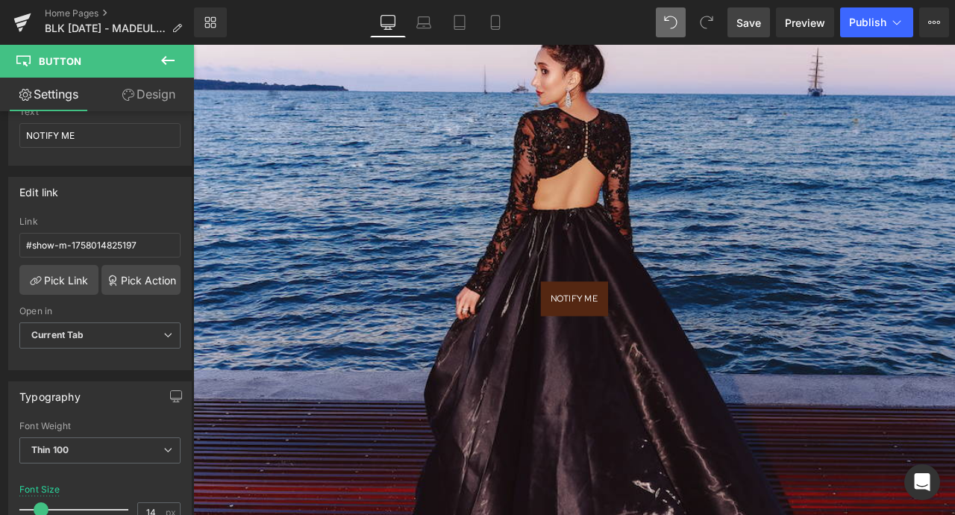
click at [760, 28] on span "Save" at bounding box center [748, 23] width 25 height 16
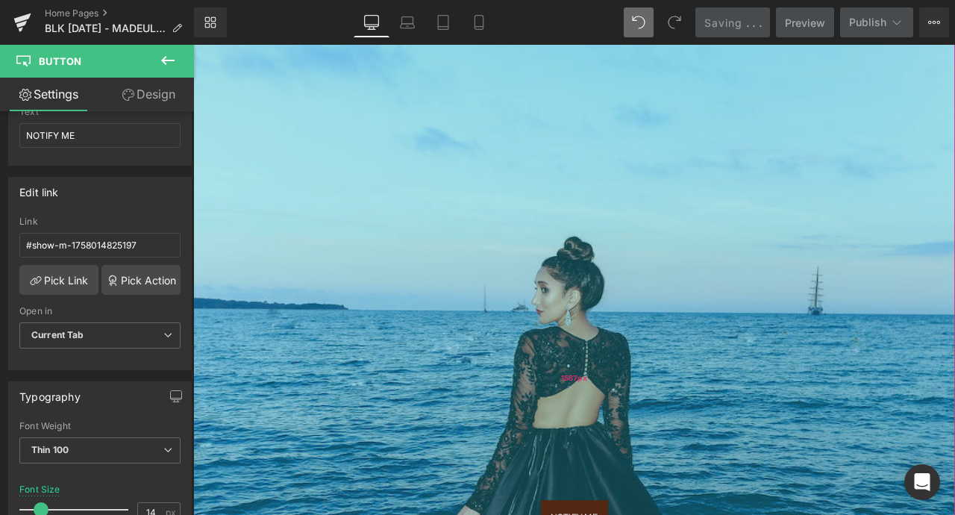
scroll to position [0, 0]
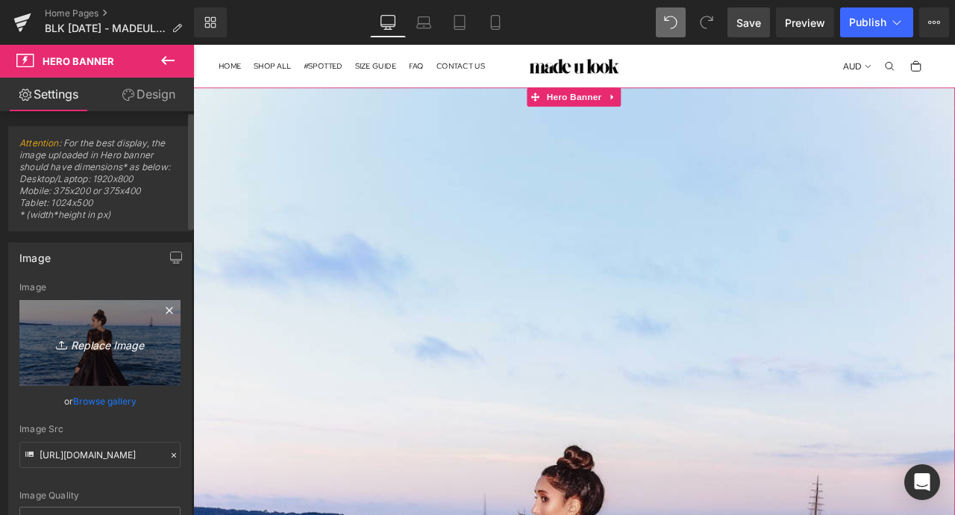
click at [85, 342] on icon "Replace Image" at bounding box center [99, 342] width 119 height 19
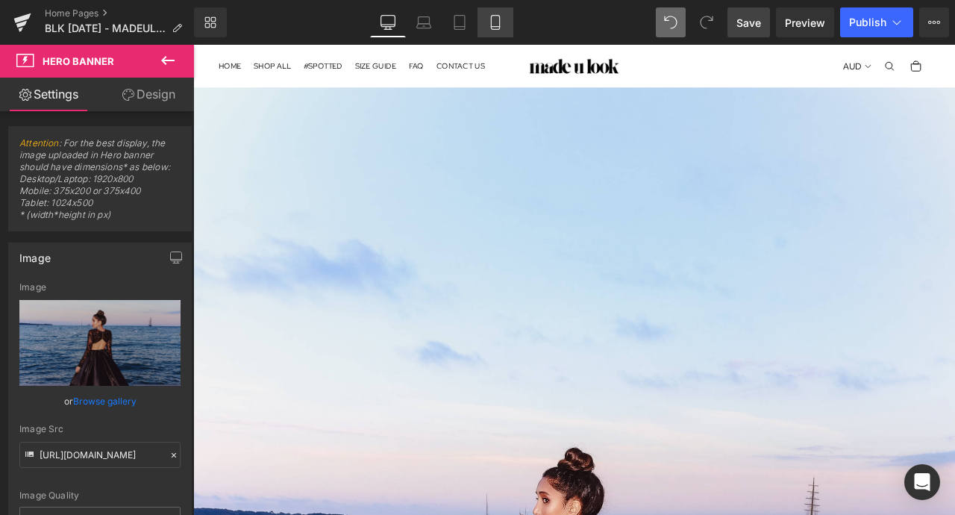
click at [494, 19] on icon at bounding box center [495, 22] width 15 height 15
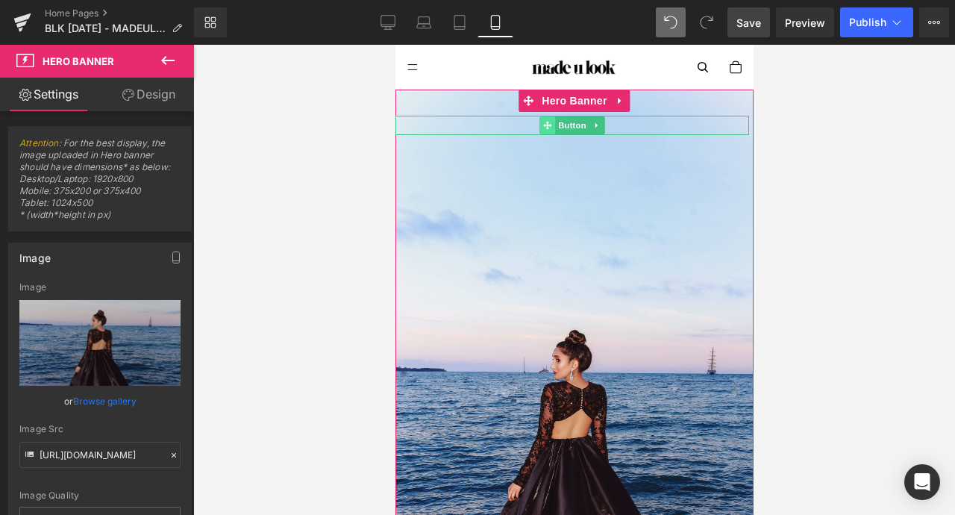
click at [548, 125] on icon at bounding box center [546, 125] width 8 height 8
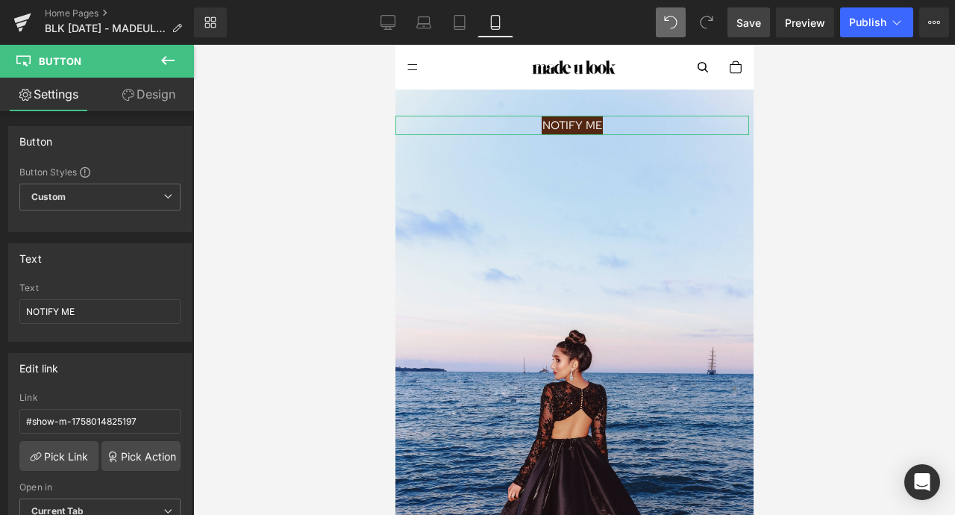
click at [145, 100] on link "Design" at bounding box center [148, 95] width 97 height 34
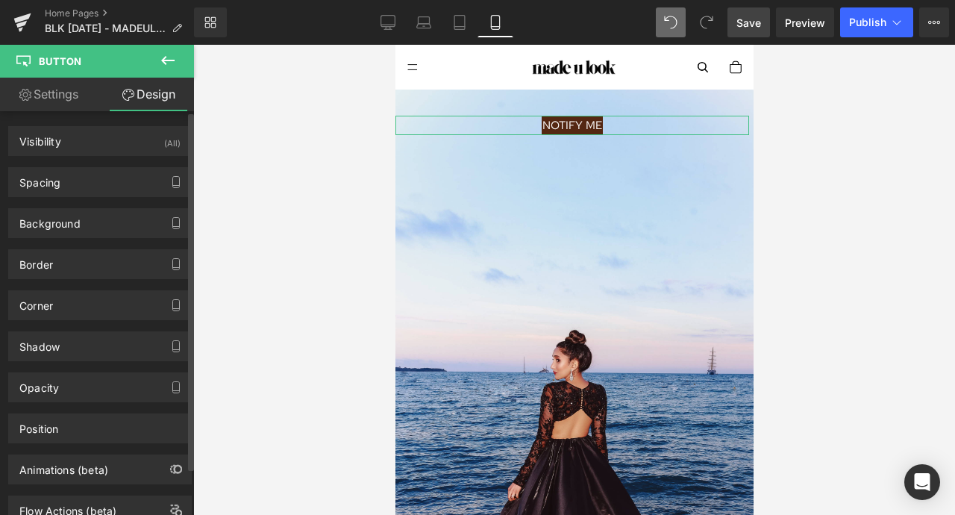
click at [139, 200] on div "Background Color & Image color Color #542712 100 % Image Replace Image Upload i…" at bounding box center [100, 217] width 201 height 41
click at [138, 181] on div "Spacing" at bounding box center [100, 182] width 182 height 28
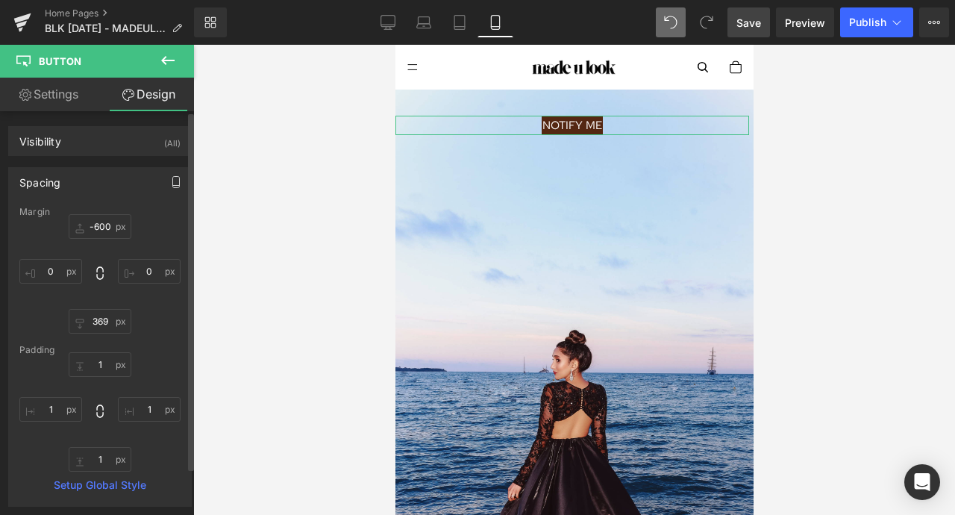
click at [170, 186] on icon "button" at bounding box center [176, 182] width 12 height 12
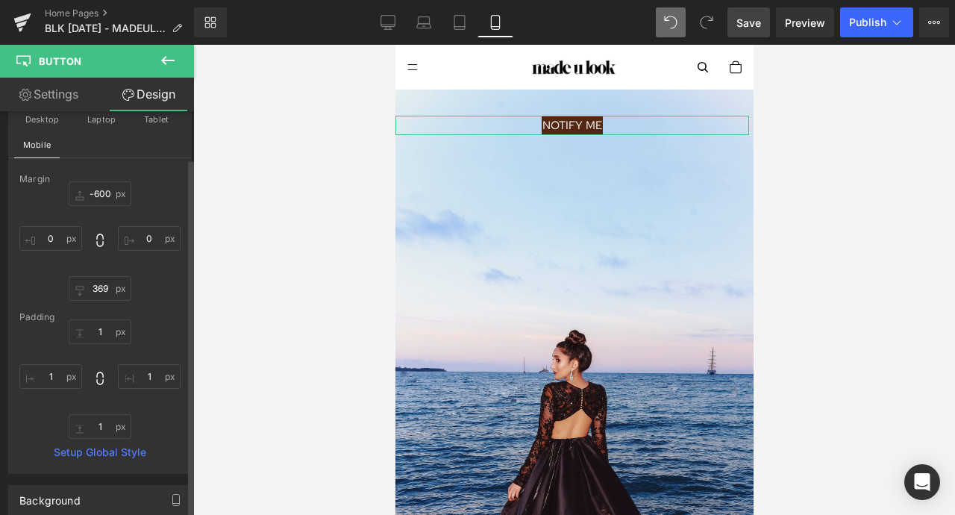
scroll to position [95, 0]
click at [95, 190] on input "-600" at bounding box center [100, 193] width 63 height 25
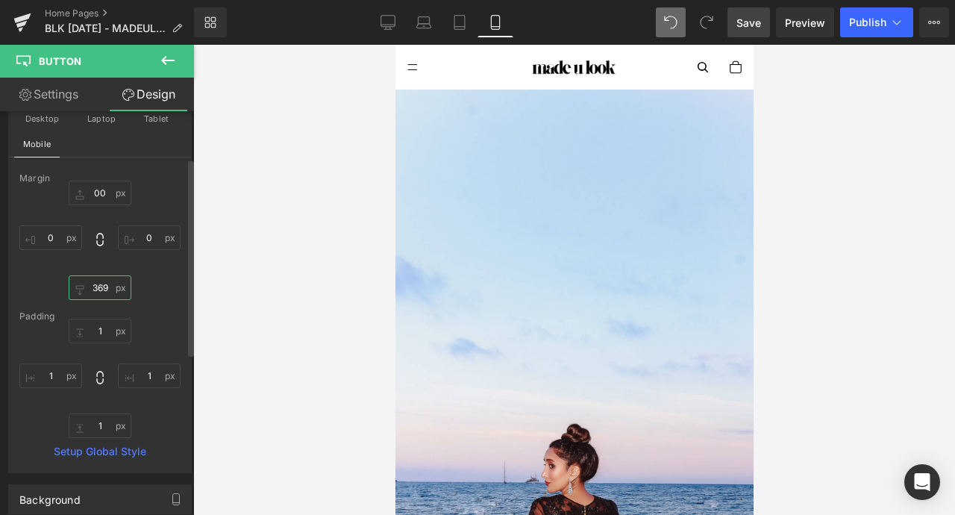
click at [102, 286] on input "369" at bounding box center [100, 287] width 63 height 25
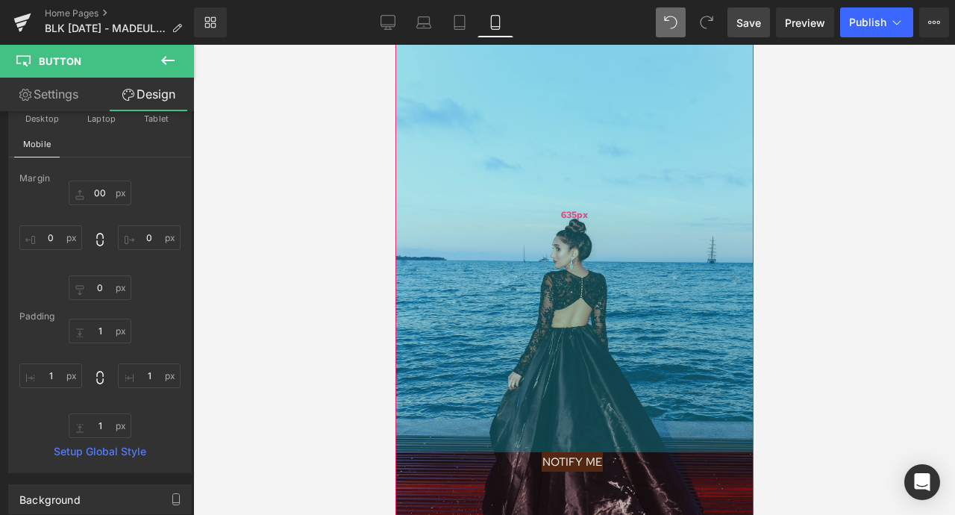
click at [585, 230] on div "635px" at bounding box center [574, 215] width 358 height 474
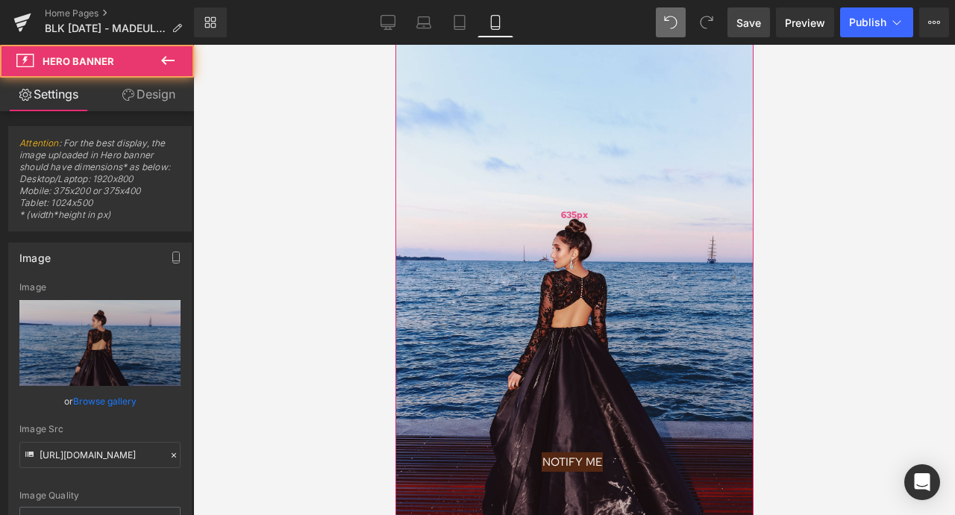
scroll to position [161, 0]
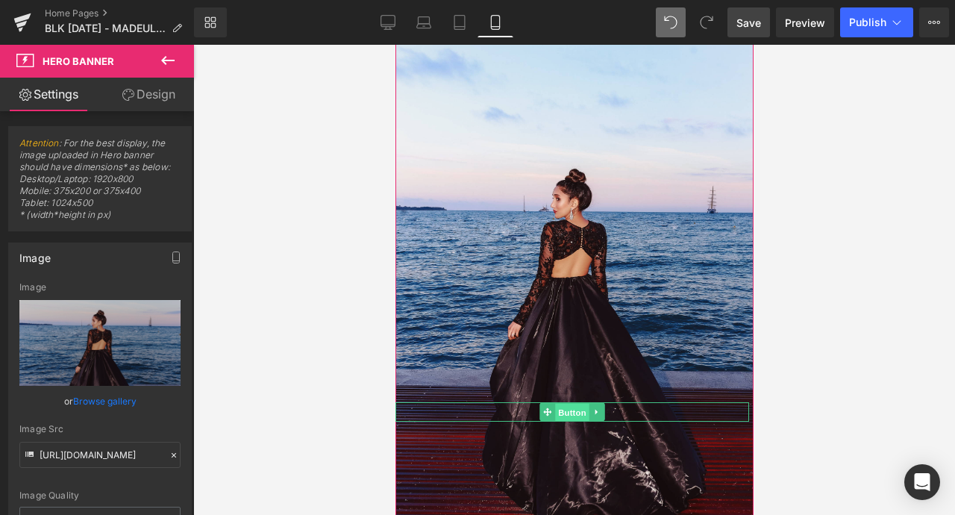
click at [576, 414] on span "Button" at bounding box center [571, 413] width 34 height 18
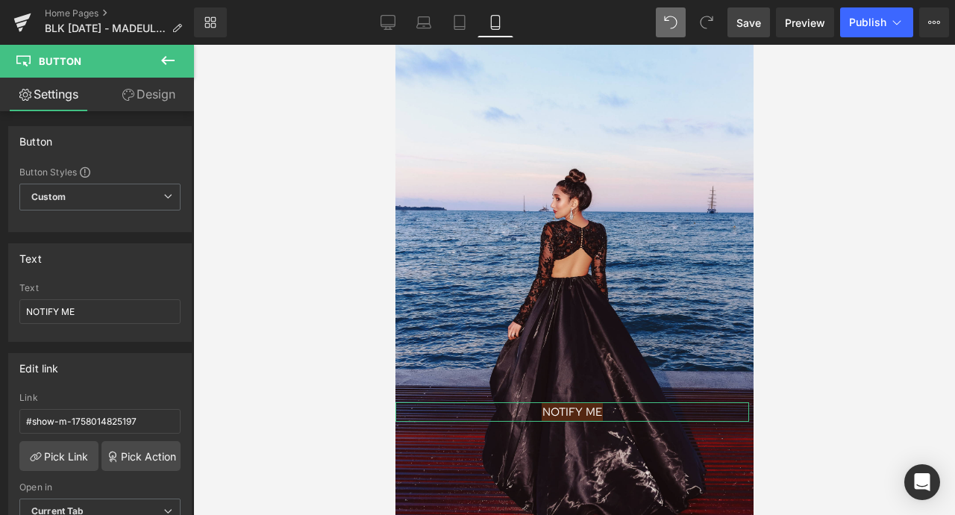
click at [154, 94] on link "Design" at bounding box center [148, 95] width 97 height 34
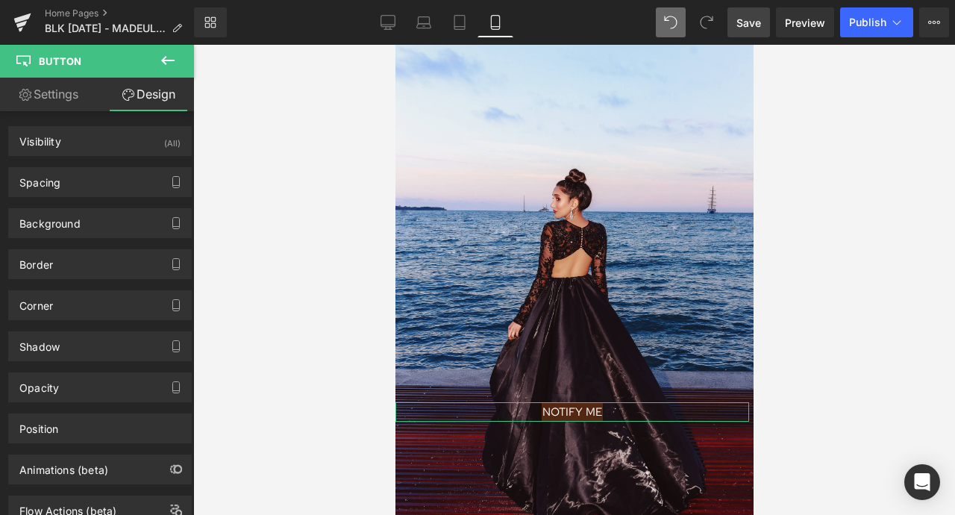
click at [85, 86] on link "Settings" at bounding box center [48, 95] width 97 height 34
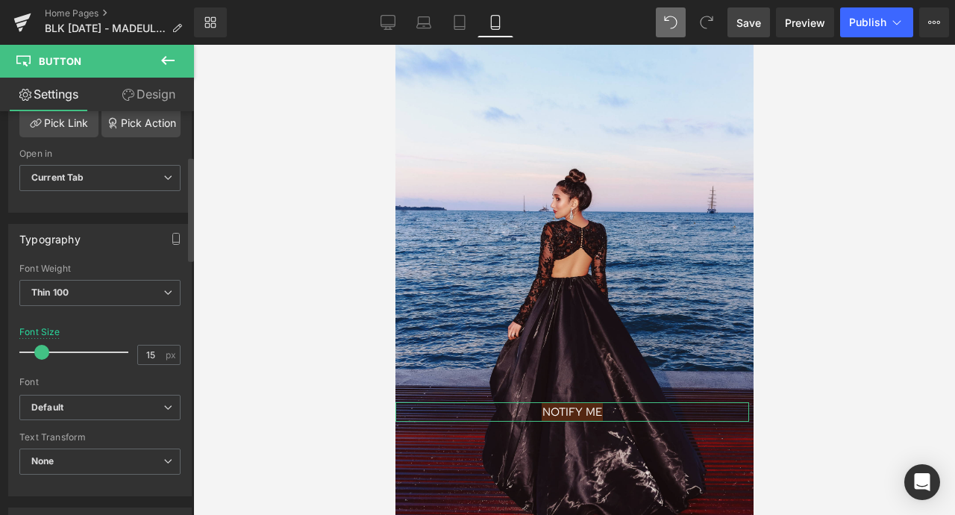
scroll to position [361, 0]
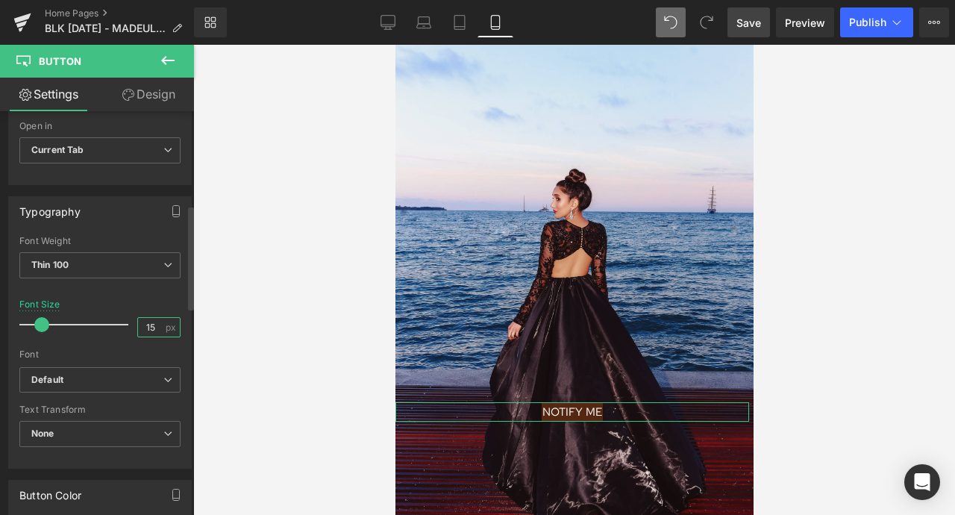
click at [145, 322] on input "15" at bounding box center [151, 327] width 26 height 19
click at [166, 193] on div "Typography Thin 100 Semi Thin 200 Light 300 Regular 400 Medium 500 Semi Bold 60…" at bounding box center [100, 326] width 201 height 283
click at [170, 214] on icon "button" at bounding box center [176, 211] width 12 height 12
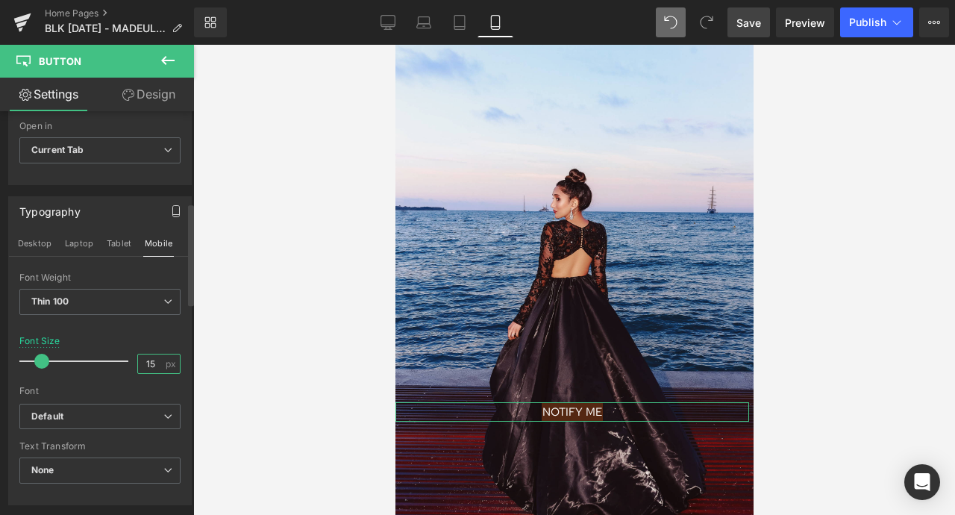
click at [142, 368] on input "15" at bounding box center [151, 363] width 26 height 19
click at [149, 360] on input "15" at bounding box center [151, 363] width 26 height 19
click at [147, 360] on input "15" at bounding box center [151, 363] width 26 height 19
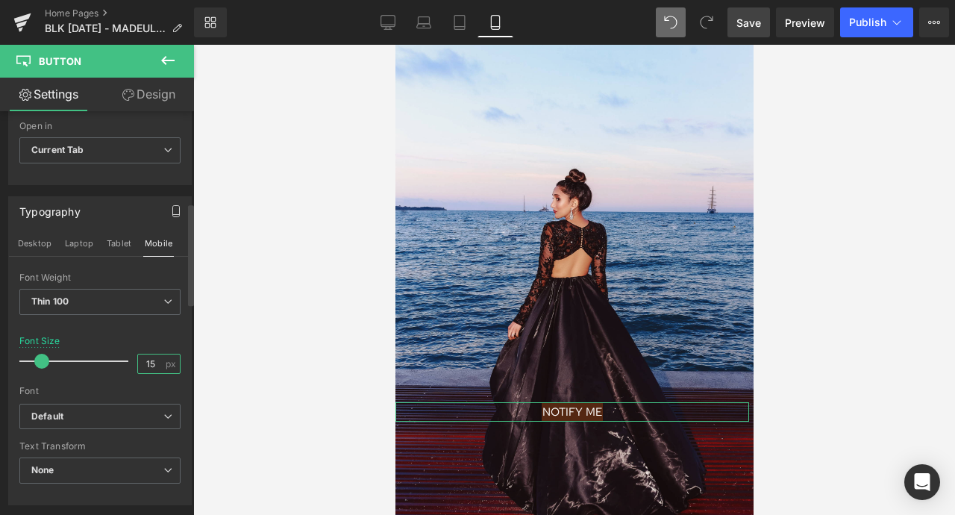
click at [147, 360] on input "15" at bounding box center [151, 363] width 26 height 19
click at [142, 360] on input "1512" at bounding box center [151, 363] width 26 height 19
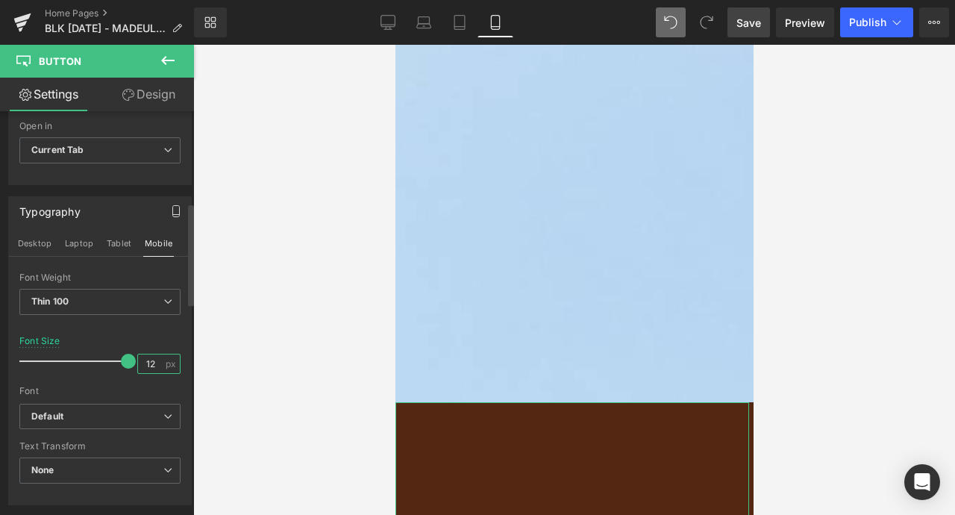
scroll to position [0, 0]
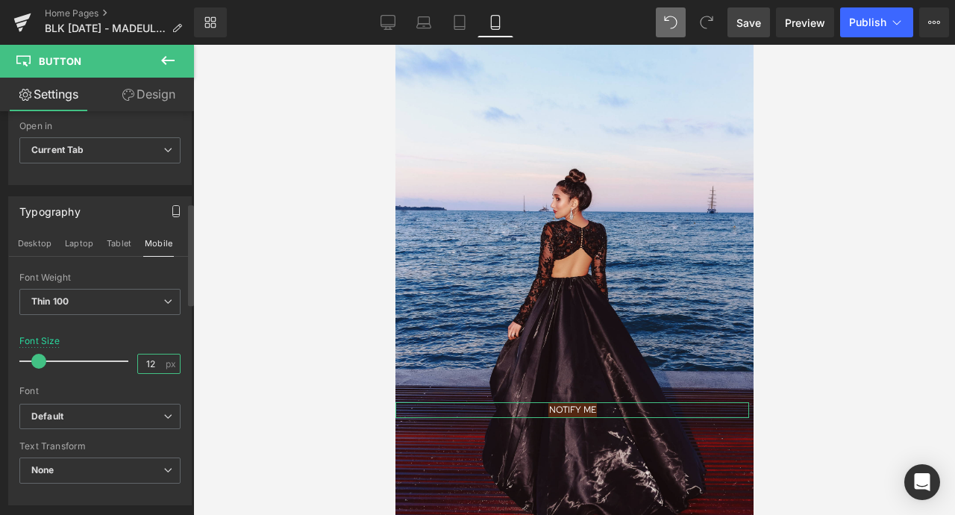
click at [145, 363] on input "12" at bounding box center [151, 363] width 26 height 19
click at [151, 301] on span "Thin 100" at bounding box center [99, 302] width 161 height 26
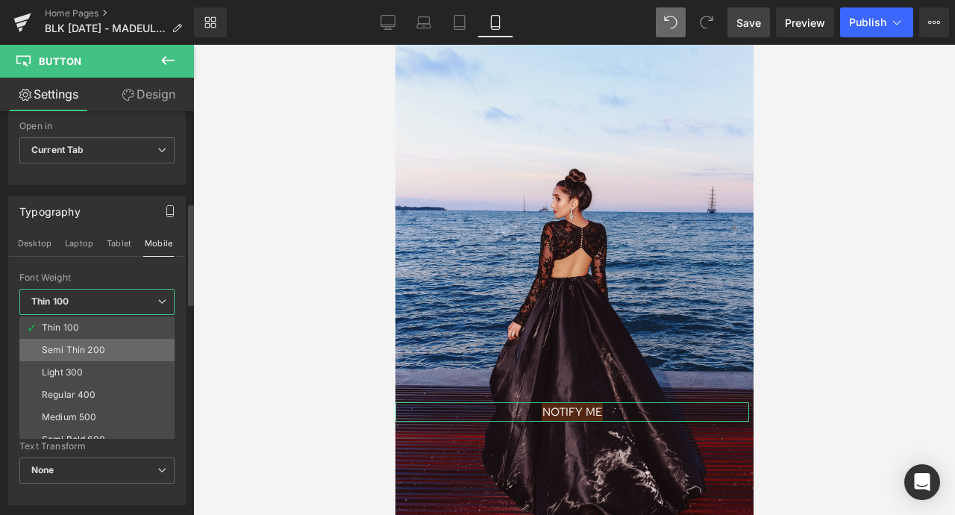
click at [132, 342] on li "Semi Thin 200" at bounding box center [100, 350] width 162 height 22
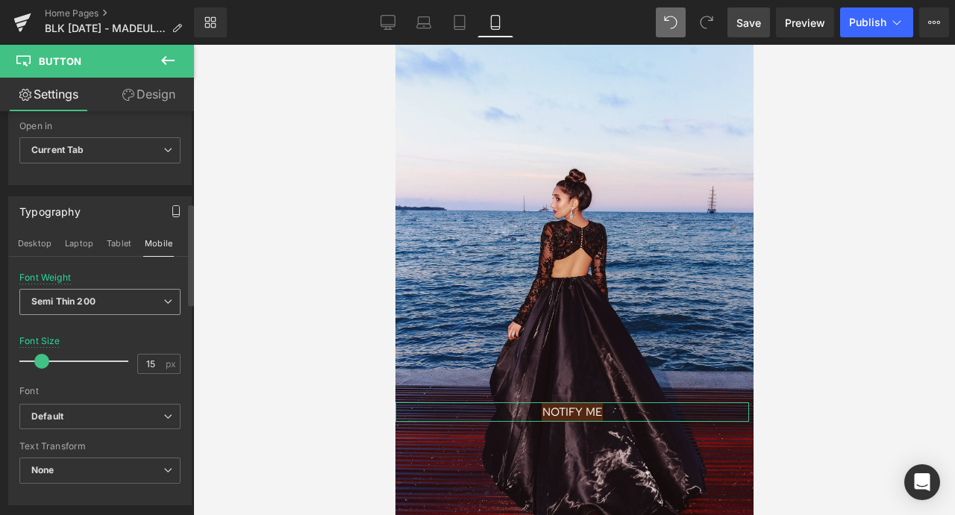
click at [163, 300] on icon at bounding box center [167, 301] width 9 height 9
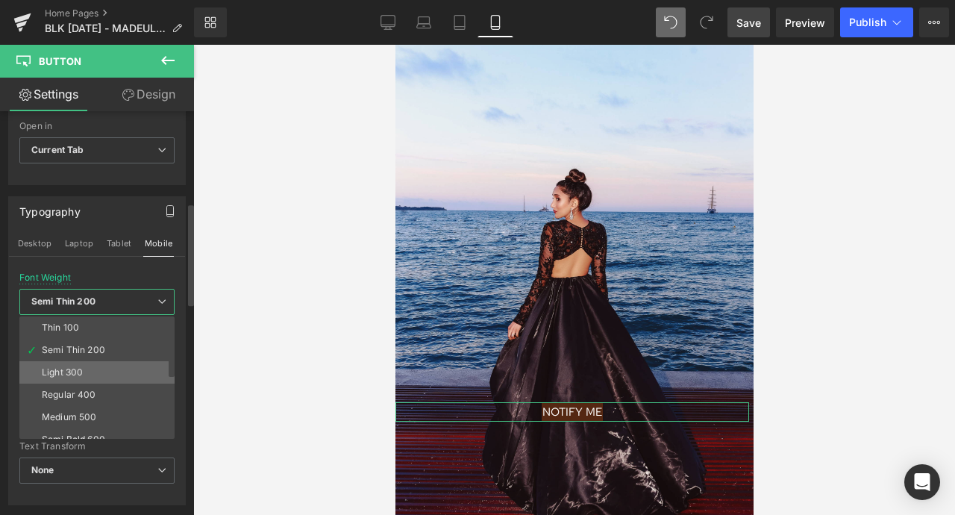
click at [110, 368] on li "Light 300" at bounding box center [100, 372] width 162 height 22
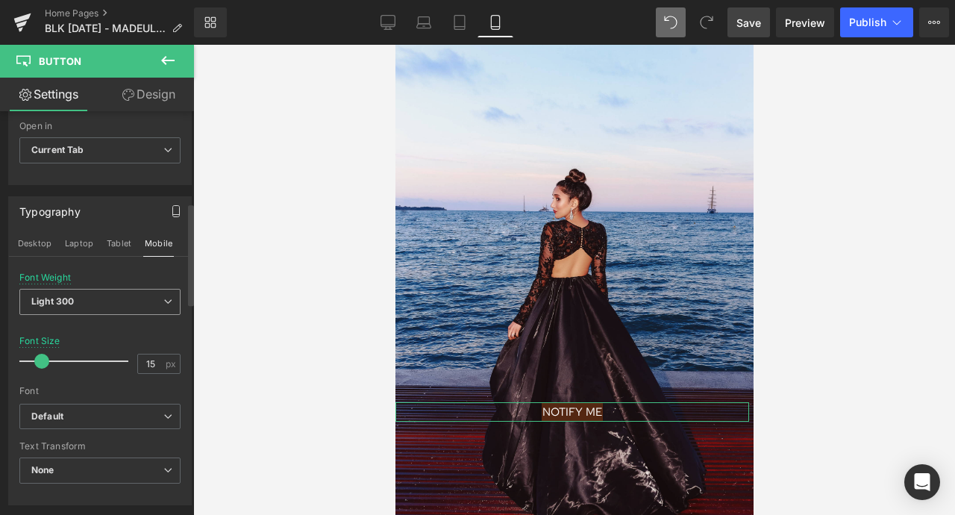
click at [163, 304] on icon at bounding box center [167, 301] width 9 height 9
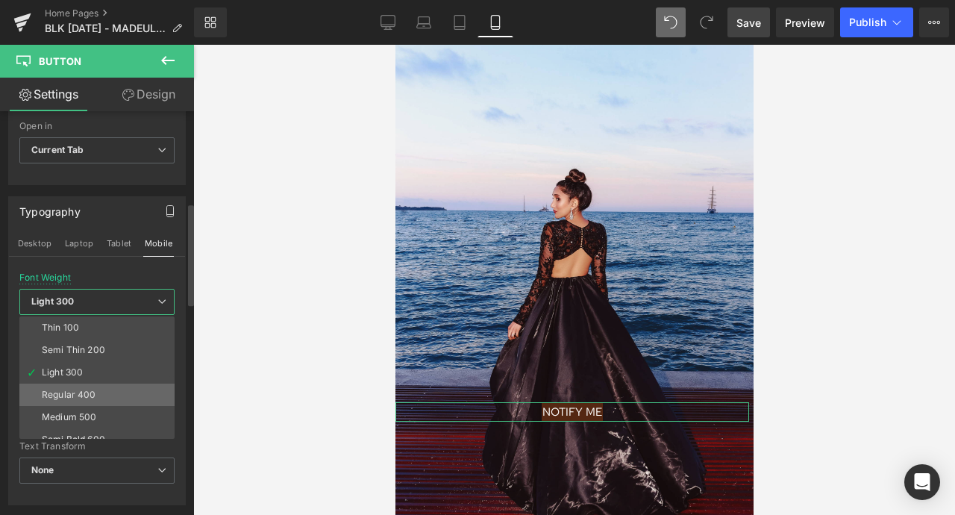
click at [110, 395] on li "Regular 400" at bounding box center [100, 394] width 162 height 22
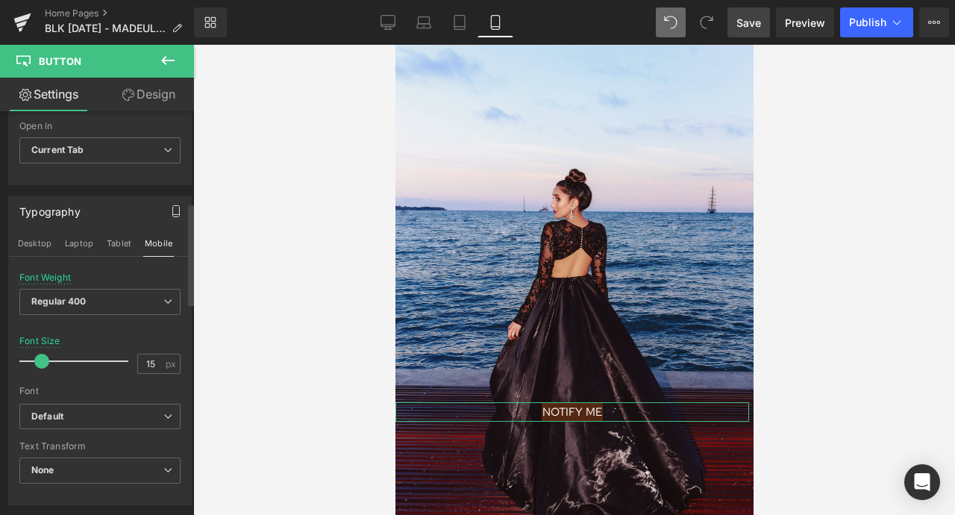
click at [137, 324] on div at bounding box center [99, 327] width 161 height 10
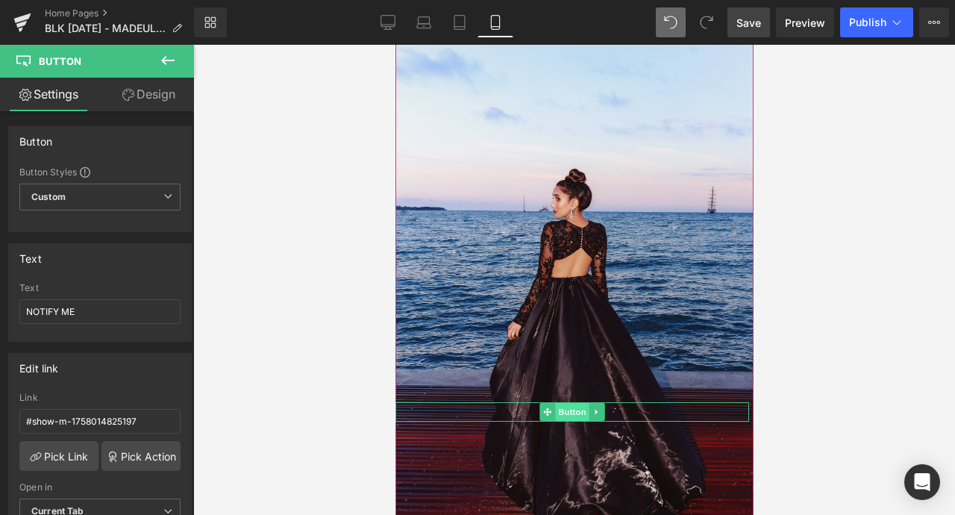
click at [578, 412] on span "Button" at bounding box center [571, 412] width 34 height 18
click at [141, 96] on link "Design" at bounding box center [148, 95] width 97 height 34
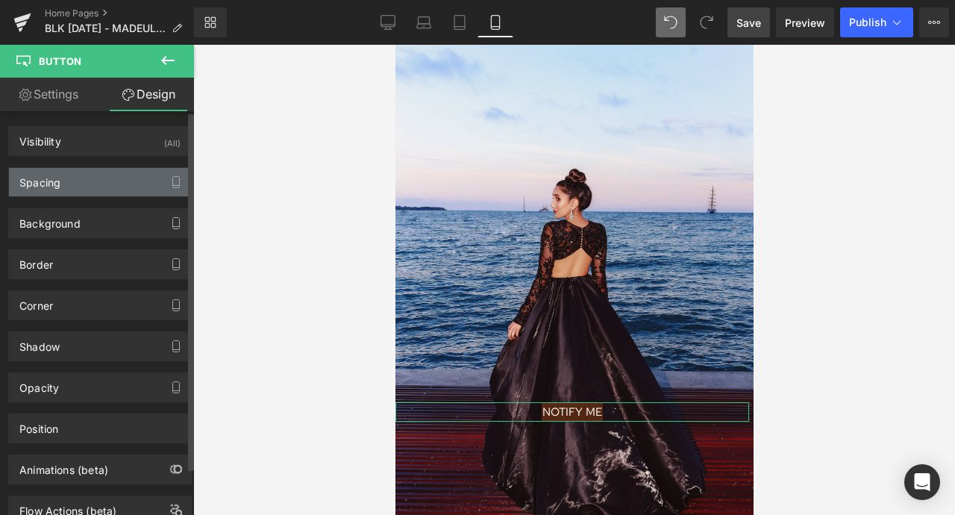
click at [138, 186] on div "Spacing" at bounding box center [100, 182] width 182 height 28
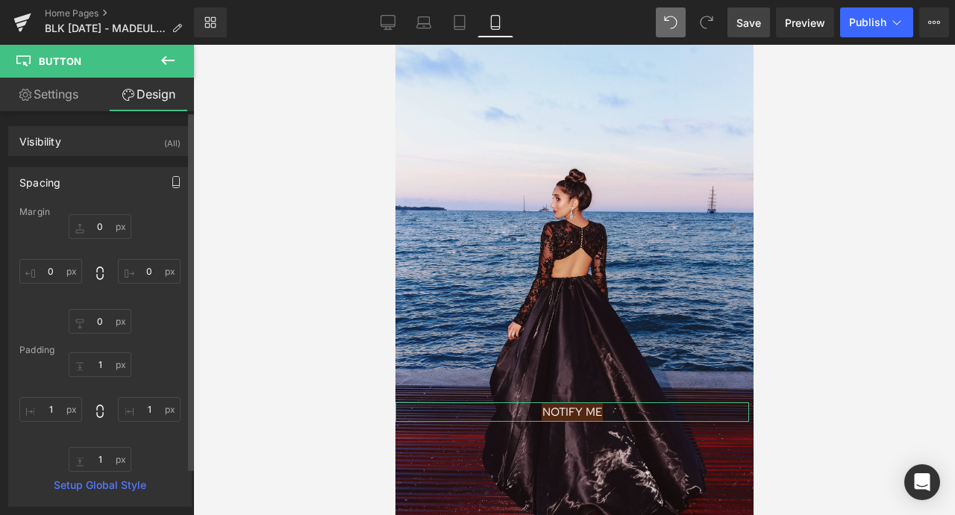
click at [170, 181] on icon "button" at bounding box center [176, 182] width 12 height 12
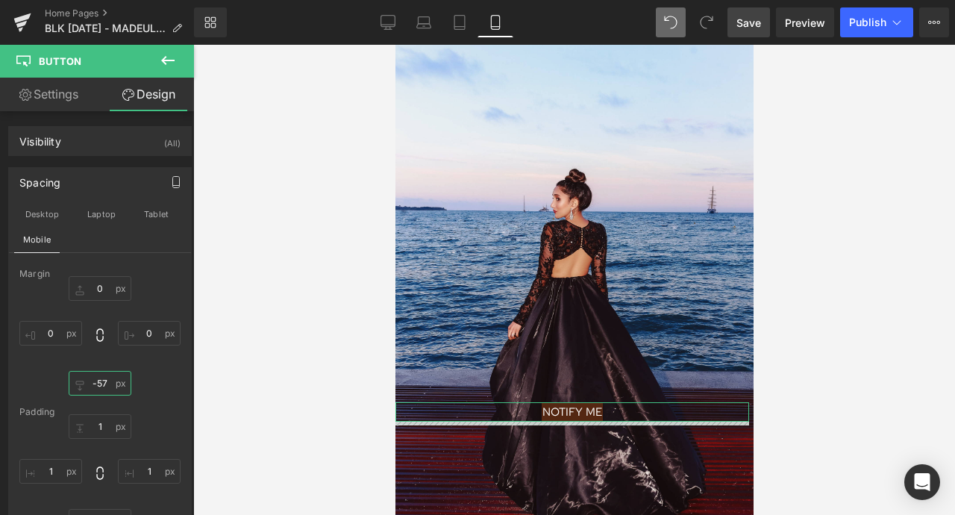
click at [547, 404] on div at bounding box center [572, 404] width 354 height 4
click at [550, 410] on icon at bounding box center [546, 411] width 8 height 9
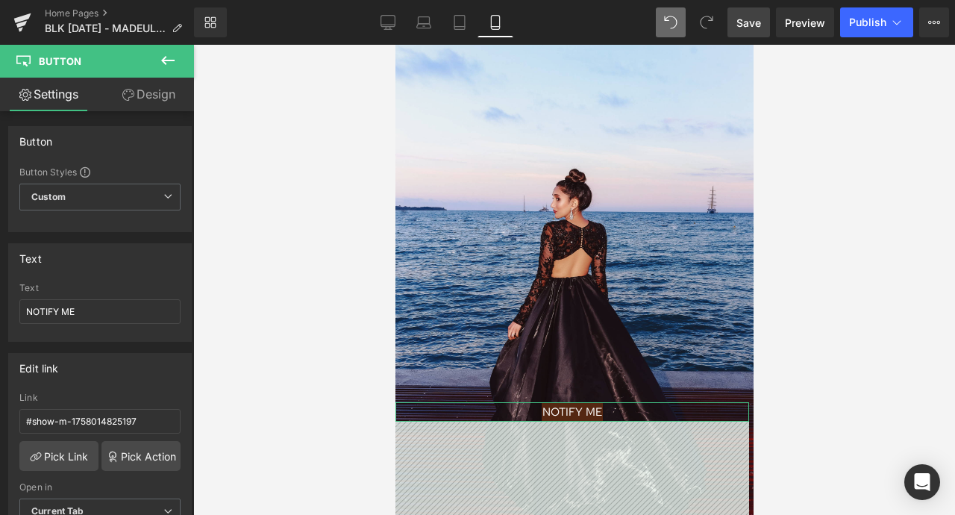
click at [161, 104] on link "Design" at bounding box center [148, 95] width 97 height 34
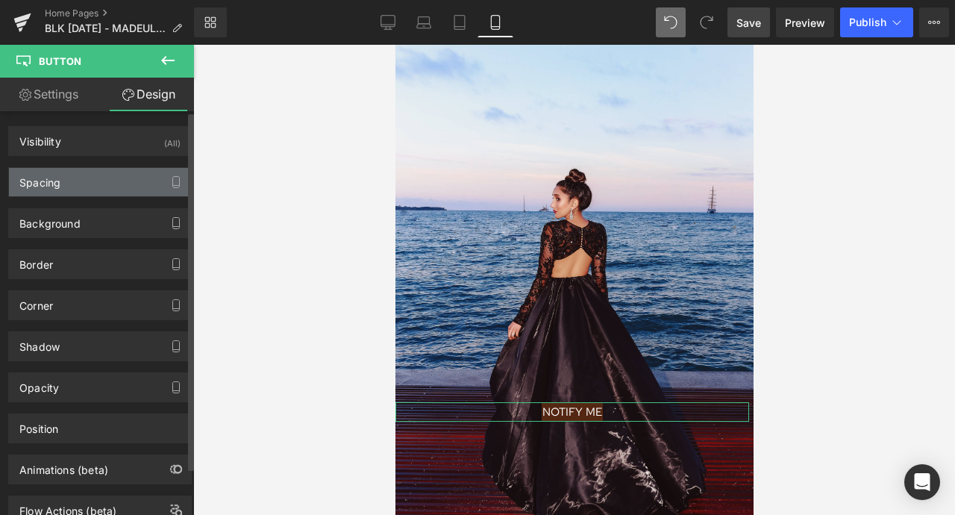
click at [147, 183] on div "Spacing" at bounding box center [100, 182] width 182 height 28
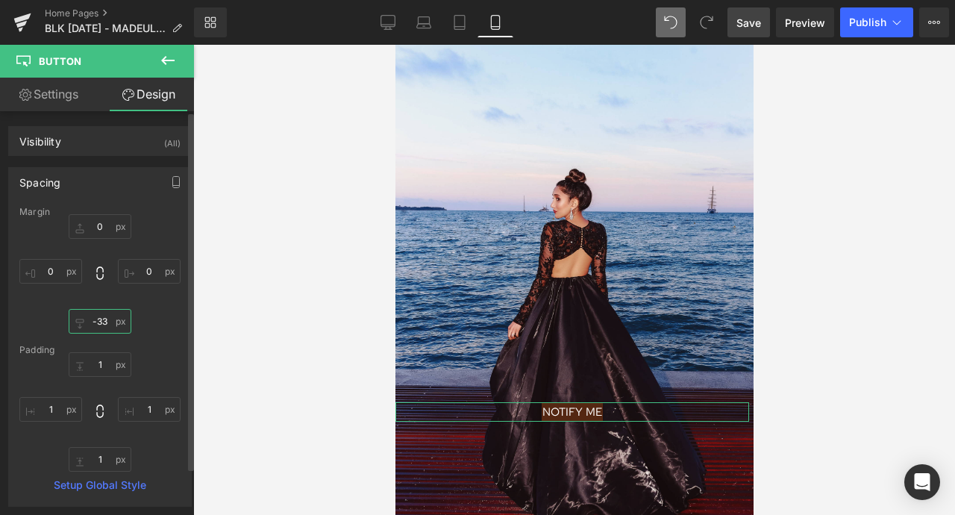
click at [97, 313] on input "-33" at bounding box center [100, 321] width 63 height 25
click at [101, 326] on input "-33" at bounding box center [100, 321] width 63 height 25
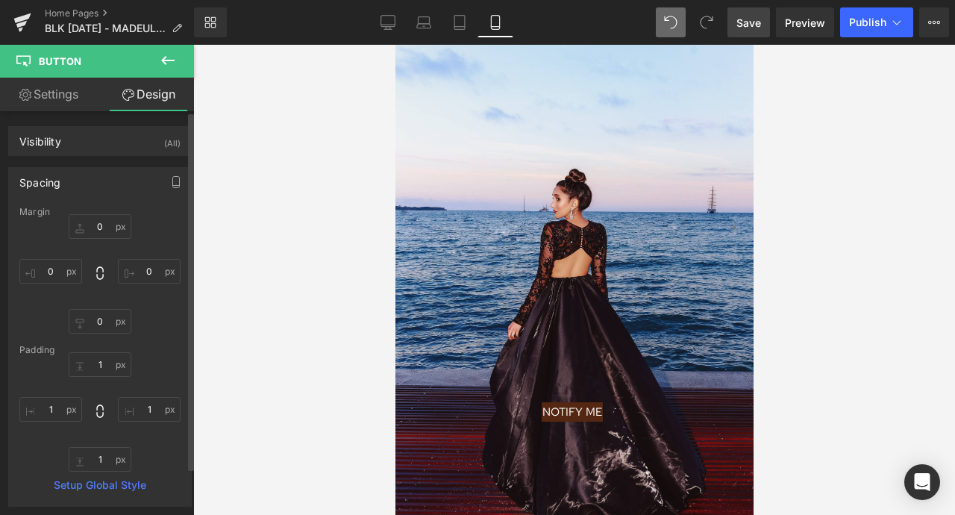
click at [159, 322] on div "0 0 0 0" at bounding box center [99, 273] width 161 height 119
drag, startPoint x: 92, startPoint y: 221, endPoint x: 92, endPoint y: 210, distance: 11.2
click at [92, 210] on div "Margin 0 0 0 0 [GEOGRAPHIC_DATA] 1 1 1 1 Setup Global Style" at bounding box center [100, 356] width 182 height 299
click at [99, 229] on input "0" at bounding box center [100, 226] width 63 height 25
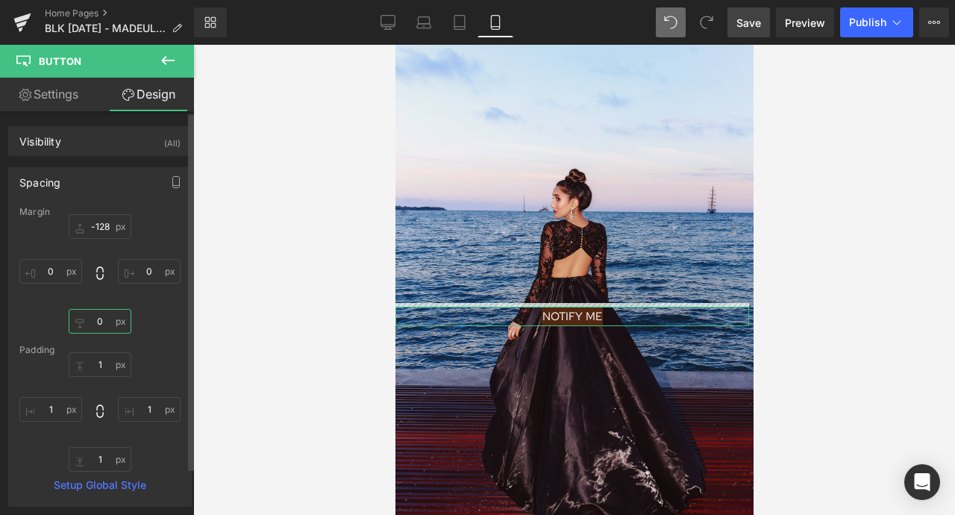
click at [108, 320] on input "0" at bounding box center [100, 321] width 63 height 25
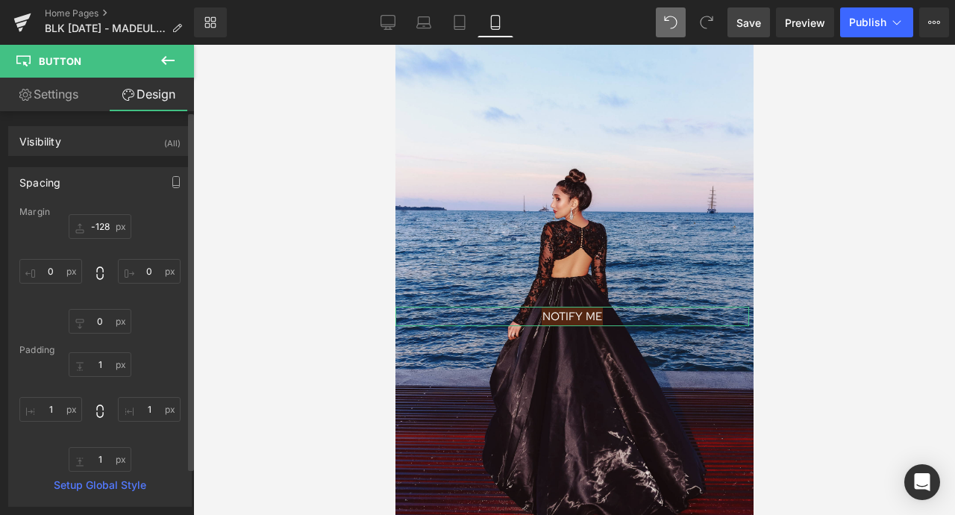
click at [134, 316] on div "0 0 0 0" at bounding box center [99, 273] width 161 height 119
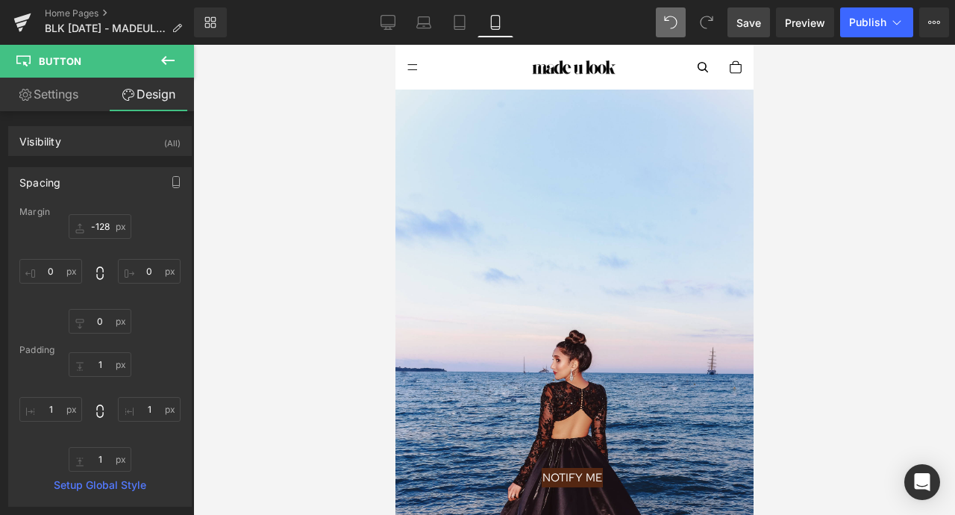
click at [750, 26] on span "Save" at bounding box center [748, 23] width 25 height 16
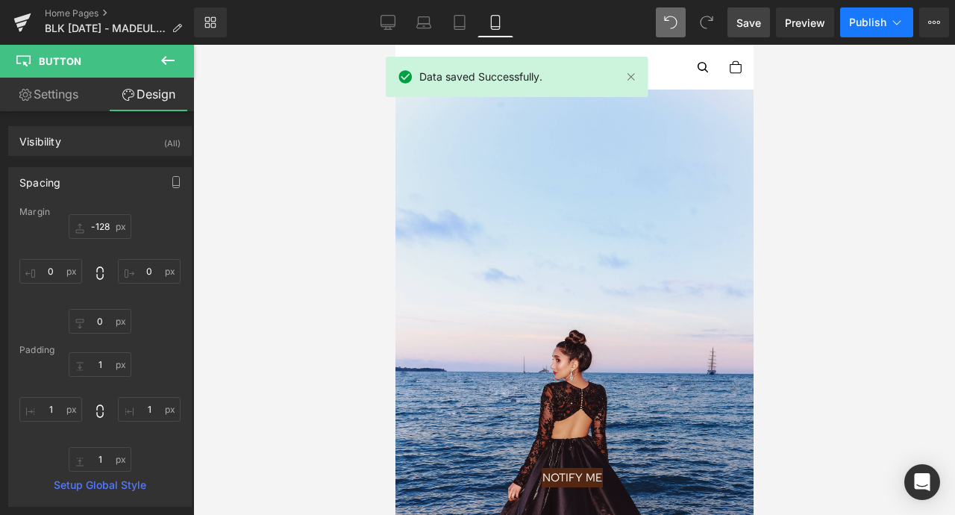
click at [870, 28] on button "Publish" at bounding box center [876, 22] width 73 height 30
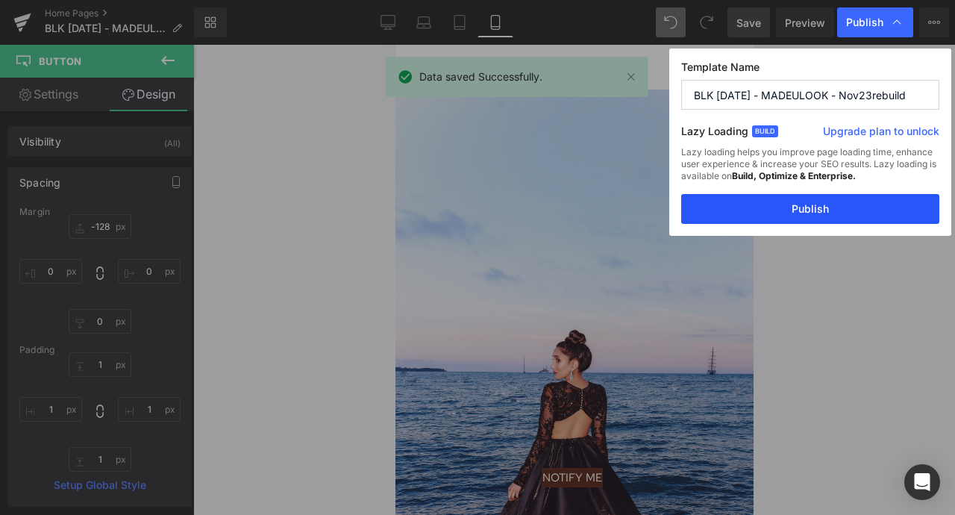
click at [805, 216] on button "Publish" at bounding box center [810, 209] width 258 height 30
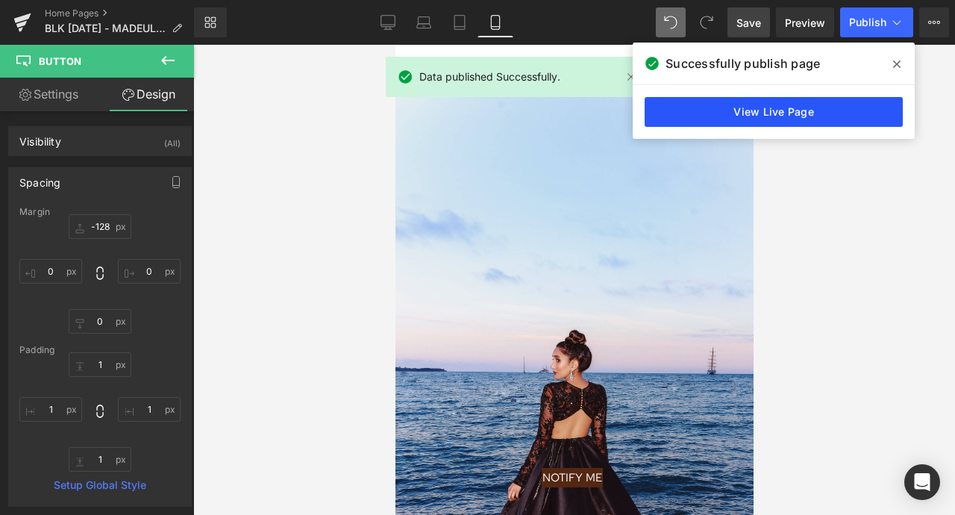
click at [771, 109] on link "View Live Page" at bounding box center [773, 112] width 258 height 30
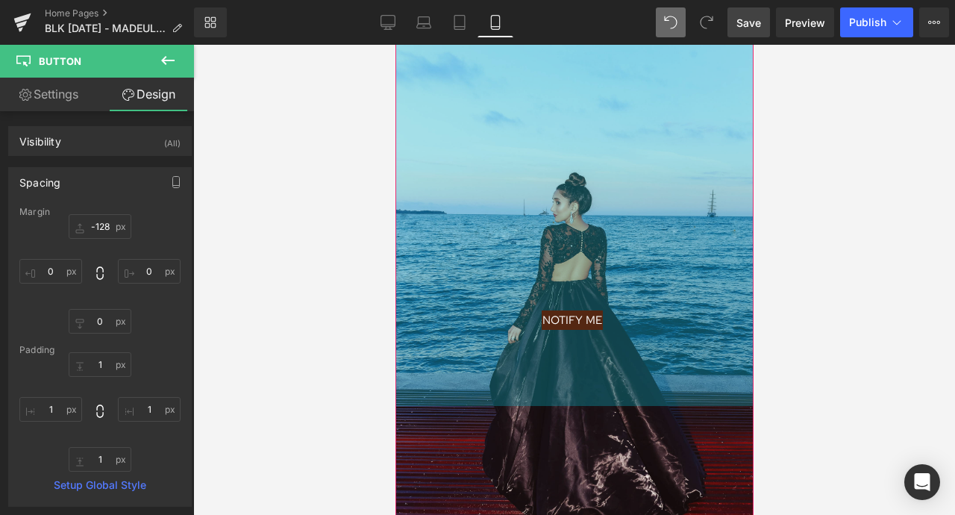
scroll to position [156, 0]
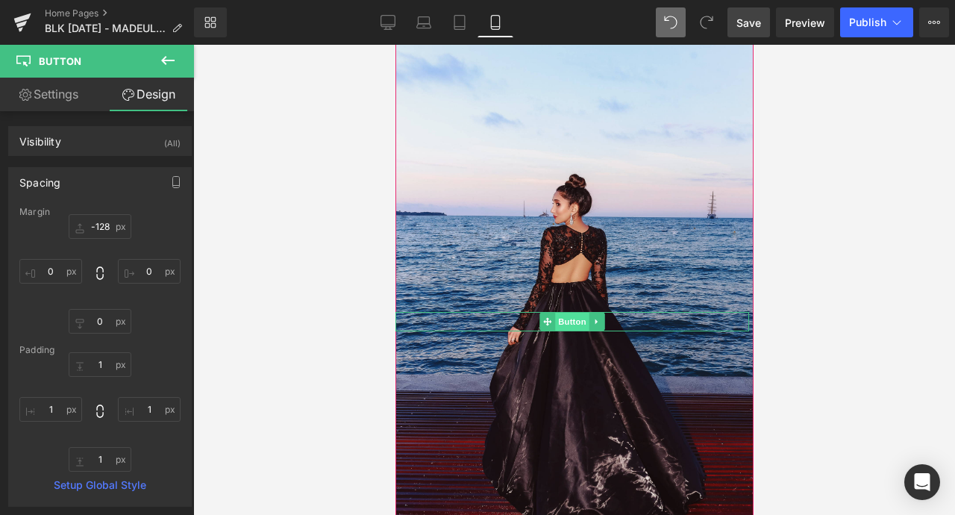
click at [574, 322] on span "Button" at bounding box center [571, 322] width 34 height 18
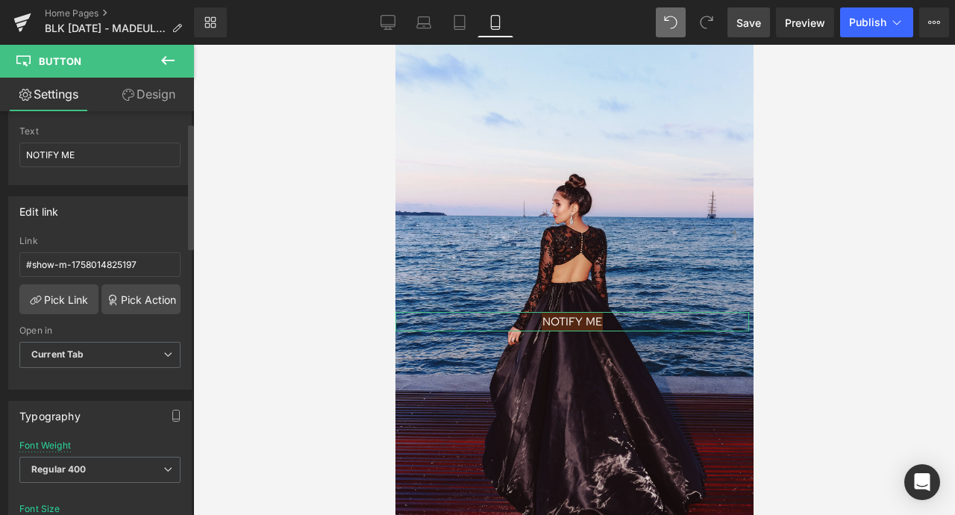
scroll to position [163, 0]
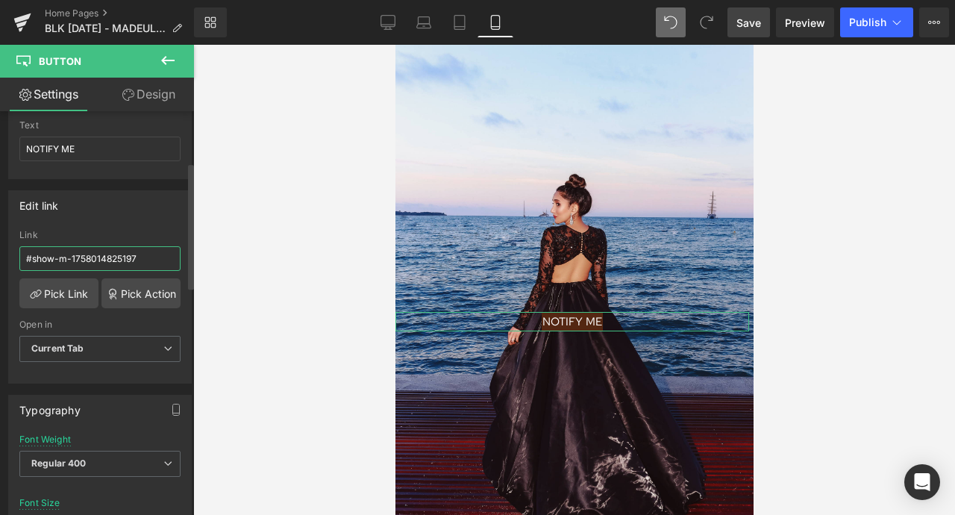
click at [114, 249] on input "#show-m-1758014825197" at bounding box center [99, 258] width 161 height 25
click at [145, 260] on input "#show-m-1758014825197" at bounding box center [99, 258] width 161 height 25
click at [65, 286] on link "Pick Link" at bounding box center [58, 293] width 79 height 30
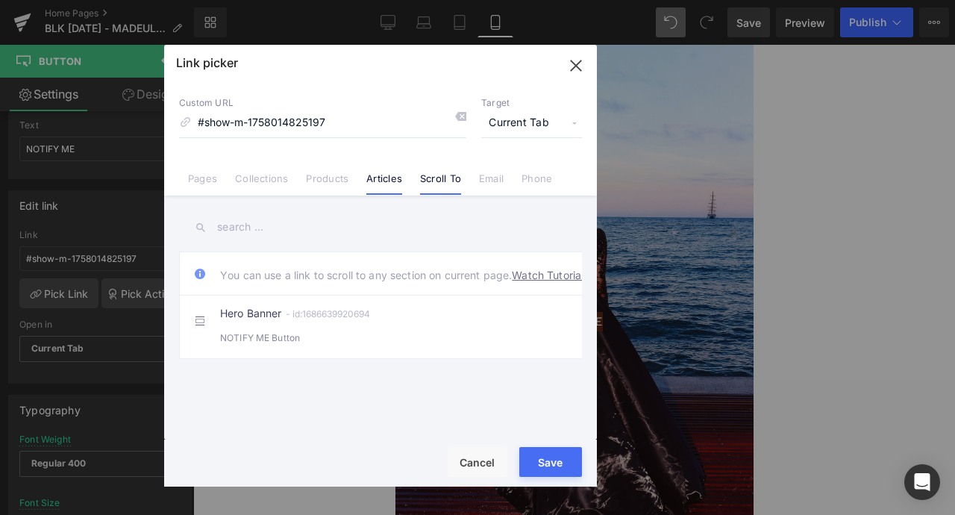
click at [397, 178] on link "Articles" at bounding box center [384, 183] width 36 height 22
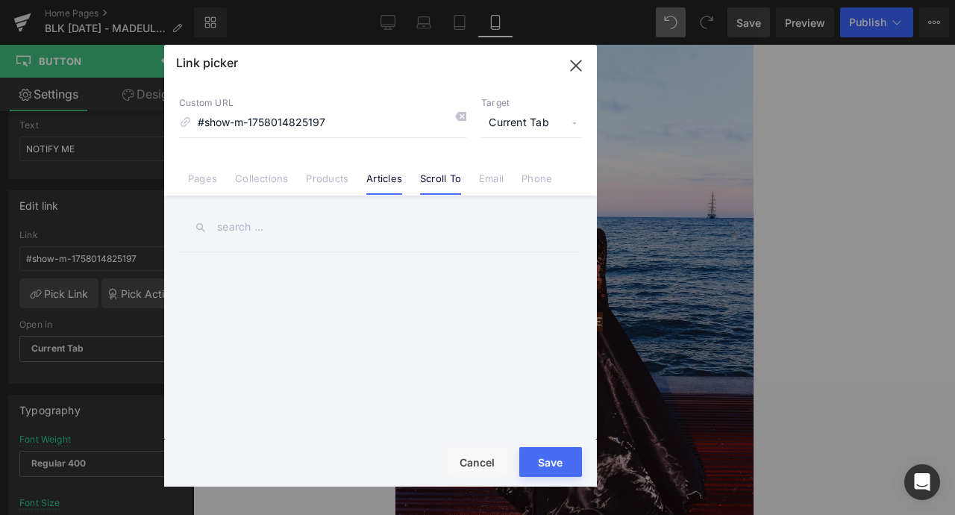
click at [433, 182] on link "Scroll To" at bounding box center [440, 183] width 41 height 22
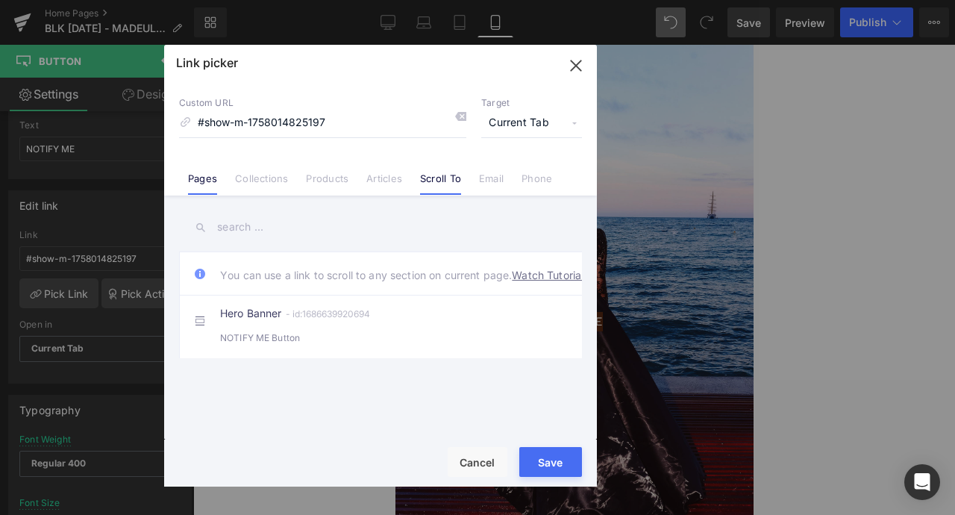
click at [207, 179] on link "Pages" at bounding box center [202, 183] width 29 height 22
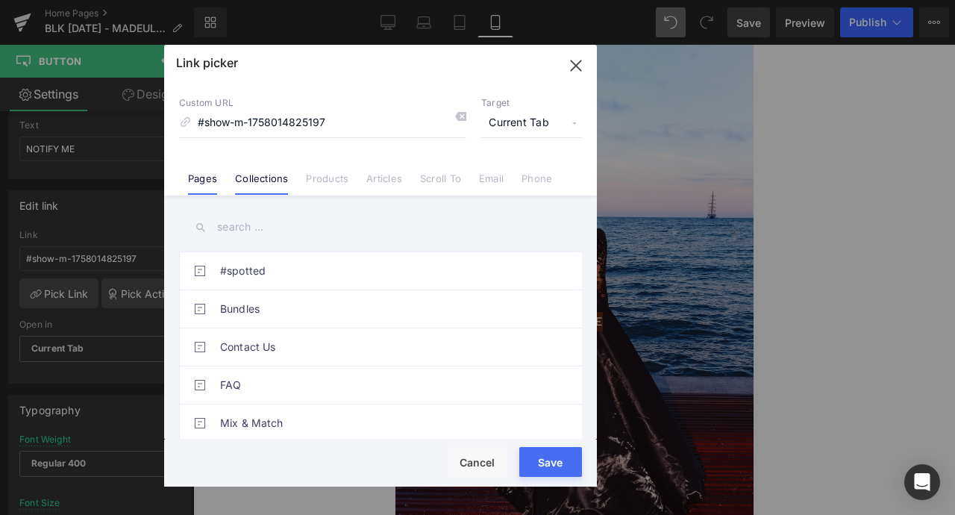
click at [264, 175] on link "Collections" at bounding box center [261, 183] width 53 height 22
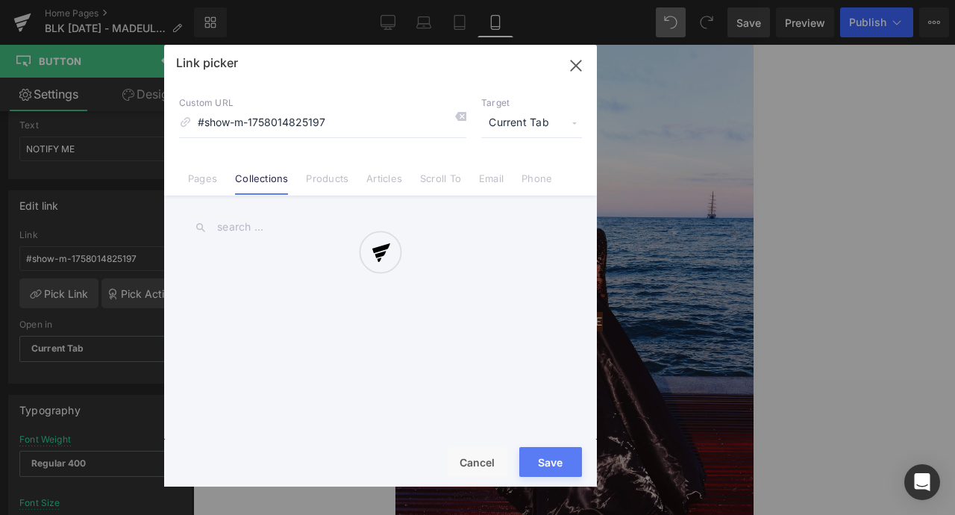
click at [319, 173] on div at bounding box center [380, 266] width 433 height 442
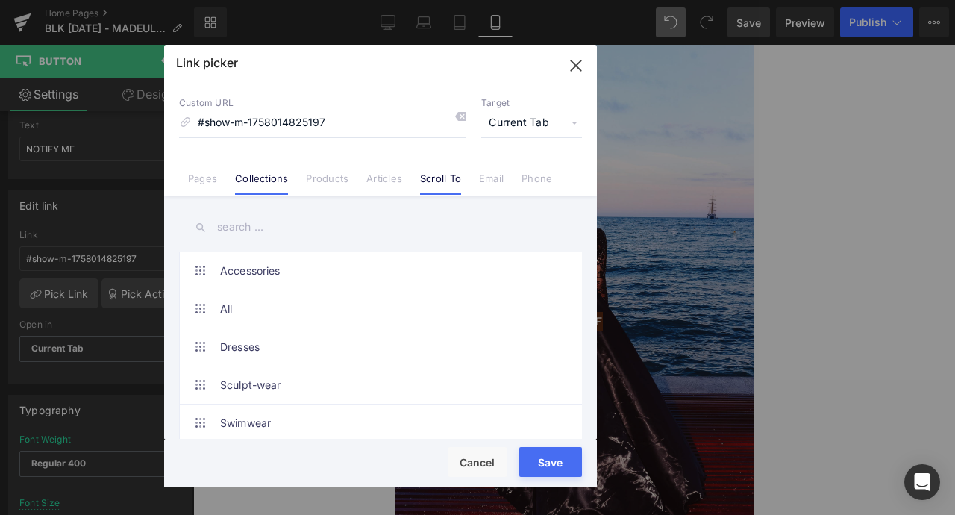
click at [420, 177] on link "Scroll To" at bounding box center [440, 183] width 41 height 22
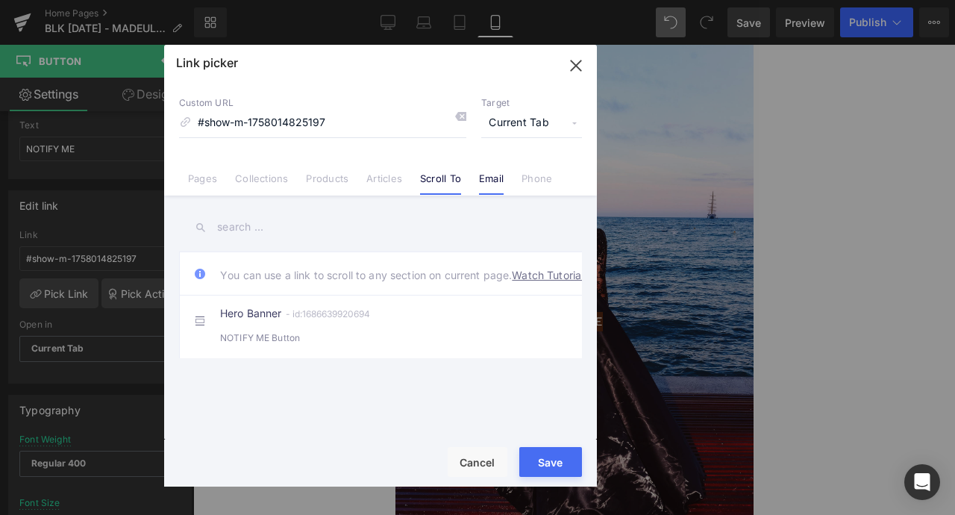
click at [494, 166] on li "Email" at bounding box center [491, 173] width 43 height 26
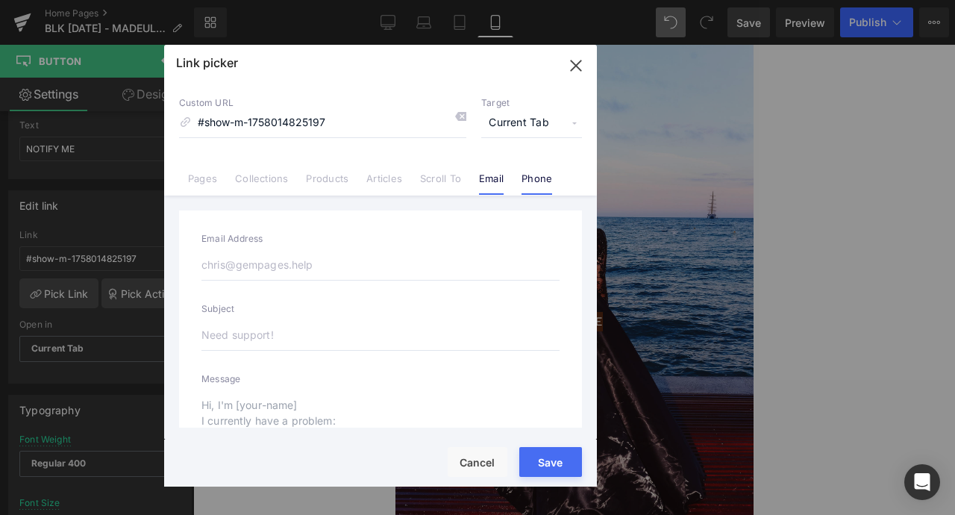
click at [536, 169] on li "Phone" at bounding box center [536, 173] width 48 height 26
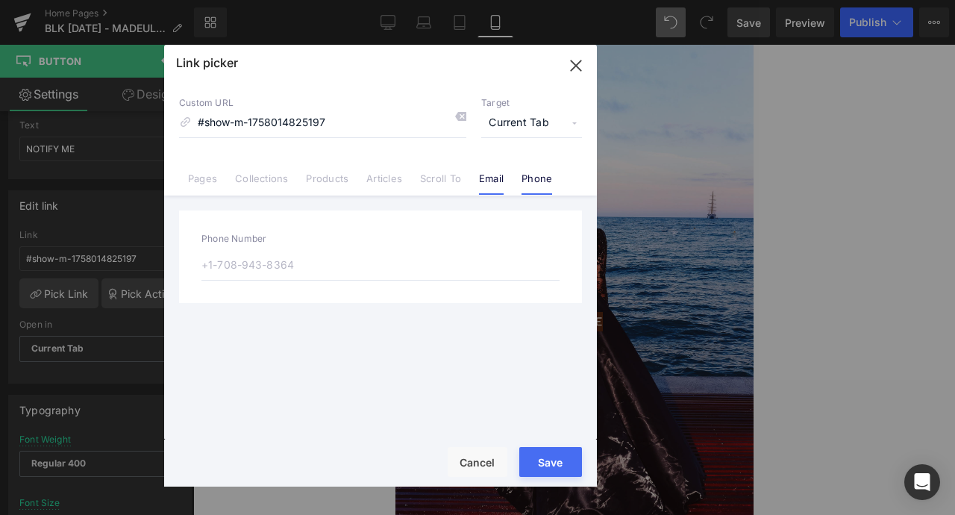
click at [487, 177] on link "Email" at bounding box center [491, 183] width 25 height 22
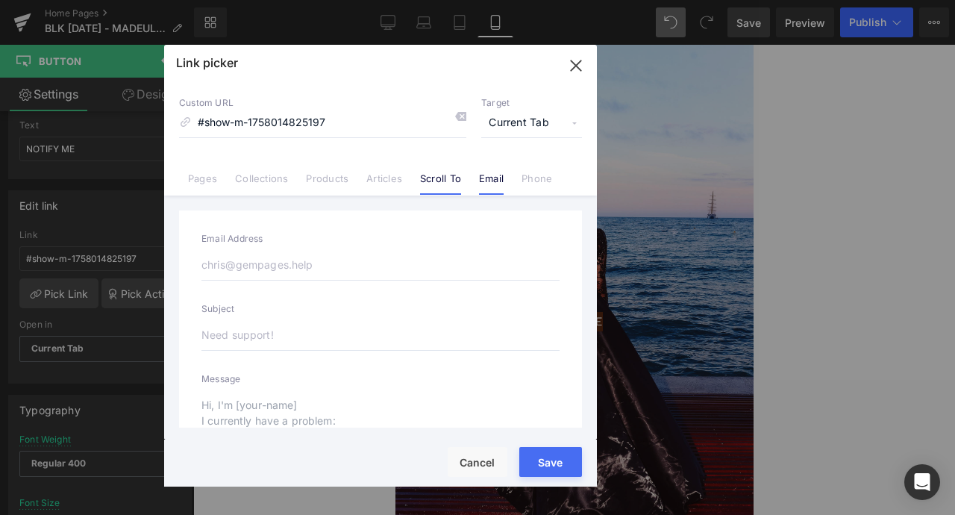
click at [444, 183] on link "Scroll To" at bounding box center [440, 183] width 41 height 22
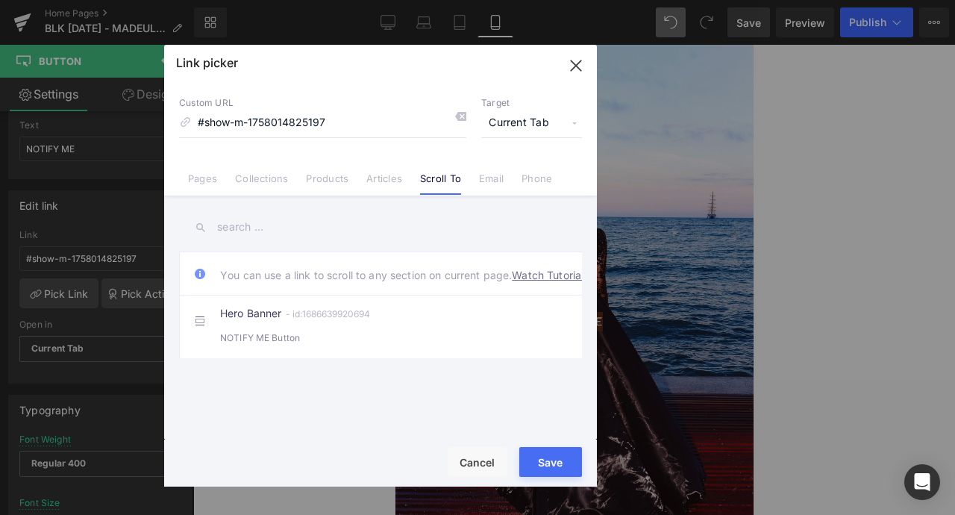
click at [573, 70] on icon "button" at bounding box center [576, 66] width 24 height 24
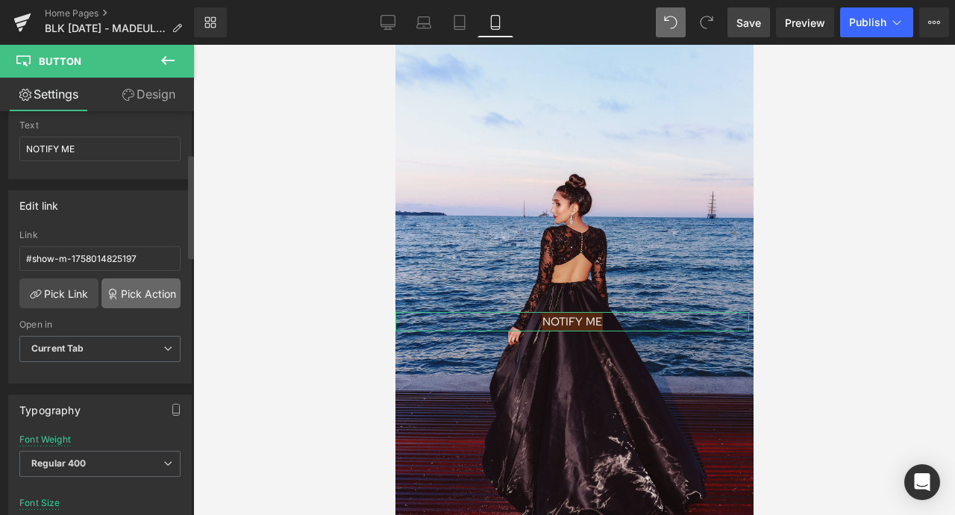
click at [109, 281] on link "Pick Action" at bounding box center [140, 293] width 79 height 30
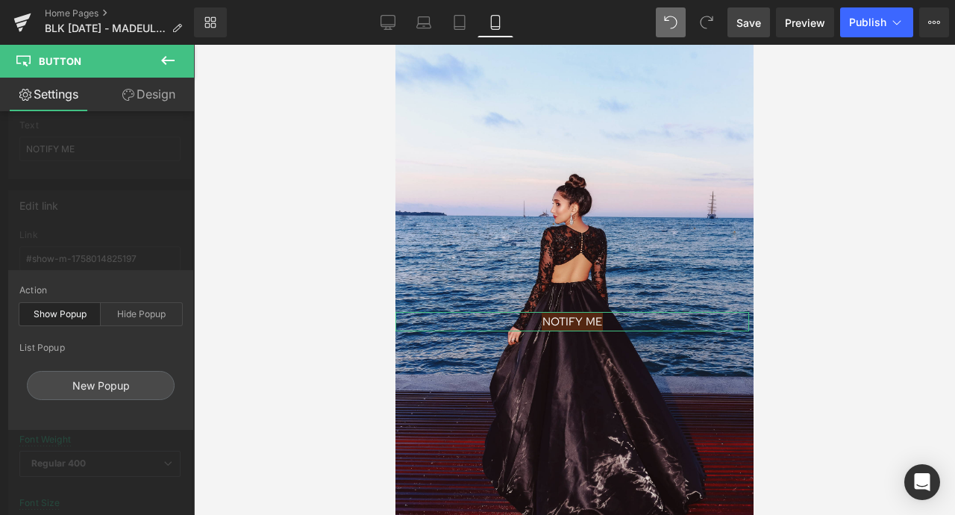
click at [108, 230] on div "Edit link #show-m-1758014825197 Link #show-m-1758014825197 Pick Link Pick Actio…" at bounding box center [100, 281] width 201 height 204
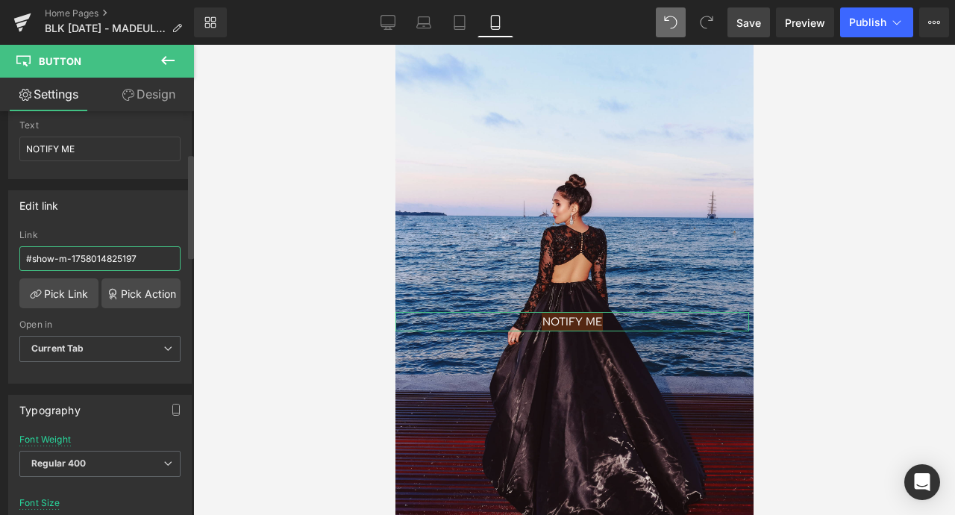
click at [66, 268] on input "#show-m-1758014825197" at bounding box center [99, 258] width 161 height 25
drag, startPoint x: 151, startPoint y: 261, endPoint x: 0, endPoint y: 268, distance: 151.6
click at [0, 268] on div "Edit link #show-m-1758014825197 Link #show-m-1758014825197 Pick Link Pick Actio…" at bounding box center [100, 281] width 201 height 204
click at [63, 298] on link "Pick Link" at bounding box center [58, 293] width 79 height 30
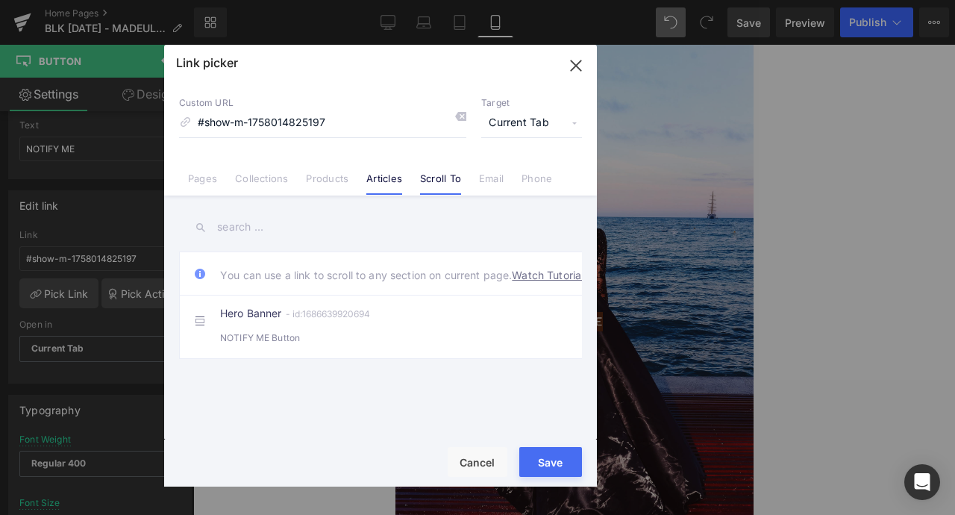
click at [399, 185] on link "Articles" at bounding box center [384, 183] width 36 height 22
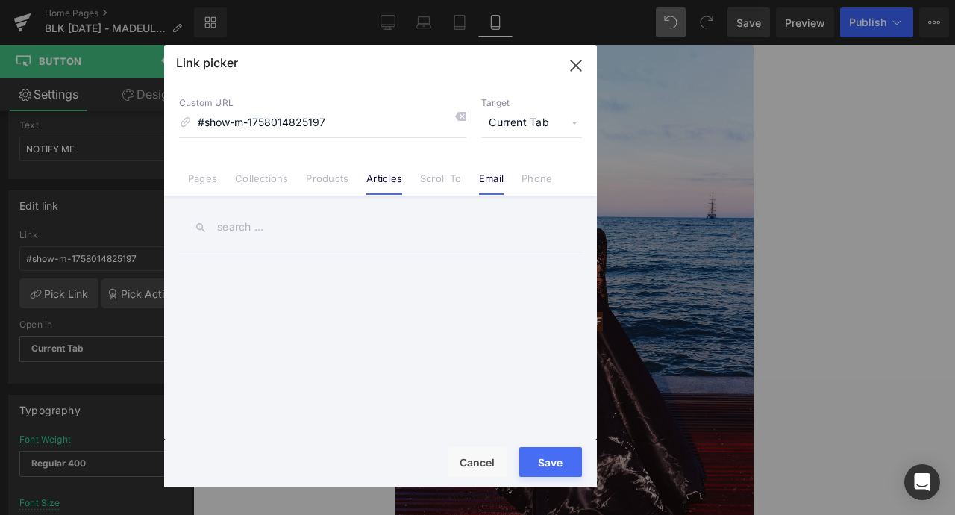
click at [473, 174] on li "Email" at bounding box center [491, 173] width 43 height 26
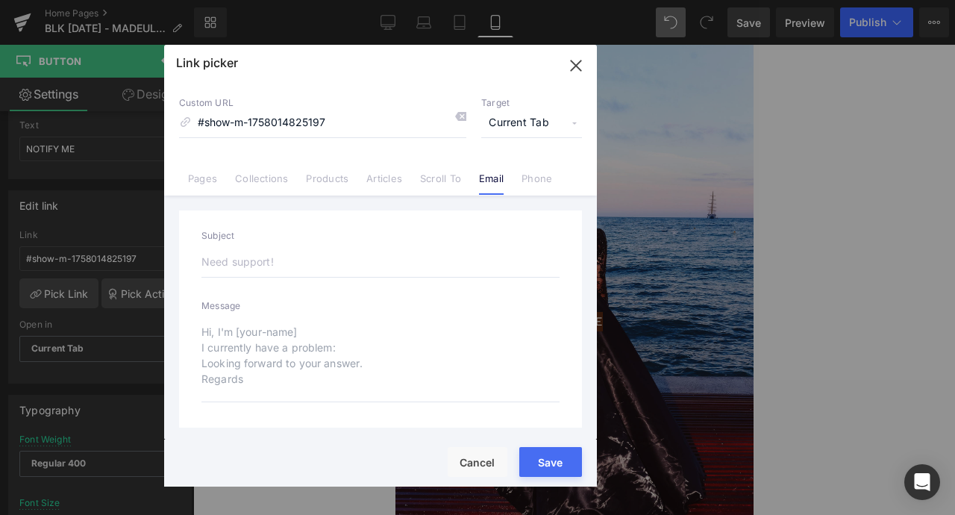
scroll to position [0, 0]
click at [336, 267] on input "email" at bounding box center [380, 264] width 358 height 31
click at [355, 222] on div "Email Address Subject Message" at bounding box center [380, 355] width 403 height 291
click at [521, 177] on li "Phone" at bounding box center [536, 173] width 48 height 26
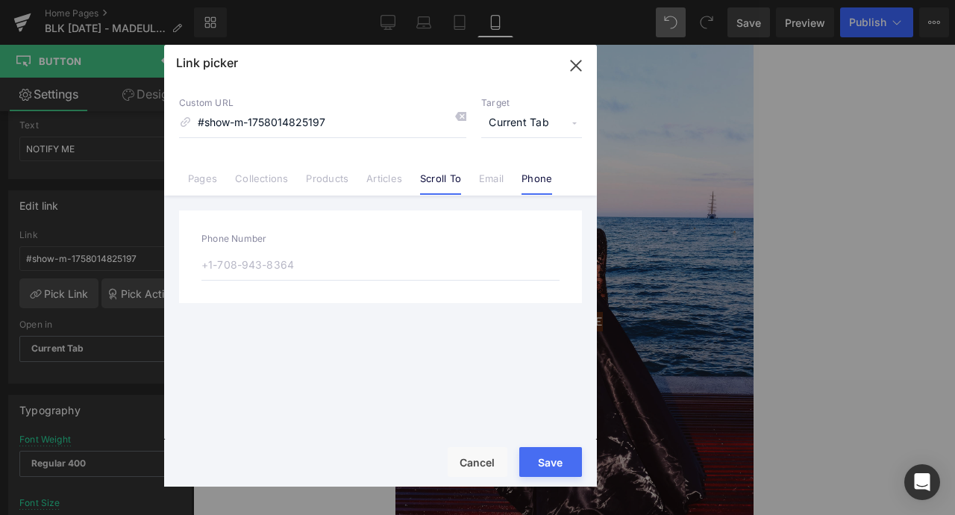
click at [449, 181] on link "Scroll To" at bounding box center [440, 183] width 41 height 22
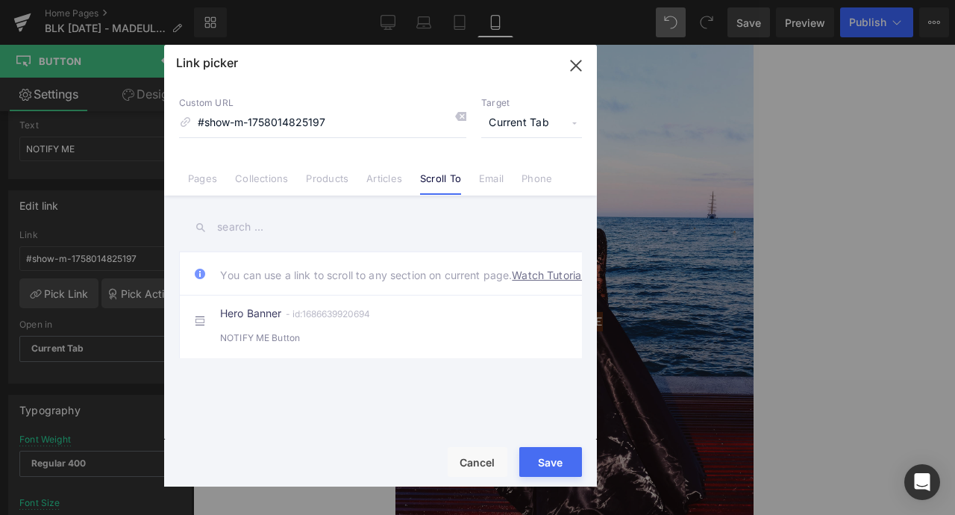
click at [253, 231] on input "text" at bounding box center [380, 227] width 403 height 34
click at [377, 180] on link "Articles" at bounding box center [384, 183] width 36 height 22
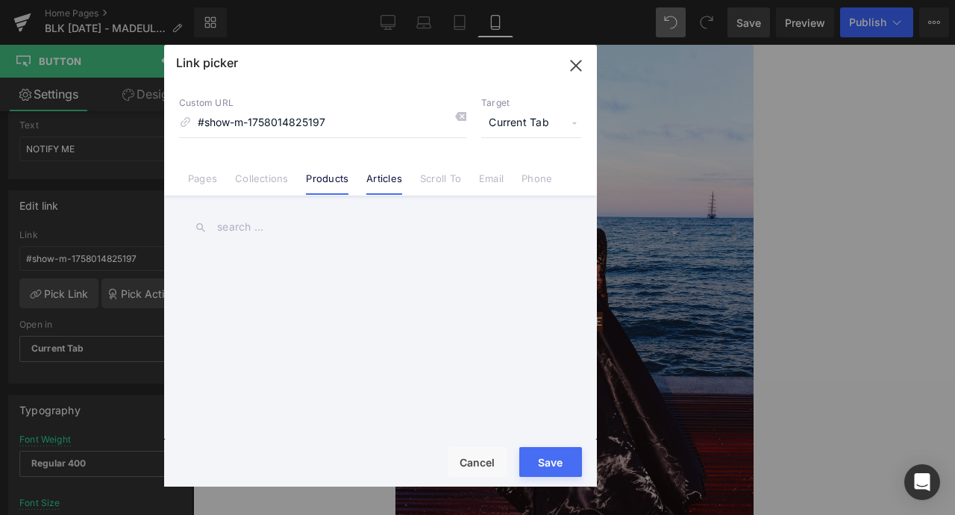
click at [339, 183] on link "Products" at bounding box center [327, 183] width 43 height 22
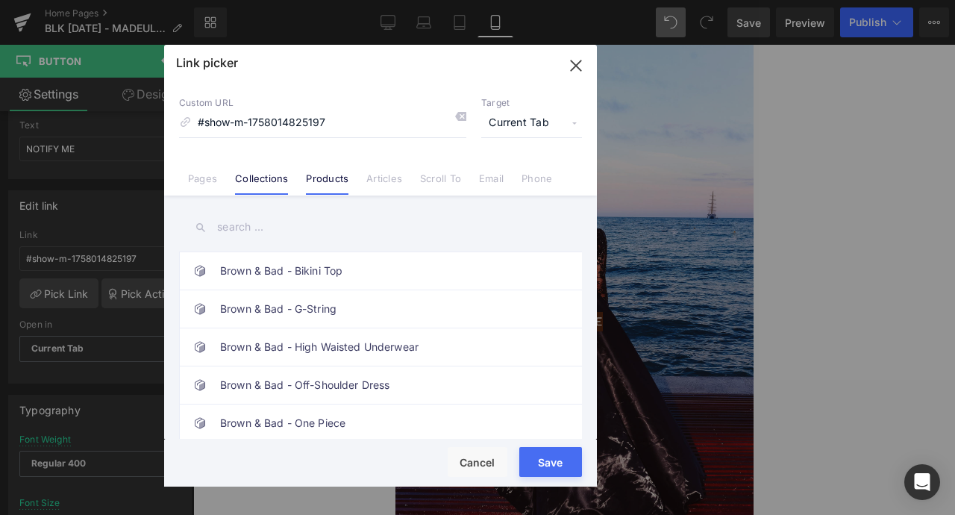
click at [274, 182] on link "Collections" at bounding box center [261, 183] width 53 height 22
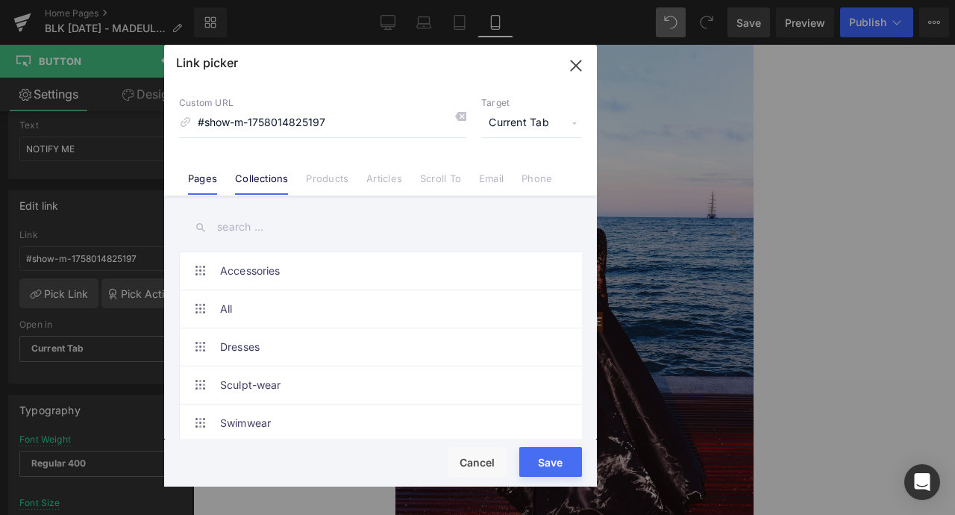
click at [188, 175] on link "Pages" at bounding box center [202, 183] width 29 height 22
click at [574, 69] on icon "button" at bounding box center [576, 66] width 24 height 24
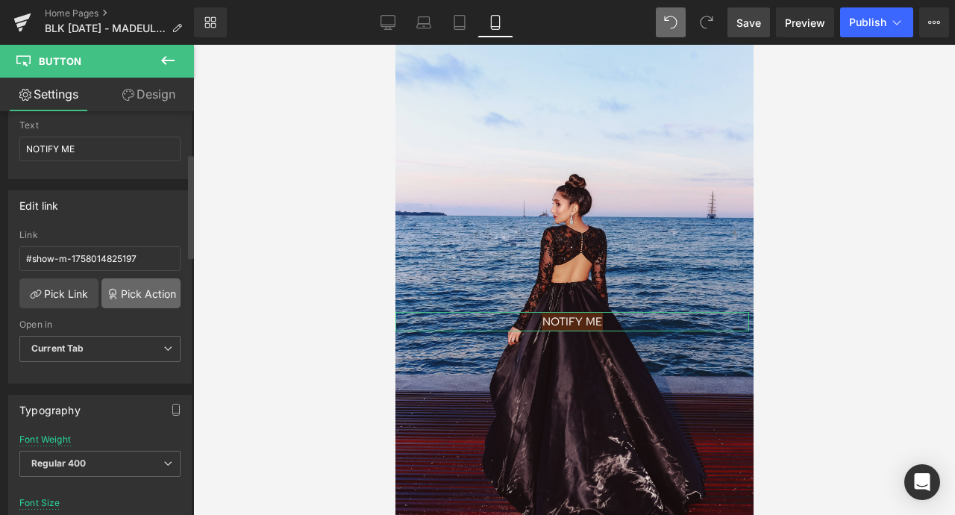
click at [130, 298] on link "Pick Action" at bounding box center [140, 293] width 79 height 30
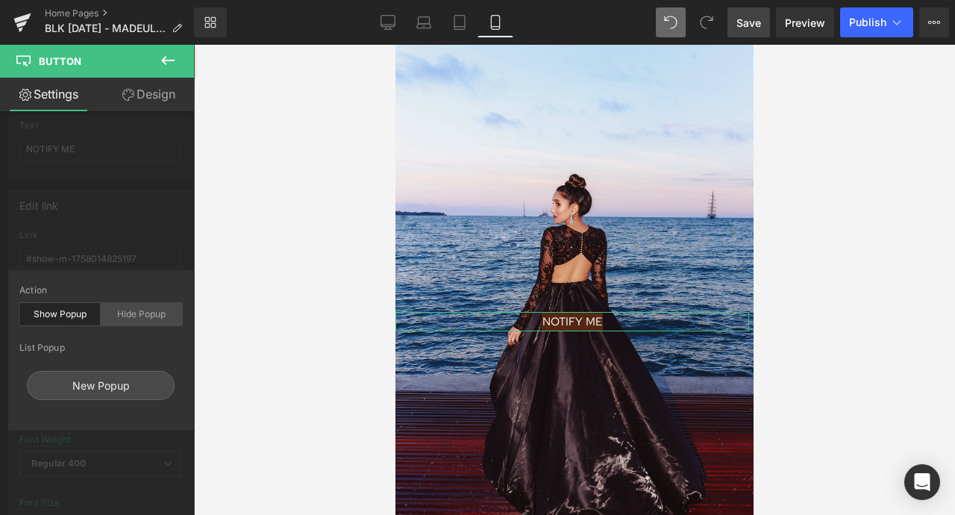
click at [126, 316] on div "Hide Popup" at bounding box center [141, 314] width 81 height 22
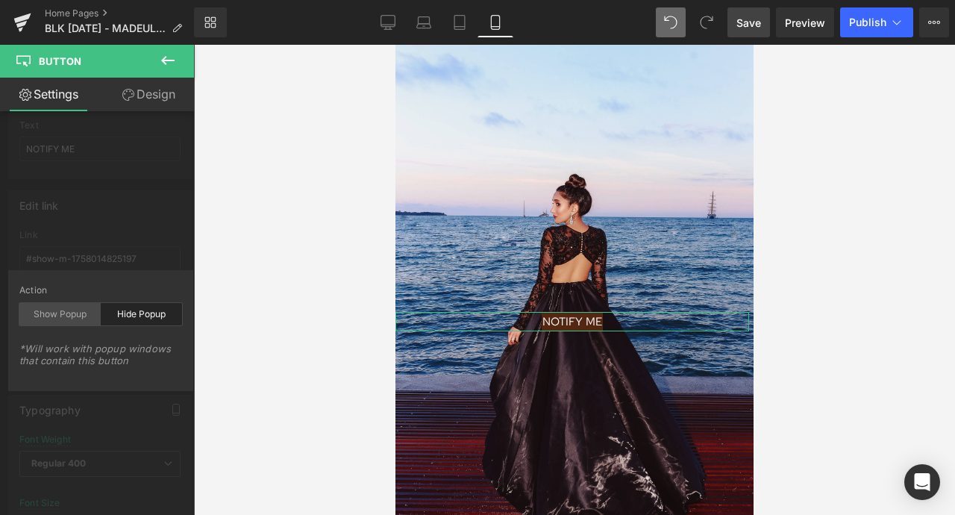
click at [84, 316] on div "Show Popup" at bounding box center [59, 314] width 81 height 22
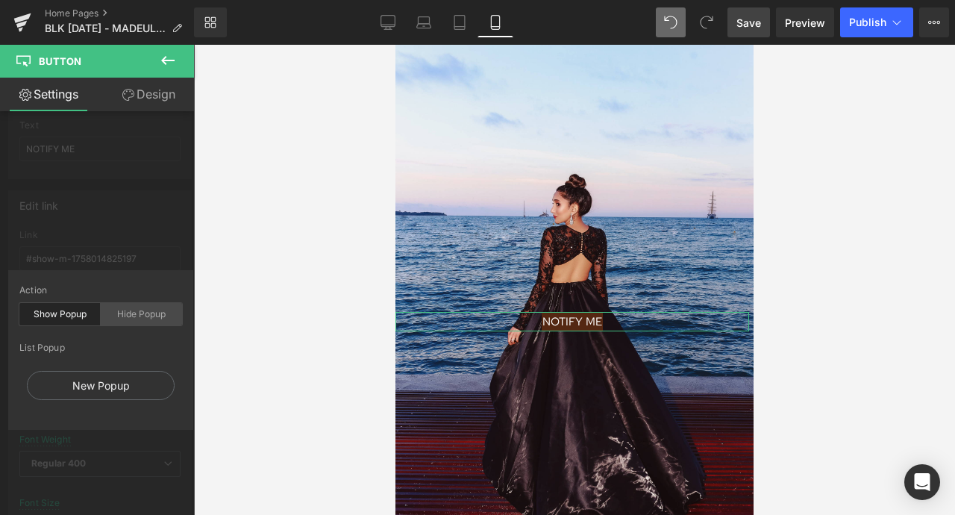
click at [157, 314] on div "Hide Popup" at bounding box center [141, 314] width 81 height 22
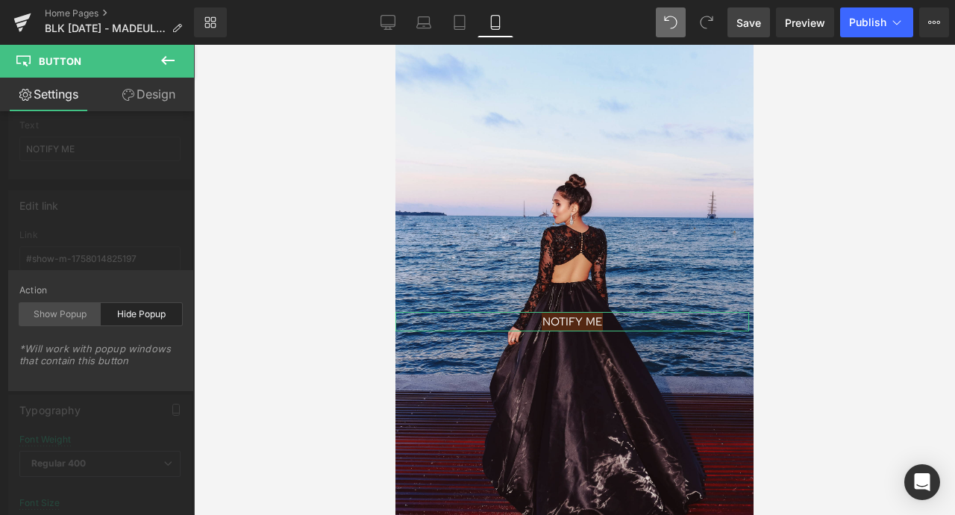
click at [83, 313] on div "Show Popup" at bounding box center [59, 314] width 81 height 22
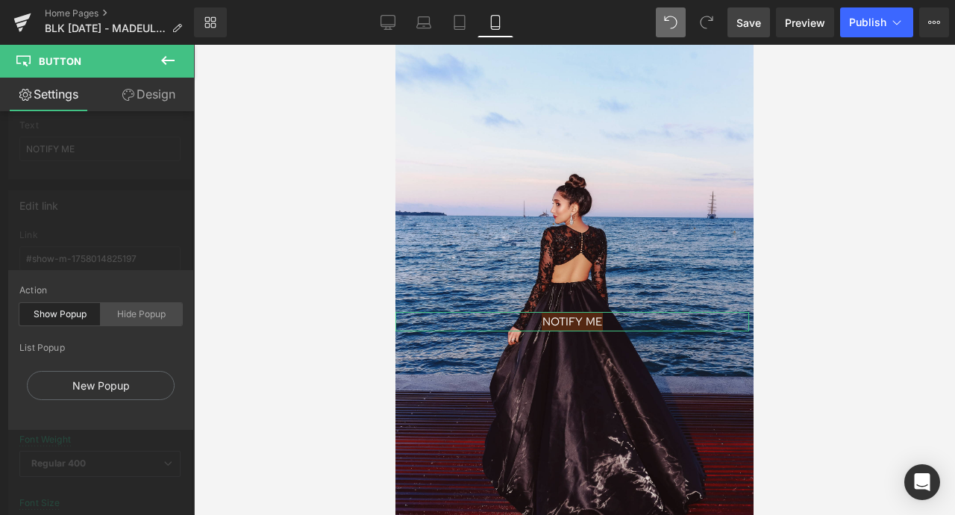
click at [129, 311] on div "Hide Popup" at bounding box center [141, 314] width 81 height 22
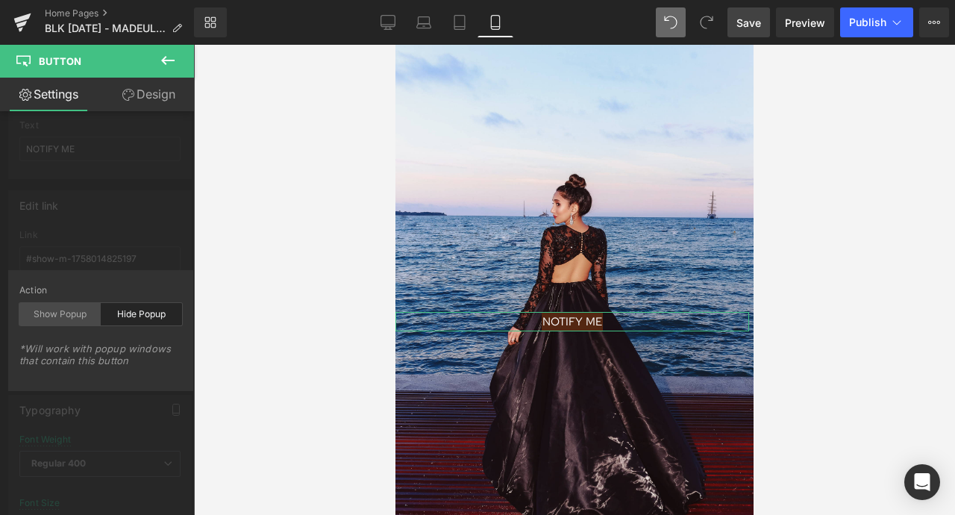
click at [65, 307] on div "Show Popup" at bounding box center [59, 314] width 81 height 22
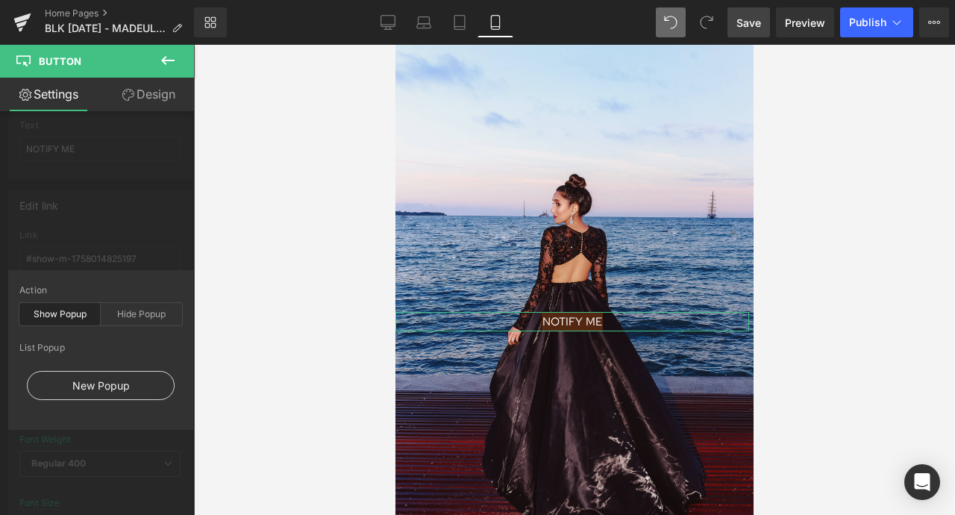
click at [104, 389] on div "New Popup" at bounding box center [101, 385] width 148 height 29
click at [121, 393] on div "New Popup" at bounding box center [101, 385] width 148 height 29
click at [127, 85] on link "Design" at bounding box center [148, 95] width 97 height 34
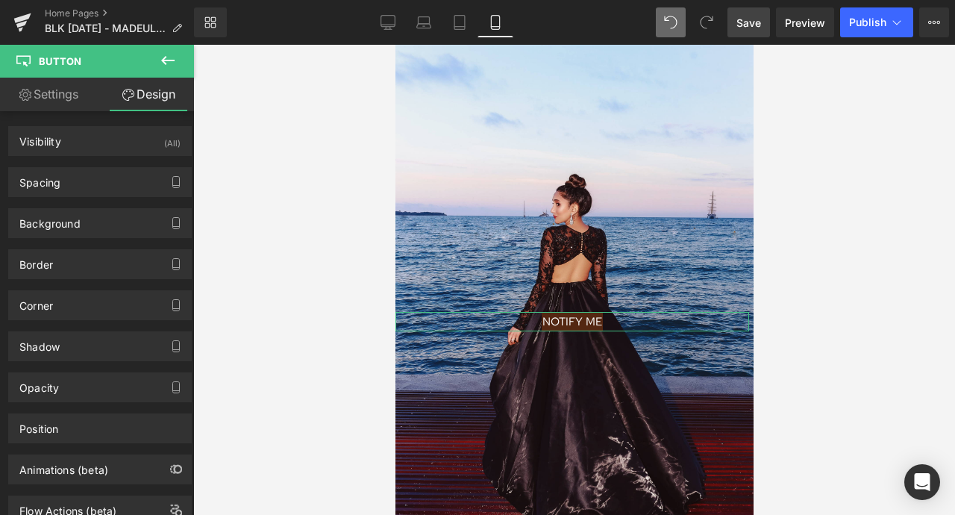
click at [75, 95] on link "Settings" at bounding box center [48, 95] width 97 height 34
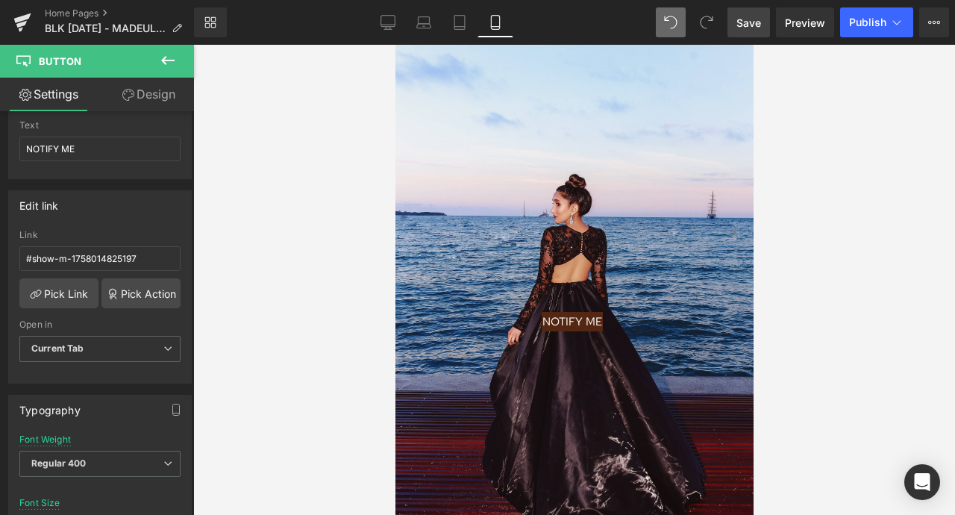
click at [165, 66] on icon at bounding box center [168, 60] width 18 height 18
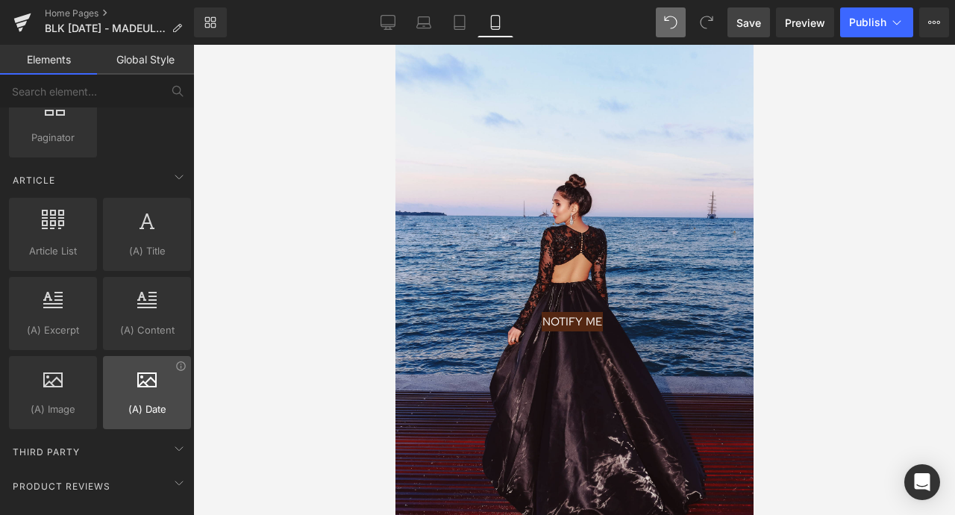
scroll to position [2884, 0]
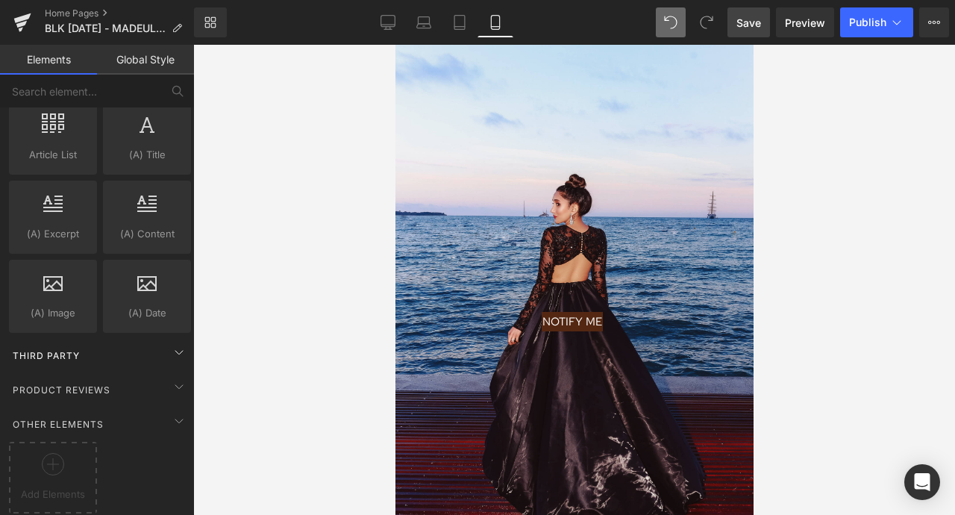
click at [141, 341] on div "Third Party" at bounding box center [100, 355] width 188 height 30
click at [148, 374] on div "Product Reviews" at bounding box center [100, 389] width 188 height 30
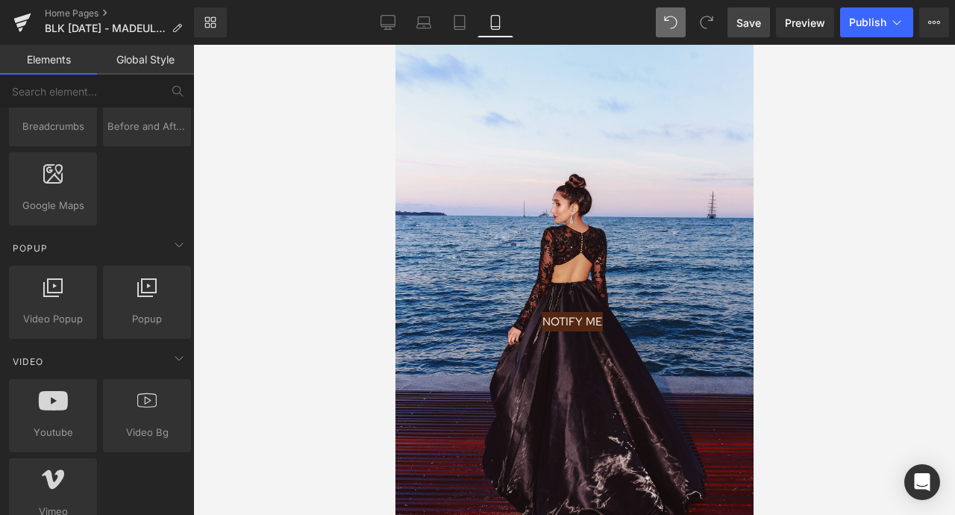
scroll to position [839, 0]
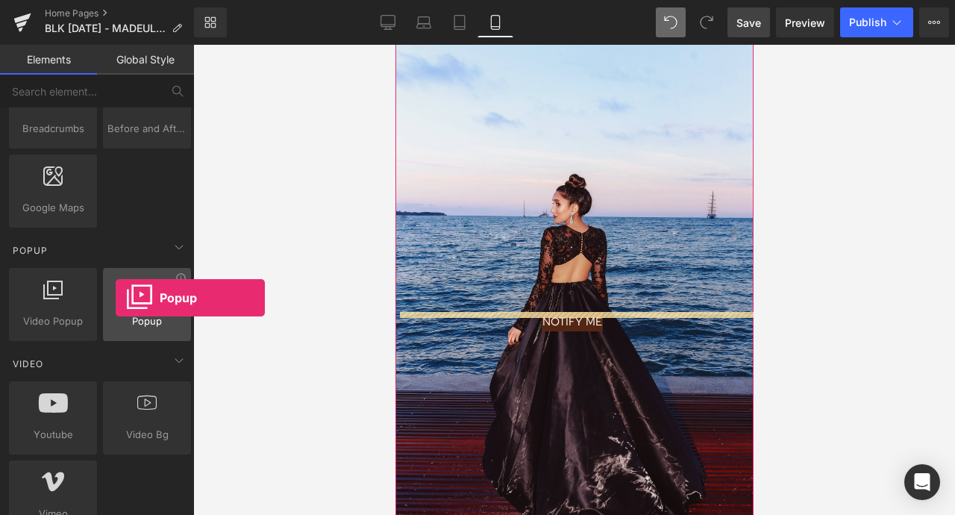
drag, startPoint x: 139, startPoint y: 304, endPoint x: 116, endPoint y: 297, distance: 24.1
click at [116, 297] on div at bounding box center [146, 297] width 79 height 34
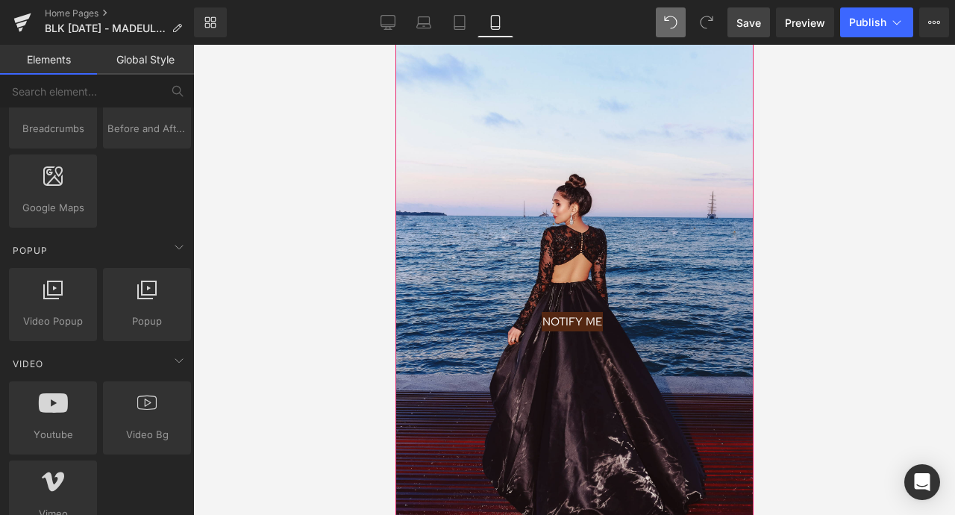
click at [569, 318] on span "Button" at bounding box center [571, 322] width 34 height 18
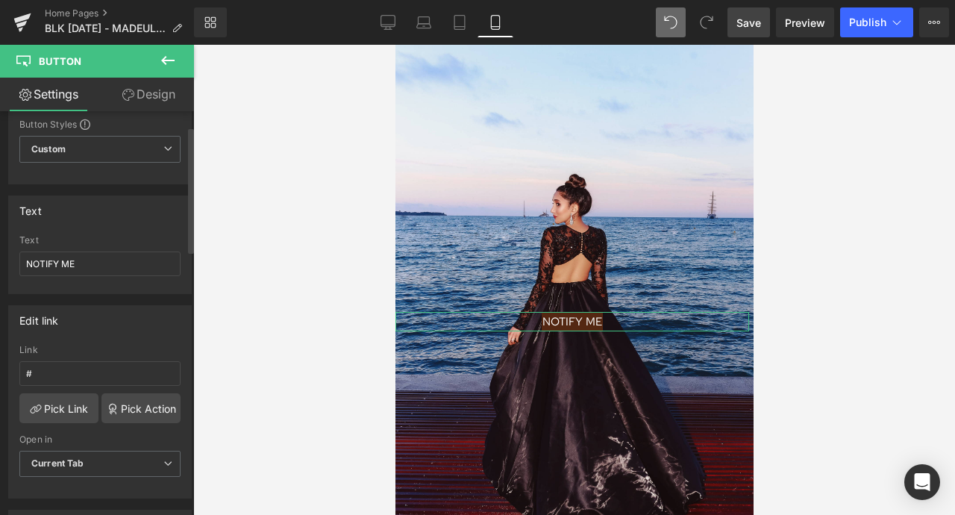
scroll to position [50, 0]
click at [139, 407] on link "Pick Action" at bounding box center [140, 406] width 79 height 30
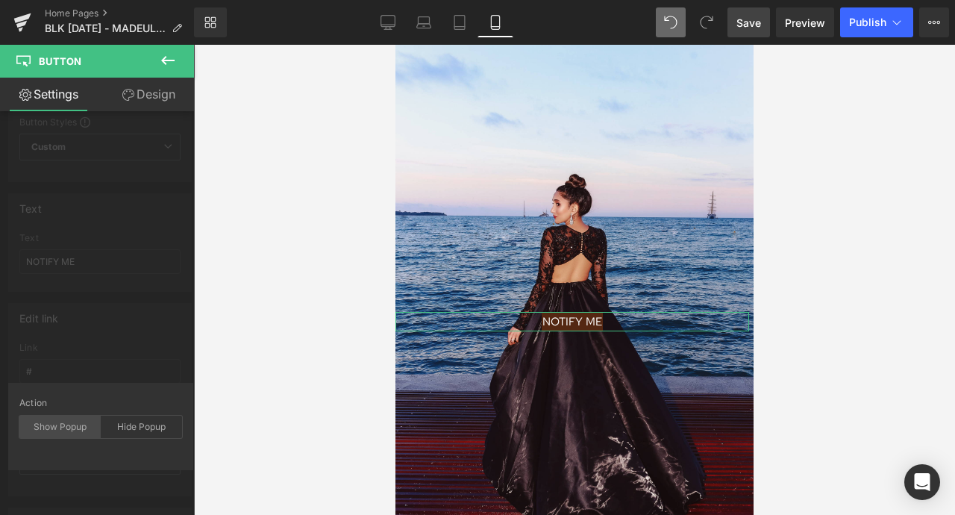
click at [76, 417] on div "Show Popup" at bounding box center [59, 426] width 81 height 22
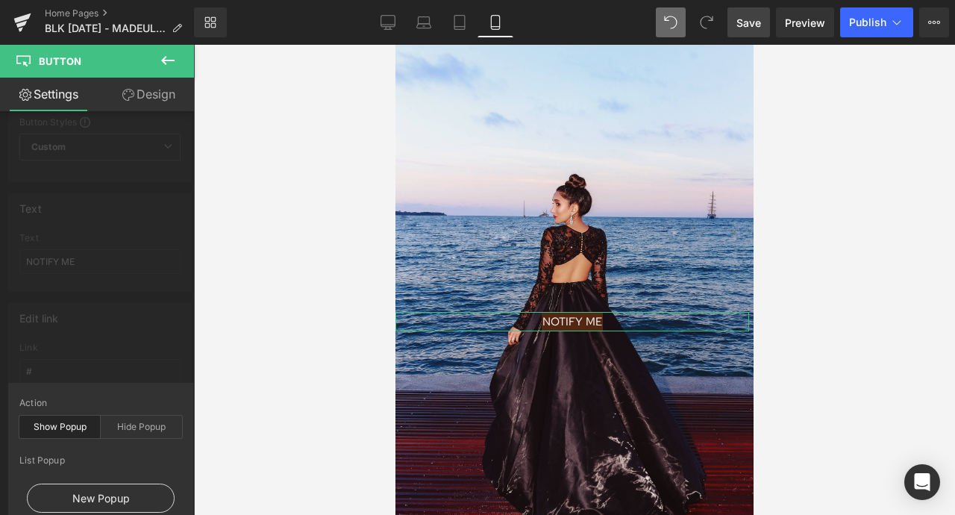
click at [134, 498] on div "New Popup" at bounding box center [101, 497] width 148 height 29
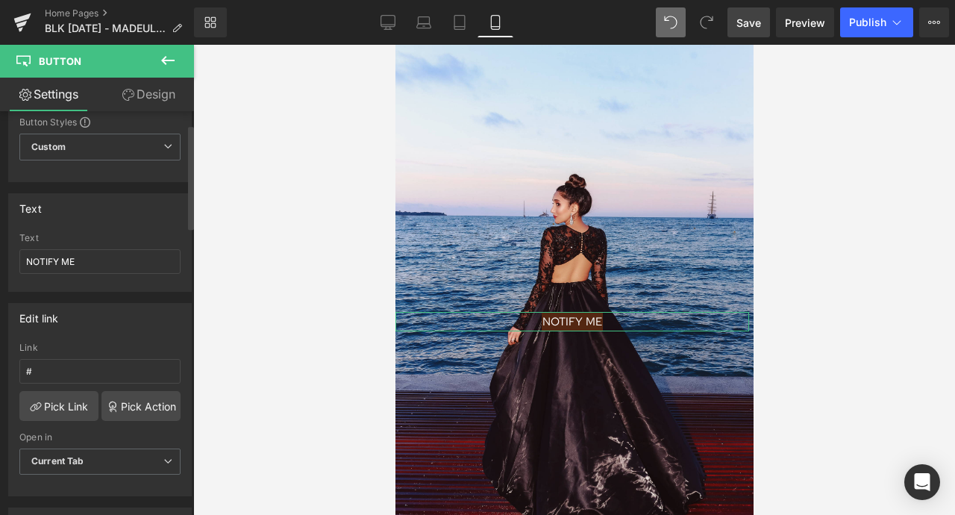
click at [95, 307] on div "Edit link # Link # Pick Link Pick Action Current Tab New Tab Open in Current Ta…" at bounding box center [100, 394] width 201 height 204
click at [468, 28] on link "Tablet" at bounding box center [460, 22] width 36 height 30
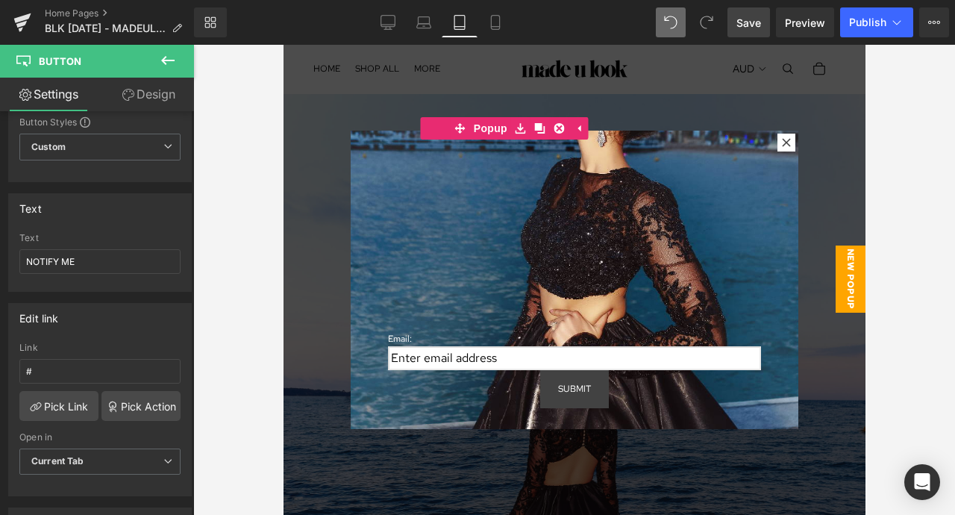
scroll to position [0, 0]
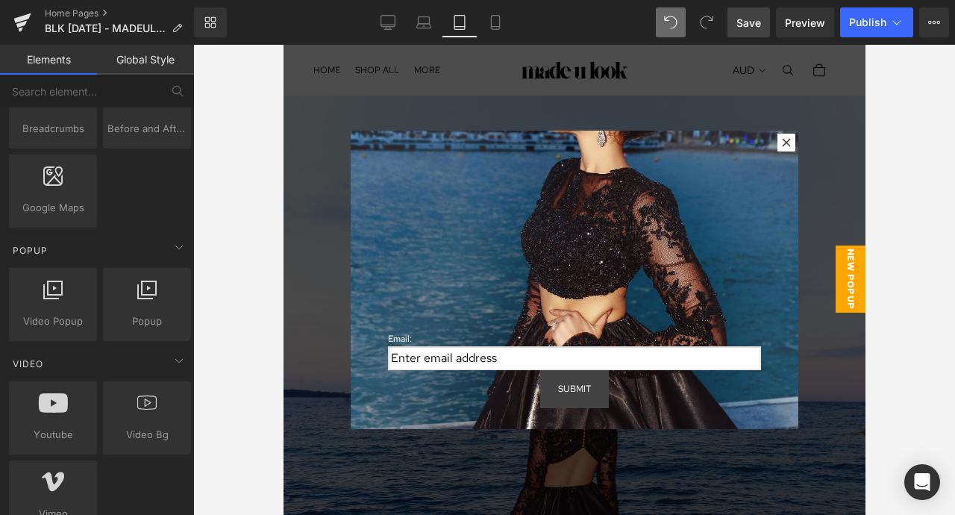
click at [846, 260] on span "New Popup" at bounding box center [850, 278] width 30 height 67
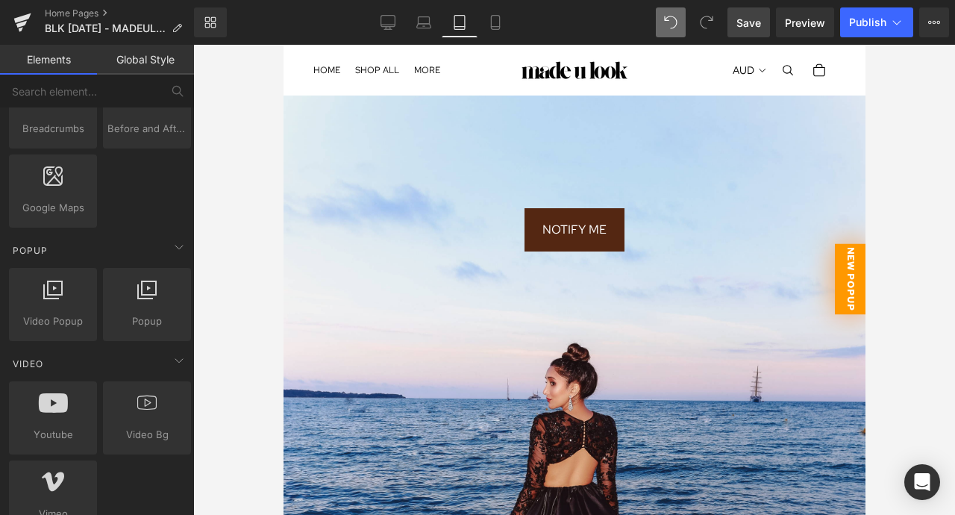
click at [846, 260] on span "New Popup" at bounding box center [849, 279] width 31 height 71
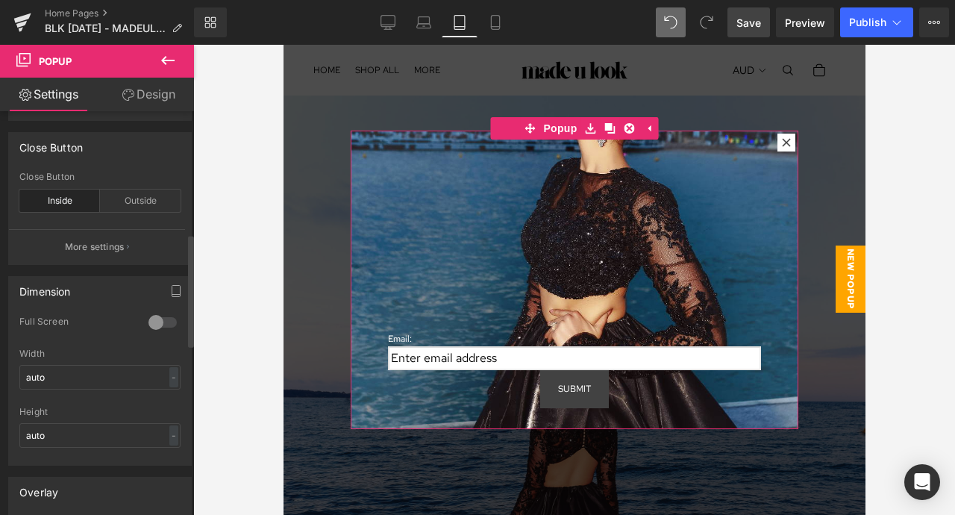
scroll to position [434, 0]
click at [111, 236] on button "More settings" at bounding box center [97, 247] width 176 height 35
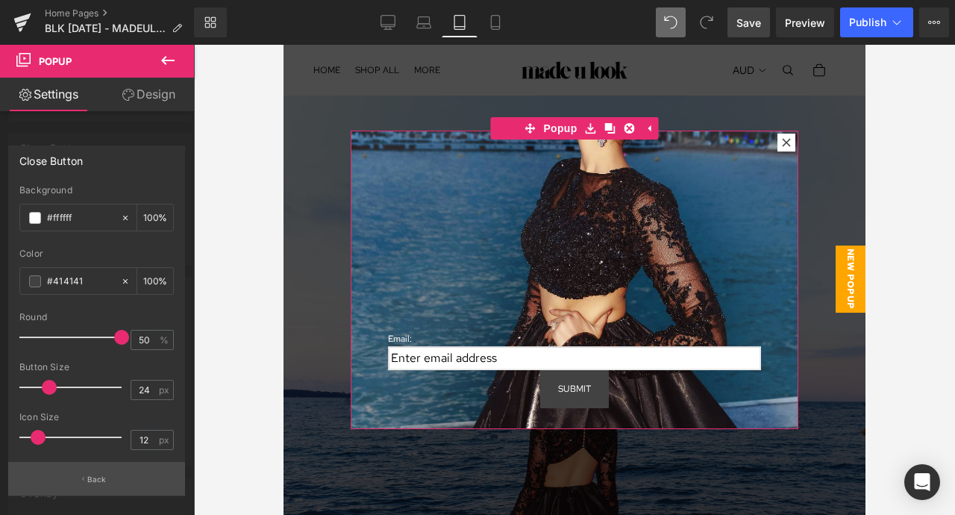
click at [107, 474] on button "Back" at bounding box center [96, 479] width 177 height 34
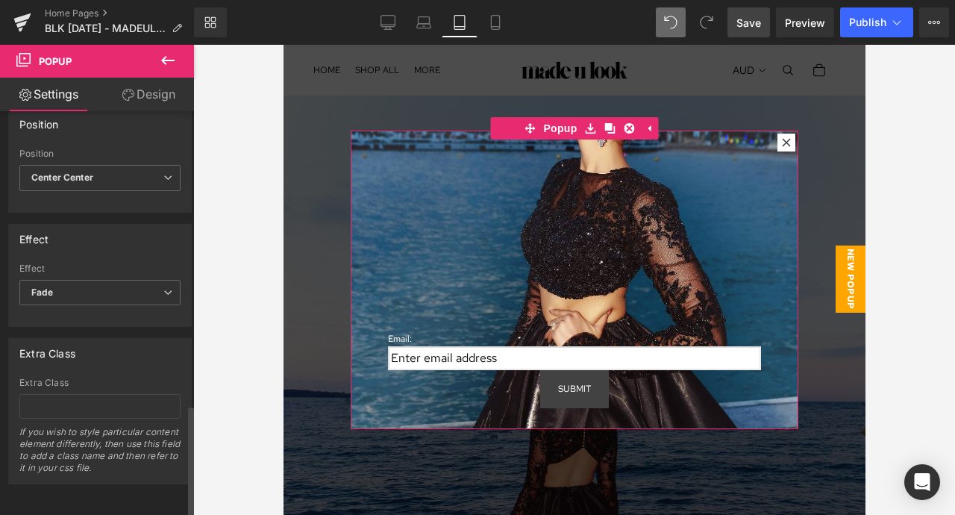
scroll to position [1053, 0]
click at [136, 91] on link "Design" at bounding box center [148, 95] width 97 height 34
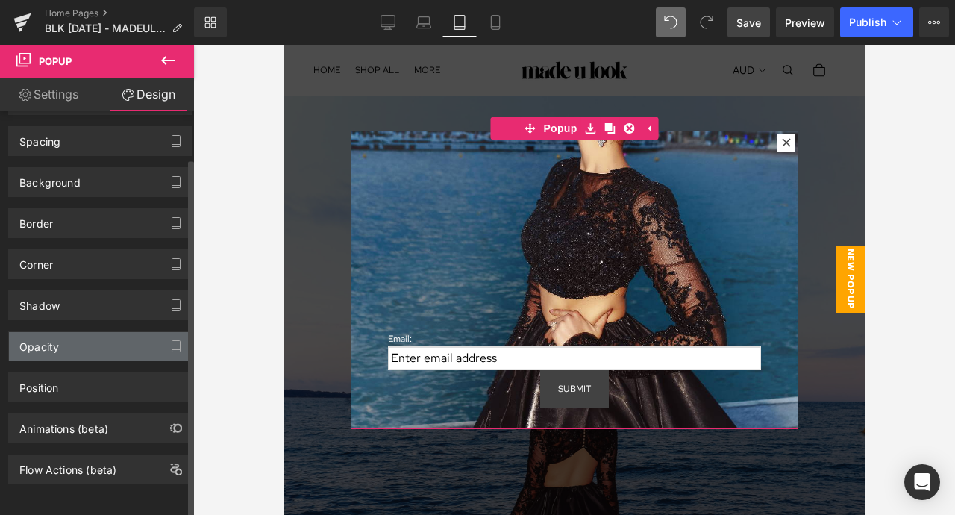
scroll to position [52, 0]
click at [112, 361] on div "Position Advanced option : Please proceed if you have coding knowledge. Relativ…" at bounding box center [100, 381] width 201 height 41
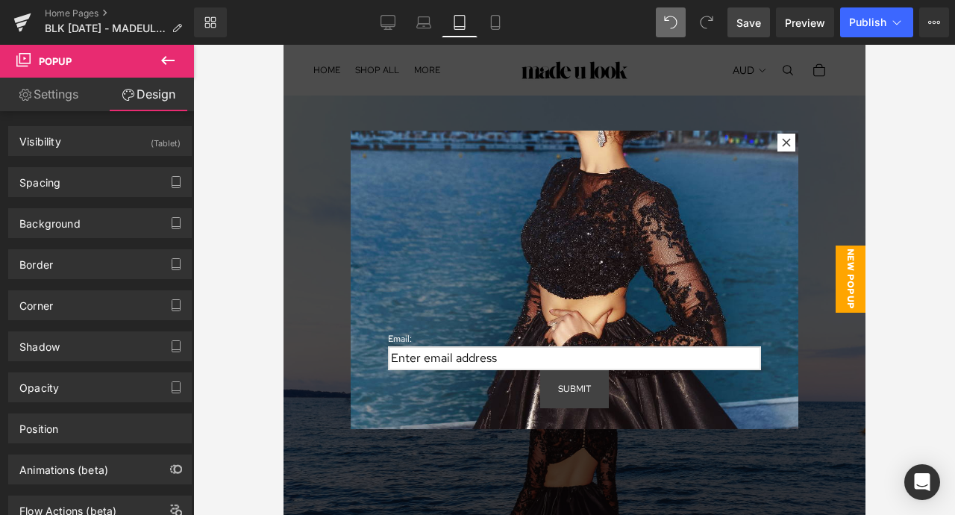
click at [635, 87] on div at bounding box center [574, 280] width 582 height 470
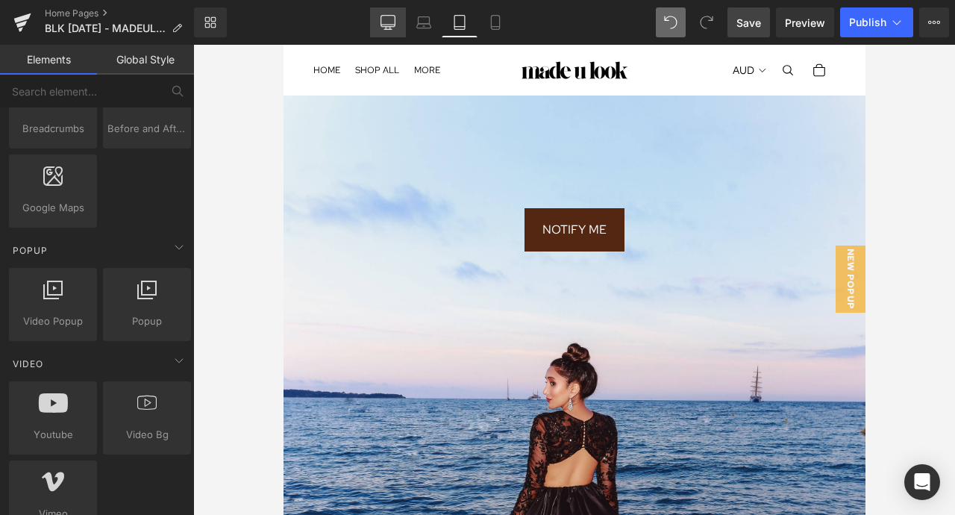
click at [391, 23] on icon at bounding box center [387, 22] width 15 height 15
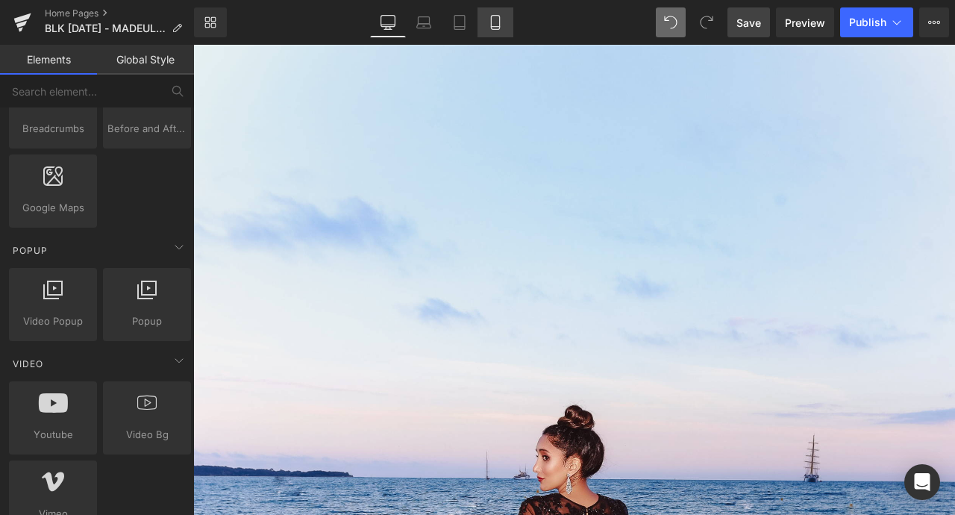
click at [503, 10] on link "Mobile" at bounding box center [495, 22] width 36 height 30
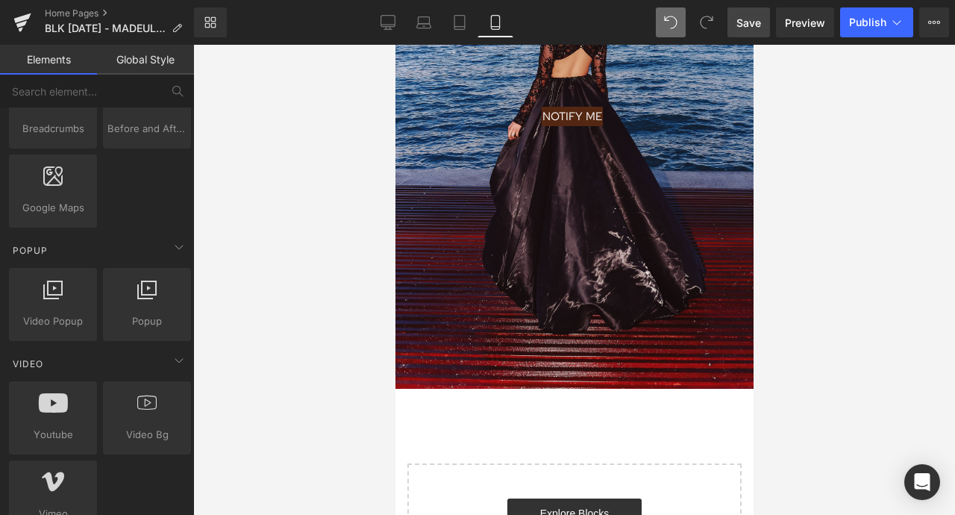
scroll to position [198, 0]
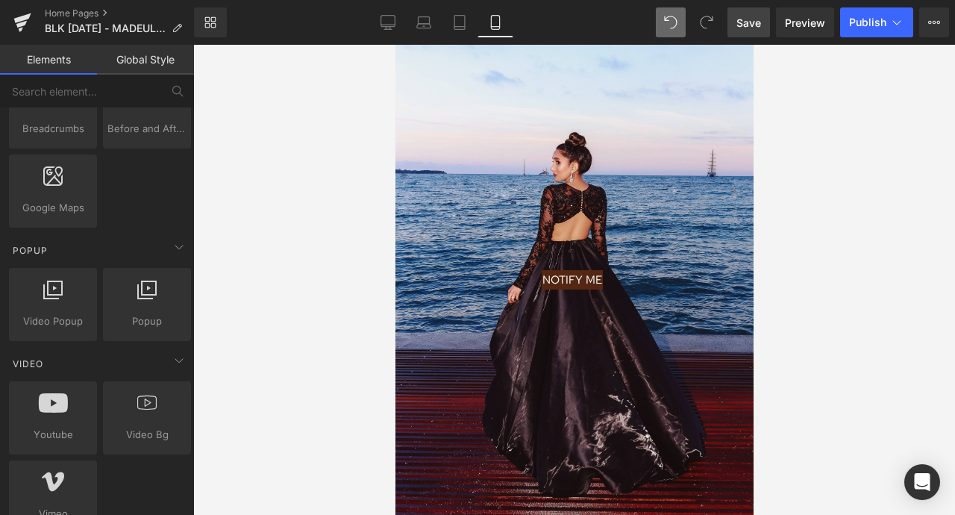
click at [581, 274] on div "NOTIFY ME Button" at bounding box center [572, 279] width 354 height 19
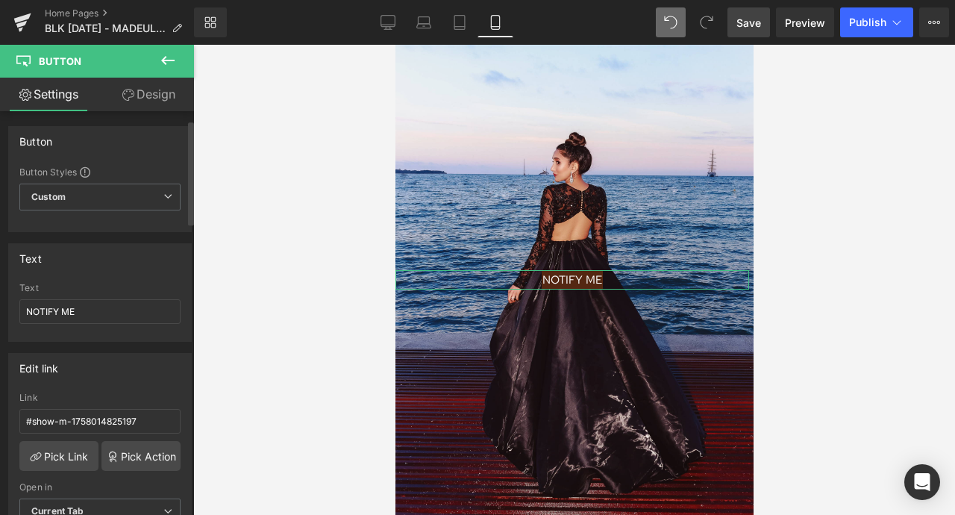
scroll to position [51, 0]
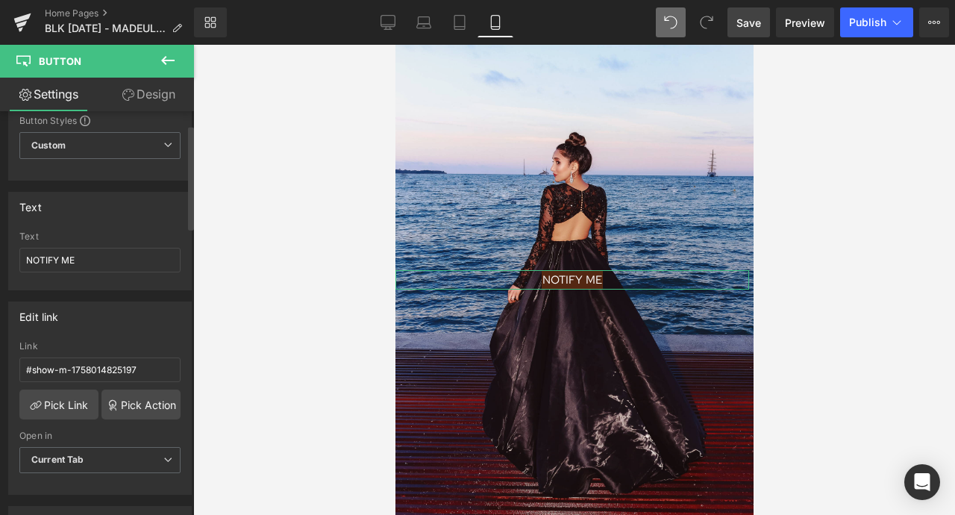
click at [134, 383] on div "Link #show-m-1758014825197" at bounding box center [99, 365] width 161 height 48
click at [142, 369] on input "#show-m-1758014825197" at bounding box center [99, 369] width 161 height 25
drag, startPoint x: 142, startPoint y: 369, endPoint x: 0, endPoint y: 379, distance: 142.1
click at [0, 379] on div "Edit link #show-m-1758014825197 Link #show-m-1758014825197 Pick Link Pick Actio…" at bounding box center [100, 392] width 201 height 204
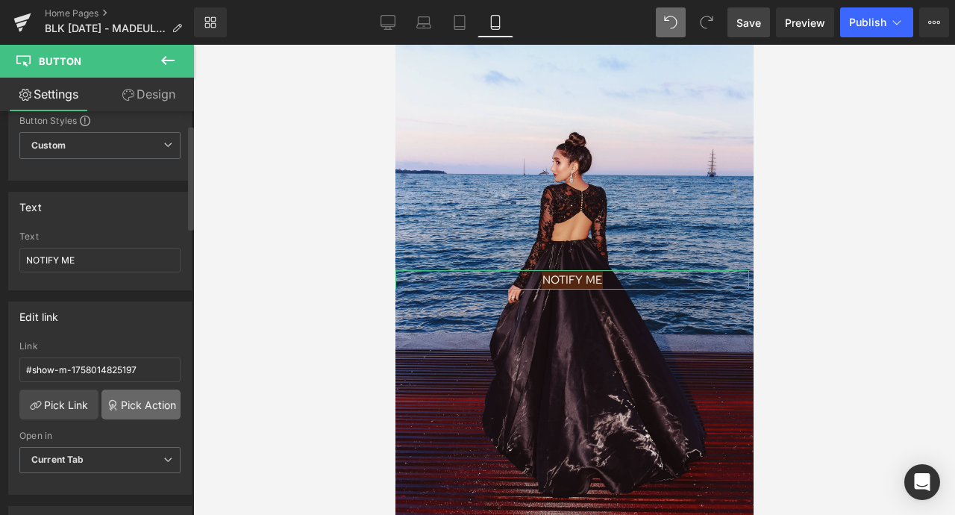
click at [110, 402] on icon at bounding box center [113, 405] width 12 height 12
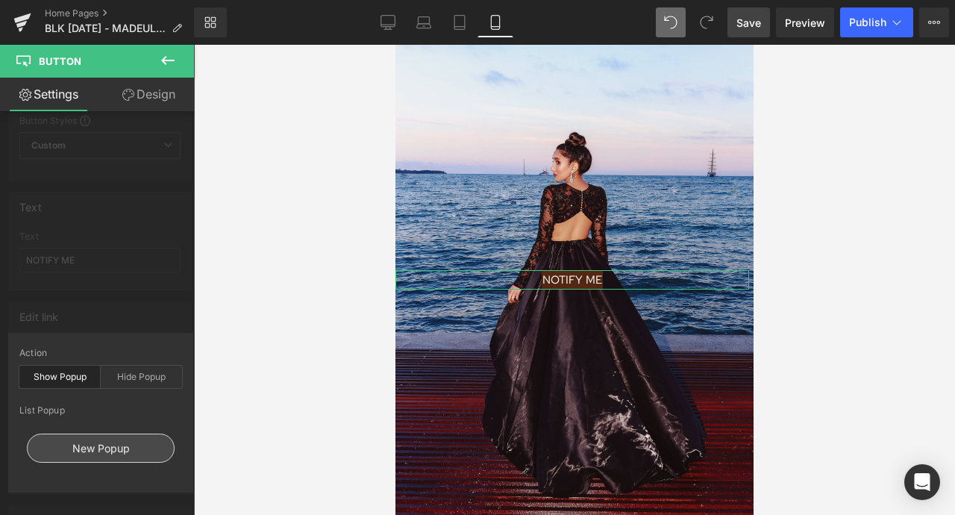
click at [96, 443] on div "New Popup" at bounding box center [101, 447] width 148 height 29
click at [98, 443] on div "New Popup" at bounding box center [101, 447] width 148 height 29
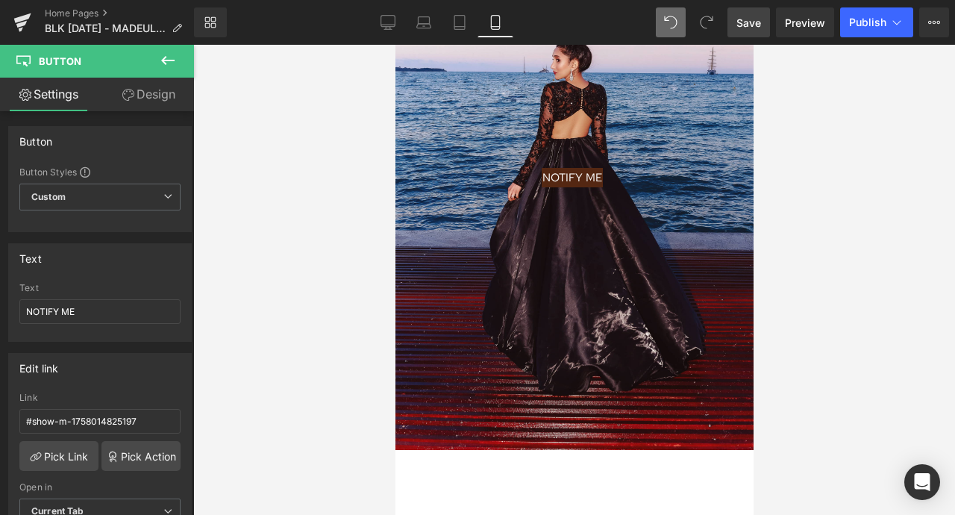
scroll to position [267, 0]
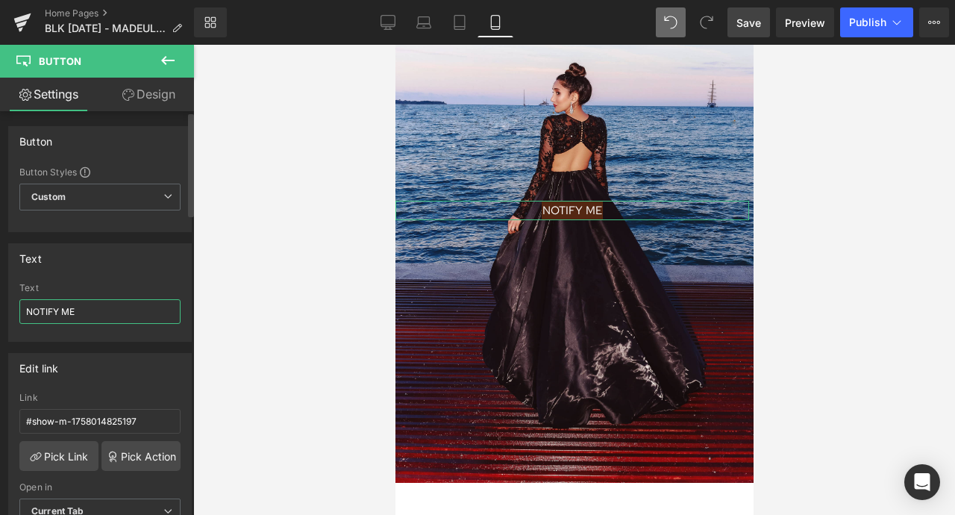
drag, startPoint x: 117, startPoint y: 320, endPoint x: 2, endPoint y: 315, distance: 115.0
click at [1, 315] on div "Text NOTIFY ME Text NOTIFY ME" at bounding box center [100, 287] width 201 height 110
click at [293, 210] on div at bounding box center [574, 280] width 762 height 470
click at [383, 29] on icon at bounding box center [387, 22] width 15 height 15
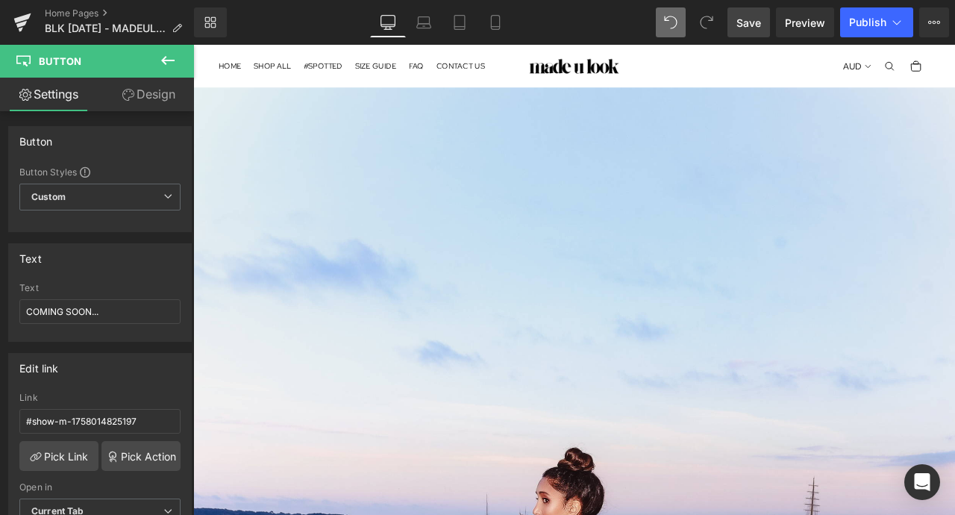
scroll to position [0, 0]
click at [748, 22] on span "Save" at bounding box center [748, 23] width 25 height 16
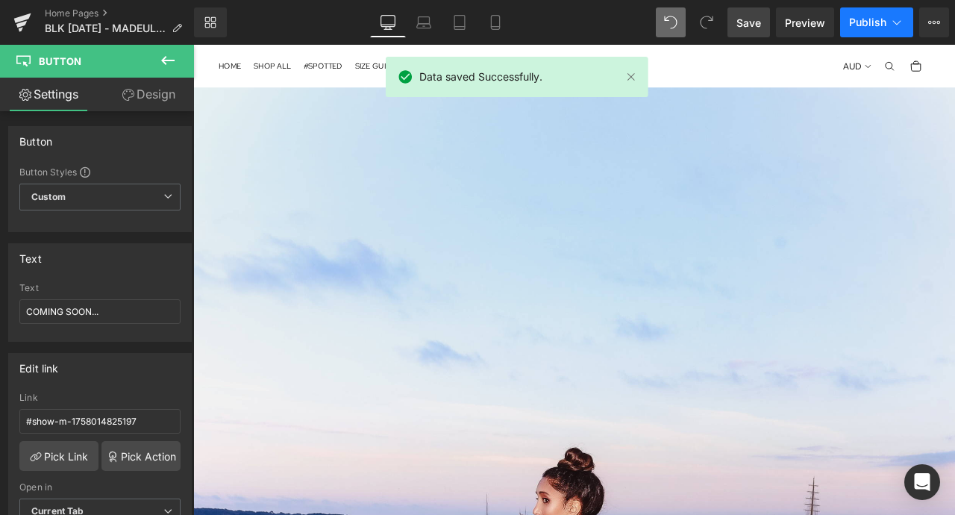
click at [857, 19] on span "Publish" at bounding box center [867, 22] width 37 height 12
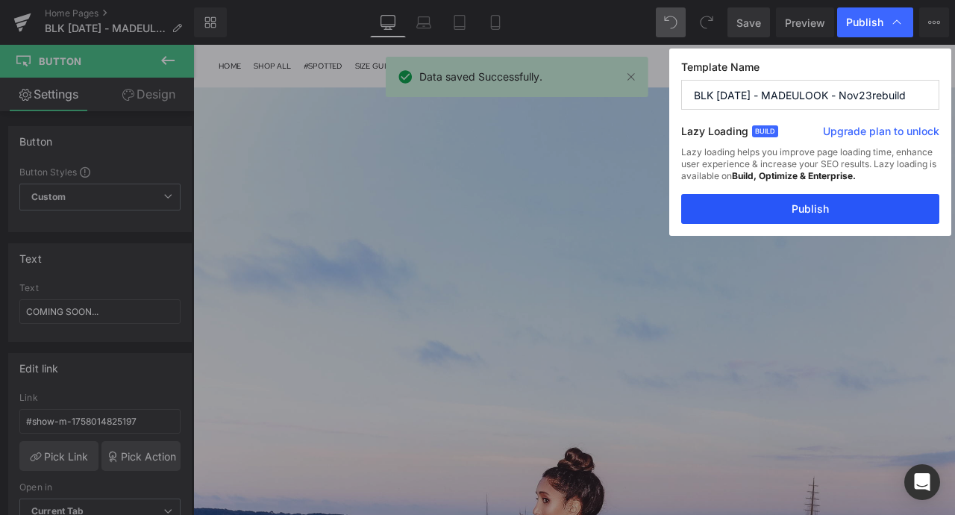
click at [790, 207] on button "Publish" at bounding box center [810, 209] width 258 height 30
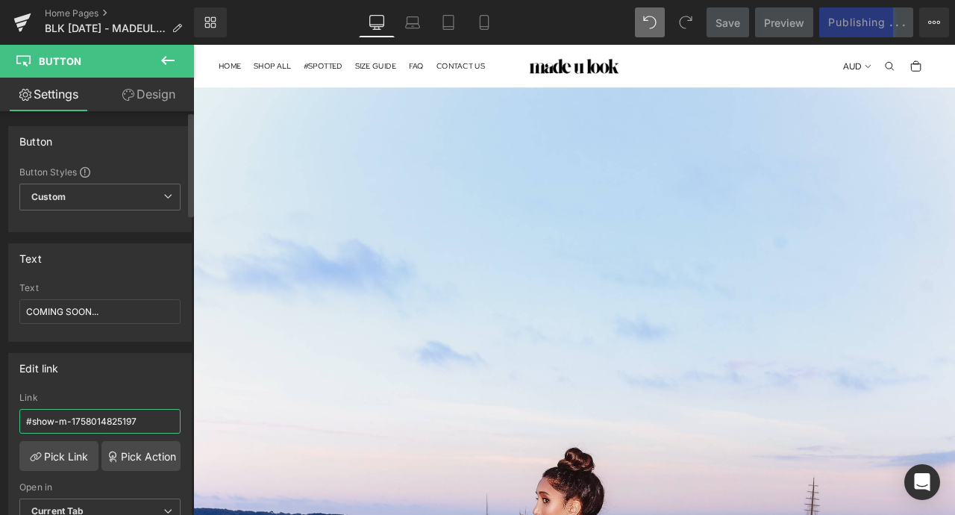
drag, startPoint x: 48, startPoint y: 415, endPoint x: 0, endPoint y: 415, distance: 48.5
click at [0, 415] on div "Edit link #show-m-1758014825197 Link #show-m-1758014825197 Pick Link Pick Actio…" at bounding box center [100, 444] width 201 height 204
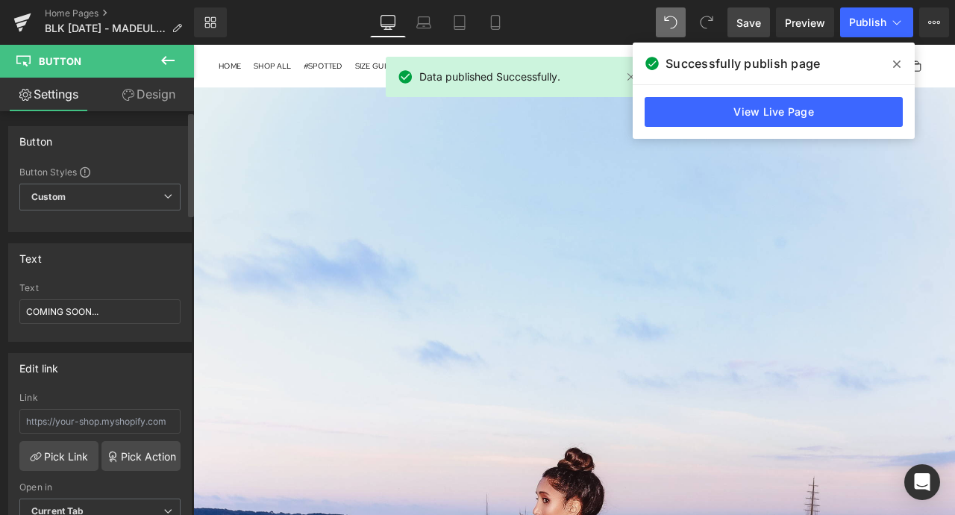
click at [93, 389] on div "Edit link #show-m-1758014825197 Link Pick Link Pick Action Current Tab New Tab …" at bounding box center [99, 449] width 183 height 193
click at [874, 24] on span "Publish" at bounding box center [867, 22] width 37 height 12
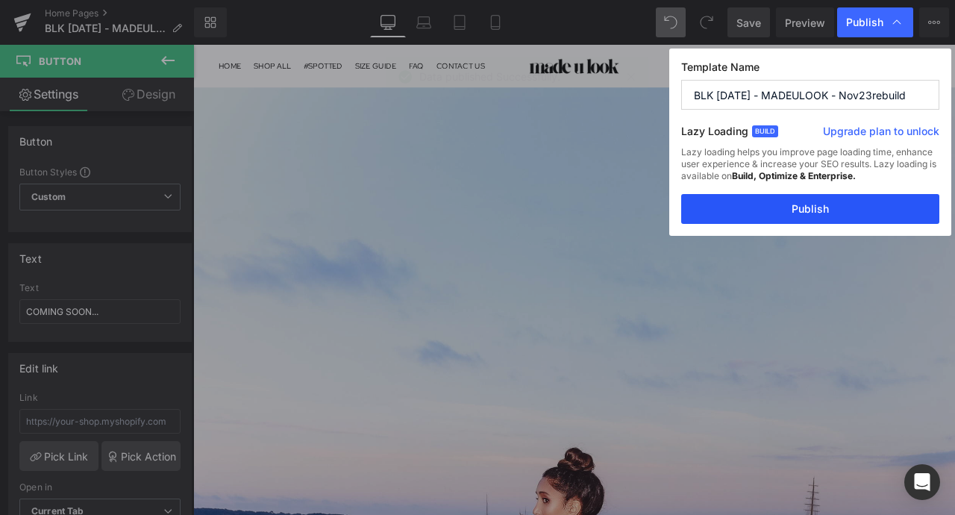
click at [809, 206] on button "Publish" at bounding box center [810, 209] width 258 height 30
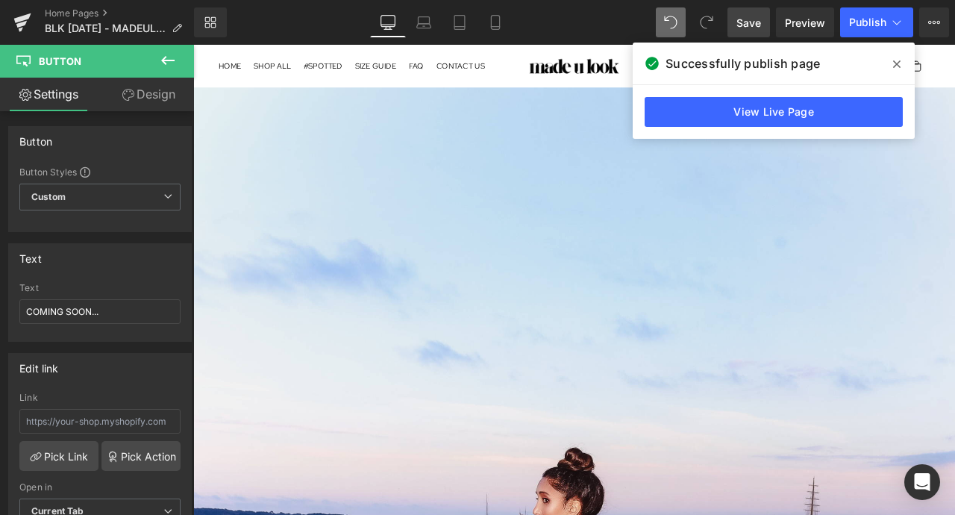
click at [891, 57] on span at bounding box center [897, 64] width 24 height 24
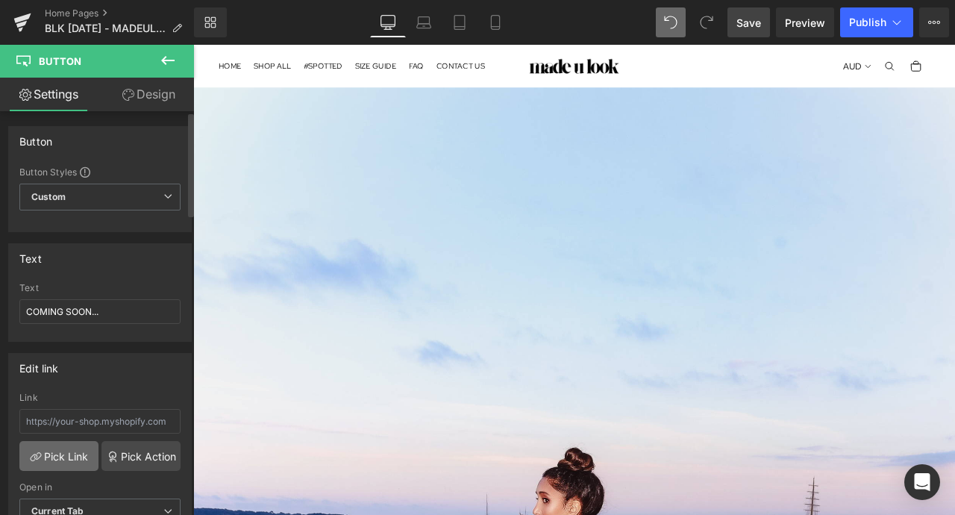
click at [50, 459] on link "Pick Link" at bounding box center [58, 456] width 79 height 30
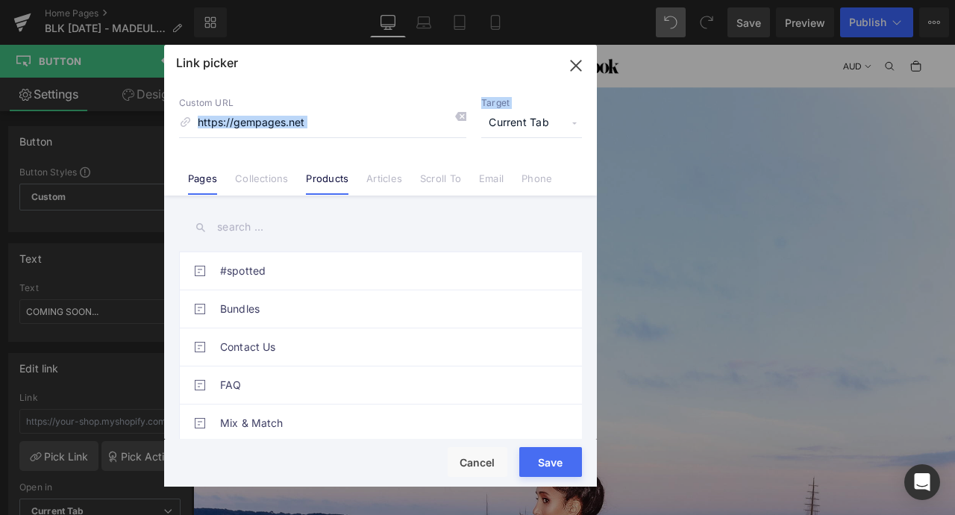
click at [306, 188] on div "Custom URL Target Current Tab Current Tab New Tab Pages Collections Products Ar…" at bounding box center [380, 138] width 433 height 113
click at [320, 183] on link "Products" at bounding box center [327, 183] width 43 height 22
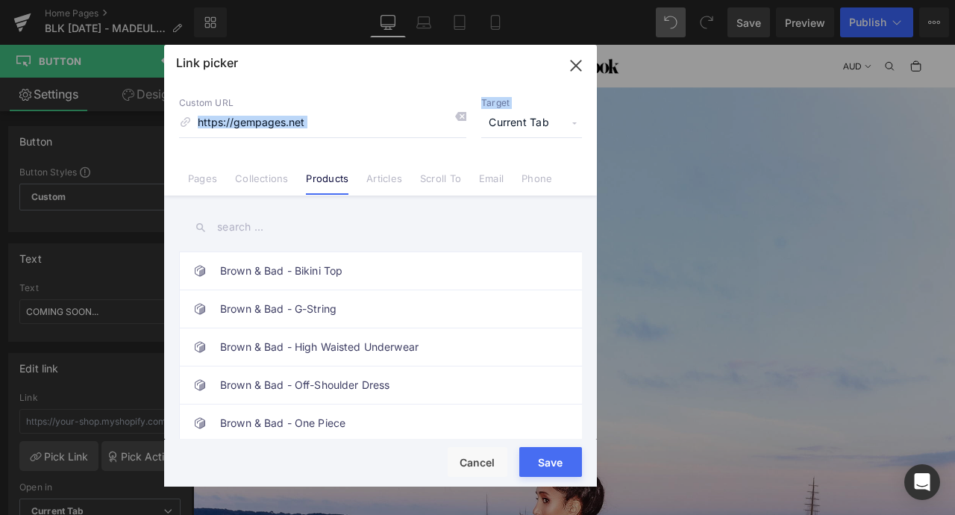
click at [559, 74] on button "button" at bounding box center [576, 66] width 42 height 42
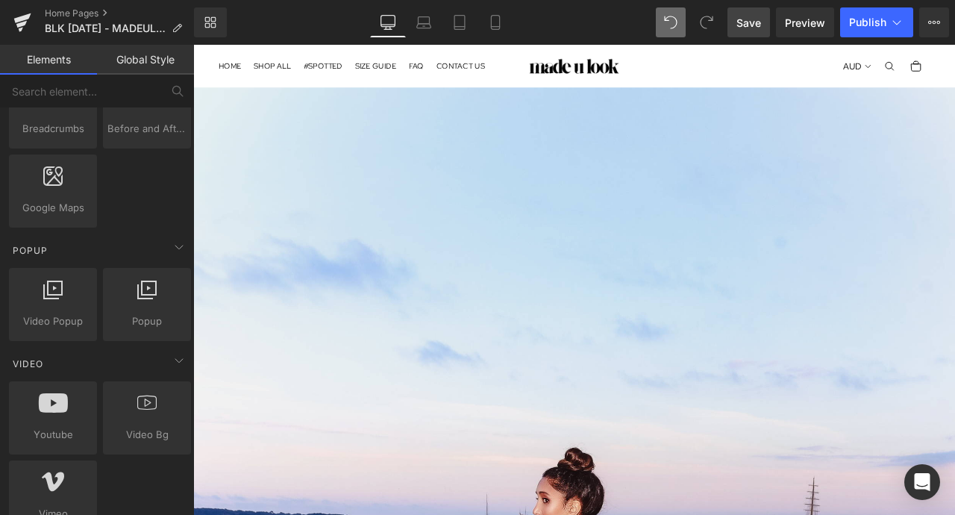
click at [641, 76] on img at bounding box center [645, 70] width 125 height 21
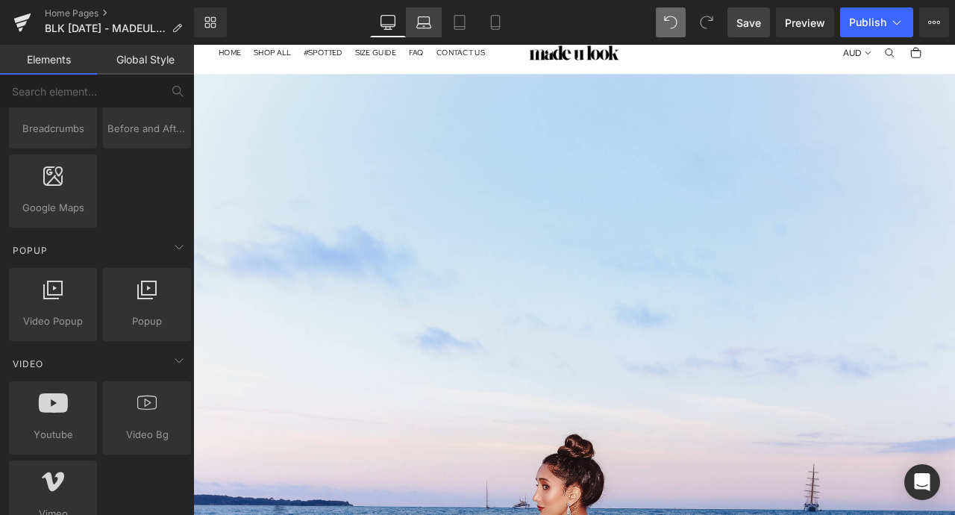
click at [419, 28] on icon at bounding box center [423, 22] width 15 height 15
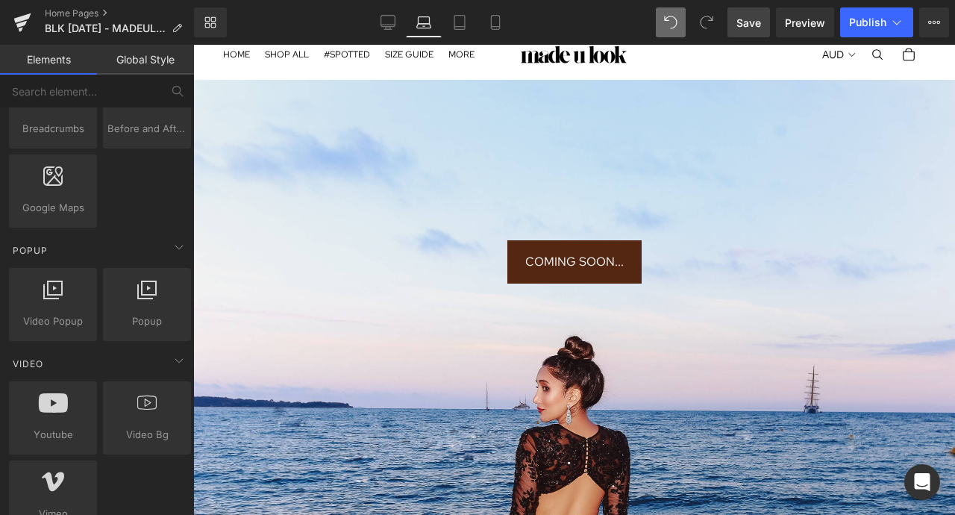
scroll to position [51, 0]
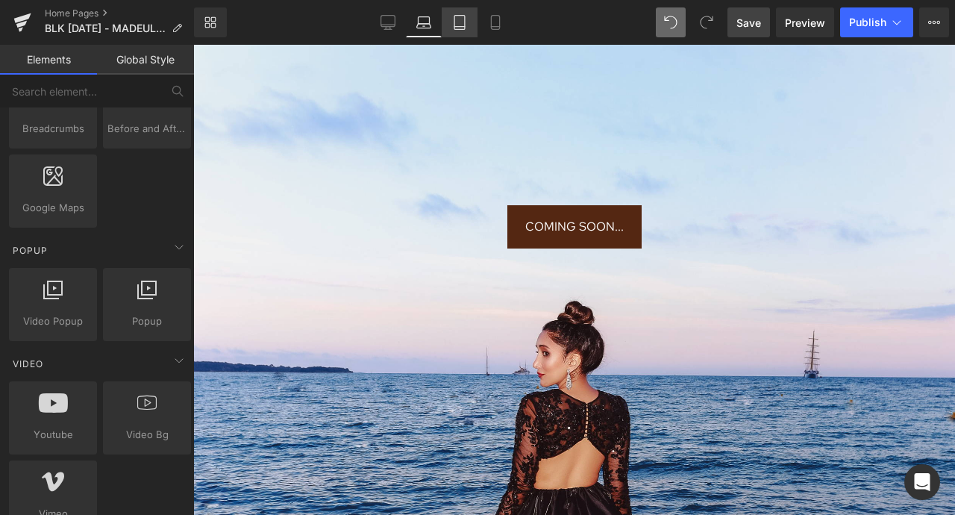
click at [460, 17] on icon at bounding box center [459, 22] width 15 height 15
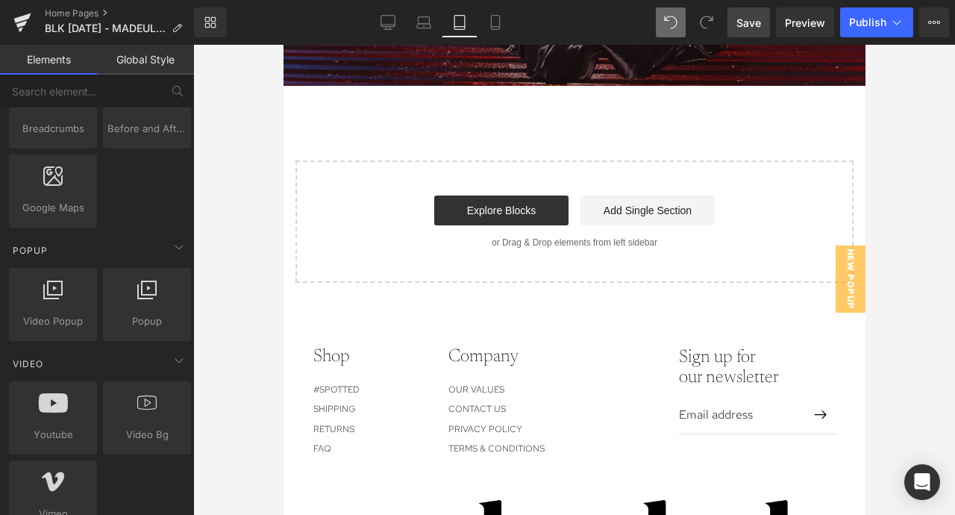
scroll to position [783, 0]
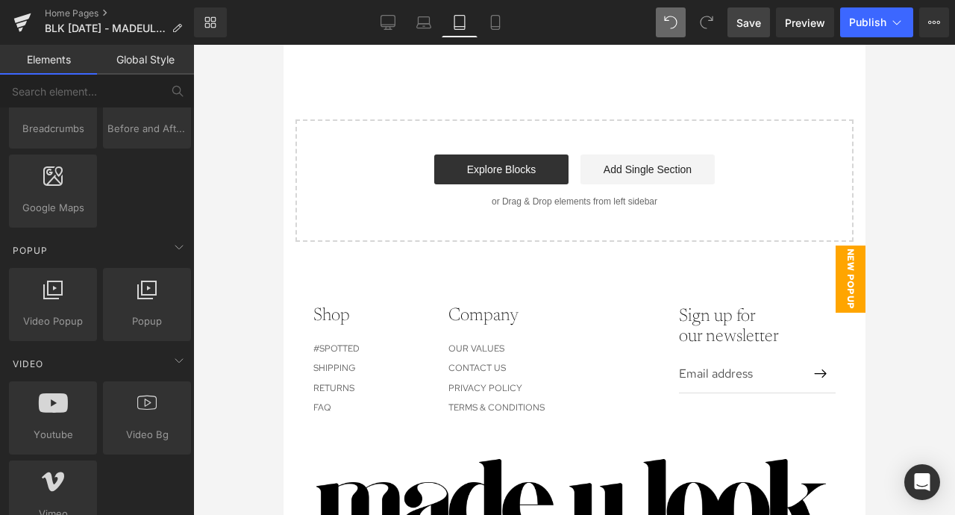
click at [843, 265] on span "New Popup" at bounding box center [850, 278] width 30 height 67
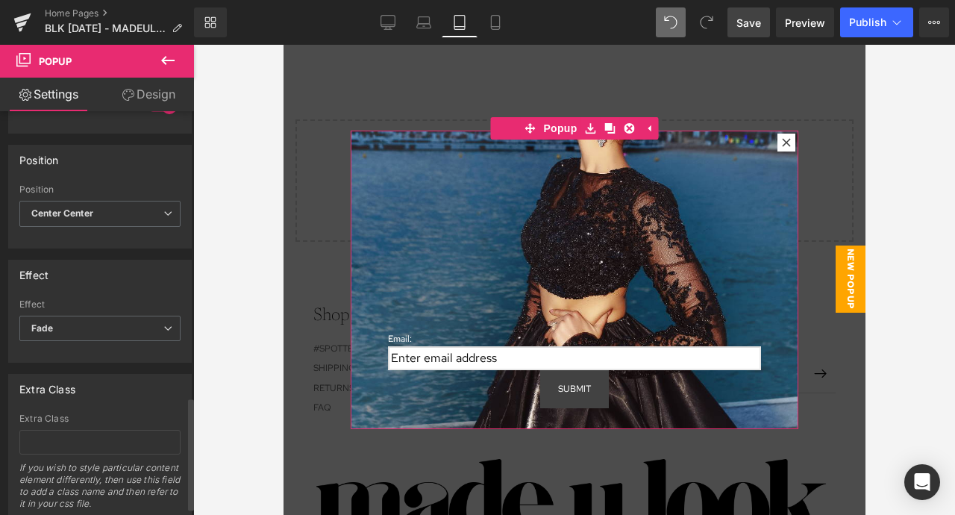
scroll to position [1054, 0]
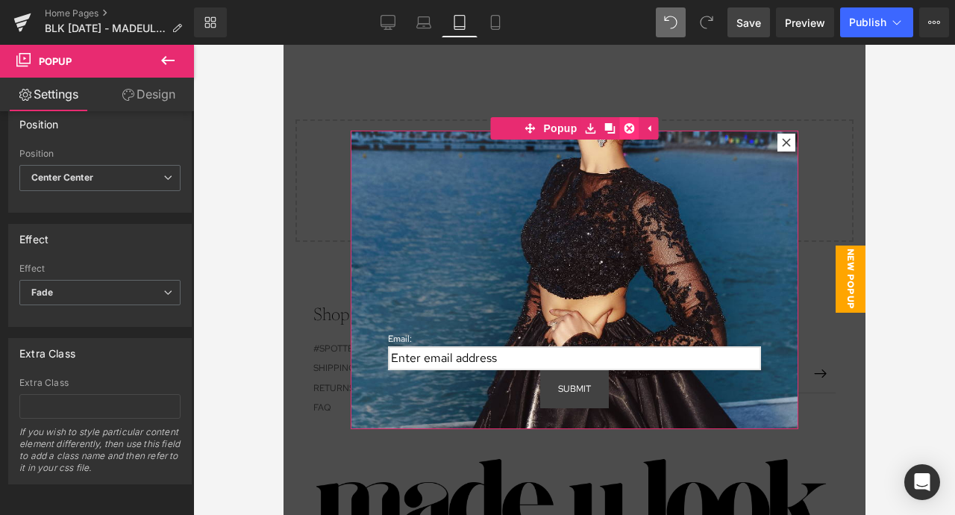
click at [628, 122] on link at bounding box center [628, 128] width 19 height 22
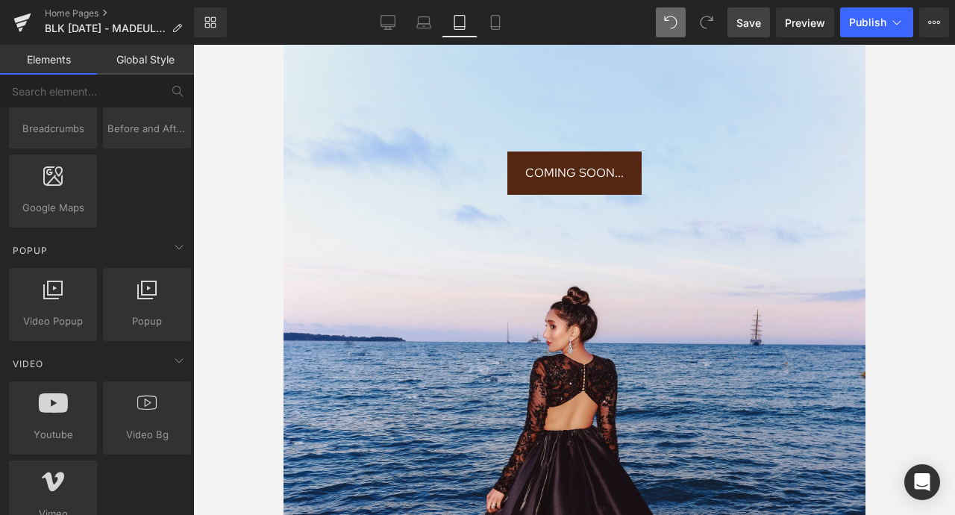
scroll to position [0, 0]
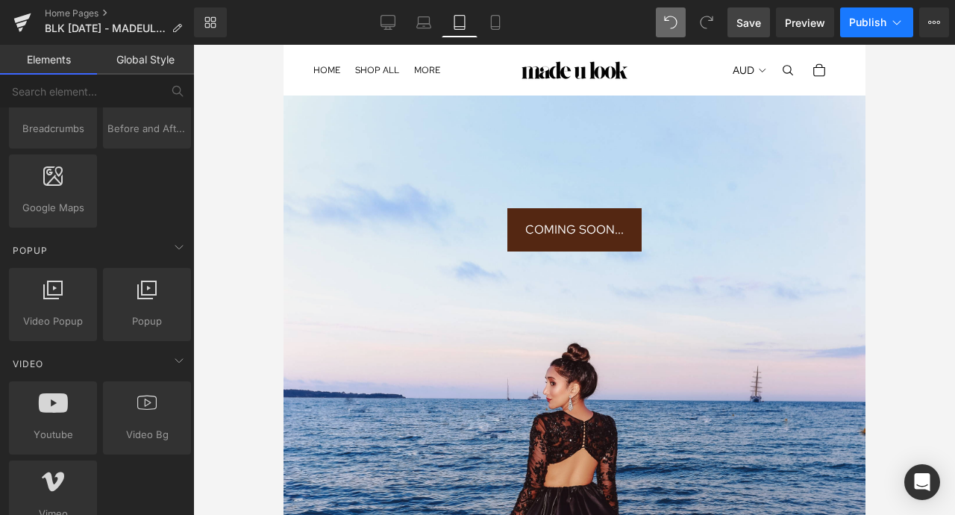
click at [866, 24] on span "Publish" at bounding box center [867, 22] width 37 height 12
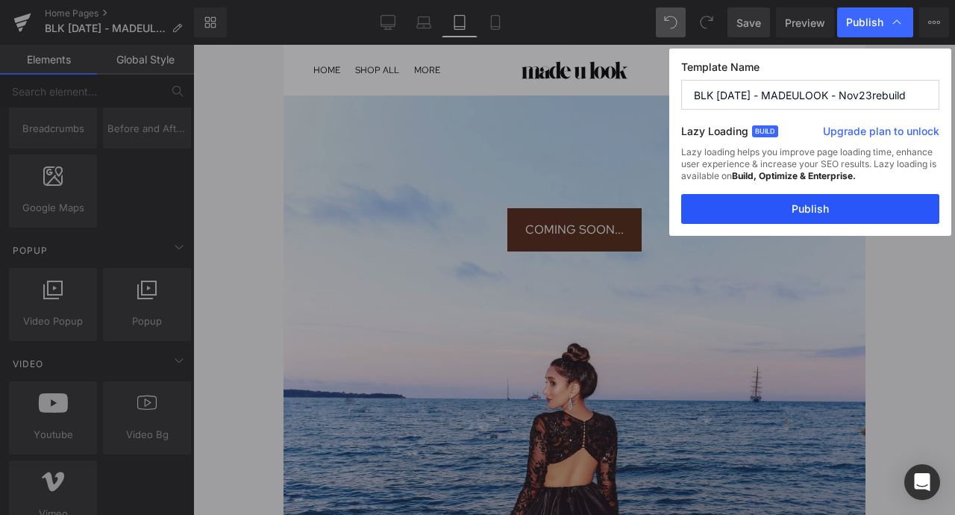
click at [792, 197] on button "Publish" at bounding box center [810, 209] width 258 height 30
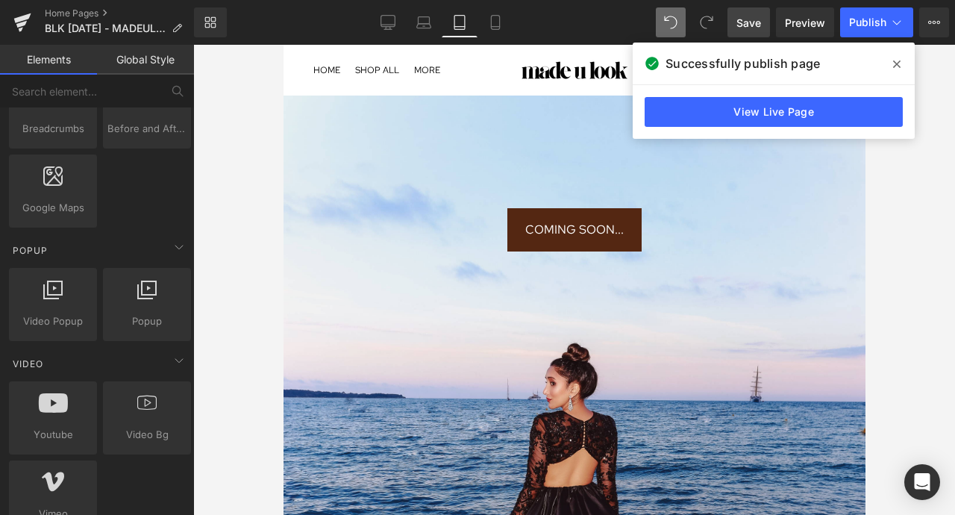
click at [904, 67] on span at bounding box center [897, 64] width 24 height 24
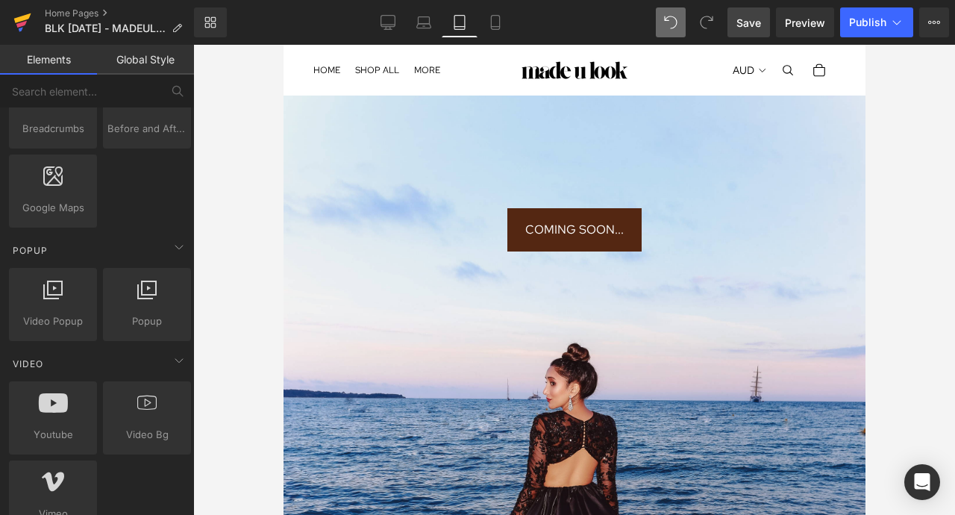
click at [22, 19] on icon at bounding box center [22, 18] width 17 height 10
